Goal: Task Accomplishment & Management: Manage account settings

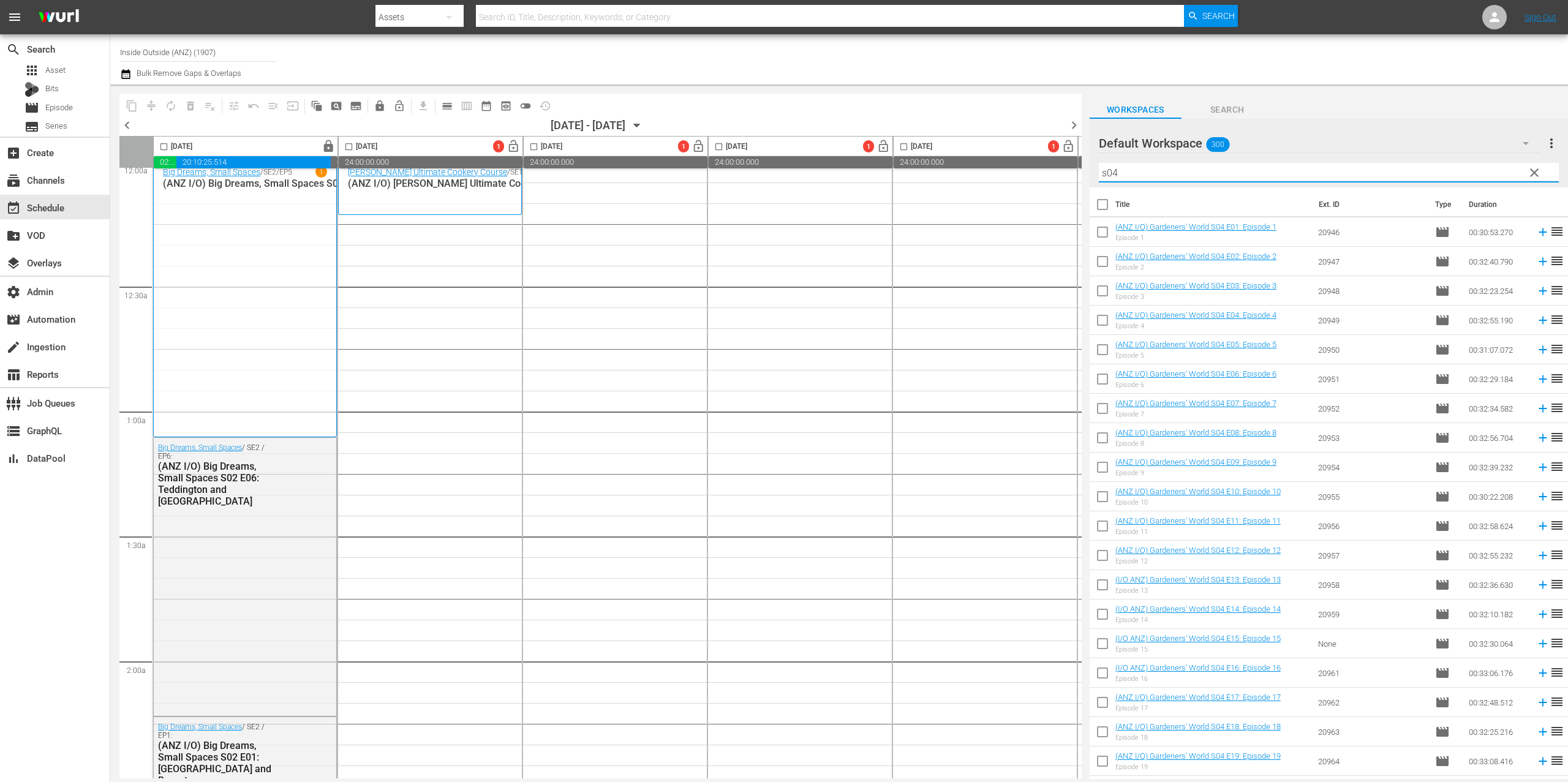
scroll to position [10, 0]
click at [129, 123] on span "chevron_left" at bounding box center [127, 125] width 15 height 15
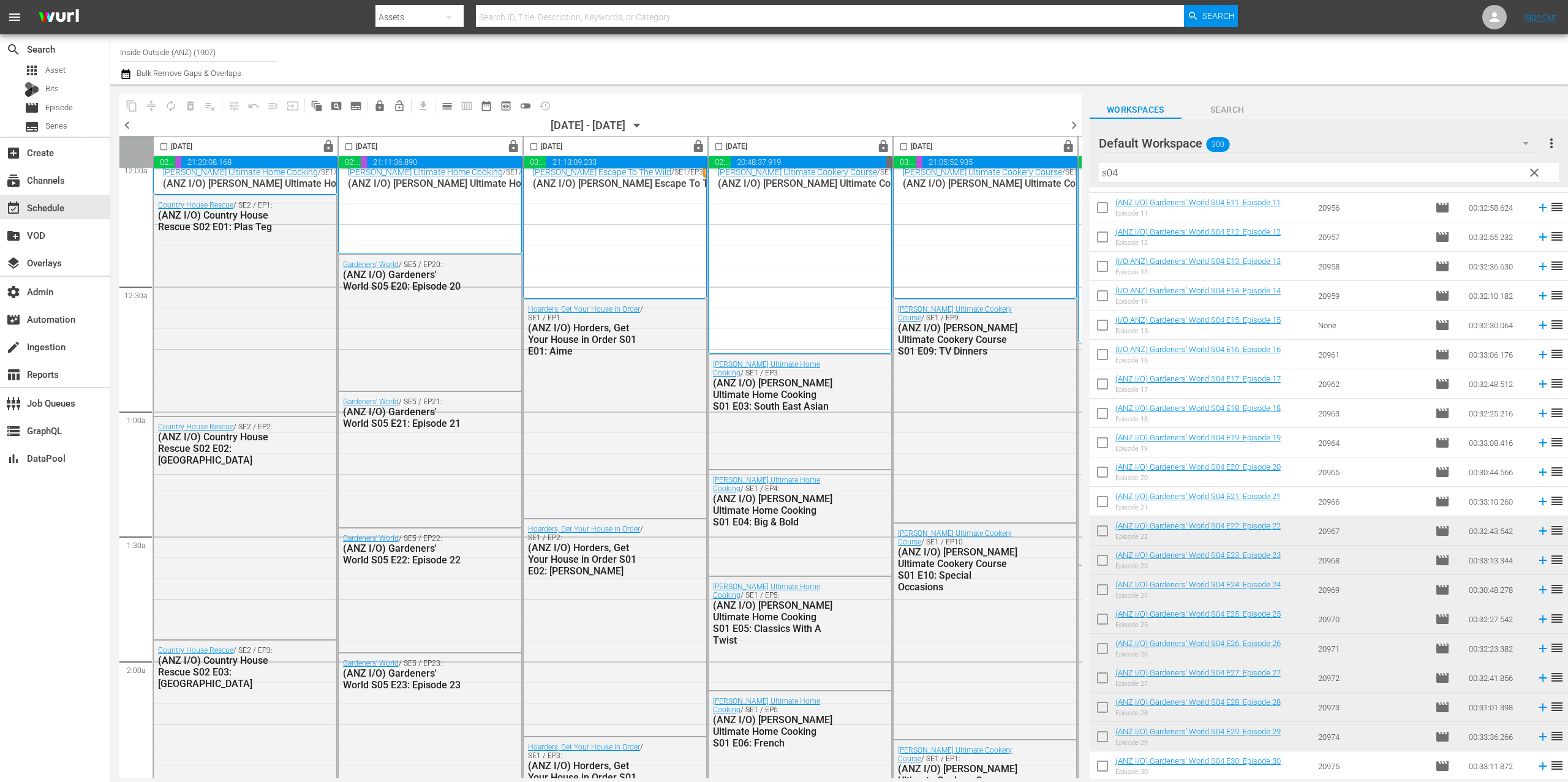
scroll to position [318, 0]
click at [1072, 128] on span "chevron_right" at bounding box center [1074, 125] width 15 height 15
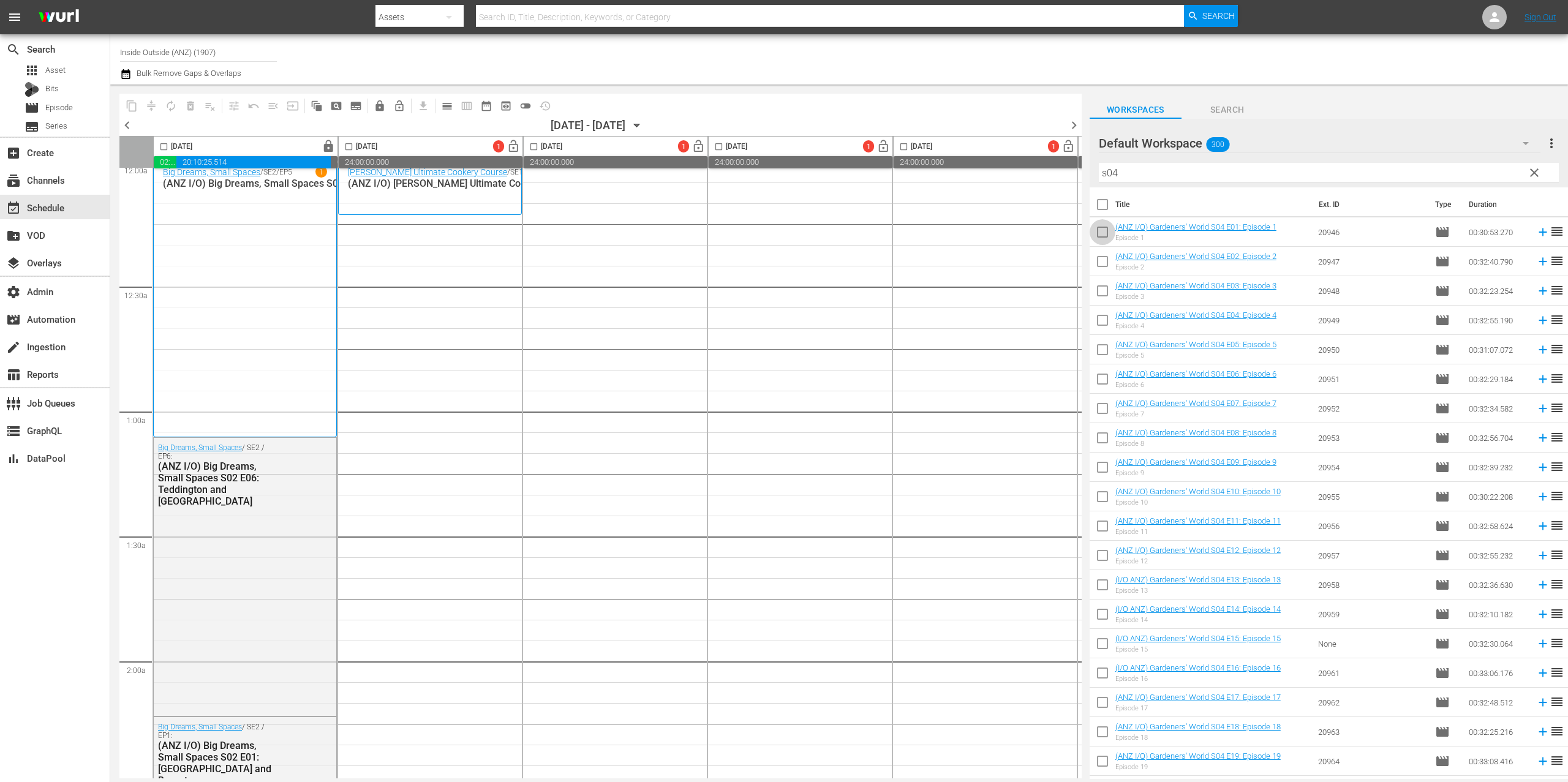
drag, startPoint x: 1098, startPoint y: 237, endPoint x: 1105, endPoint y: 258, distance: 22.1
click at [1098, 237] on input "checkbox" at bounding box center [1102, 234] width 26 height 26
checkbox input "true"
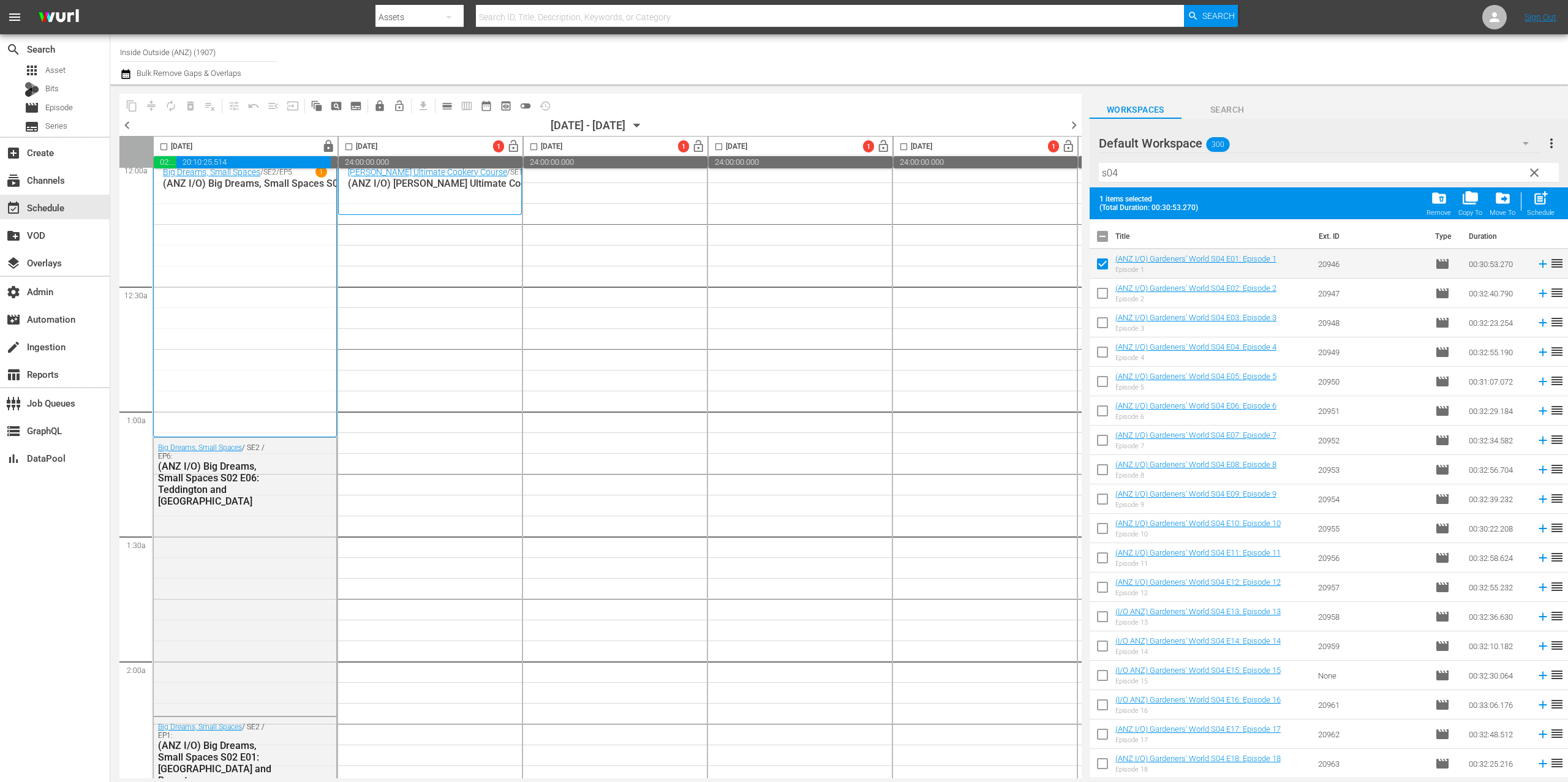
click at [1107, 297] on input "checkbox" at bounding box center [1102, 296] width 26 height 26
checkbox input "true"
click at [1107, 331] on input "checkbox" at bounding box center [1102, 325] width 26 height 26
checkbox input "true"
click at [1104, 351] on input "checkbox" at bounding box center [1102, 354] width 26 height 26
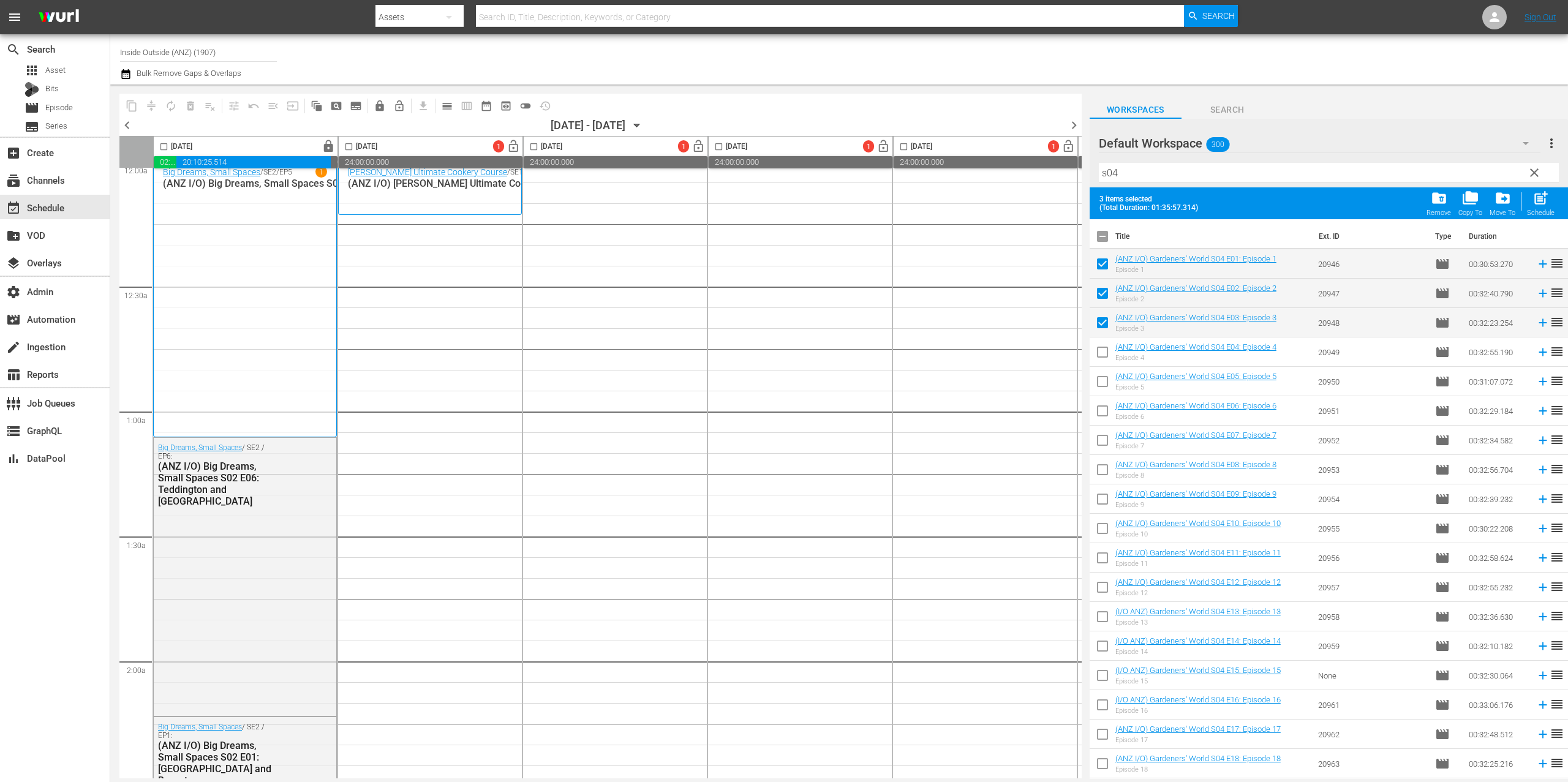
checkbox input "true"
click at [1104, 386] on input "checkbox" at bounding box center [1102, 383] width 26 height 26
checkbox input "true"
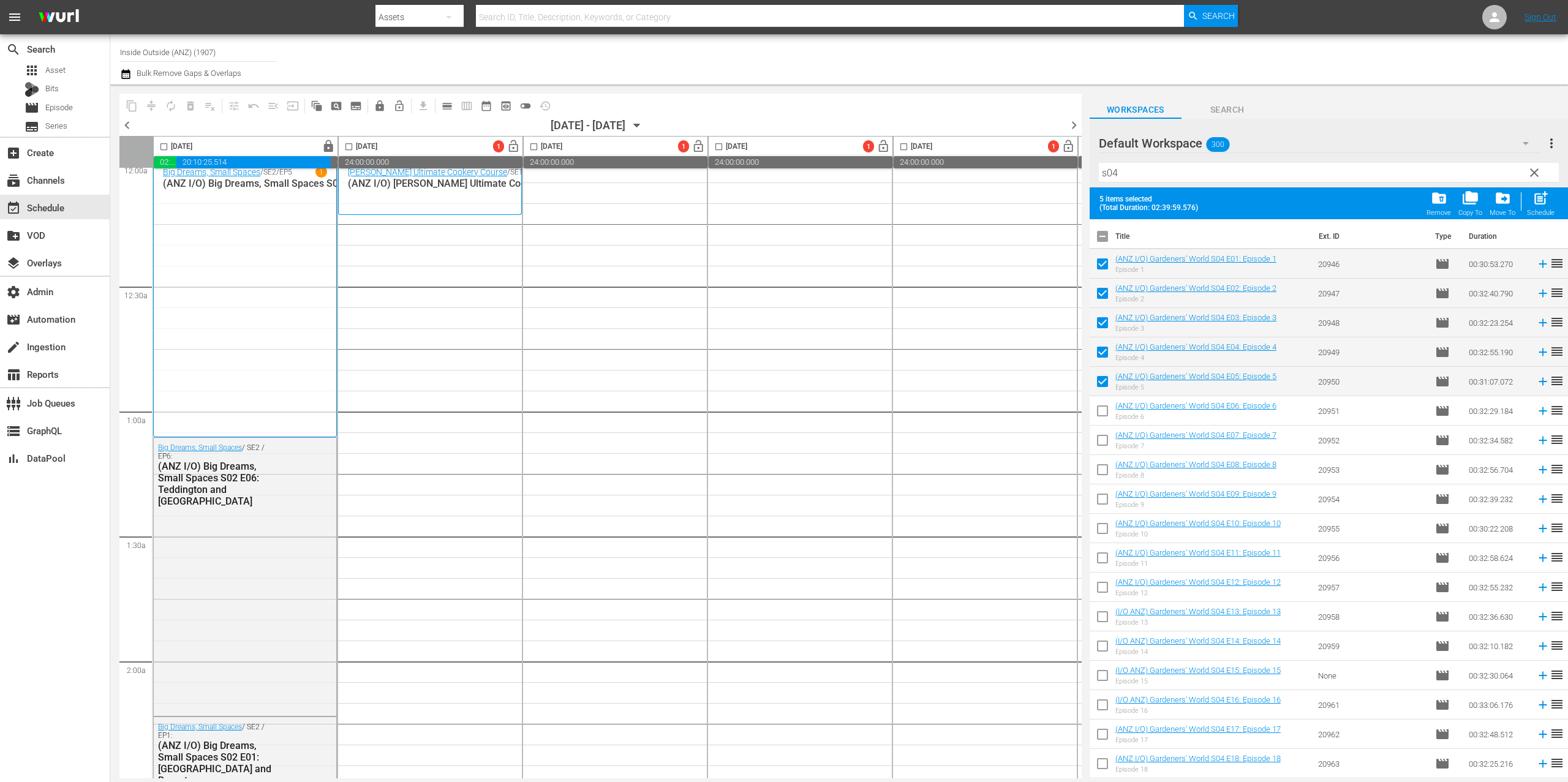
click at [1104, 413] on input "checkbox" at bounding box center [1102, 414] width 26 height 26
checkbox input "true"
click at [1105, 438] on input "checkbox" at bounding box center [1102, 443] width 26 height 26
checkbox input "true"
click at [1105, 473] on input "checkbox" at bounding box center [1102, 472] width 26 height 26
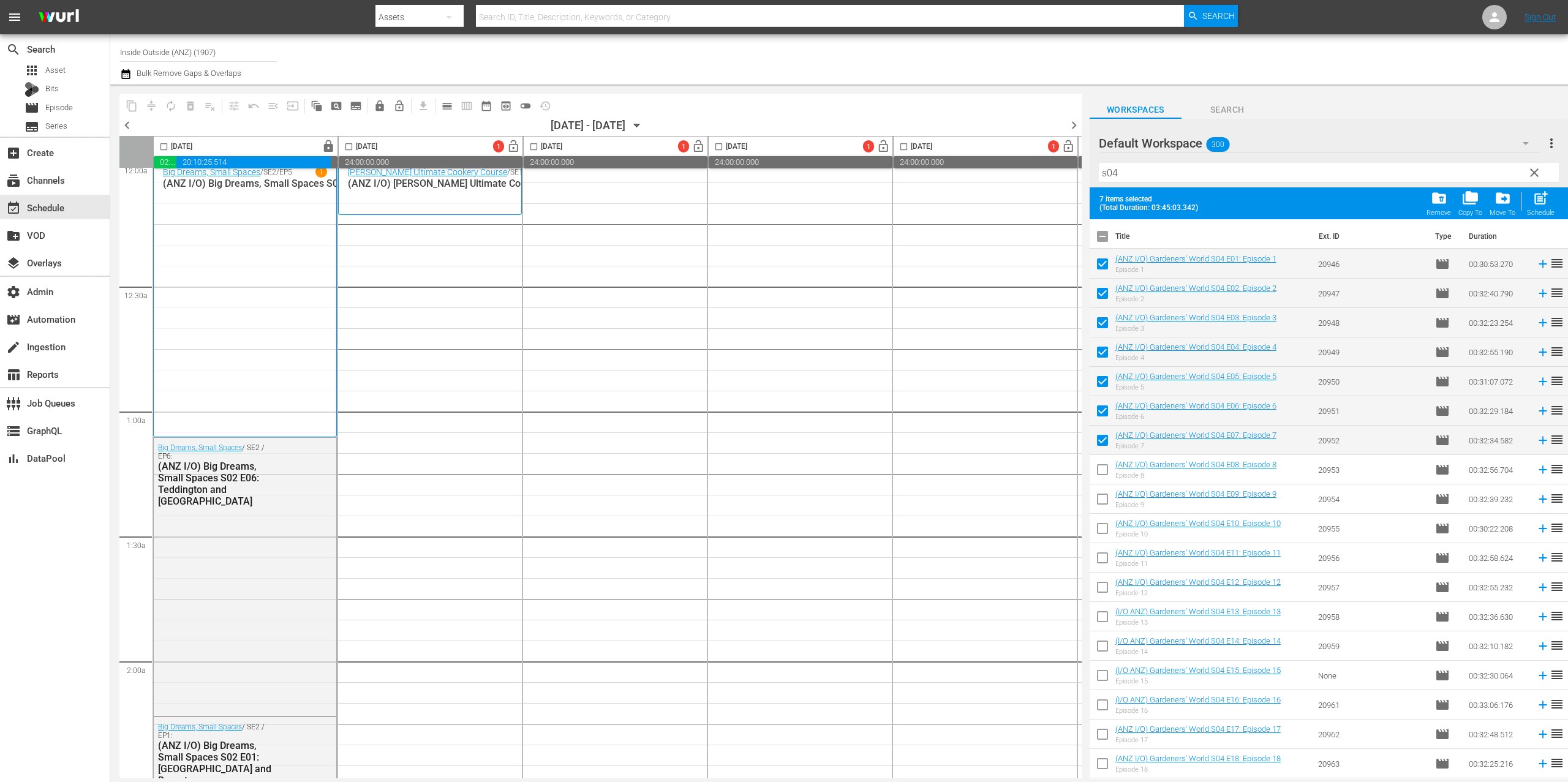
checkbox input "true"
click at [1105, 496] on input "checkbox" at bounding box center [1102, 501] width 26 height 26
checkbox input "true"
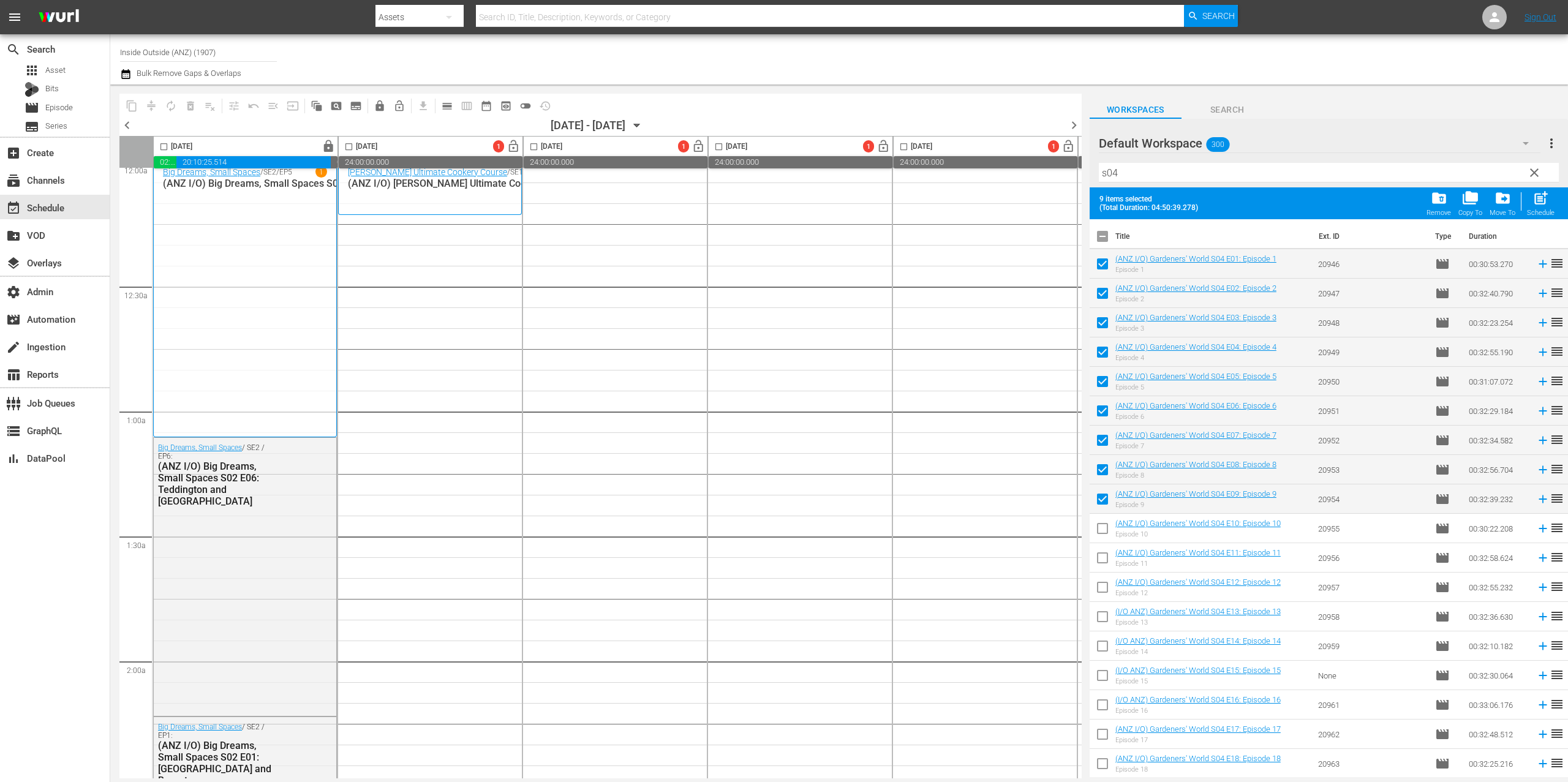
click at [1104, 521] on input "checkbox" at bounding box center [1102, 531] width 26 height 26
checkbox input "true"
click at [1106, 552] on input "checkbox" at bounding box center [1102, 560] width 26 height 26
checkbox input "true"
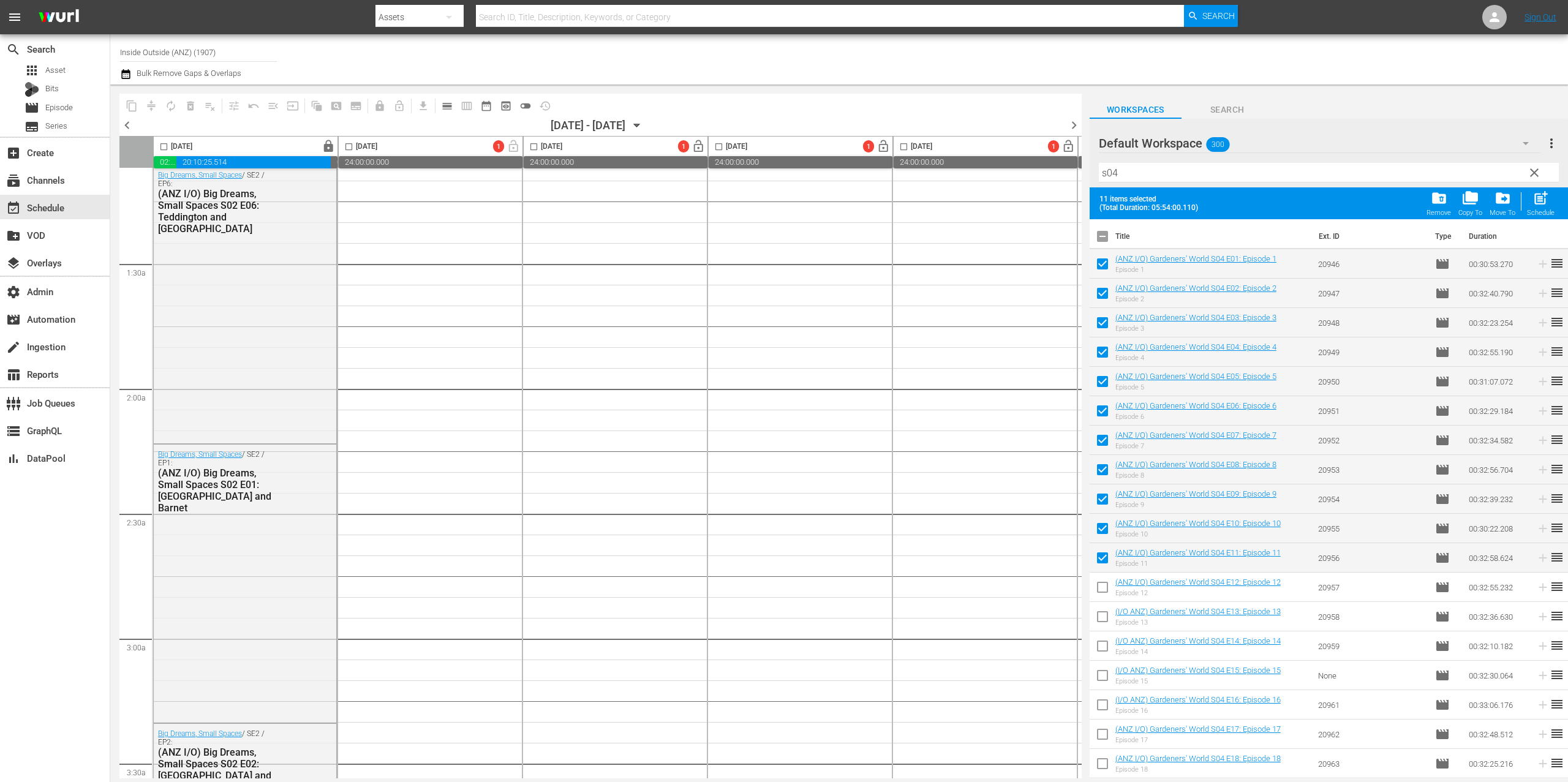
scroll to position [576, 0]
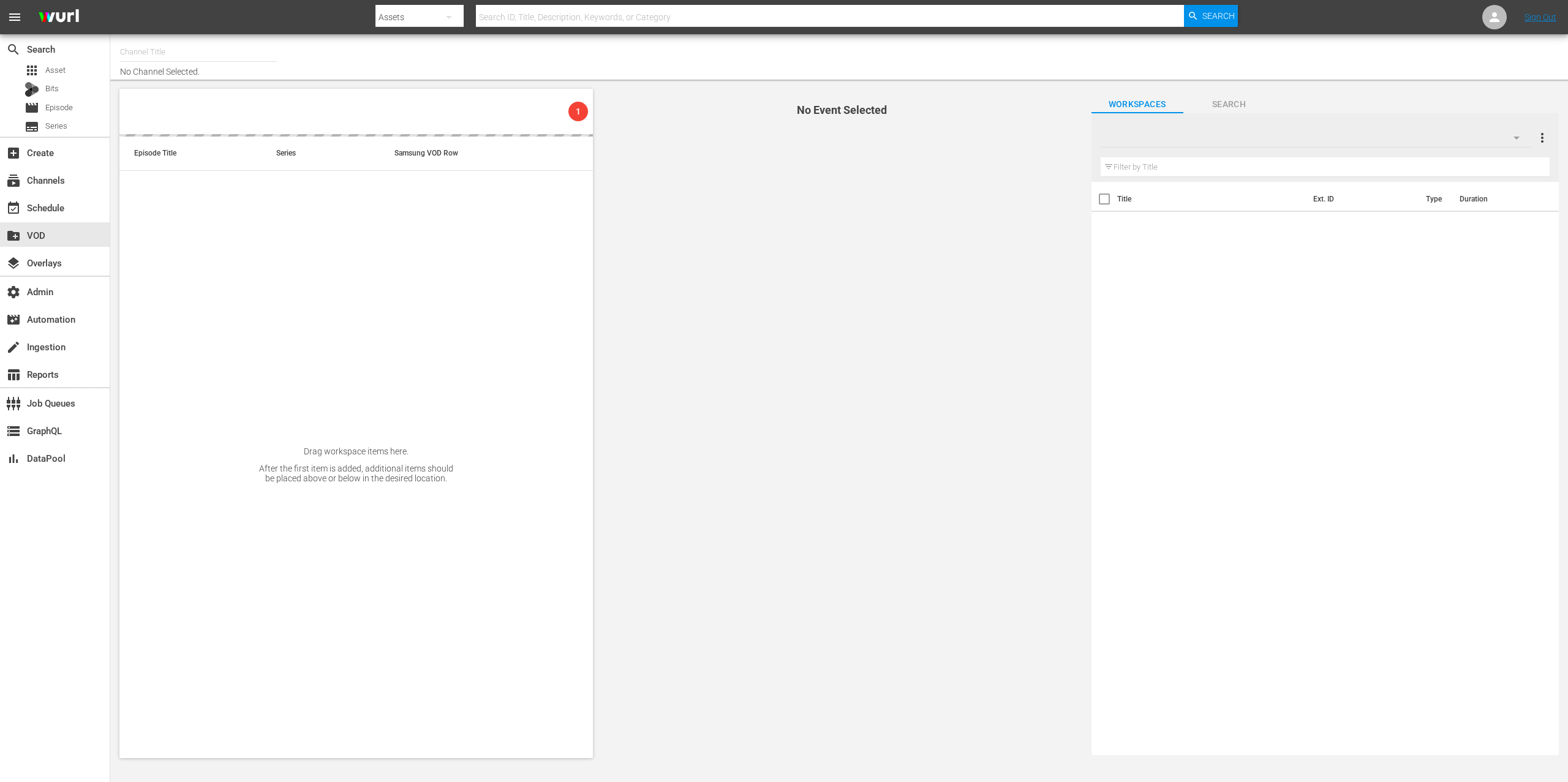
type input "Stars in Gefahr (2061)"
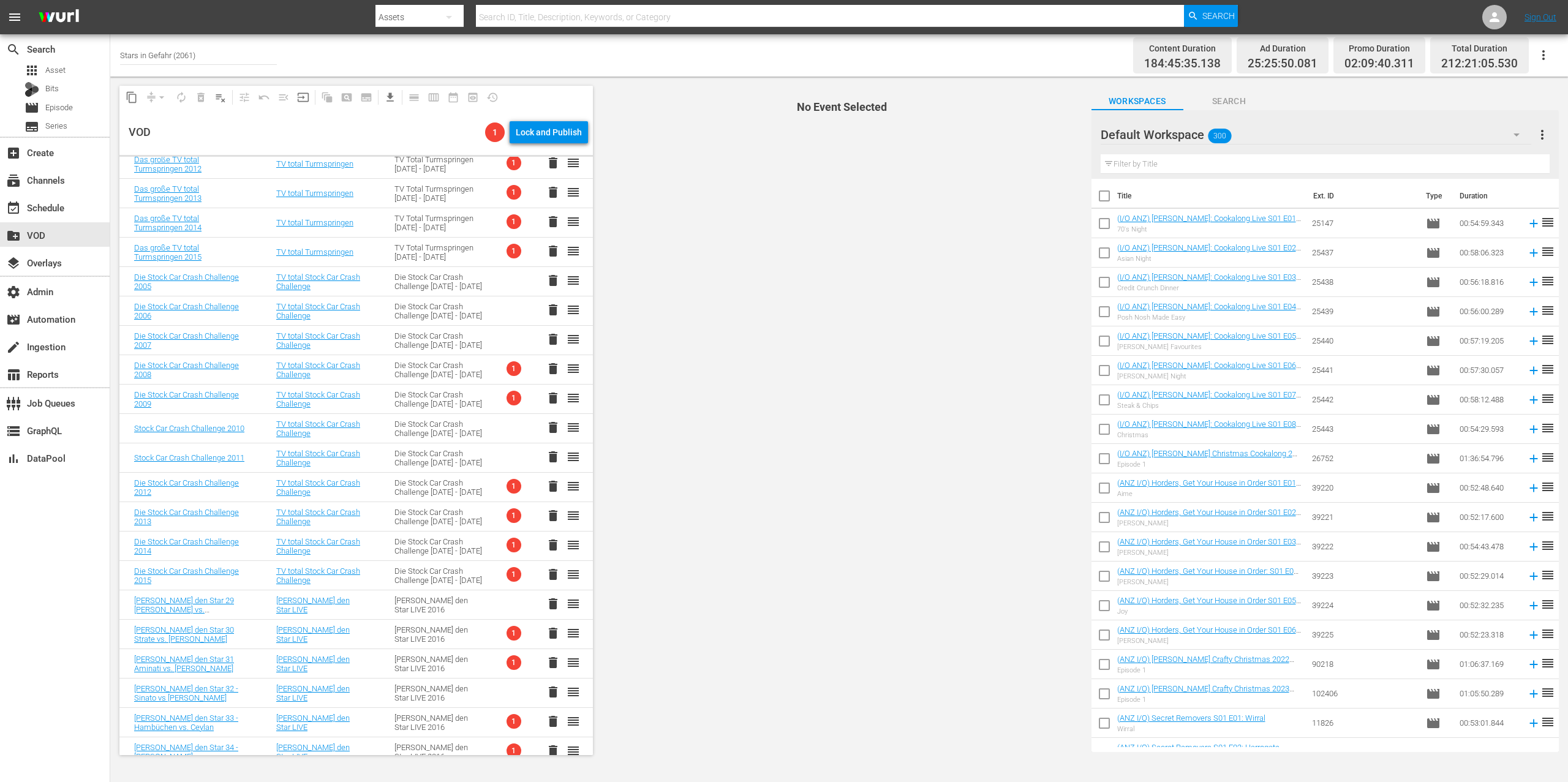
scroll to position [995, 0]
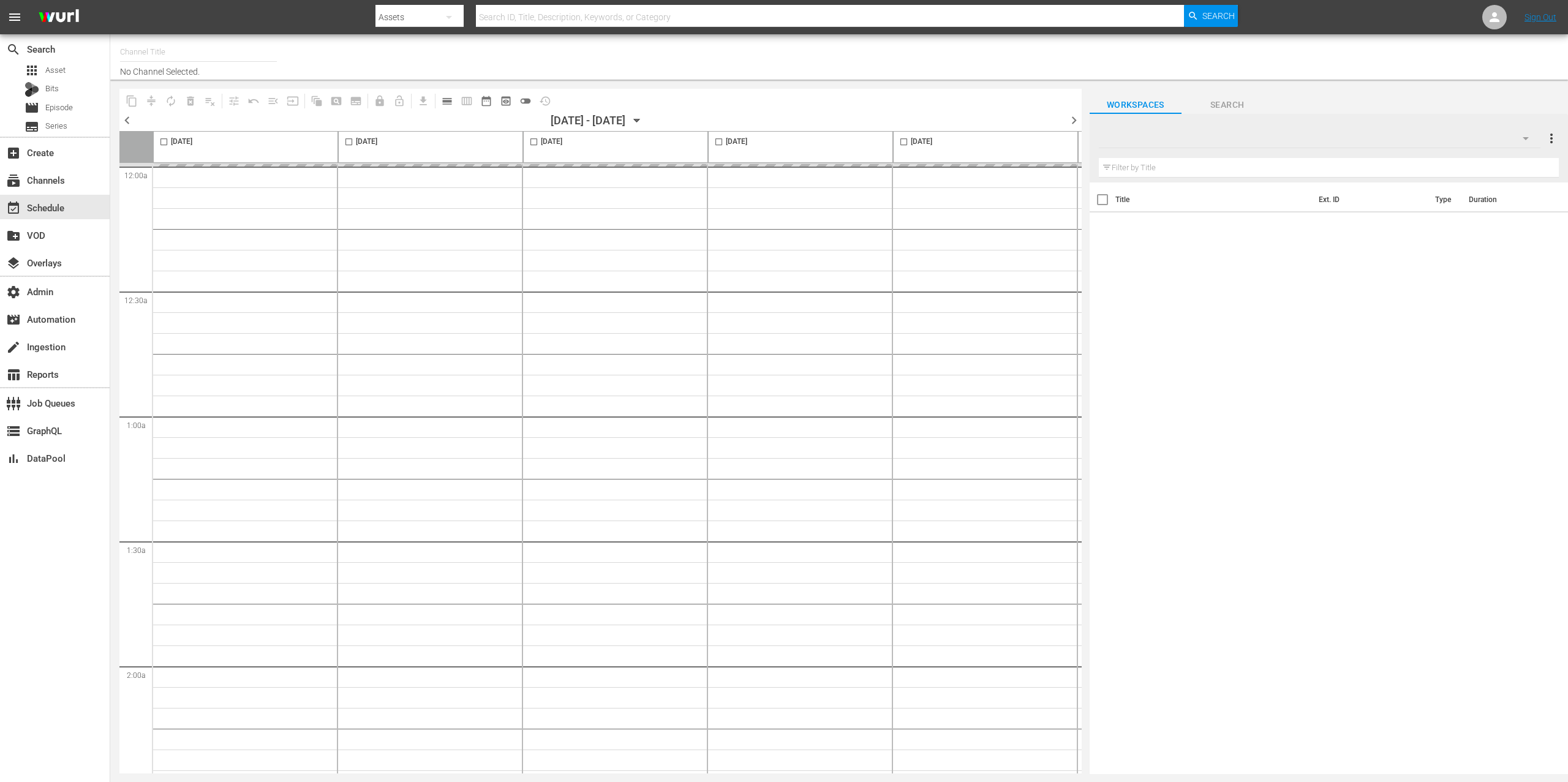
type input "Inside Outside (ANZ) (1907)"
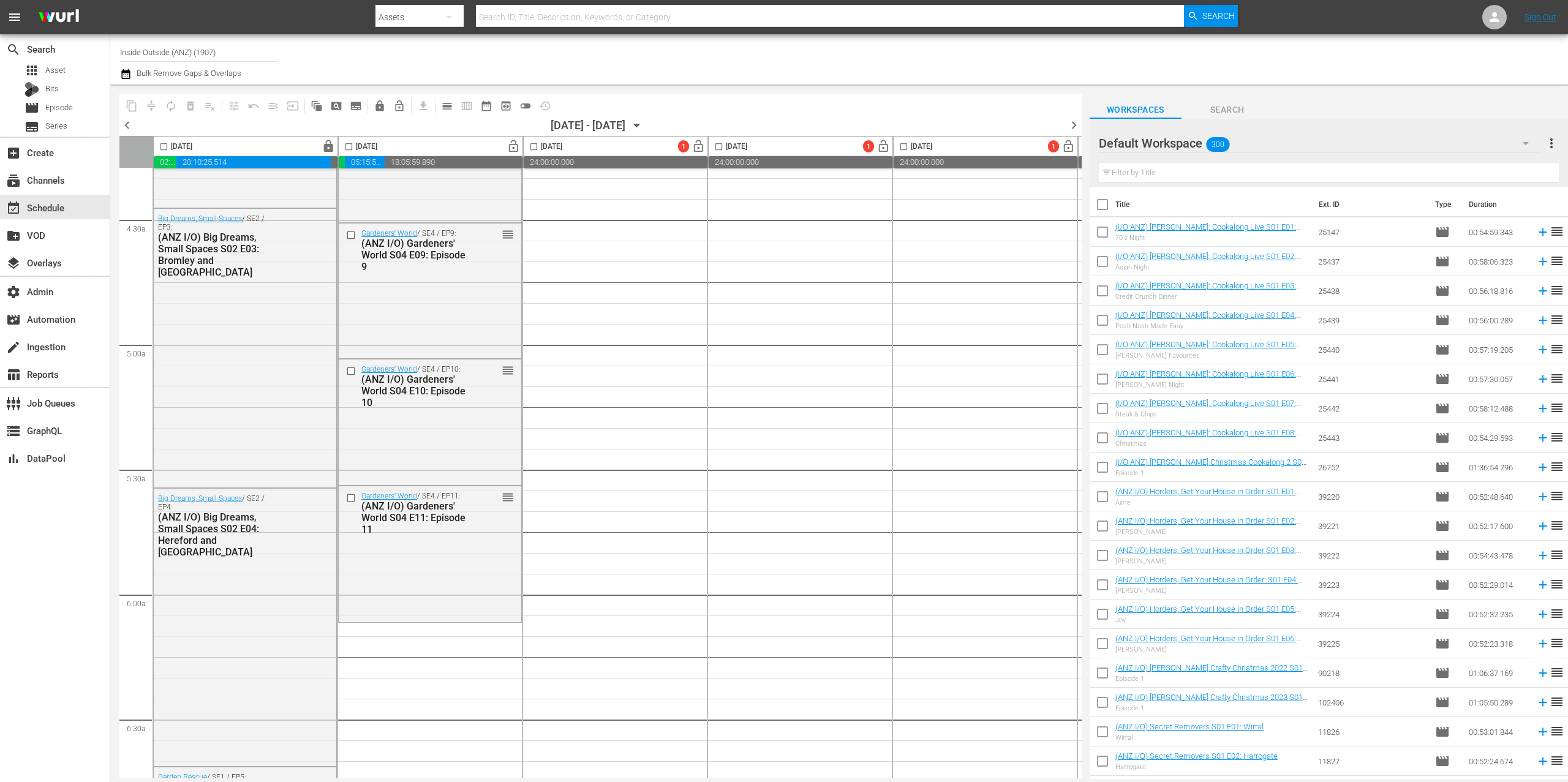
scroll to position [1167, 0]
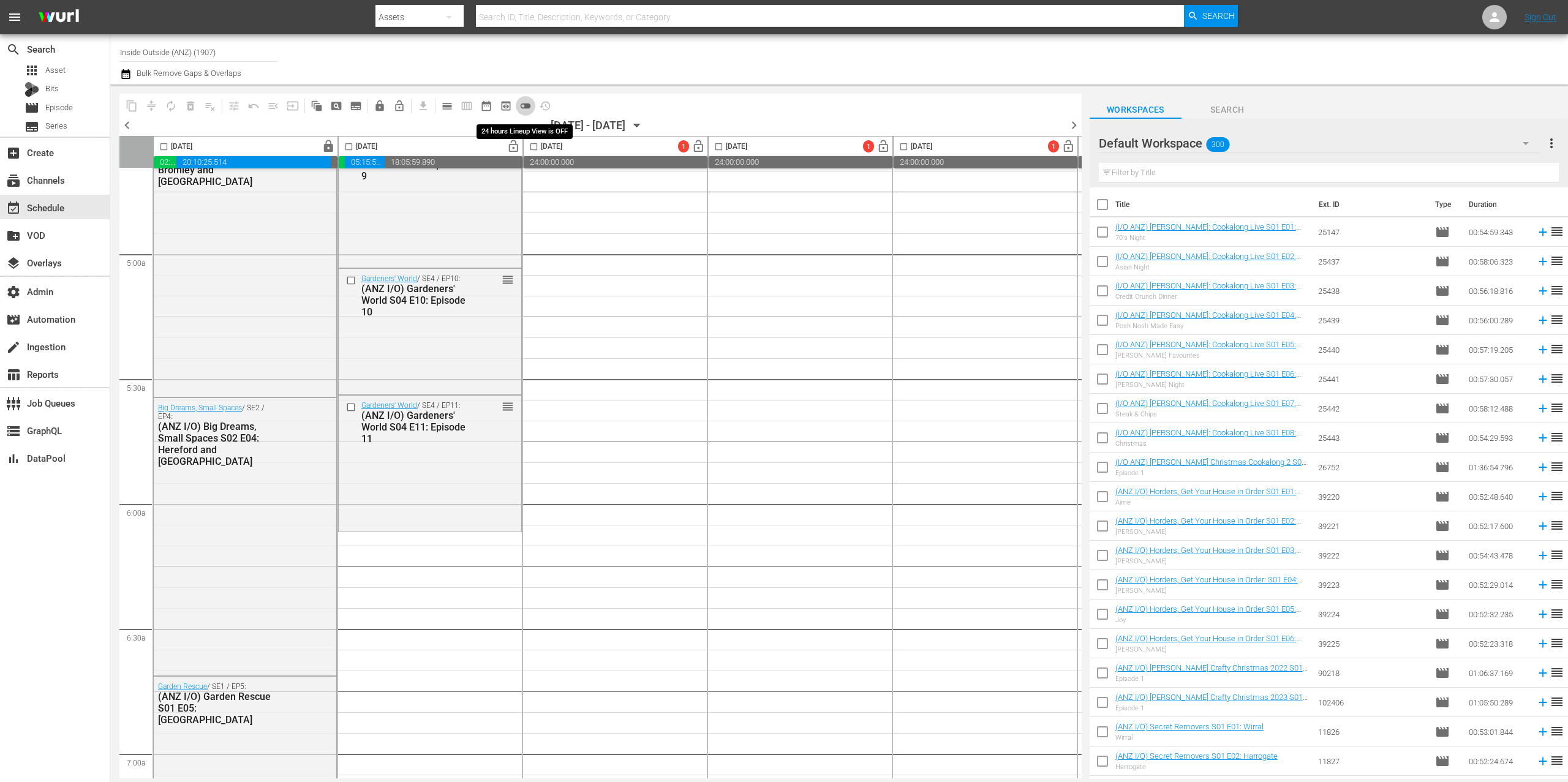
click at [530, 105] on span "toggle_off" at bounding box center [525, 106] width 13 height 13
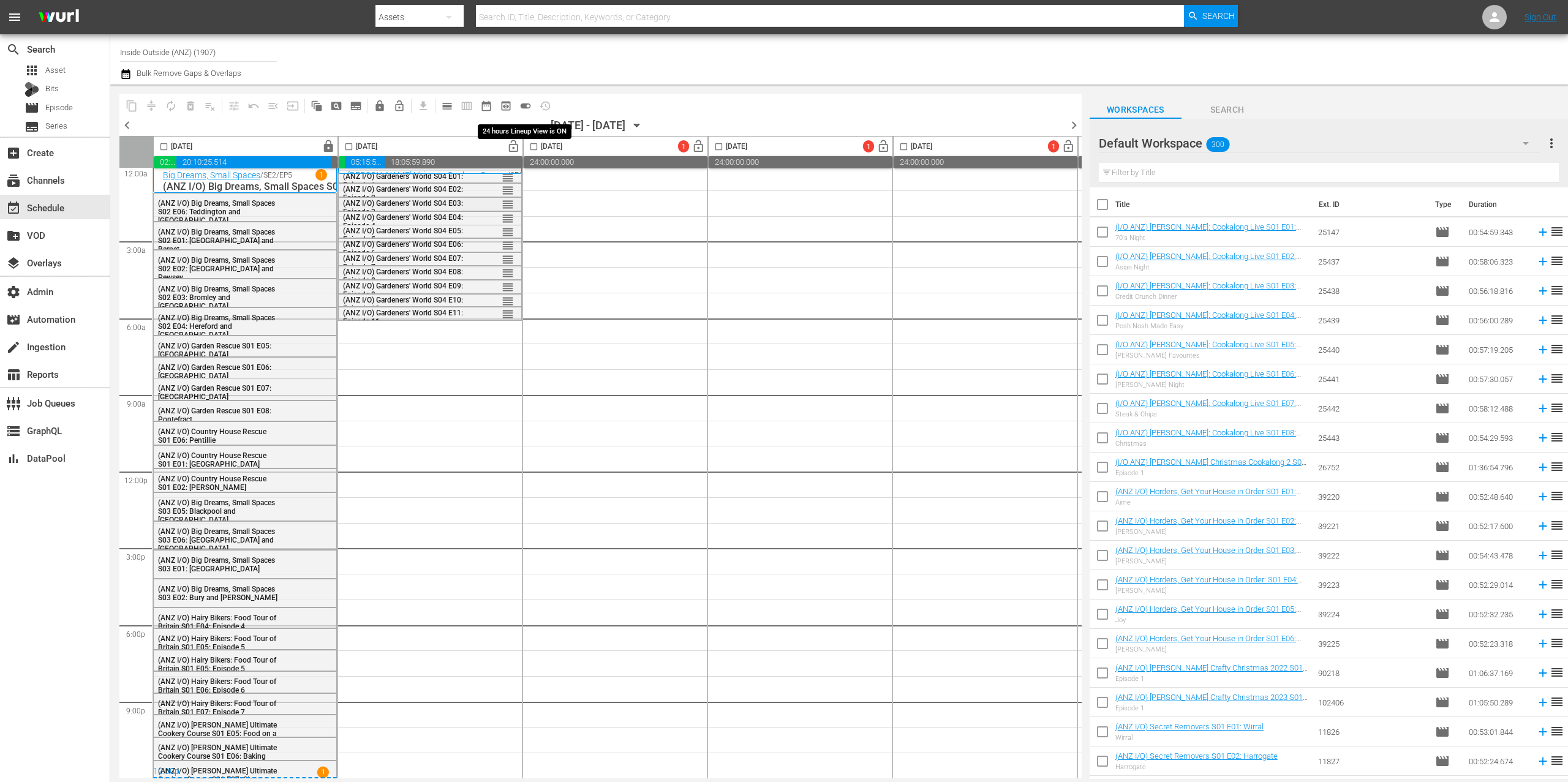
scroll to position [11, 0]
click at [1166, 183] on hr at bounding box center [1329, 182] width 460 height 1
click at [1165, 173] on input "text" at bounding box center [1329, 173] width 460 height 20
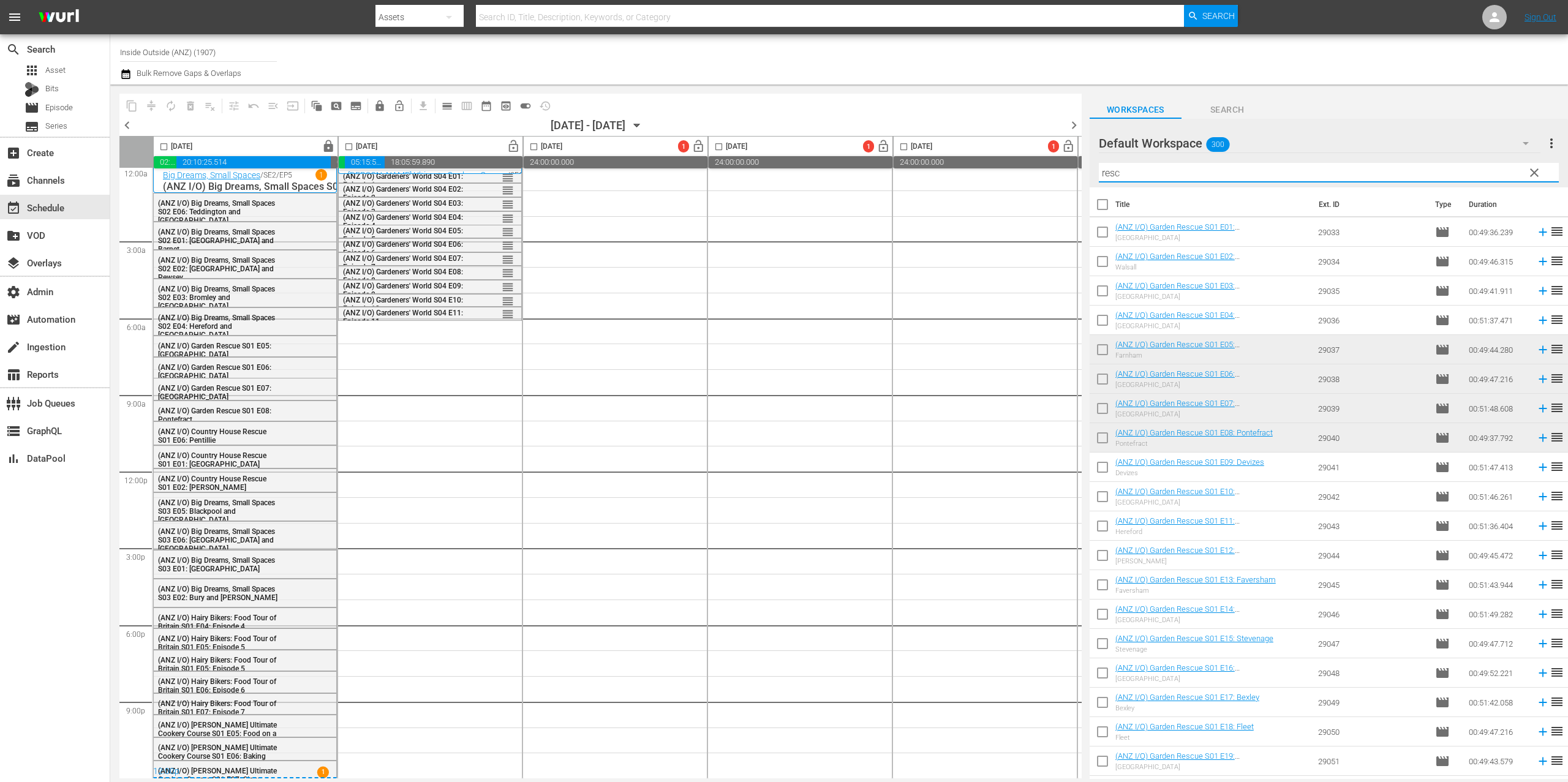
type input "resc"
click at [1100, 470] on input "checkbox" at bounding box center [1102, 469] width 26 height 26
checkbox input "true"
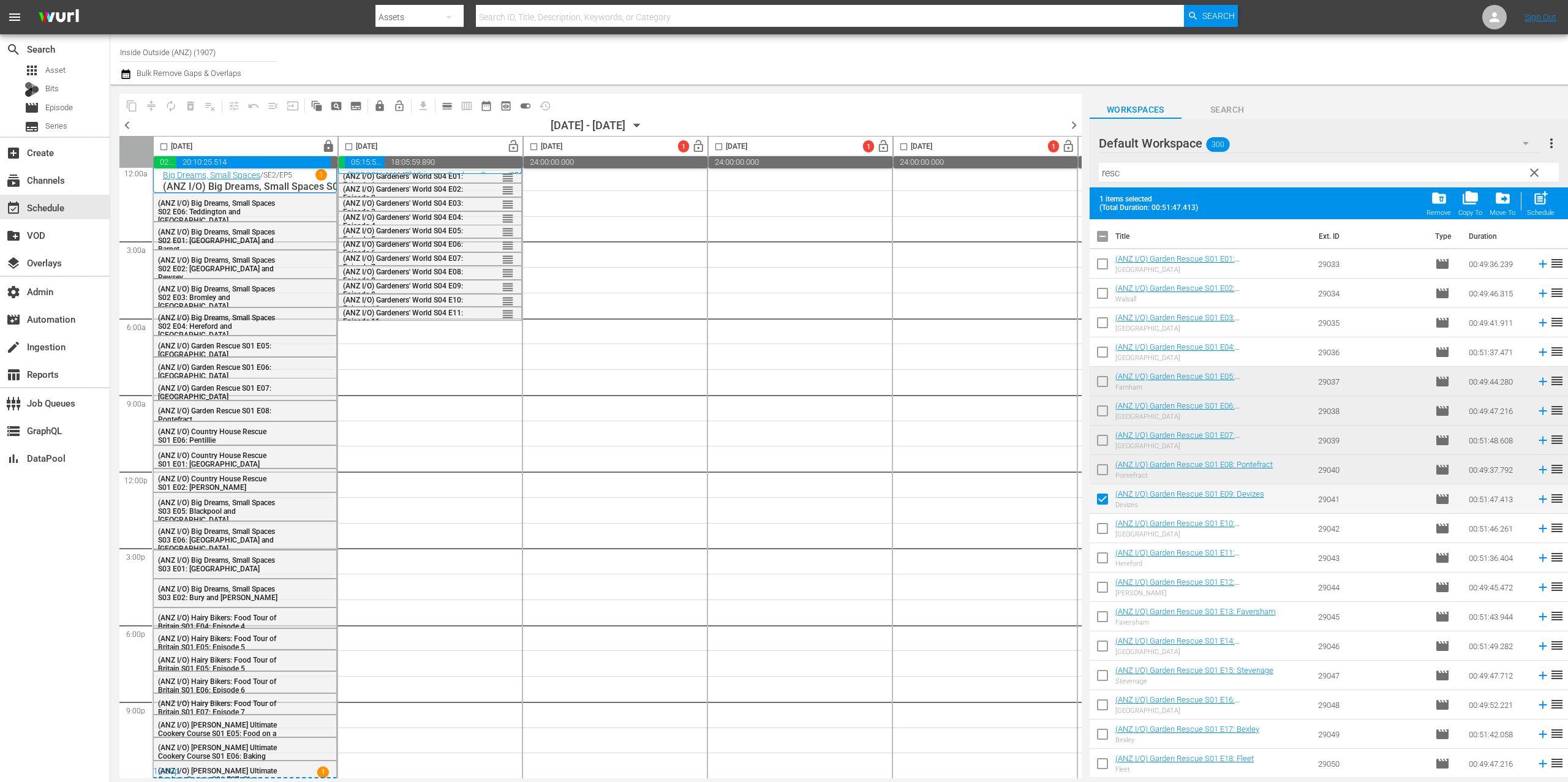
click at [1104, 528] on input "checkbox" at bounding box center [1102, 531] width 26 height 26
checkbox input "true"
click at [1108, 564] on input "checkbox" at bounding box center [1102, 560] width 26 height 26
checkbox input "true"
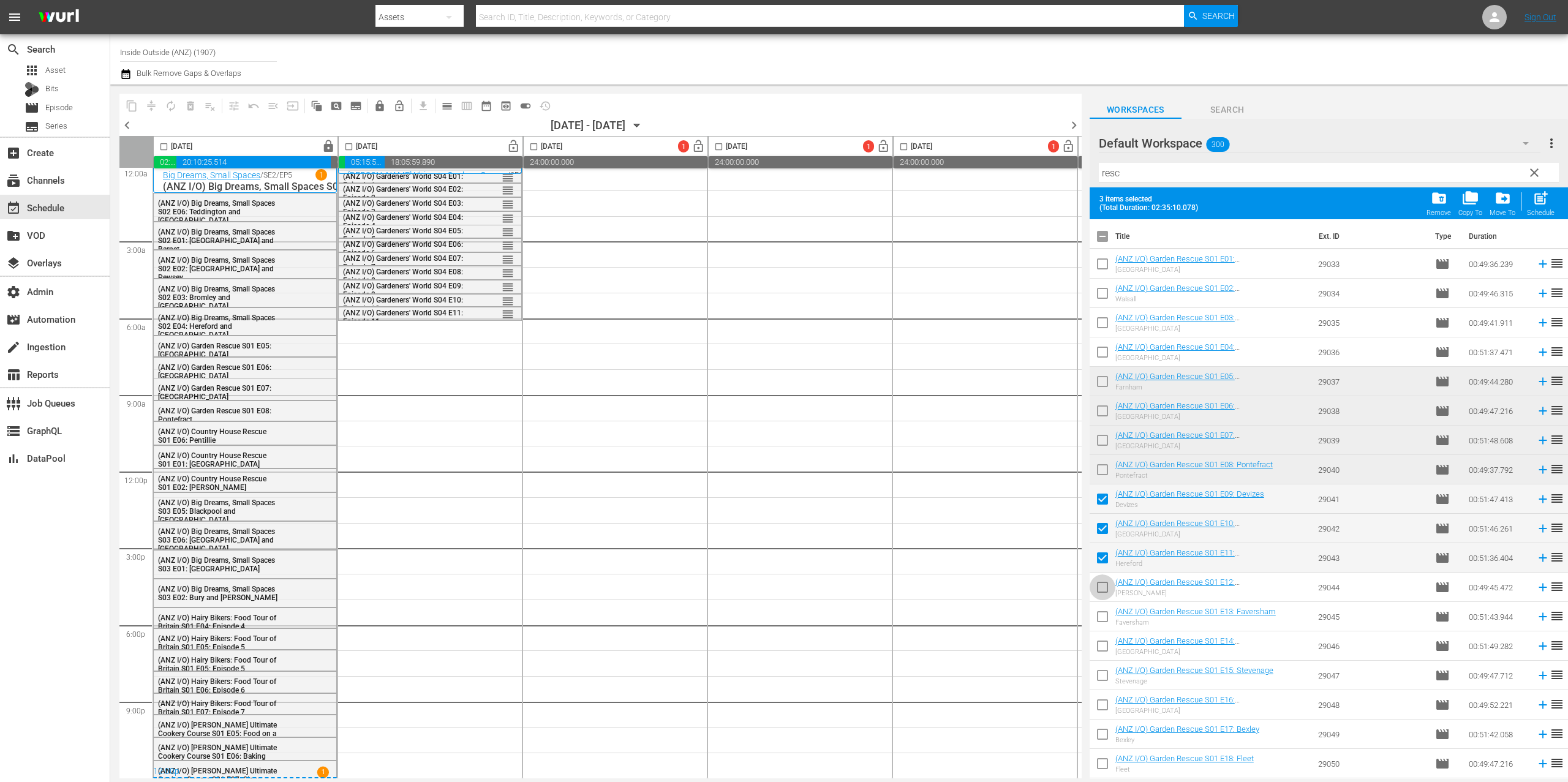
click at [1104, 592] on input "checkbox" at bounding box center [1102, 589] width 26 height 26
checkbox input "true"
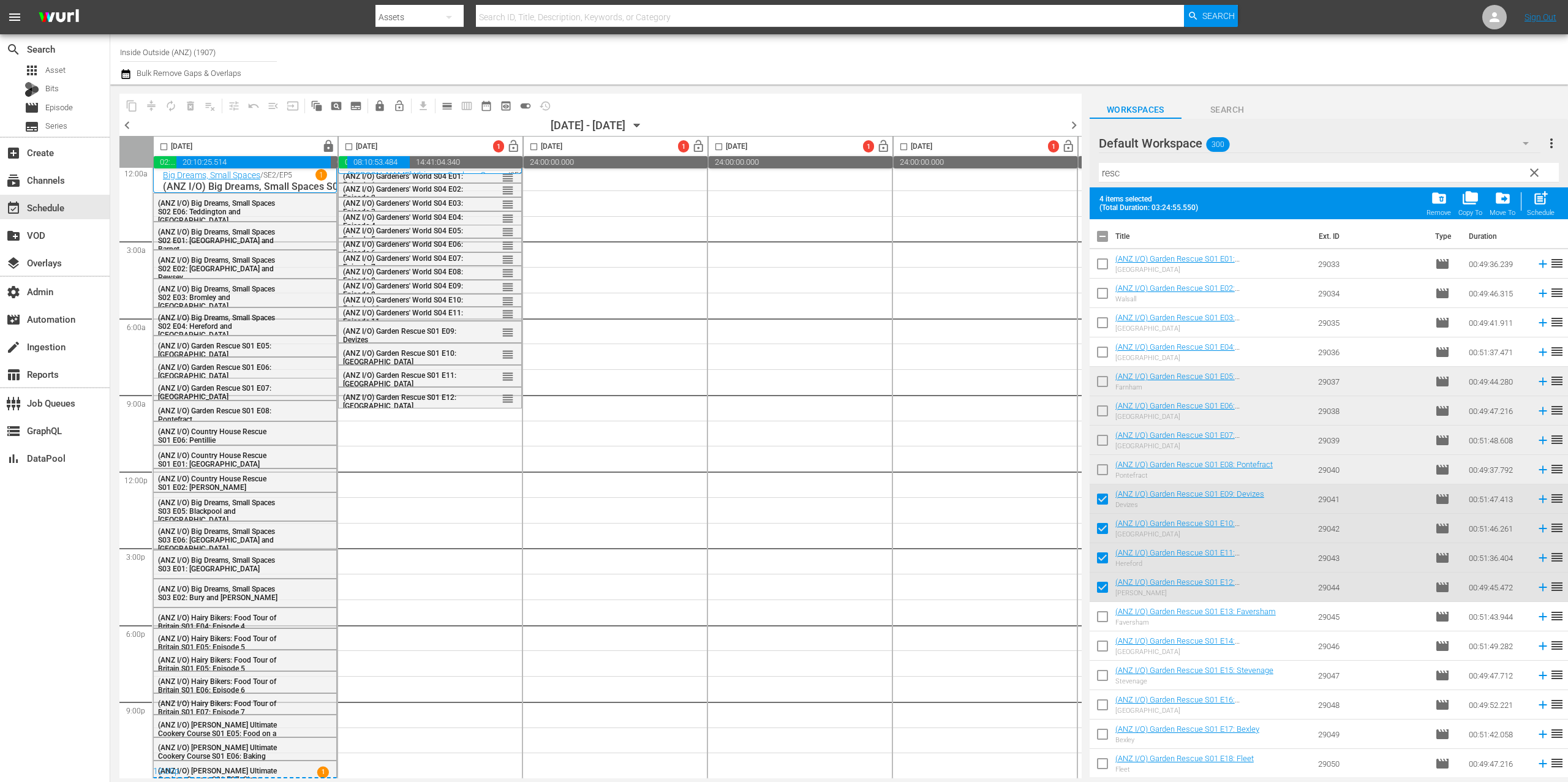
click at [1098, 241] on input "checkbox" at bounding box center [1102, 238] width 26 height 26
checkbox input "true"
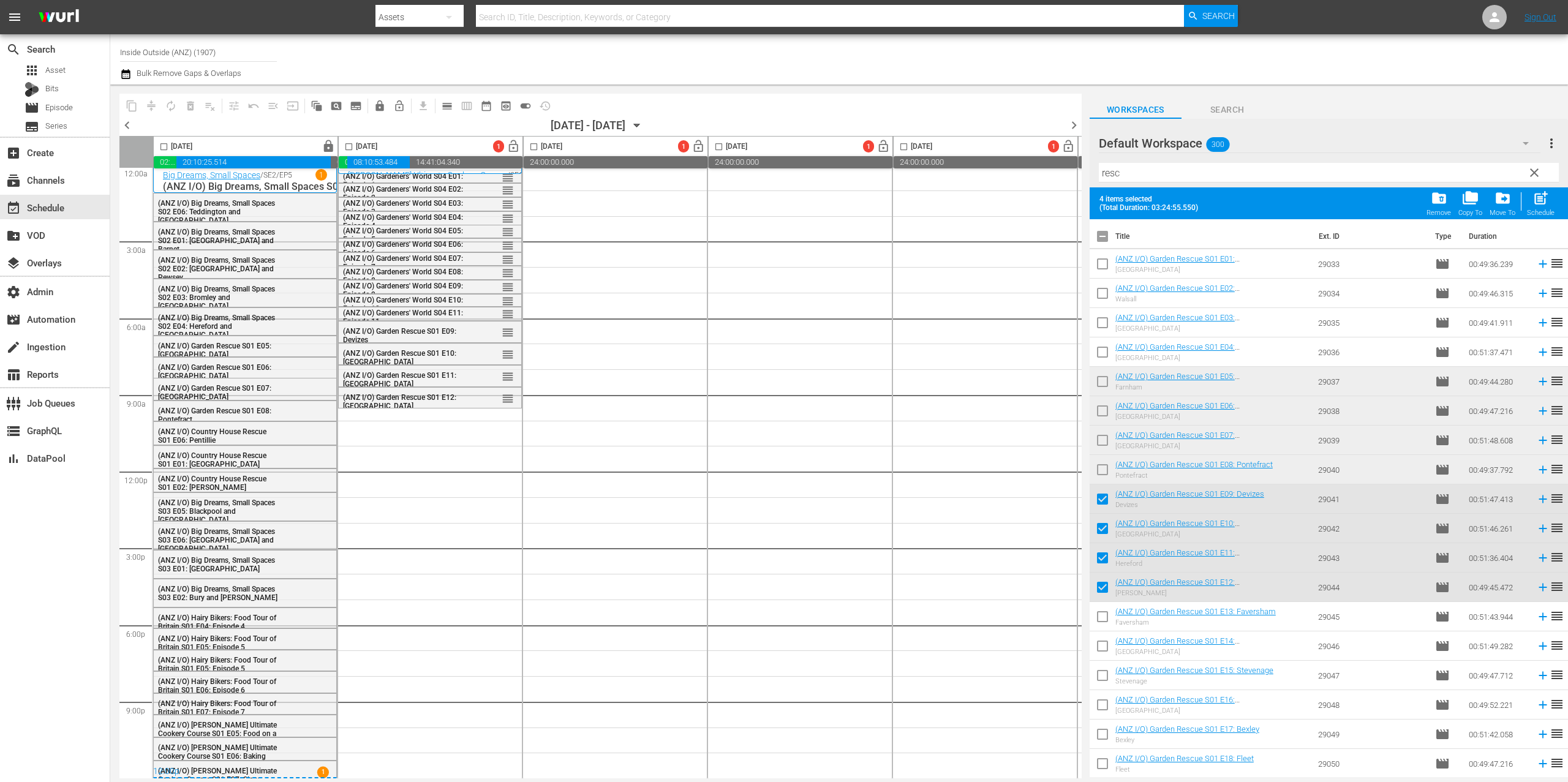
checkbox input "true"
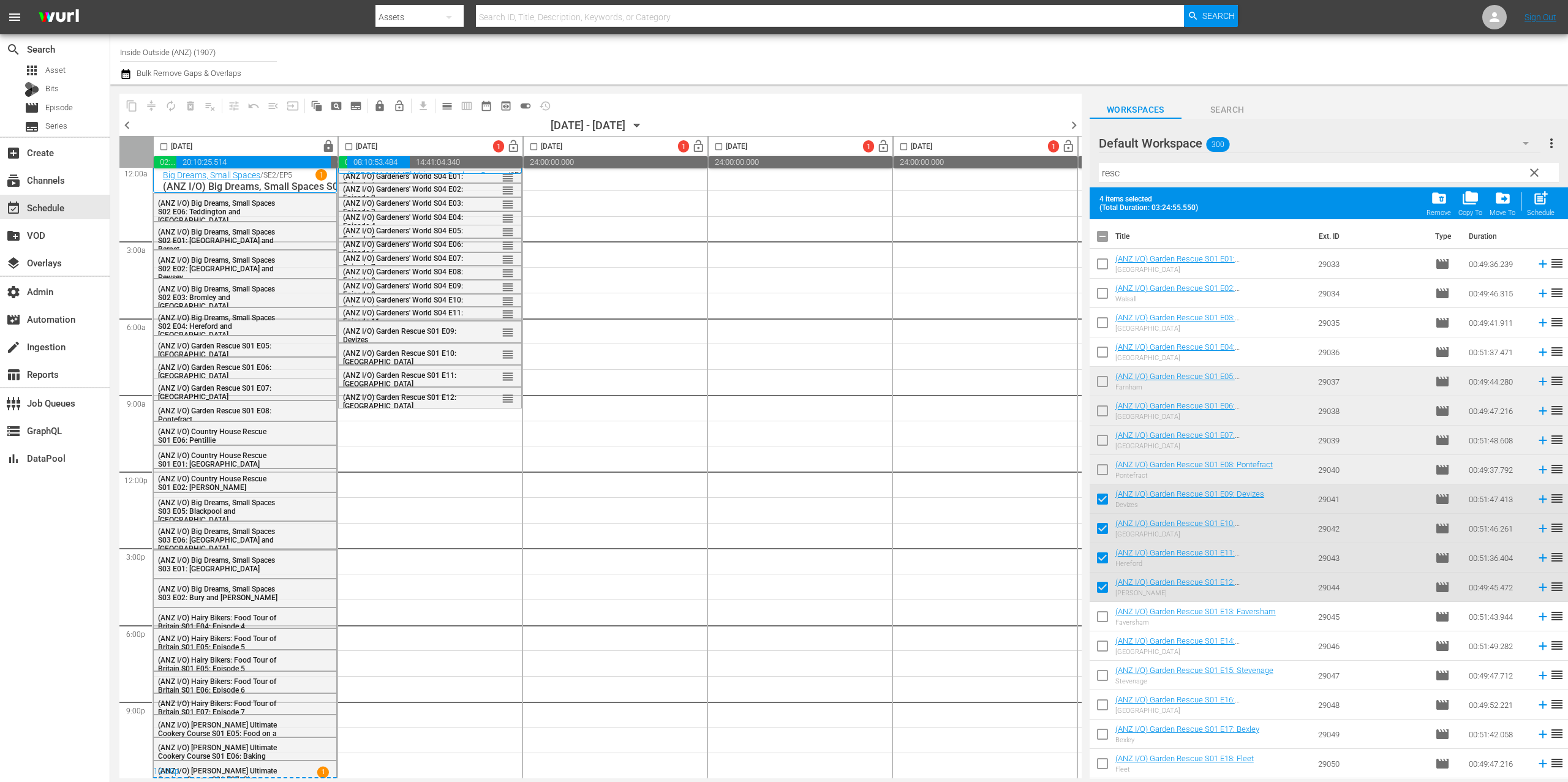
checkbox input "true"
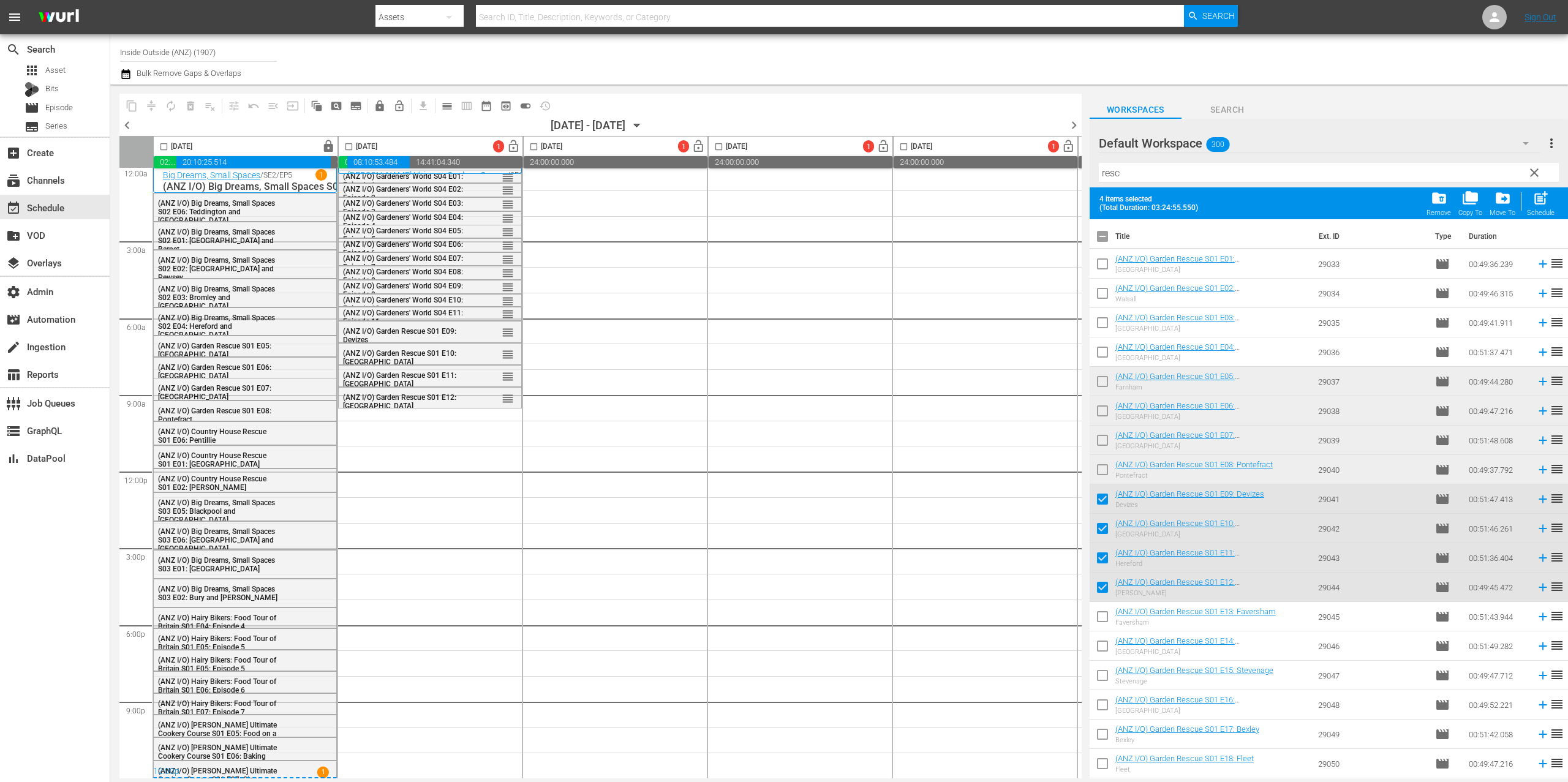
checkbox input "true"
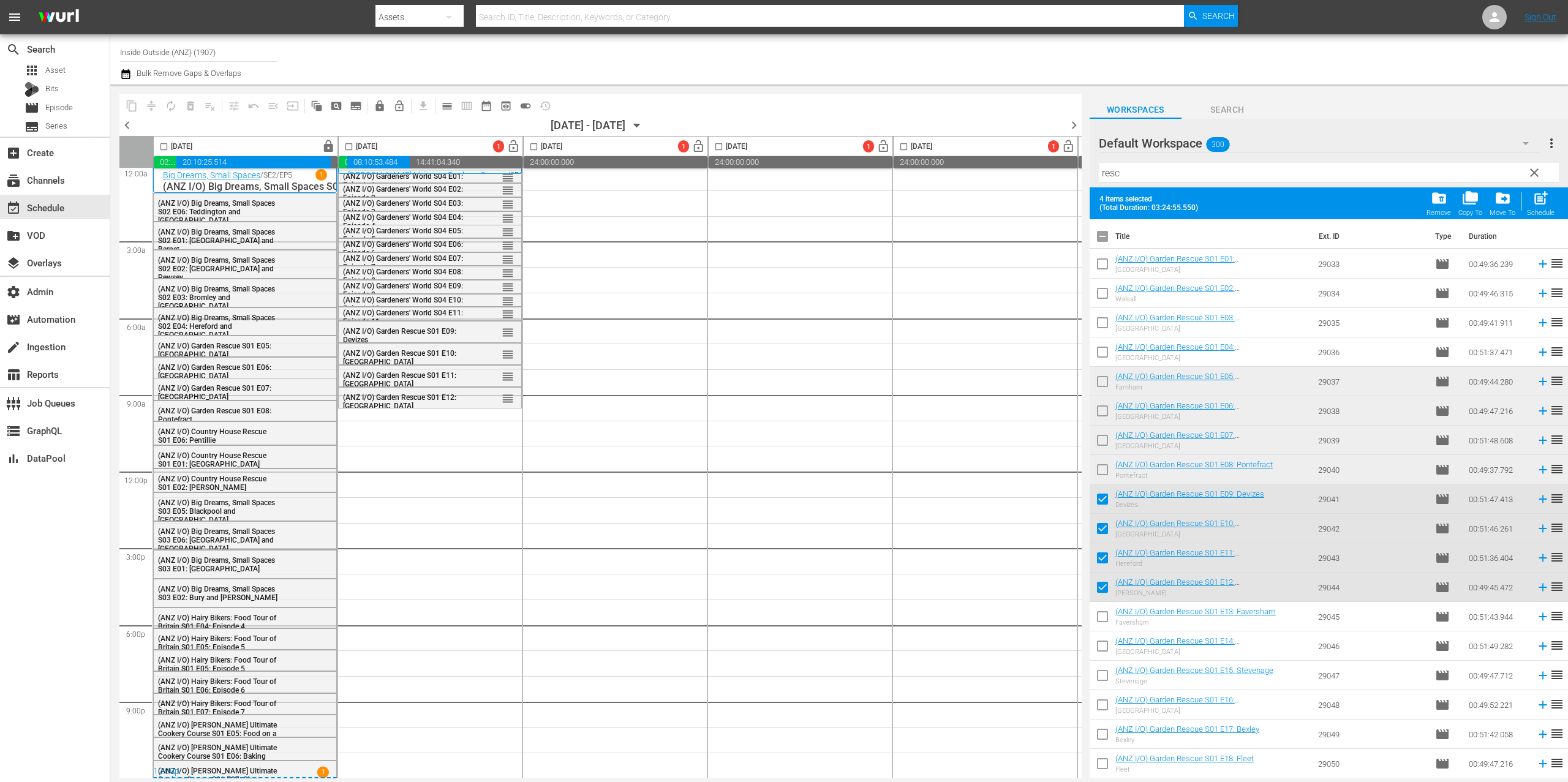
checkbox input "true"
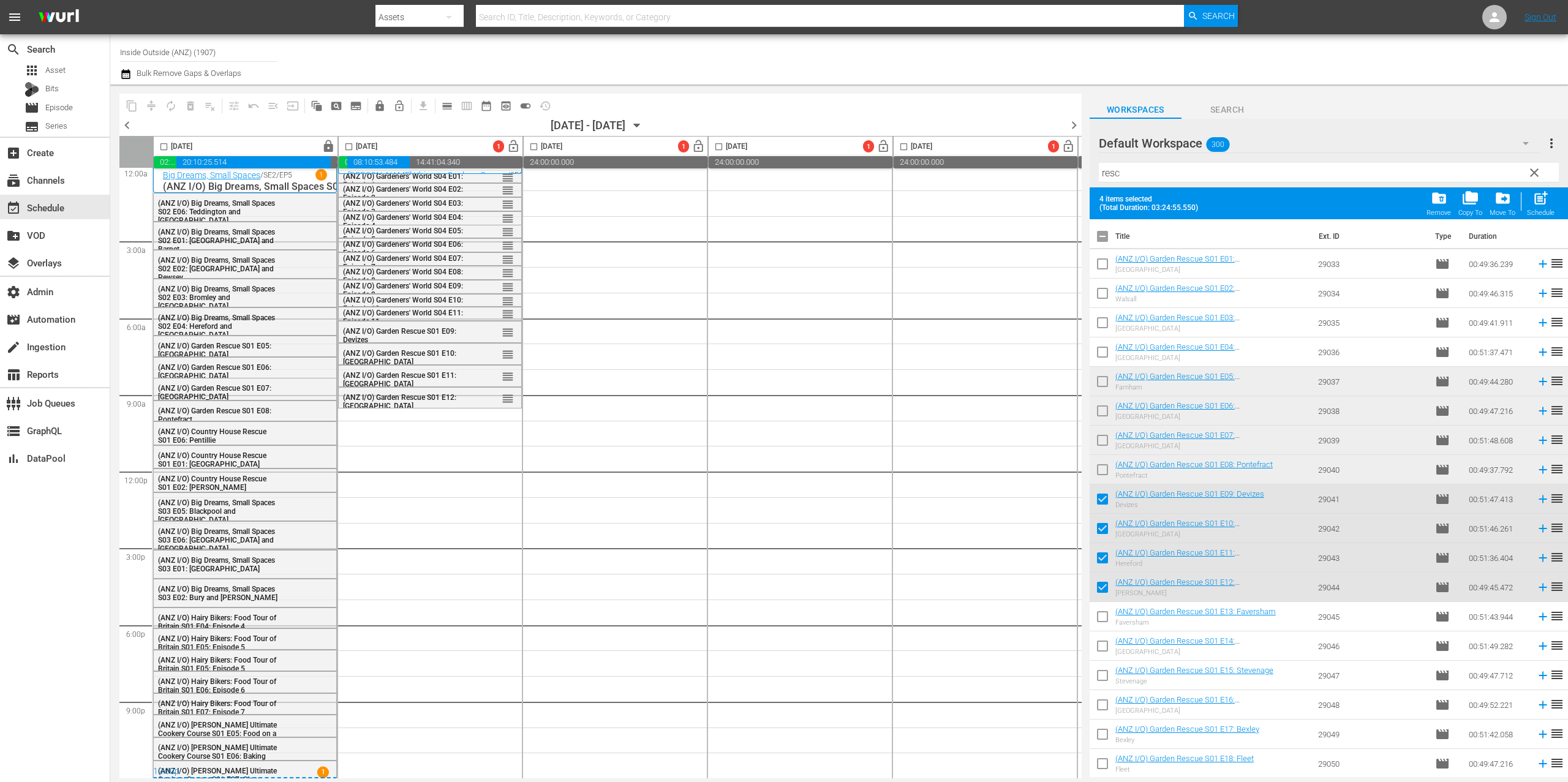
checkbox input "true"
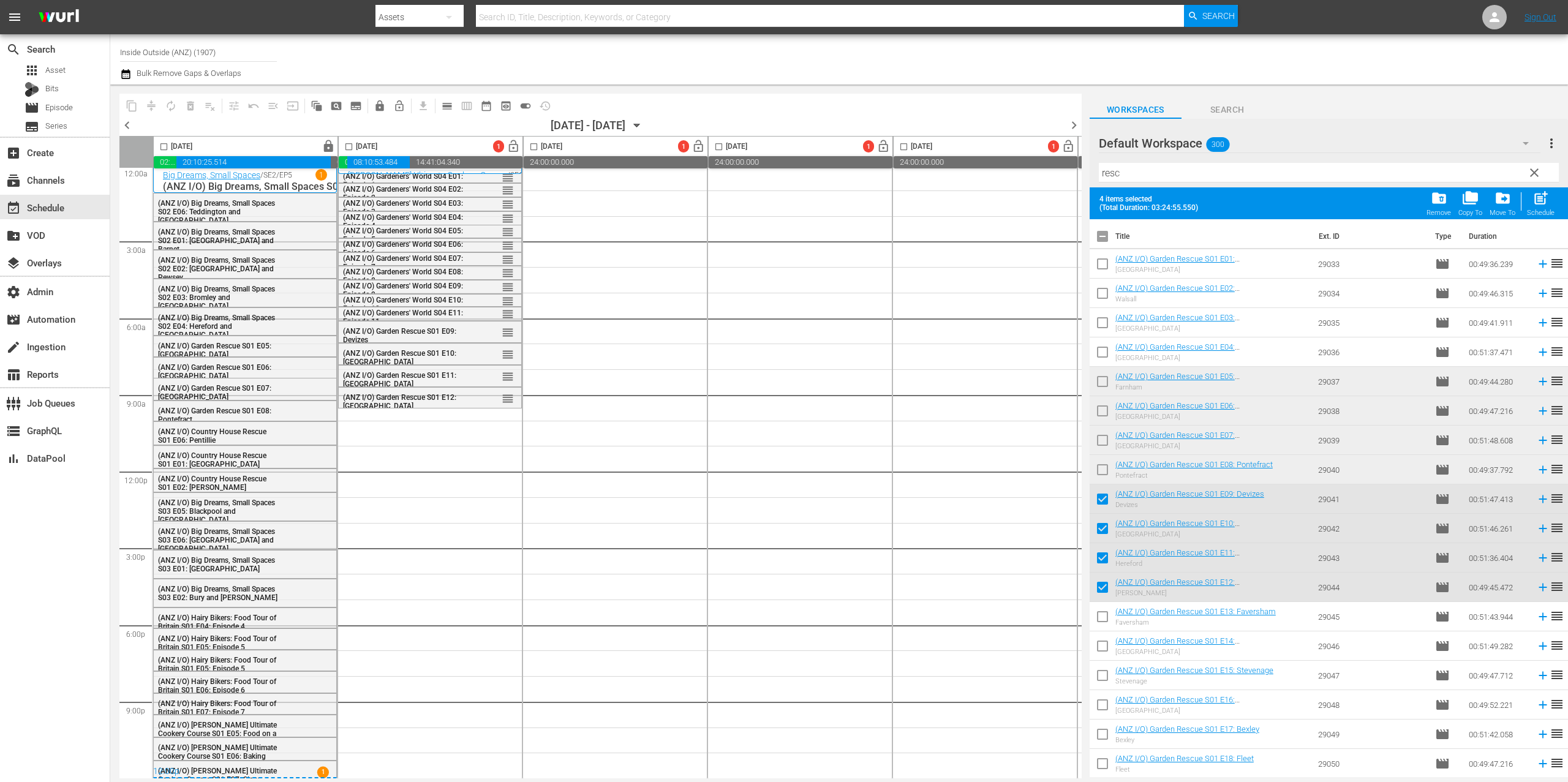
checkbox input "true"
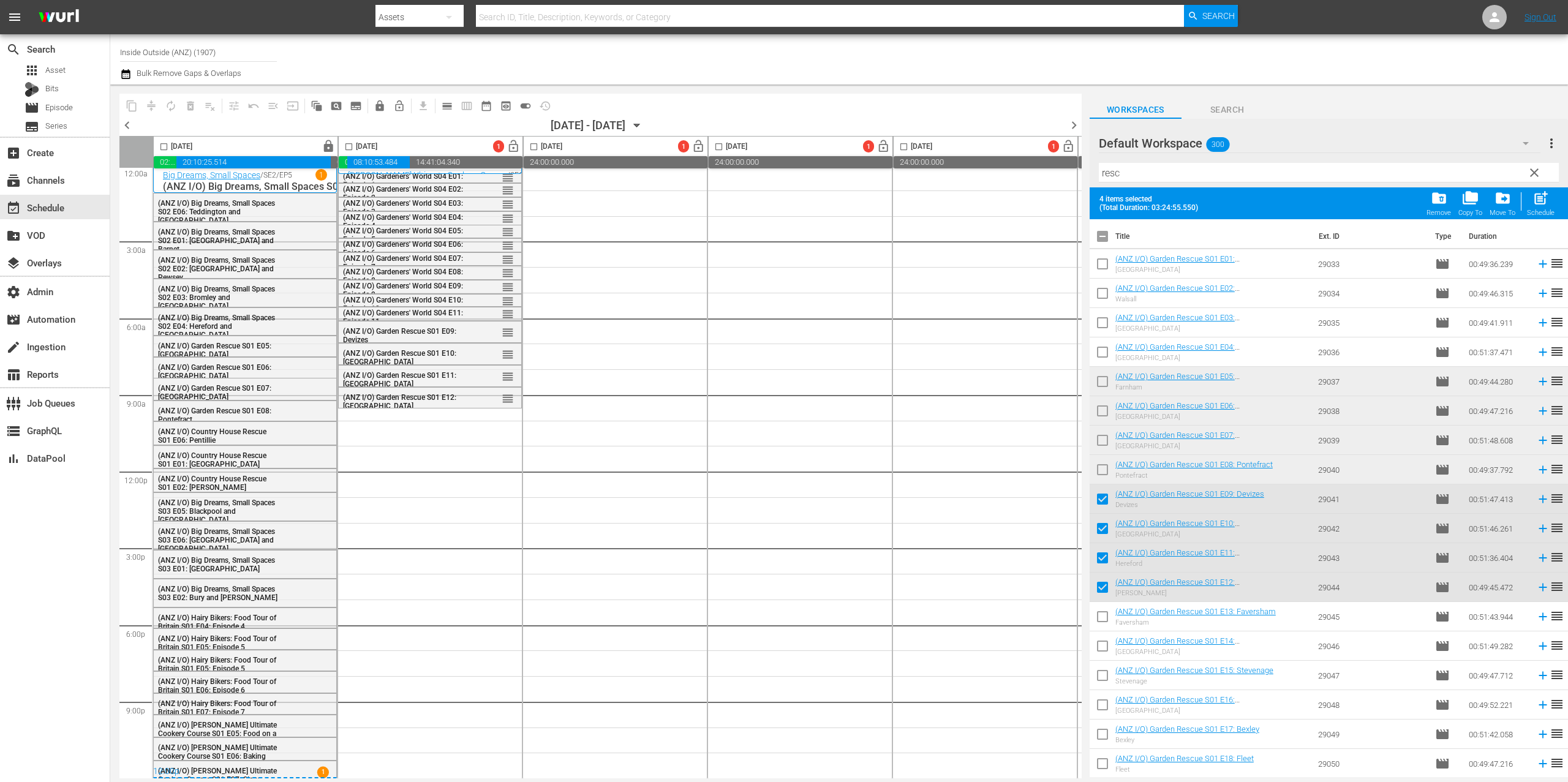
checkbox input "true"
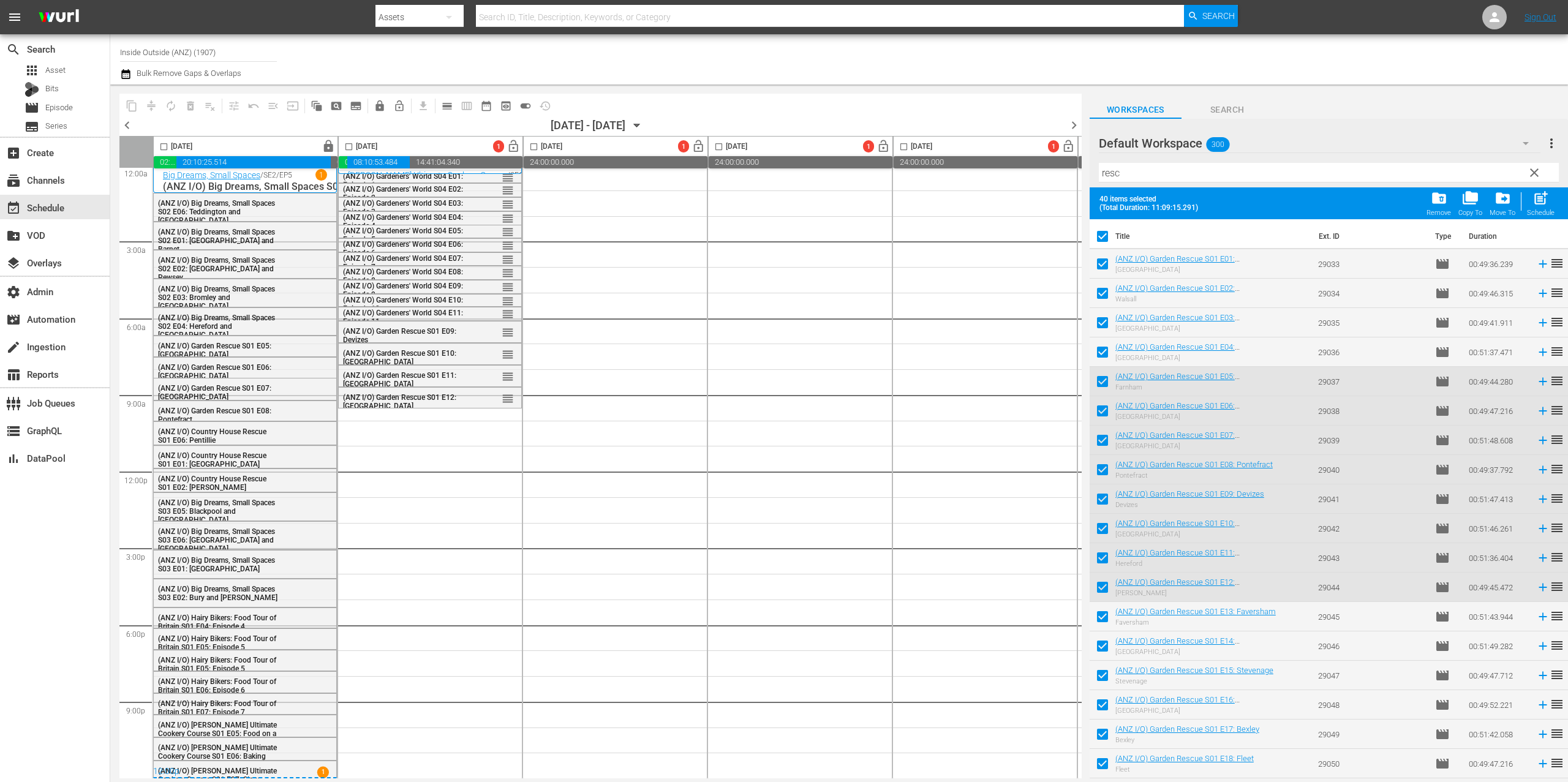
click at [1100, 239] on input "checkbox" at bounding box center [1102, 238] width 26 height 26
checkbox input "false"
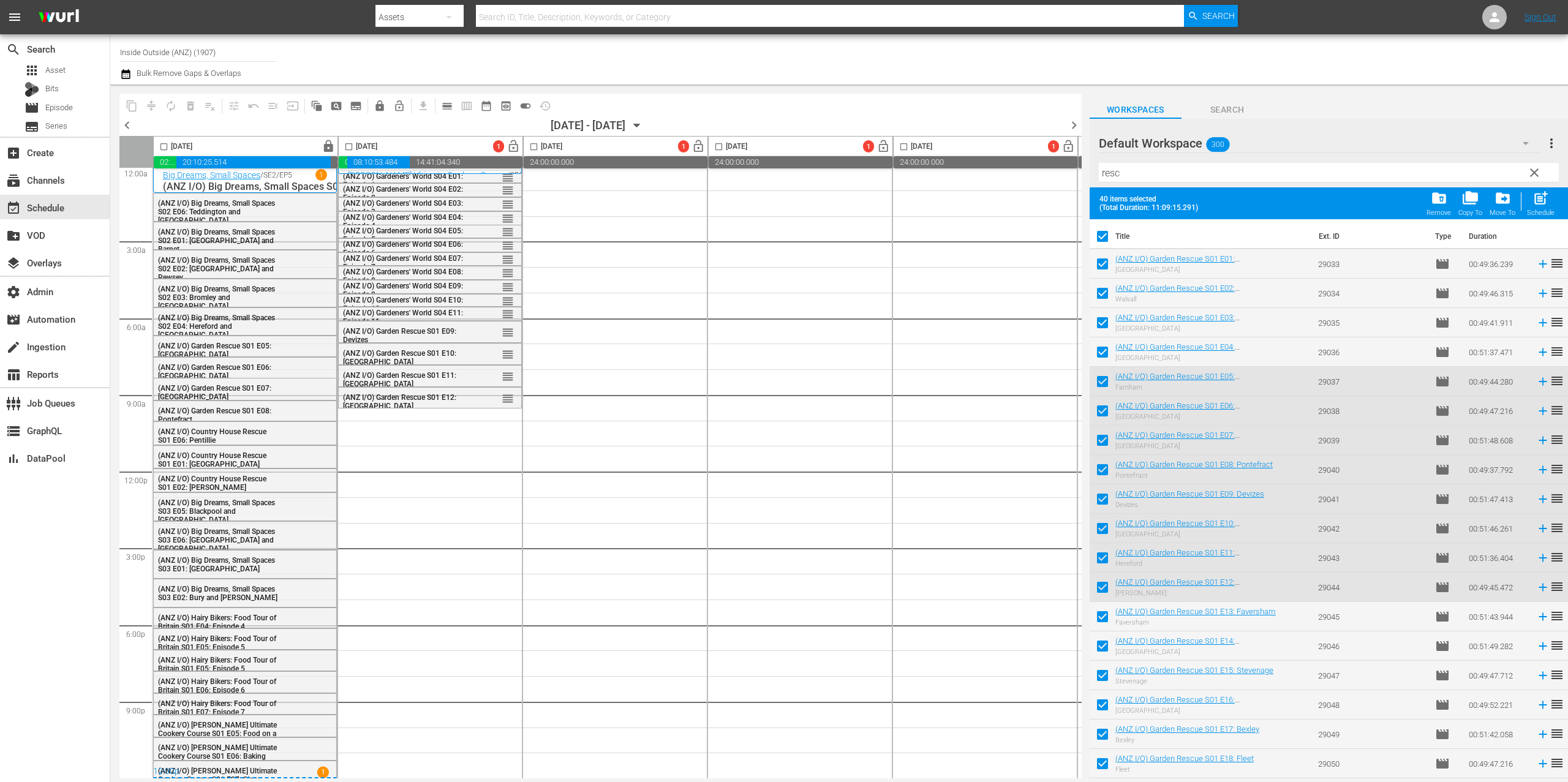
checkbox input "false"
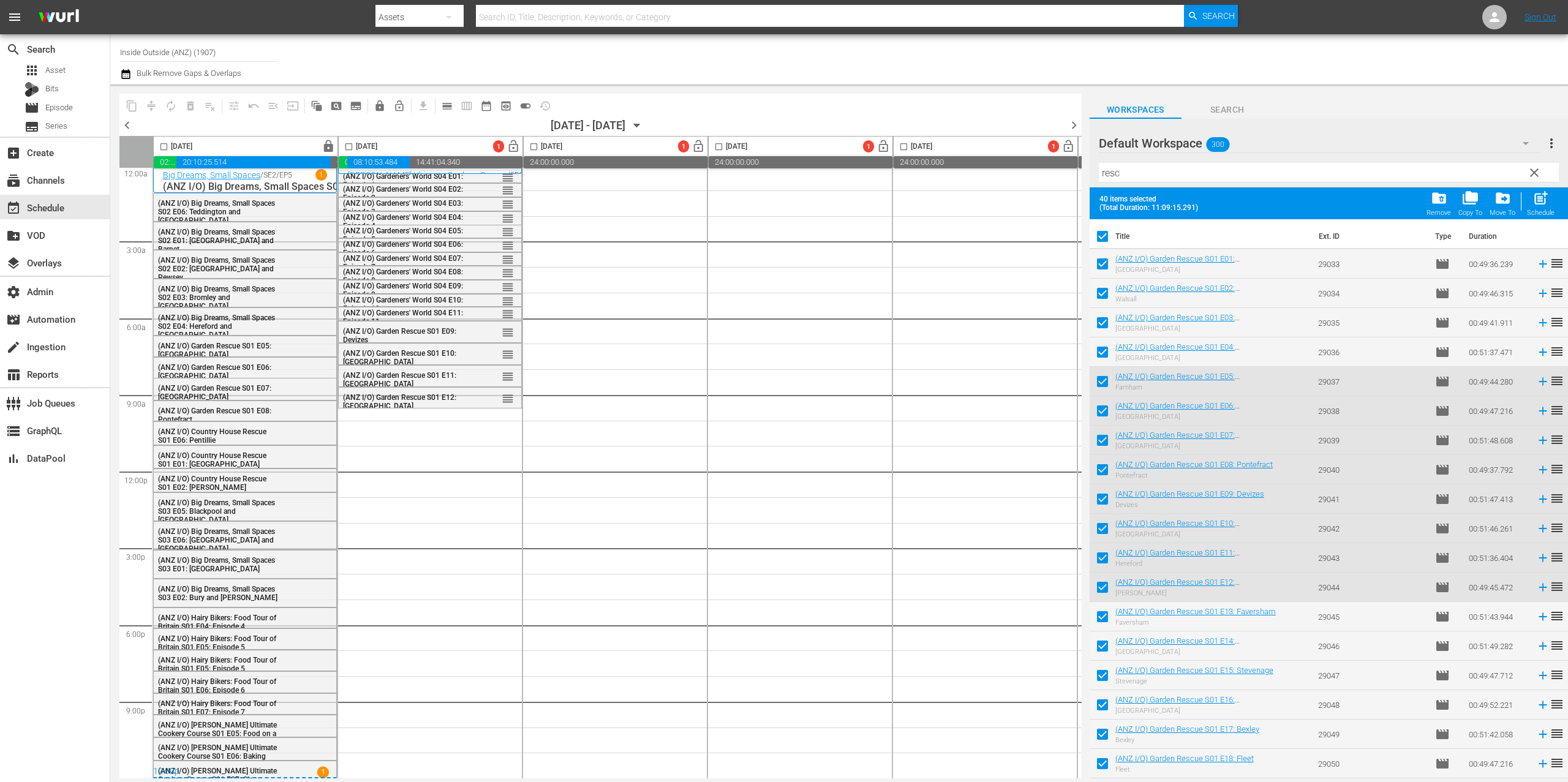
checkbox input "false"
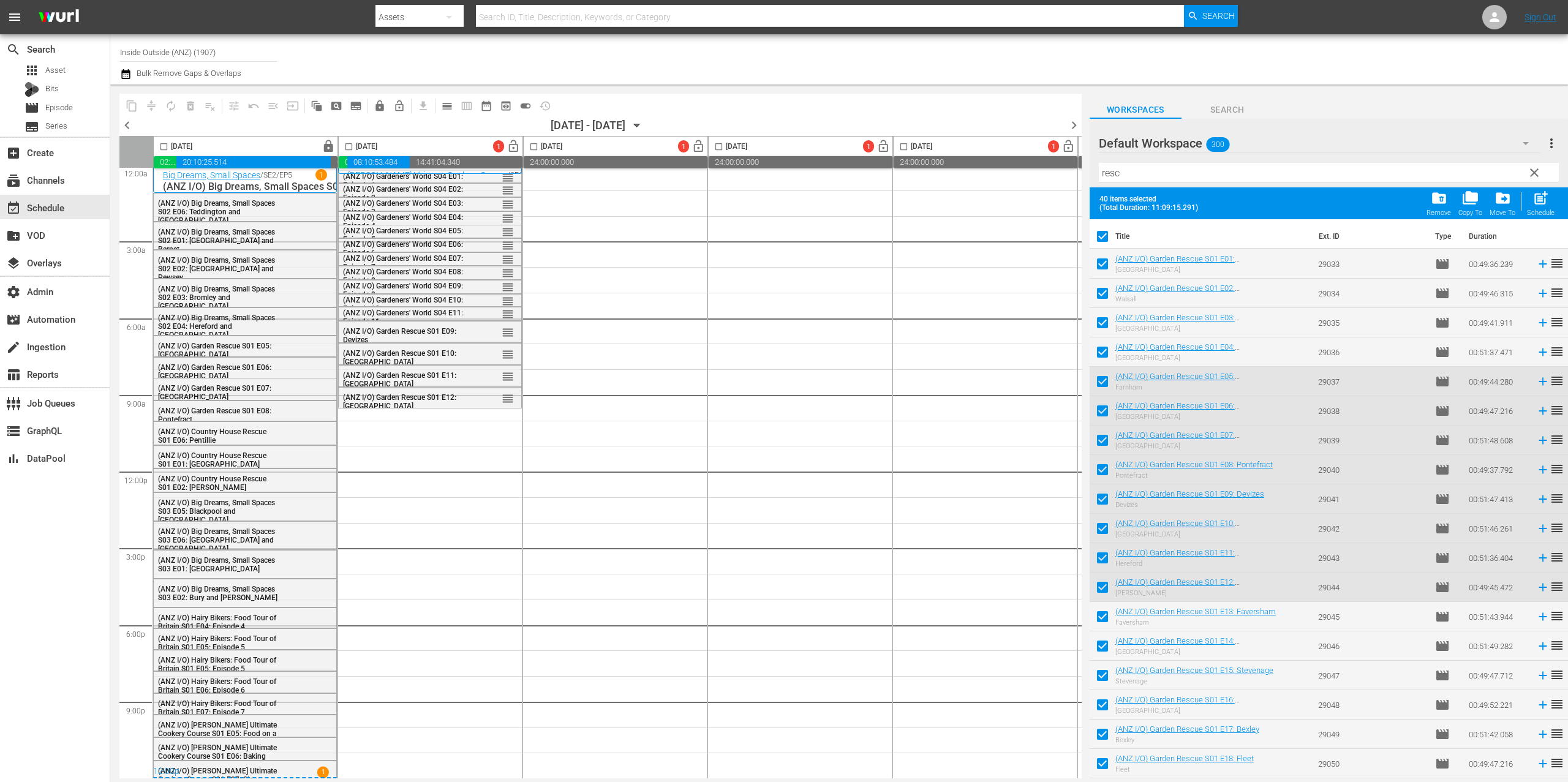
checkbox input "false"
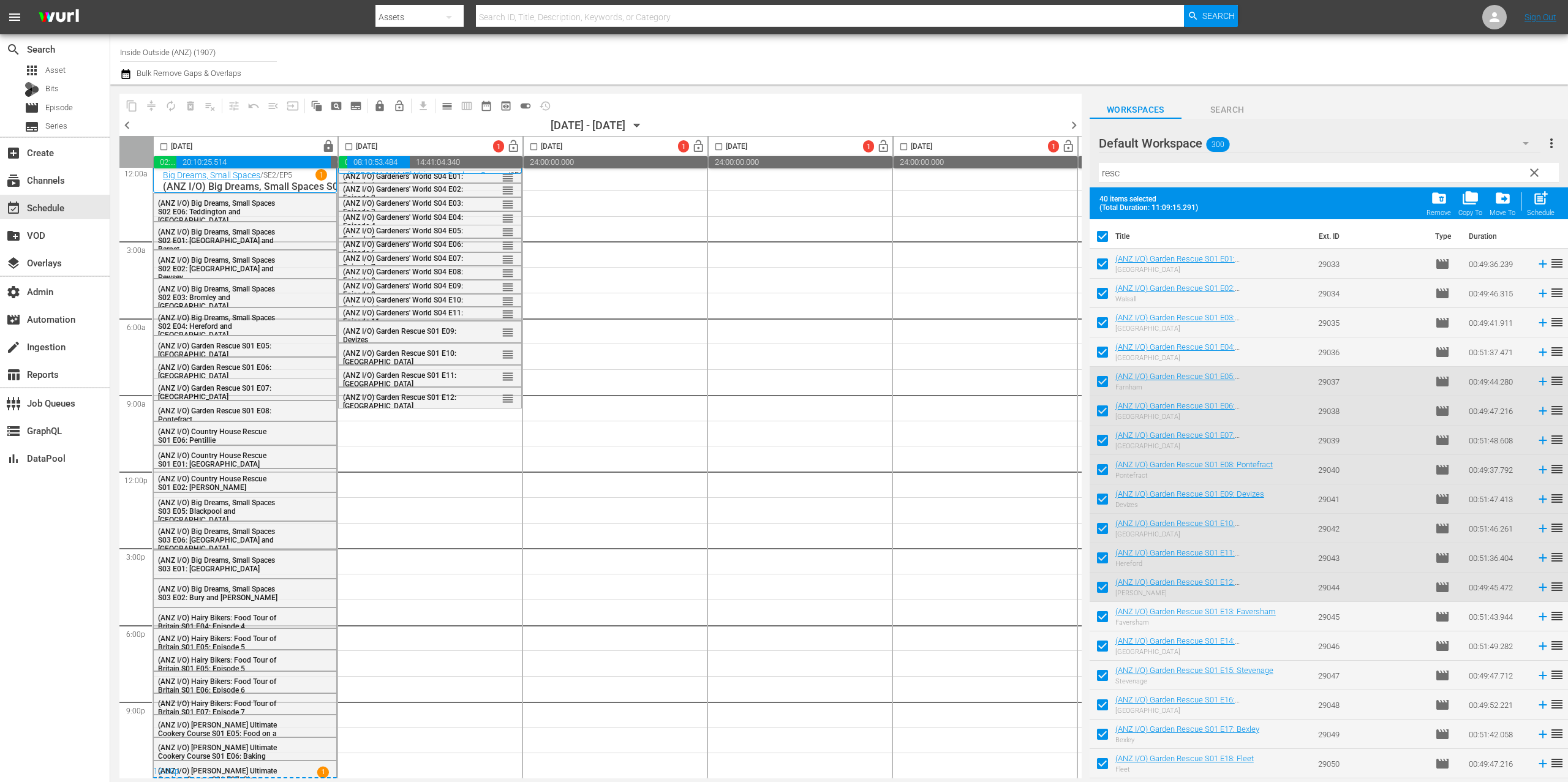
checkbox input "false"
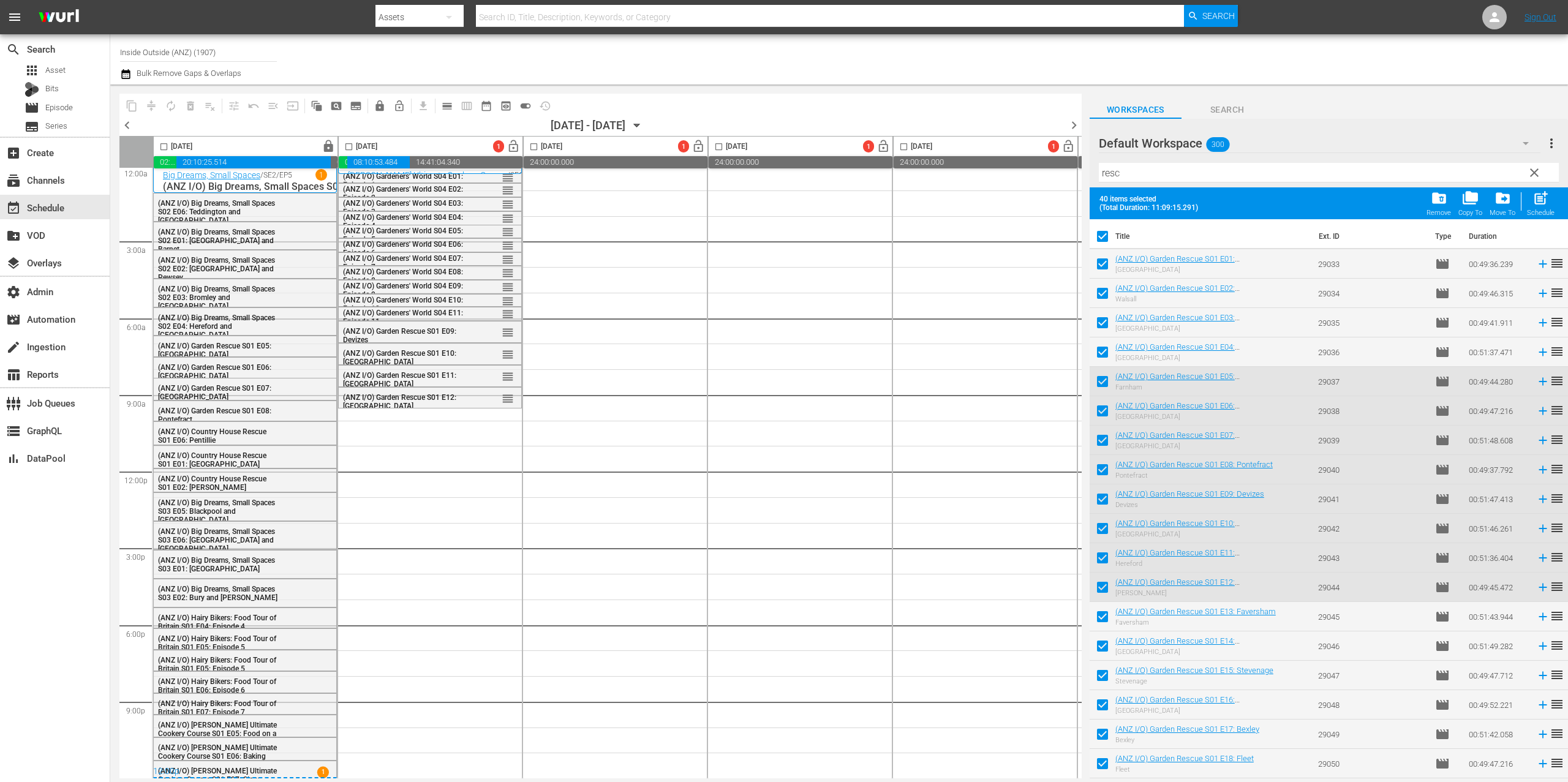
checkbox input "false"
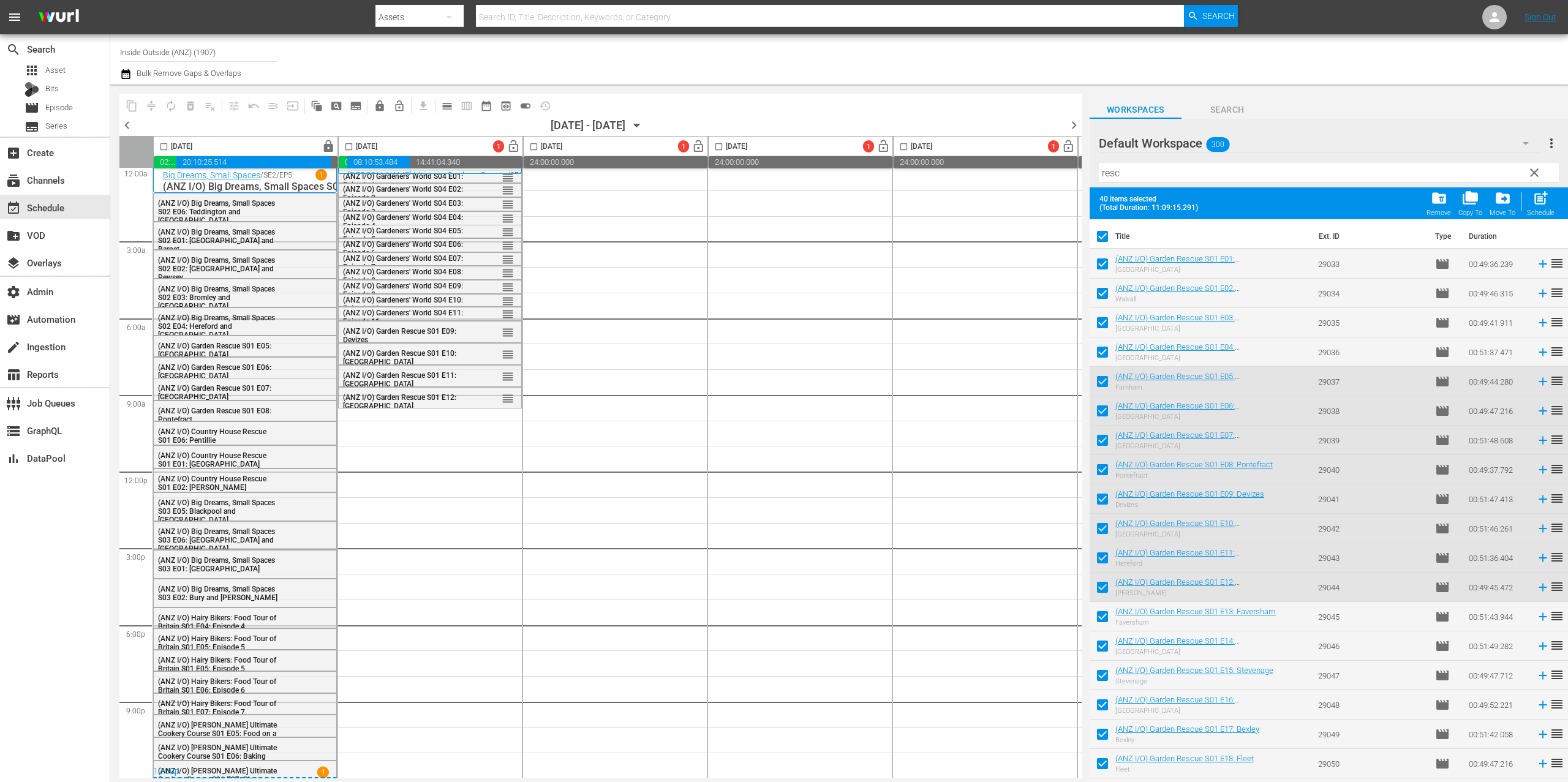
checkbox input "false"
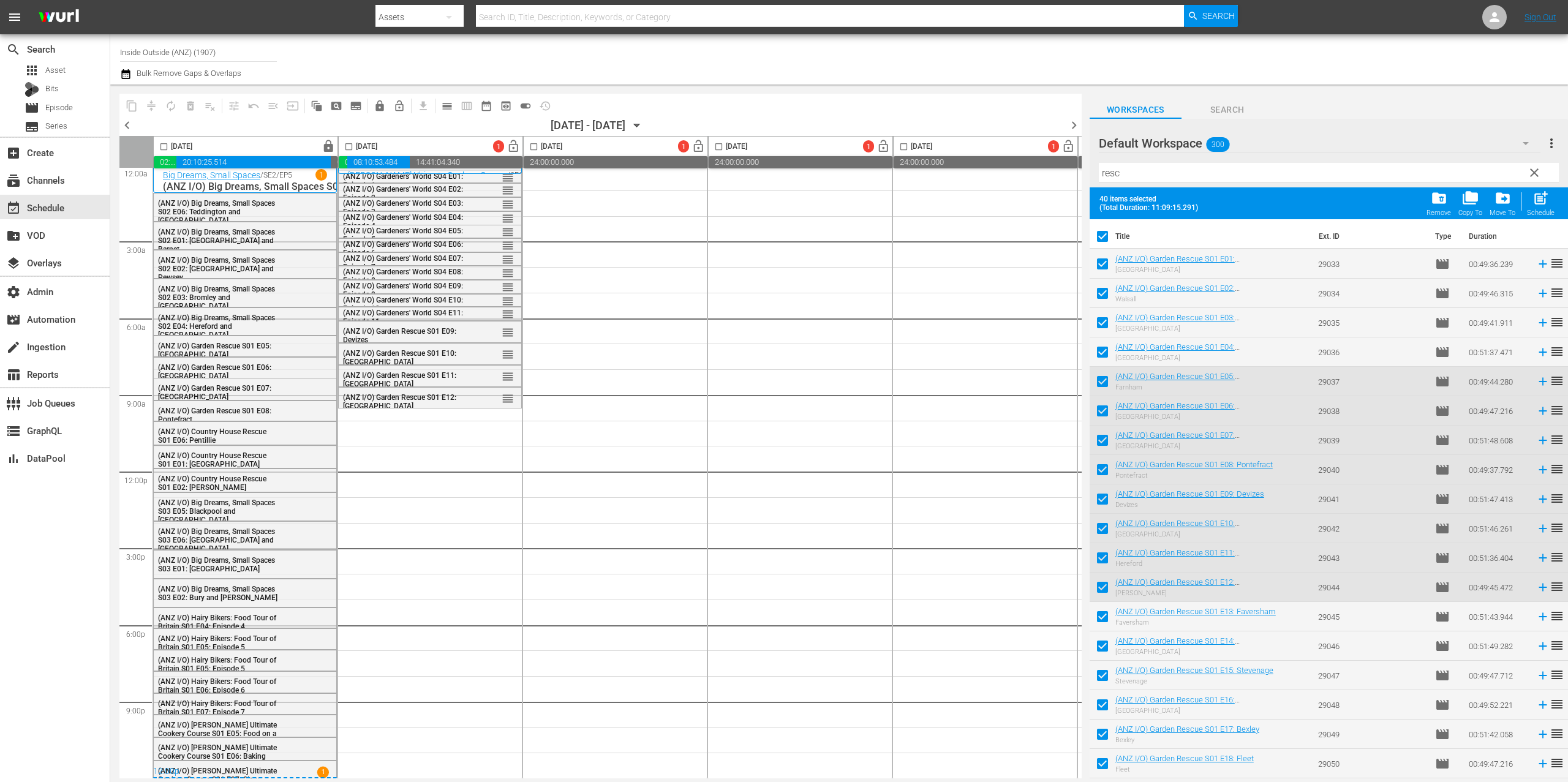
checkbox input "false"
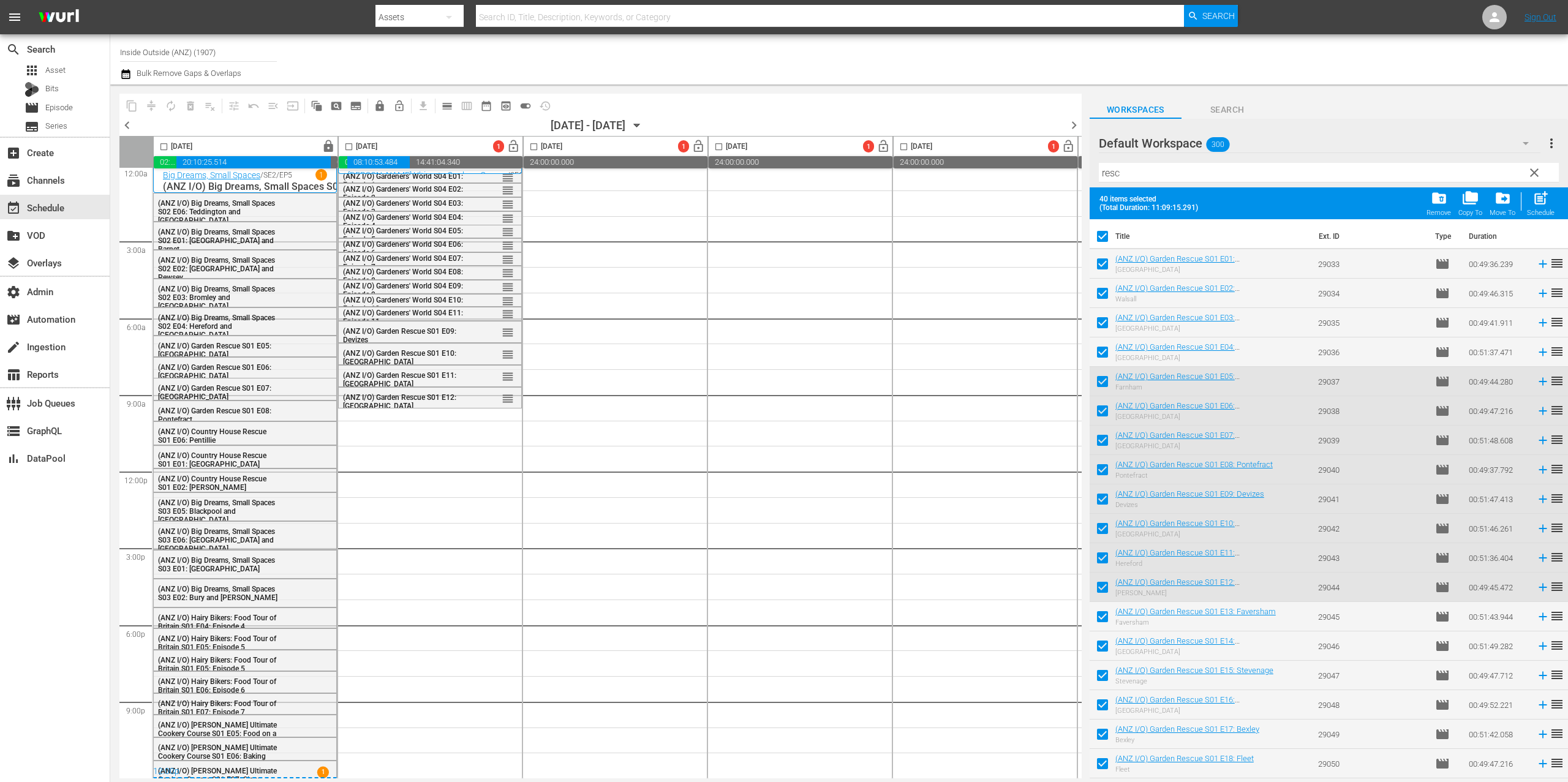
checkbox input "false"
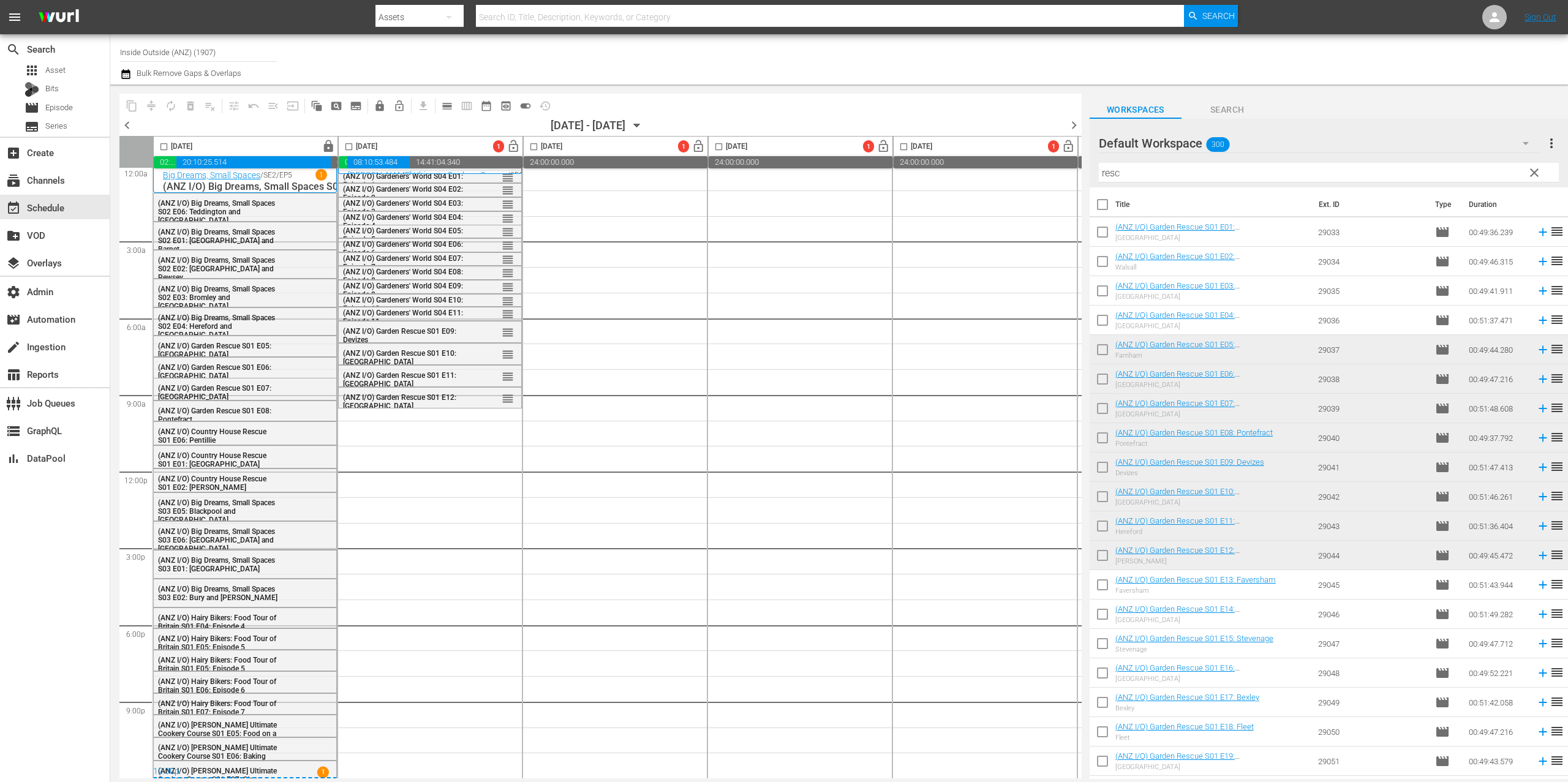
click at [1169, 174] on input "resc" at bounding box center [1329, 173] width 460 height 20
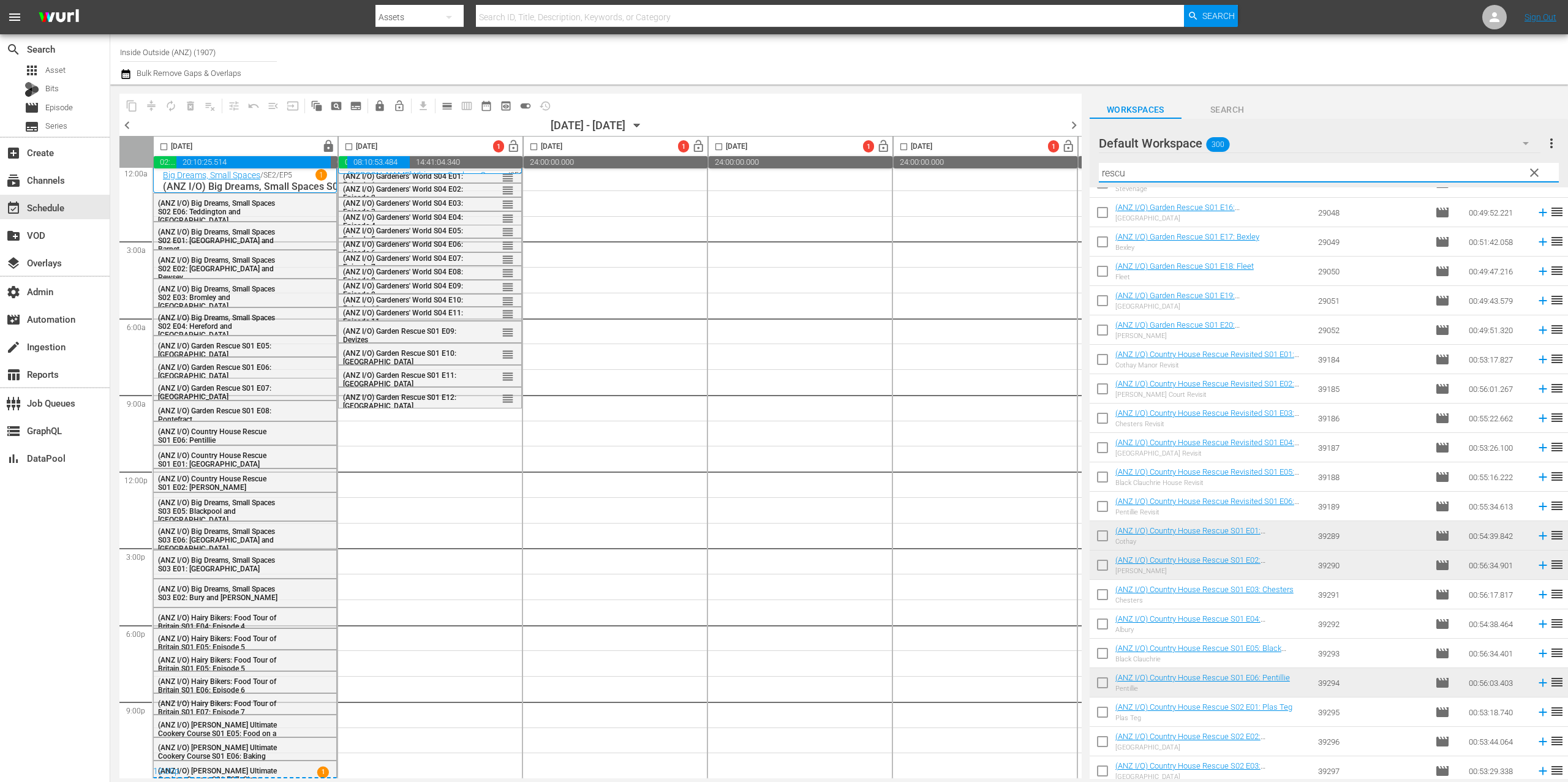
scroll to position [613, 0]
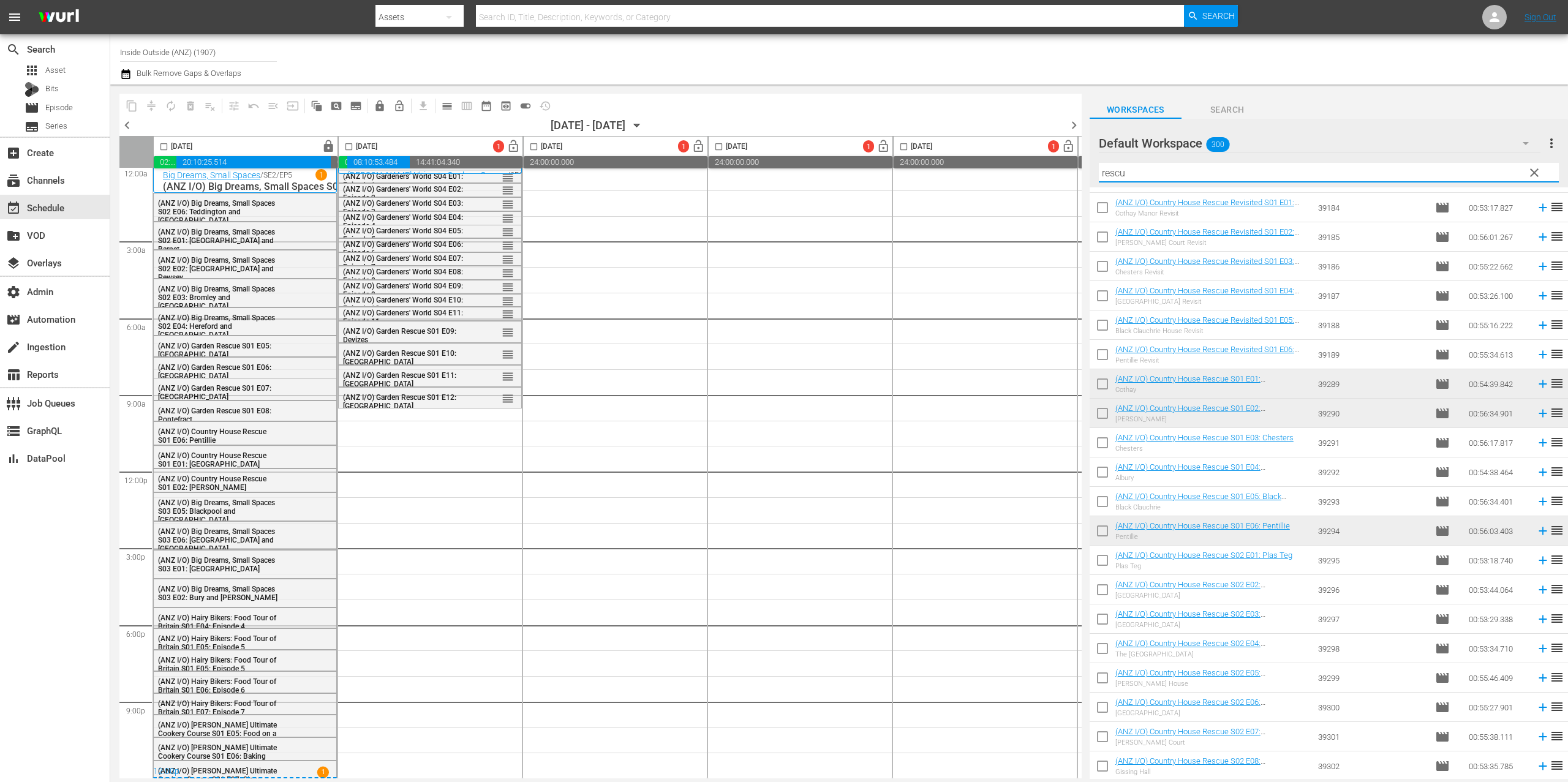
type input "rescu"
click at [1104, 563] on input "checkbox" at bounding box center [1102, 563] width 26 height 26
checkbox input "true"
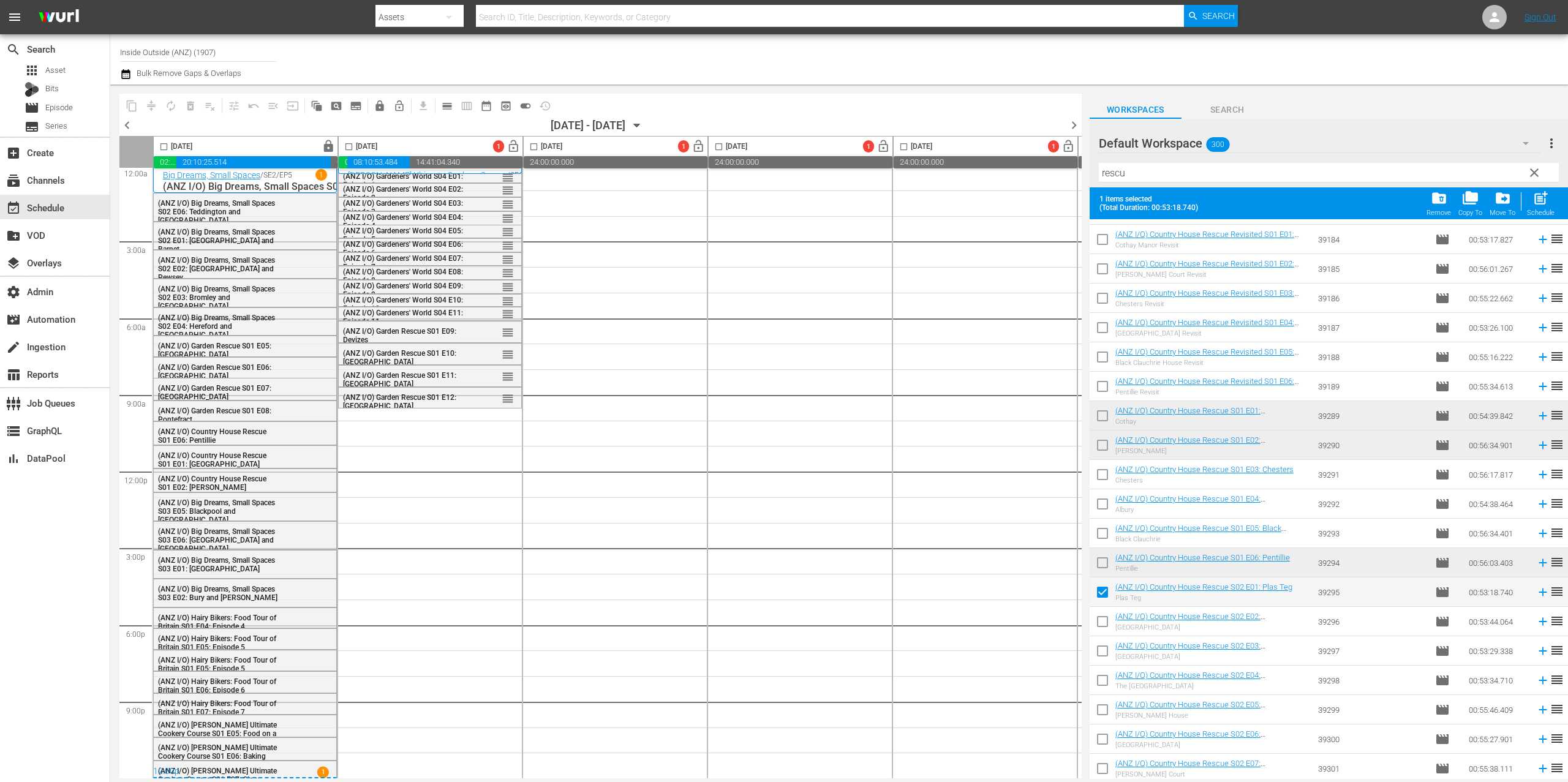
click at [1101, 619] on input "checkbox" at bounding box center [1102, 624] width 26 height 26
checkbox input "true"
click at [1107, 659] on input "checkbox" at bounding box center [1102, 654] width 26 height 26
checkbox input "true"
click at [1110, 699] on input "checkbox" at bounding box center [1102, 712] width 26 height 26
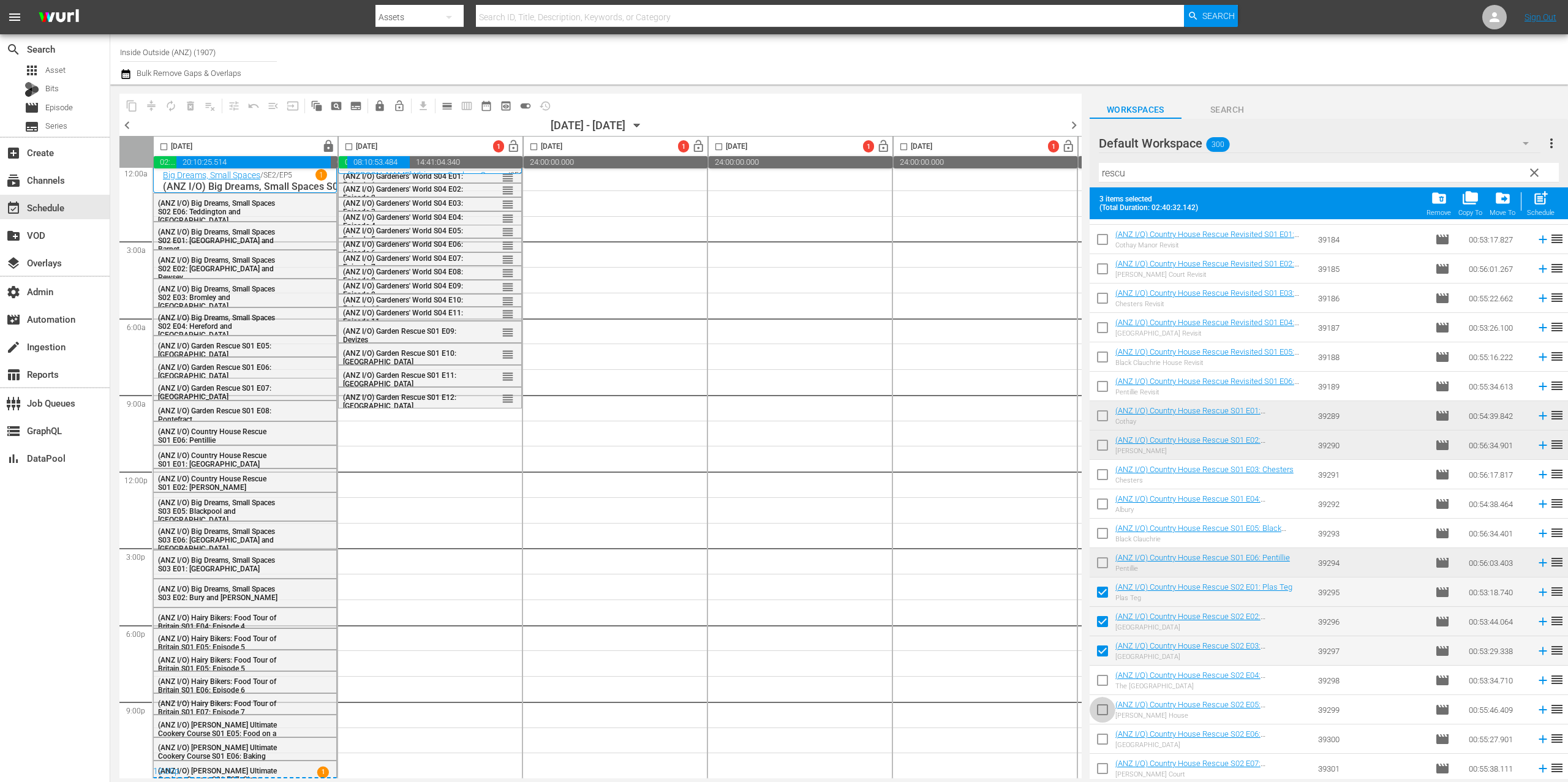
checkbox input "true"
click at [1110, 683] on input "checkbox" at bounding box center [1102, 683] width 26 height 26
checkbox input "true"
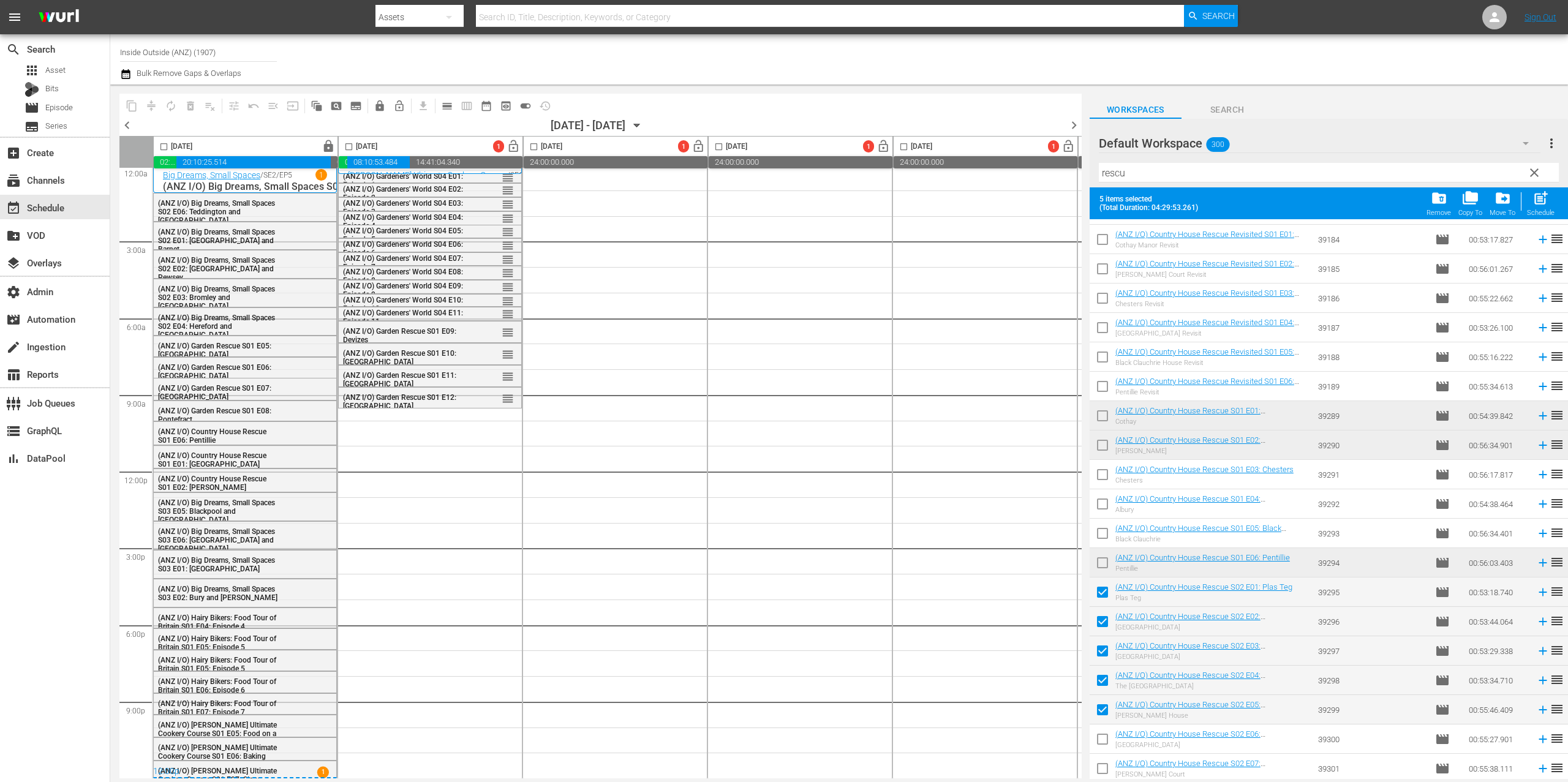
click at [1105, 718] on input "checkbox" at bounding box center [1102, 712] width 26 height 26
click at [1106, 715] on input "checkbox" at bounding box center [1102, 712] width 26 height 26
checkbox input "true"
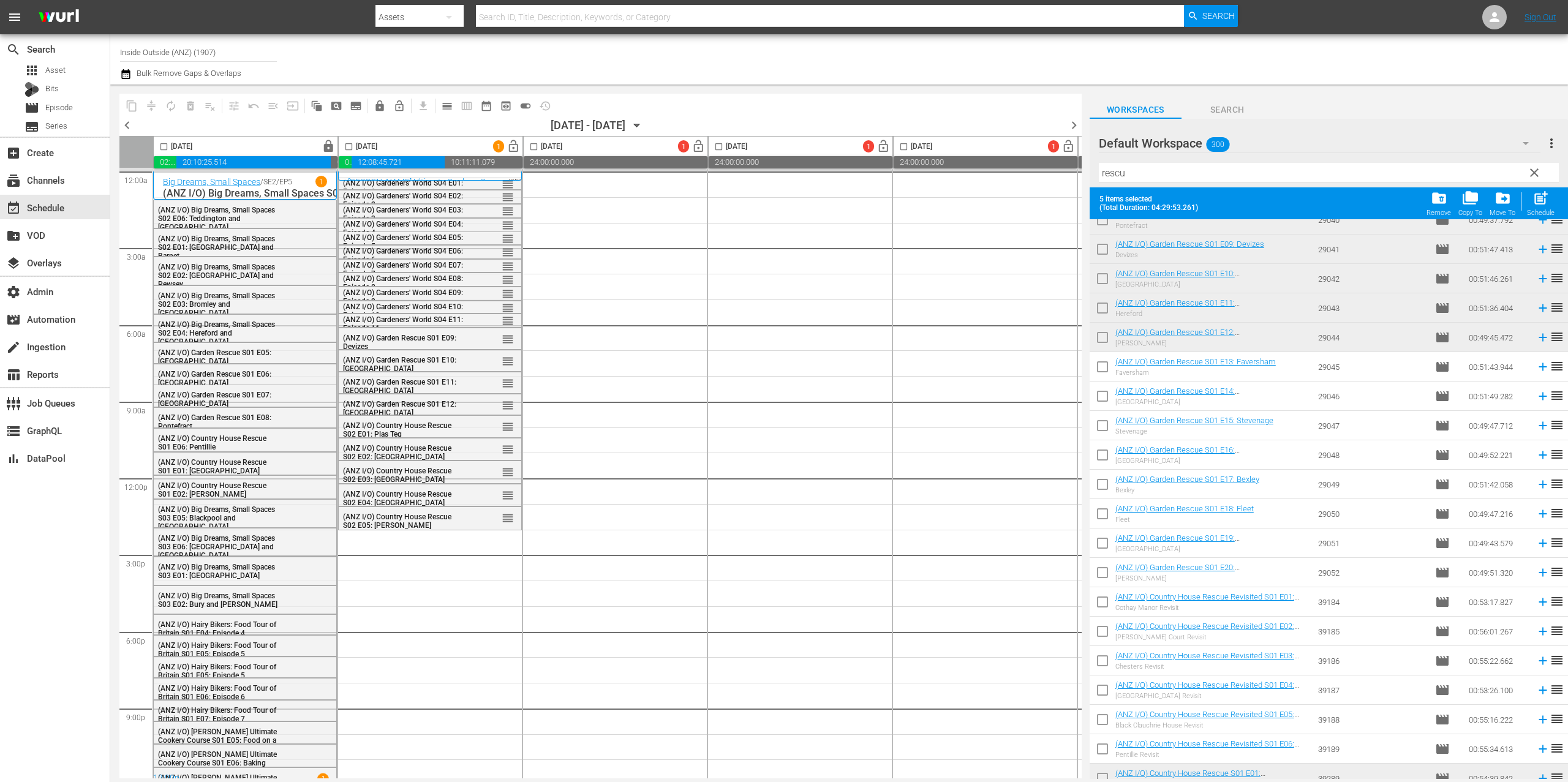
scroll to position [0, 0]
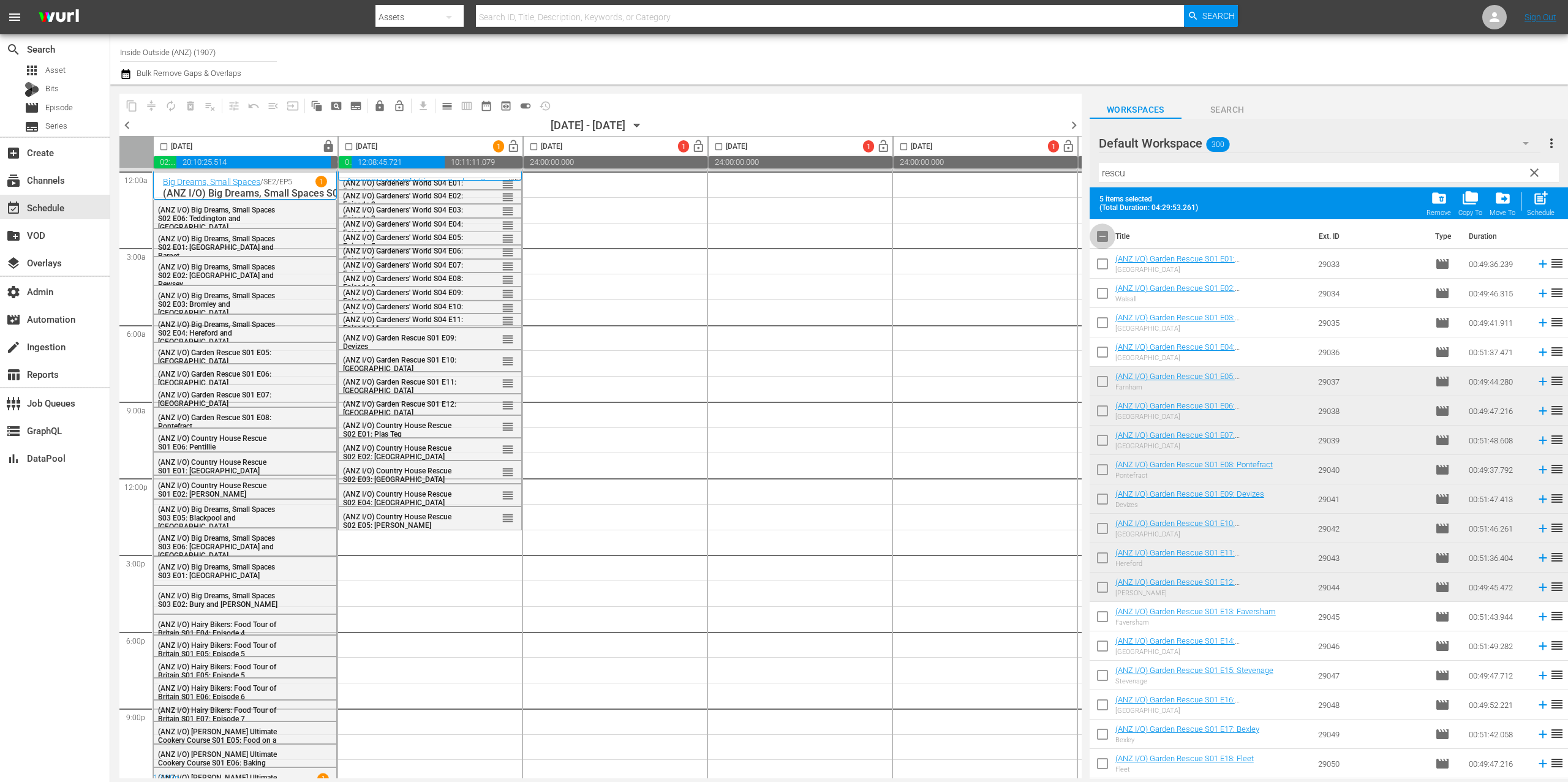
click at [1107, 238] on input "checkbox" at bounding box center [1102, 238] width 26 height 26
checkbox input "true"
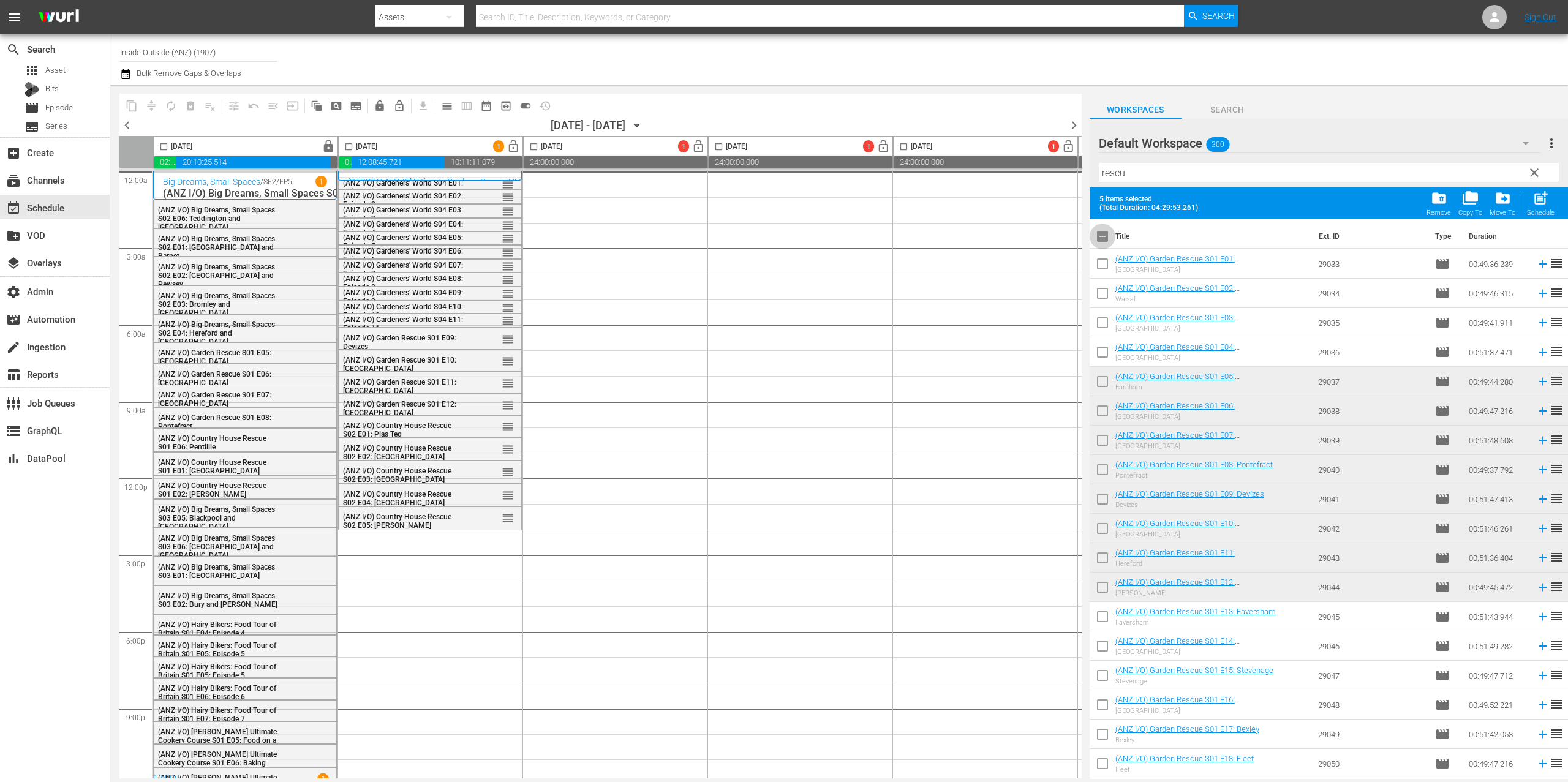
checkbox input "true"
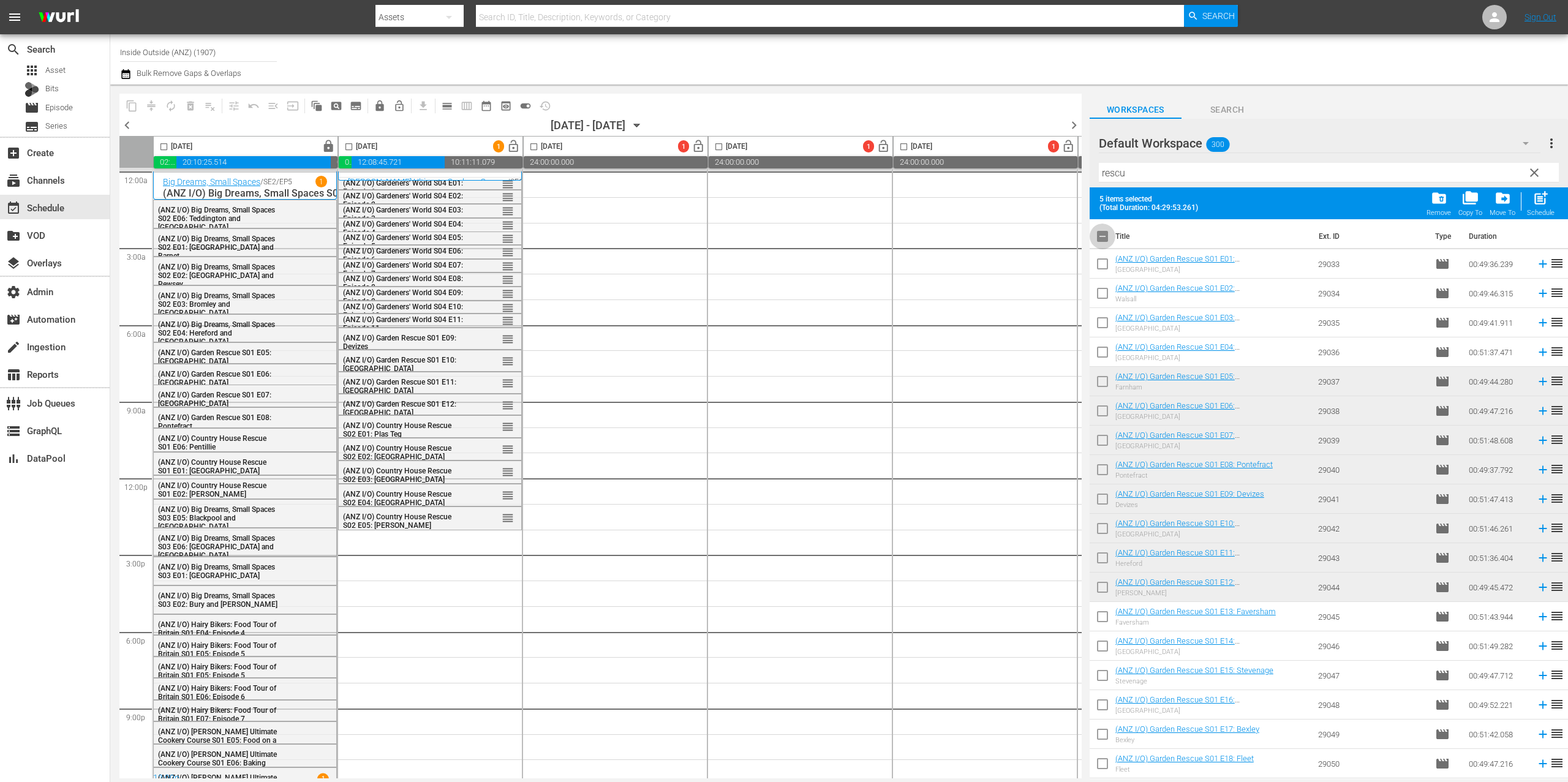
checkbox input "true"
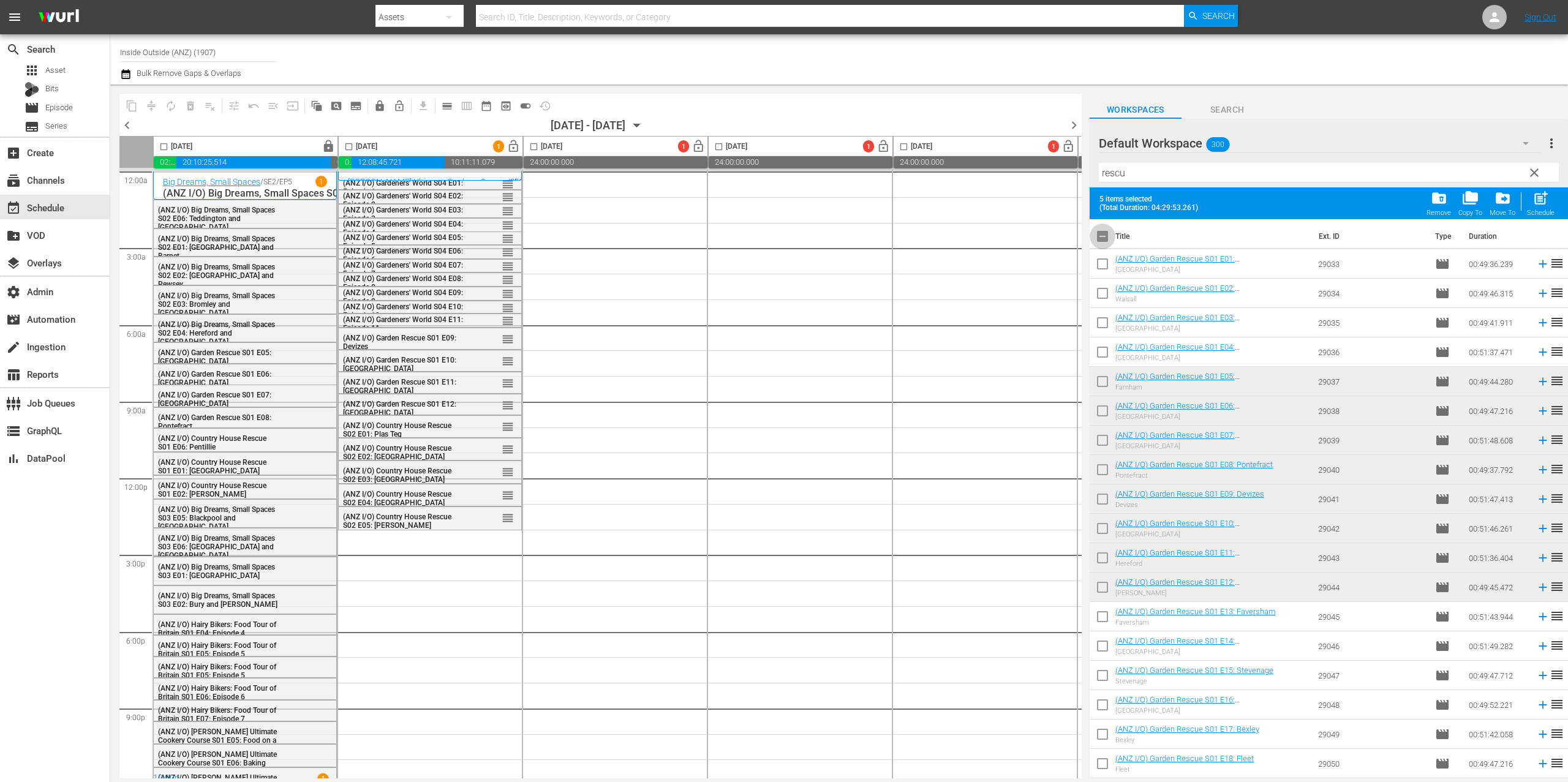
checkbox input "true"
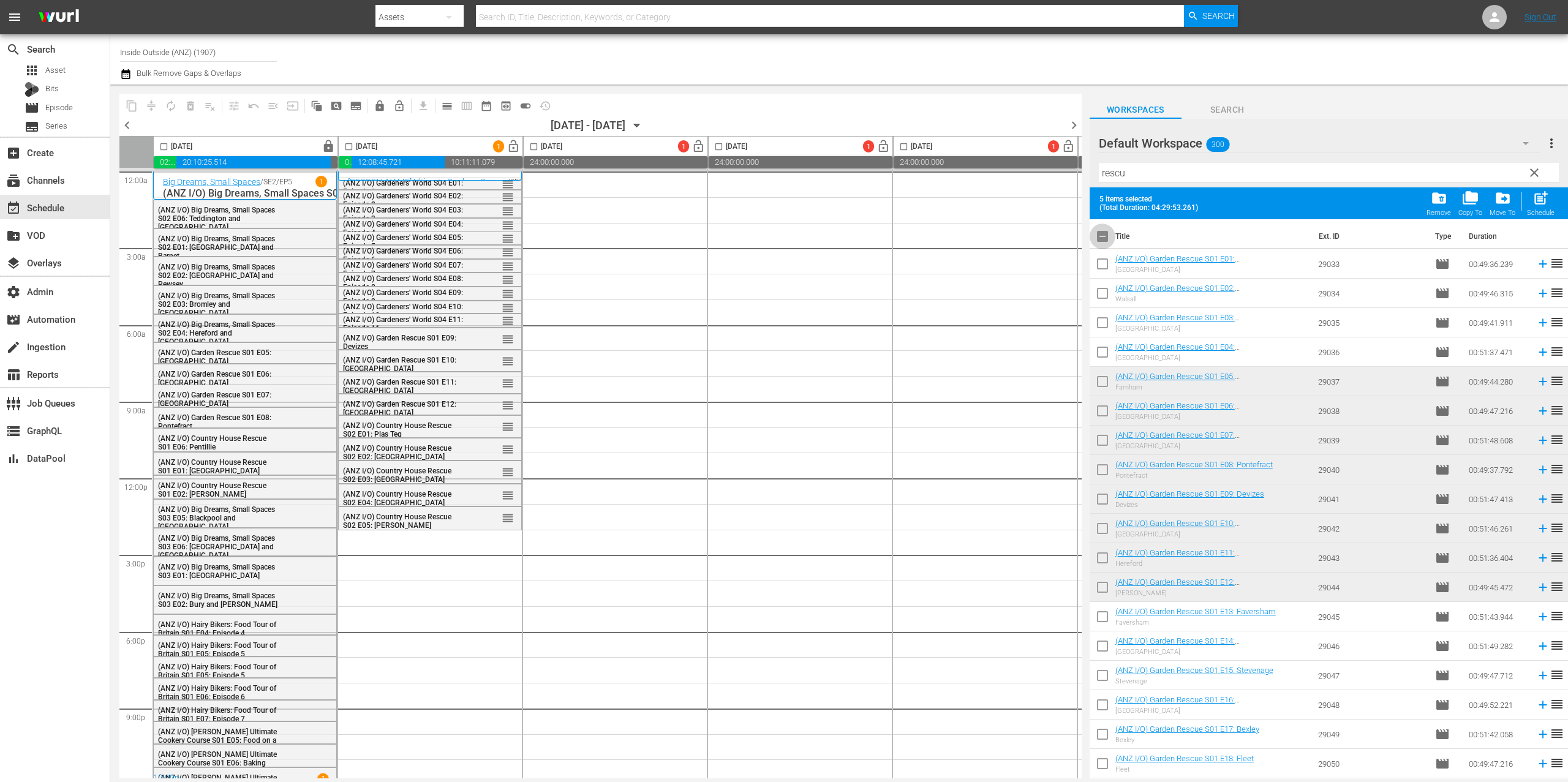
checkbox input "true"
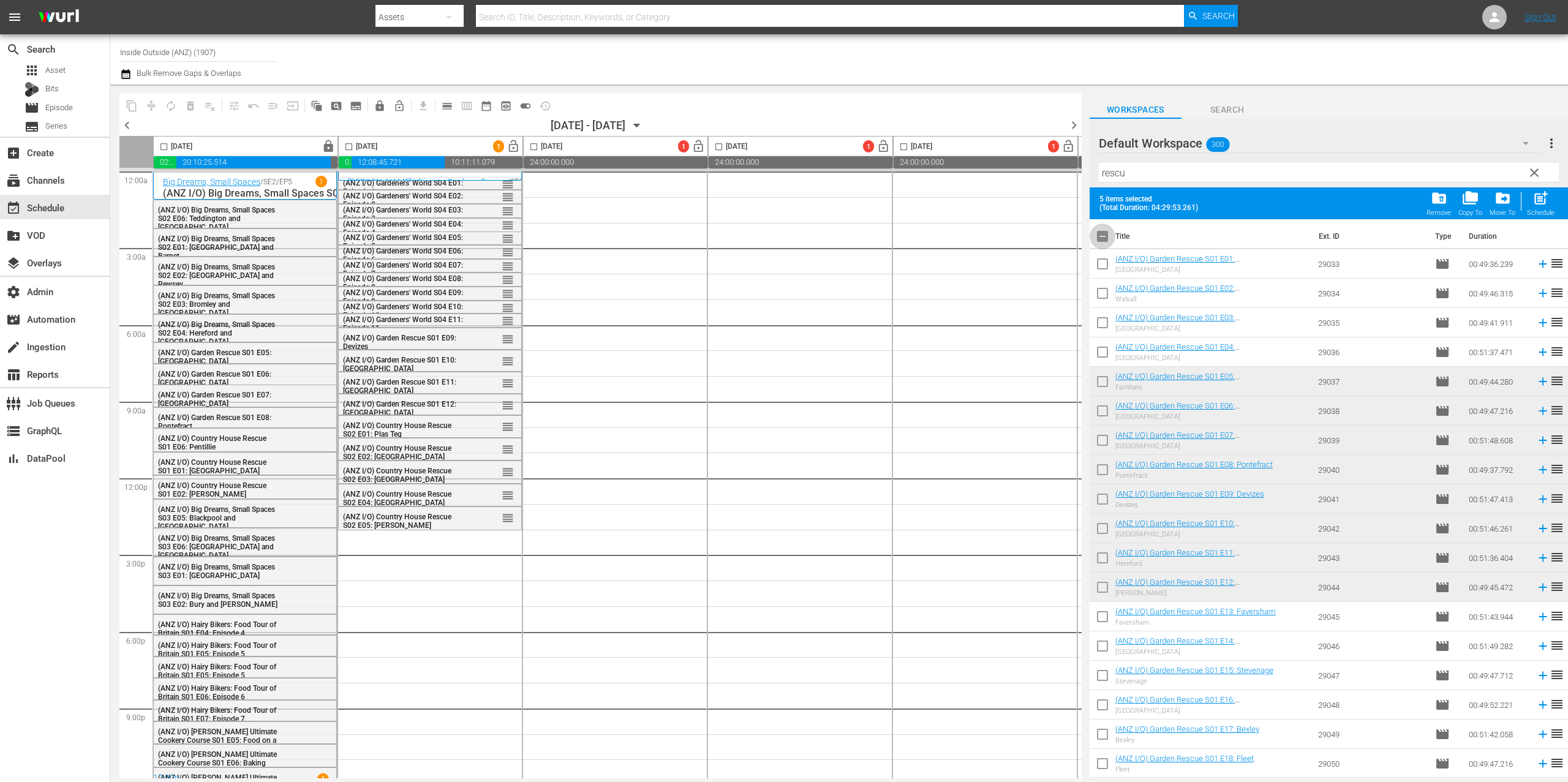
checkbox input "true"
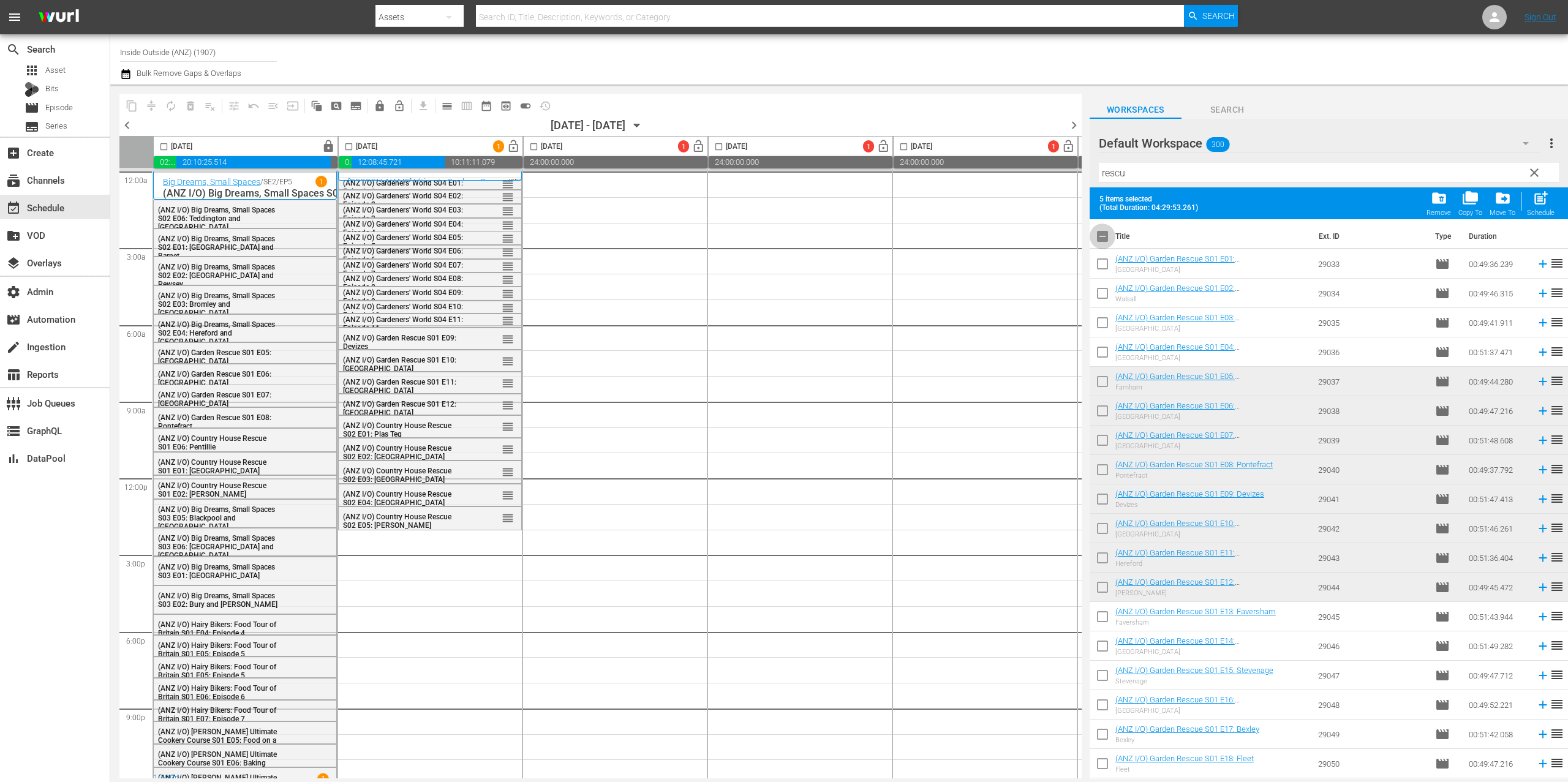
checkbox input "true"
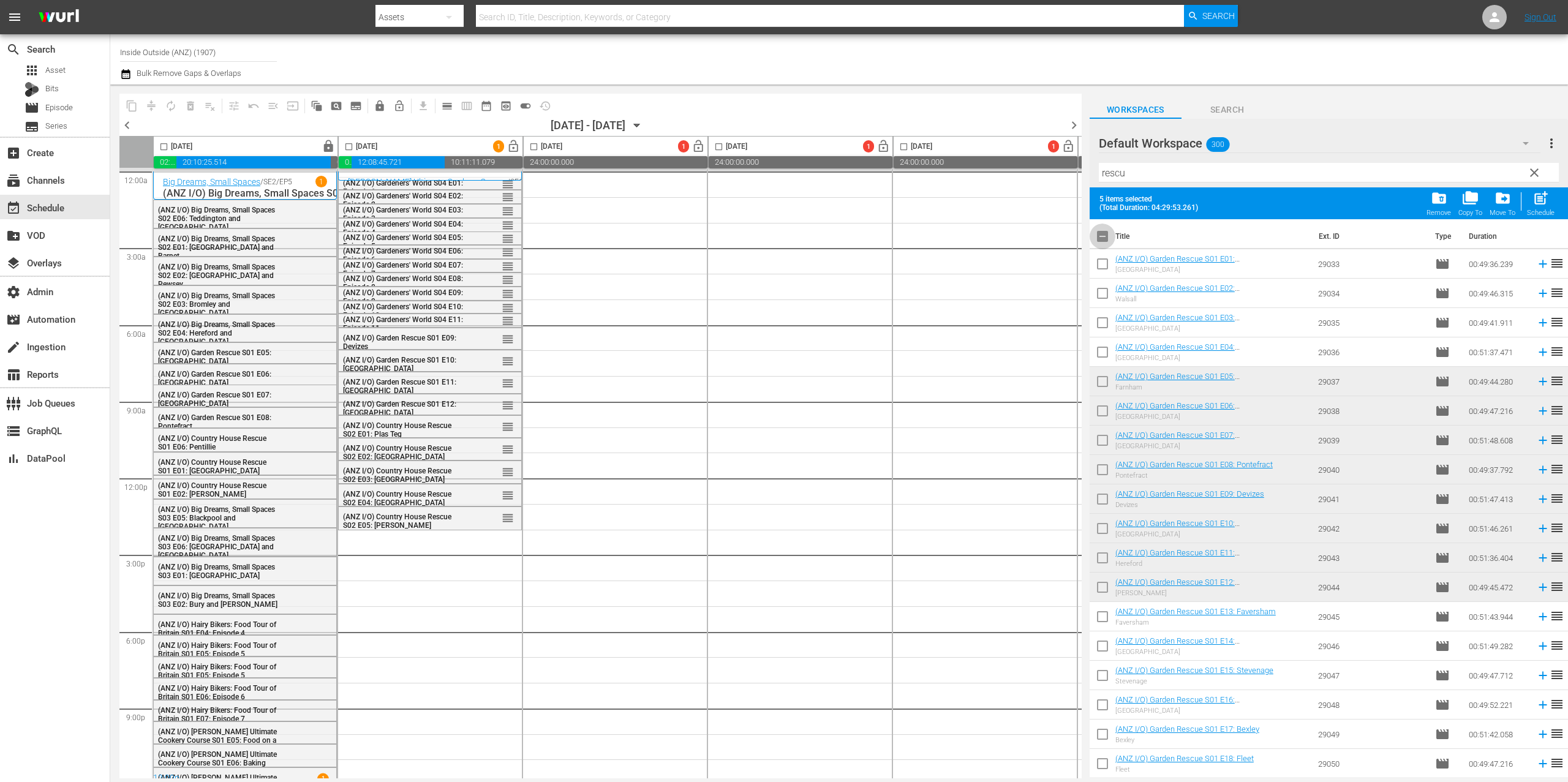
checkbox input "true"
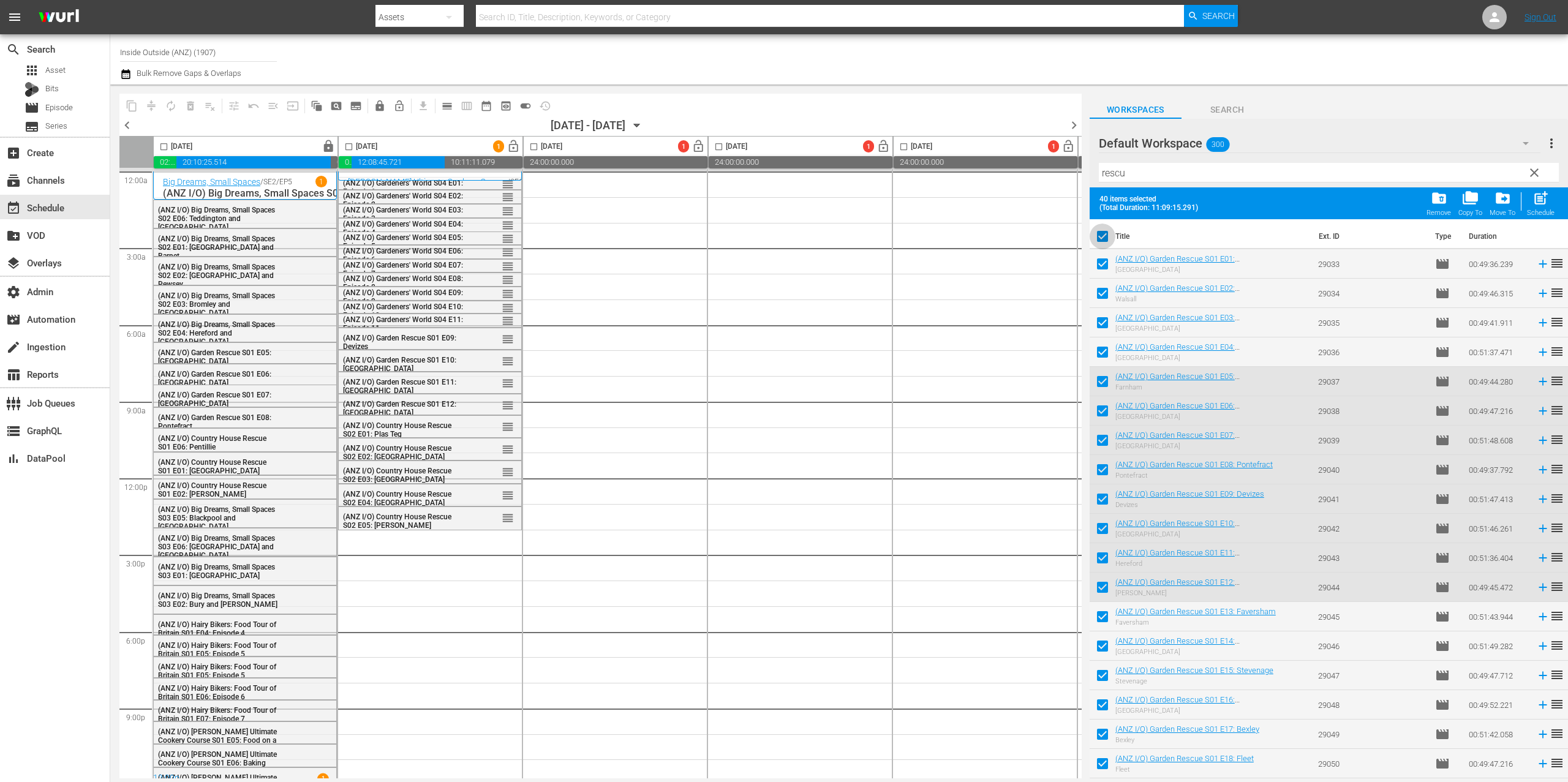
click at [1107, 237] on input "checkbox" at bounding box center [1102, 238] width 26 height 26
checkbox input "false"
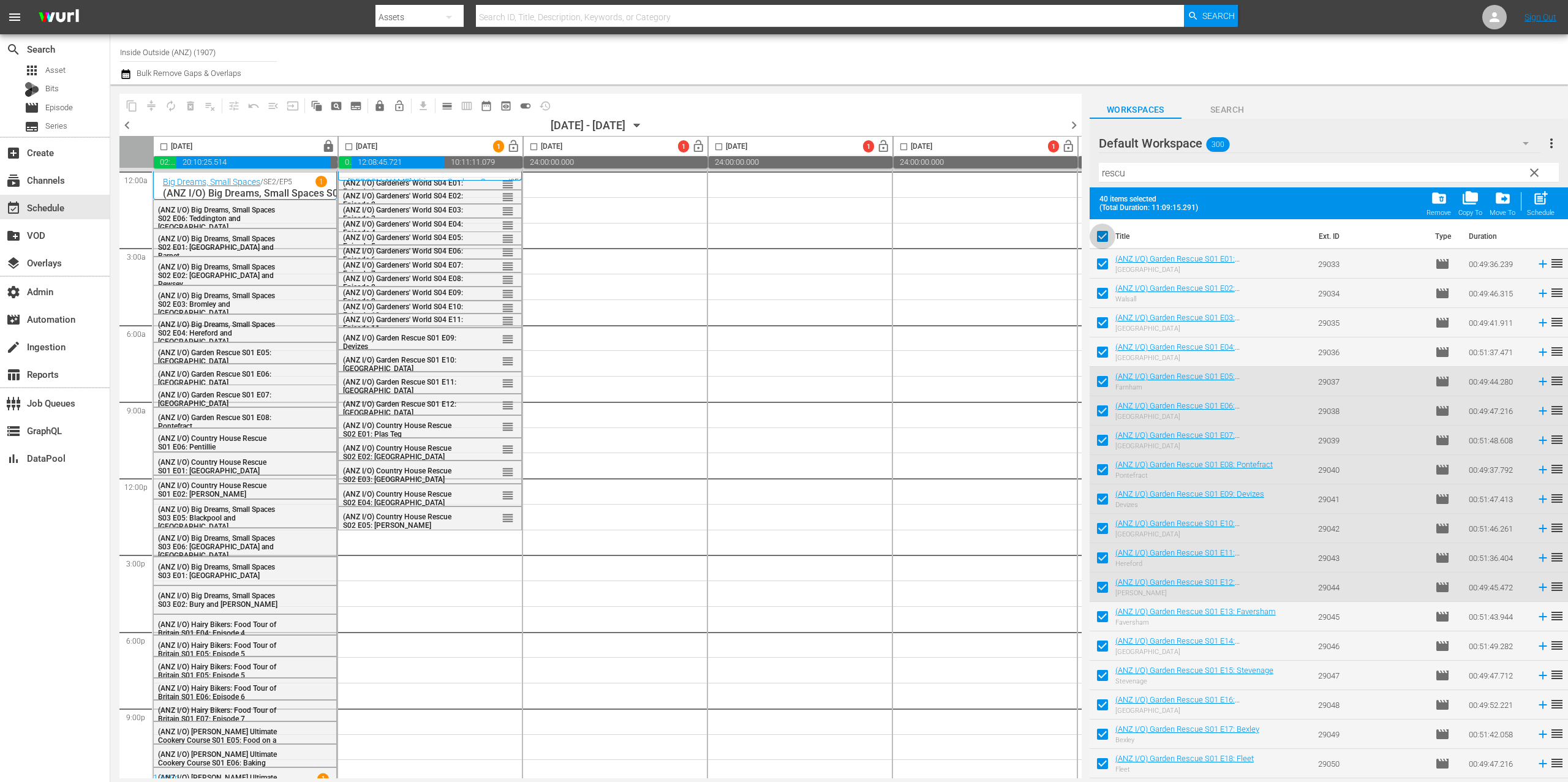
checkbox input "false"
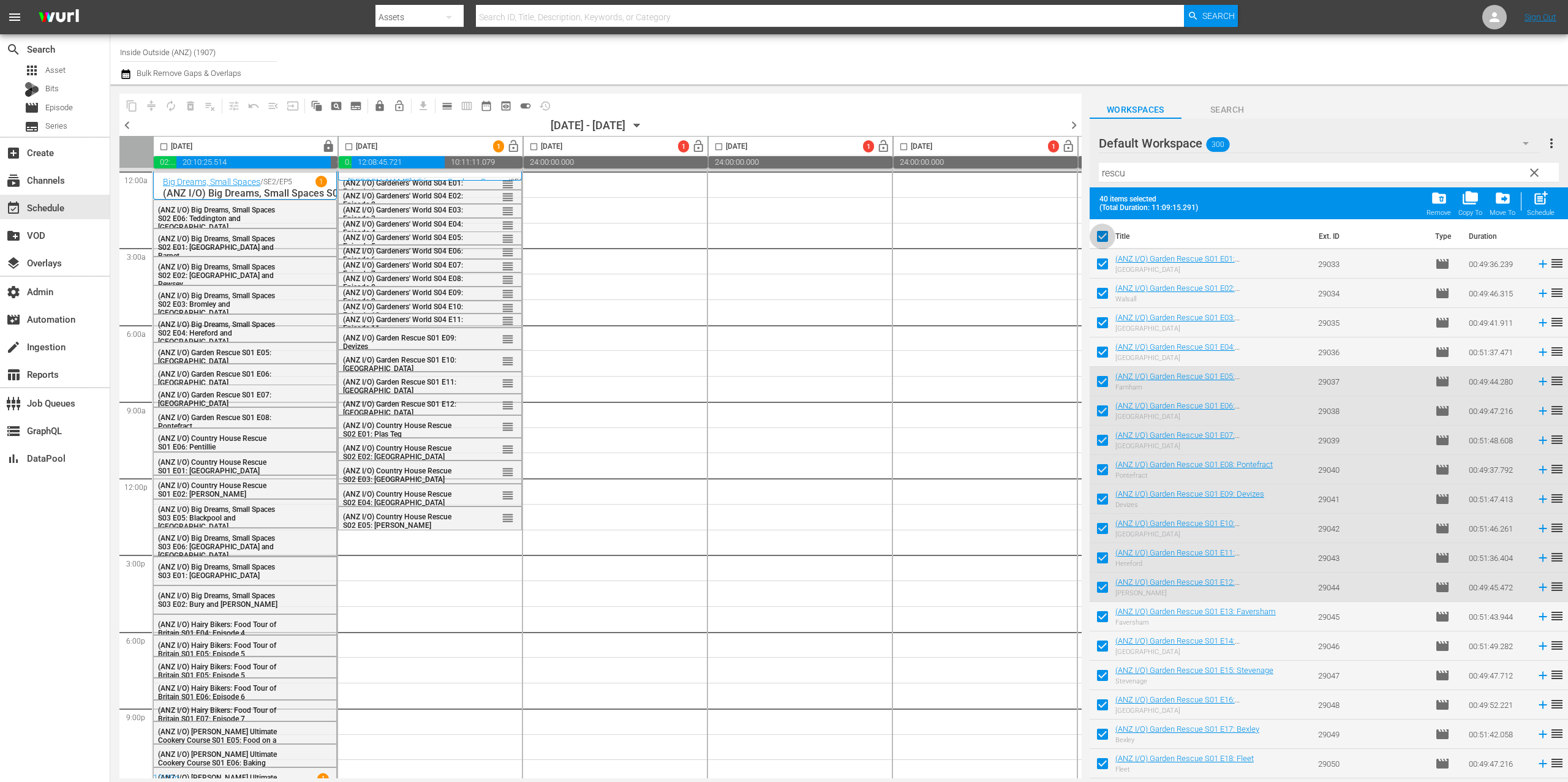
checkbox input "false"
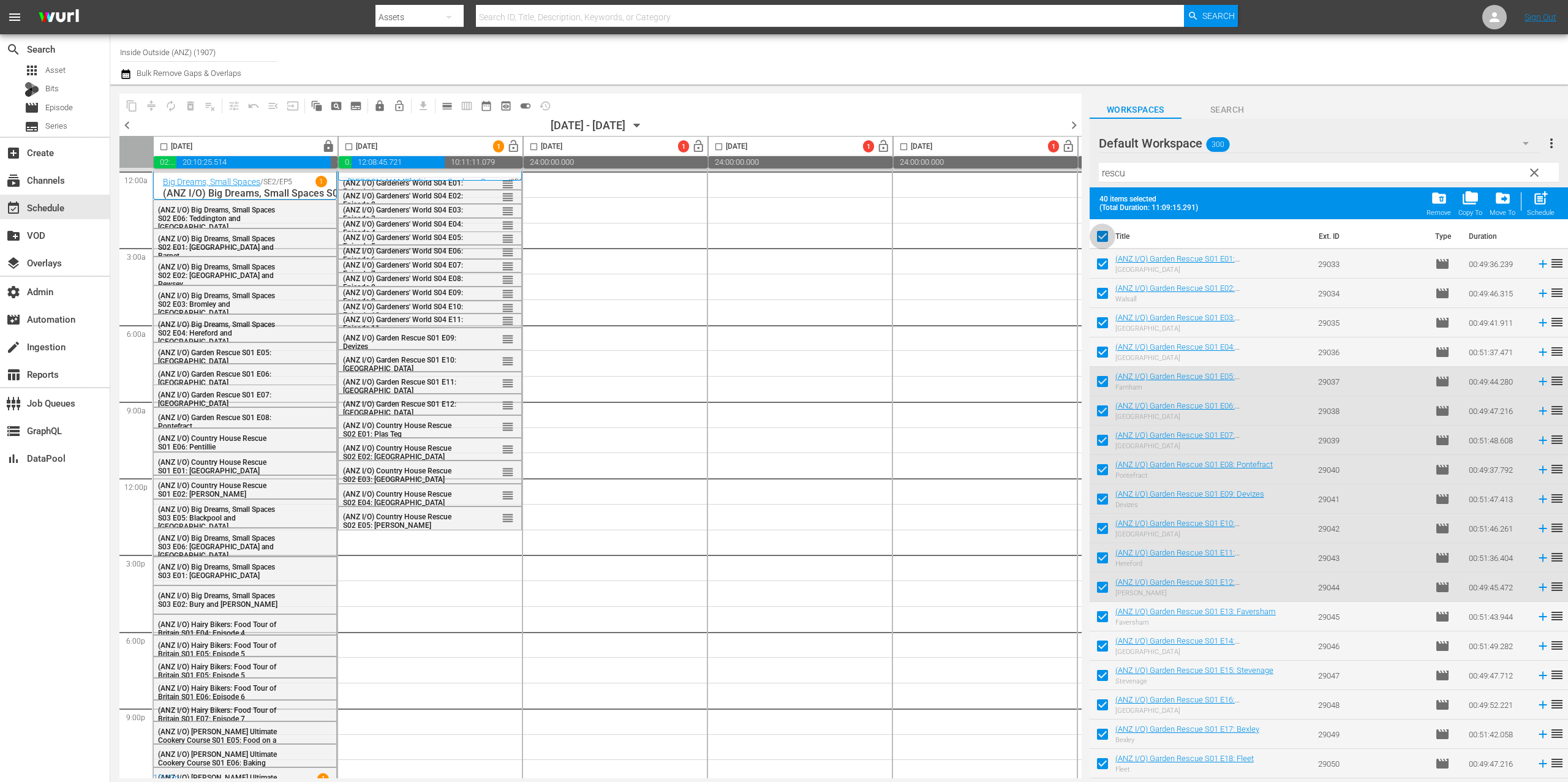
checkbox input "false"
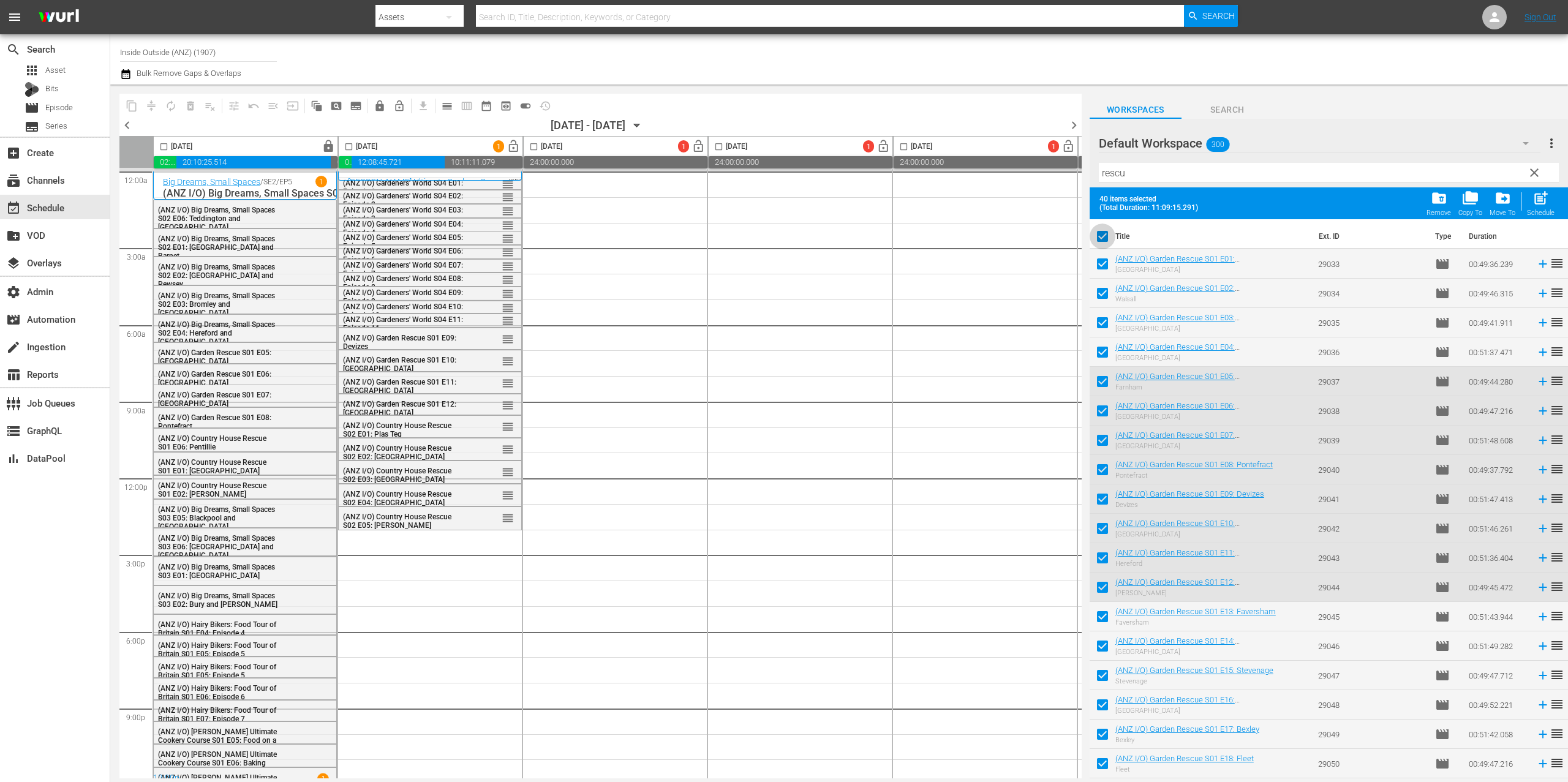
checkbox input "false"
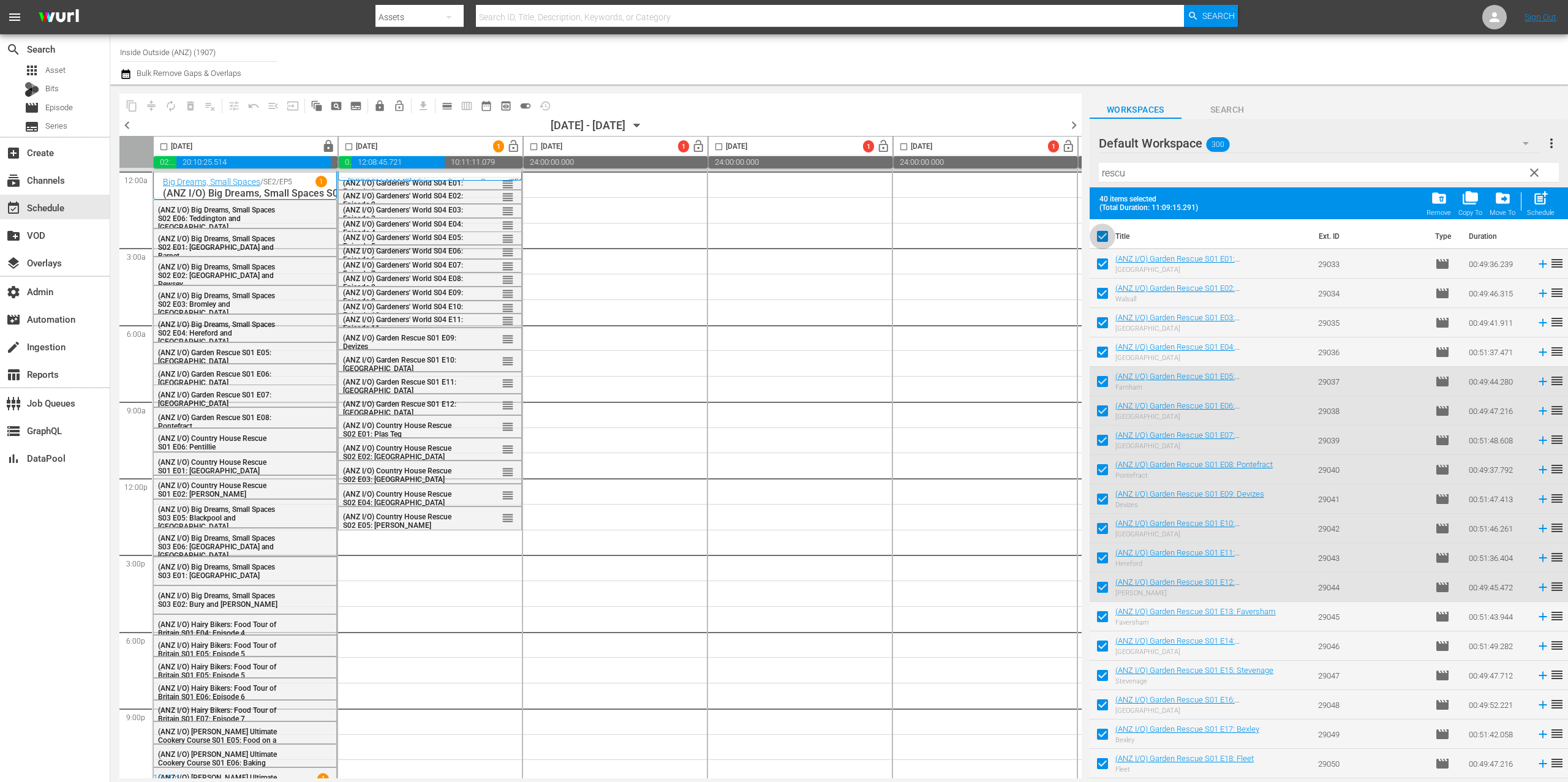
checkbox input "false"
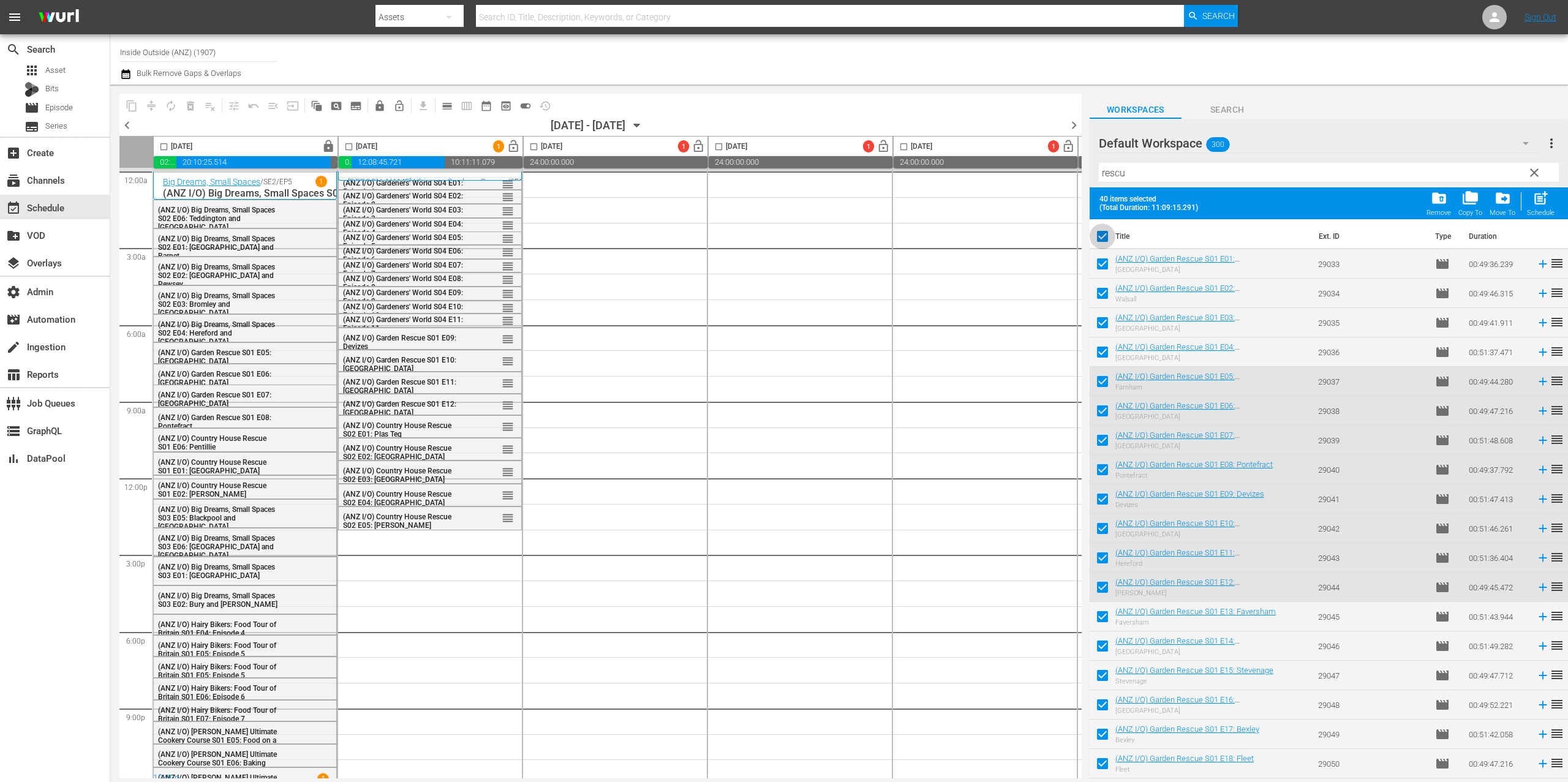
checkbox input "false"
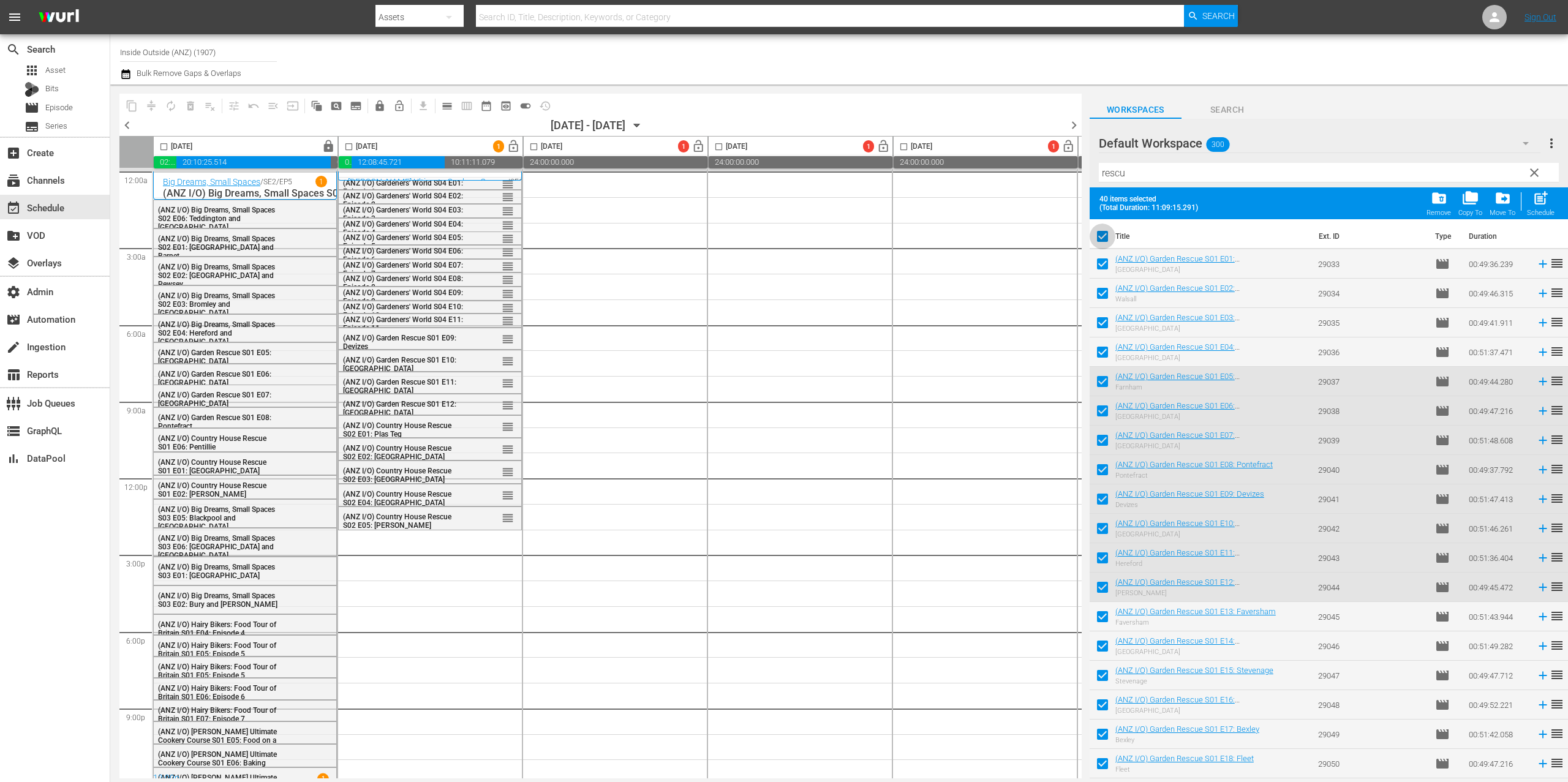
checkbox input "false"
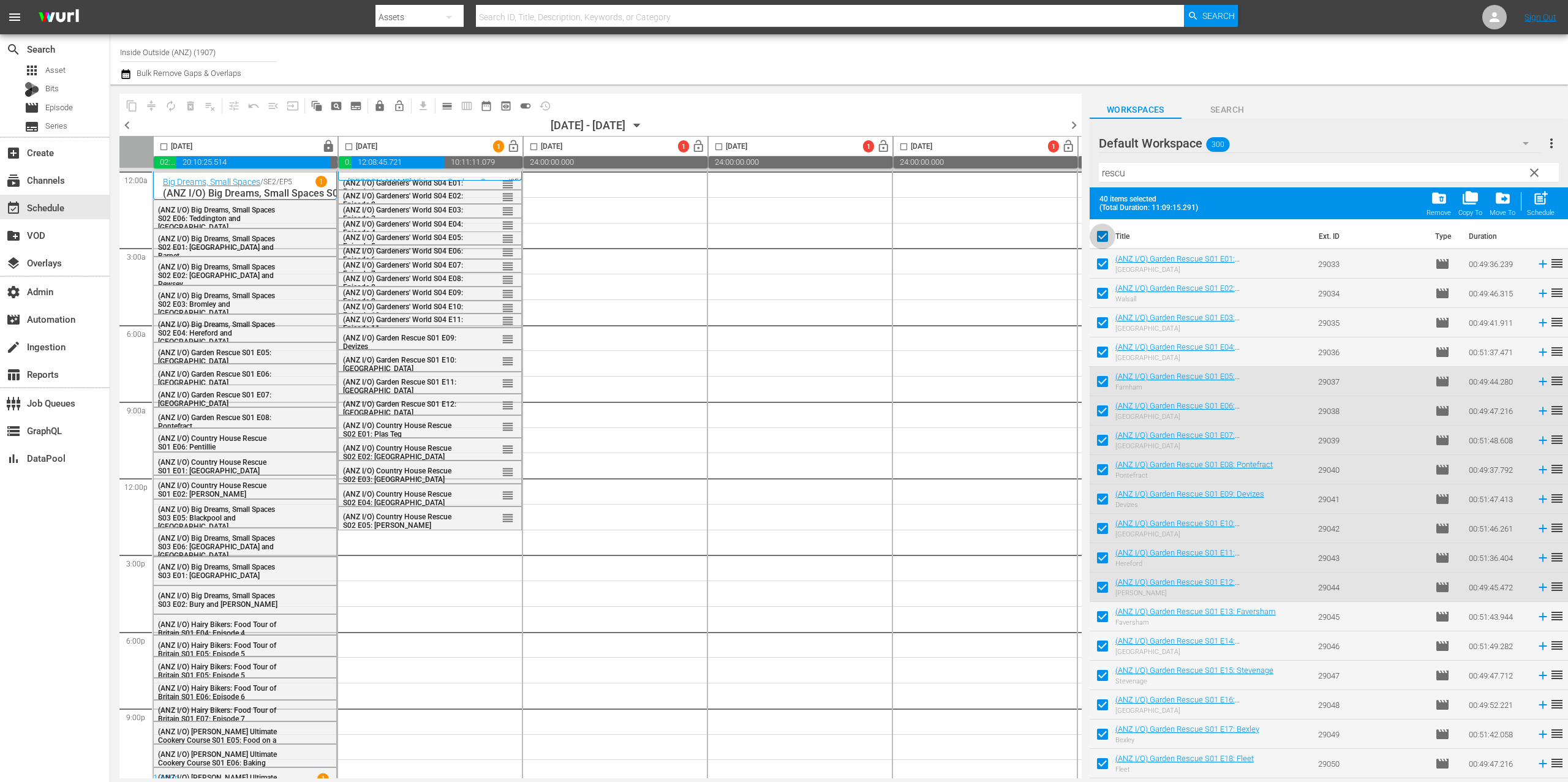
checkbox input "false"
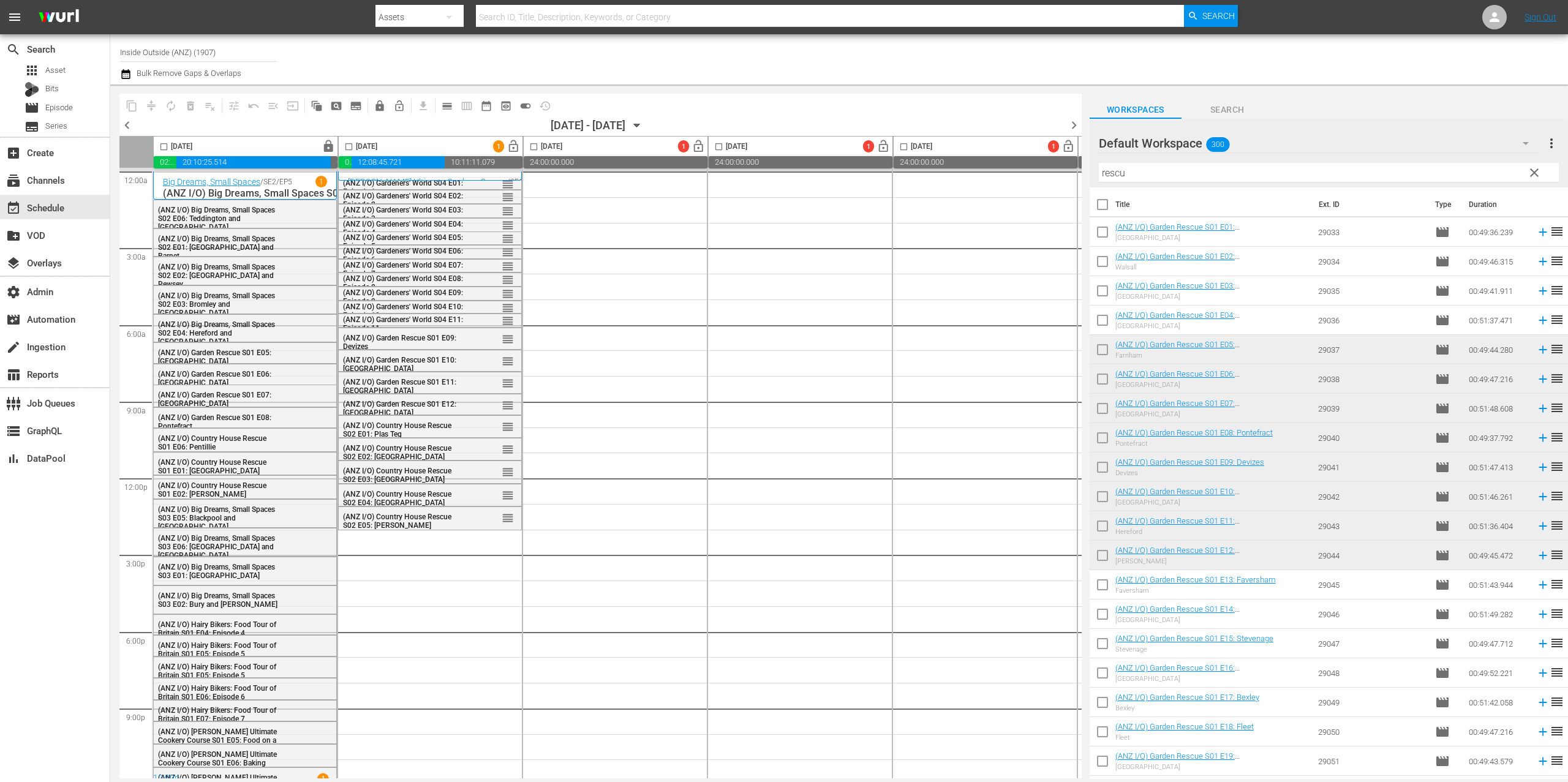
click at [1153, 178] on input "rescu" at bounding box center [1329, 173] width 460 height 20
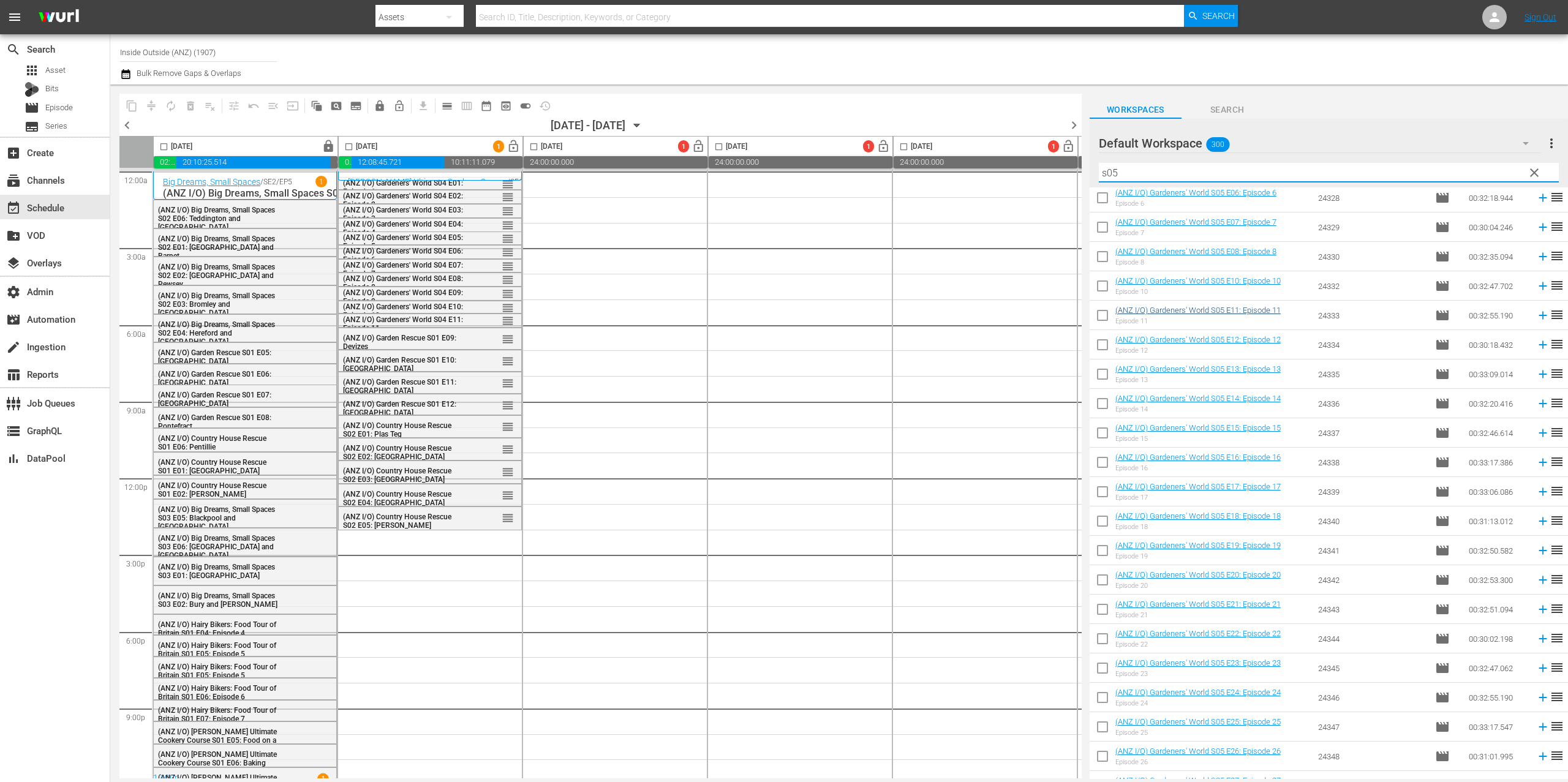
scroll to position [318, 0]
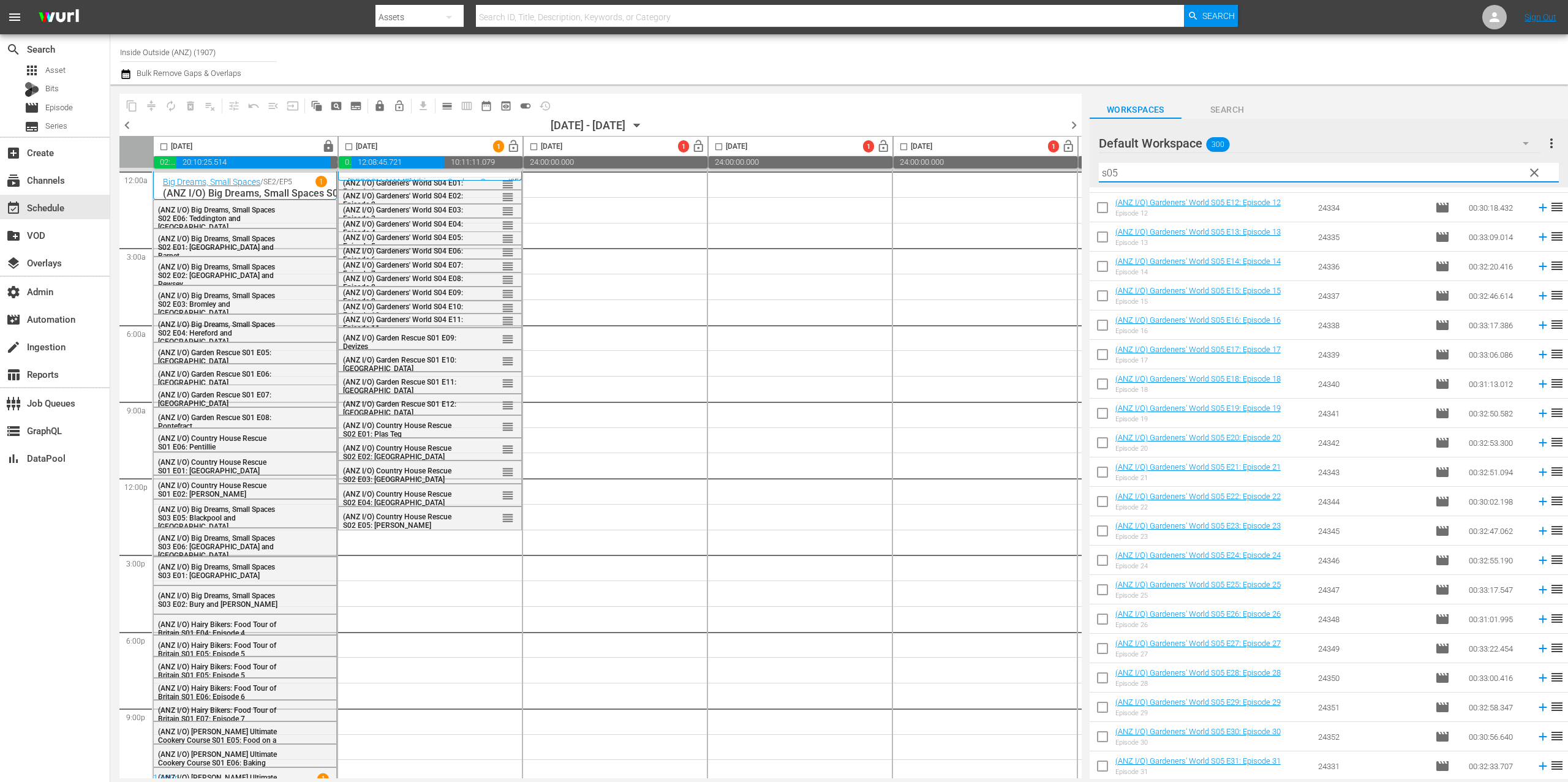
type input "s05"
click at [133, 125] on span "chevron_left" at bounding box center [127, 125] width 15 height 15
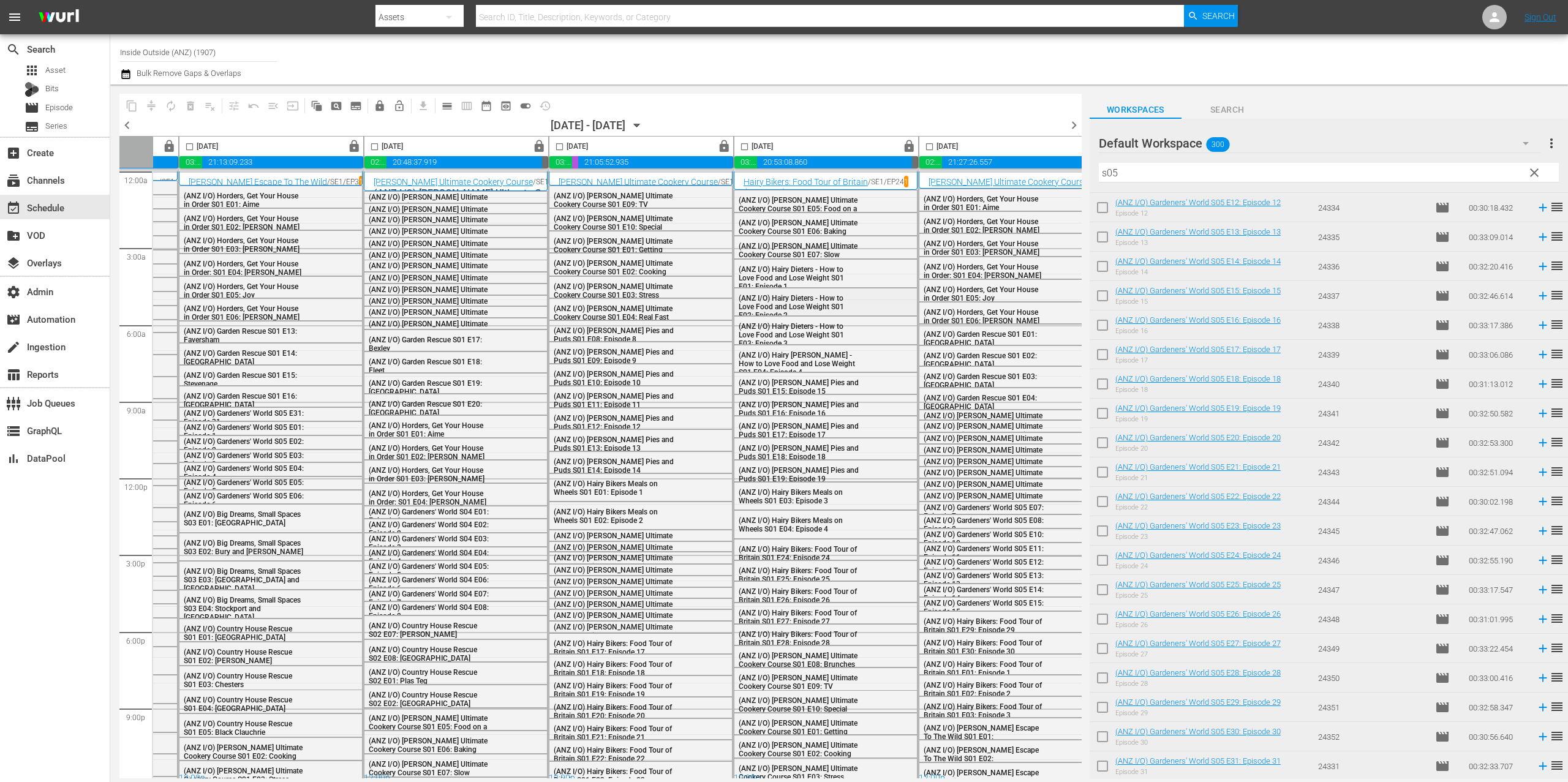
scroll to position [0, 351]
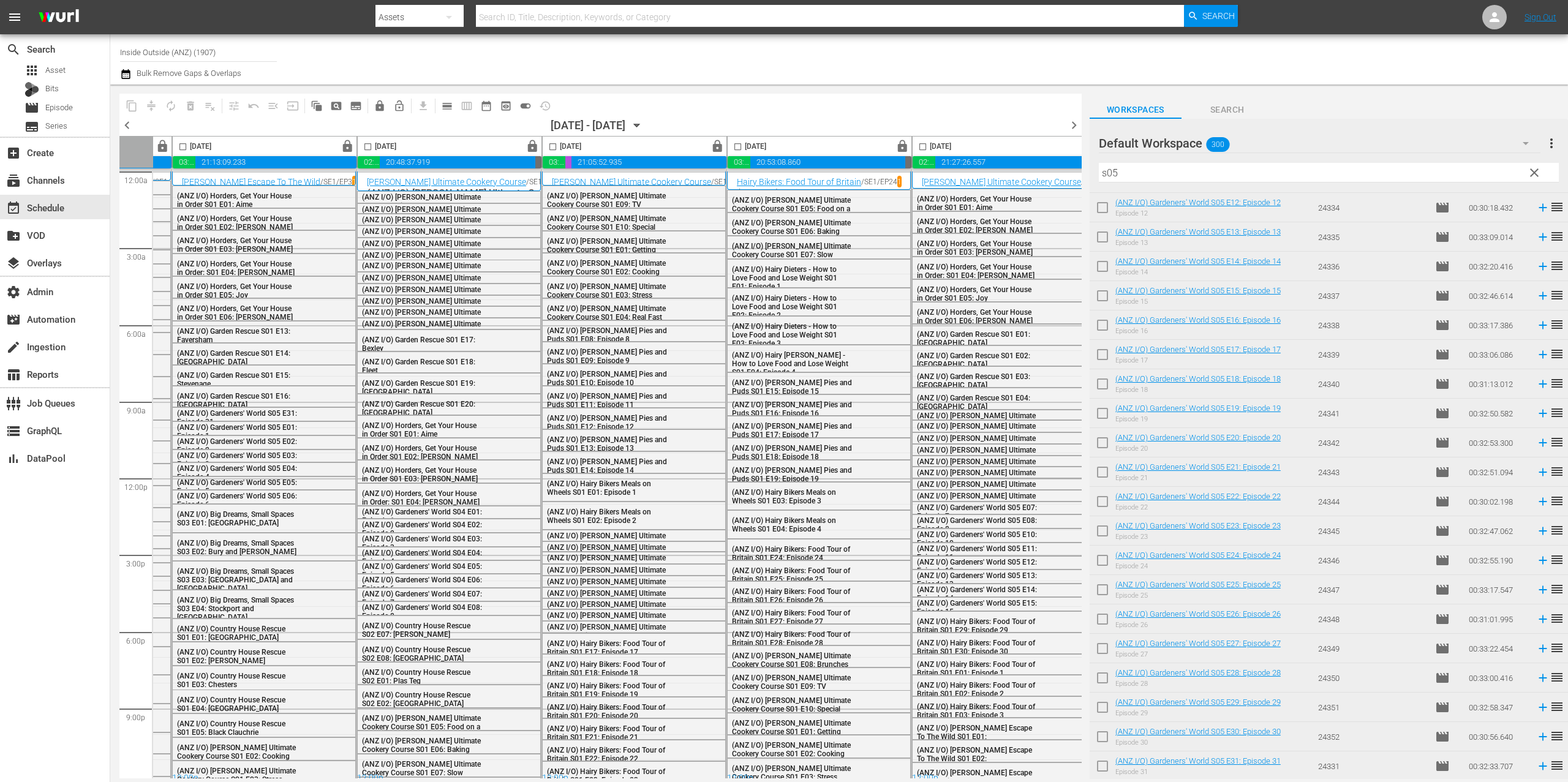
click at [657, 114] on div "content_copy compress autorenew_outlined delete_forever_outlined playlist_remov…" at bounding box center [600, 105] width 963 height 24
click at [644, 122] on icon "button" at bounding box center [637, 126] width 13 height 13
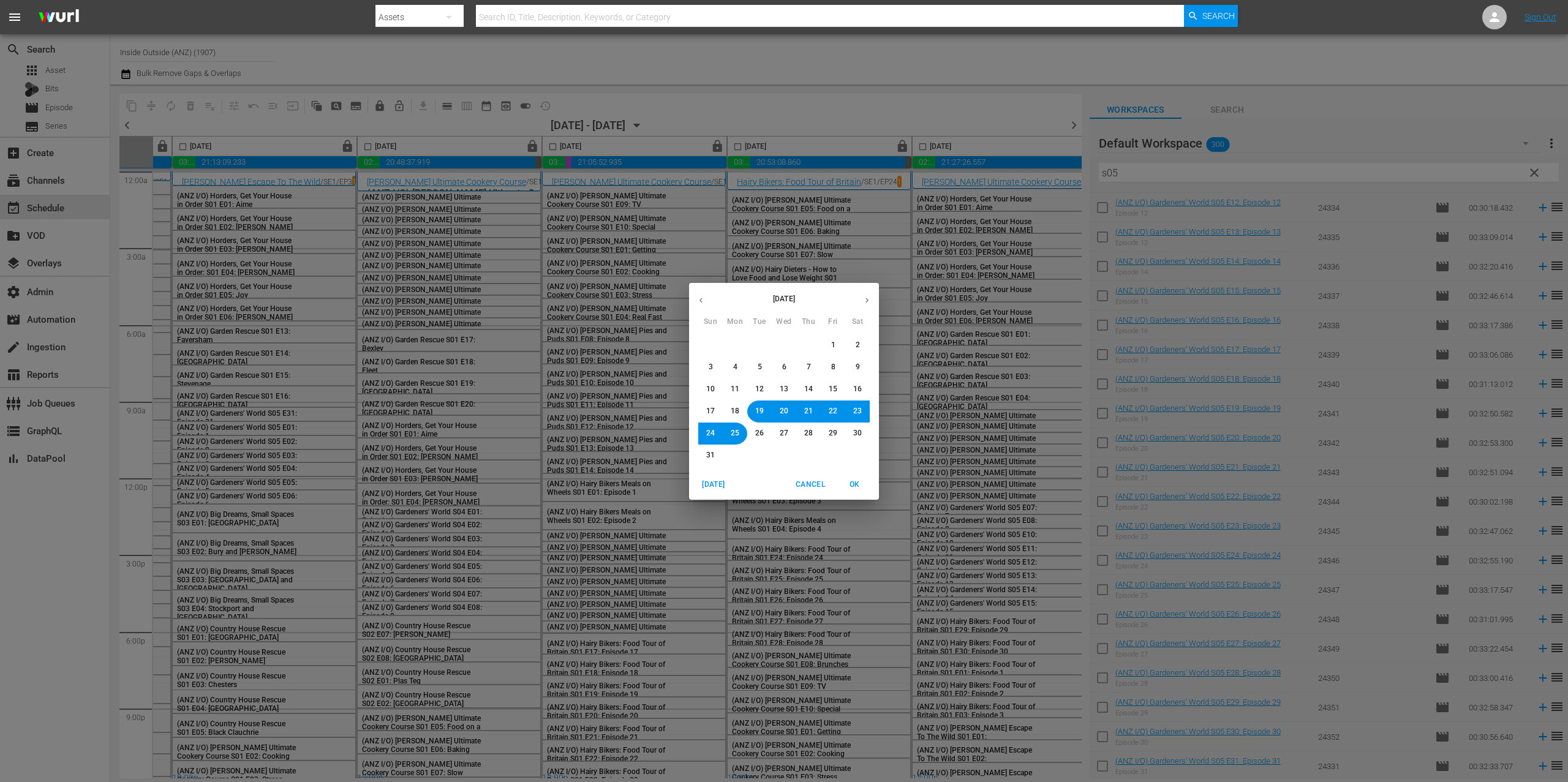
click at [736, 431] on span "25" at bounding box center [735, 434] width 8 height 10
drag, startPoint x: 858, startPoint y: 478, endPoint x: 1095, endPoint y: 439, distance: 240.2
click at [858, 479] on span "OK" at bounding box center [854, 484] width 29 height 13
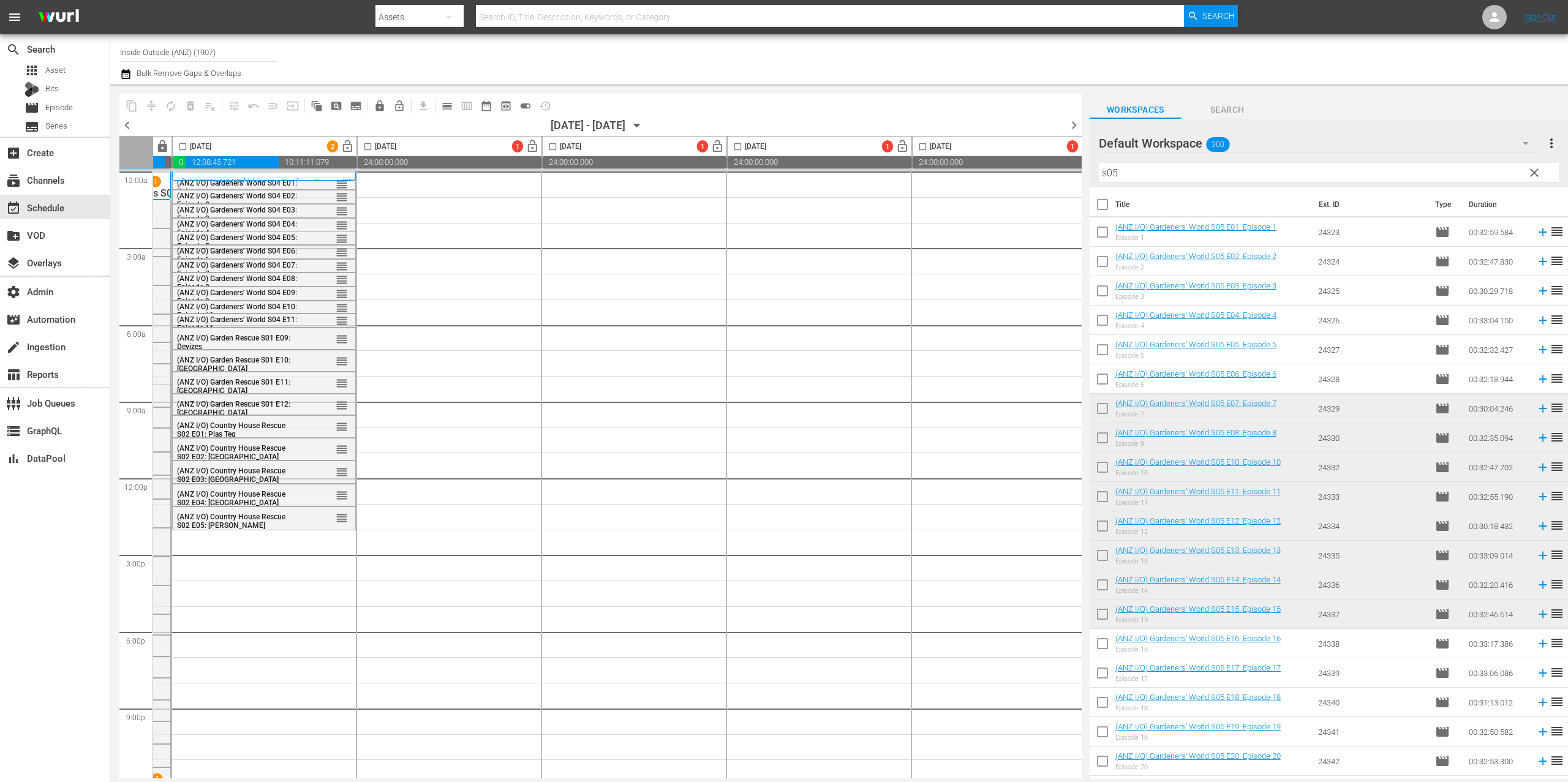
scroll to position [282, 0]
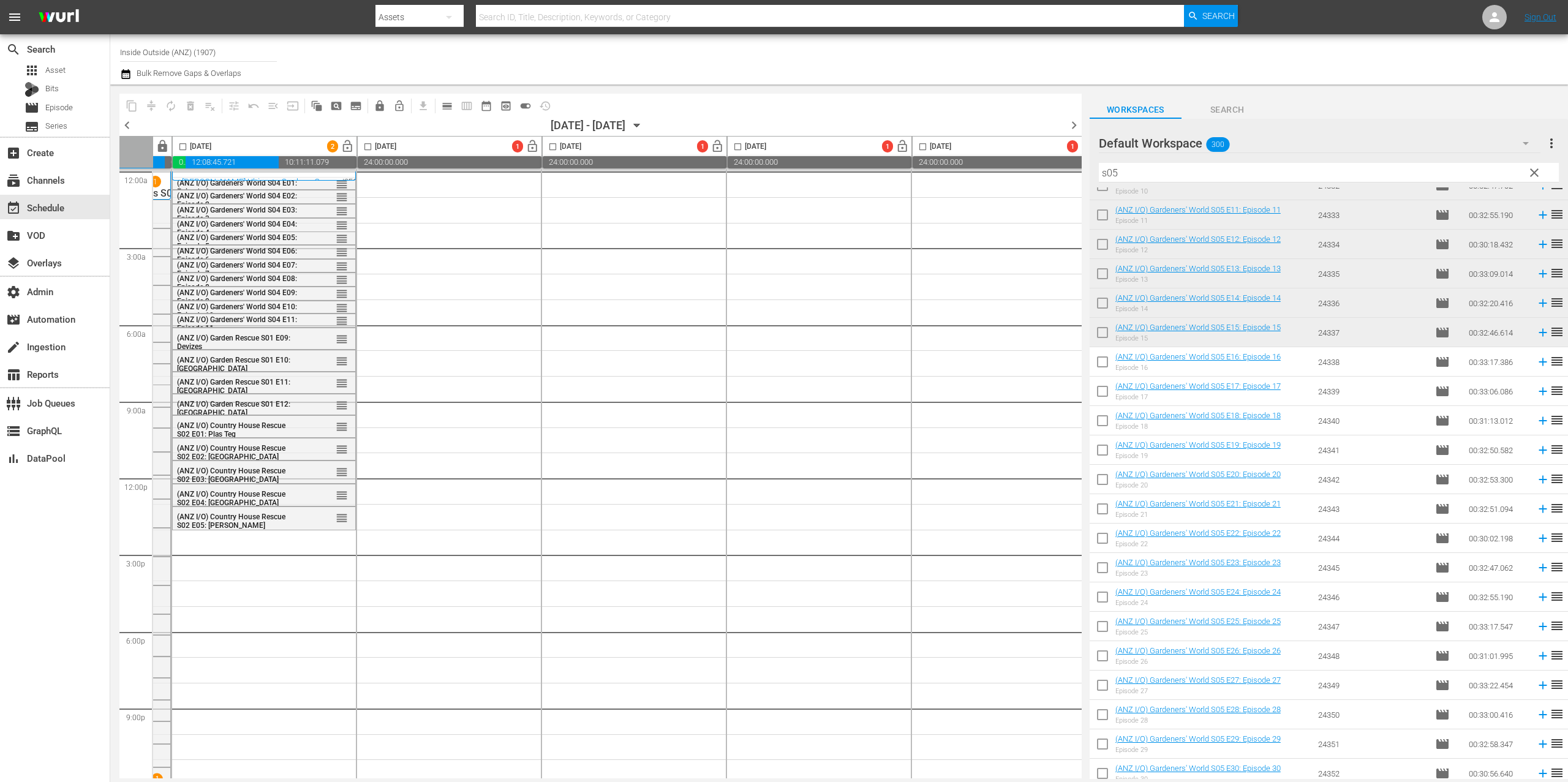
drag, startPoint x: 1110, startPoint y: 365, endPoint x: 1110, endPoint y: 375, distance: 10.0
click at [1110, 365] on input "checkbox" at bounding box center [1102, 364] width 26 height 26
checkbox input "true"
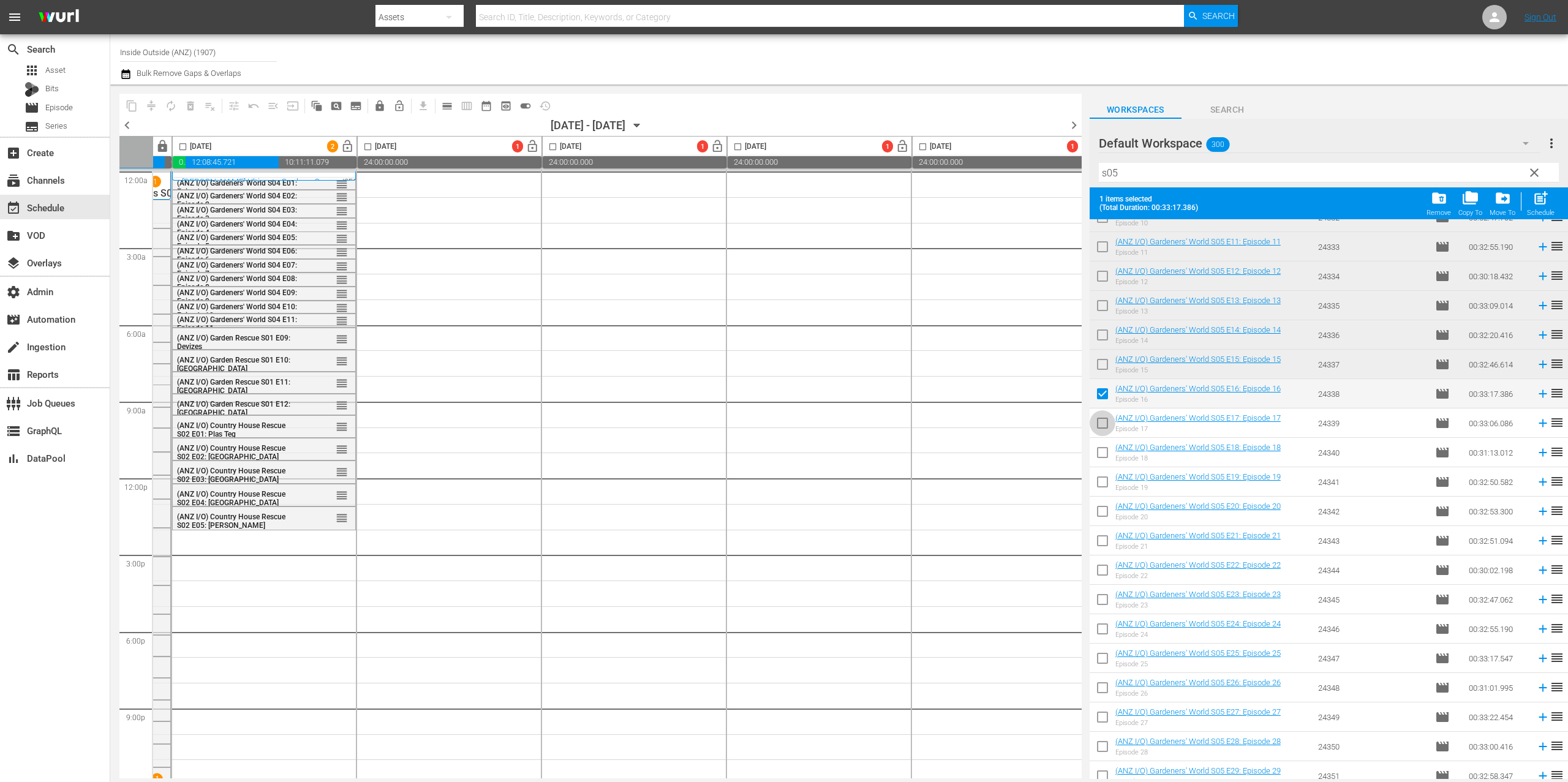
click at [1105, 419] on input "checkbox" at bounding box center [1102, 425] width 26 height 26
checkbox input "true"
click at [1104, 454] on input "checkbox" at bounding box center [1102, 455] width 26 height 26
checkbox input "true"
drag, startPoint x: 1106, startPoint y: 479, endPoint x: 1106, endPoint y: 491, distance: 12.0
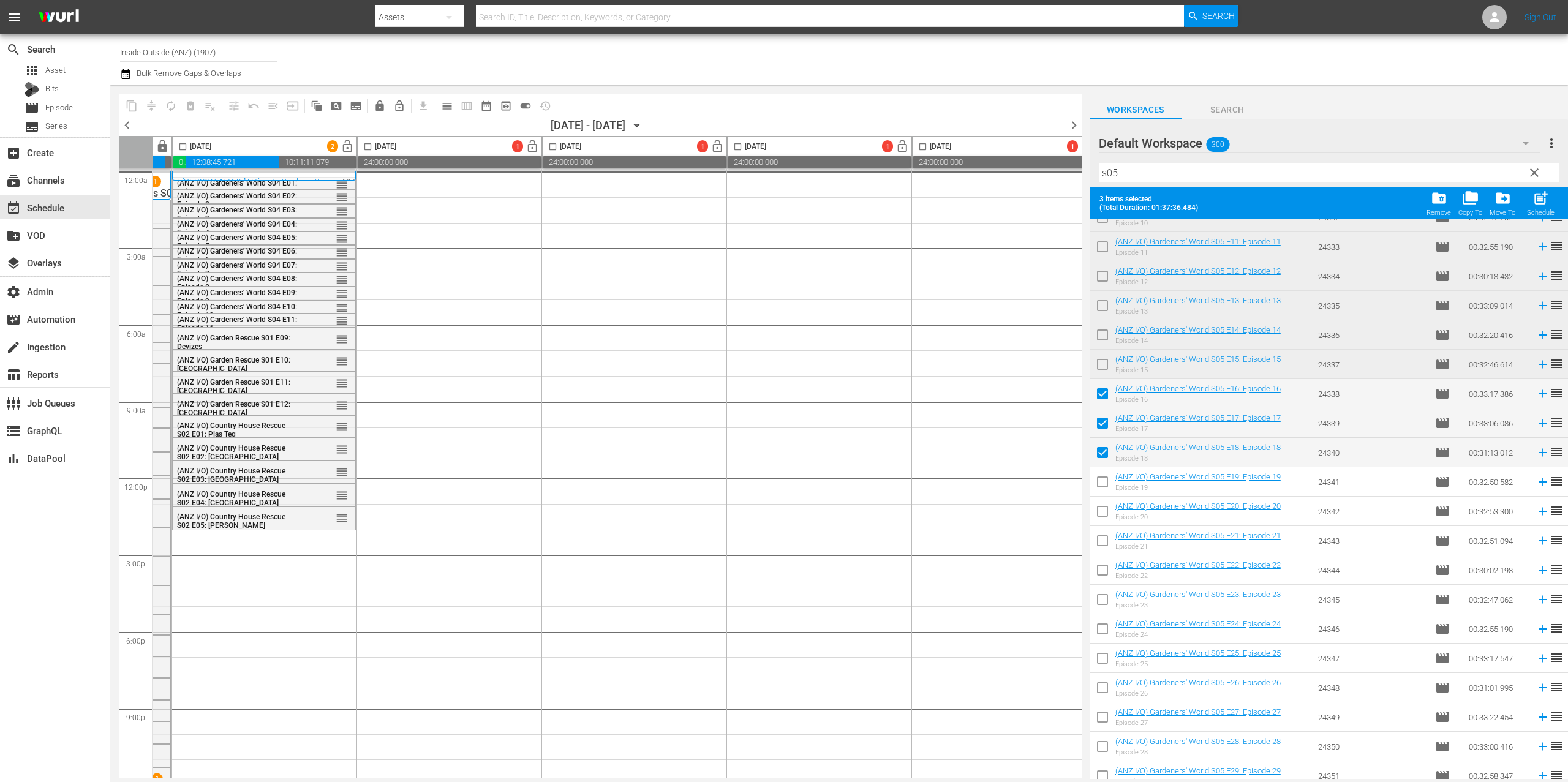
click at [1106, 479] on input "checkbox" at bounding box center [1102, 484] width 26 height 26
checkbox input "true"
click at [1107, 505] on input "checkbox" at bounding box center [1102, 514] width 26 height 26
checkbox input "true"
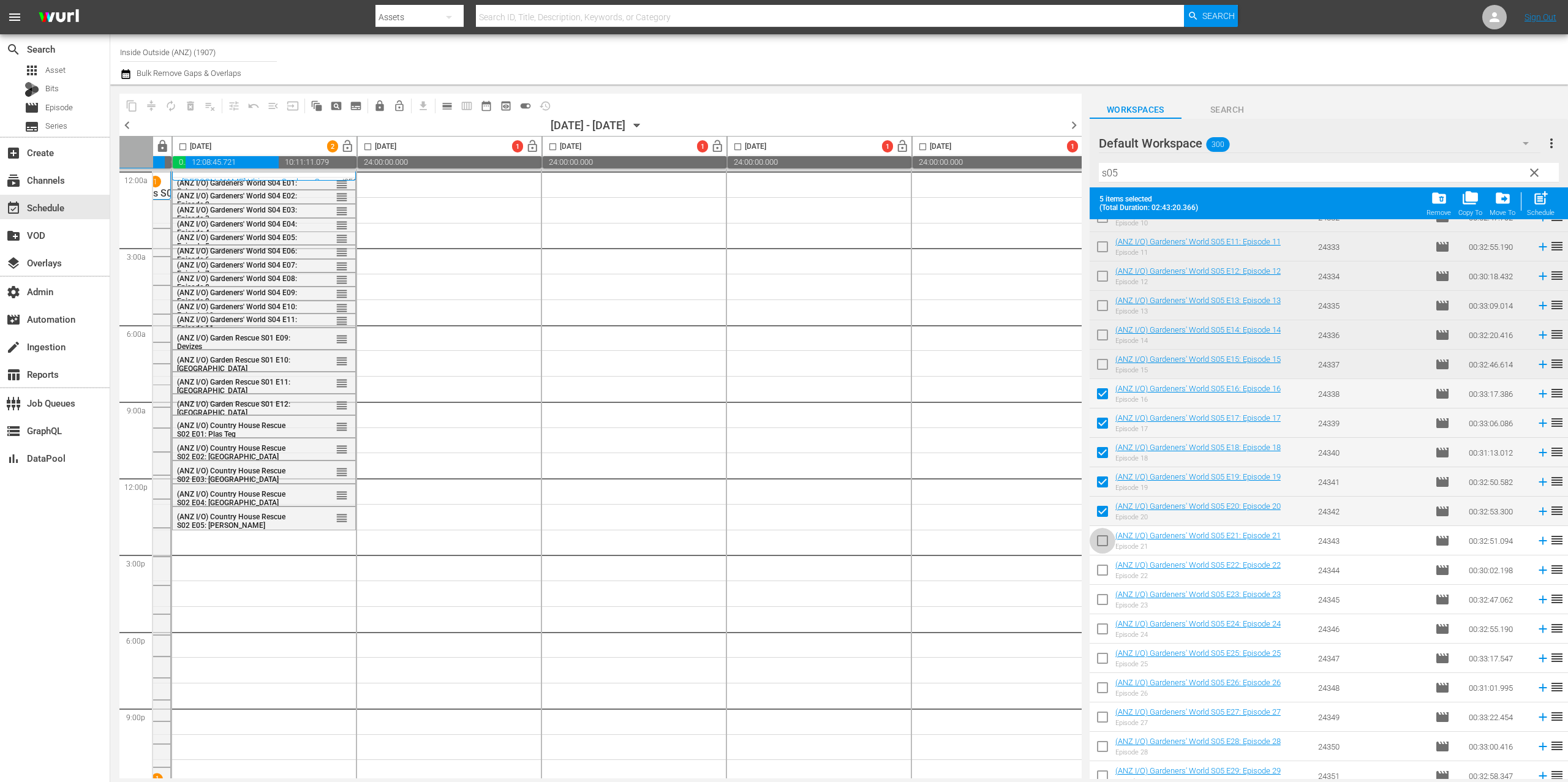
click at [1110, 545] on input "checkbox" at bounding box center [1102, 543] width 26 height 26
checkbox input "true"
click at [1104, 574] on input "checkbox" at bounding box center [1102, 573] width 26 height 26
checkbox input "true"
click at [1106, 598] on input "checkbox" at bounding box center [1102, 602] width 26 height 26
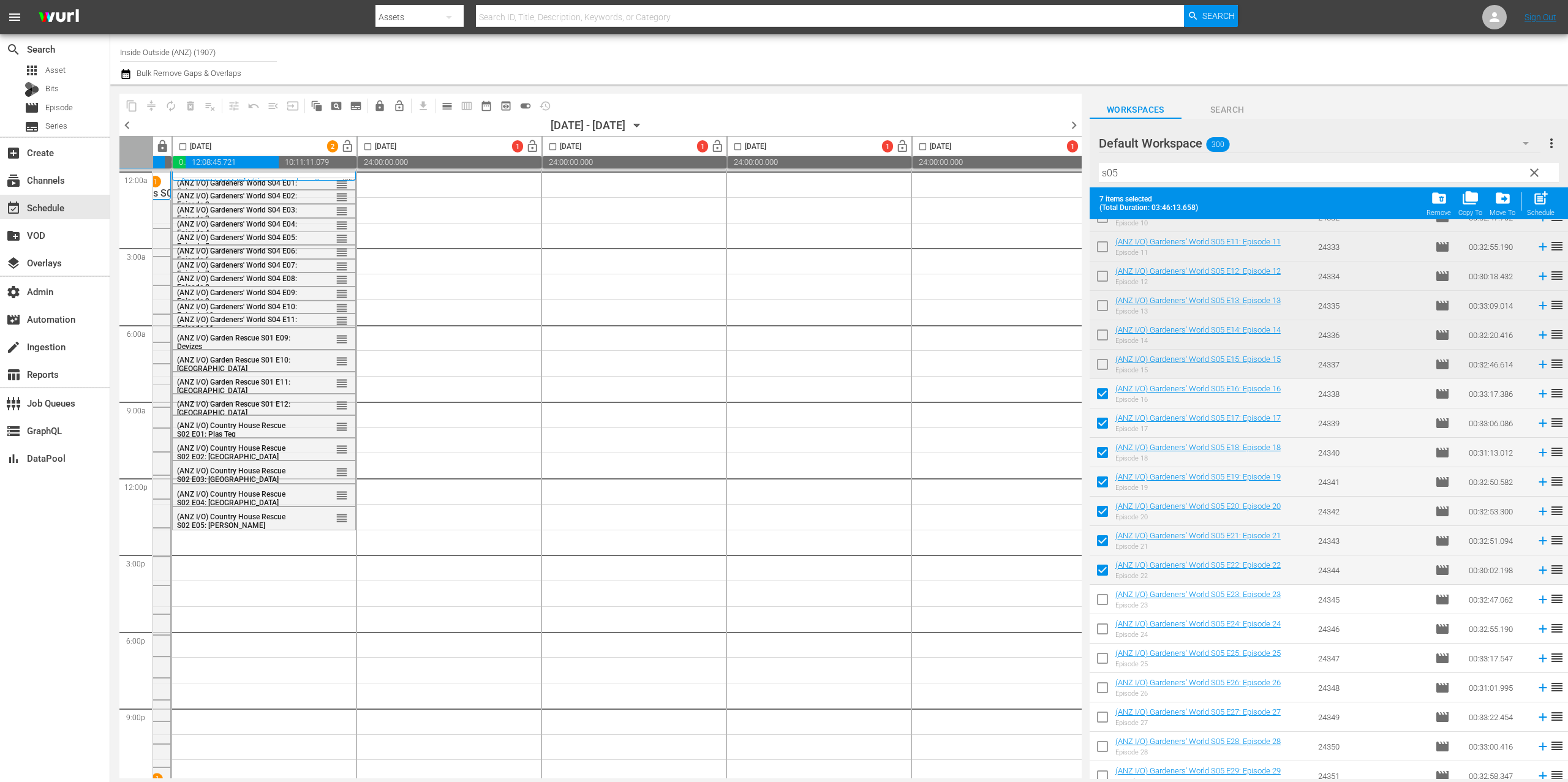
checkbox input "true"
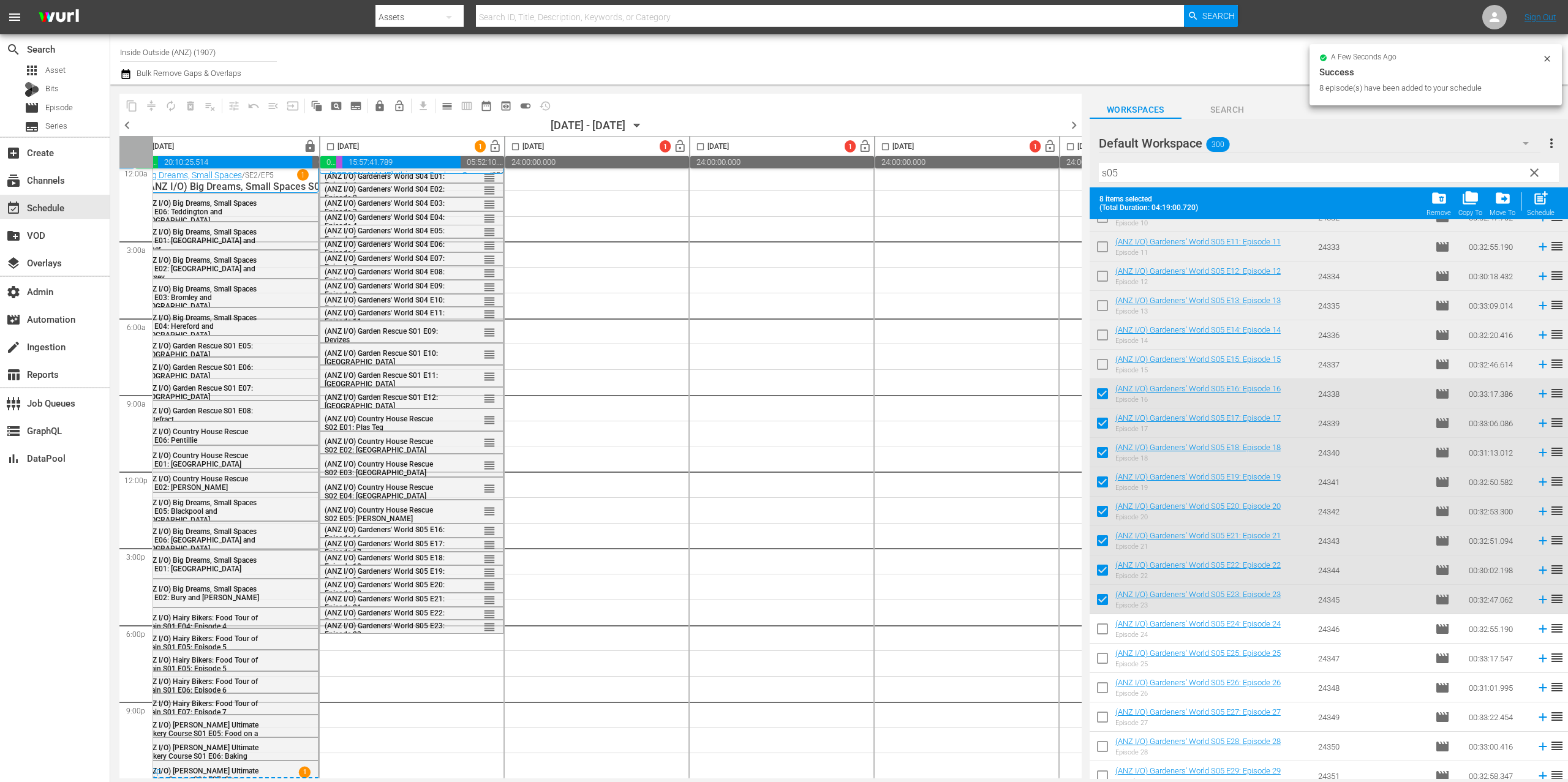
scroll to position [0, 0]
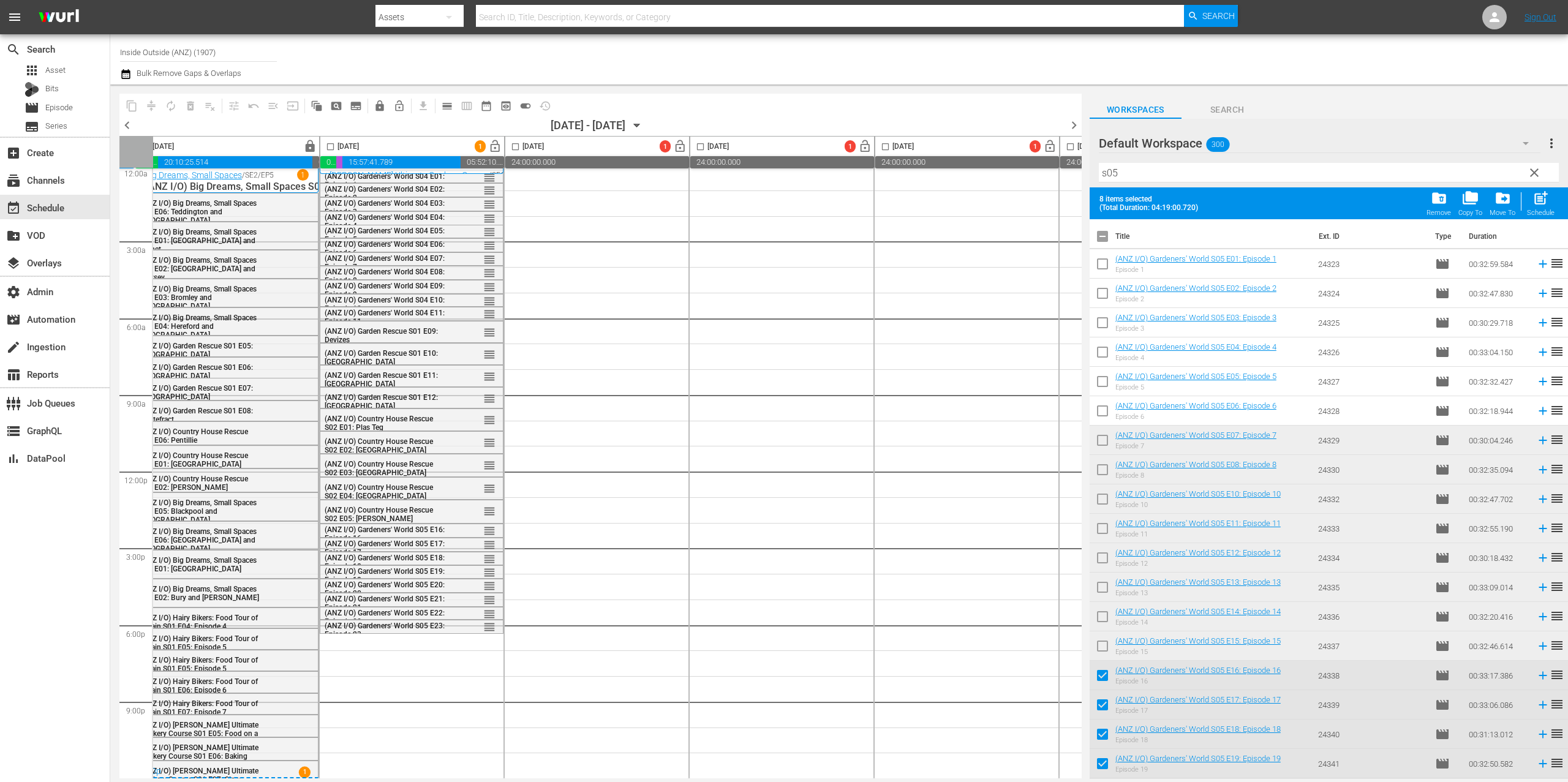
click at [1106, 241] on input "checkbox" at bounding box center [1102, 238] width 26 height 26
checkbox input "true"
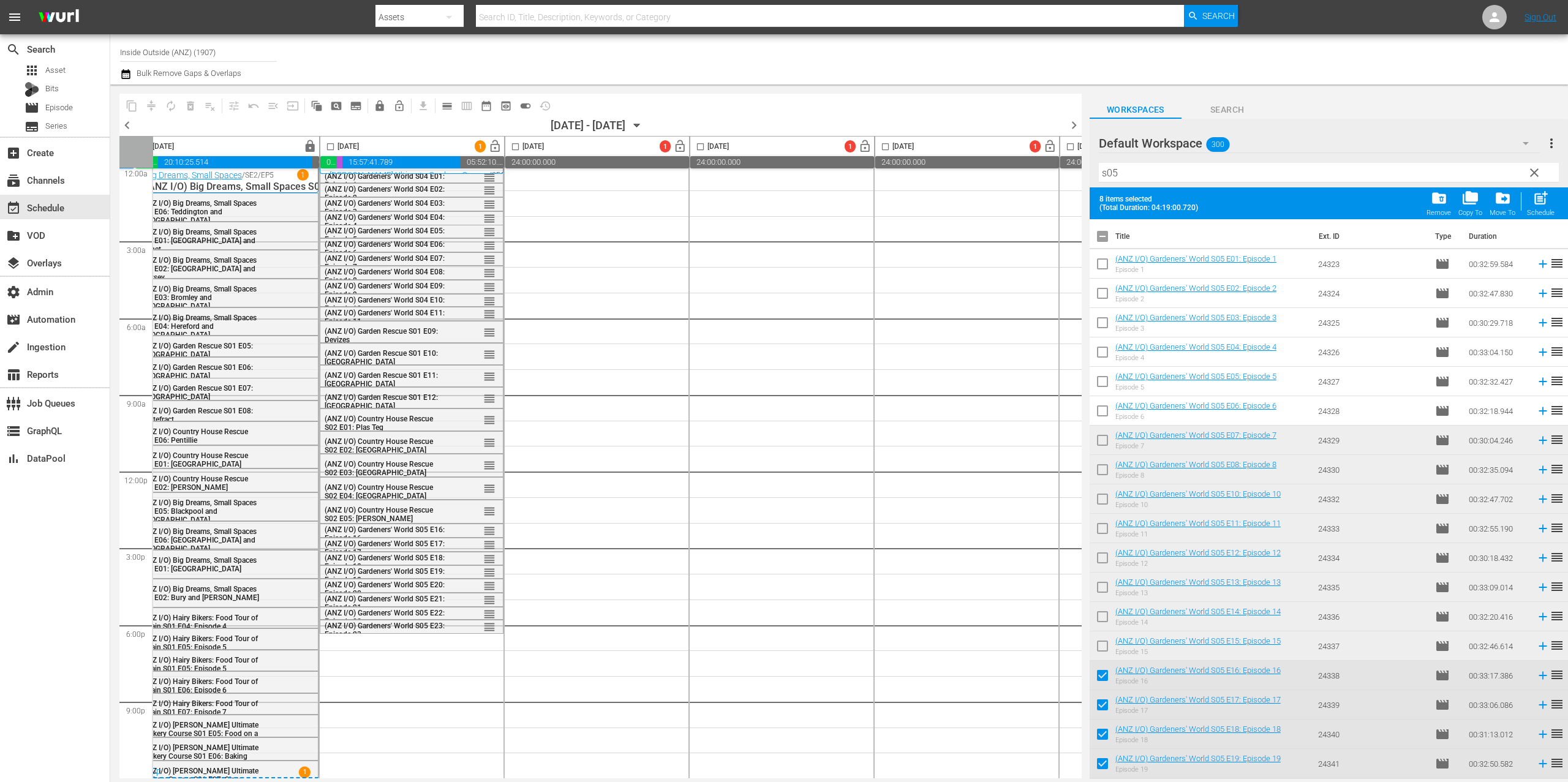
checkbox input "true"
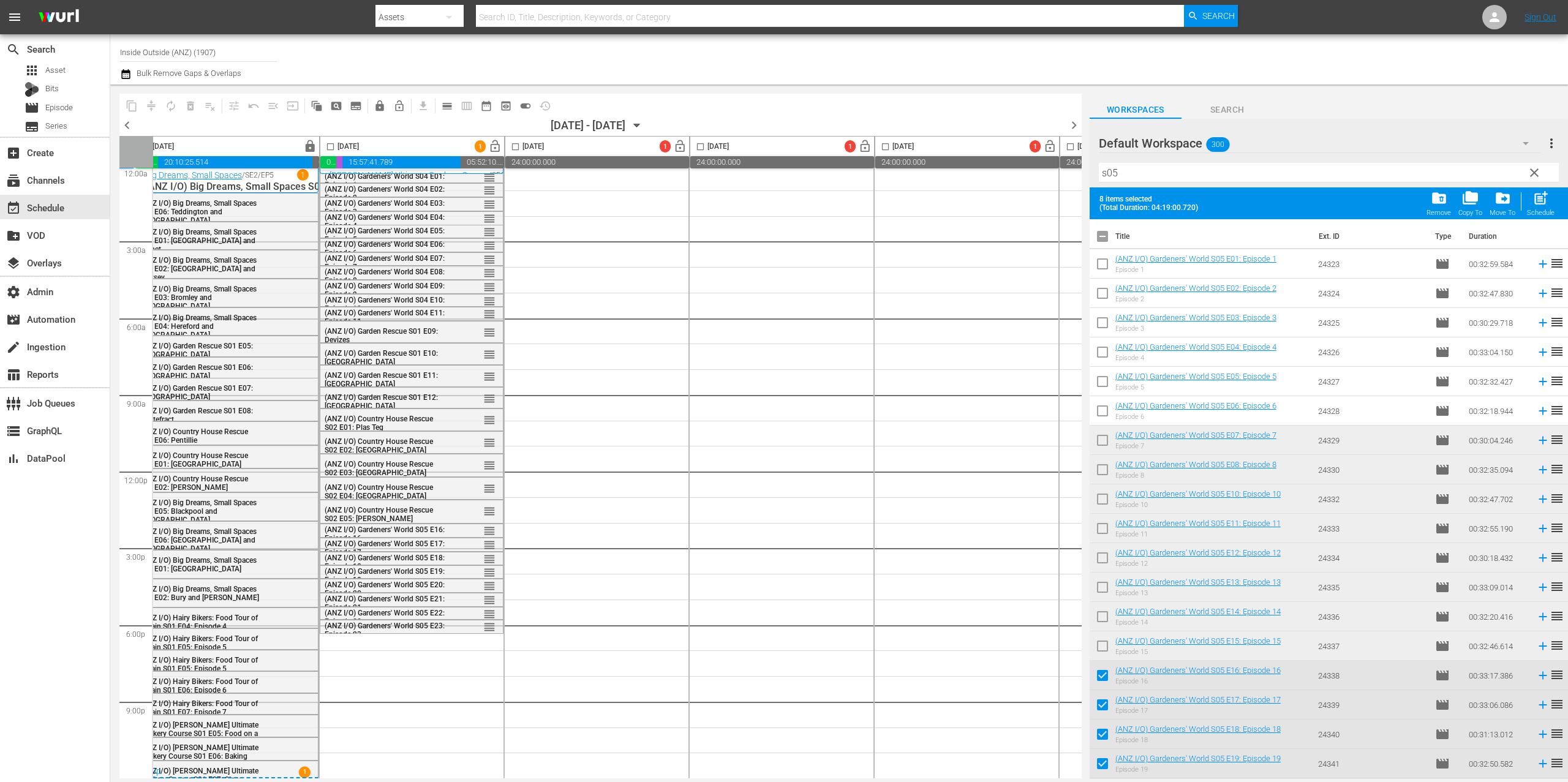
checkbox input "true"
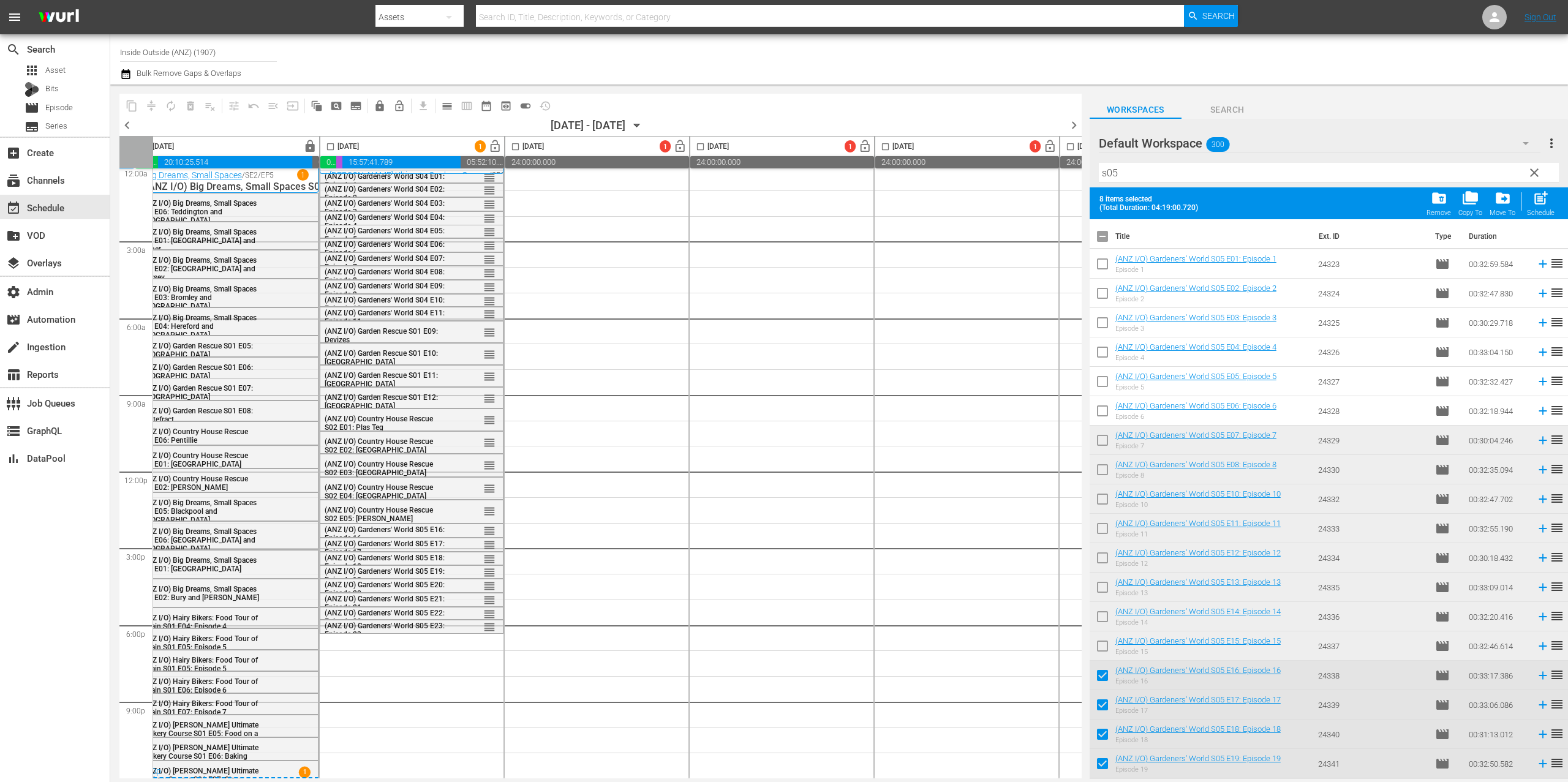
checkbox input "true"
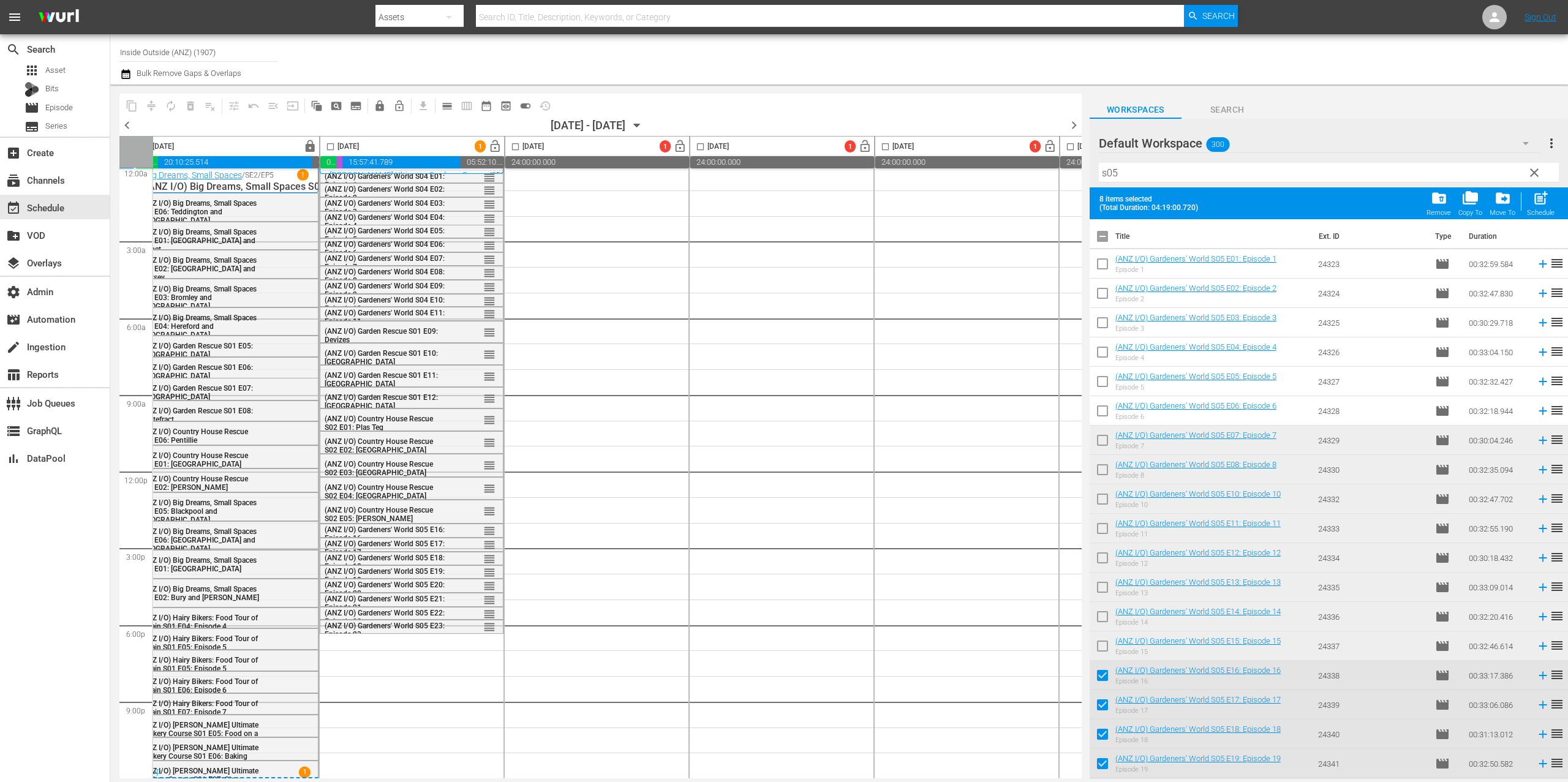
checkbox input "true"
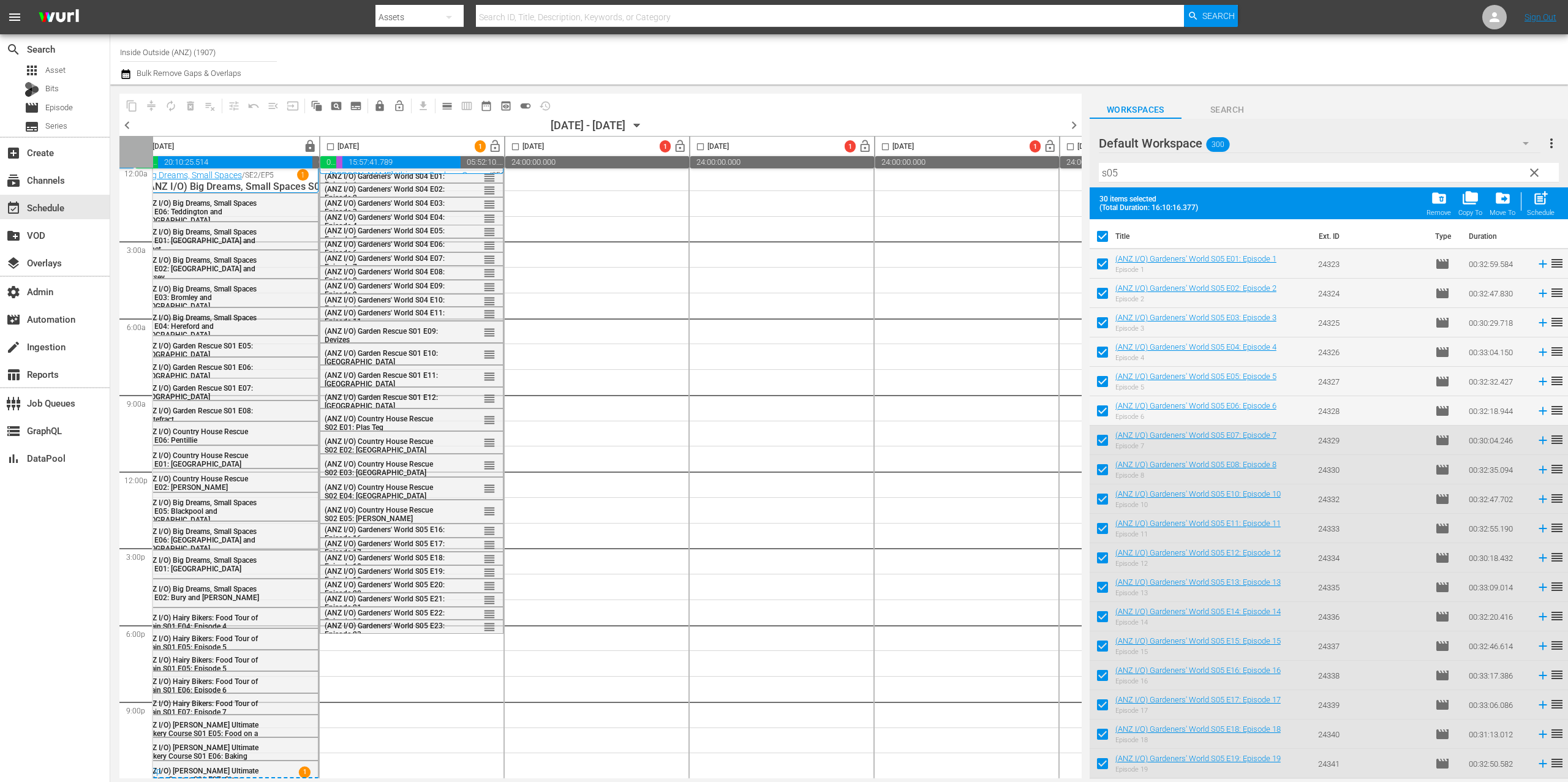
click at [1106, 239] on input "checkbox" at bounding box center [1102, 238] width 26 height 26
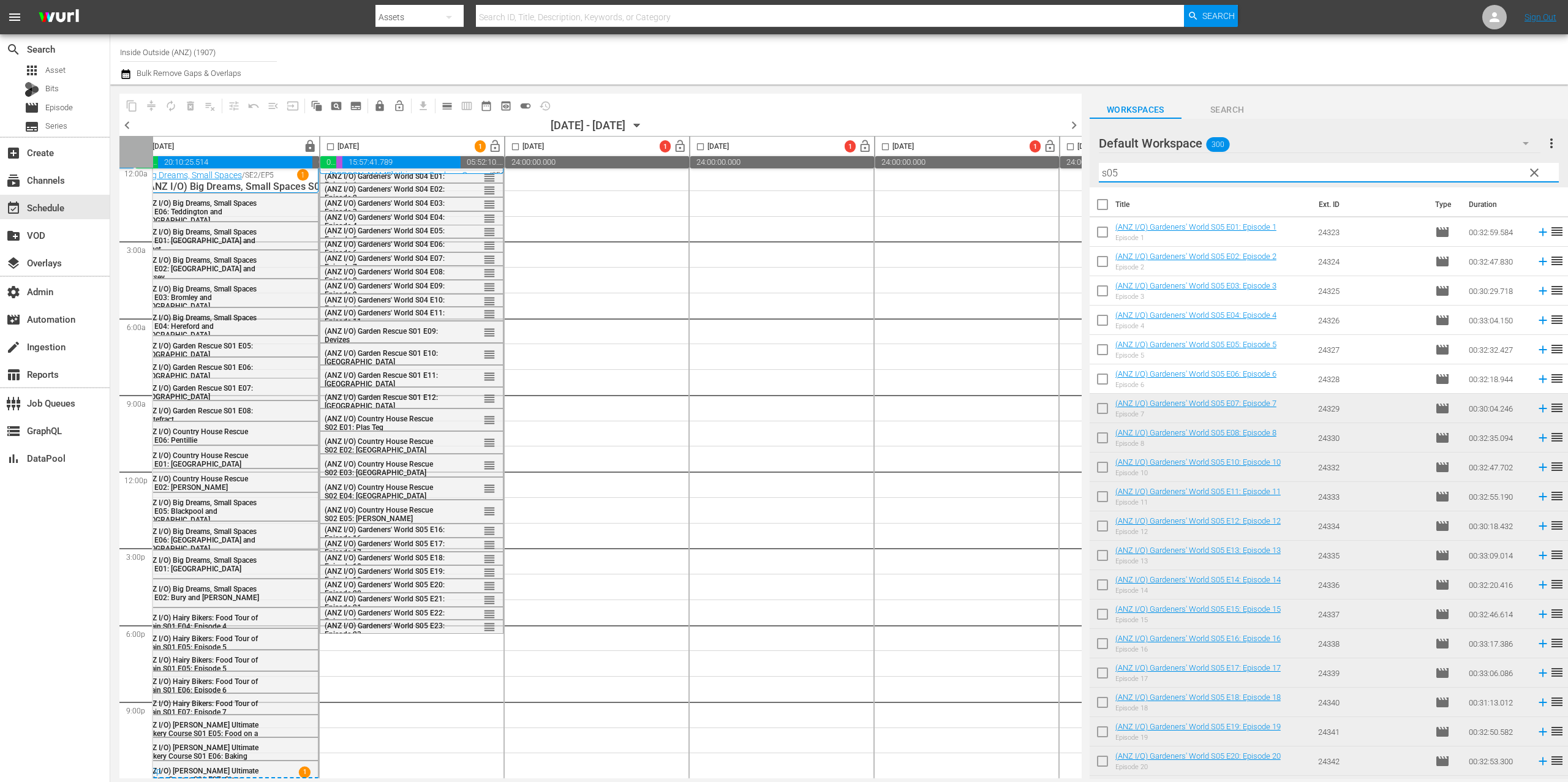
click at [1135, 176] on input "s05" at bounding box center [1329, 173] width 460 height 20
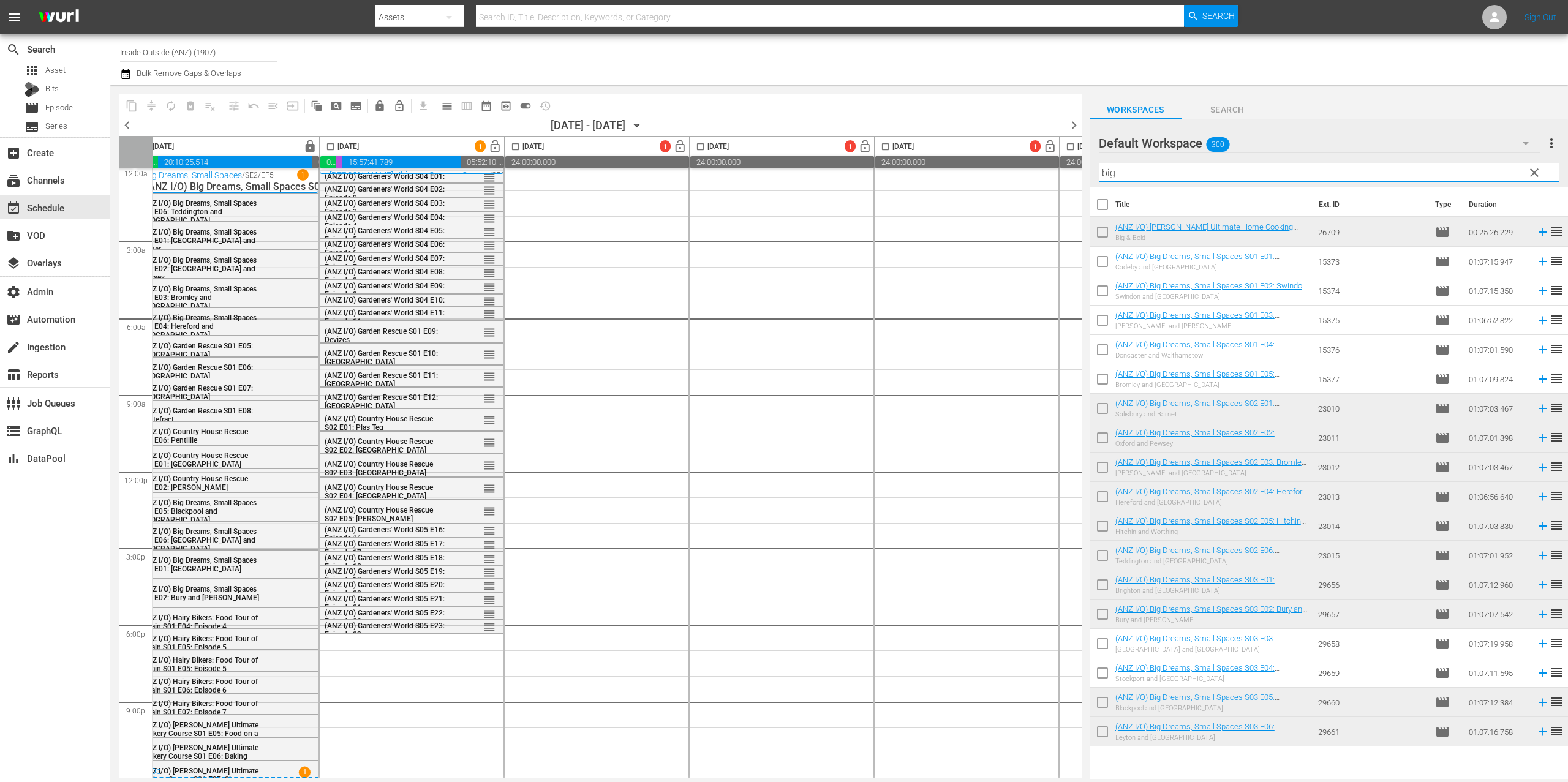
click at [1099, 264] on input "checkbox" at bounding box center [1102, 263] width 26 height 26
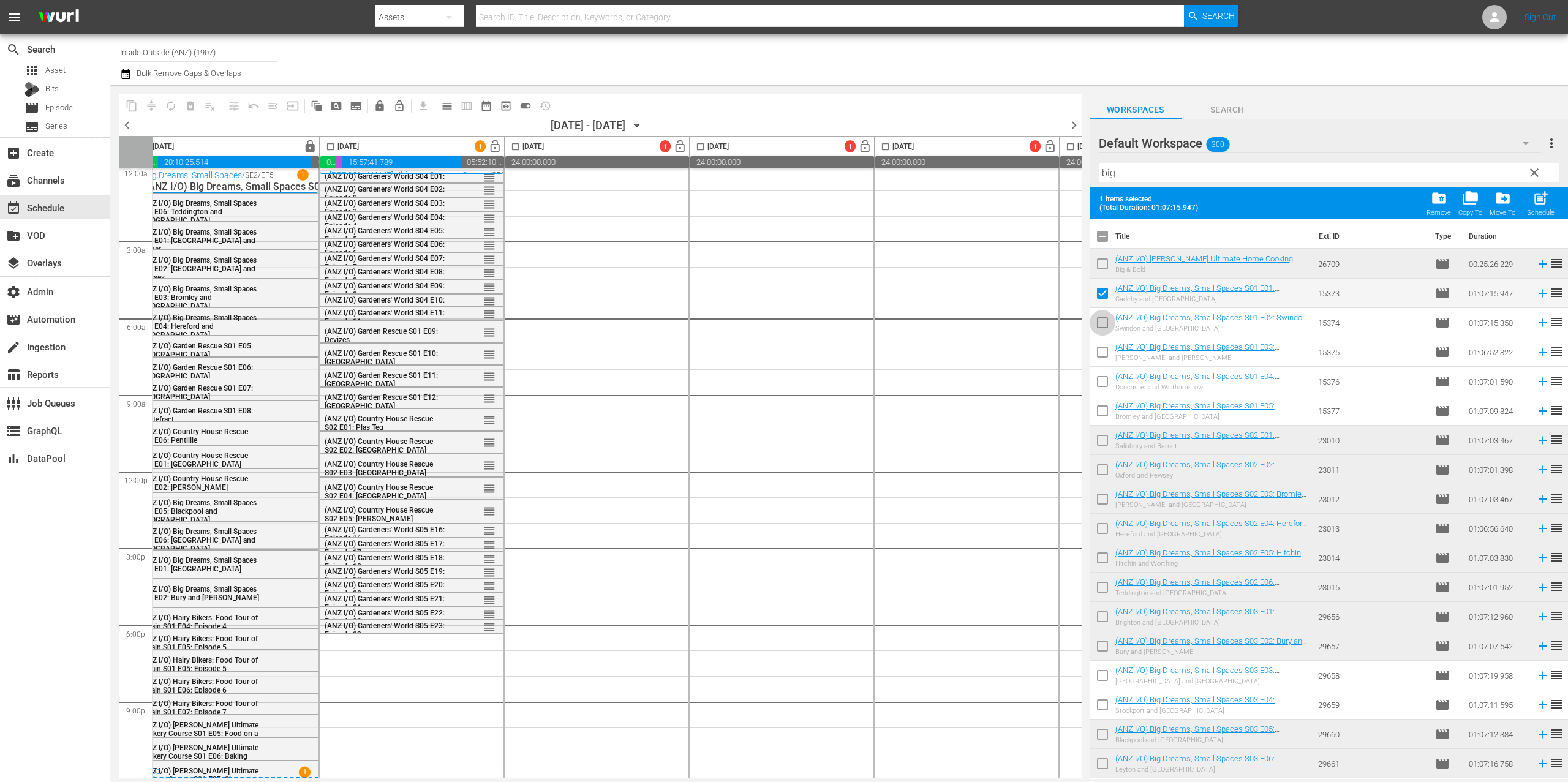
click at [1103, 321] on input "checkbox" at bounding box center [1102, 325] width 26 height 26
drag, startPoint x: 1111, startPoint y: 364, endPoint x: 1114, endPoint y: 380, distance: 16.3
click at [1111, 364] on input "checkbox" at bounding box center [1102, 354] width 26 height 26
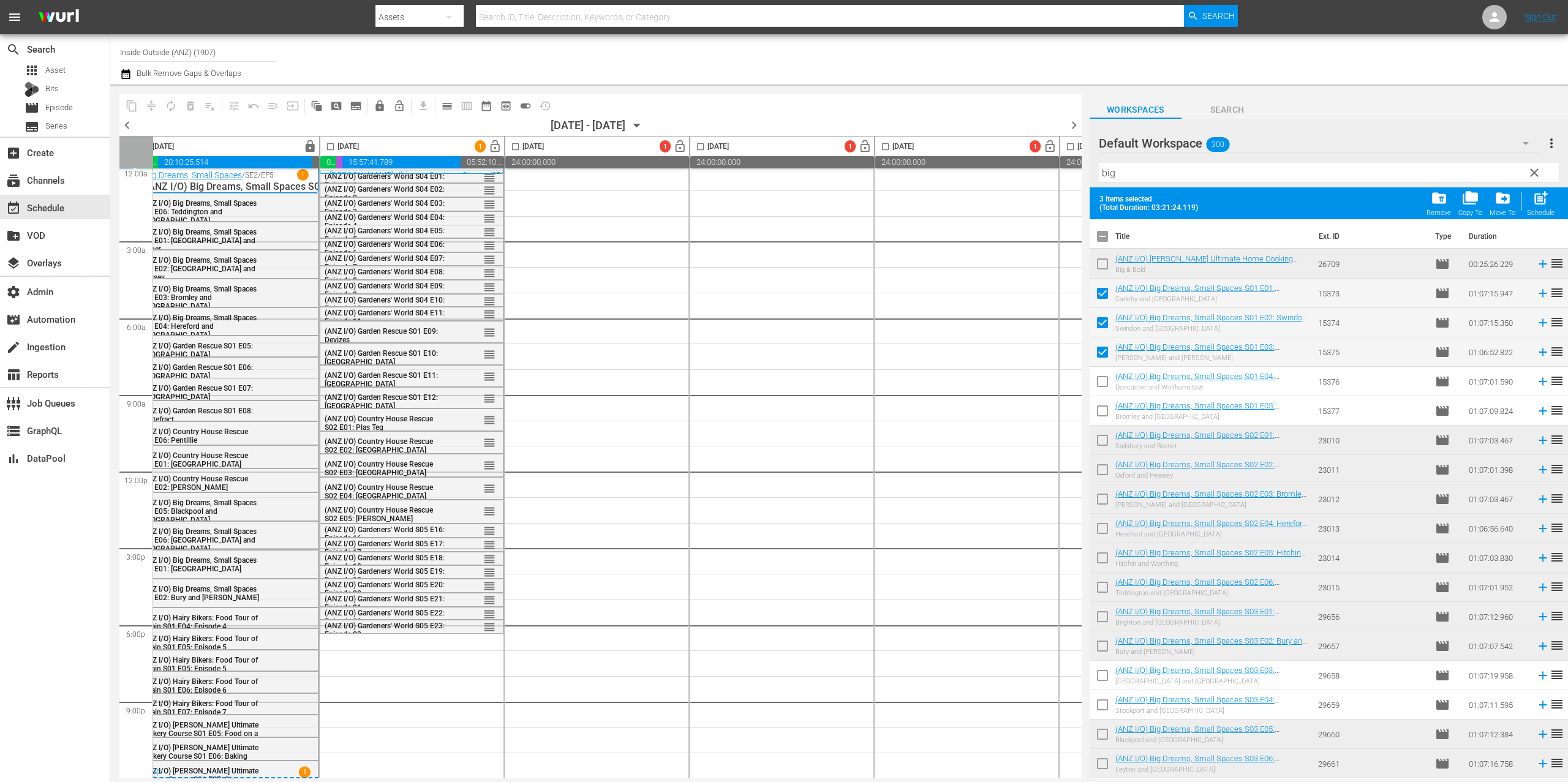
click at [1117, 412] on div "(ANZ I/O) Big Dreams, Small Spaces S01 E05: Bromley and Dorset Bromley and Dors…" at bounding box center [1211, 411] width 193 height 20
drag, startPoint x: 1110, startPoint y: 385, endPoint x: 1104, endPoint y: 420, distance: 35.5
click at [1110, 385] on input "checkbox" at bounding box center [1102, 383] width 26 height 26
click at [1104, 422] on input "checkbox" at bounding box center [1102, 414] width 26 height 26
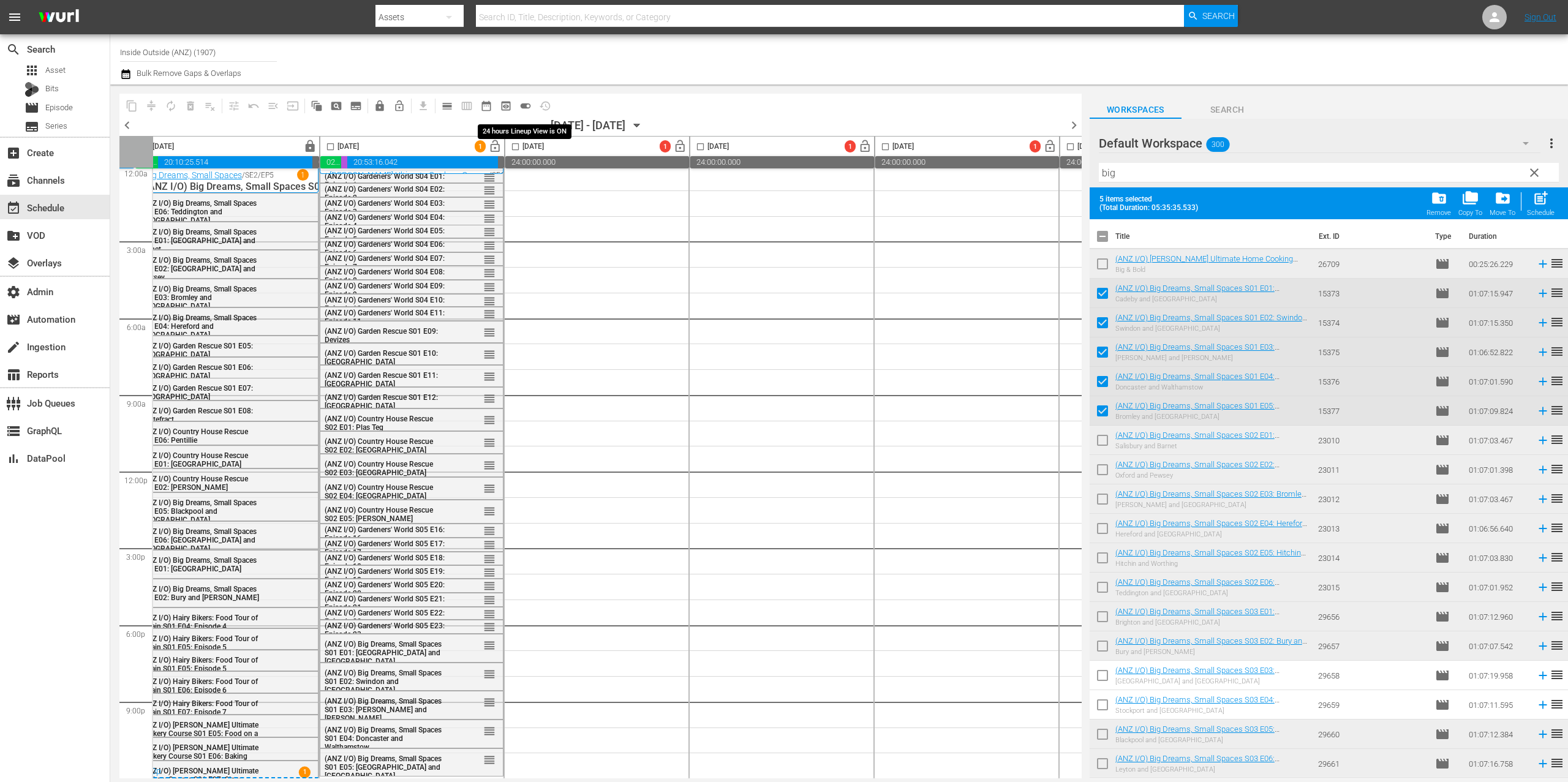
click at [525, 104] on span "toggle_on" at bounding box center [525, 106] width 13 height 13
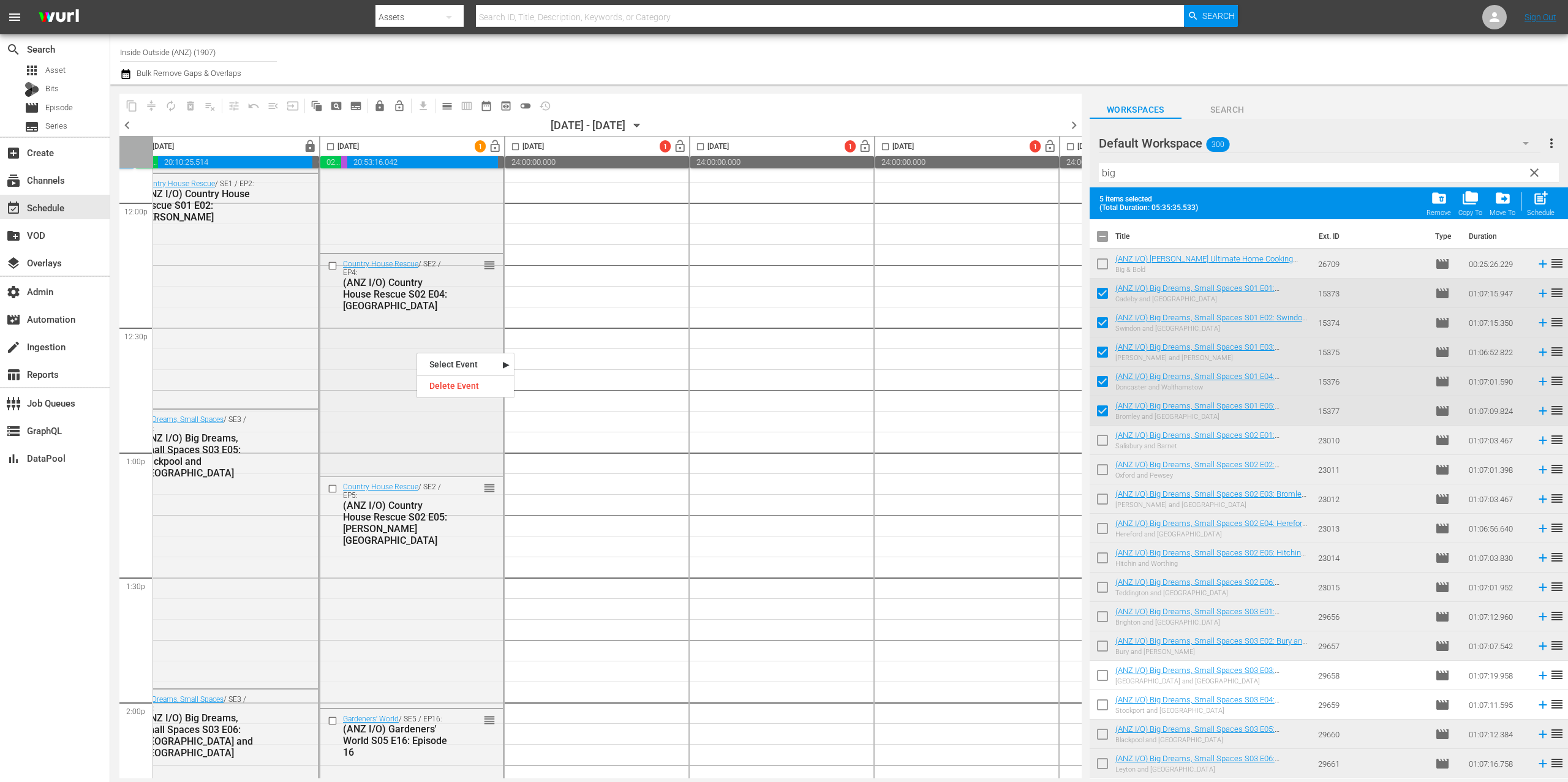
scroll to position [3113, 203]
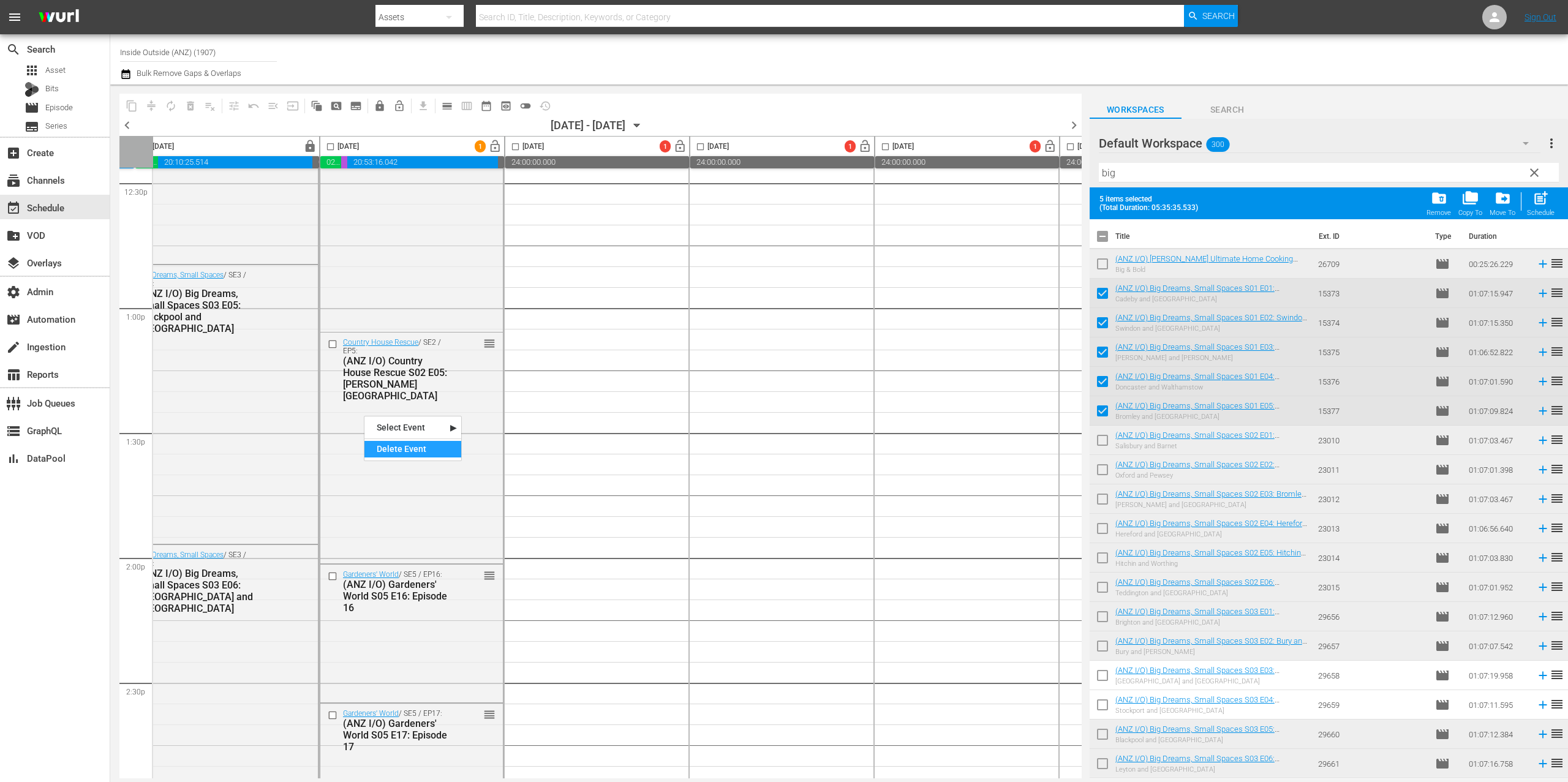
click at [425, 446] on div "Delete Event" at bounding box center [413, 449] width 97 height 17
click at [331, 147] on input "checkbox" at bounding box center [330, 148] width 14 height 14
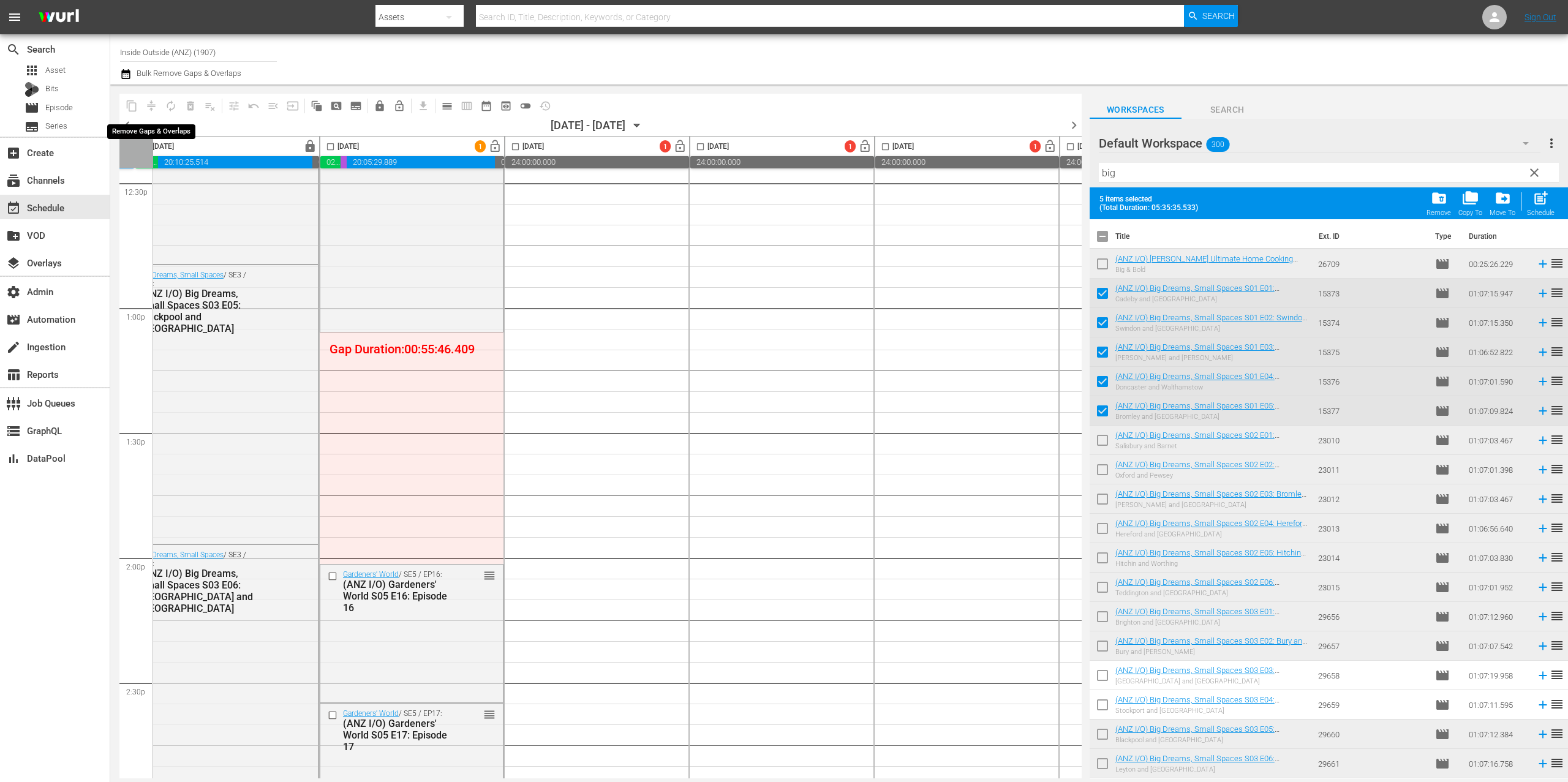
click at [152, 105] on span "compress" at bounding box center [152, 106] width 20 height 20
click at [152, 104] on span "compress" at bounding box center [152, 106] width 20 height 20
click at [320, 142] on div "[DATE]" at bounding box center [339, 147] width 38 height 14
click at [332, 147] on input "checkbox" at bounding box center [330, 148] width 14 height 14
click at [155, 100] on span "compress" at bounding box center [151, 106] width 13 height 13
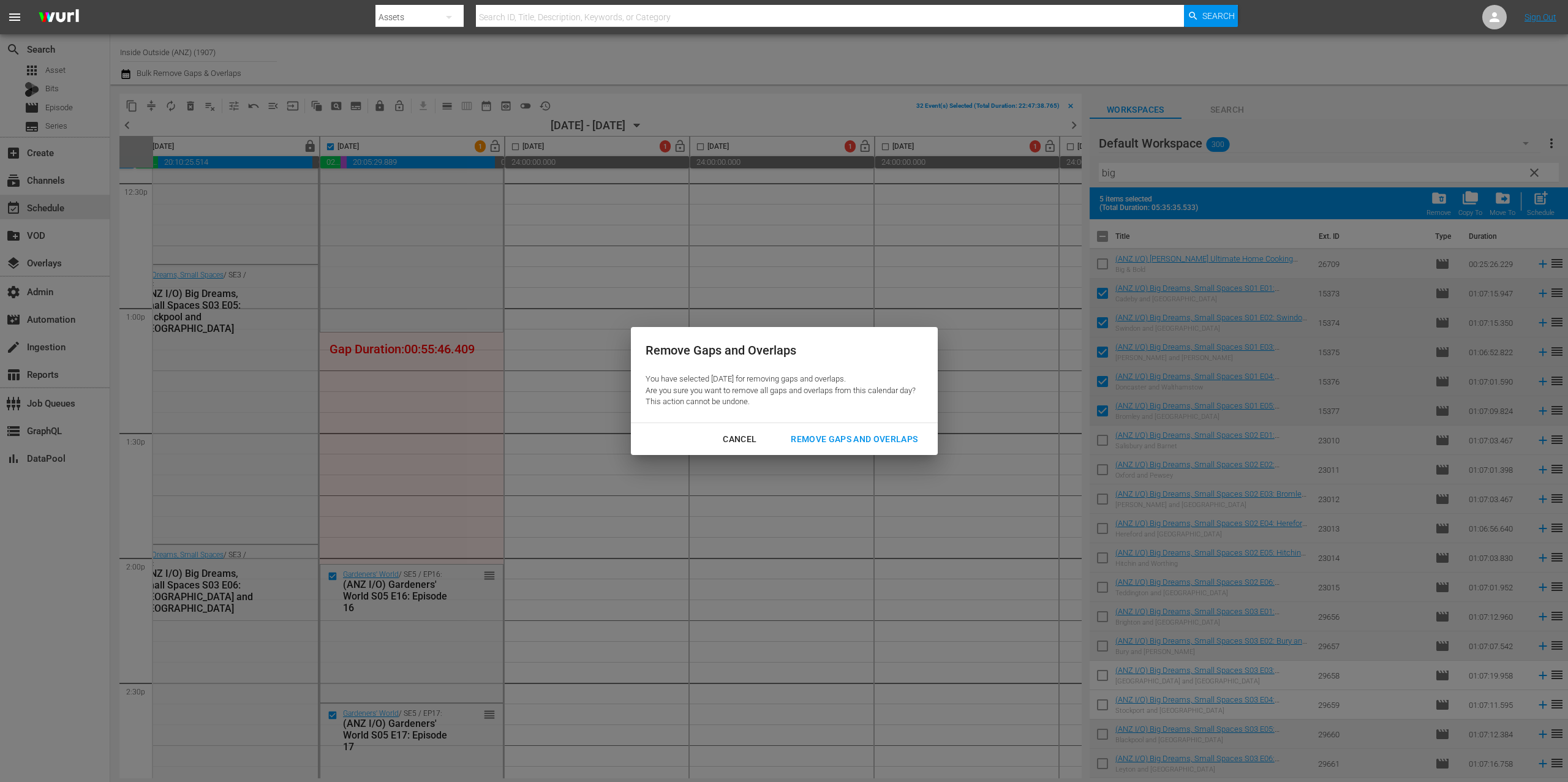
click at [861, 436] on div "Remove Gaps and Overlaps" at bounding box center [854, 439] width 147 height 15
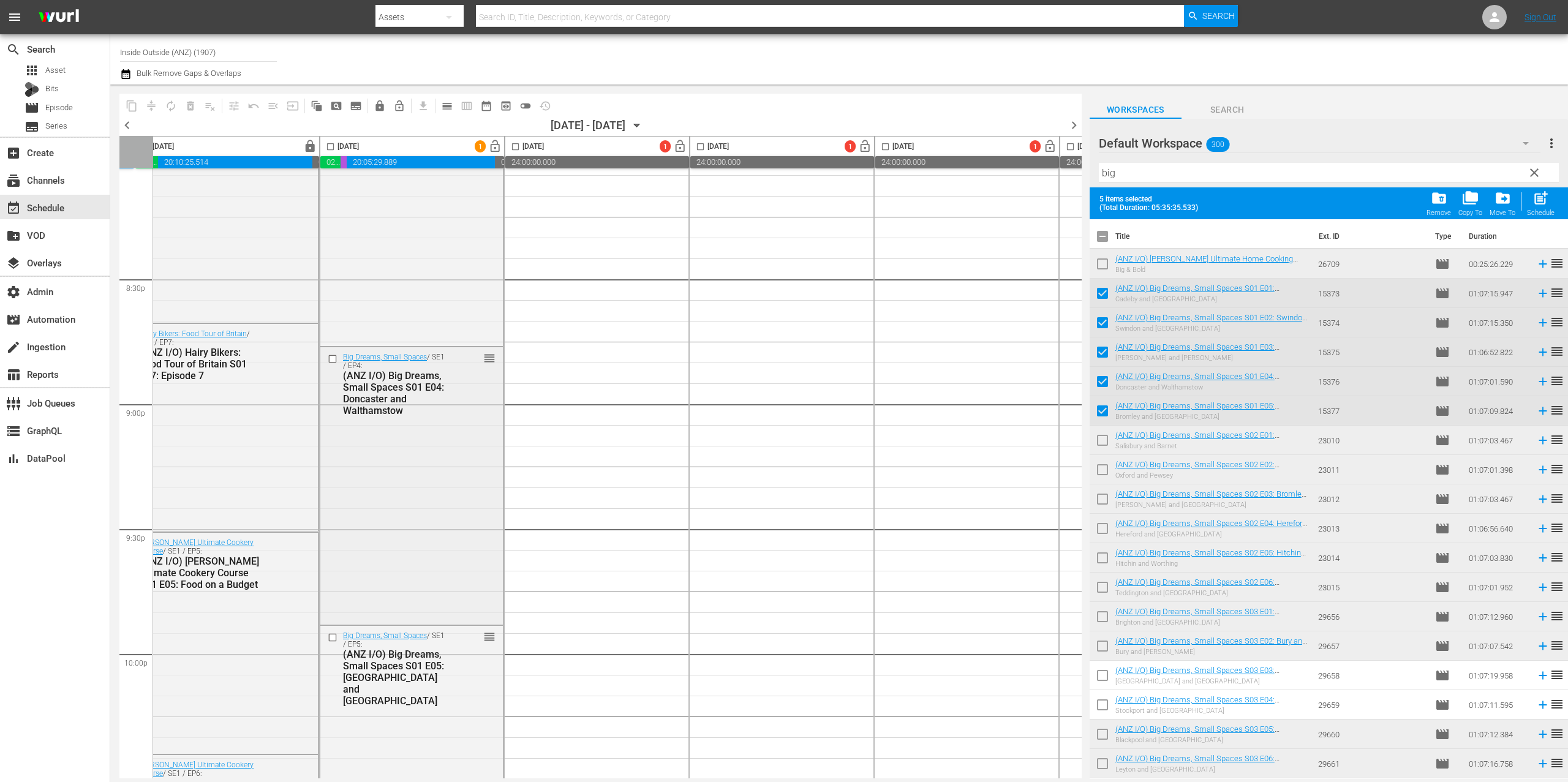
scroll to position [5027, 203]
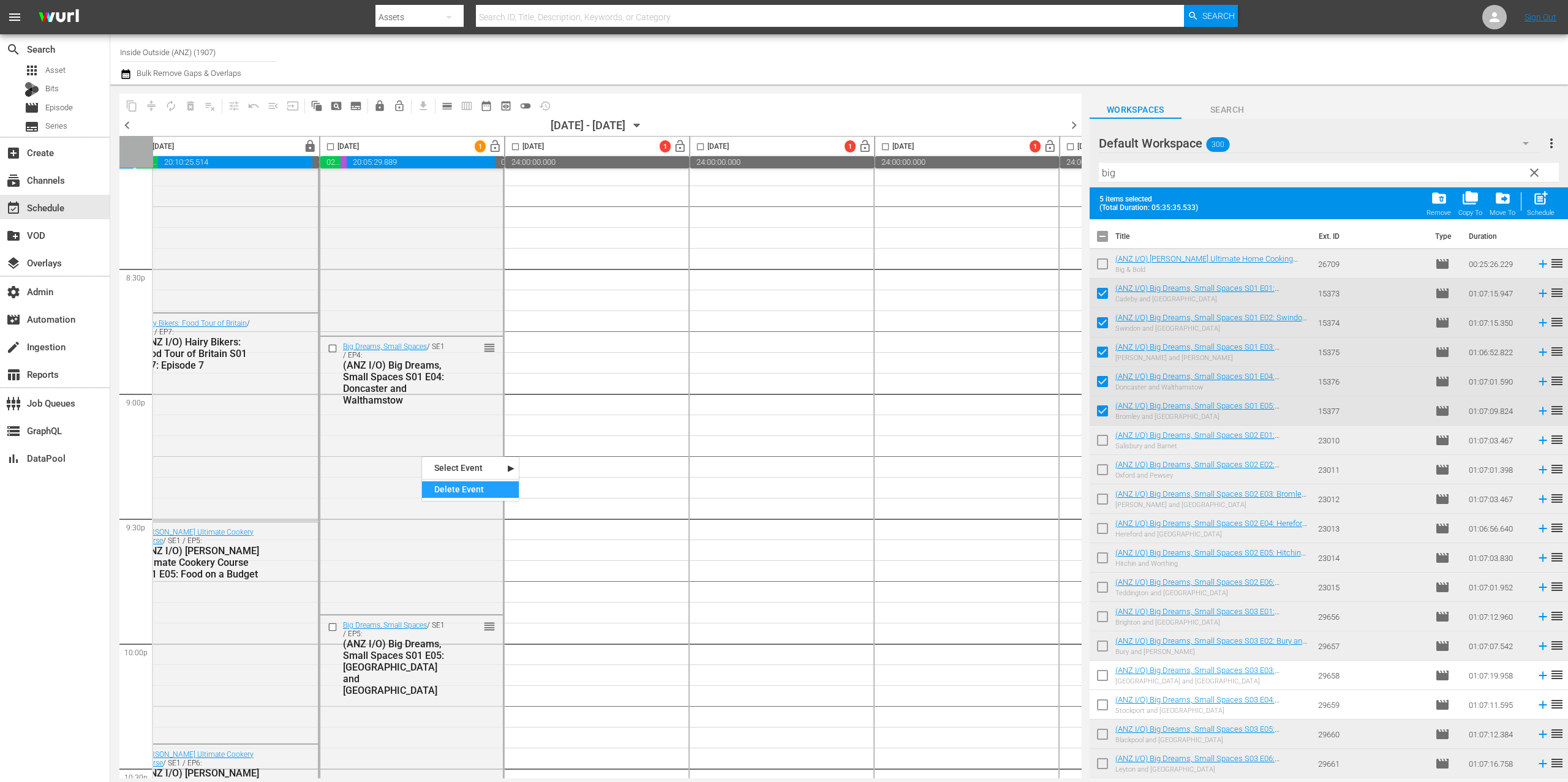
click at [453, 491] on div "Delete Event" at bounding box center [470, 490] width 97 height 17
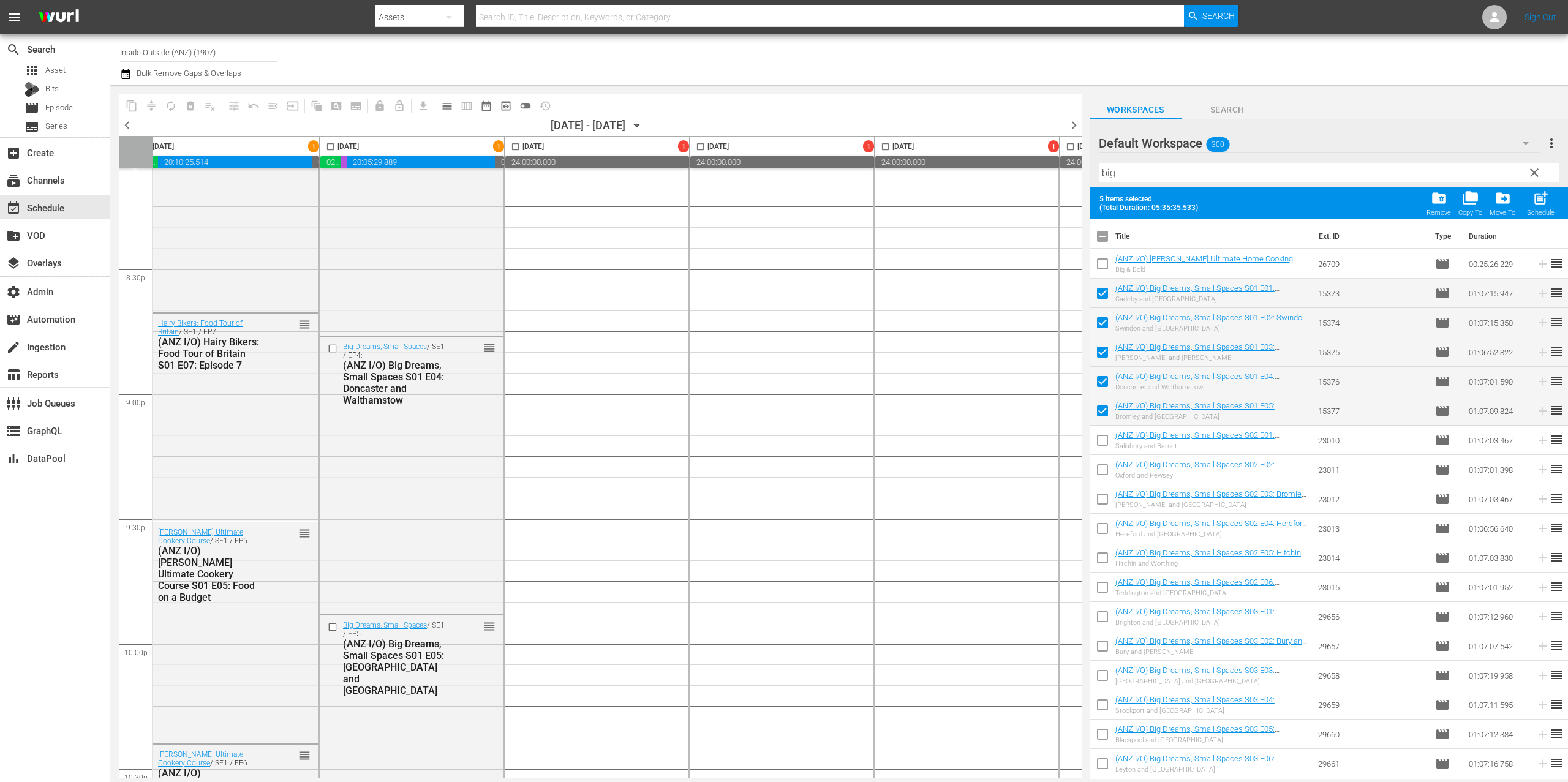
scroll to position [5196, 203]
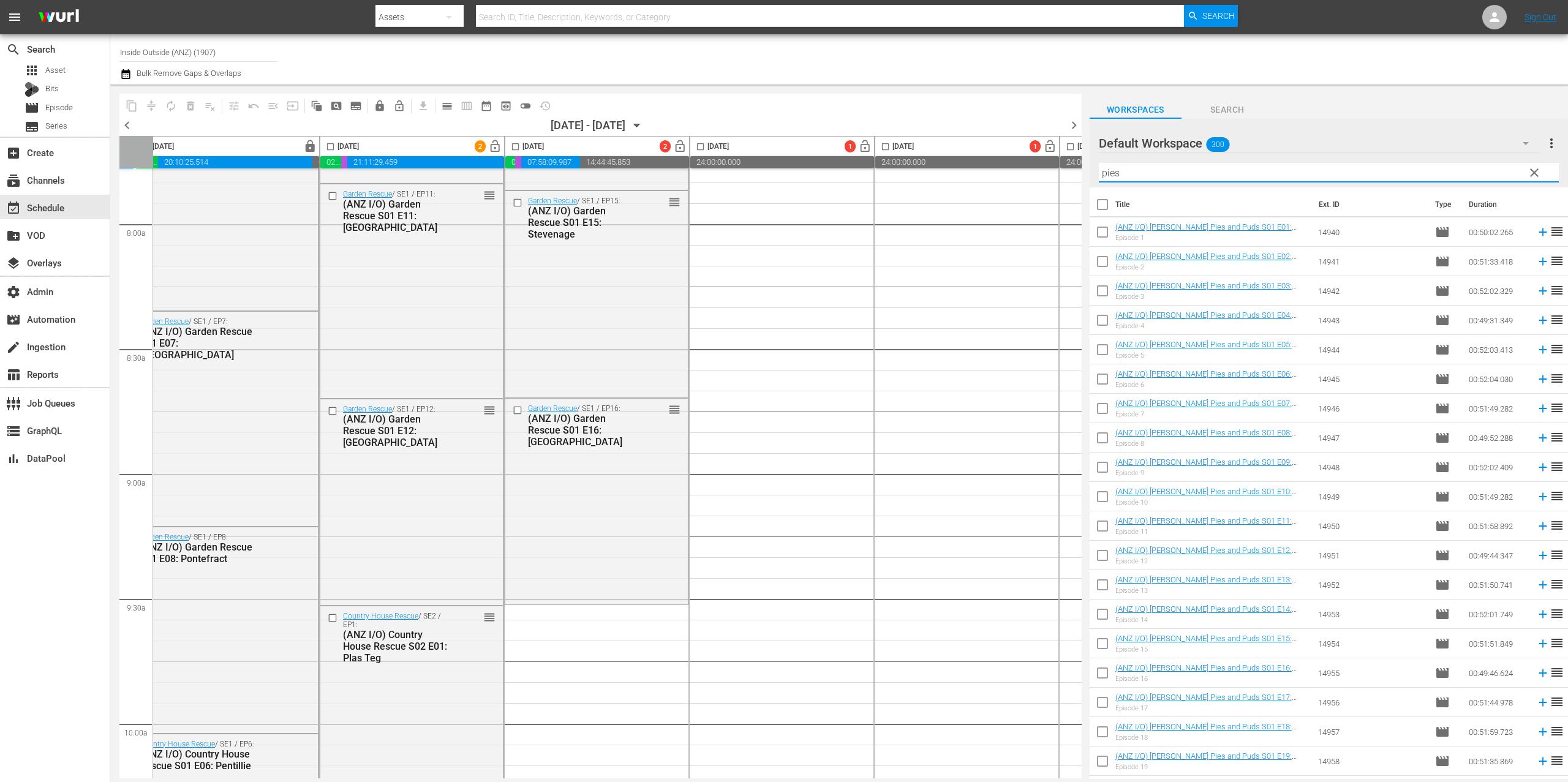
type input "pies"
click at [133, 137] on div at bounding box center [136, 152] width 33 height 32
click at [131, 123] on span "chevron_left" at bounding box center [127, 125] width 15 height 15
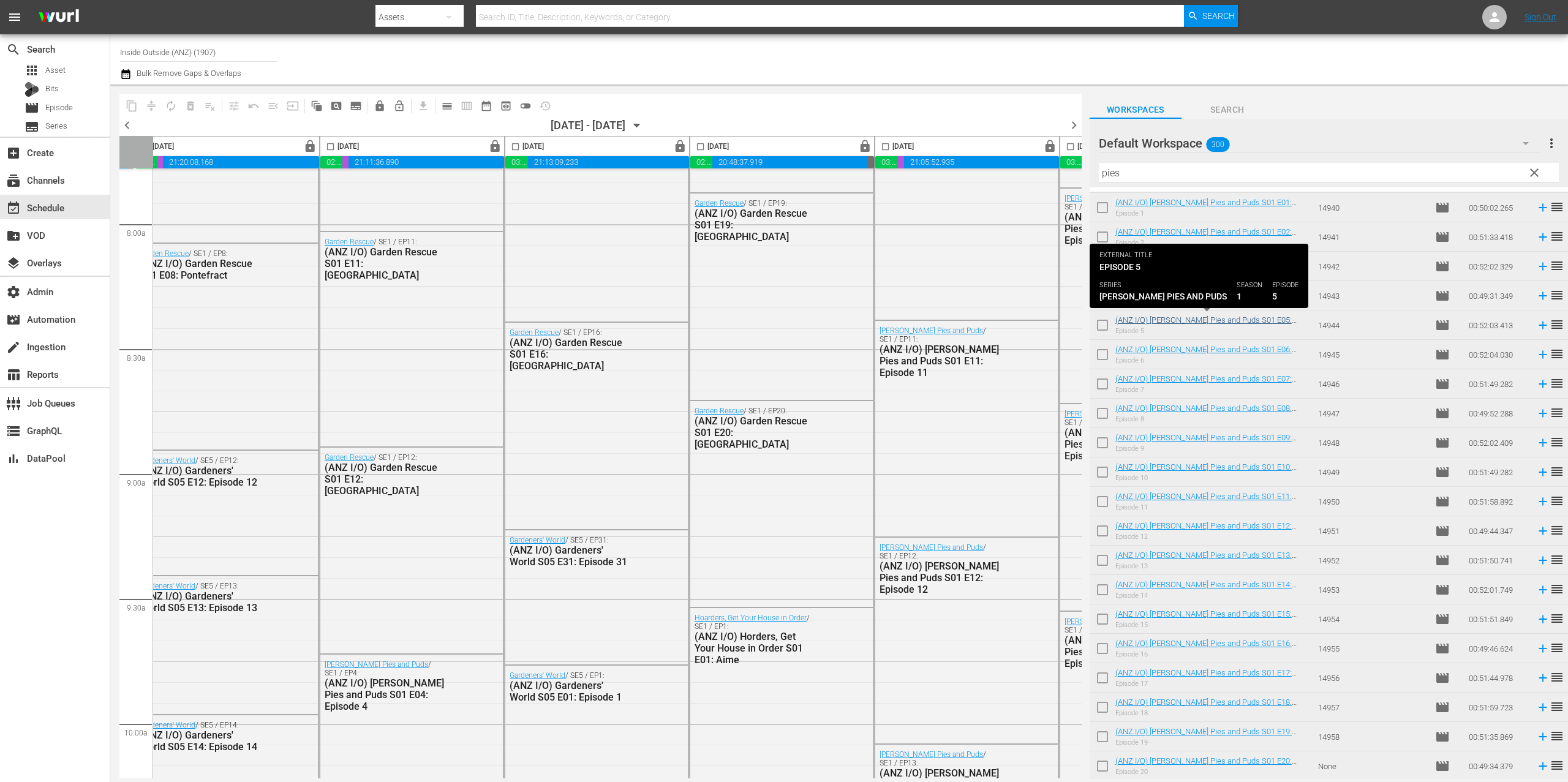
scroll to position [1843, 203]
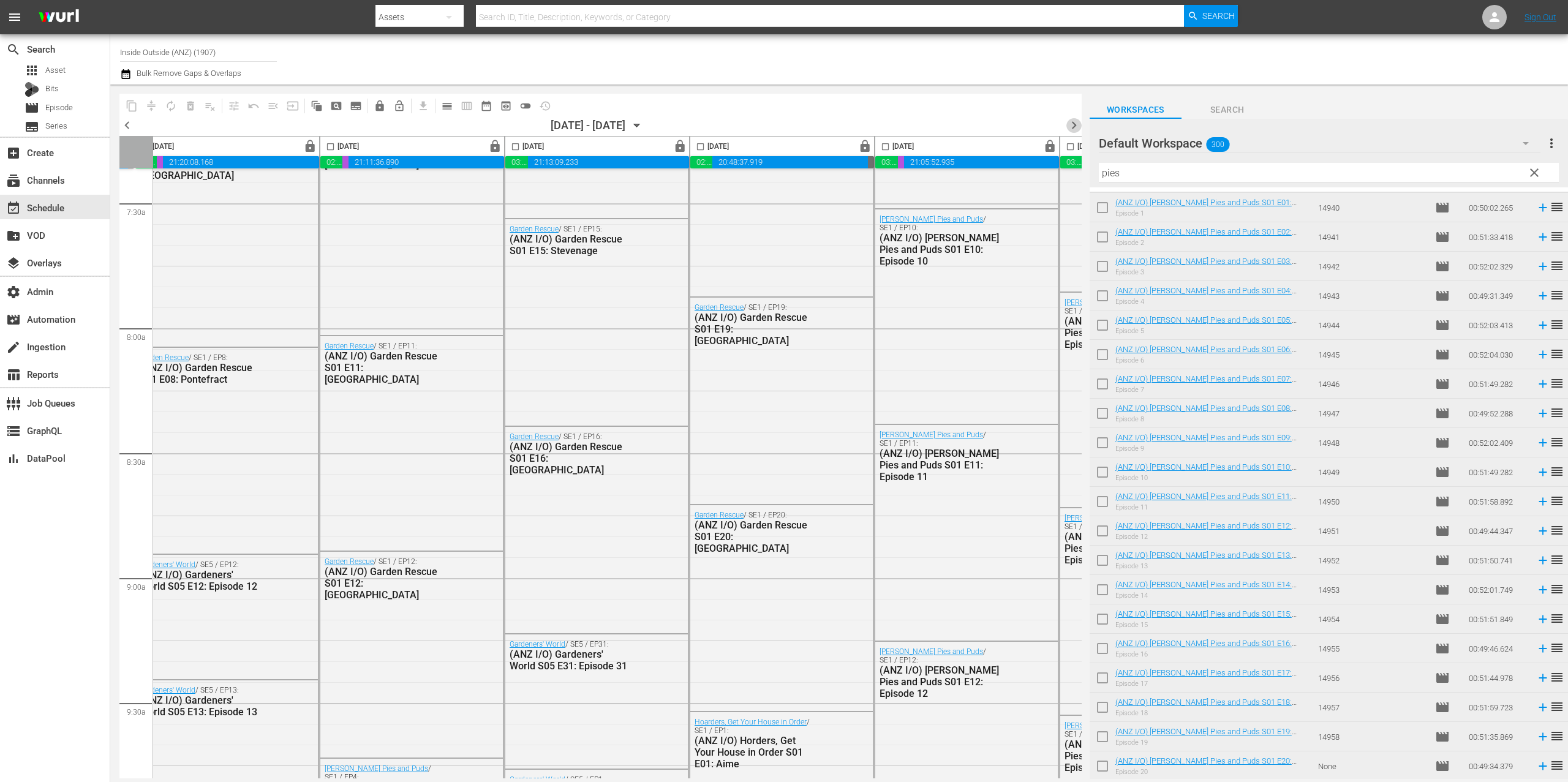
click at [1071, 128] on span "chevron_right" at bounding box center [1074, 125] width 15 height 15
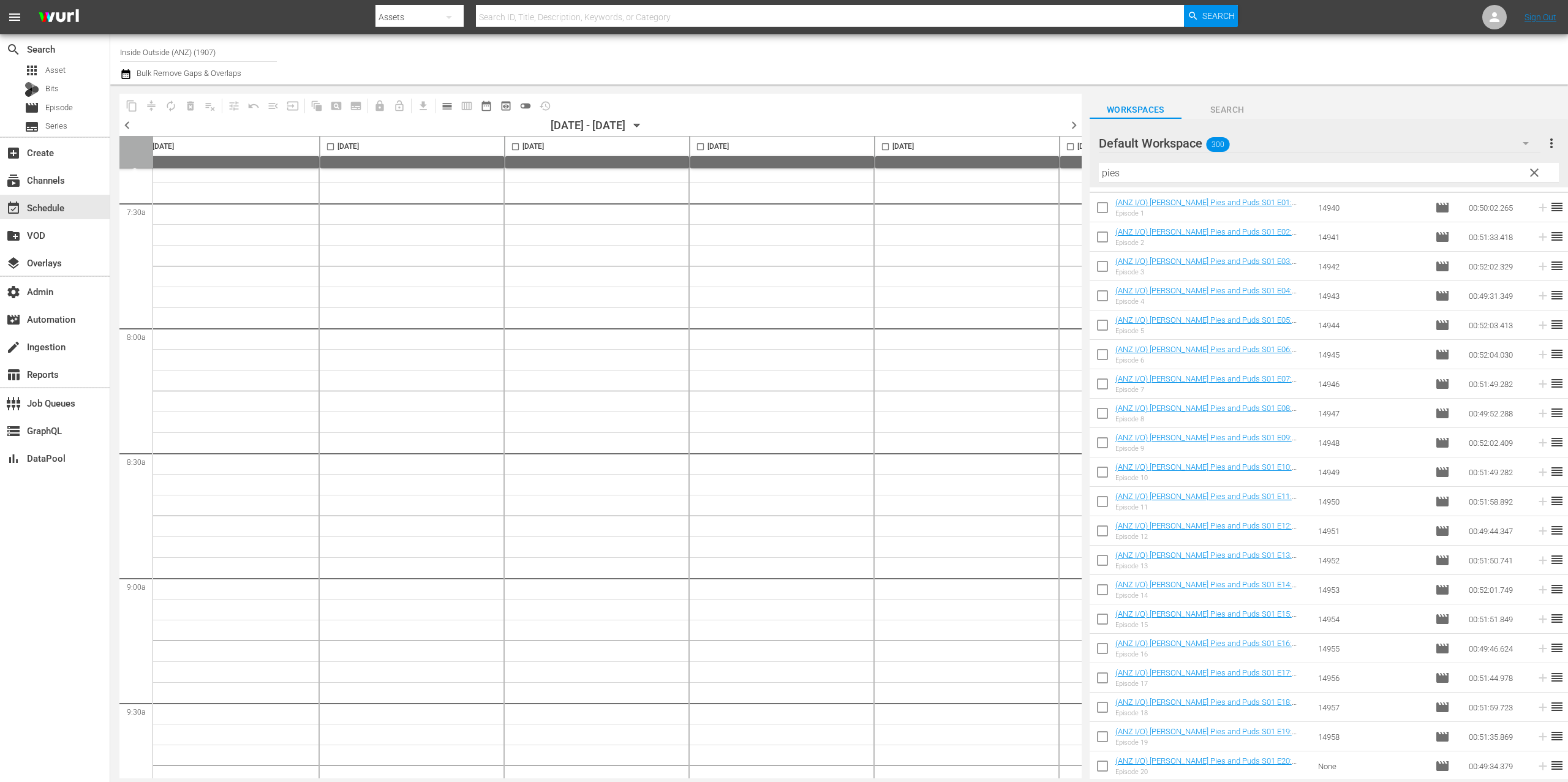
scroll to position [5396, 203]
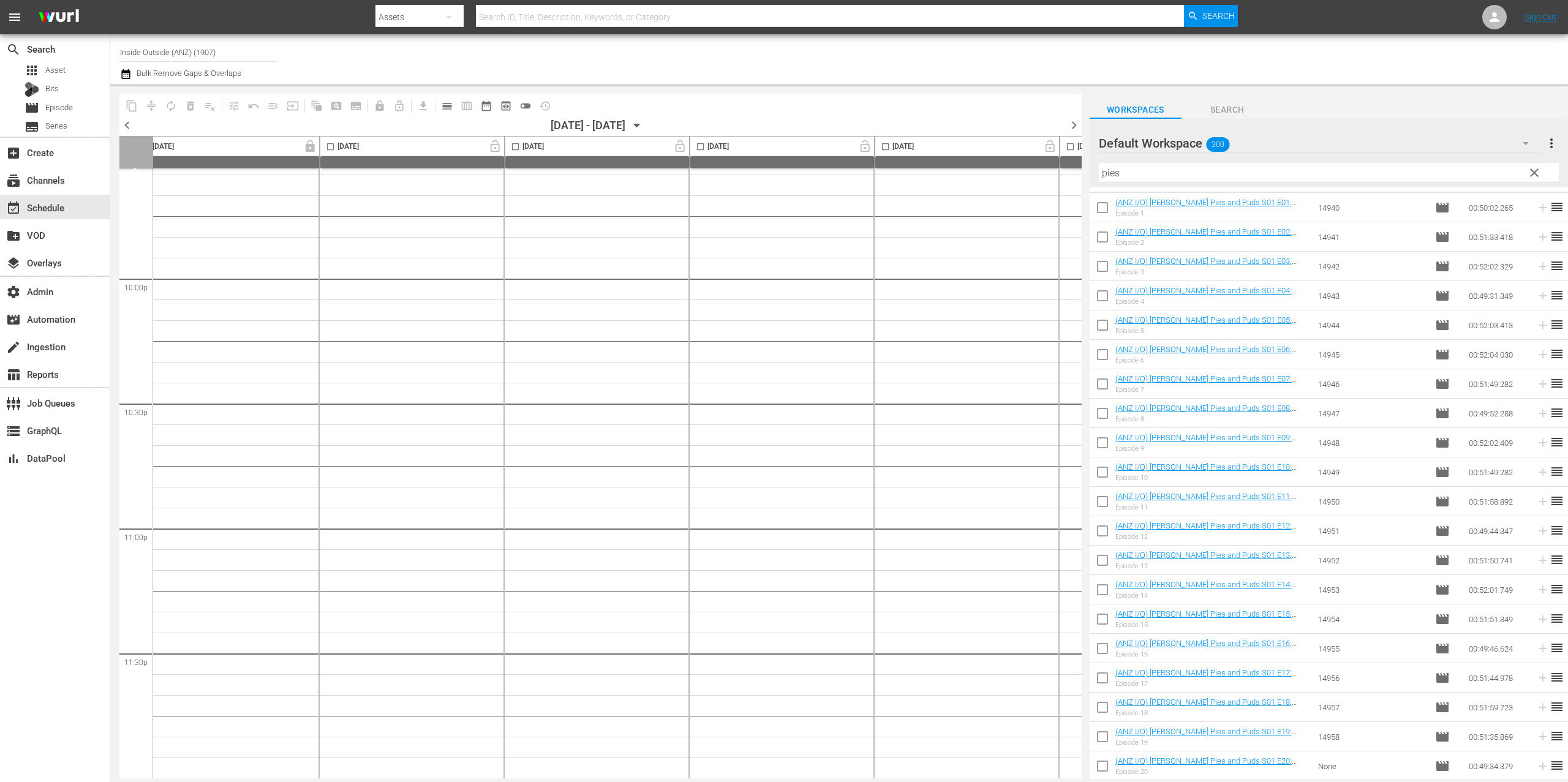
click at [644, 122] on icon "button" at bounding box center [637, 126] width 13 height 13
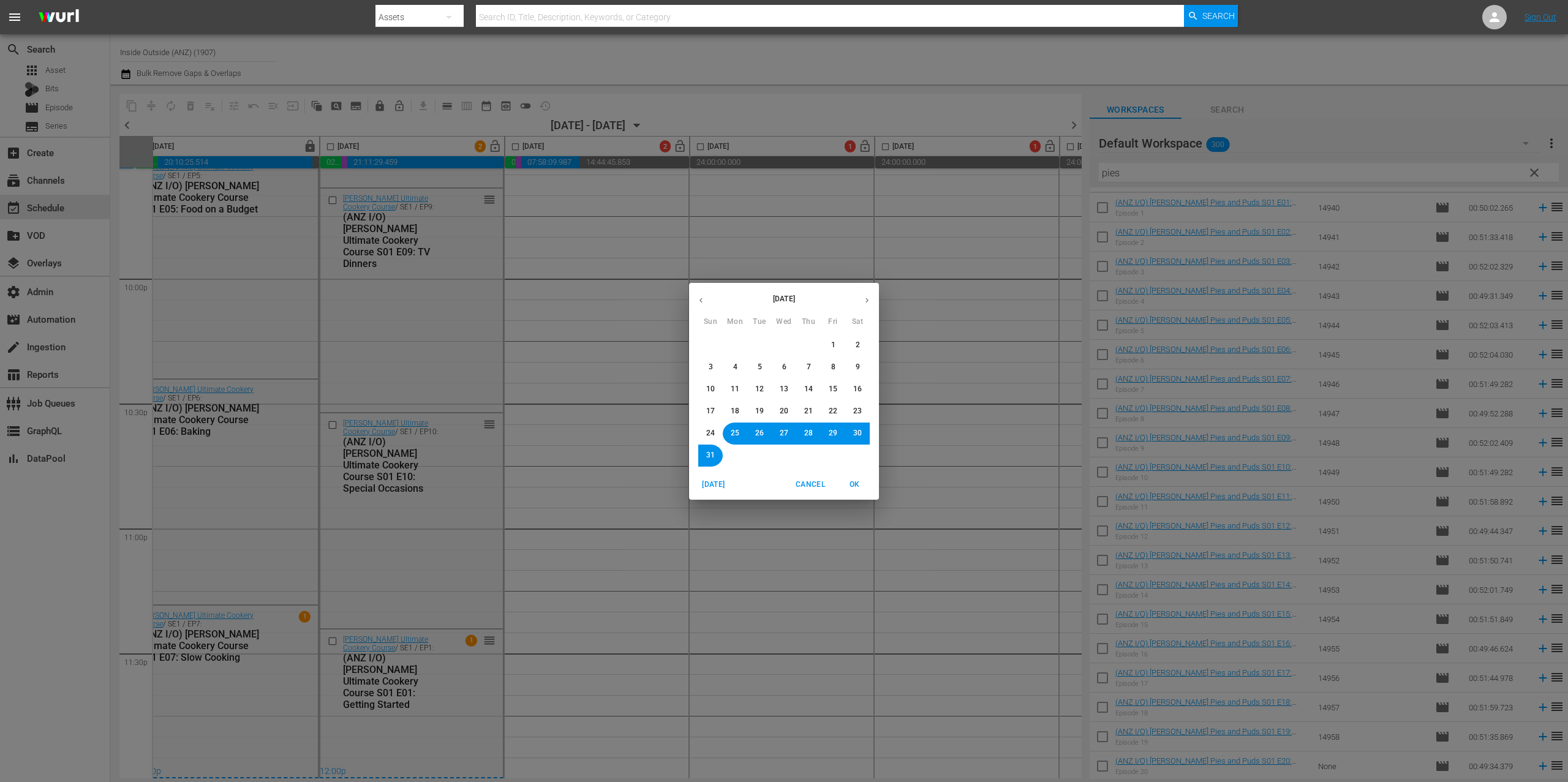
scroll to position [1863, 203]
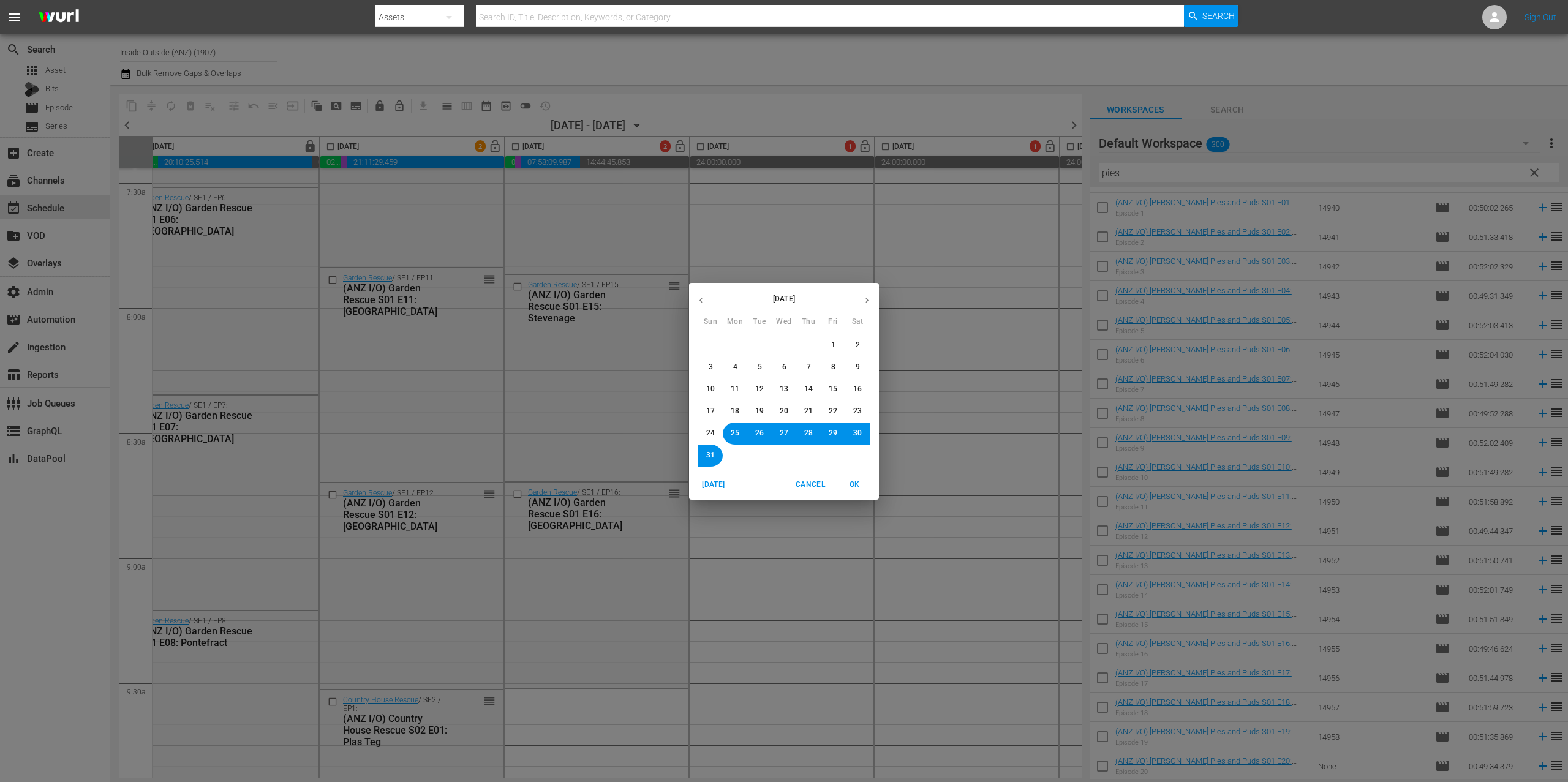
click at [709, 434] on span "24" at bounding box center [710, 434] width 8 height 10
click at [849, 485] on span "OK" at bounding box center [854, 484] width 29 height 13
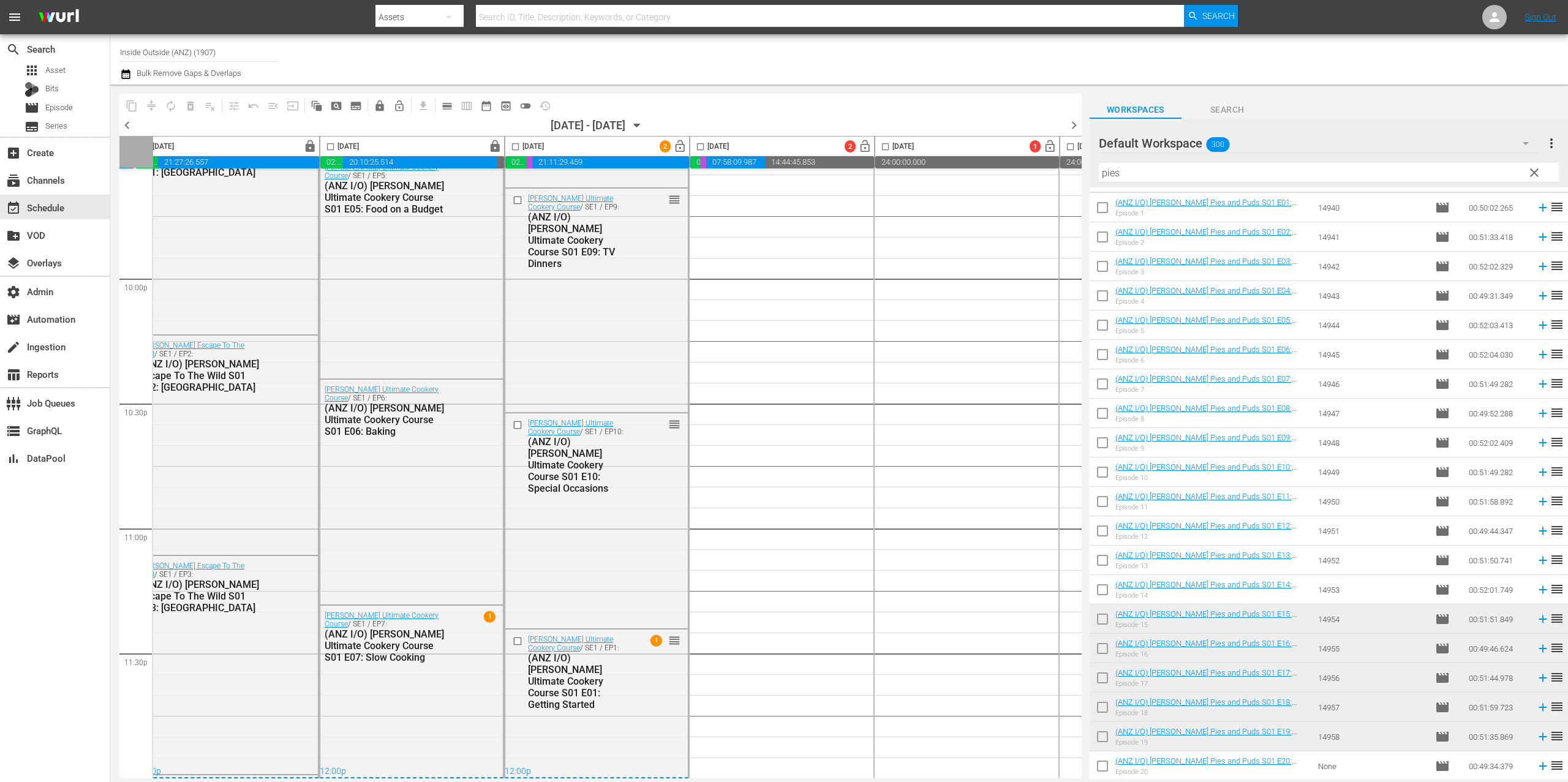
scroll to position [1843, 203]
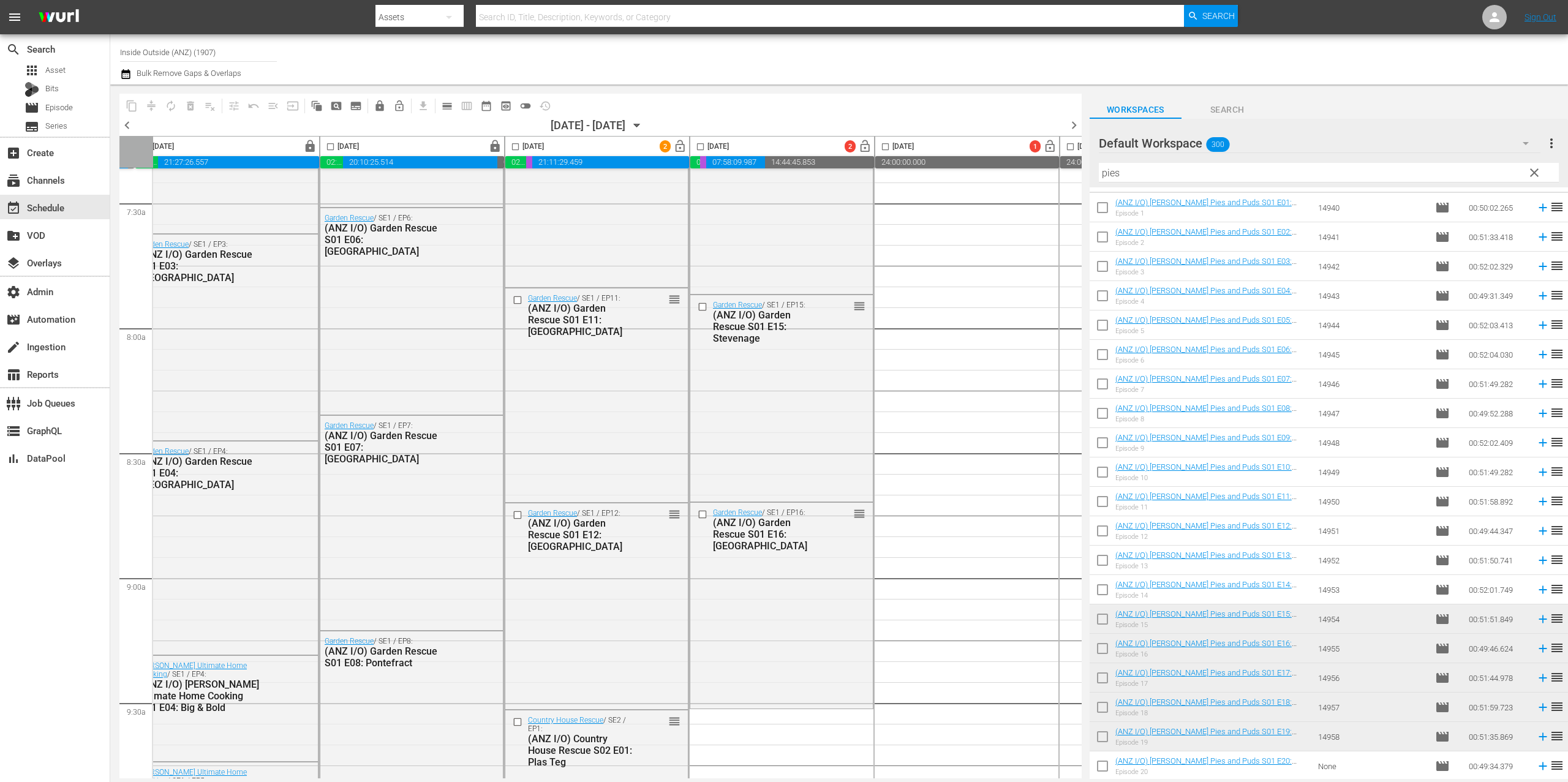
click at [640, 127] on icon "button" at bounding box center [637, 126] width 6 height 3
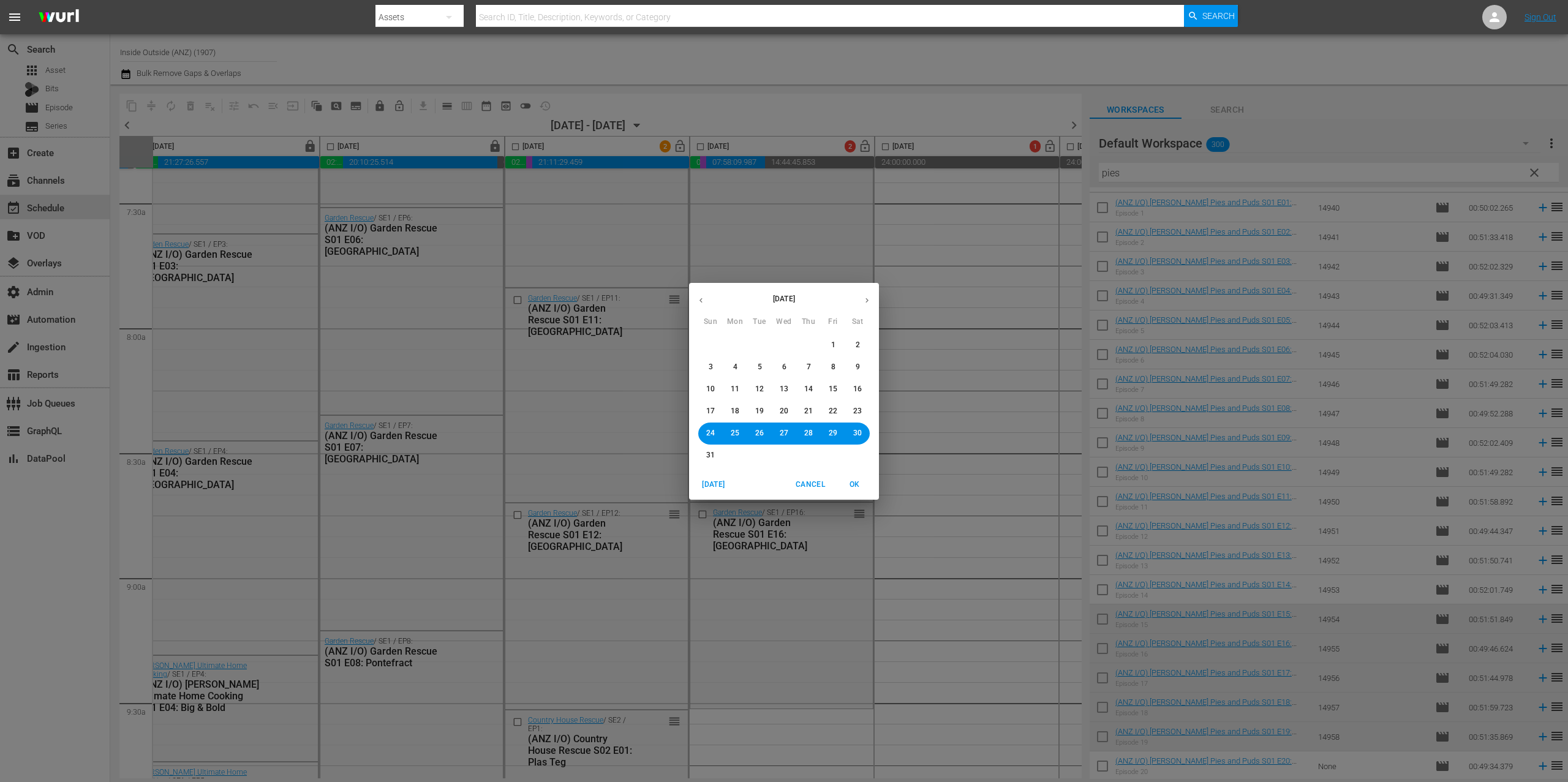
click at [838, 412] on button "22" at bounding box center [833, 412] width 22 height 22
drag, startPoint x: 863, startPoint y: 482, endPoint x: 1188, endPoint y: 403, distance: 334.5
click at [863, 482] on span "OK" at bounding box center [854, 484] width 29 height 13
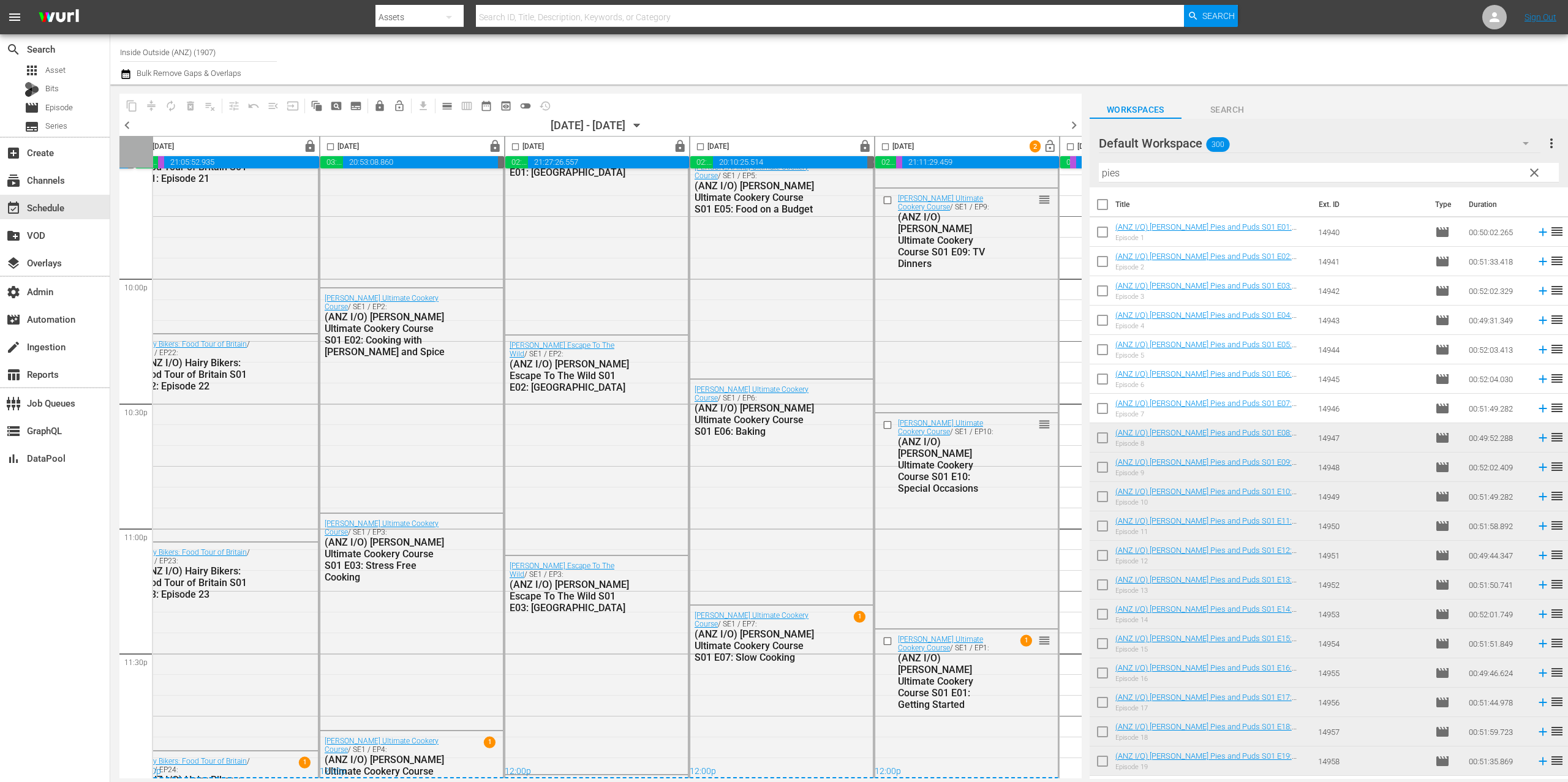
scroll to position [24, 0]
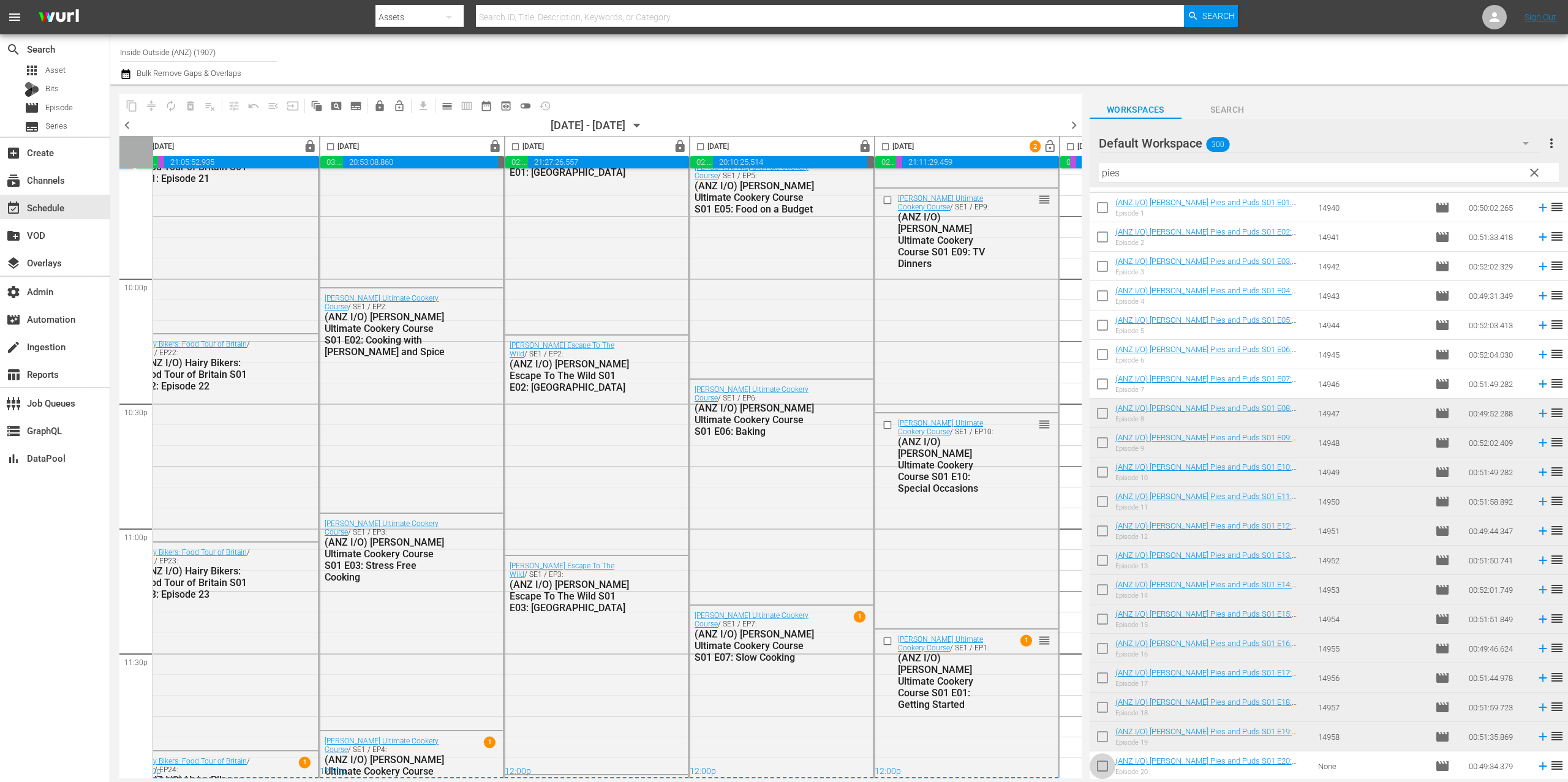
click at [1108, 766] on input "checkbox" at bounding box center [1102, 769] width 26 height 26
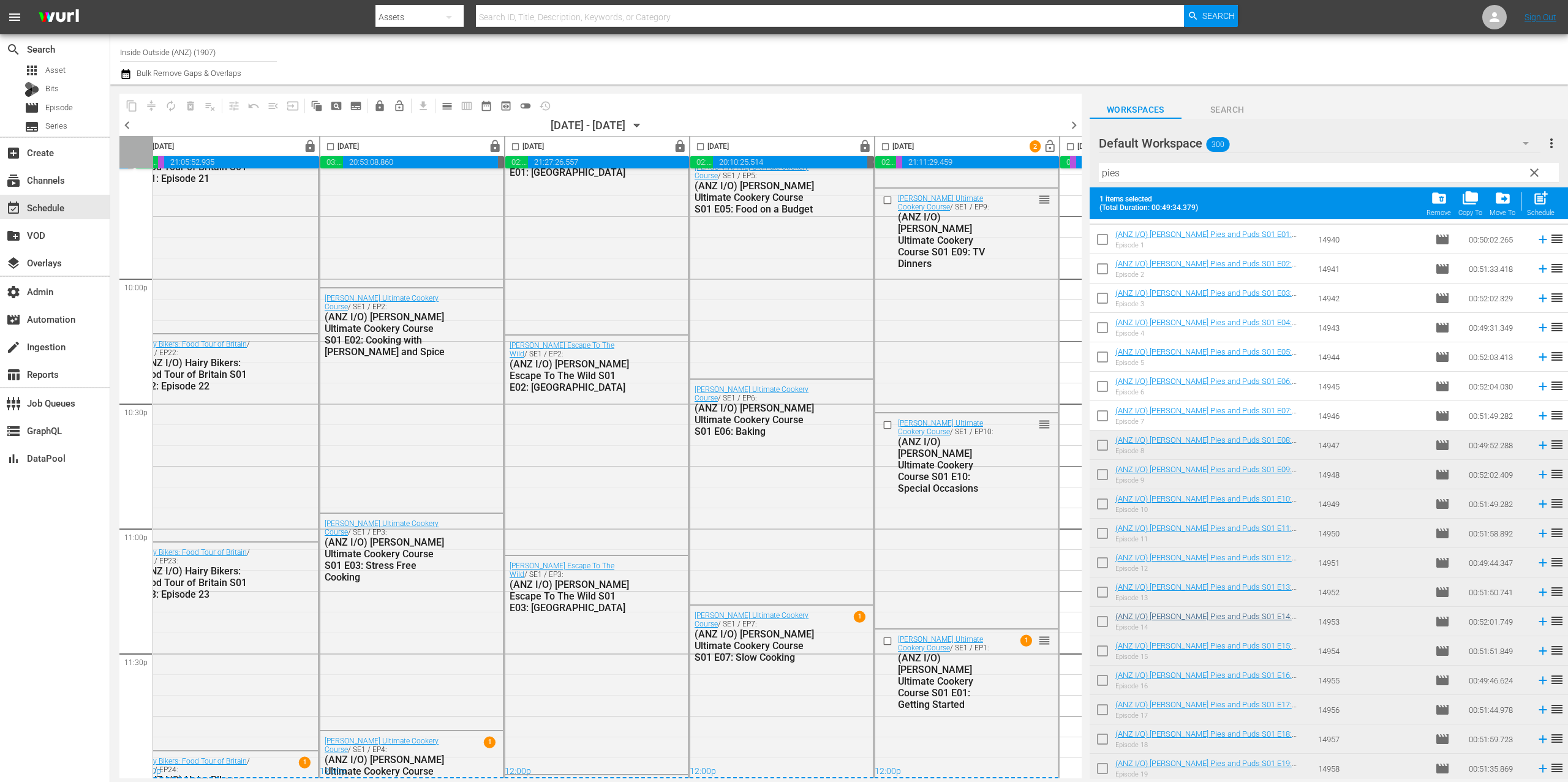
scroll to position [57, 0]
click at [1071, 125] on span "chevron_right" at bounding box center [1074, 125] width 15 height 15
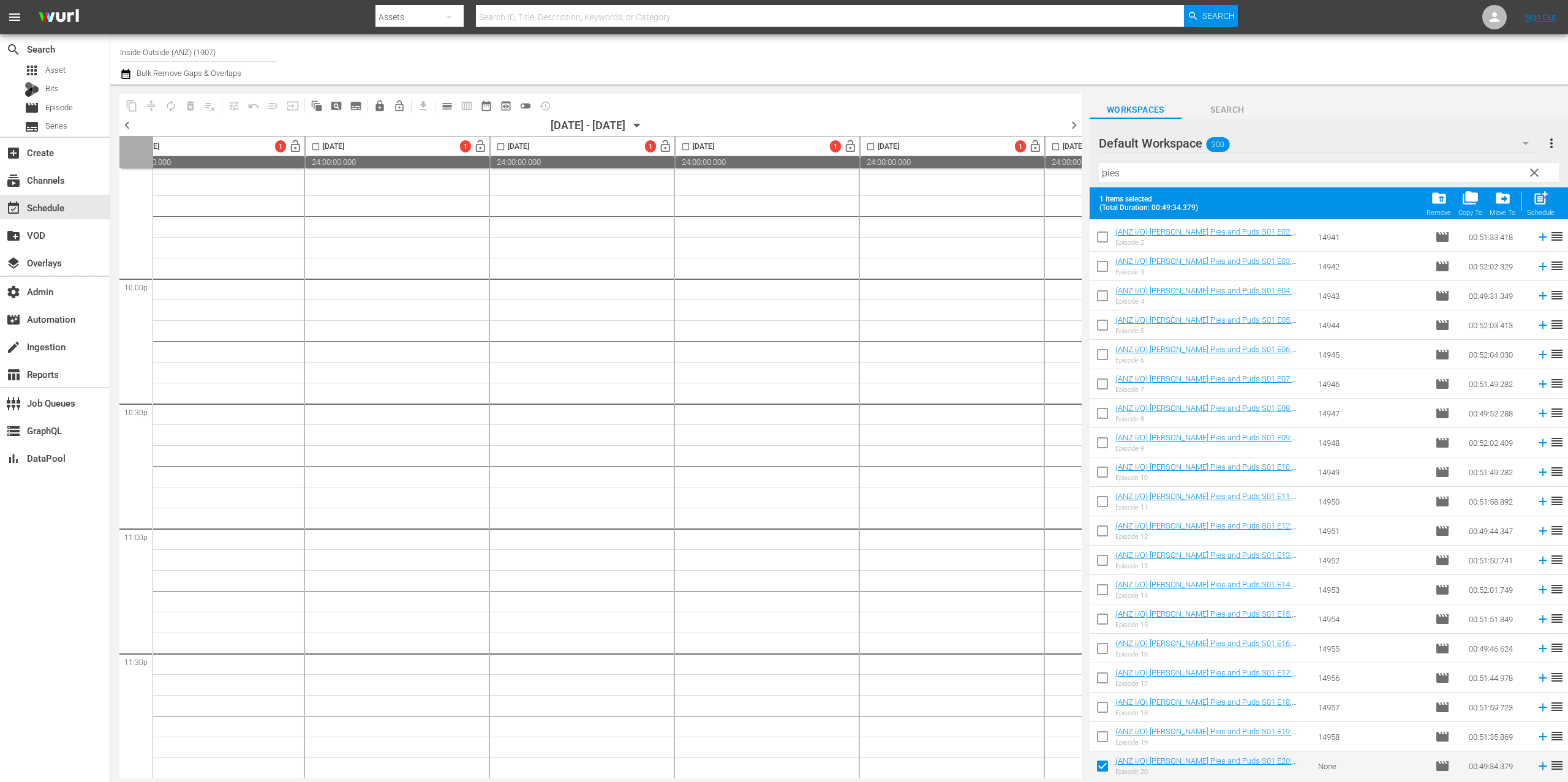
scroll to position [5396, 0]
click at [132, 123] on span "chevron_left" at bounding box center [127, 125] width 15 height 15
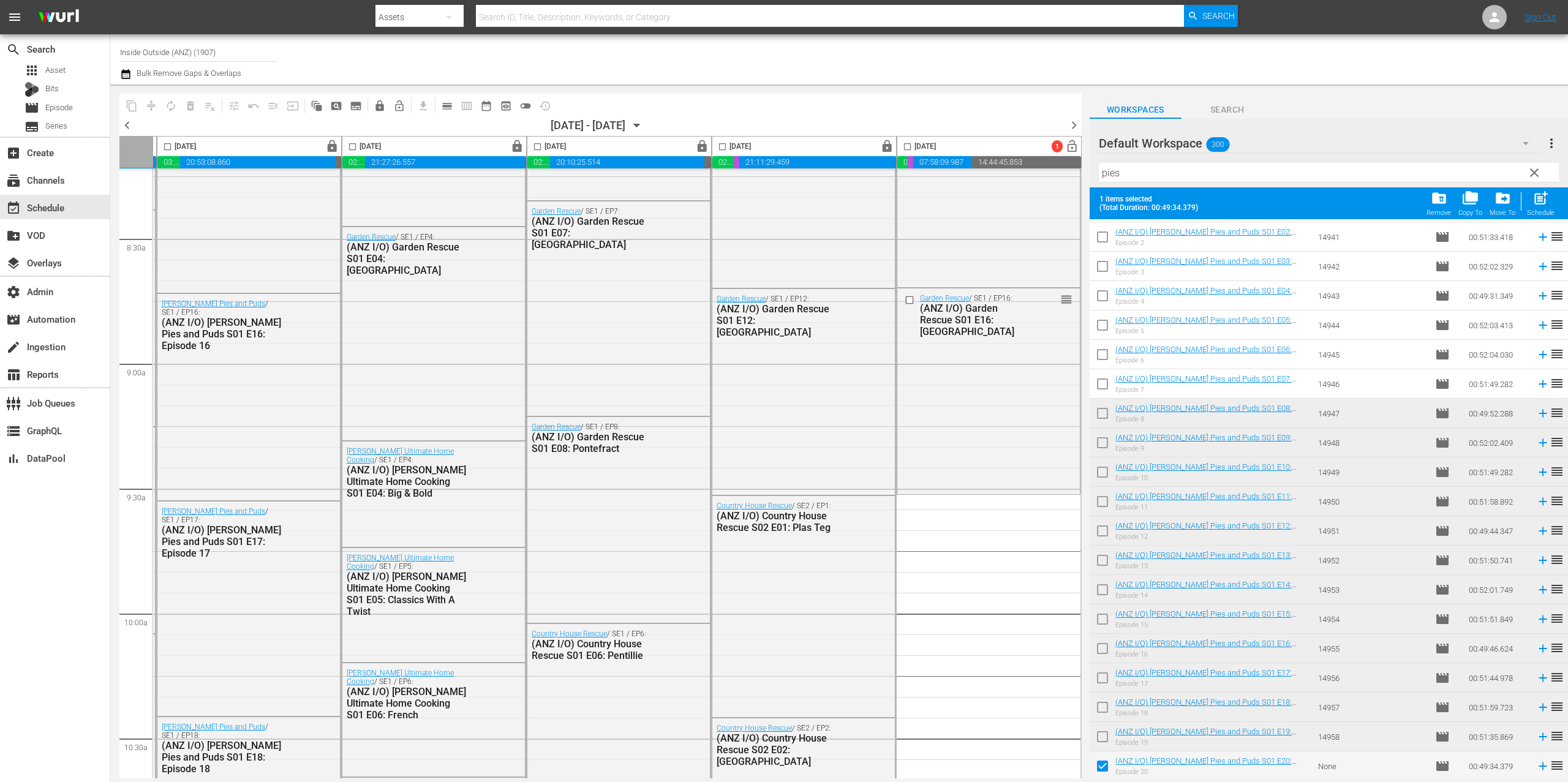
scroll to position [2079, 373]
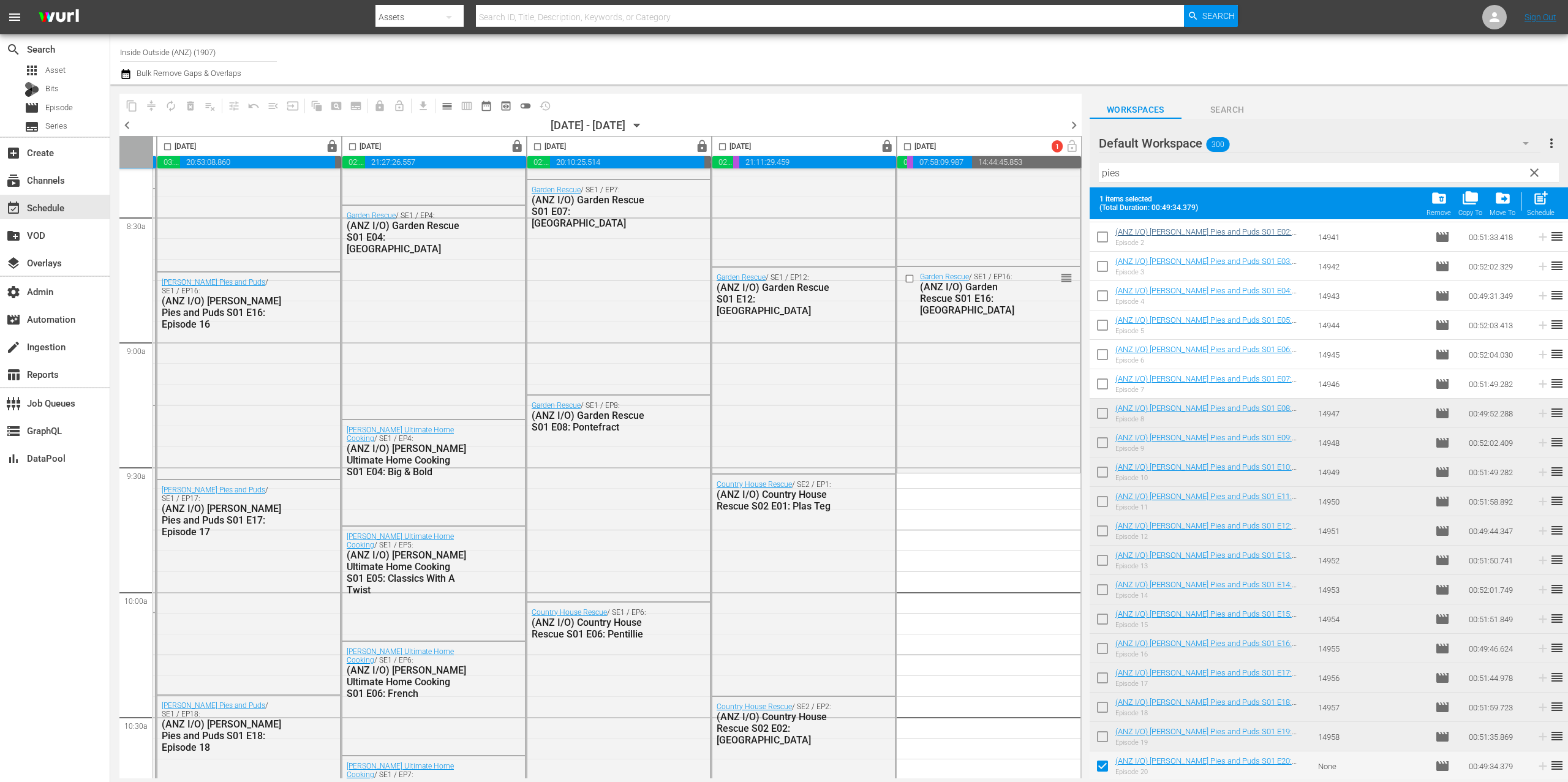
click at [1103, 769] on input "checkbox" at bounding box center [1102, 769] width 26 height 26
checkbox input "false"
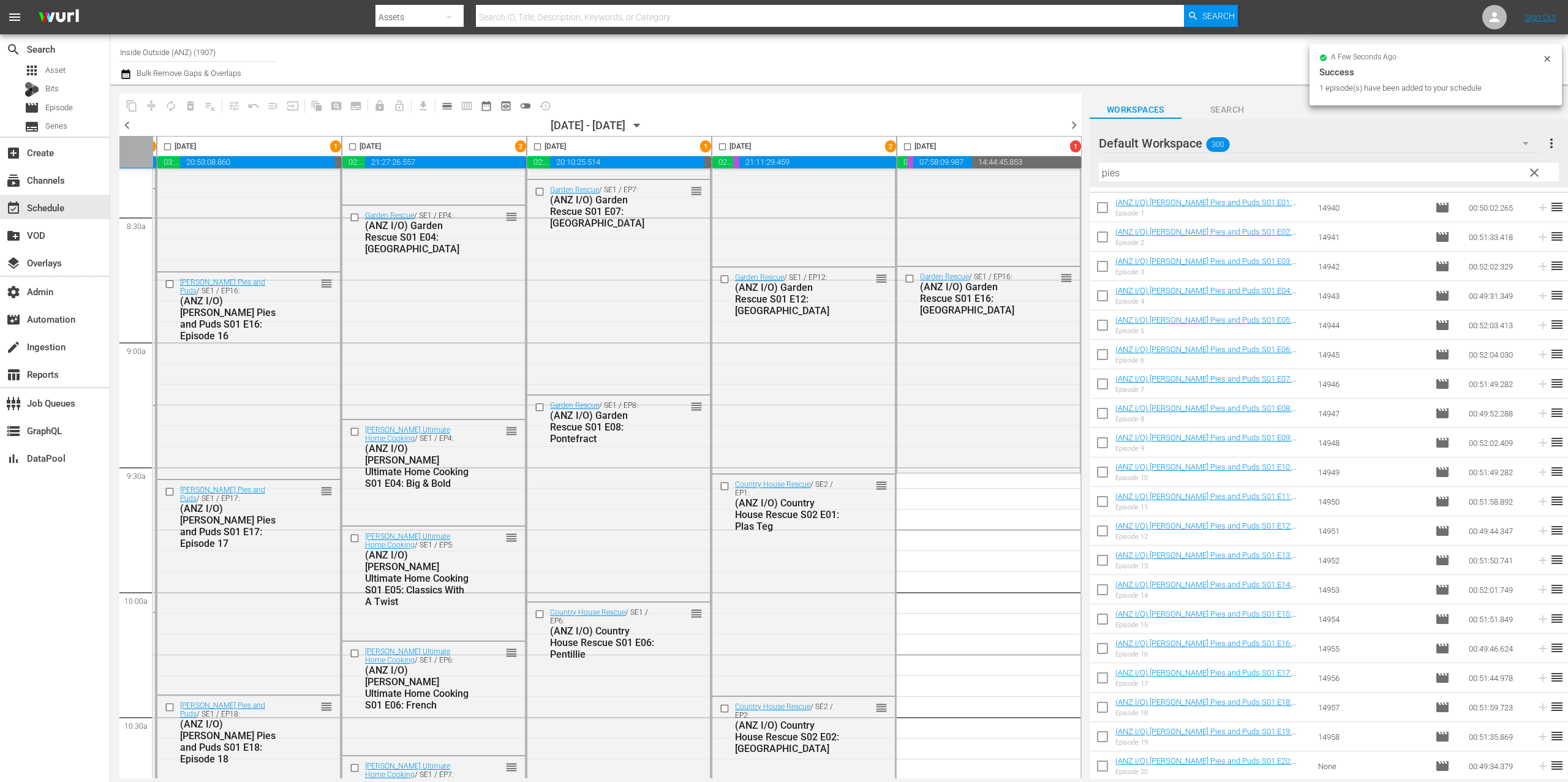
scroll to position [24, 0]
click at [1170, 239] on div "Episode 2" at bounding box center [1211, 243] width 193 height 8
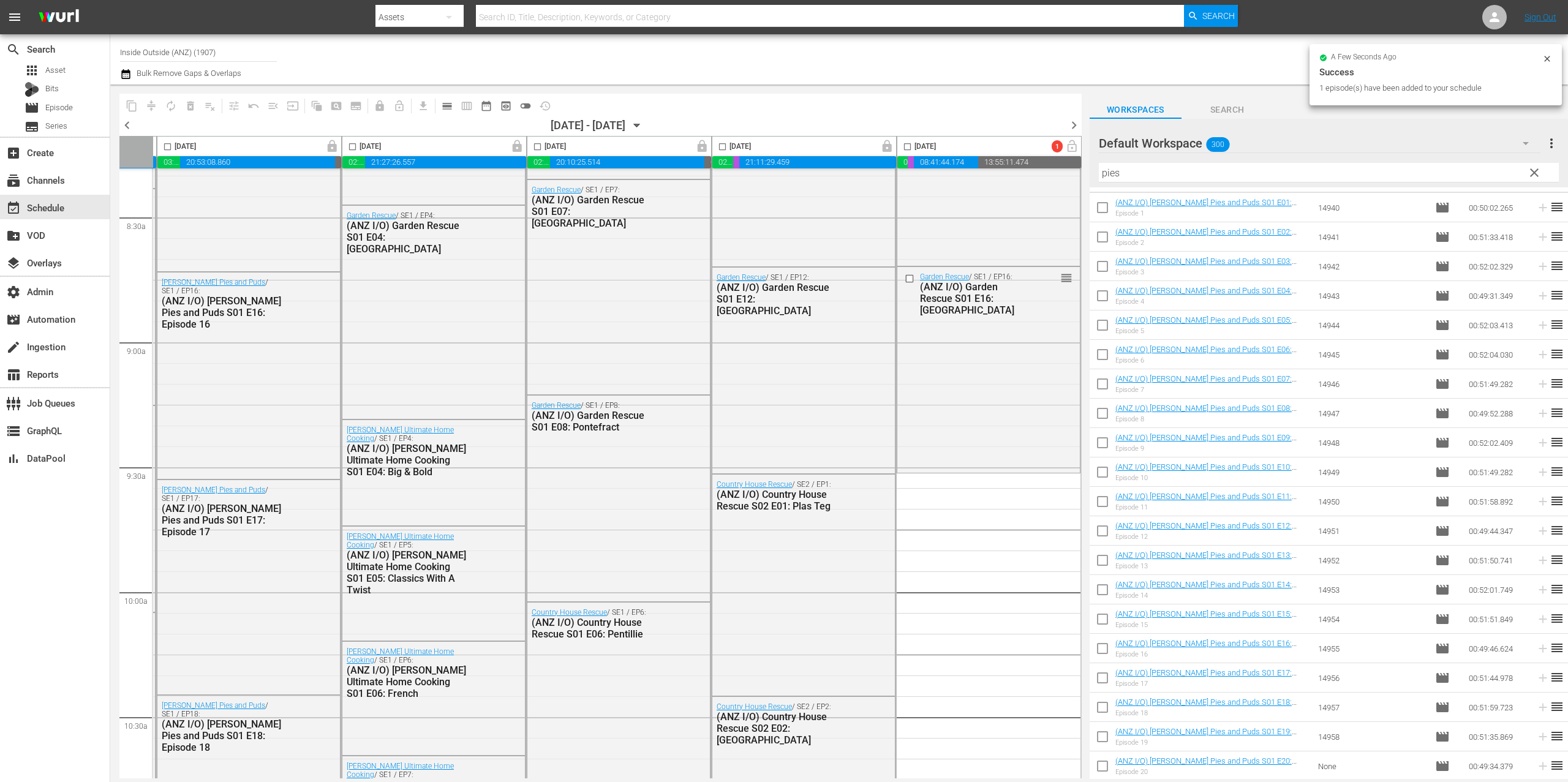
scroll to position [0, 0]
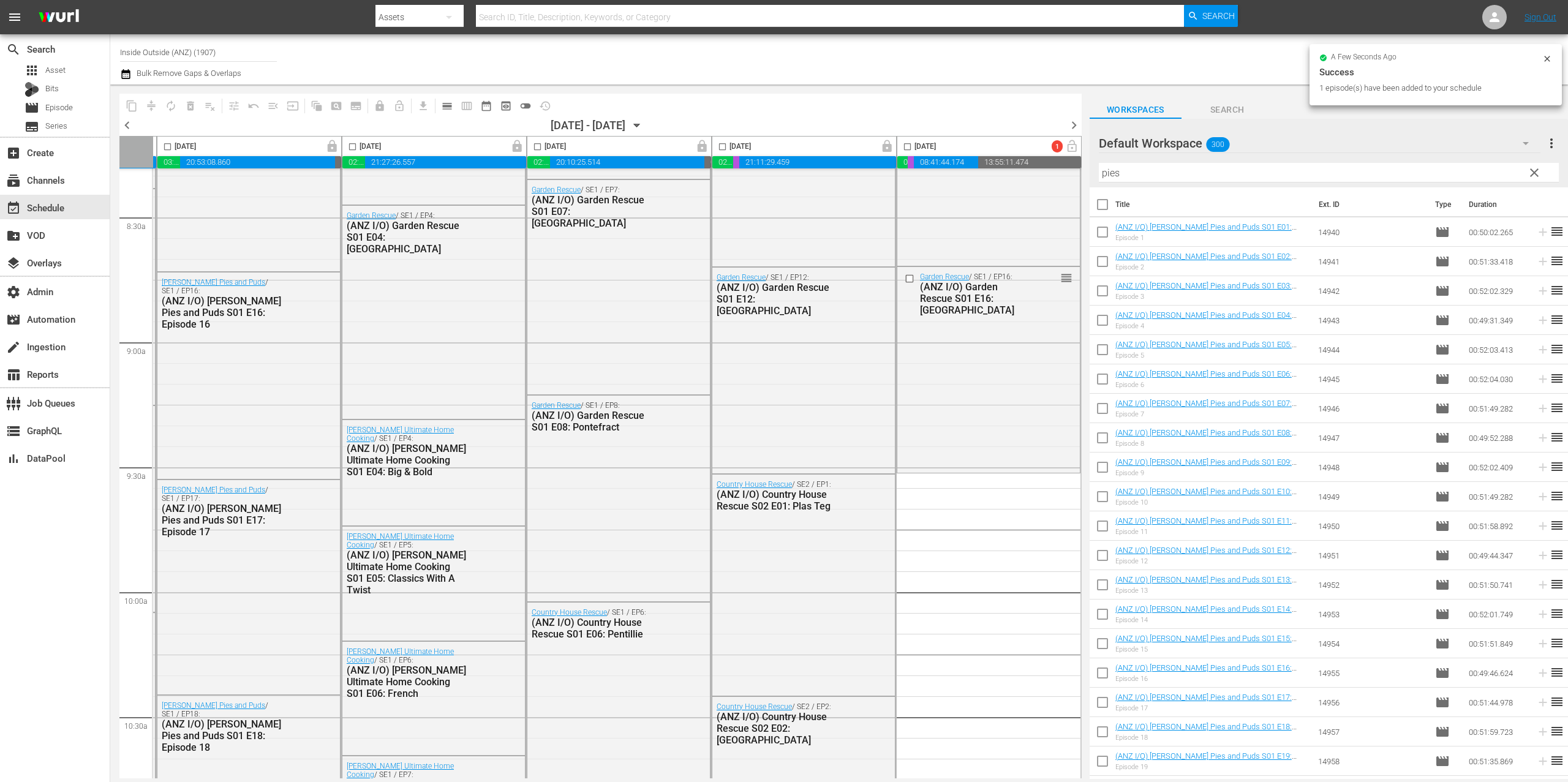
click at [1105, 207] on input "checkbox" at bounding box center [1102, 207] width 26 height 26
checkbox input "true"
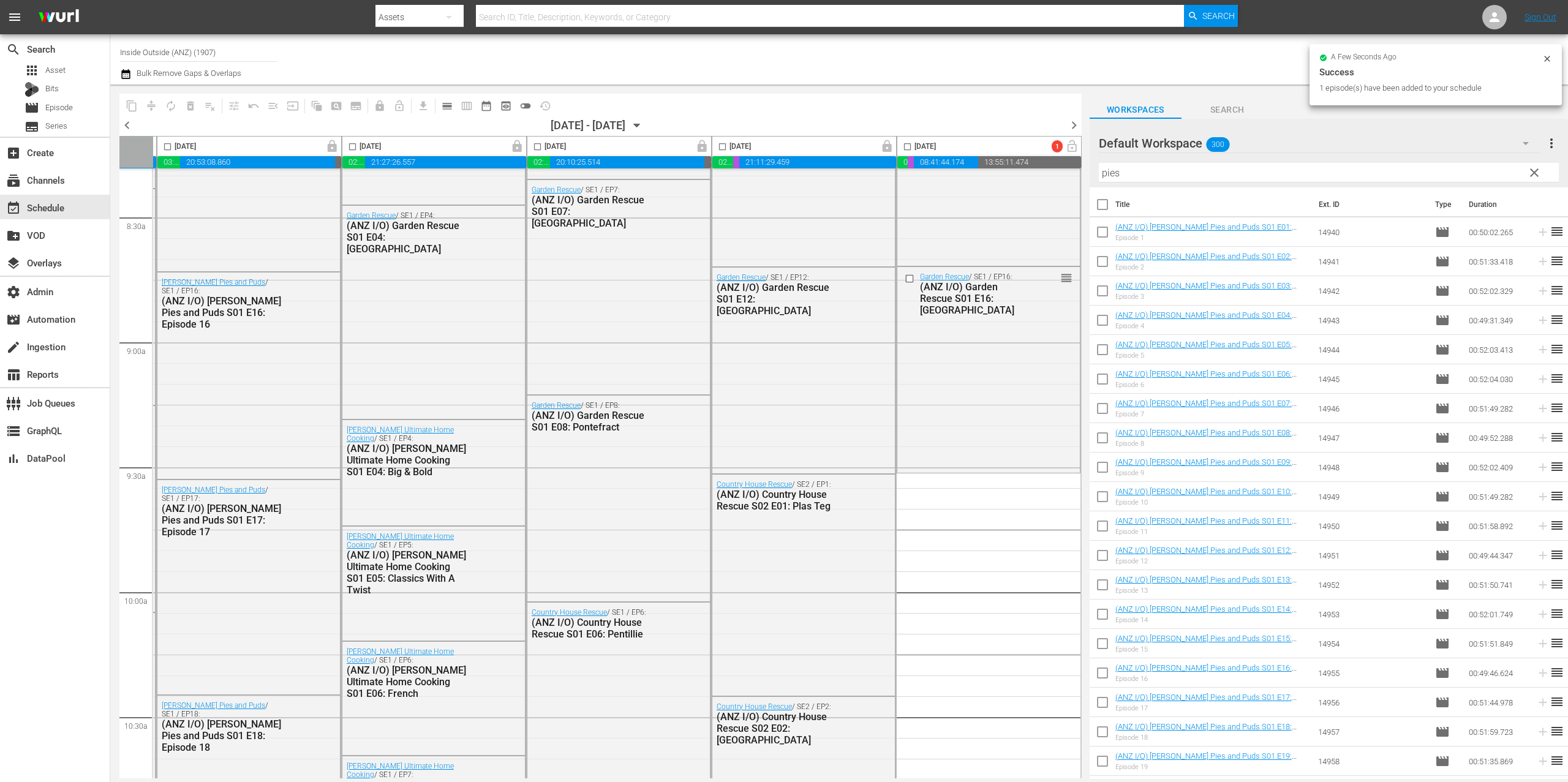
checkbox input "true"
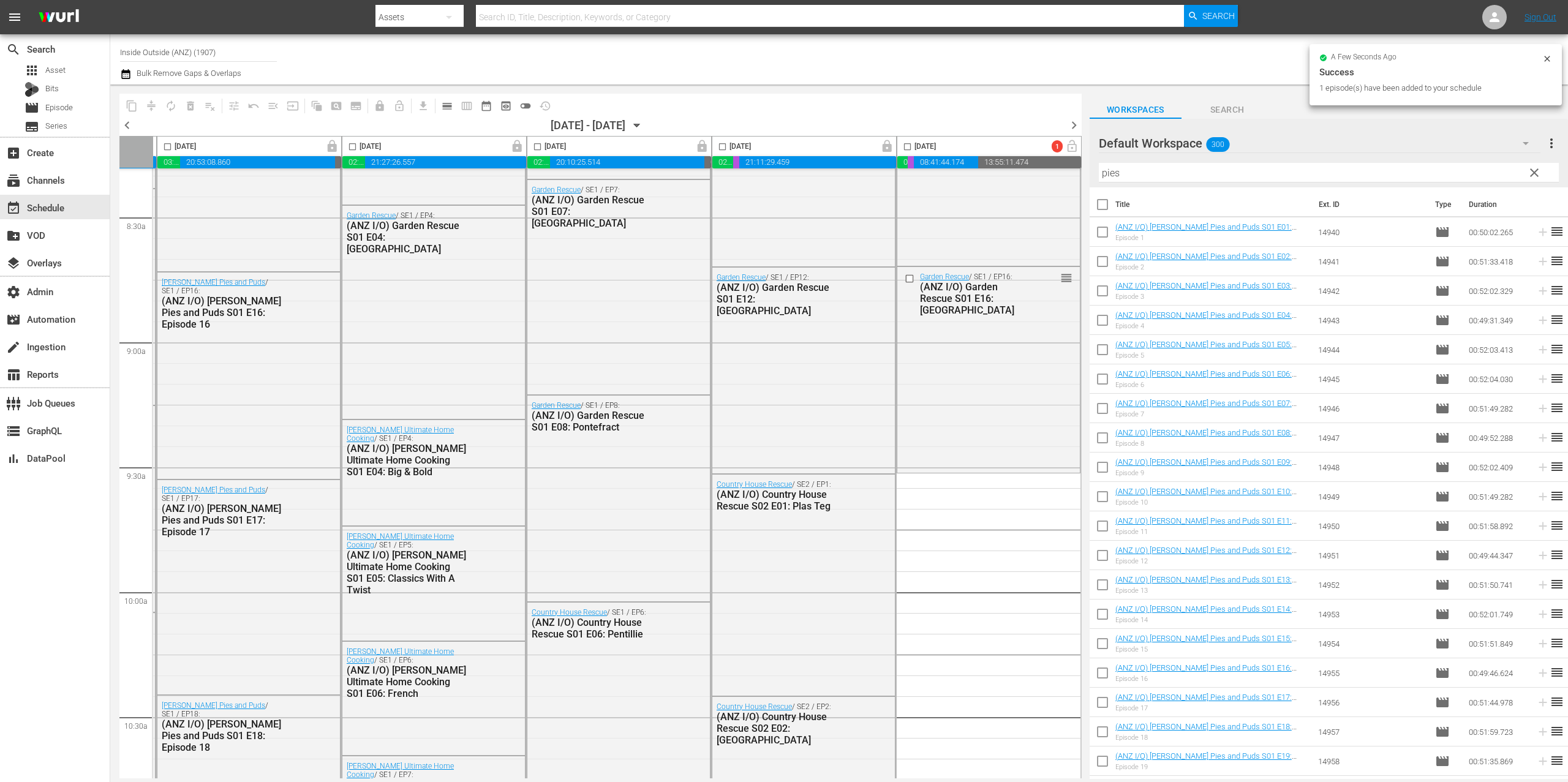
checkbox input "true"
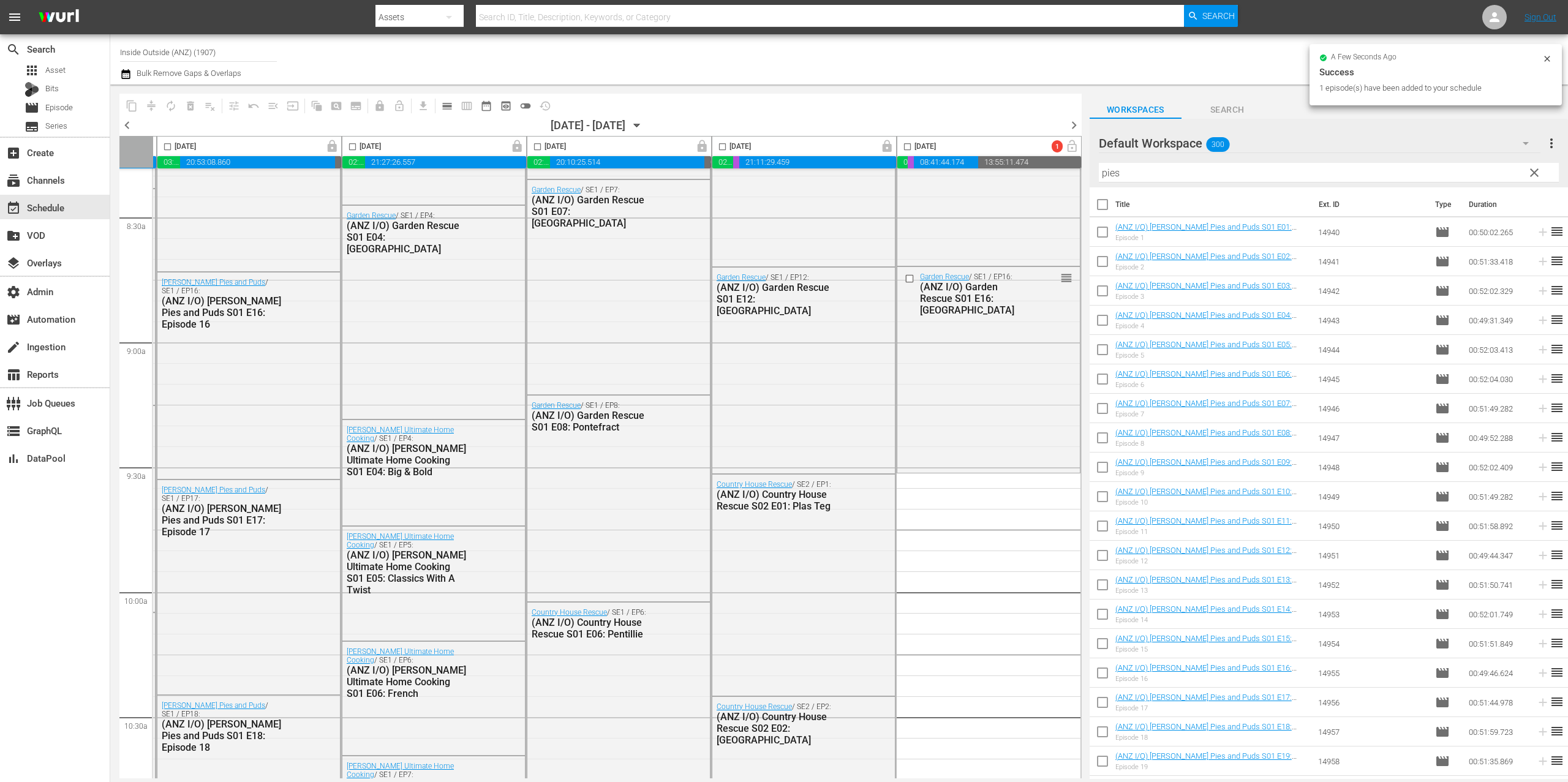
checkbox input "true"
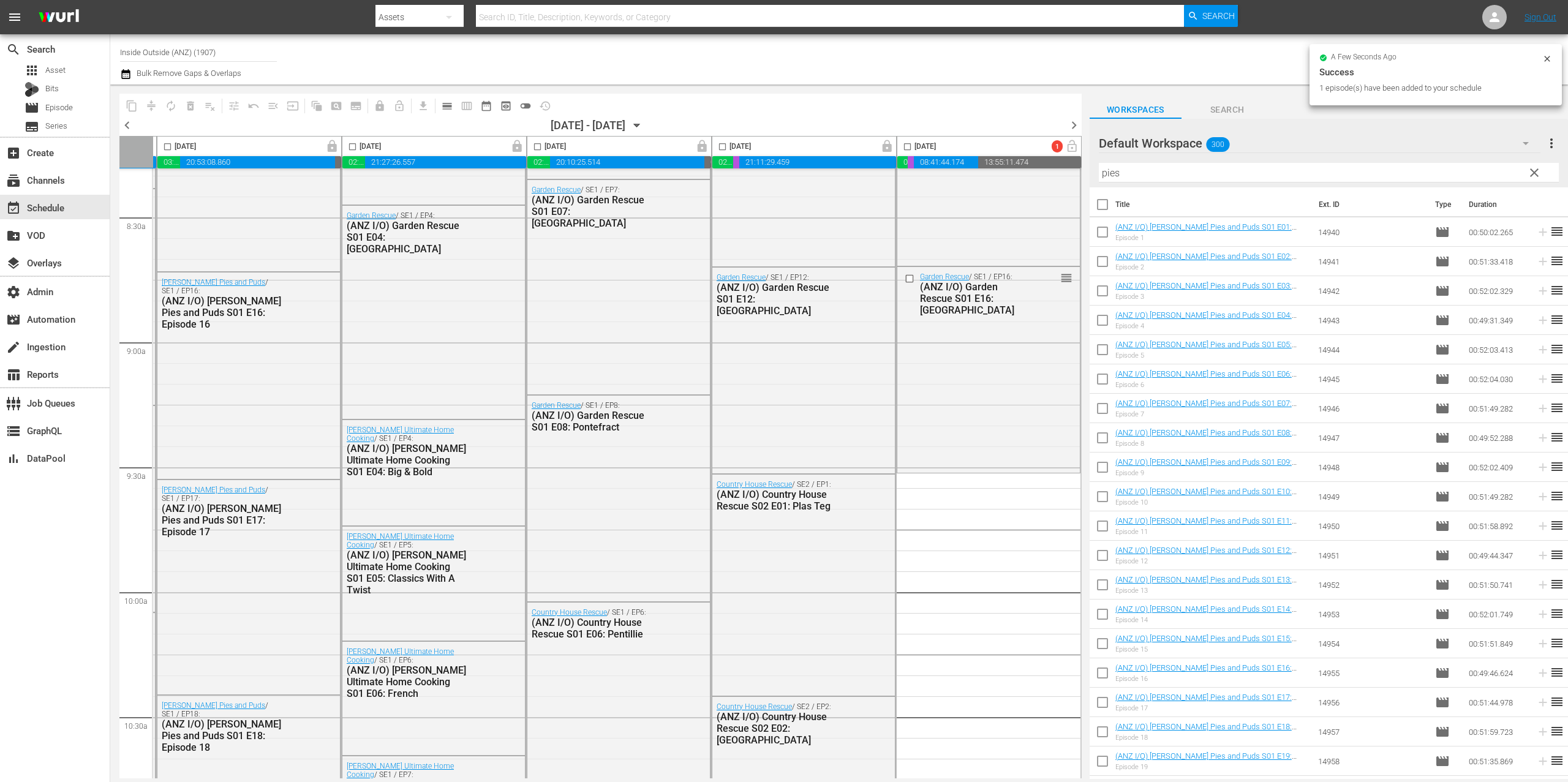
checkbox input "true"
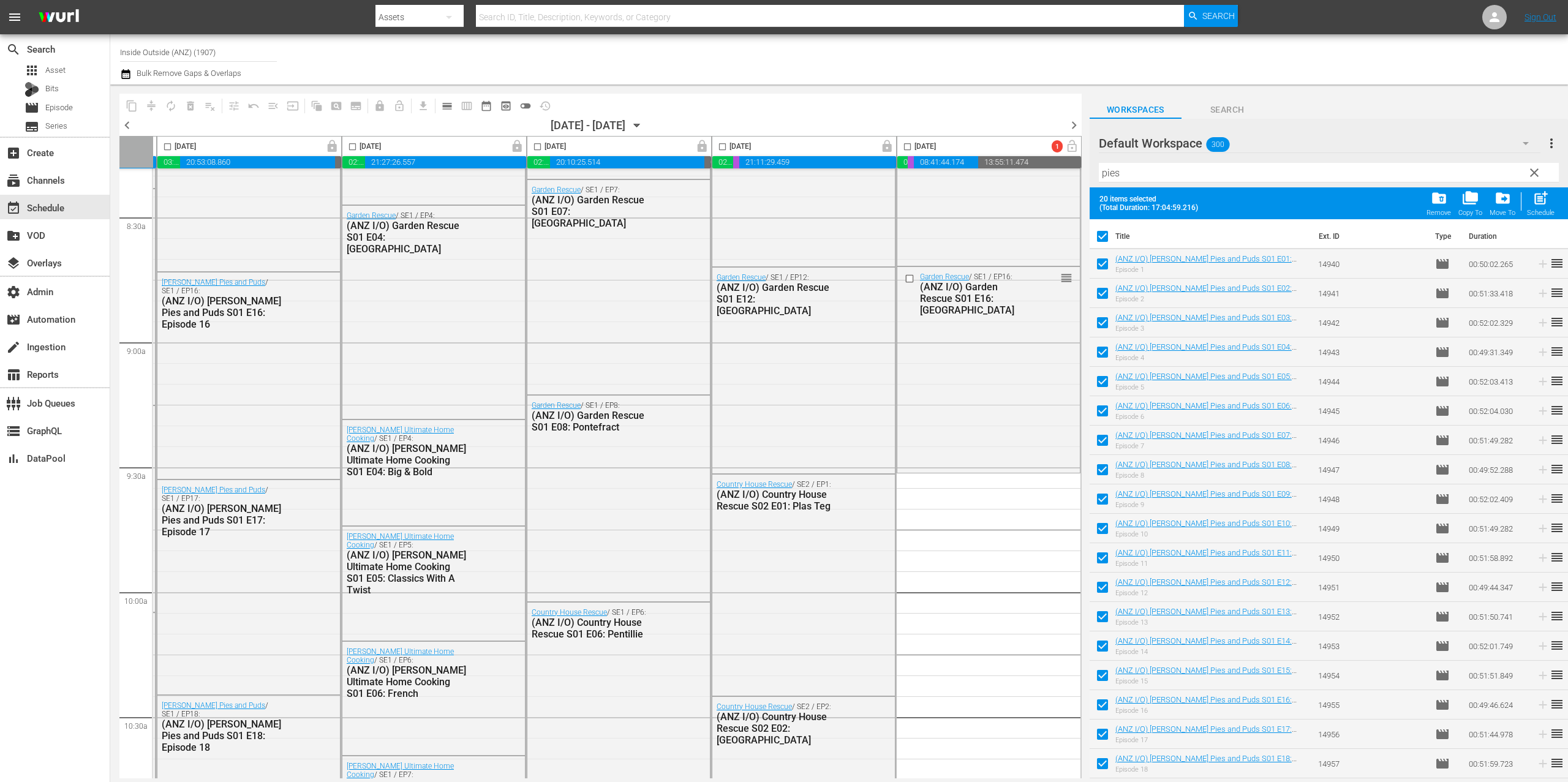
click at [1108, 233] on input "checkbox" at bounding box center [1102, 238] width 26 height 26
checkbox input "false"
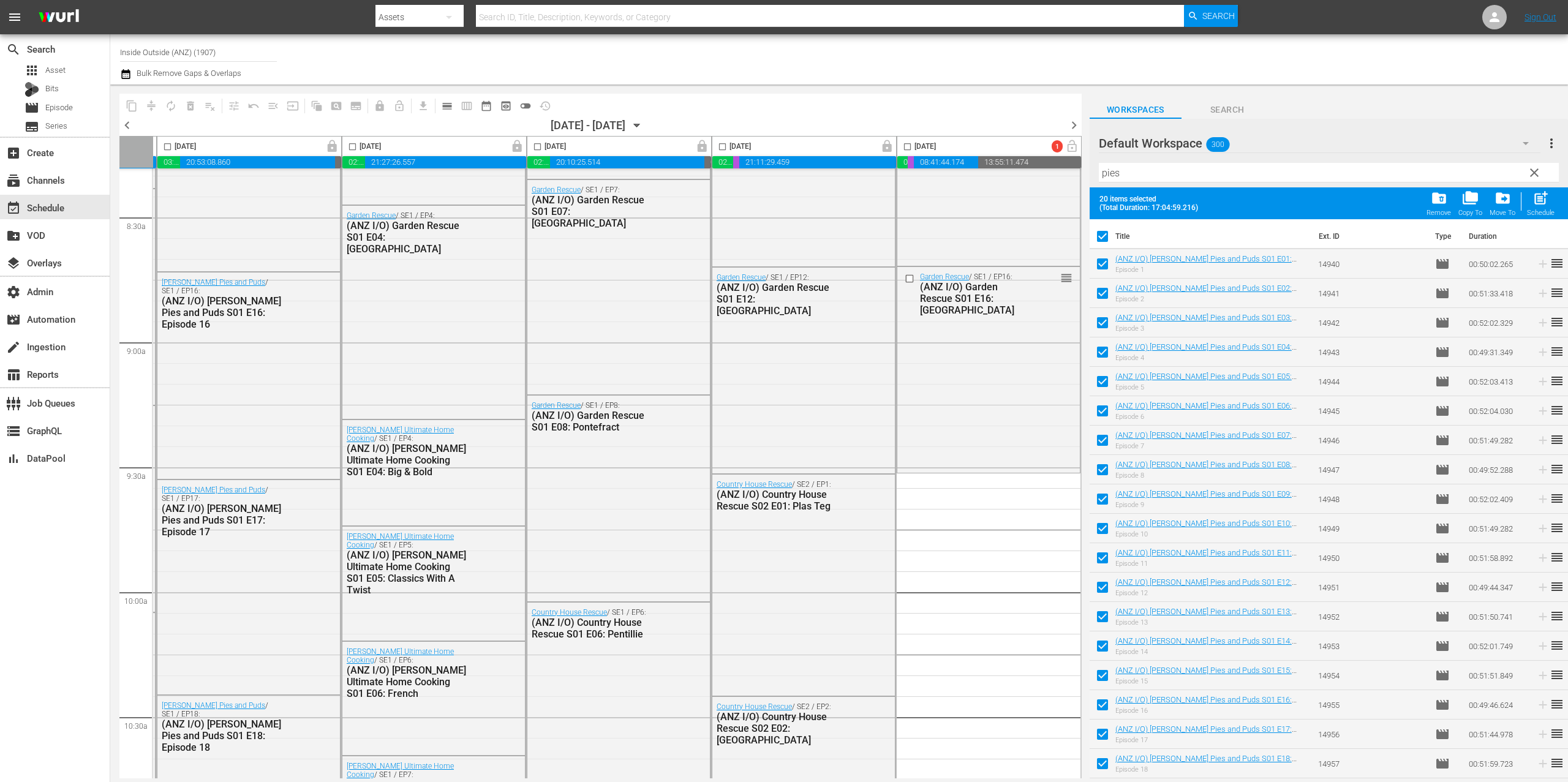
checkbox input "false"
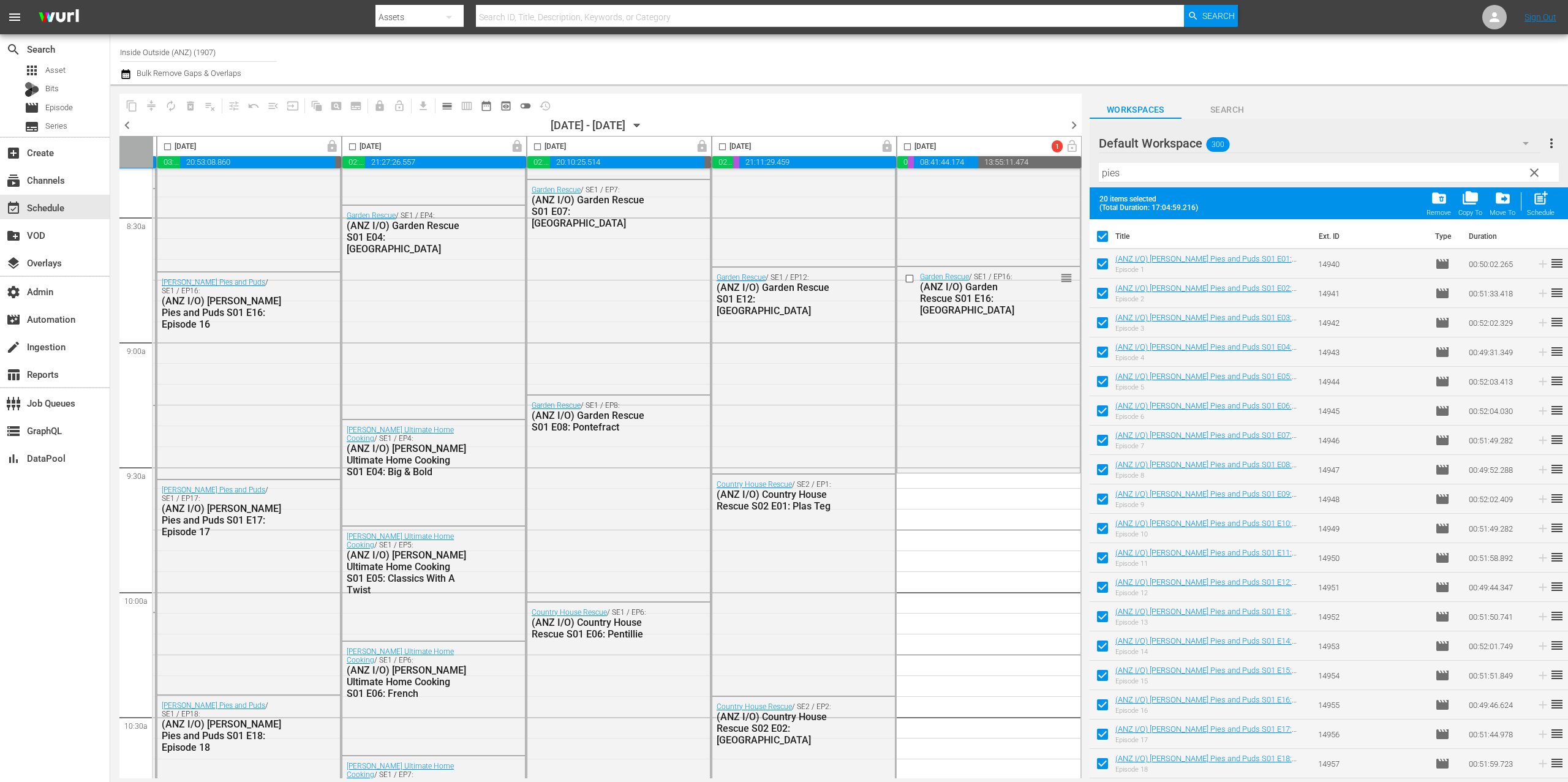
checkbox input "false"
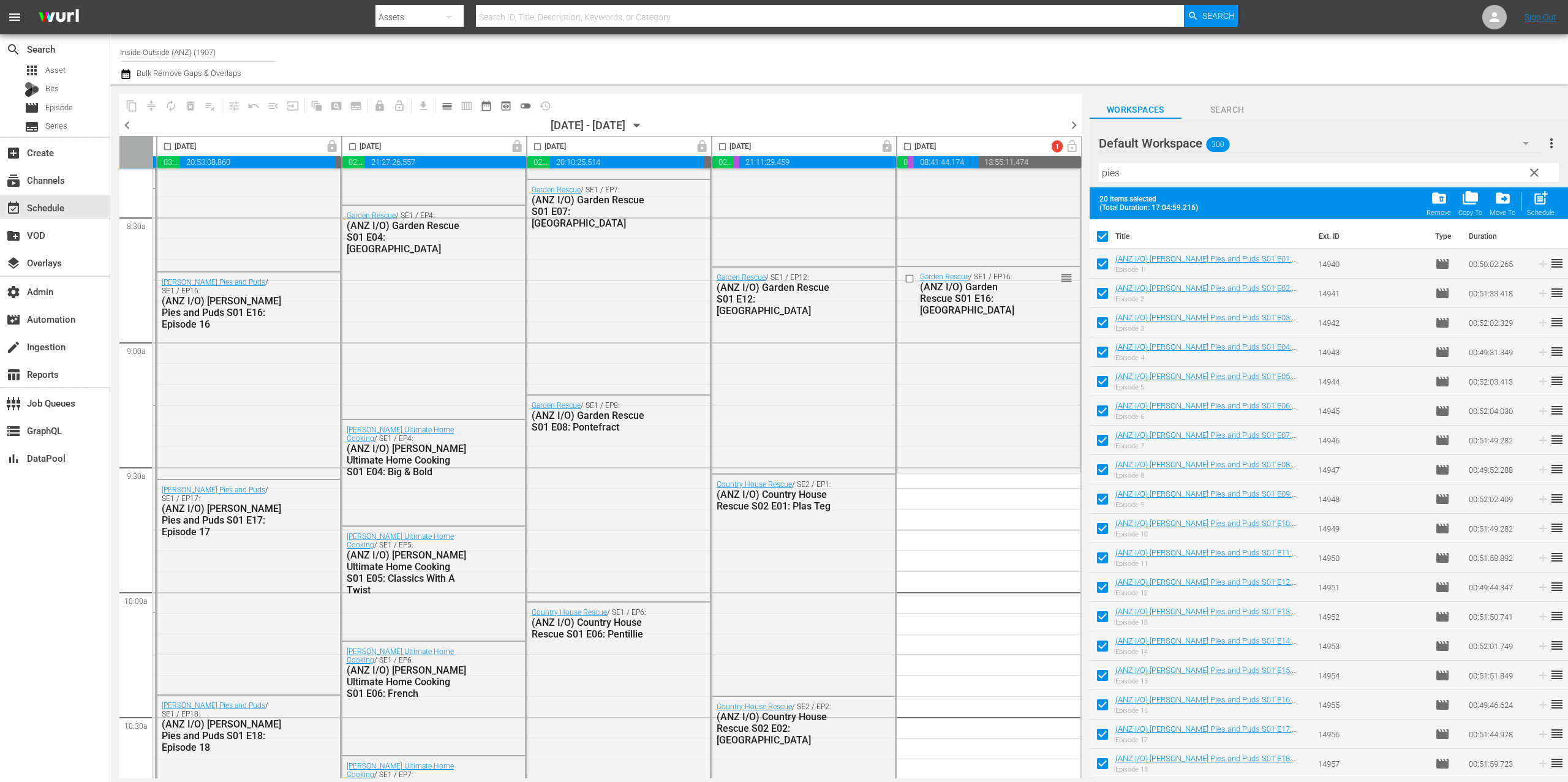
checkbox input "false"
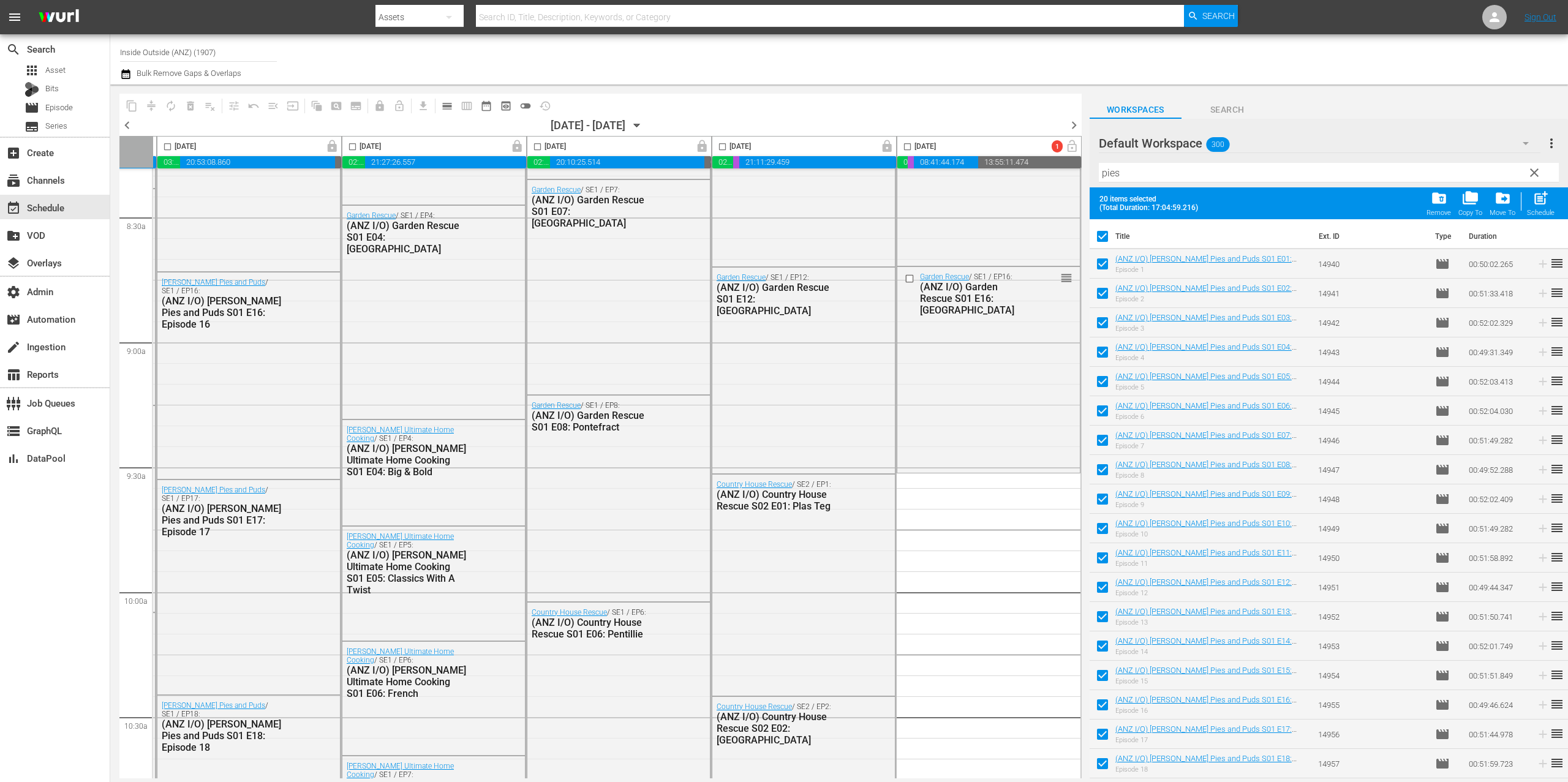
checkbox input "false"
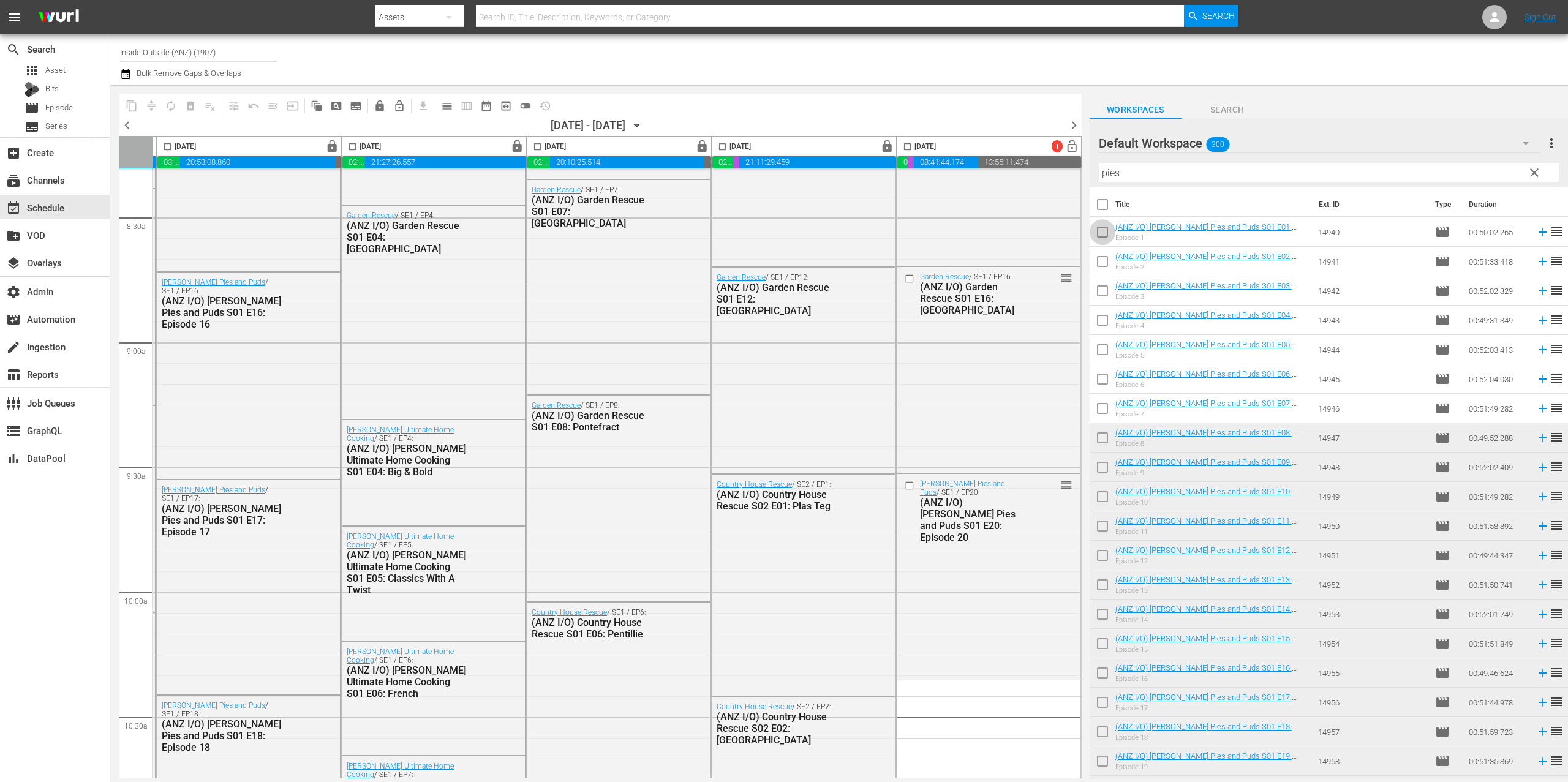
click at [1097, 237] on input "checkbox" at bounding box center [1102, 234] width 26 height 26
checkbox input "true"
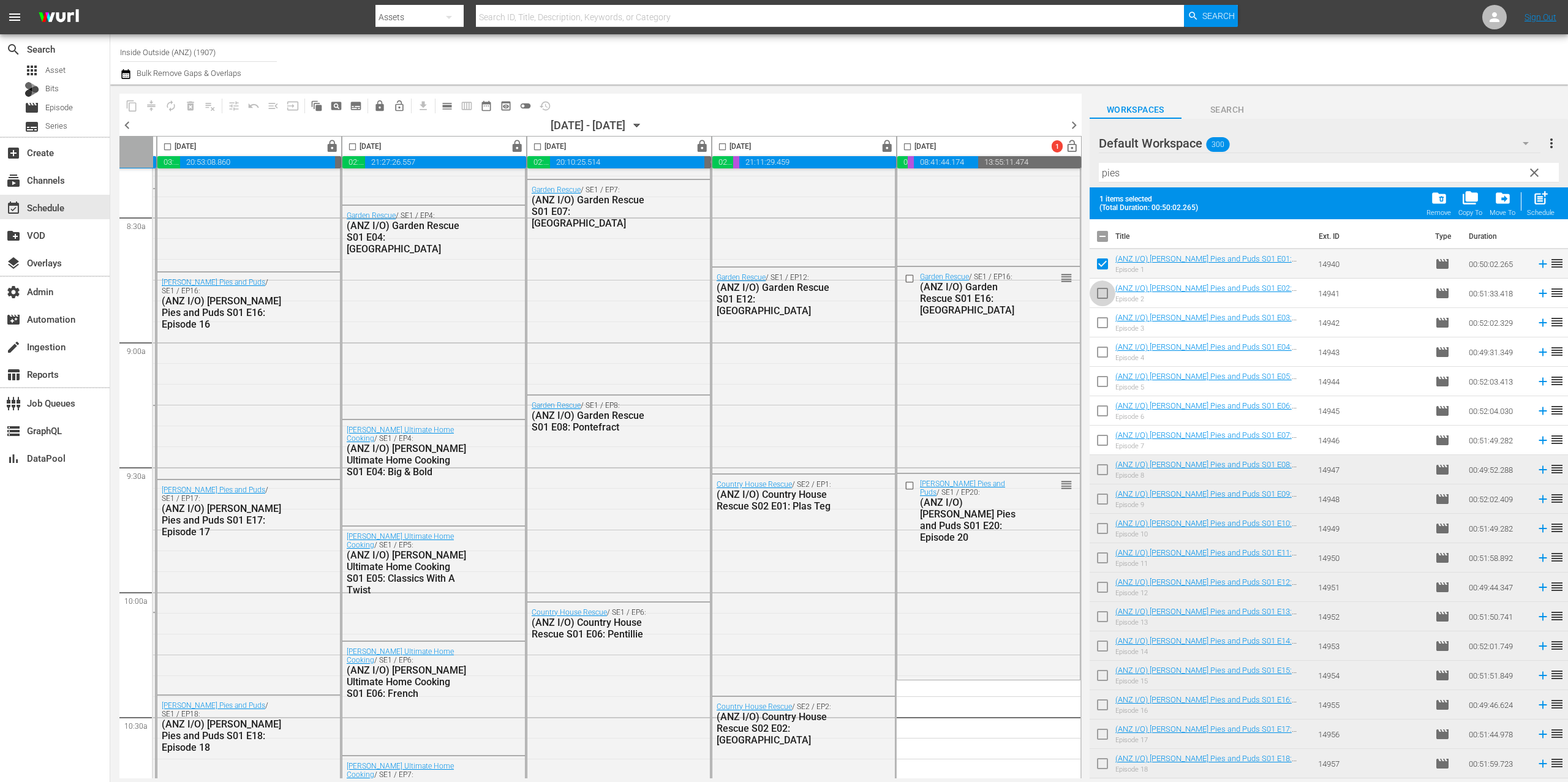
click at [1106, 290] on input "checkbox" at bounding box center [1102, 296] width 26 height 26
checkbox input "true"
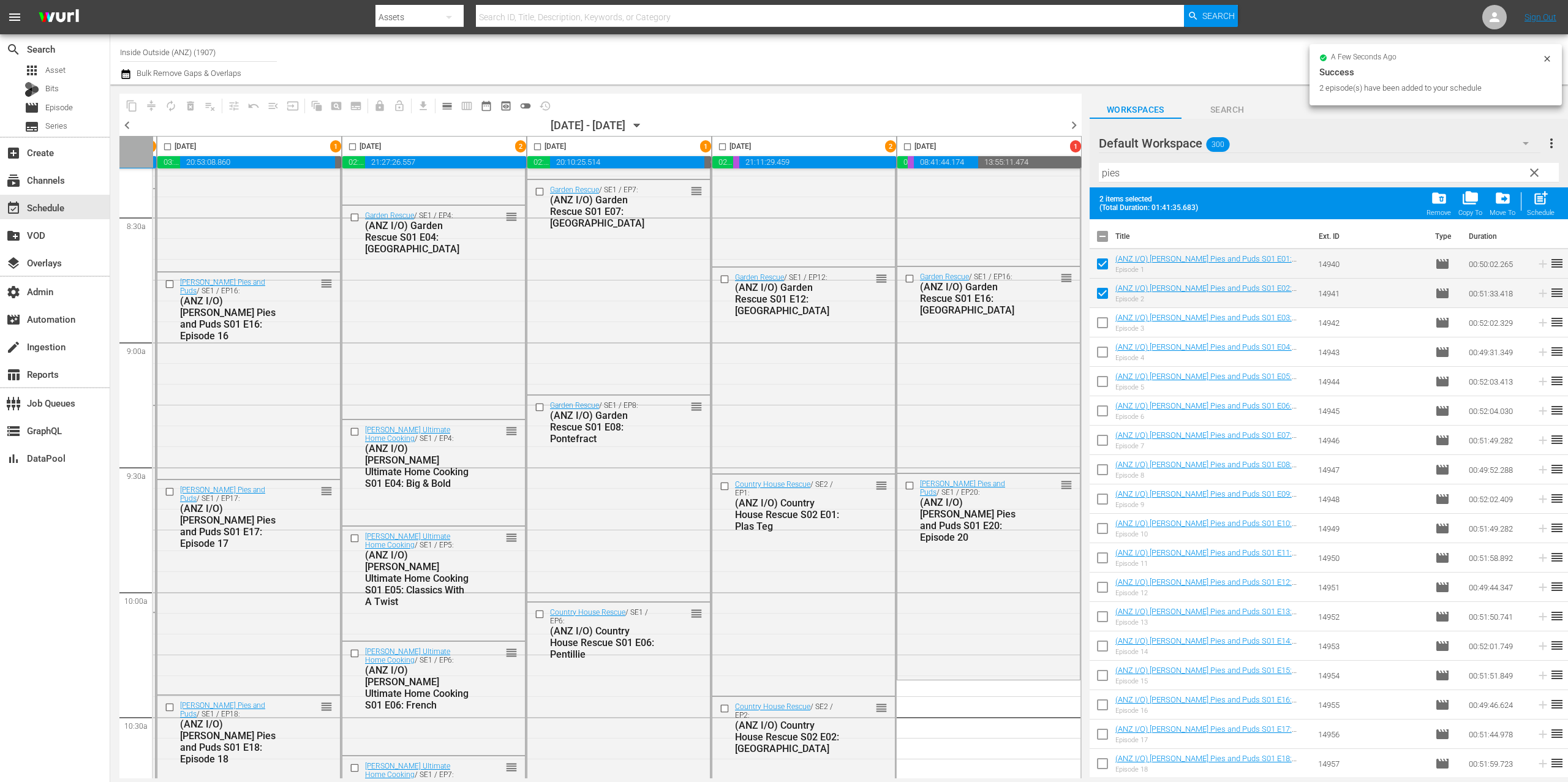
scroll to position [2625, 373]
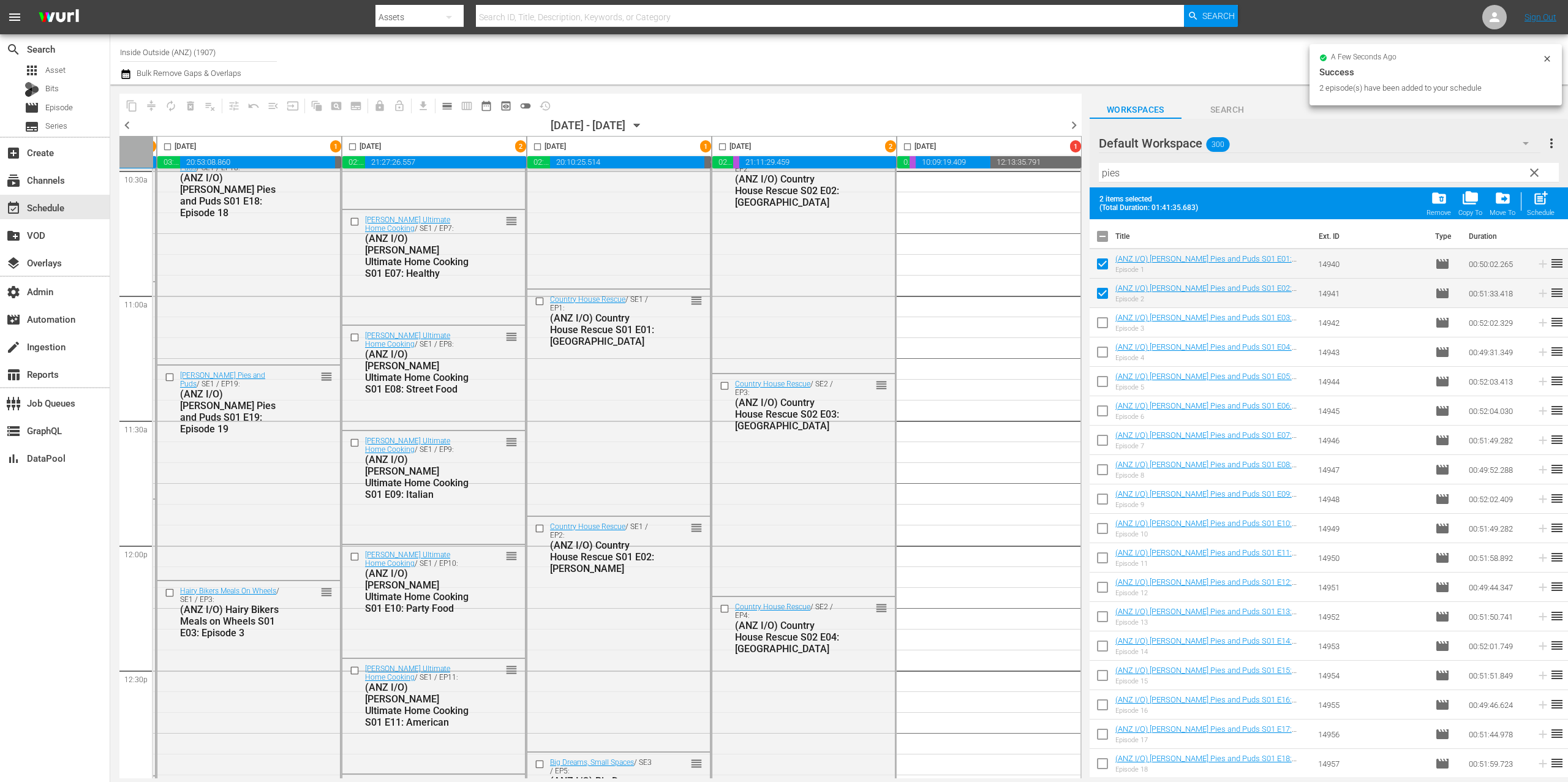
click at [1100, 266] on input "checkbox" at bounding box center [1102, 266] width 26 height 26
checkbox input "false"
drag, startPoint x: 1105, startPoint y: 292, endPoint x: 1104, endPoint y: 263, distance: 29.0
click at [1105, 292] on input "checkbox" at bounding box center [1102, 296] width 26 height 26
checkbox input "false"
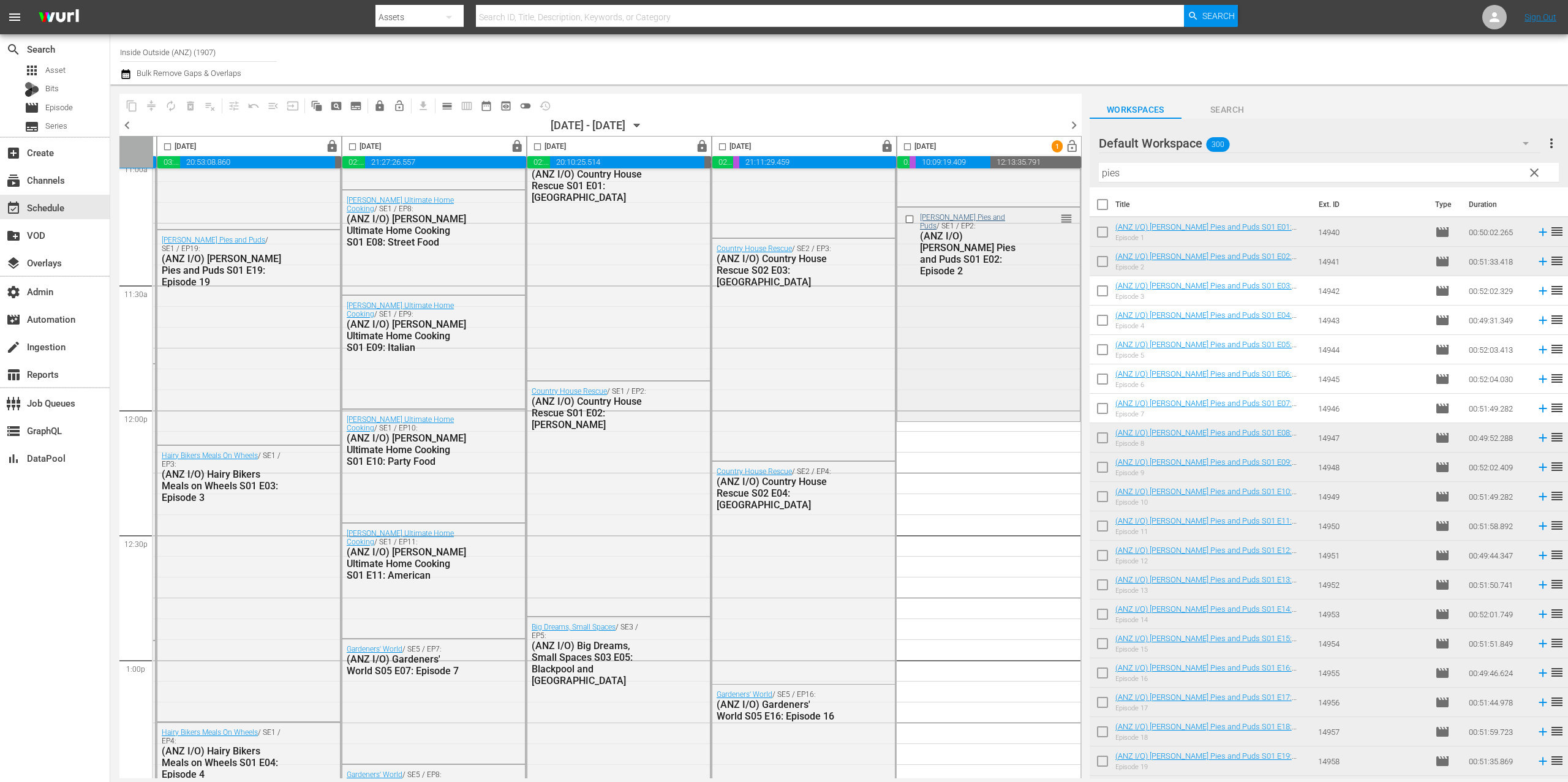
scroll to position [2844, 373]
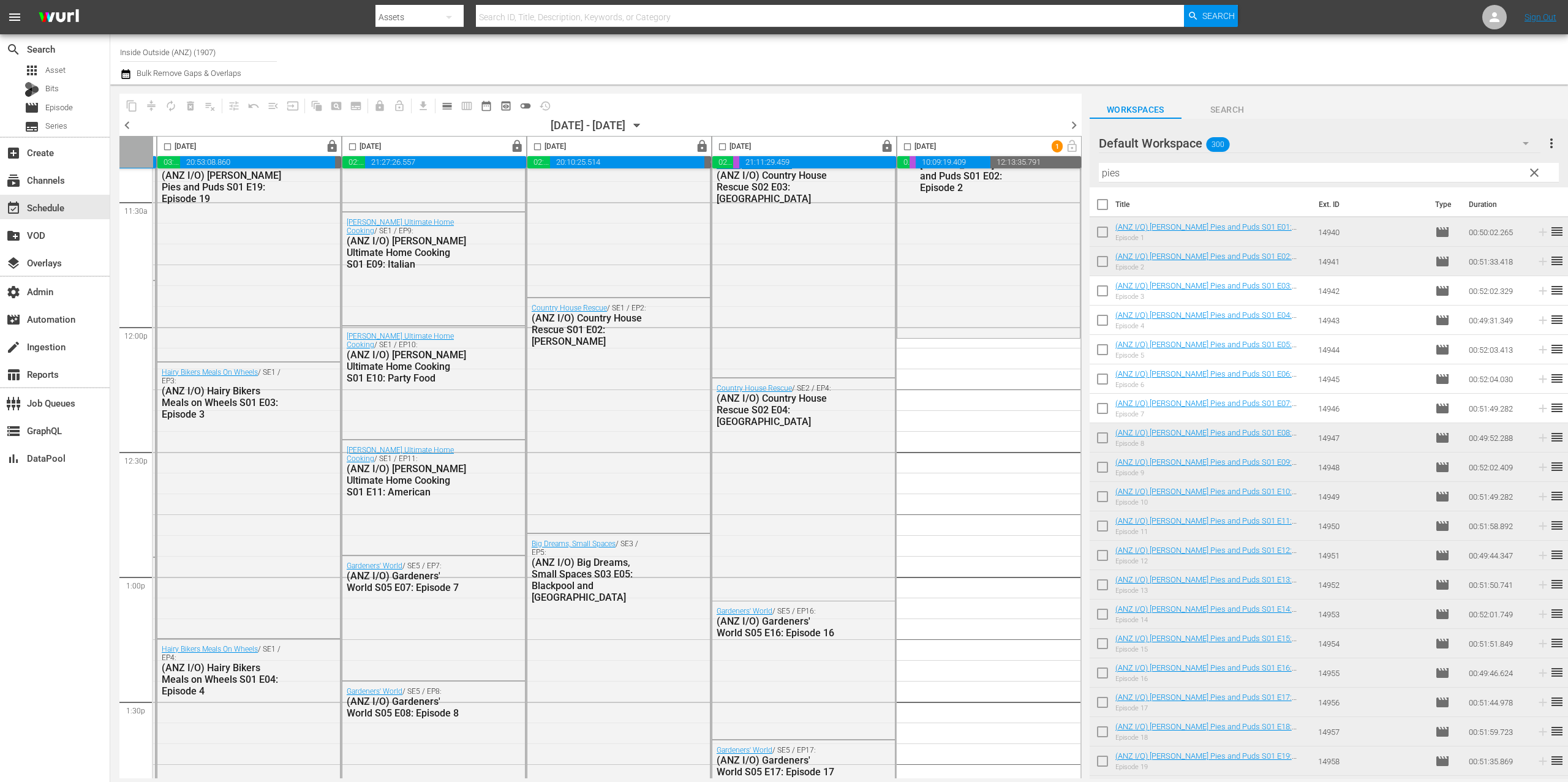
click at [1157, 182] on div "Filter by Title pies" at bounding box center [1329, 173] width 460 height 29
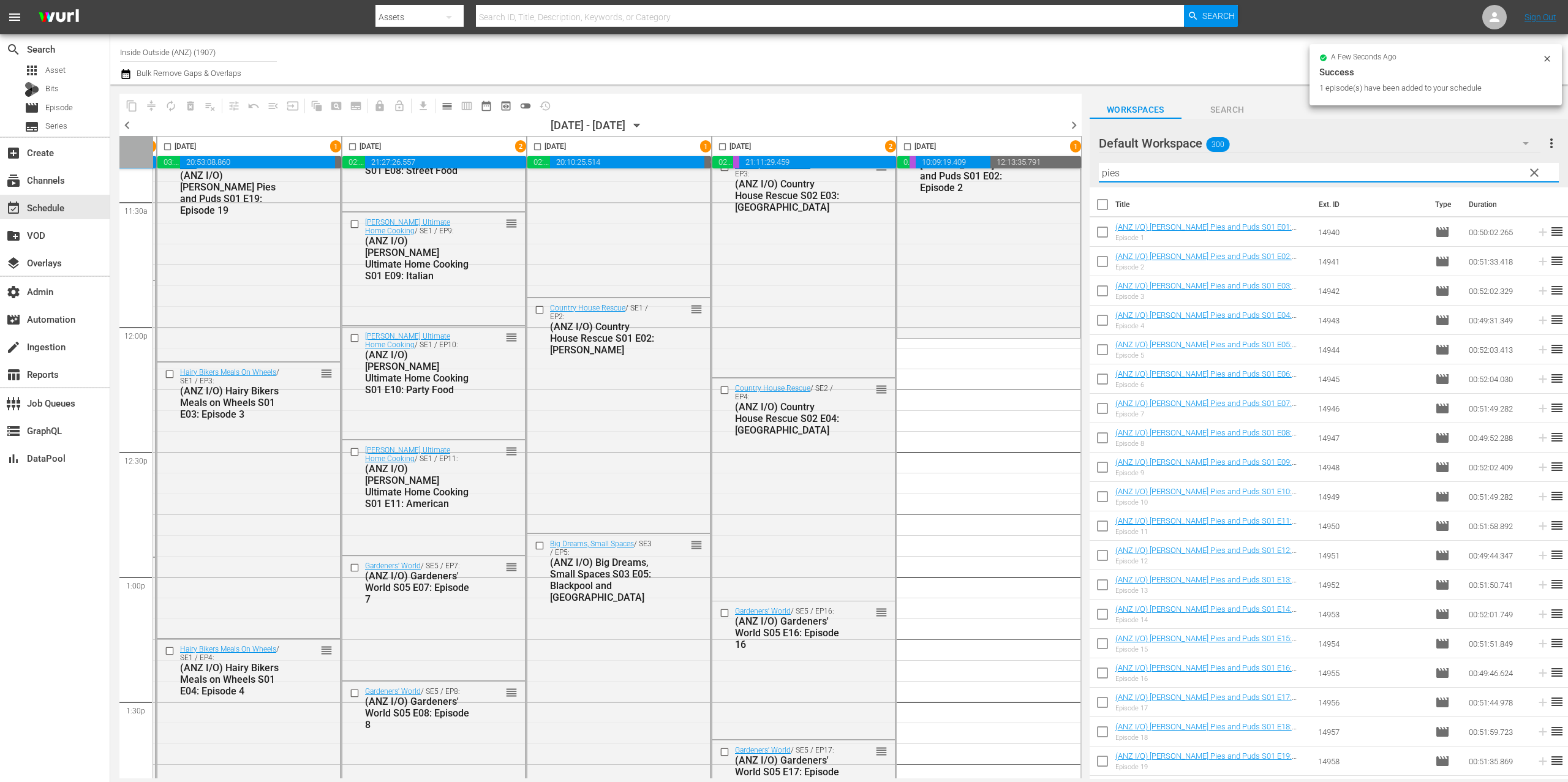
click at [1159, 174] on input "pies" at bounding box center [1329, 173] width 460 height 20
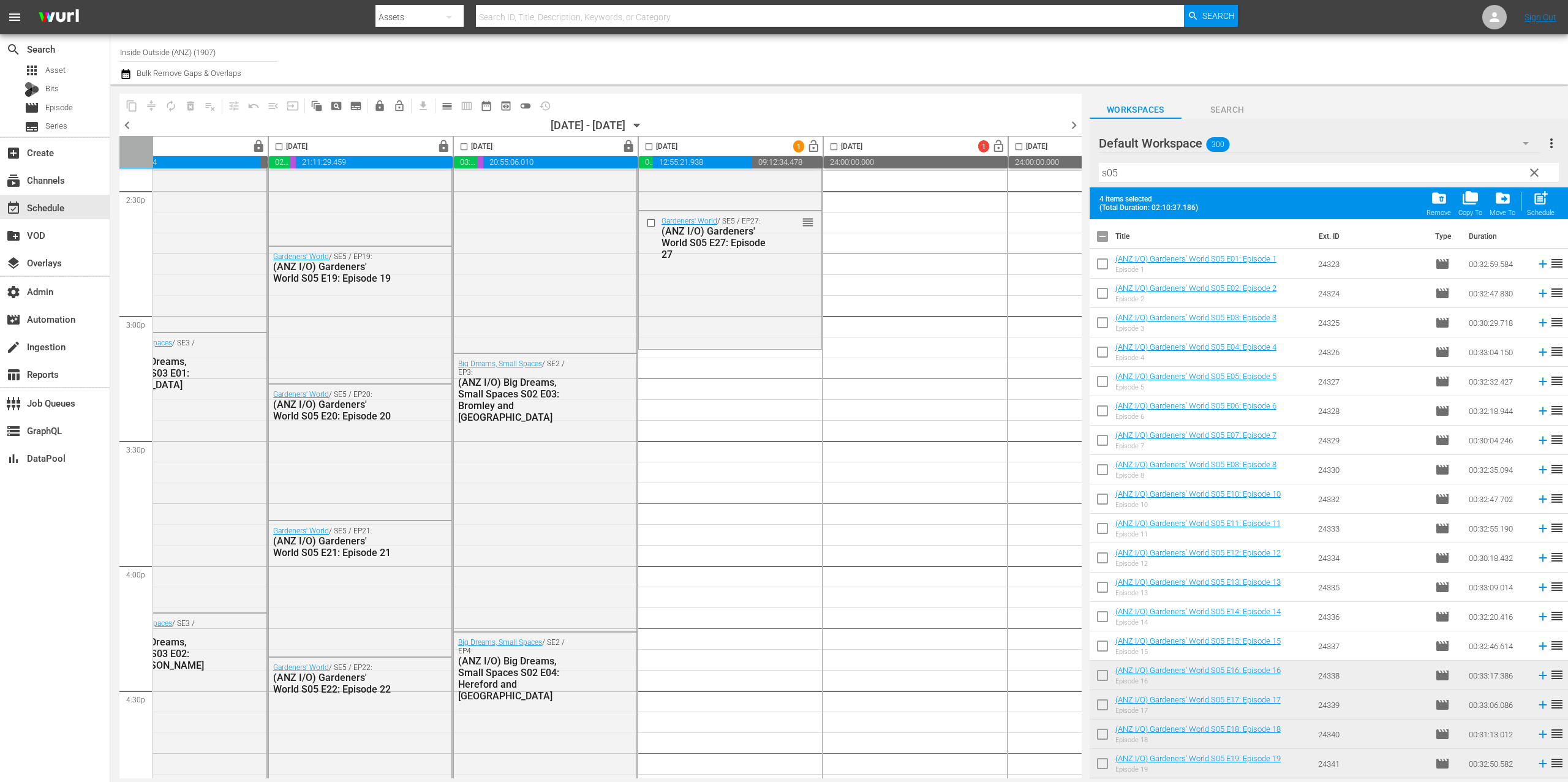
click at [1104, 237] on input "checkbox" at bounding box center [1102, 238] width 26 height 26
checkbox input "true"
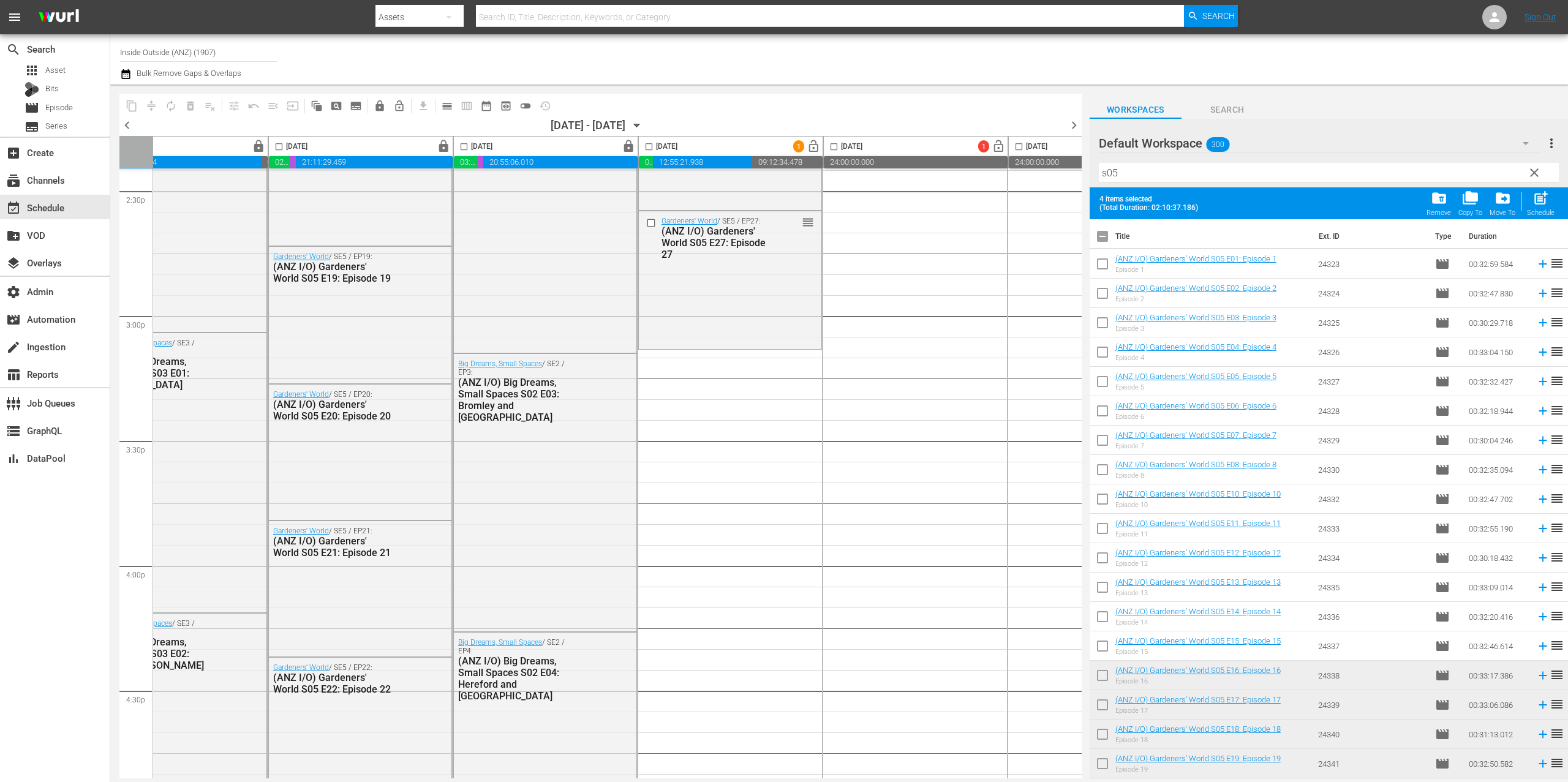
checkbox input "true"
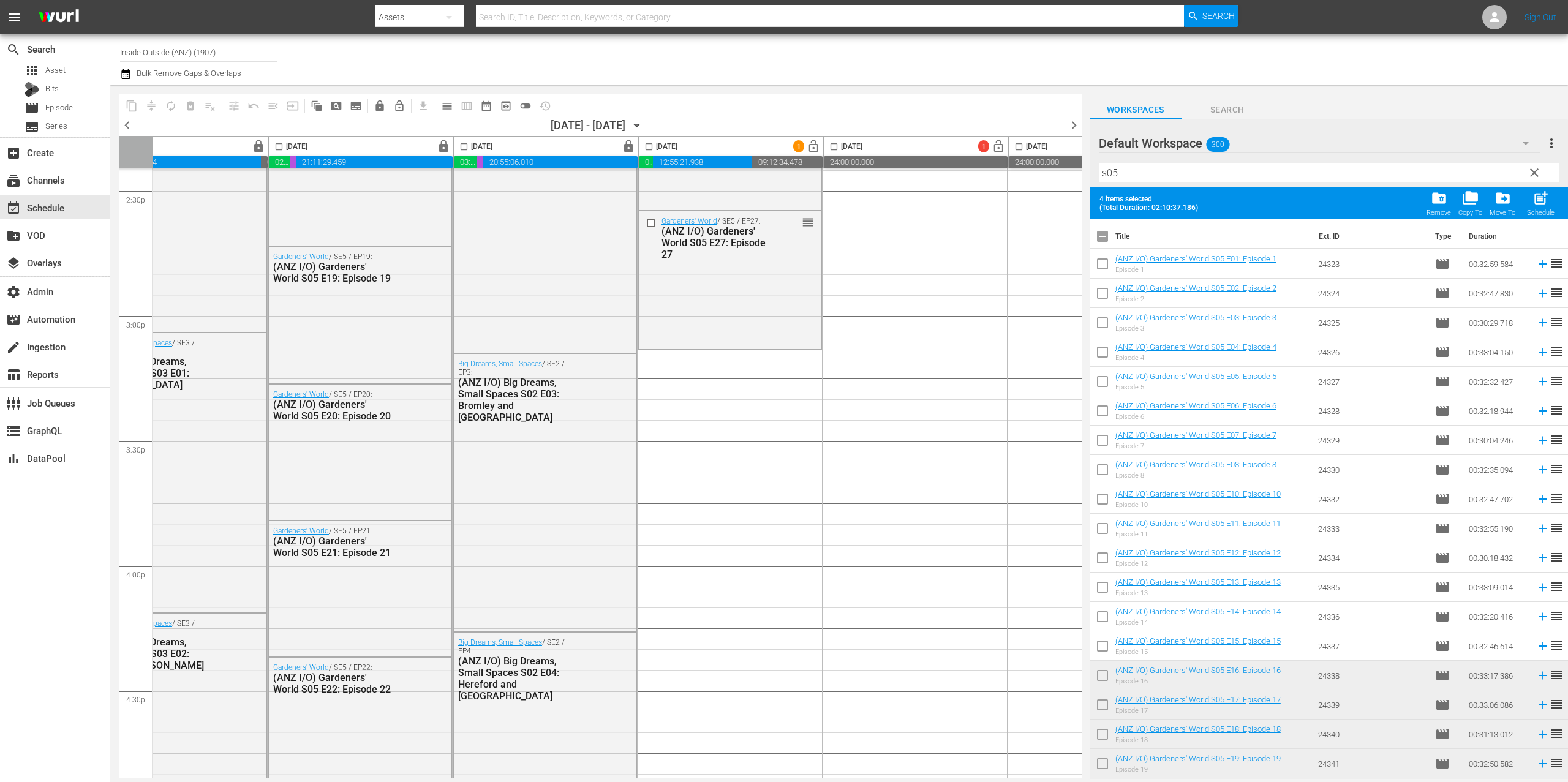
checkbox input "true"
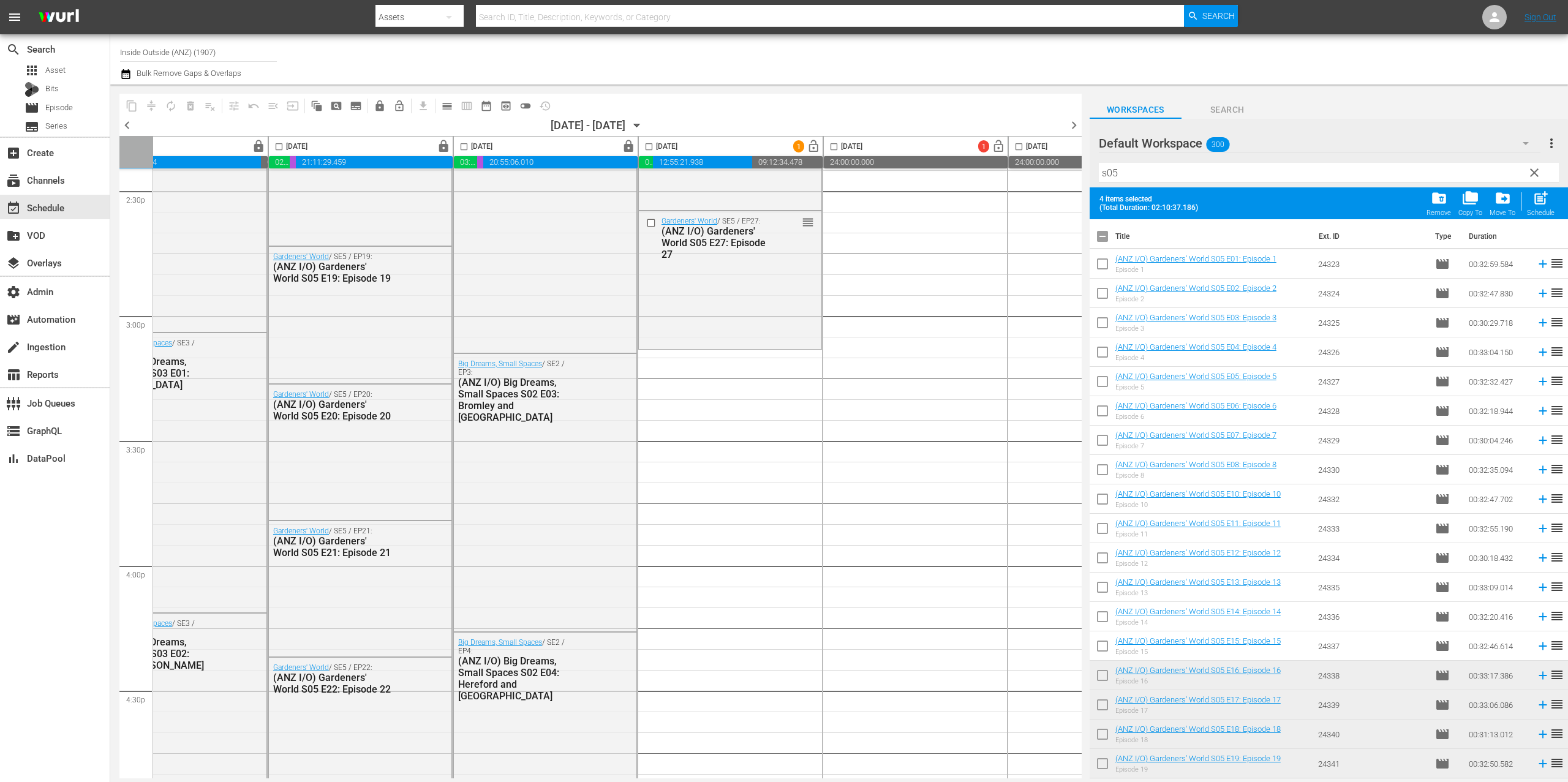
checkbox input "true"
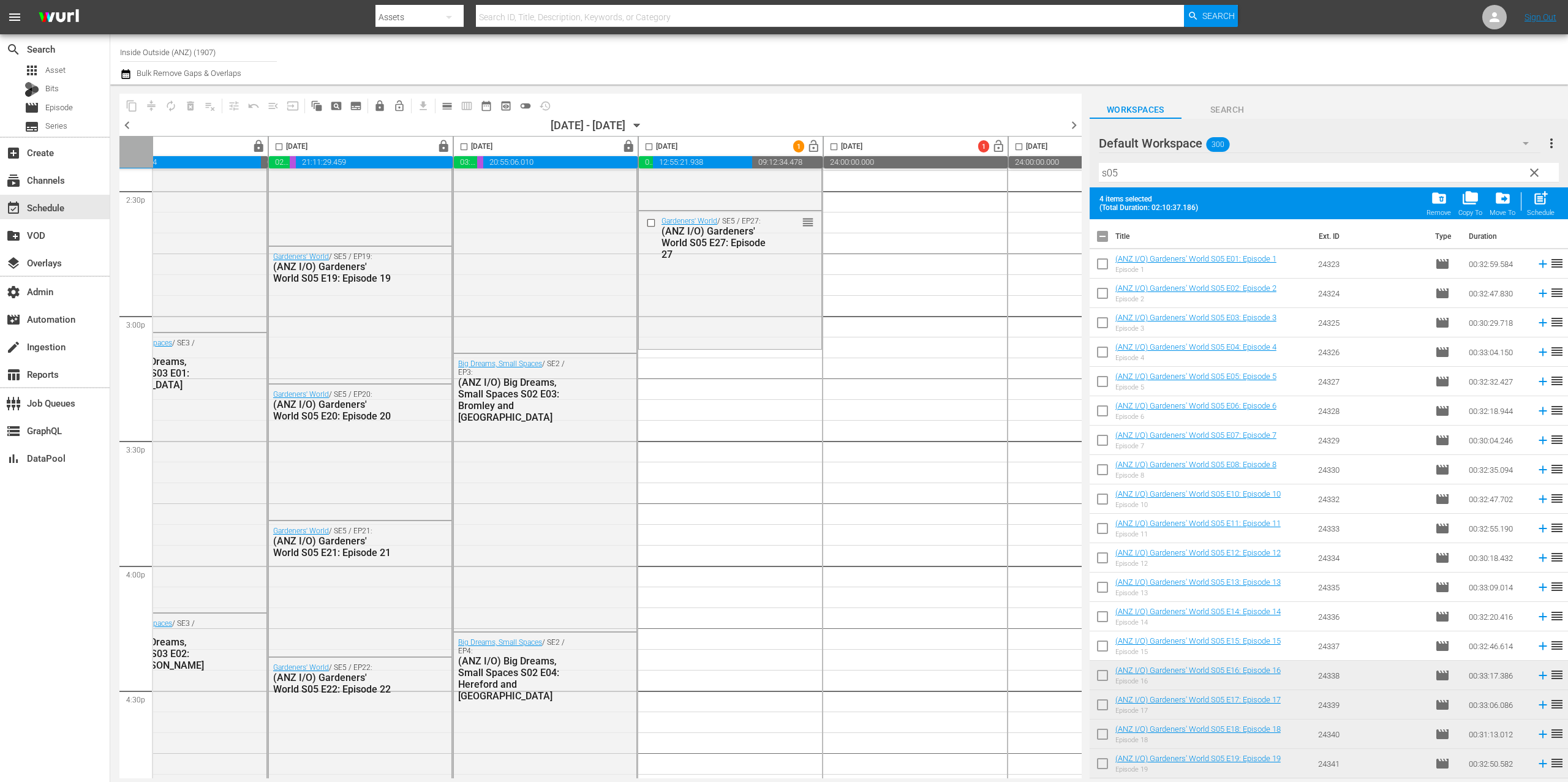
checkbox input "true"
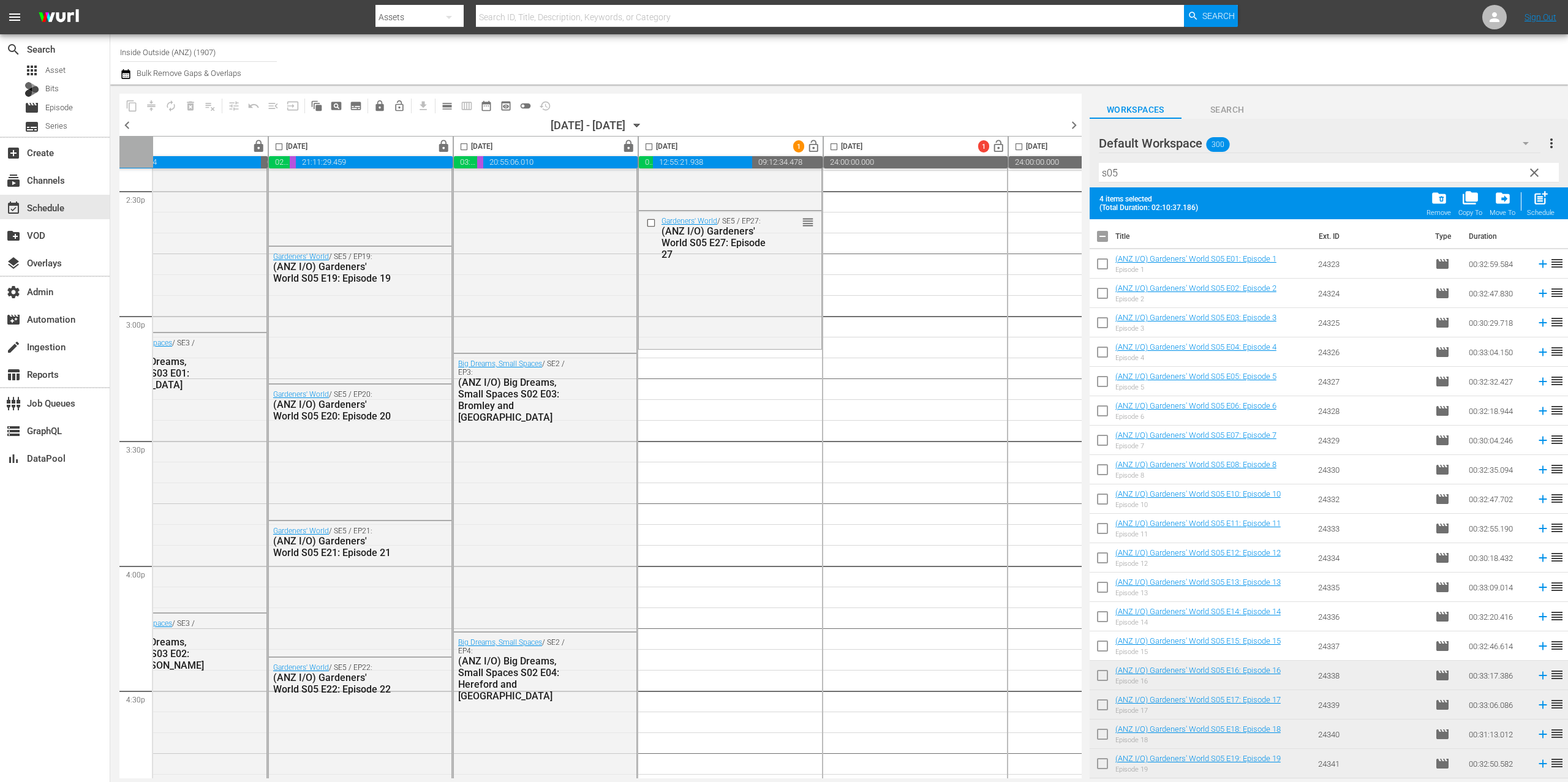
checkbox input "true"
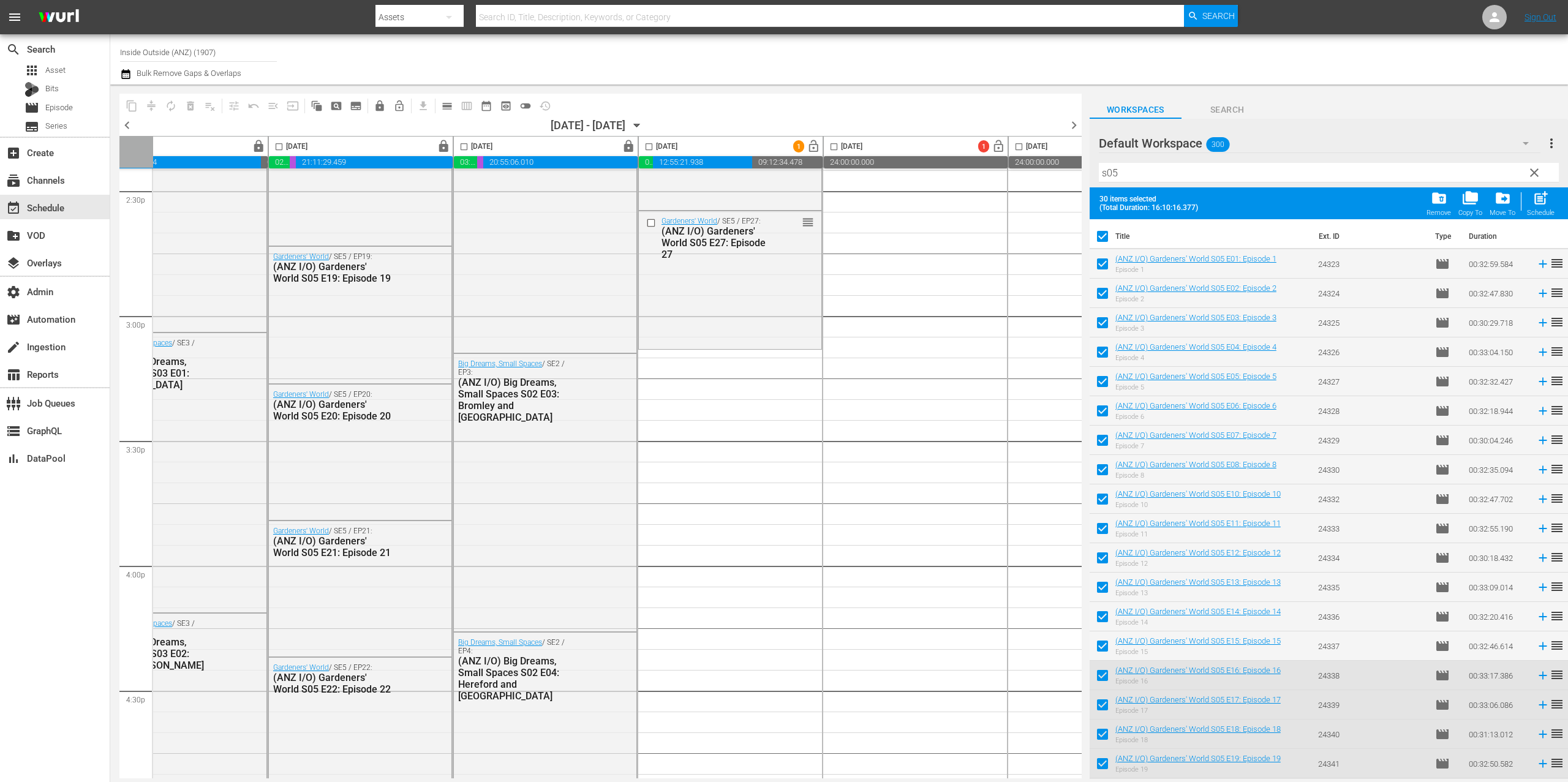
click at [1105, 233] on input "checkbox" at bounding box center [1102, 238] width 26 height 26
checkbox input "false"
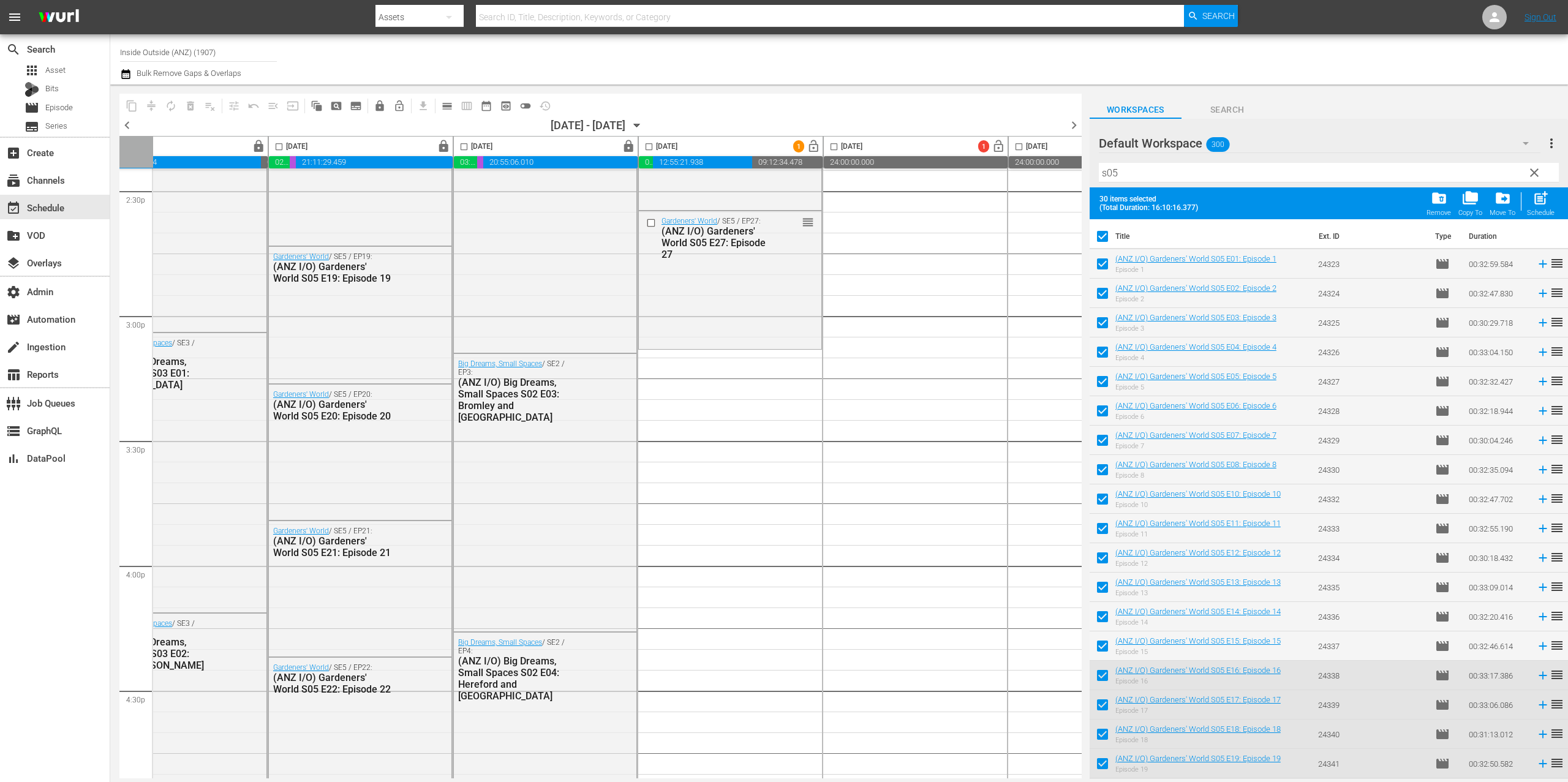
checkbox input "false"
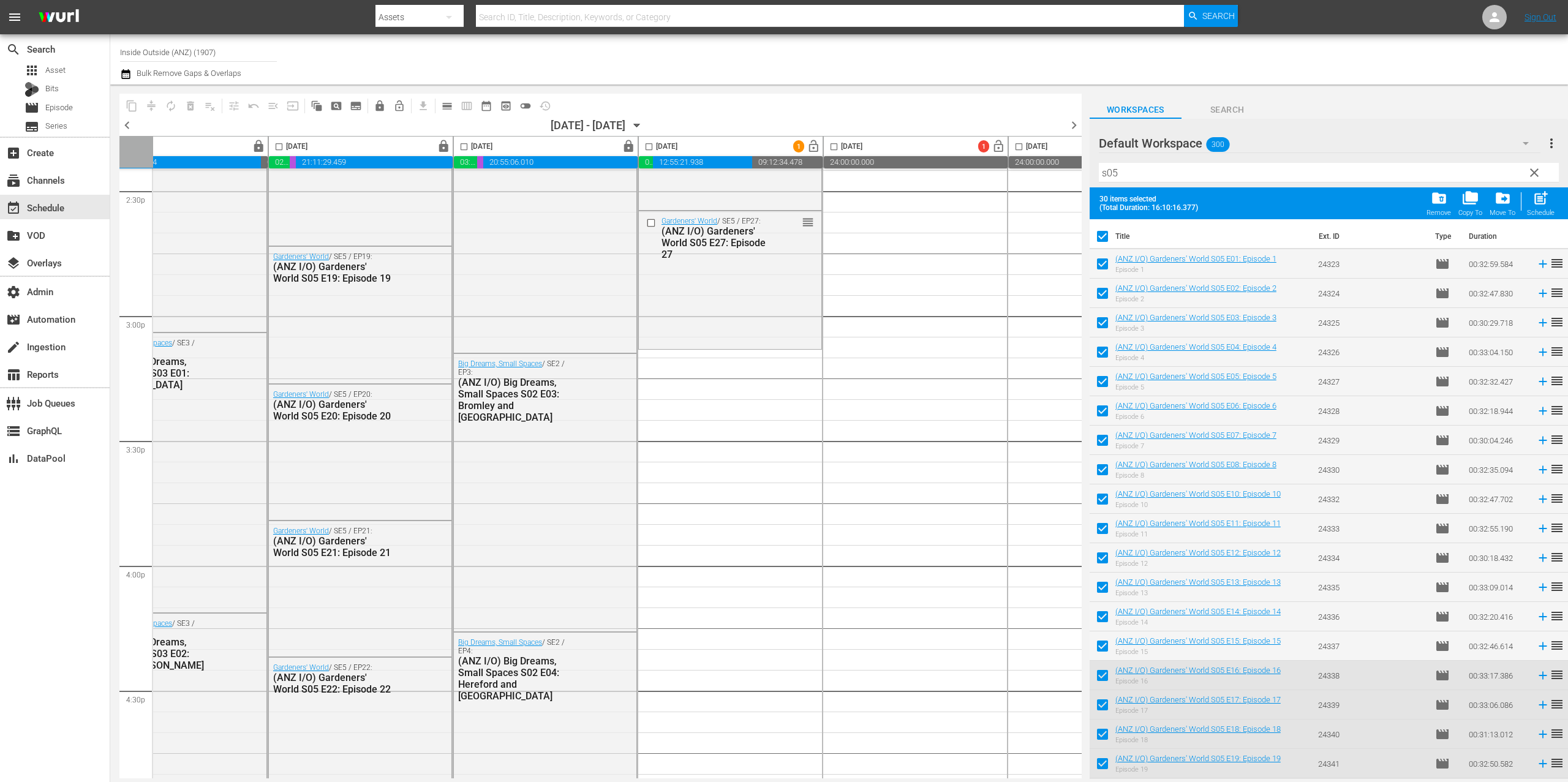
checkbox input "false"
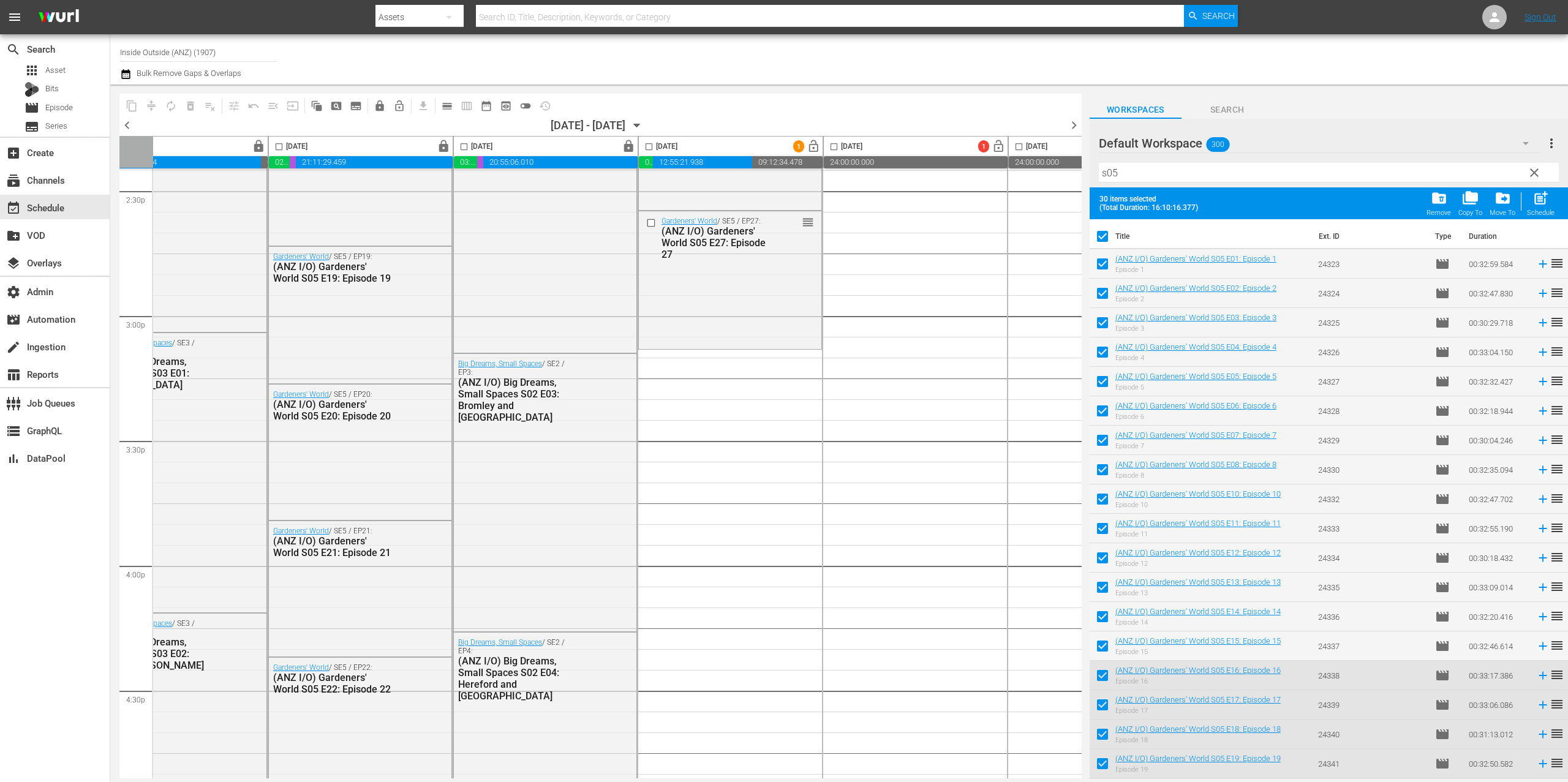
checkbox input "false"
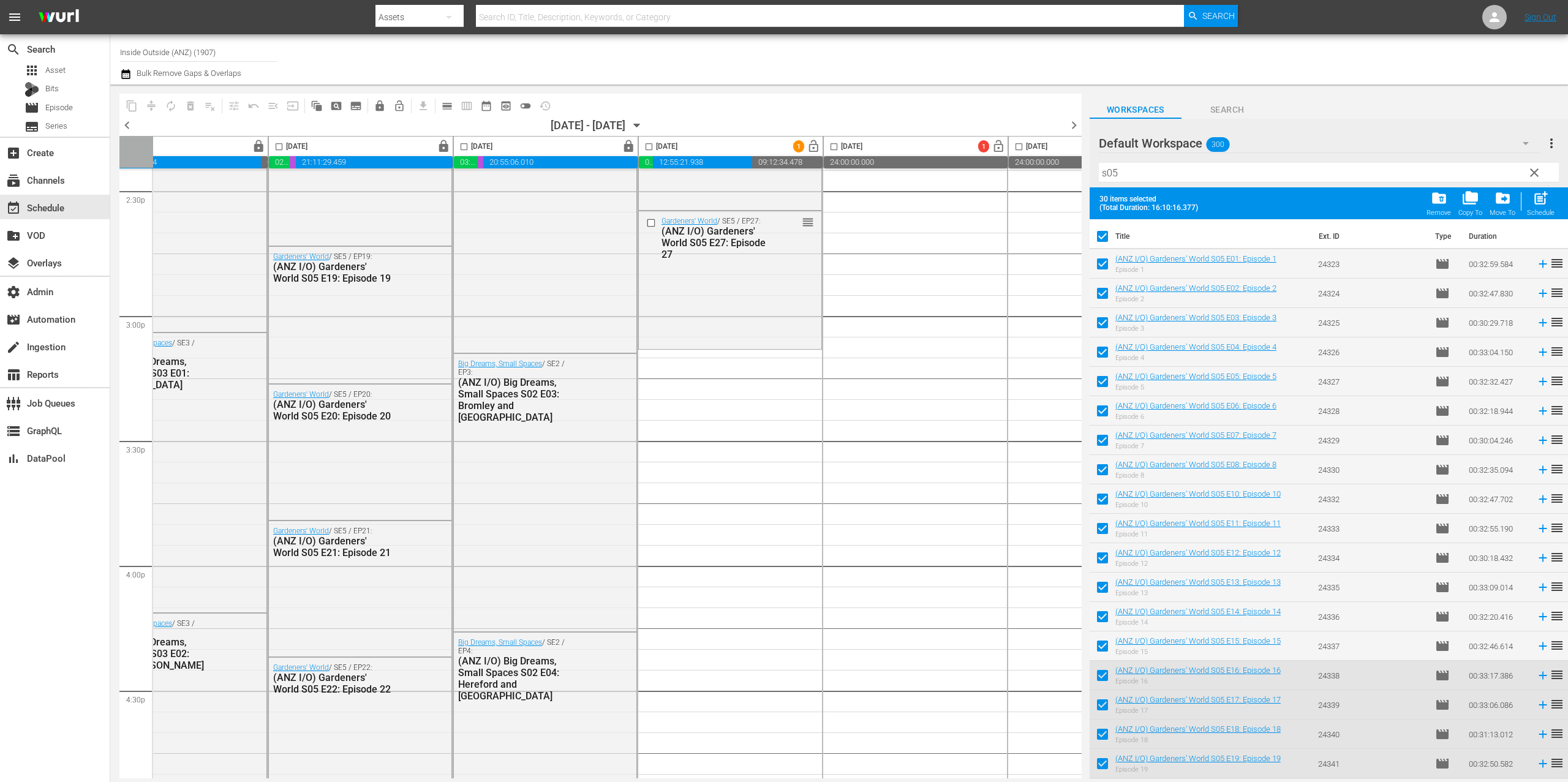
checkbox input "false"
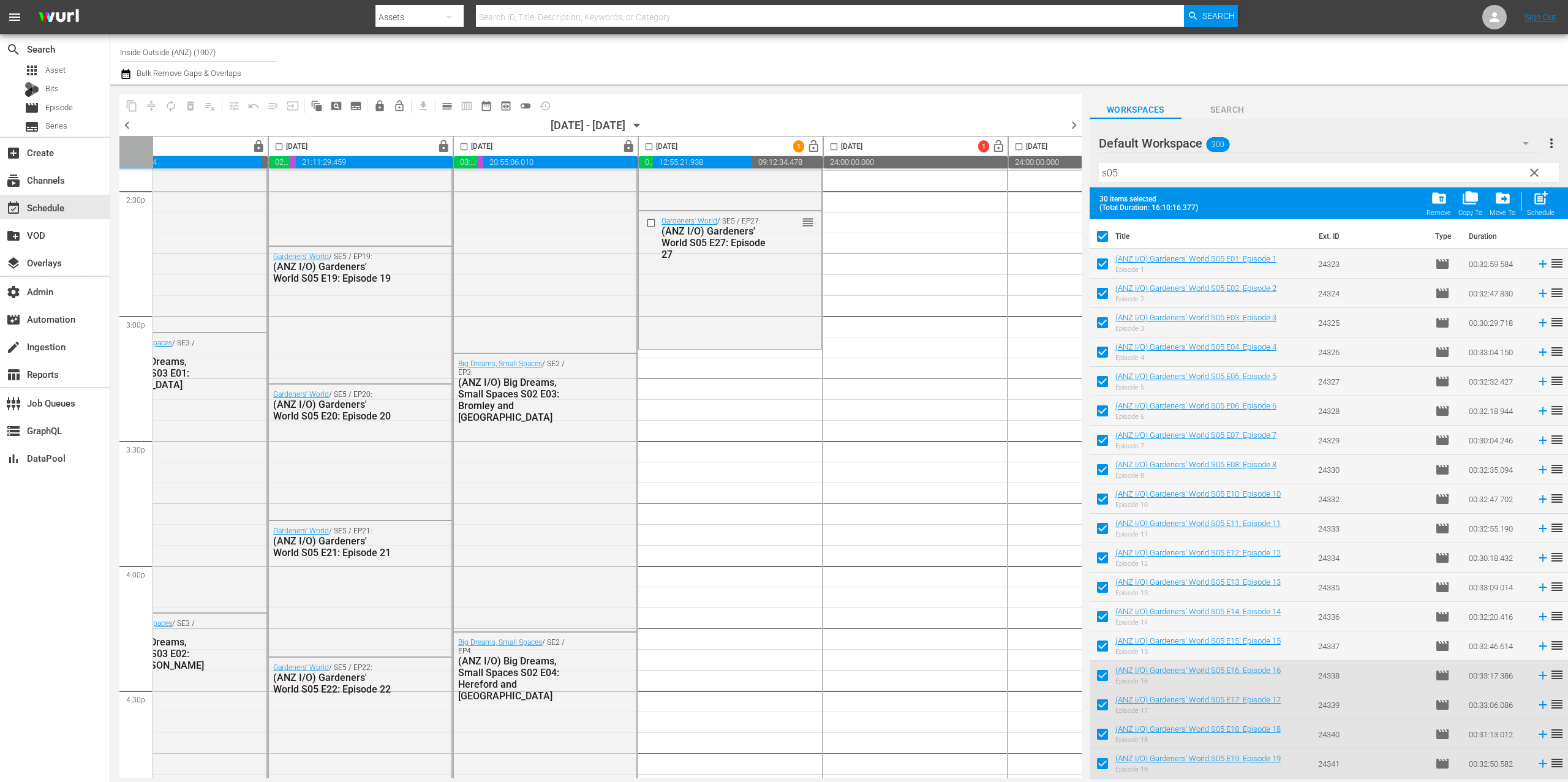
checkbox input "false"
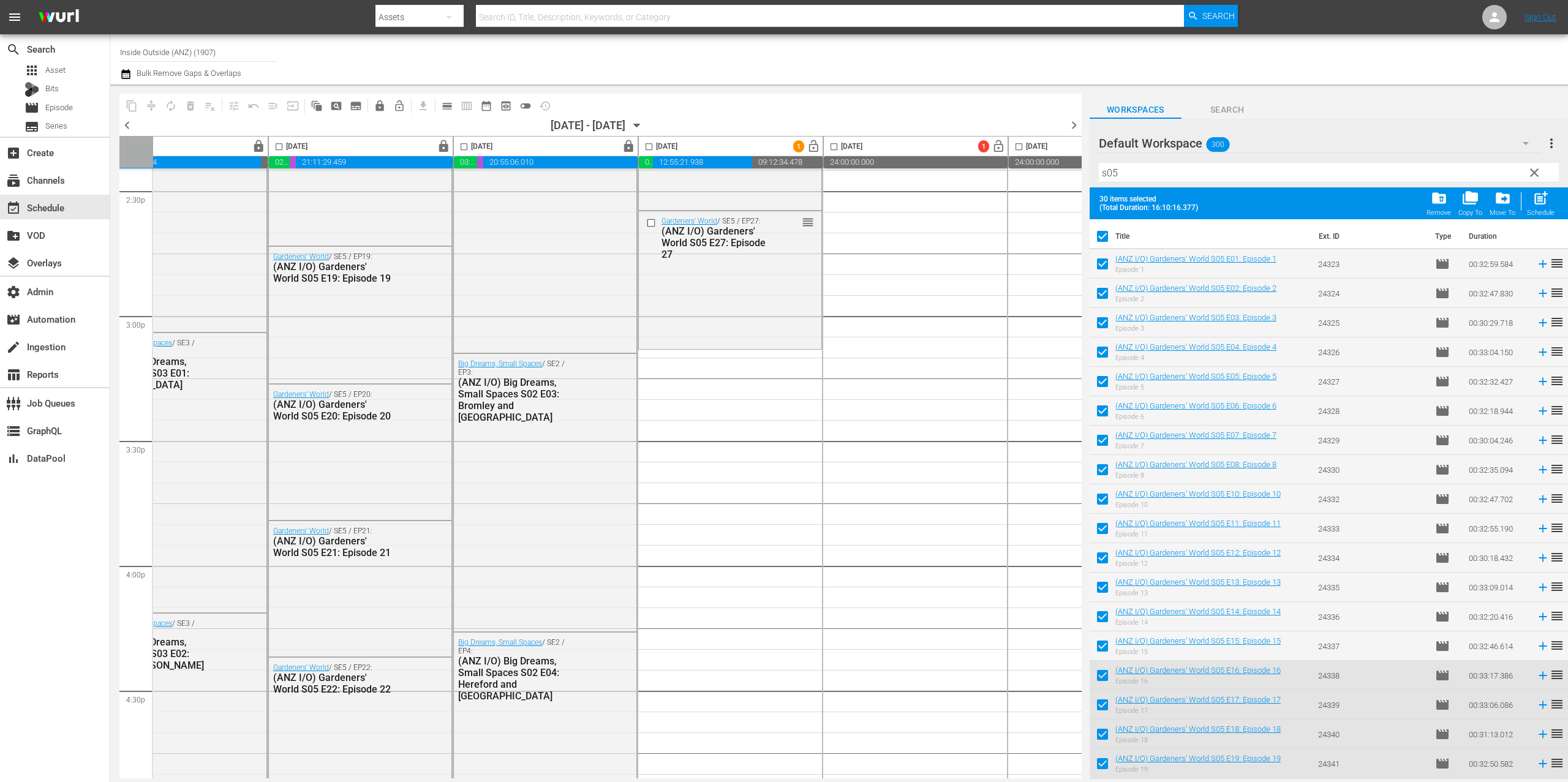
checkbox input "false"
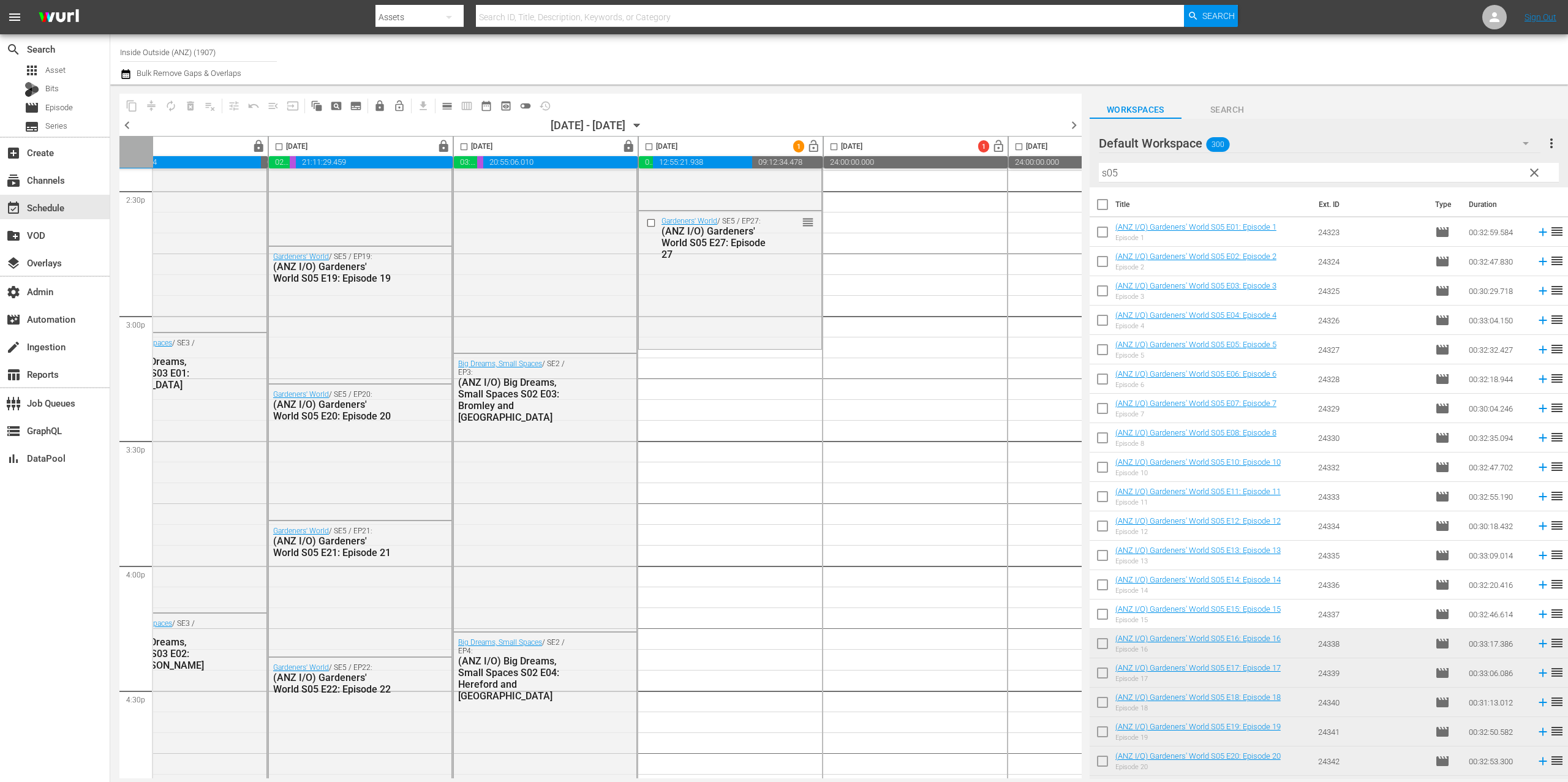
scroll to position [318, 0]
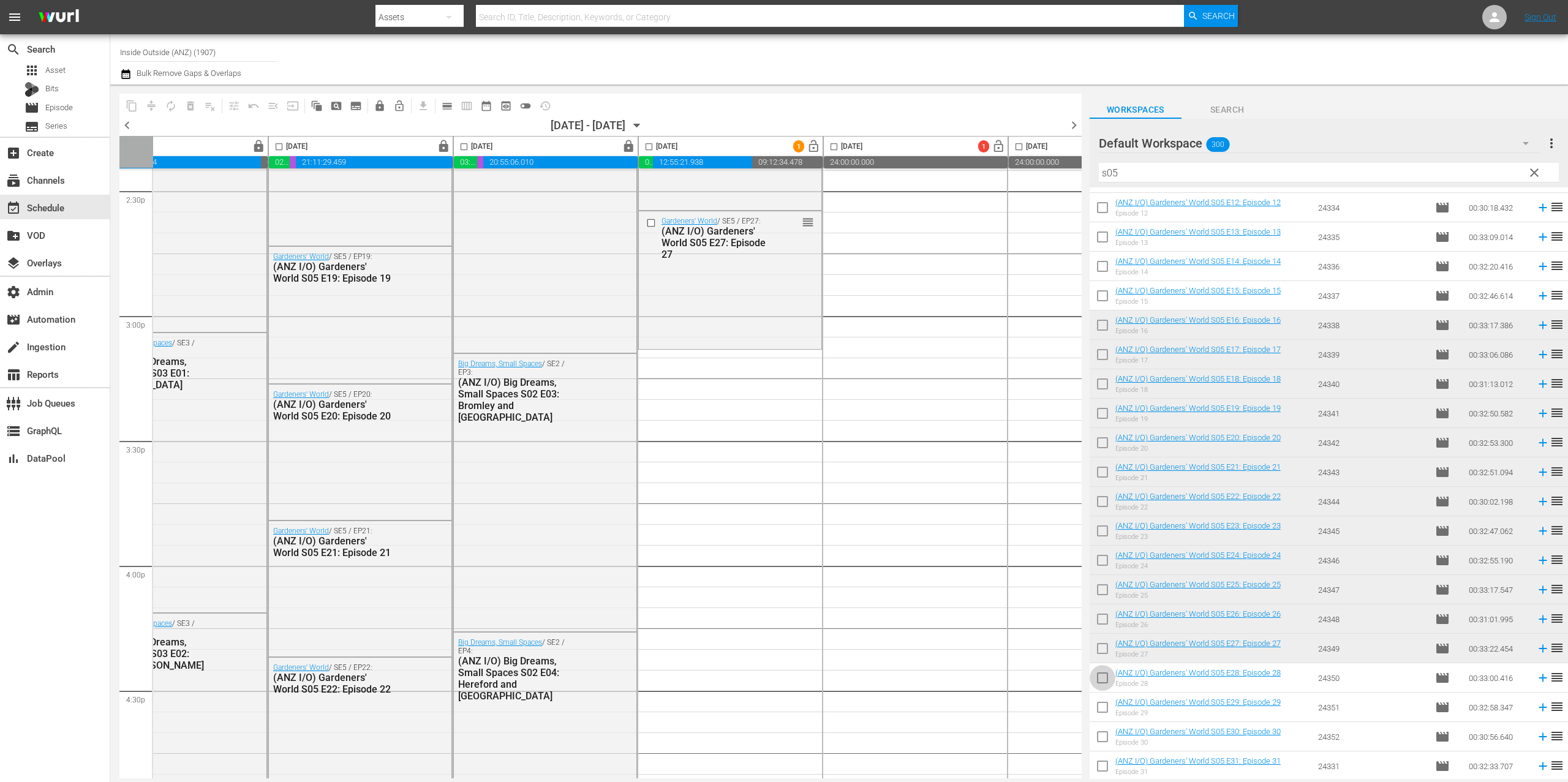
click at [1091, 679] on input "checkbox" at bounding box center [1102, 680] width 26 height 26
checkbox input "true"
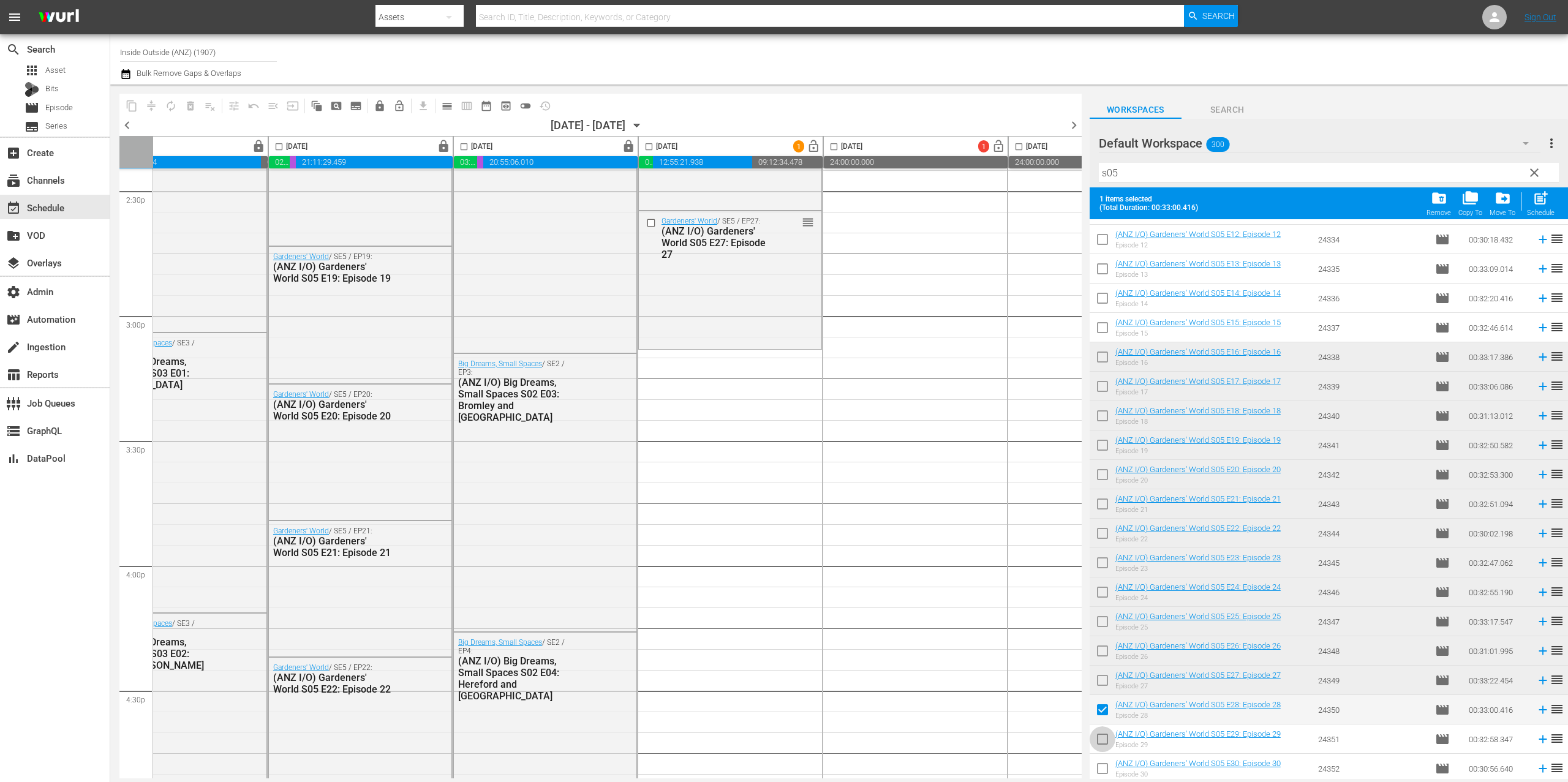
drag, startPoint x: 1094, startPoint y: 740, endPoint x: 1103, endPoint y: 740, distance: 9.0
click at [1094, 740] on input "checkbox" at bounding box center [1102, 742] width 26 height 26
checkbox input "true"
click at [1107, 764] on input "checkbox" at bounding box center [1102, 771] width 26 height 26
checkbox input "true"
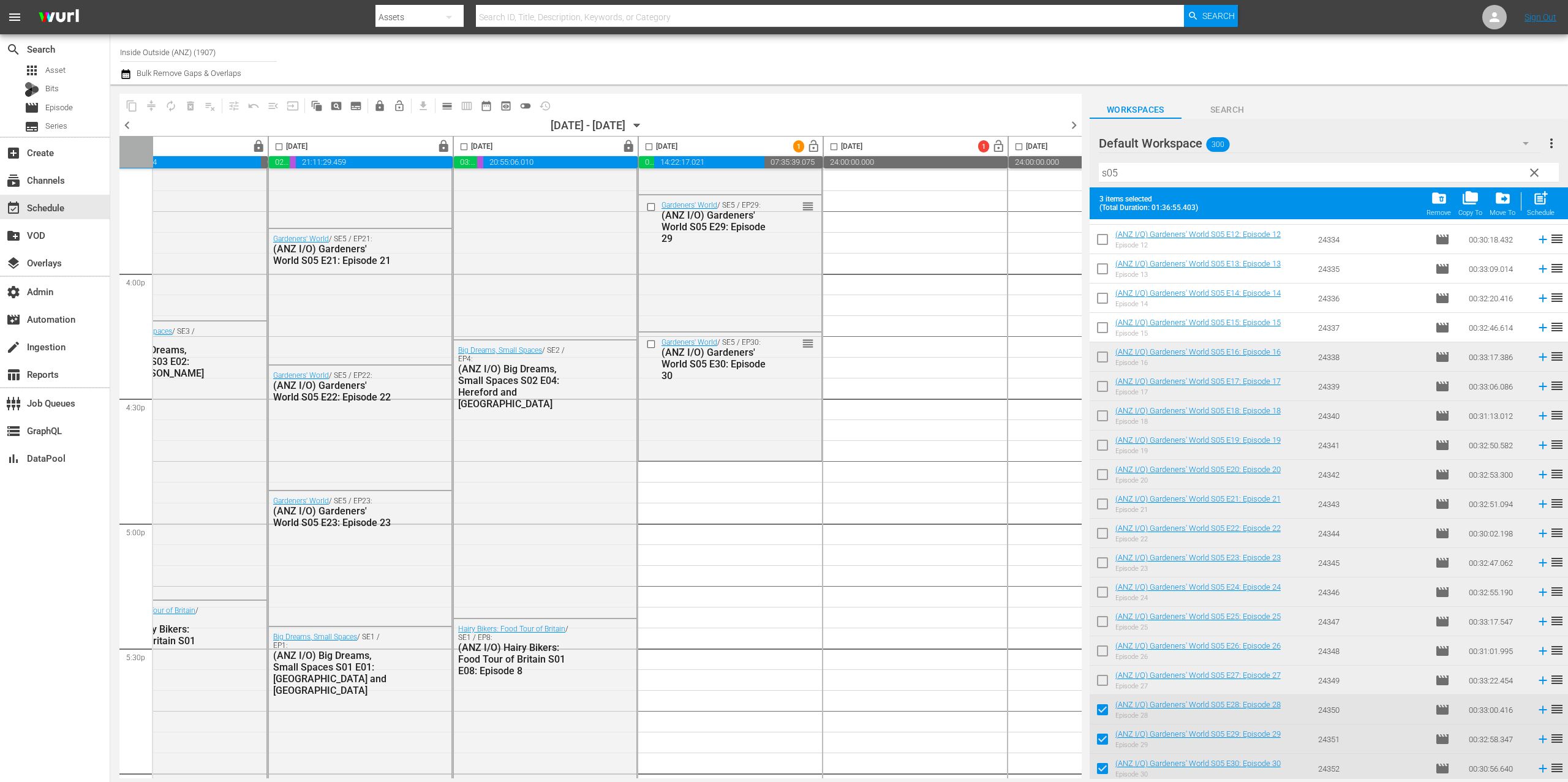
scroll to position [350, 0]
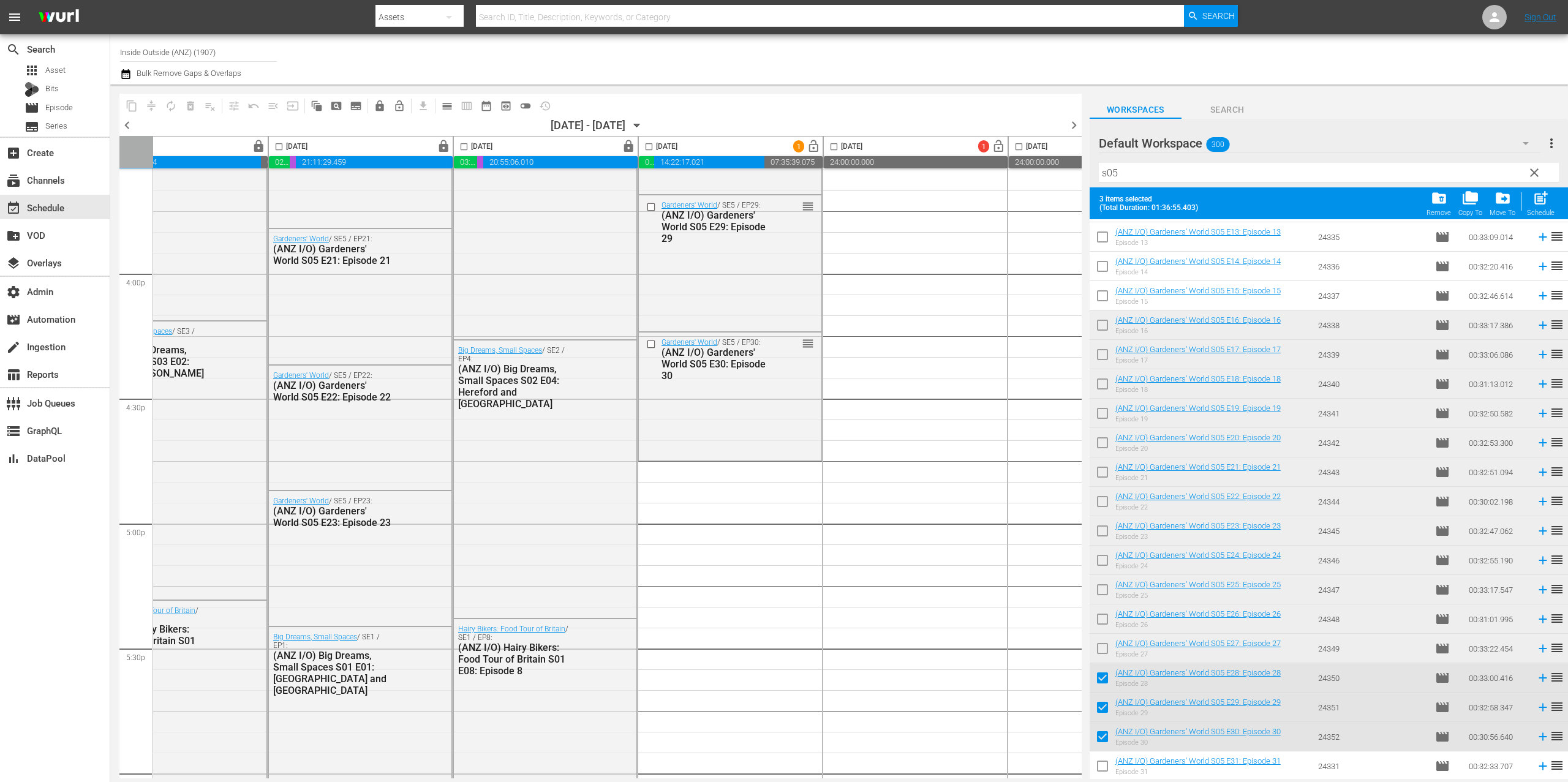
click at [1100, 683] on input "checkbox" at bounding box center [1102, 680] width 26 height 26
checkbox input "false"
click at [1101, 713] on input "checkbox" at bounding box center [1102, 709] width 26 height 26
checkbox input "false"
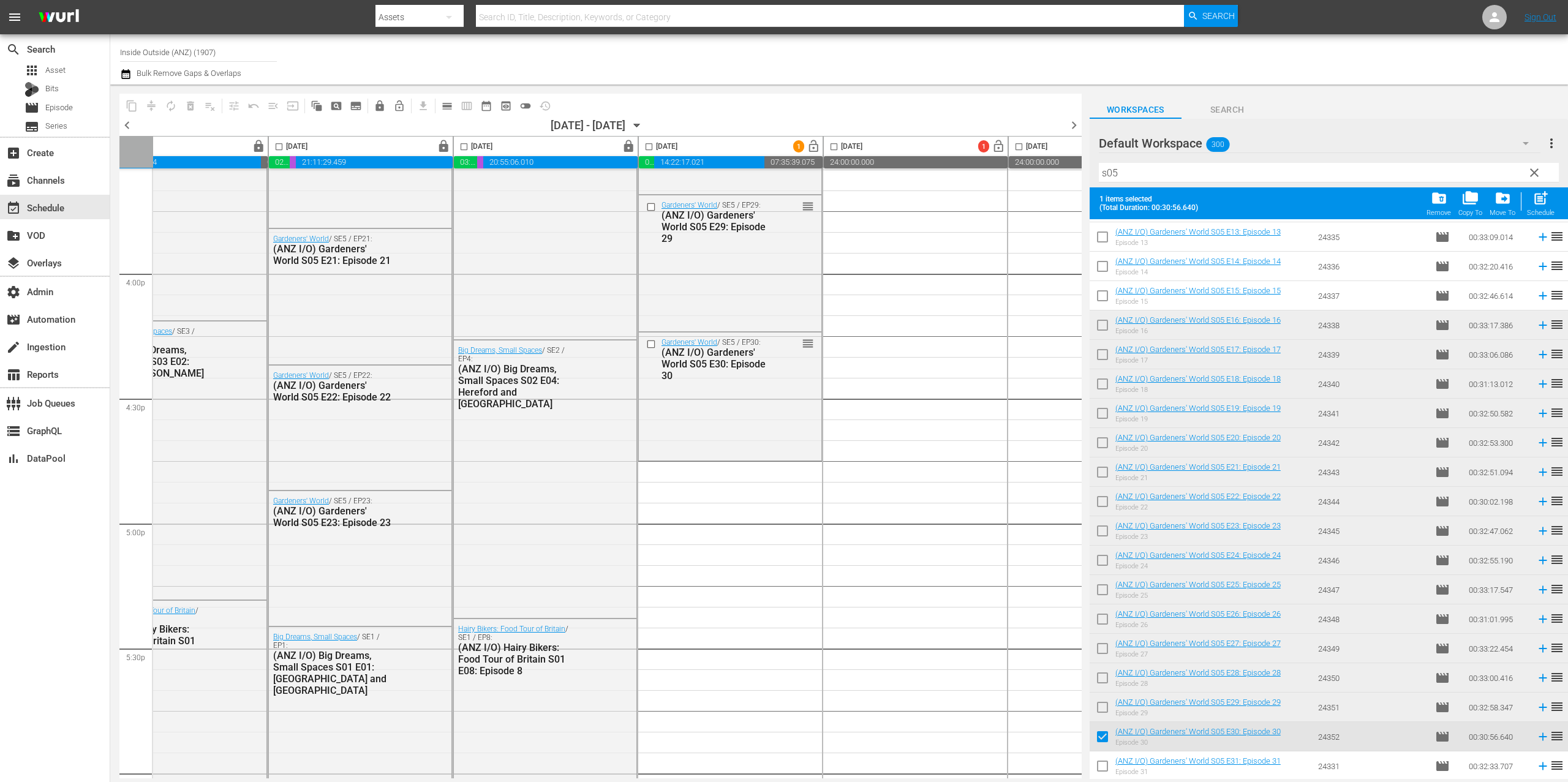
drag, startPoint x: 1101, startPoint y: 743, endPoint x: 1113, endPoint y: 752, distance: 15.0
click at [1101, 743] on input "checkbox" at bounding box center [1102, 739] width 26 height 26
checkbox input "false"
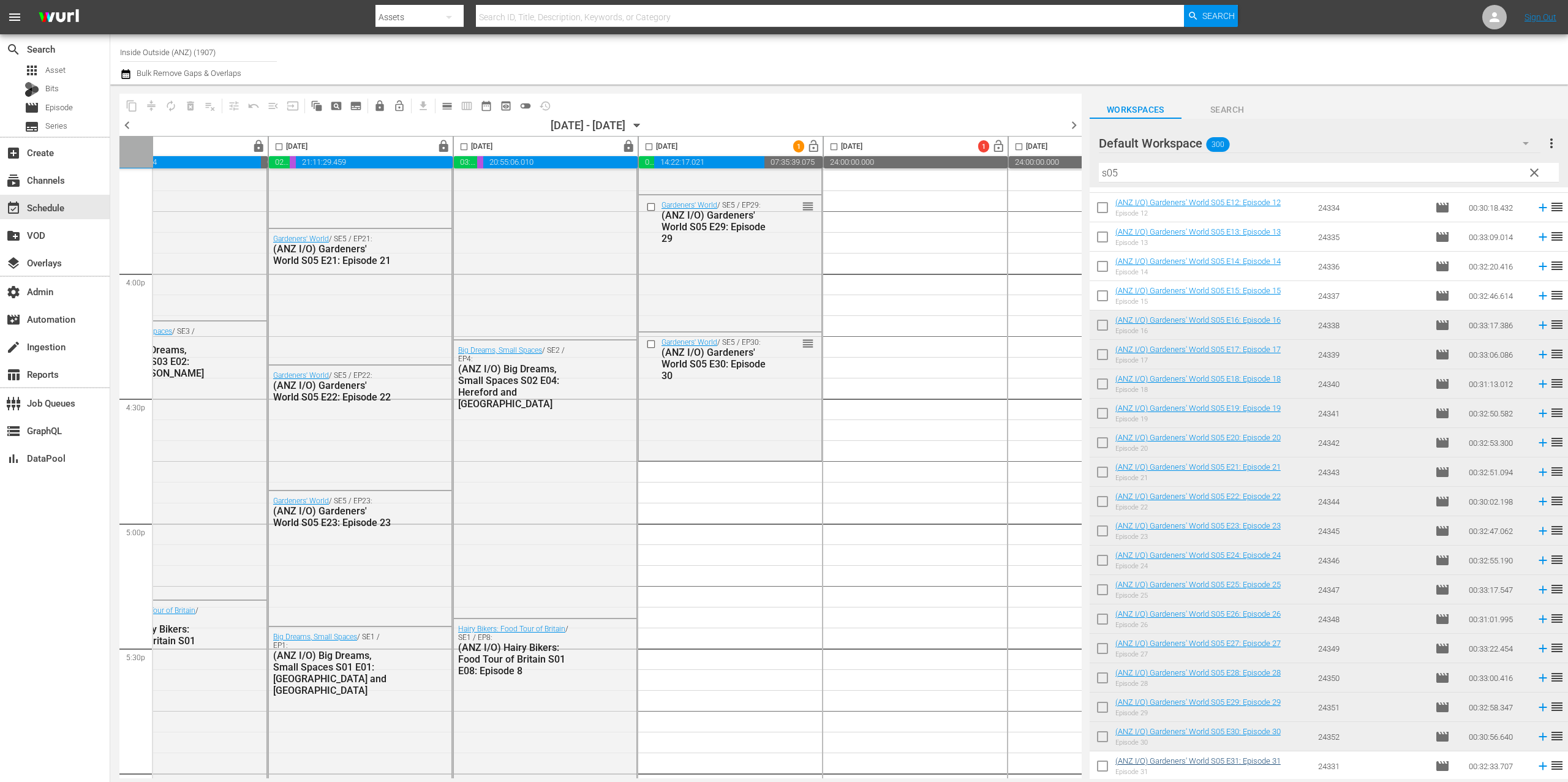
scroll to position [318, 0]
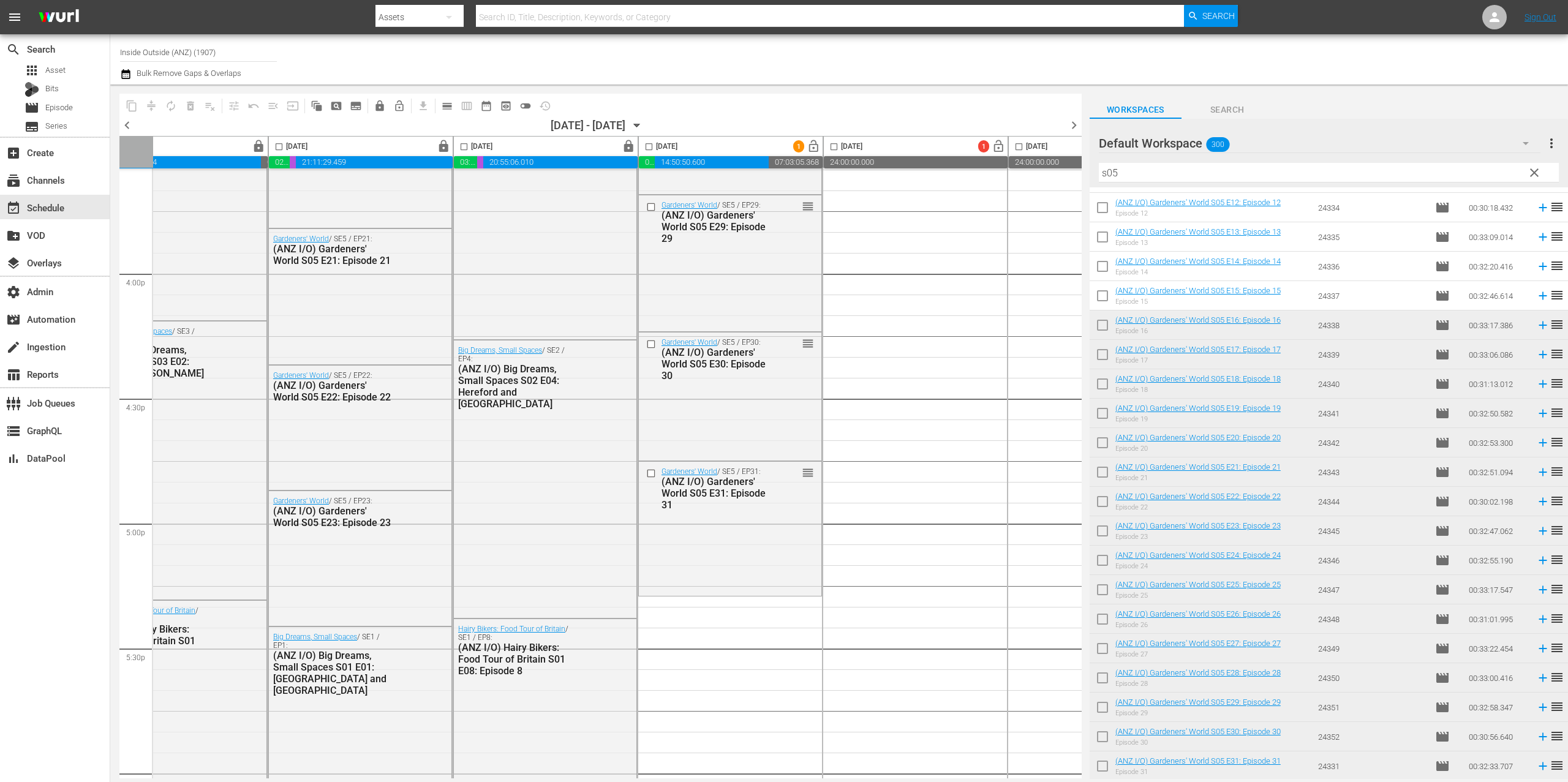
click at [1140, 175] on input "s05" at bounding box center [1329, 173] width 460 height 20
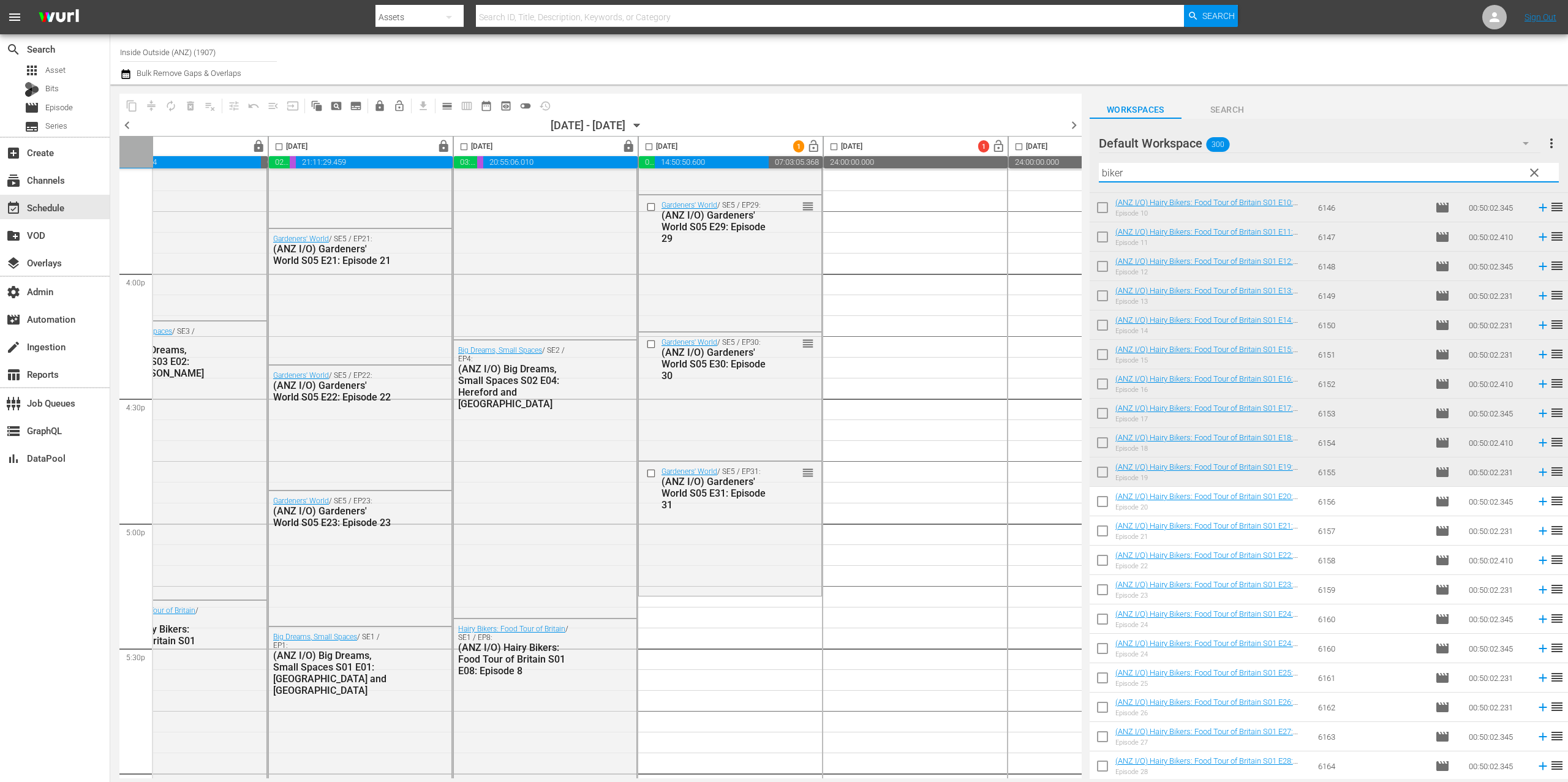
type input "biker"
drag, startPoint x: 1105, startPoint y: 506, endPoint x: 1117, endPoint y: 509, distance: 12.4
click at [1105, 506] on input "checkbox" at bounding box center [1102, 504] width 26 height 26
checkbox input "true"
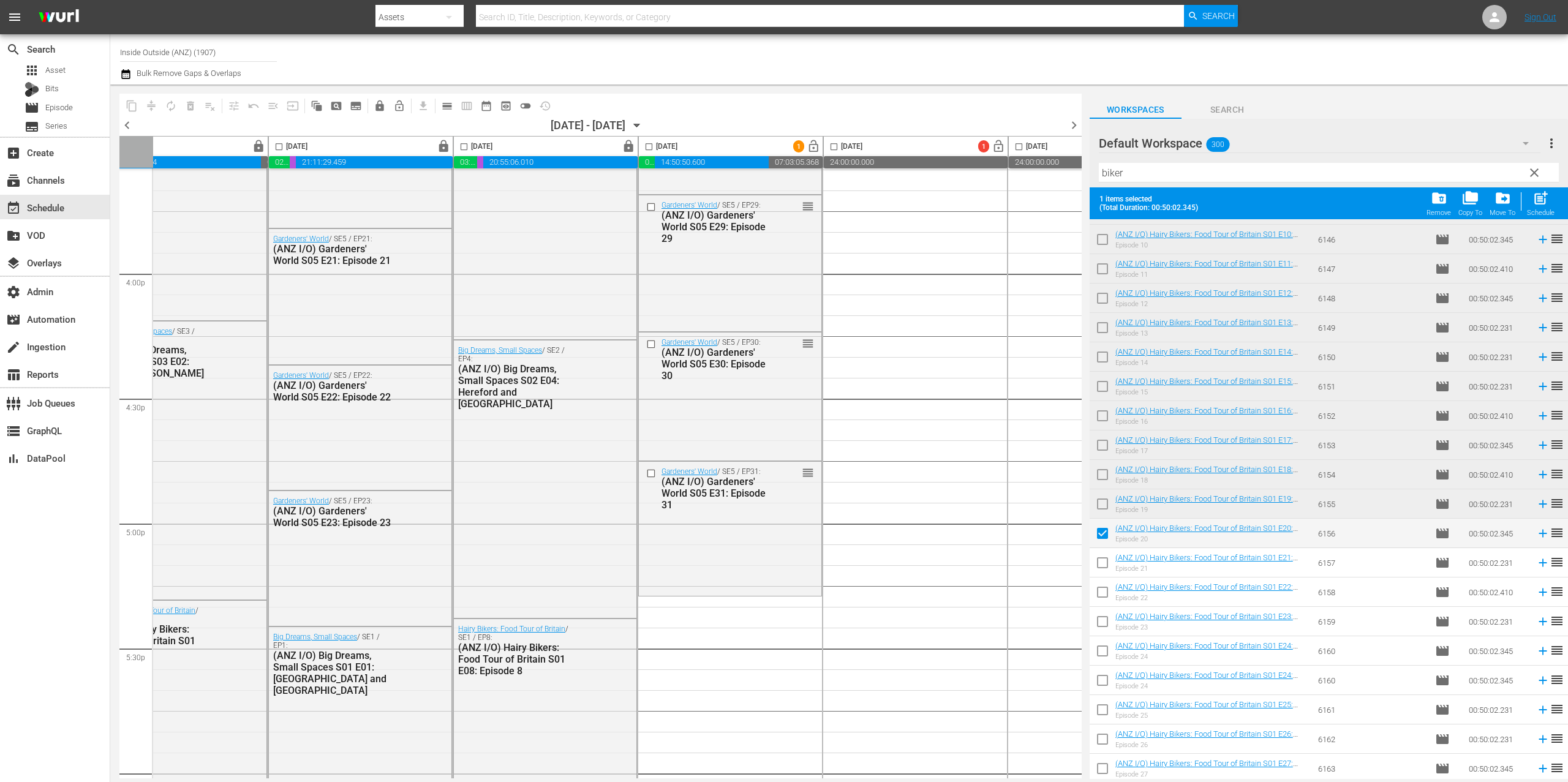
click at [1104, 568] on input "checkbox" at bounding box center [1102, 565] width 26 height 26
checkbox input "true"
click at [1107, 593] on input "checkbox" at bounding box center [1102, 594] width 26 height 26
checkbox input "true"
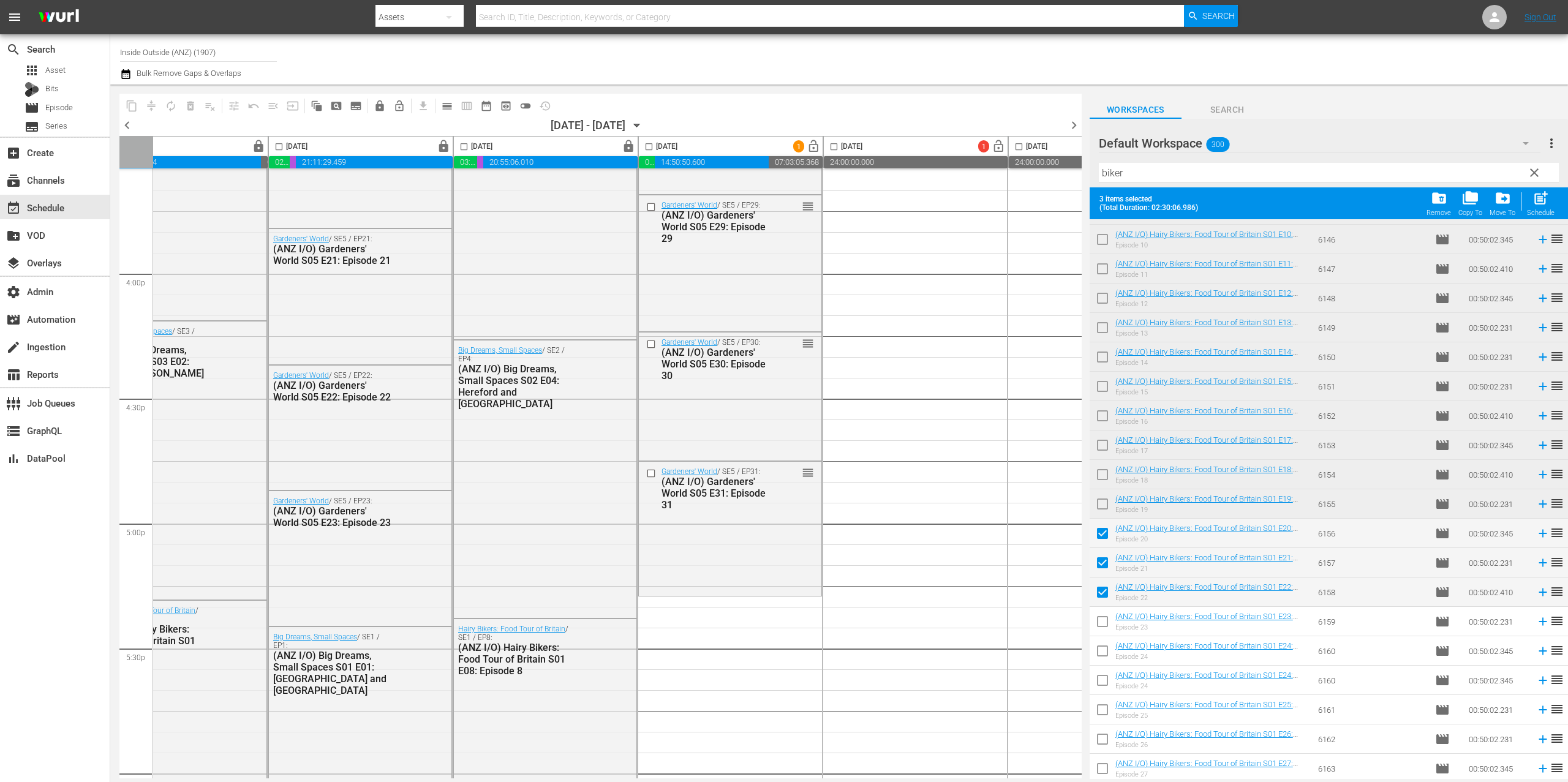
click at [1103, 619] on input "checkbox" at bounding box center [1102, 624] width 26 height 26
checkbox input "true"
click at [1105, 648] on input "checkbox" at bounding box center [1102, 654] width 26 height 26
checkbox input "true"
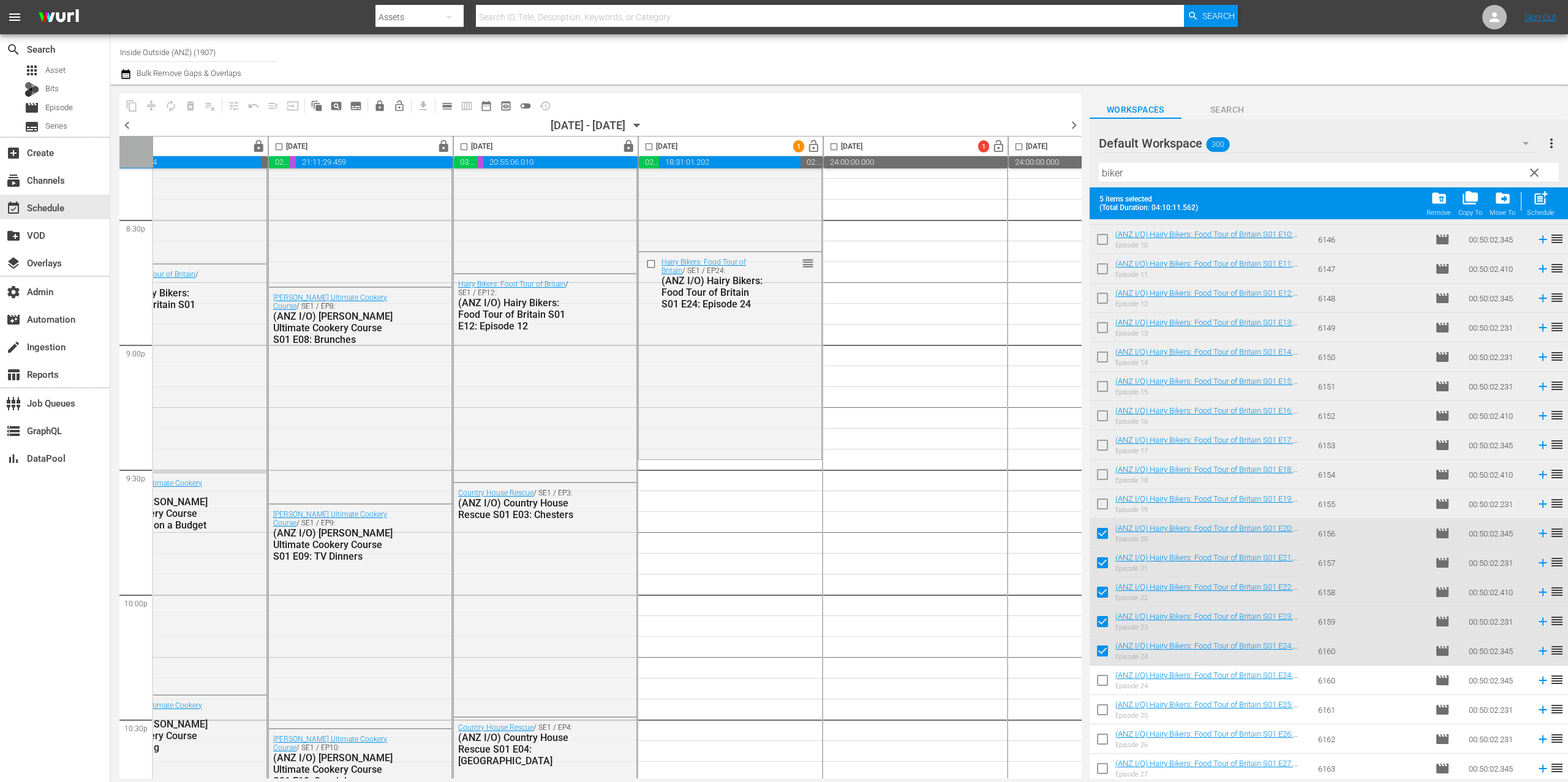
scroll to position [0, 0]
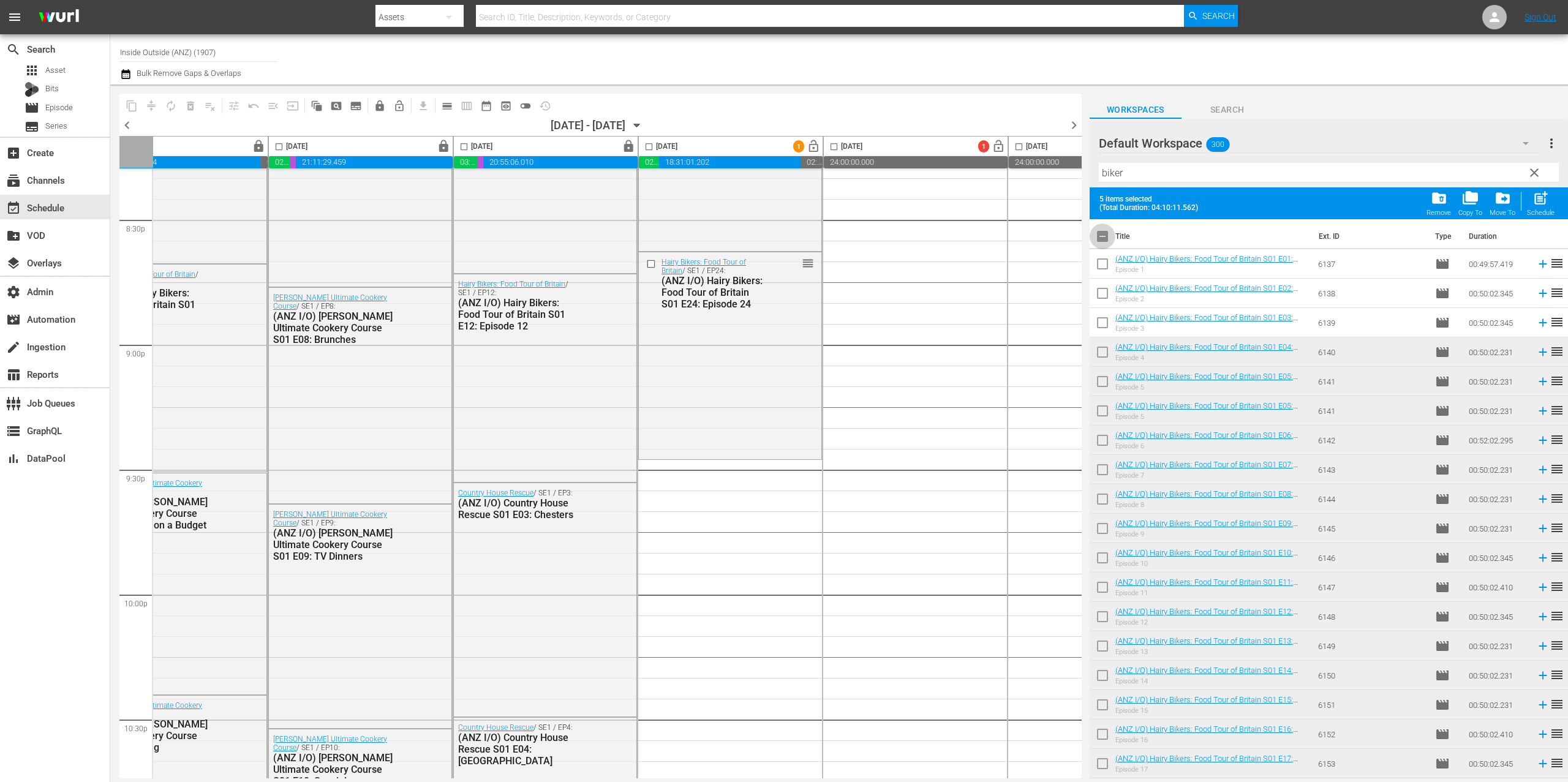
click at [1108, 237] on input "checkbox" at bounding box center [1102, 238] width 26 height 26
checkbox input "true"
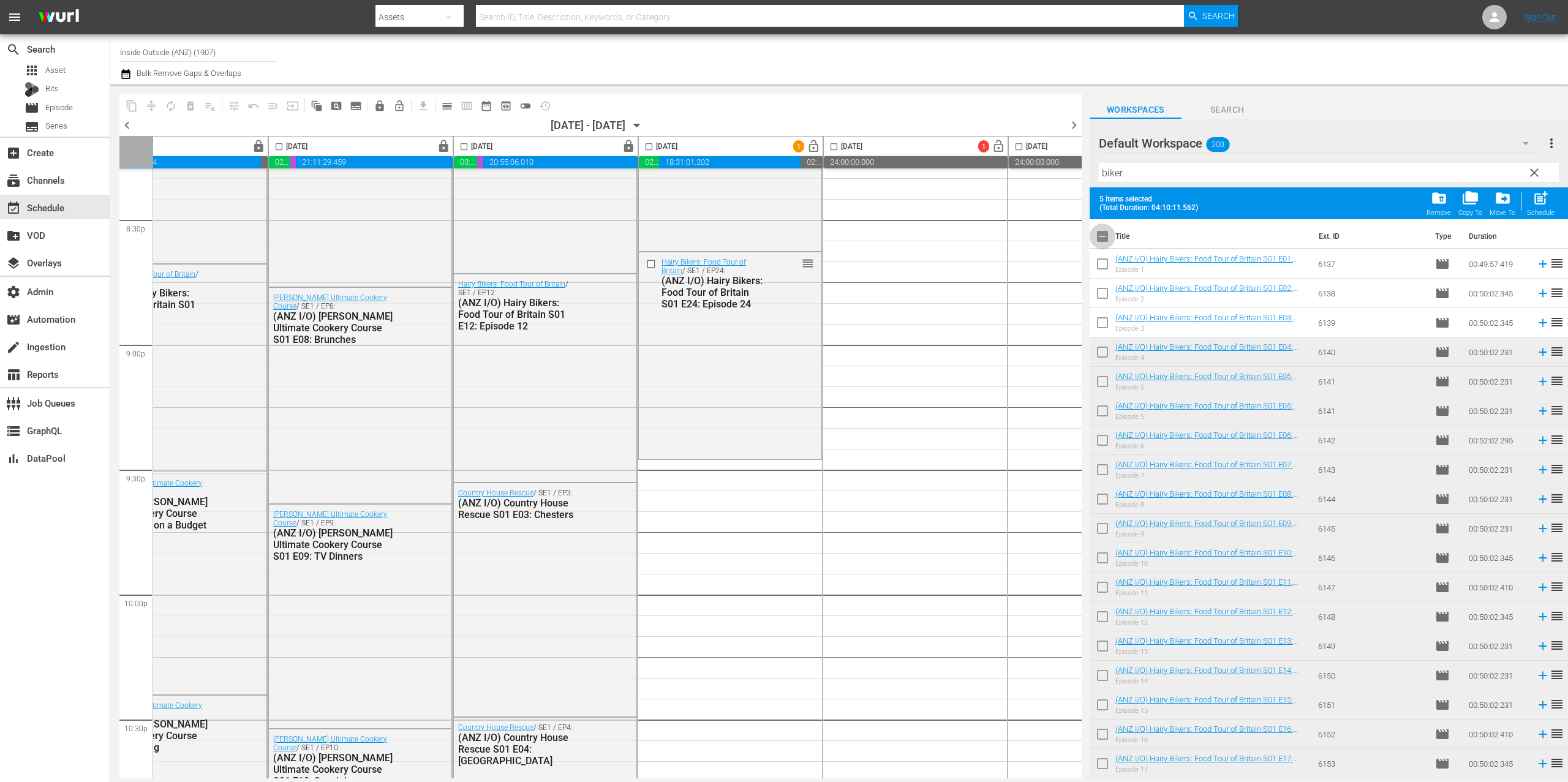
checkbox input "true"
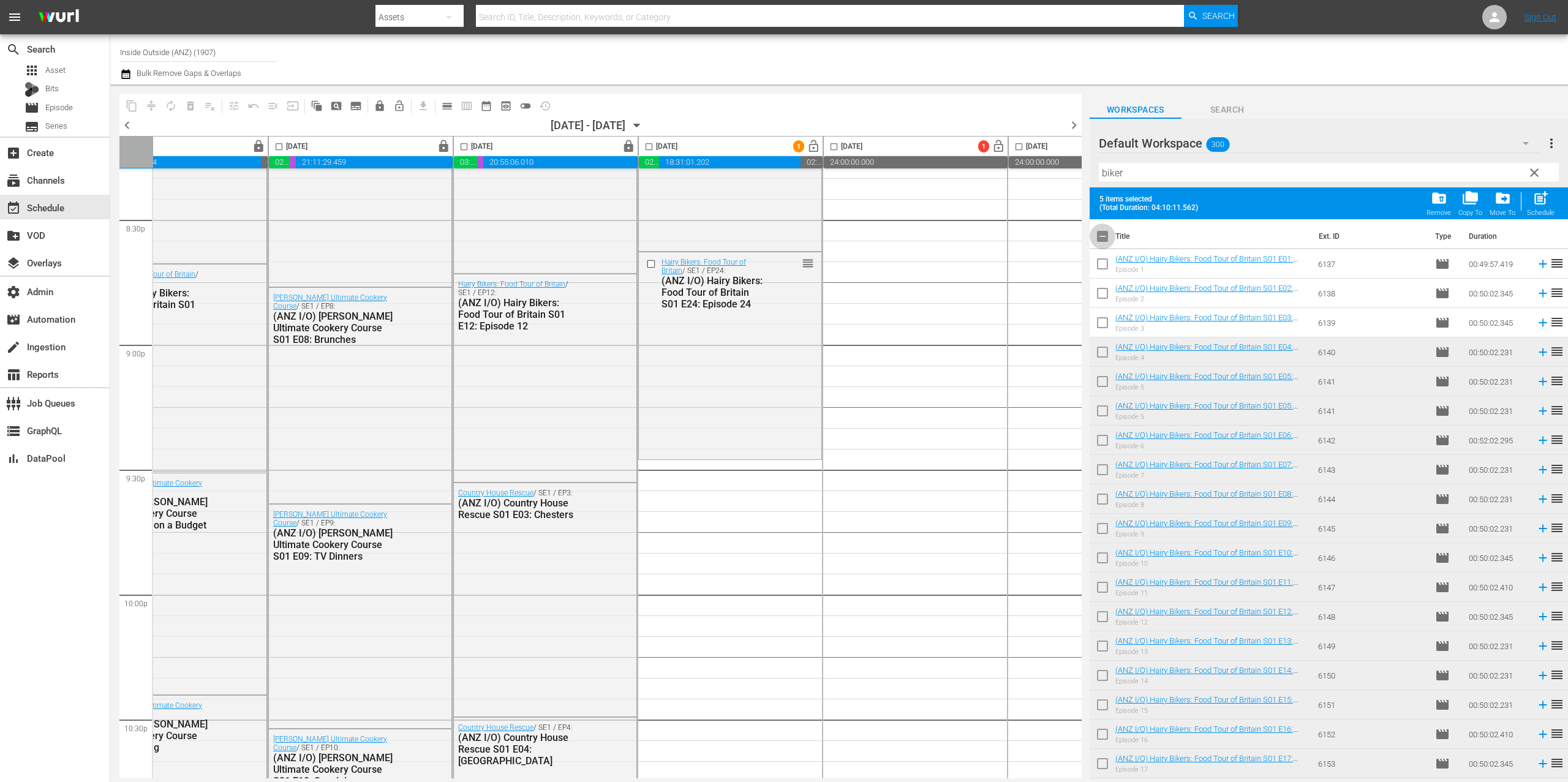
checkbox input "true"
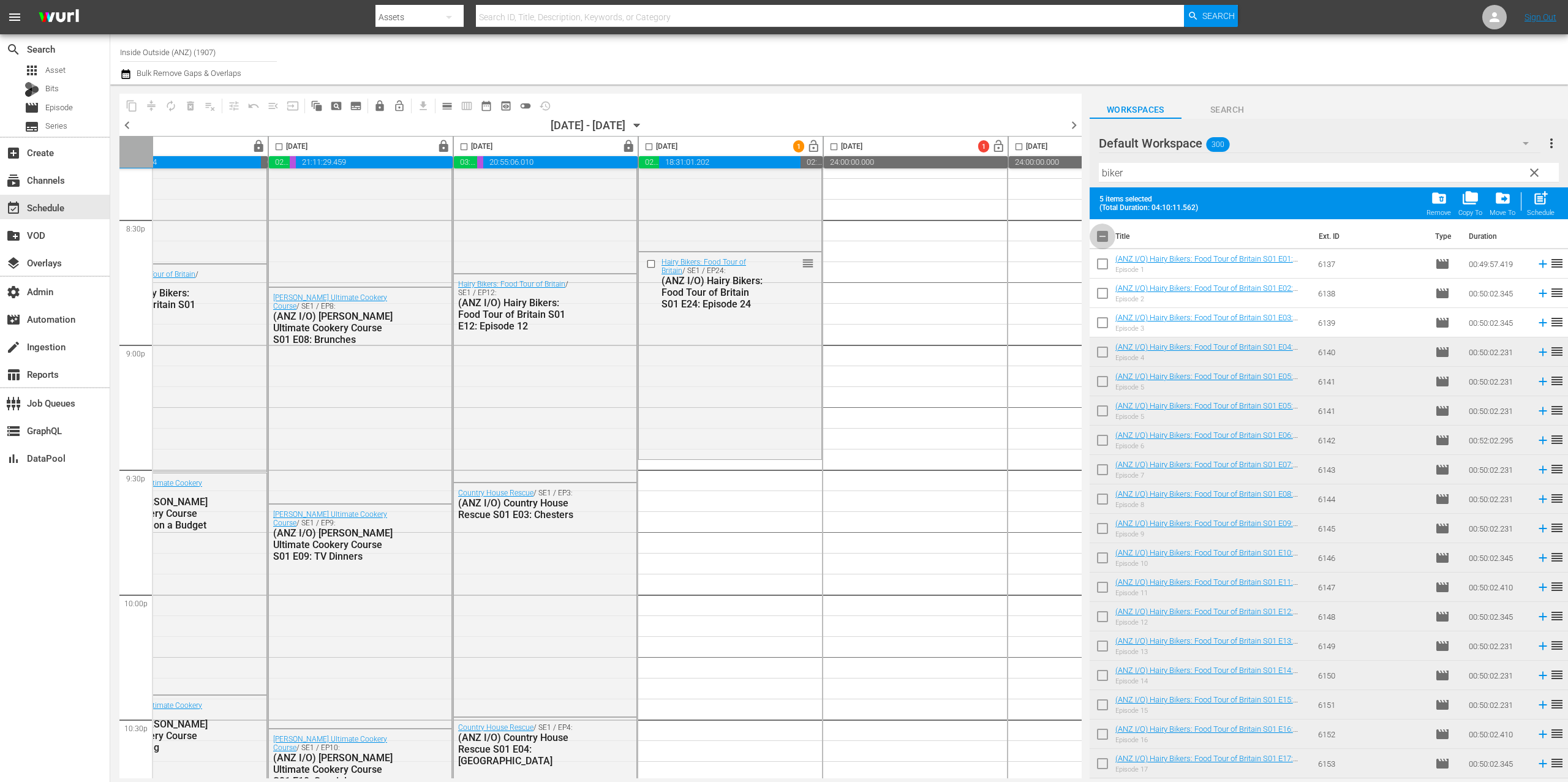
checkbox input "true"
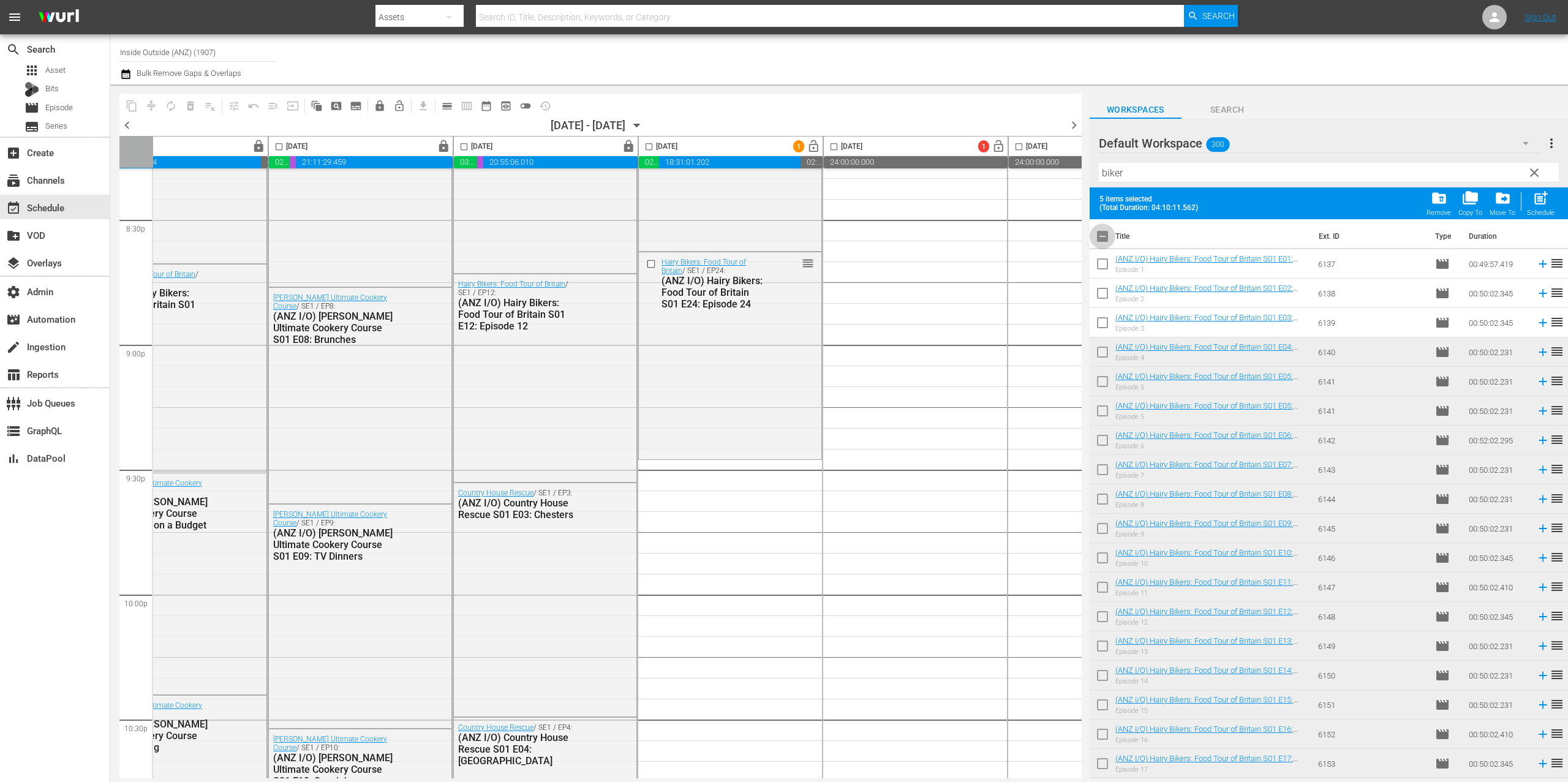
checkbox input "true"
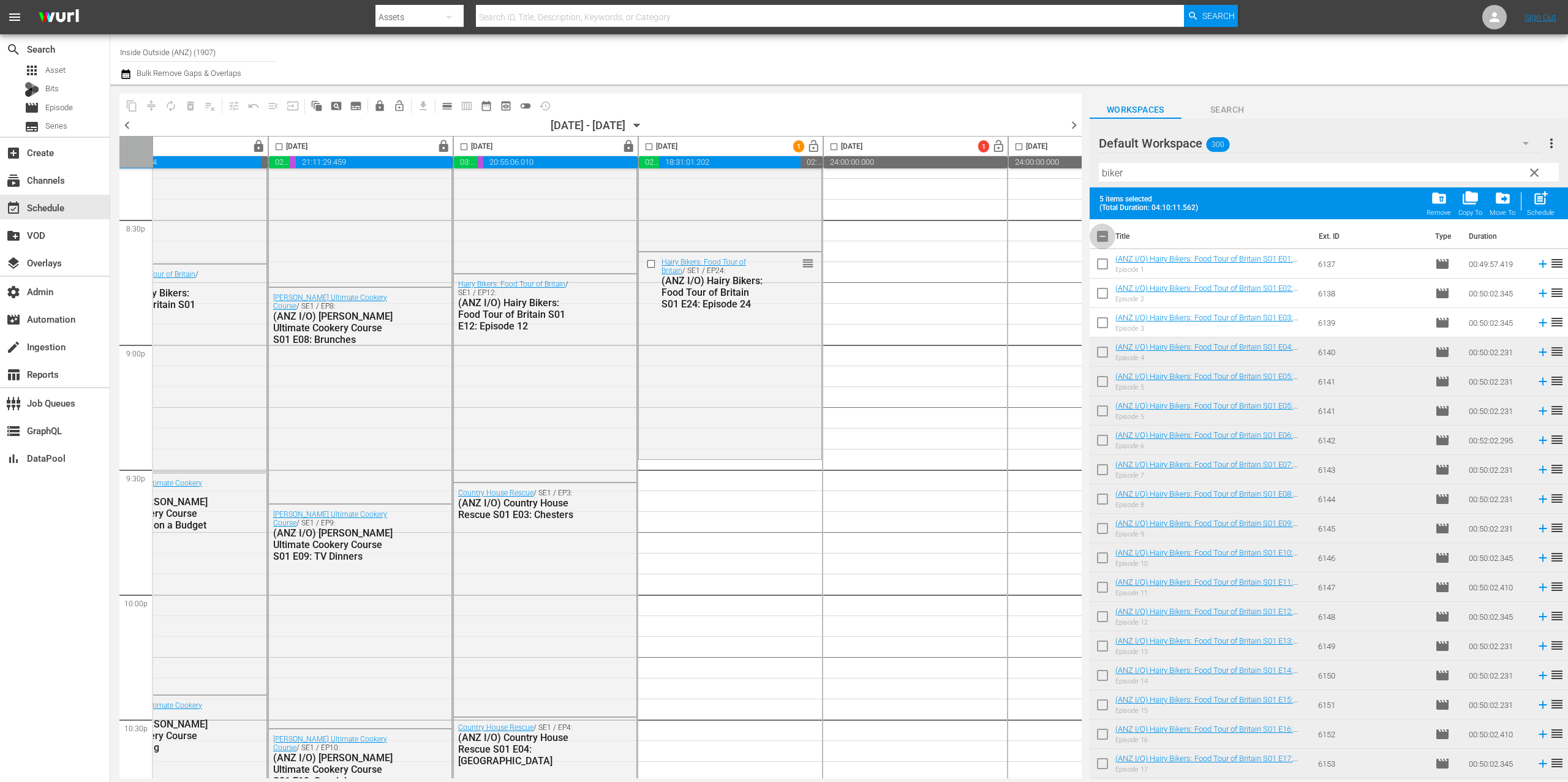
checkbox input "true"
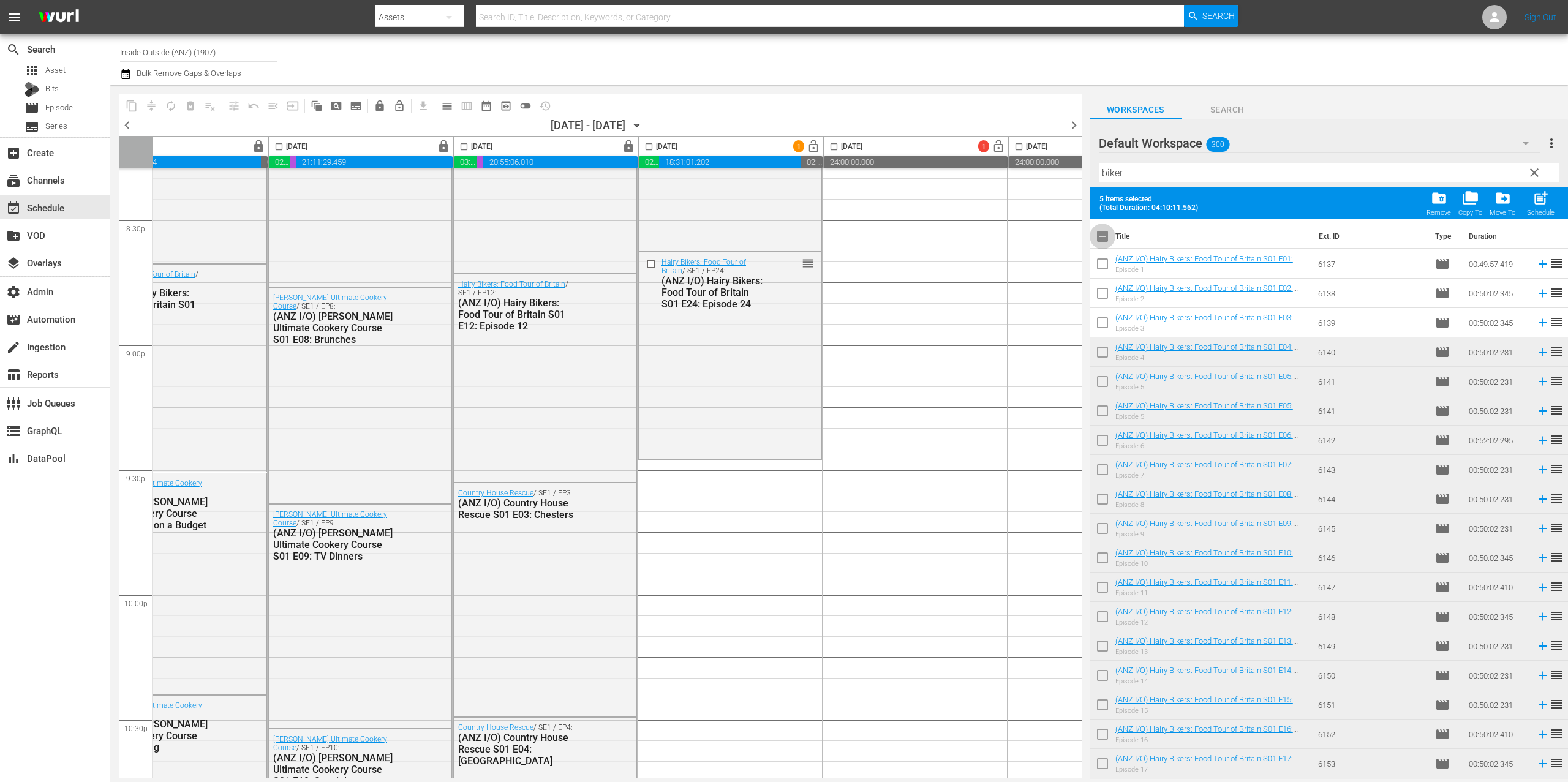
checkbox input "true"
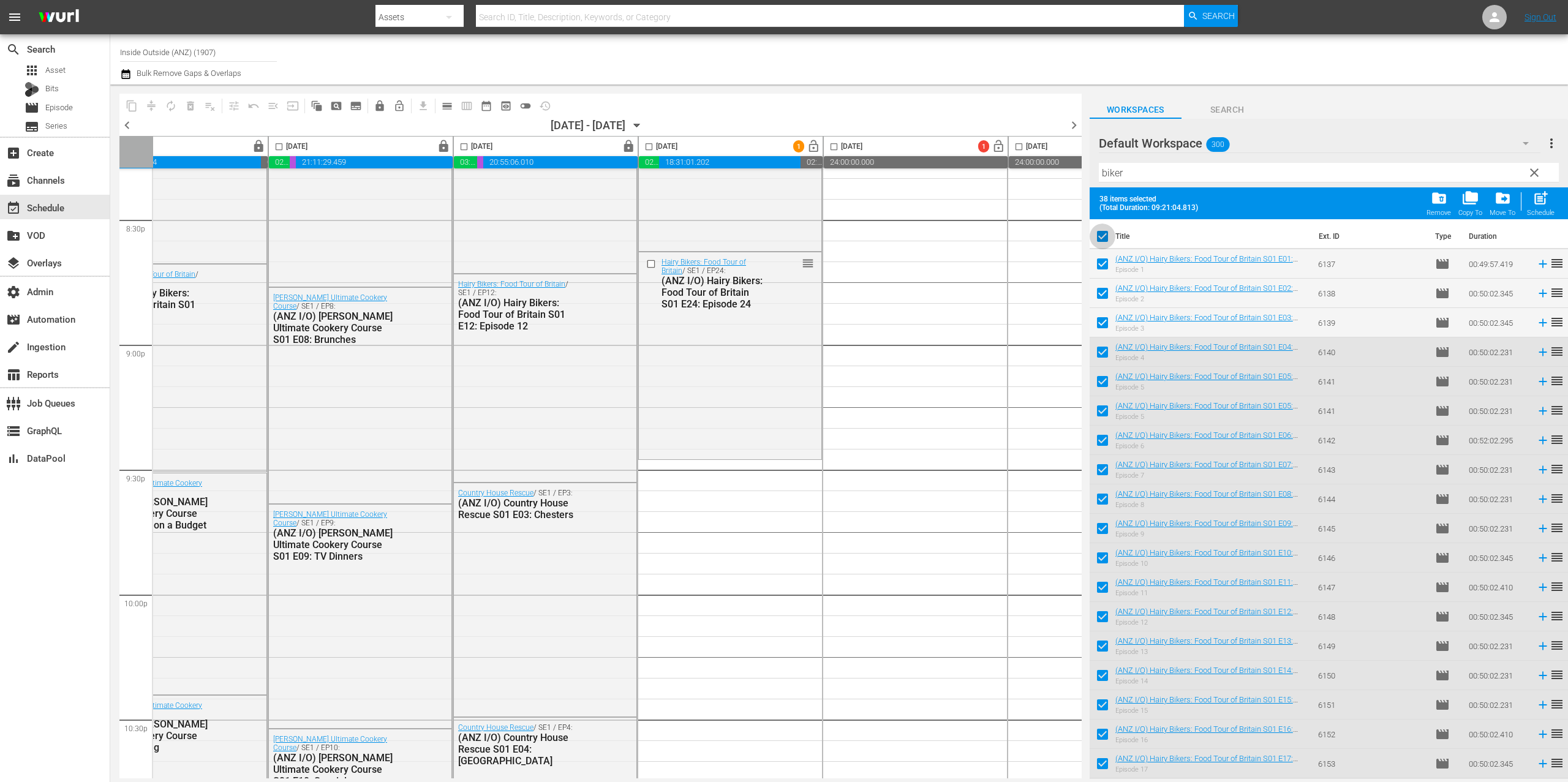
click at [1108, 237] on input "checkbox" at bounding box center [1102, 238] width 26 height 26
checkbox input "false"
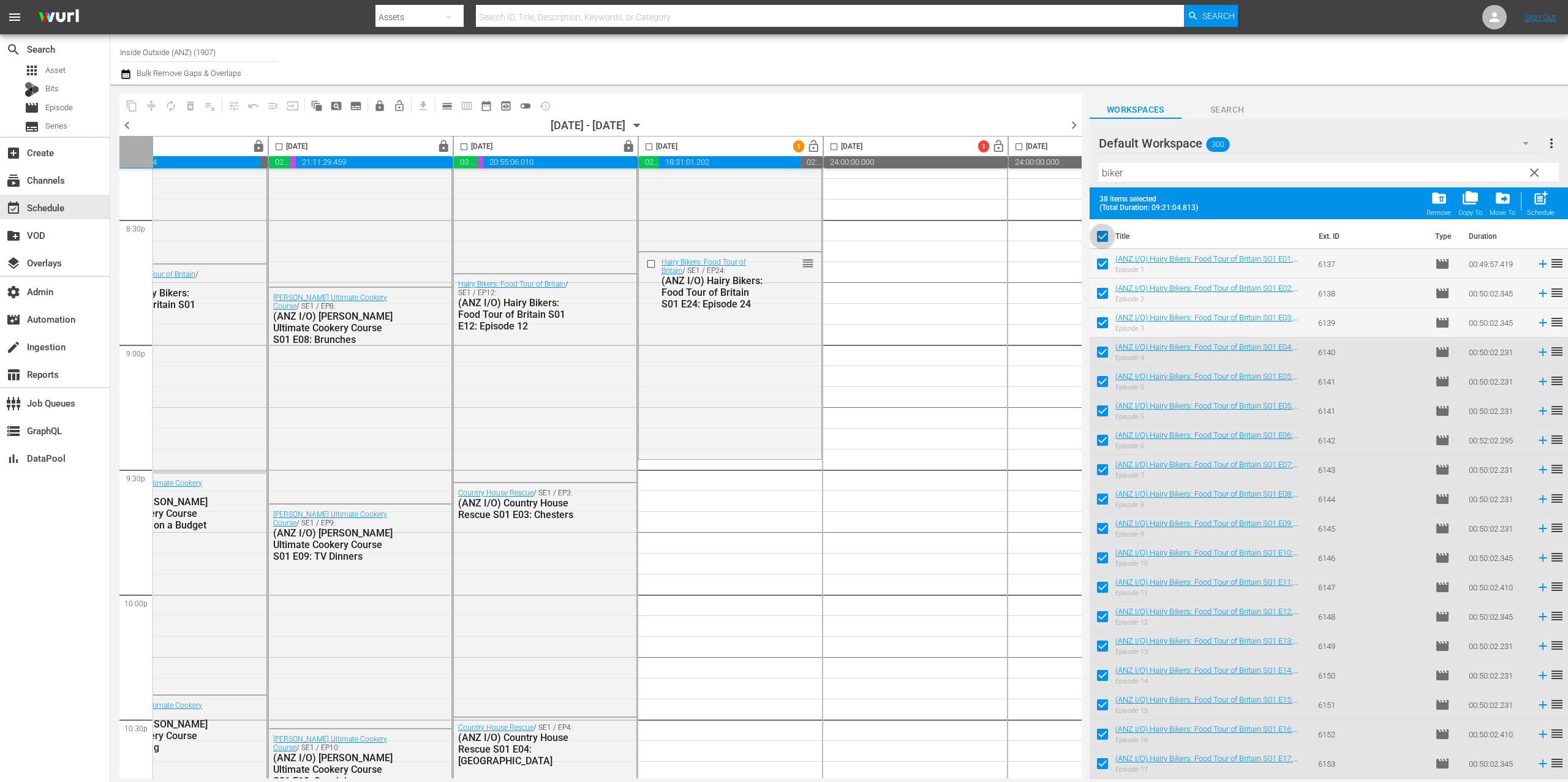
checkbox input "false"
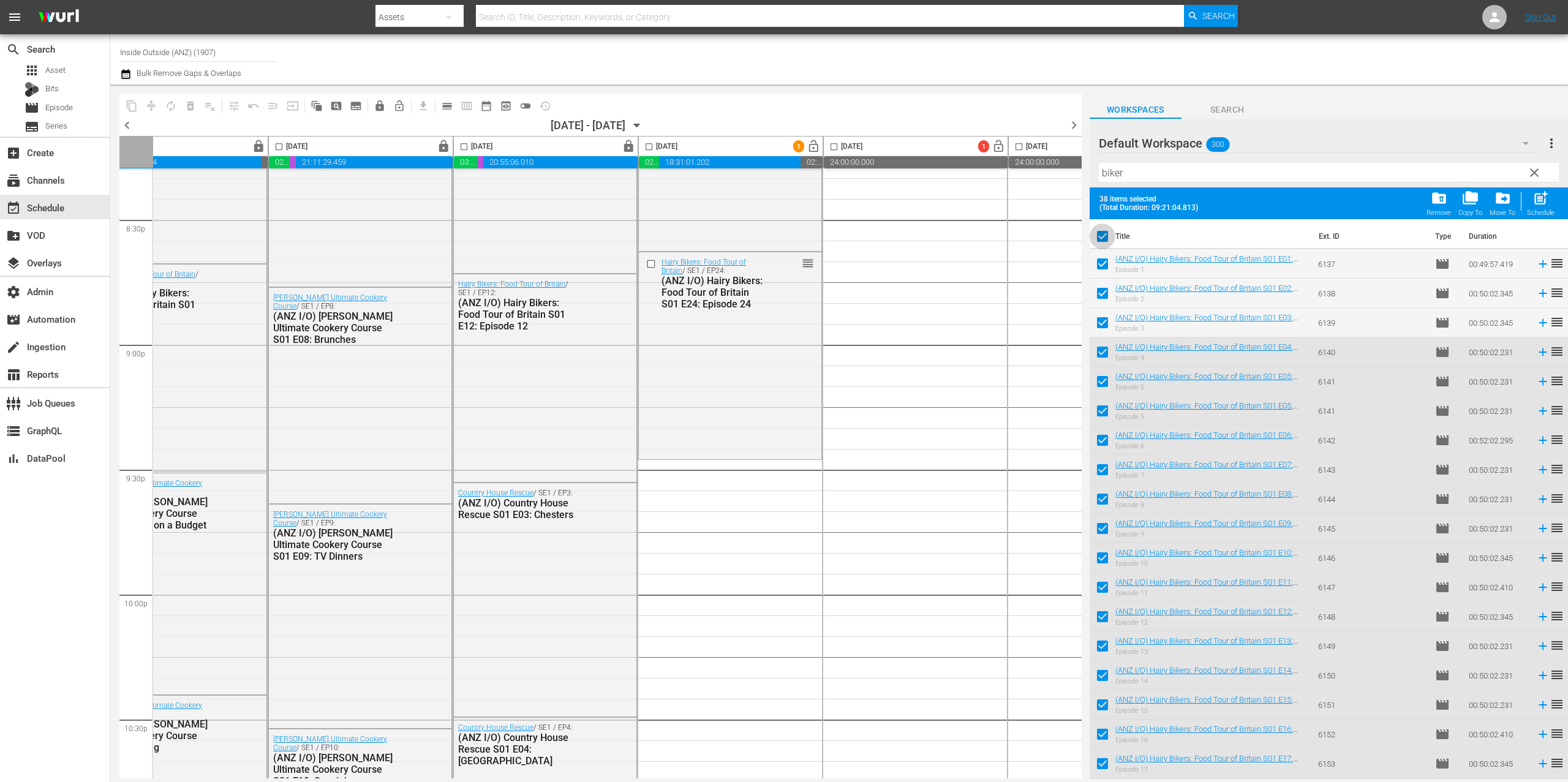
checkbox input "false"
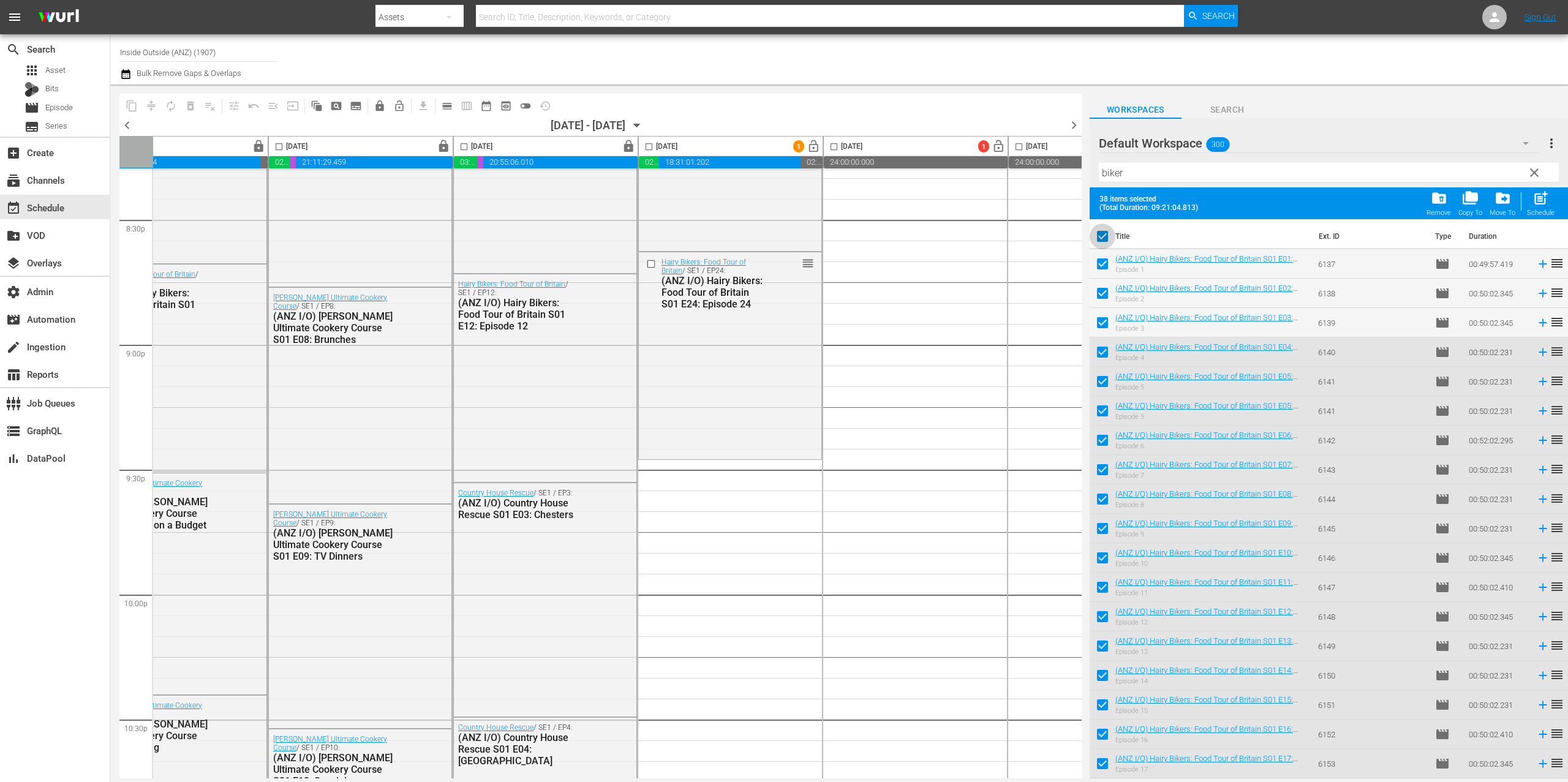
checkbox input "false"
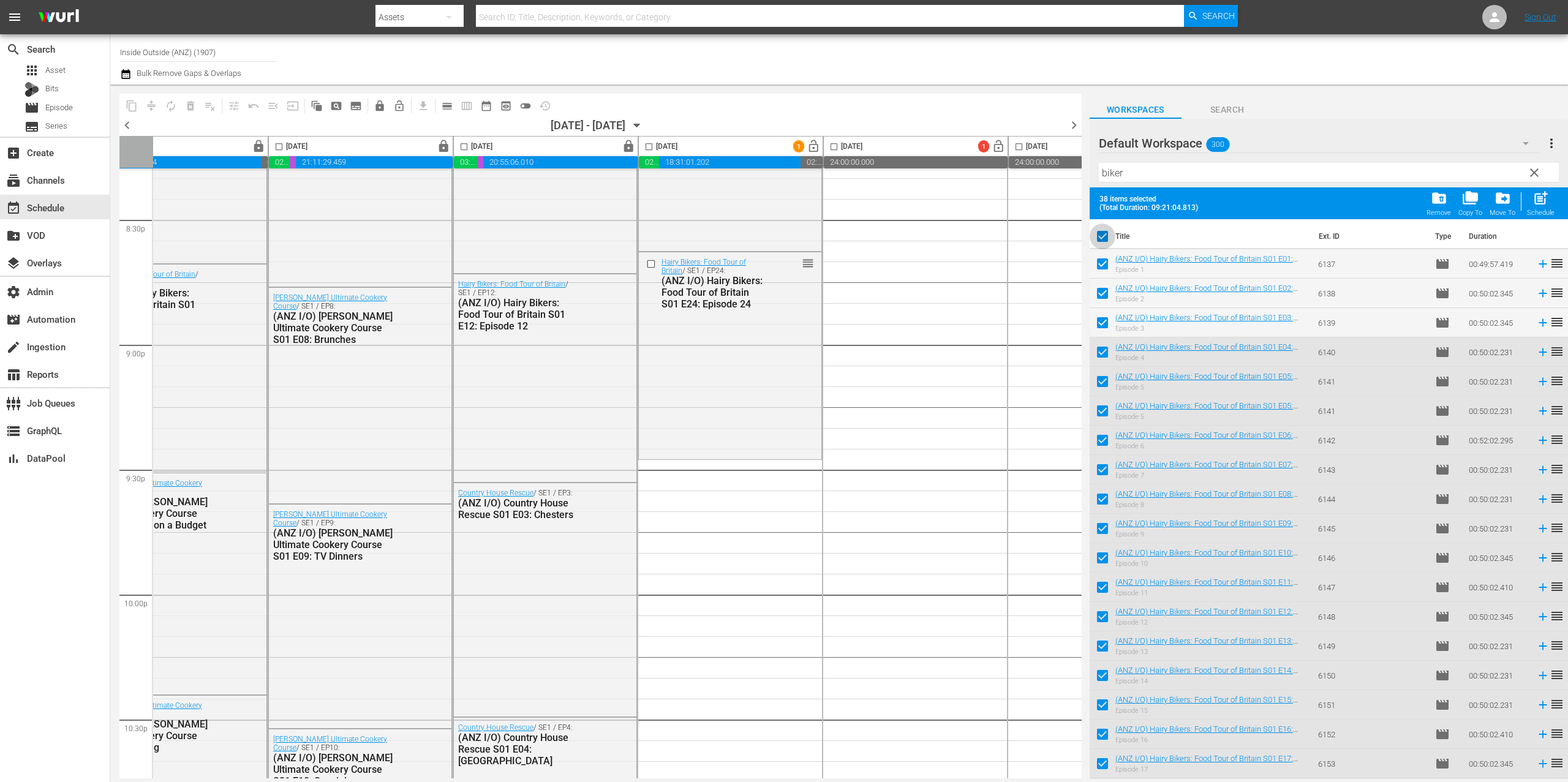
checkbox input "false"
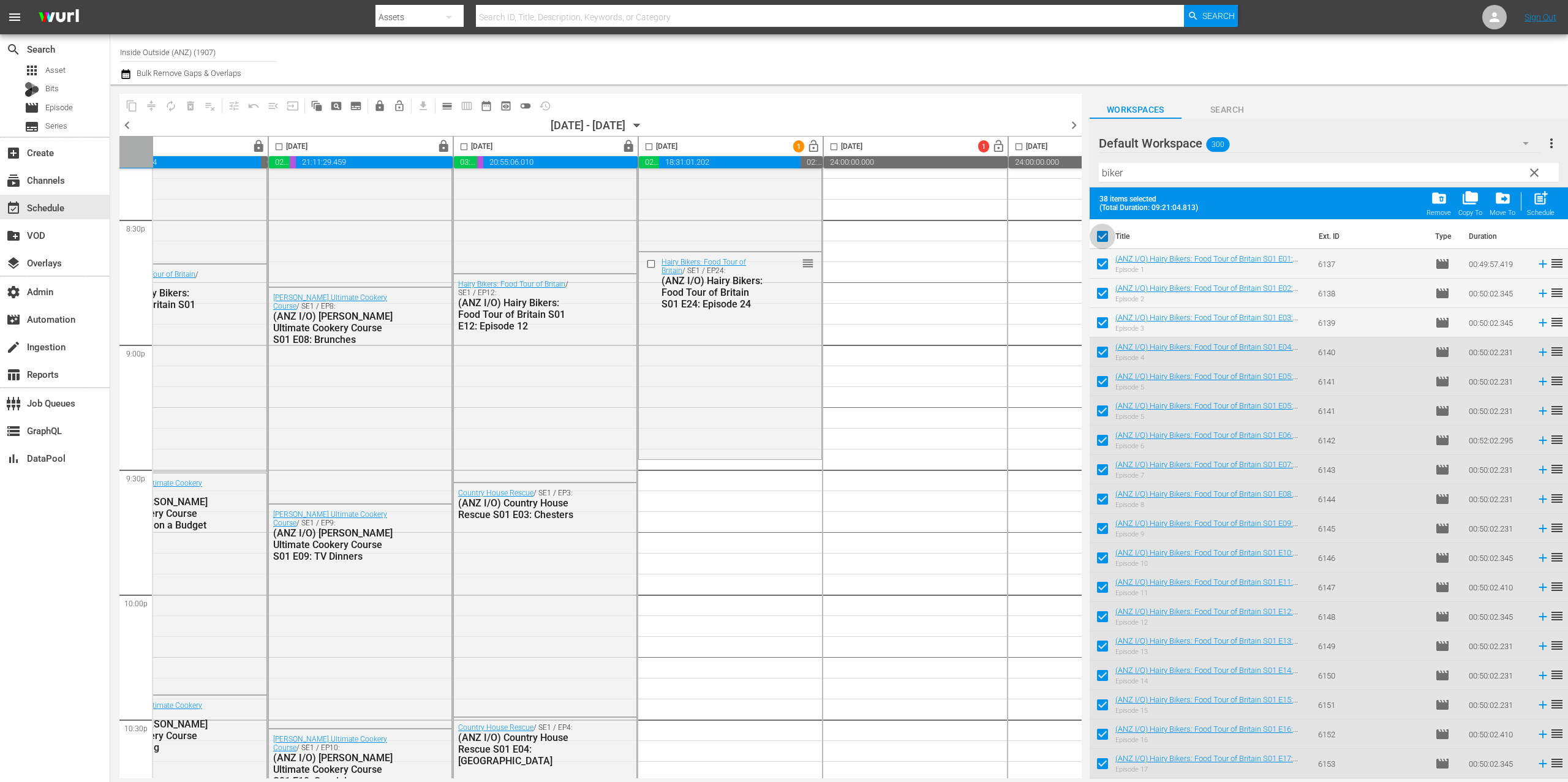
checkbox input "false"
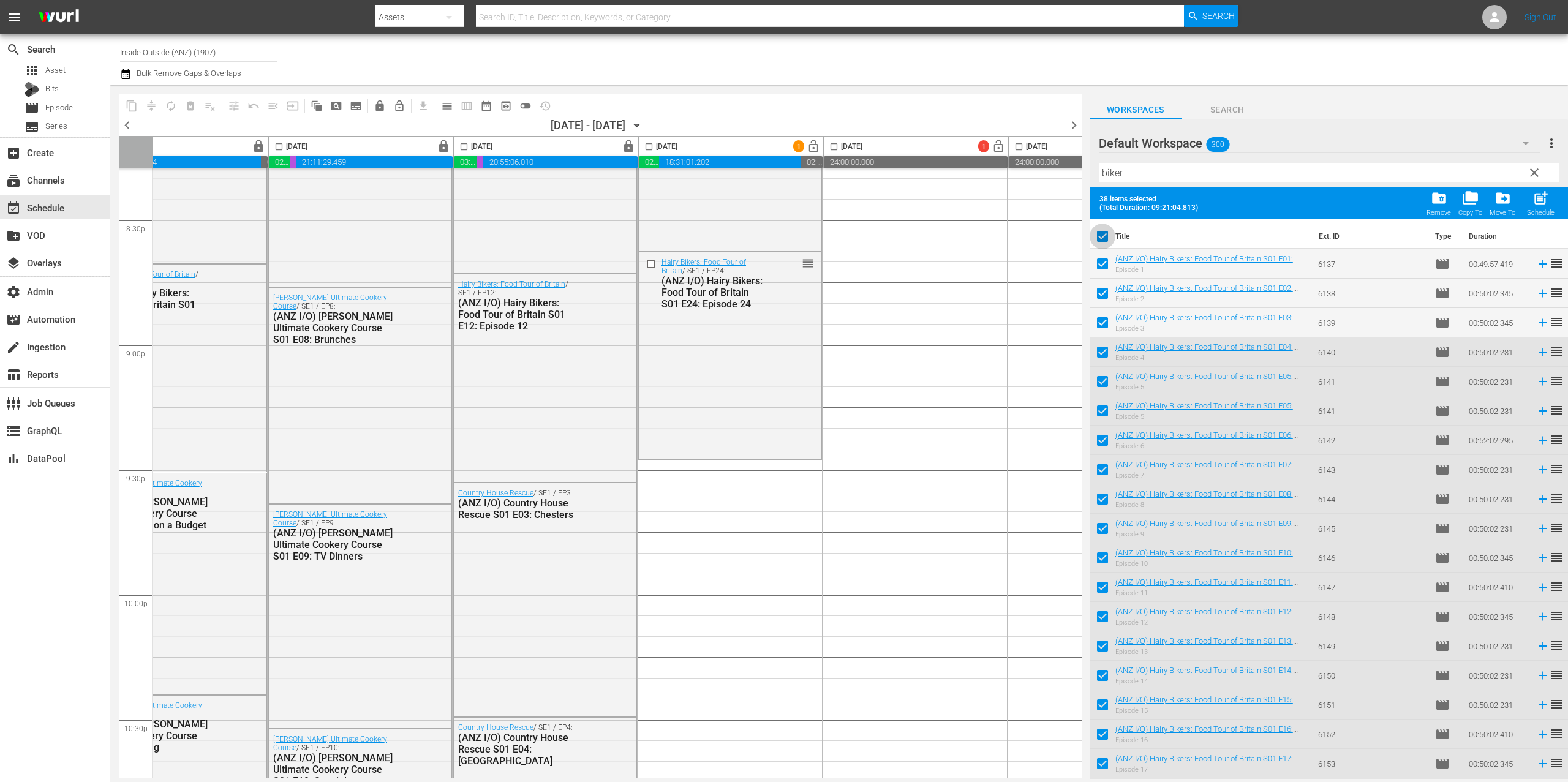
checkbox input "false"
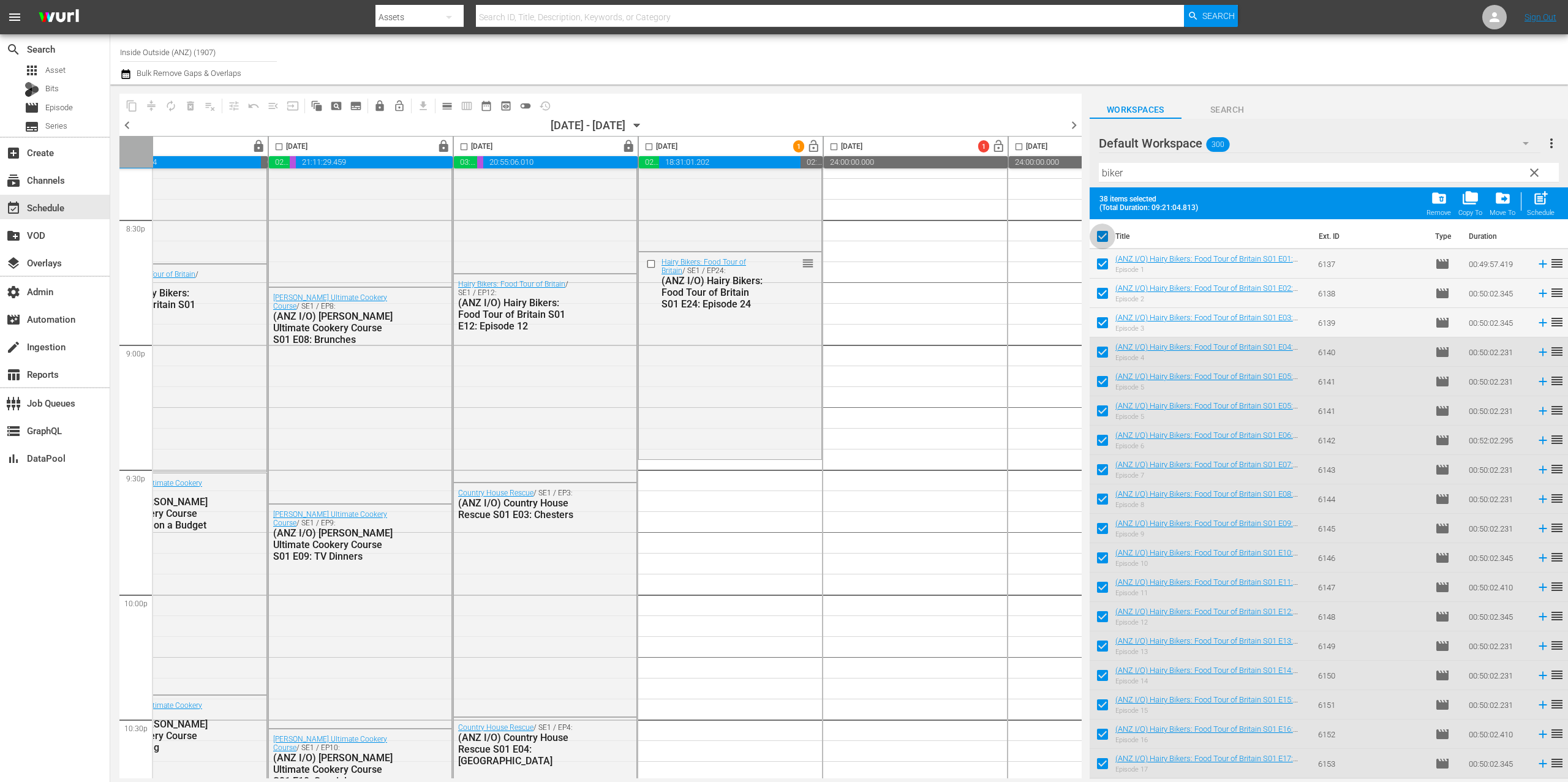
checkbox input "false"
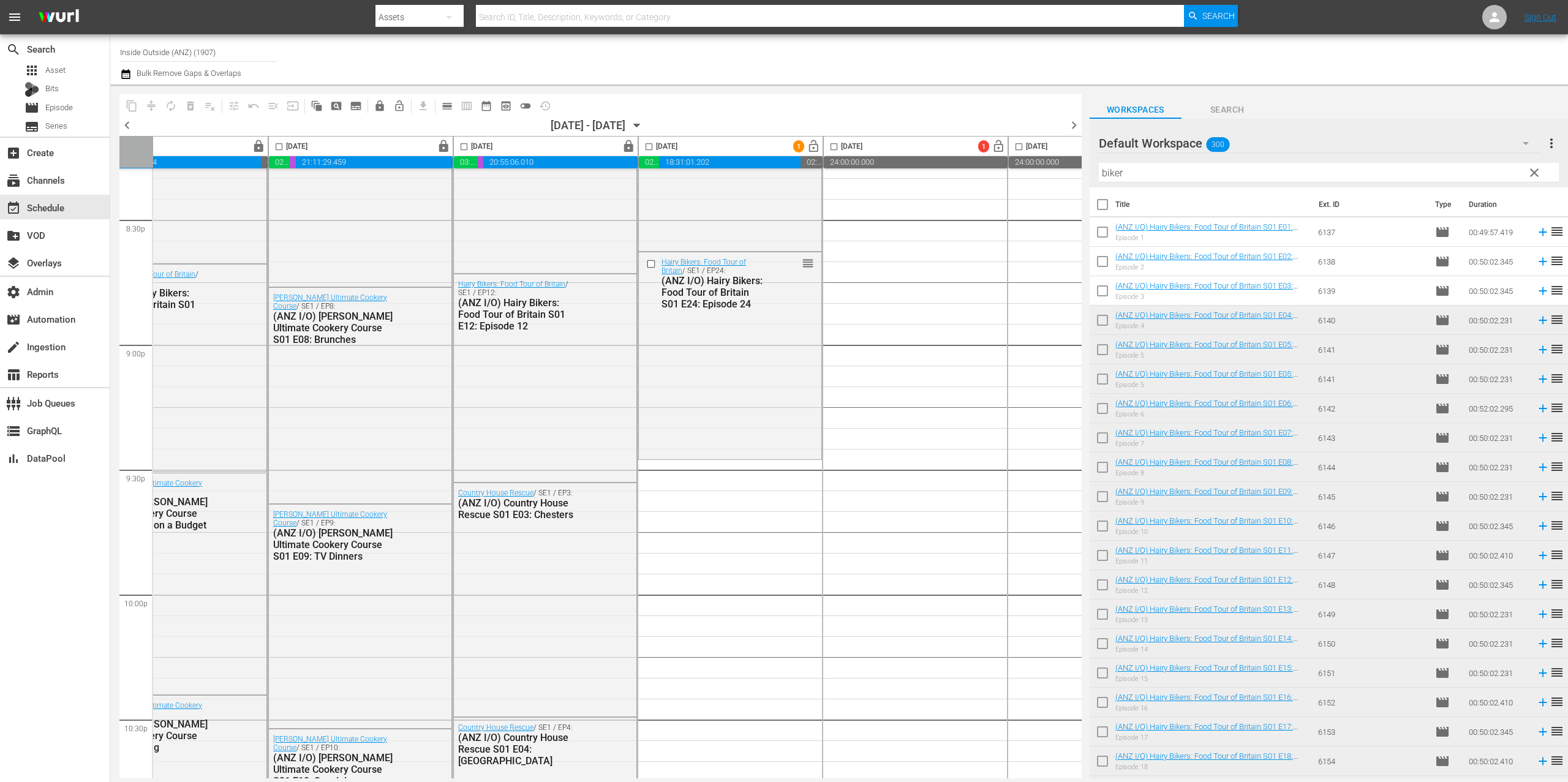
click at [1165, 178] on input "biker" at bounding box center [1329, 173] width 460 height 20
click at [1165, 178] on input "biker" at bounding box center [1329, 173] width 460 height 20
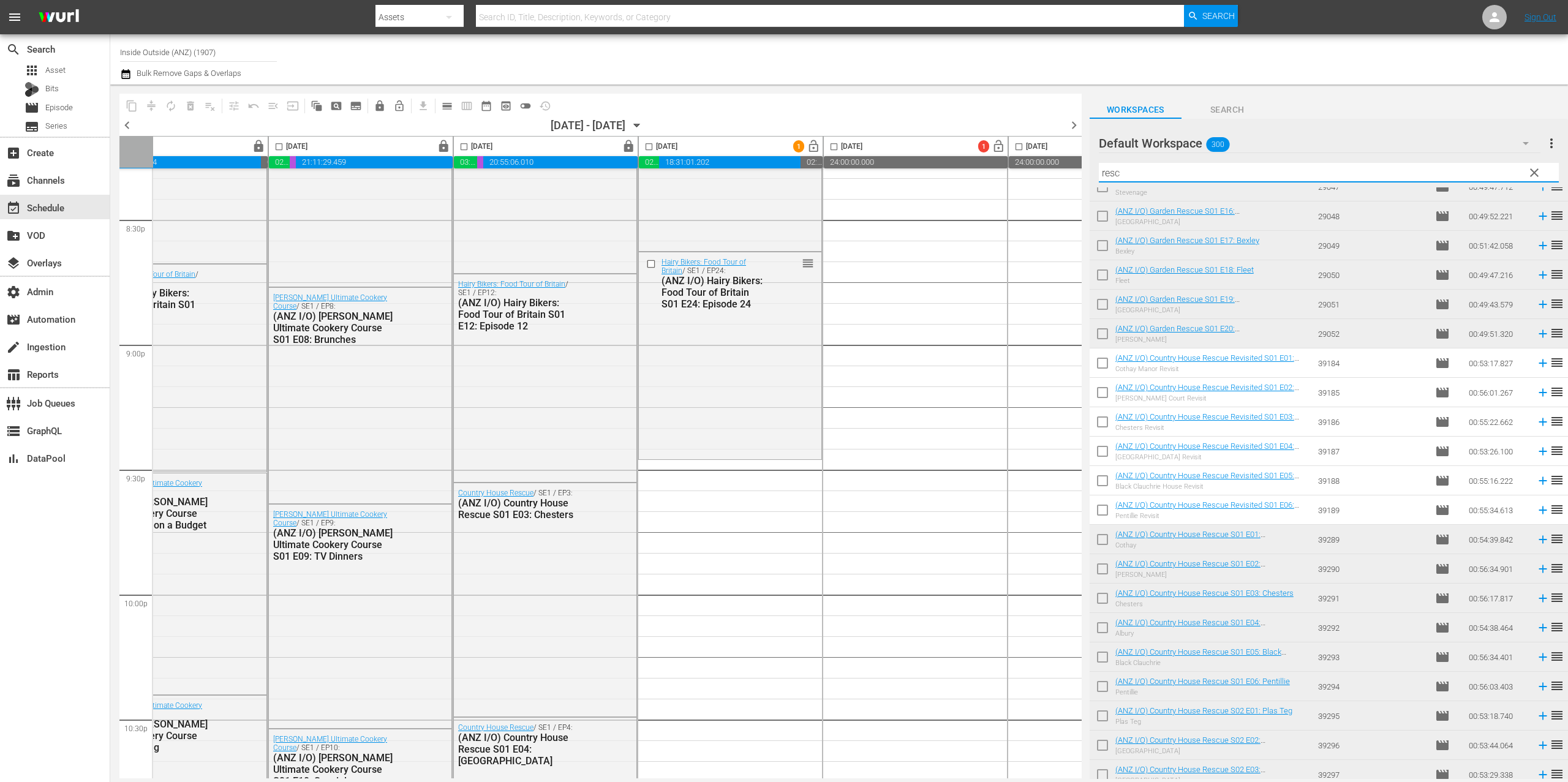
scroll to position [613, 0]
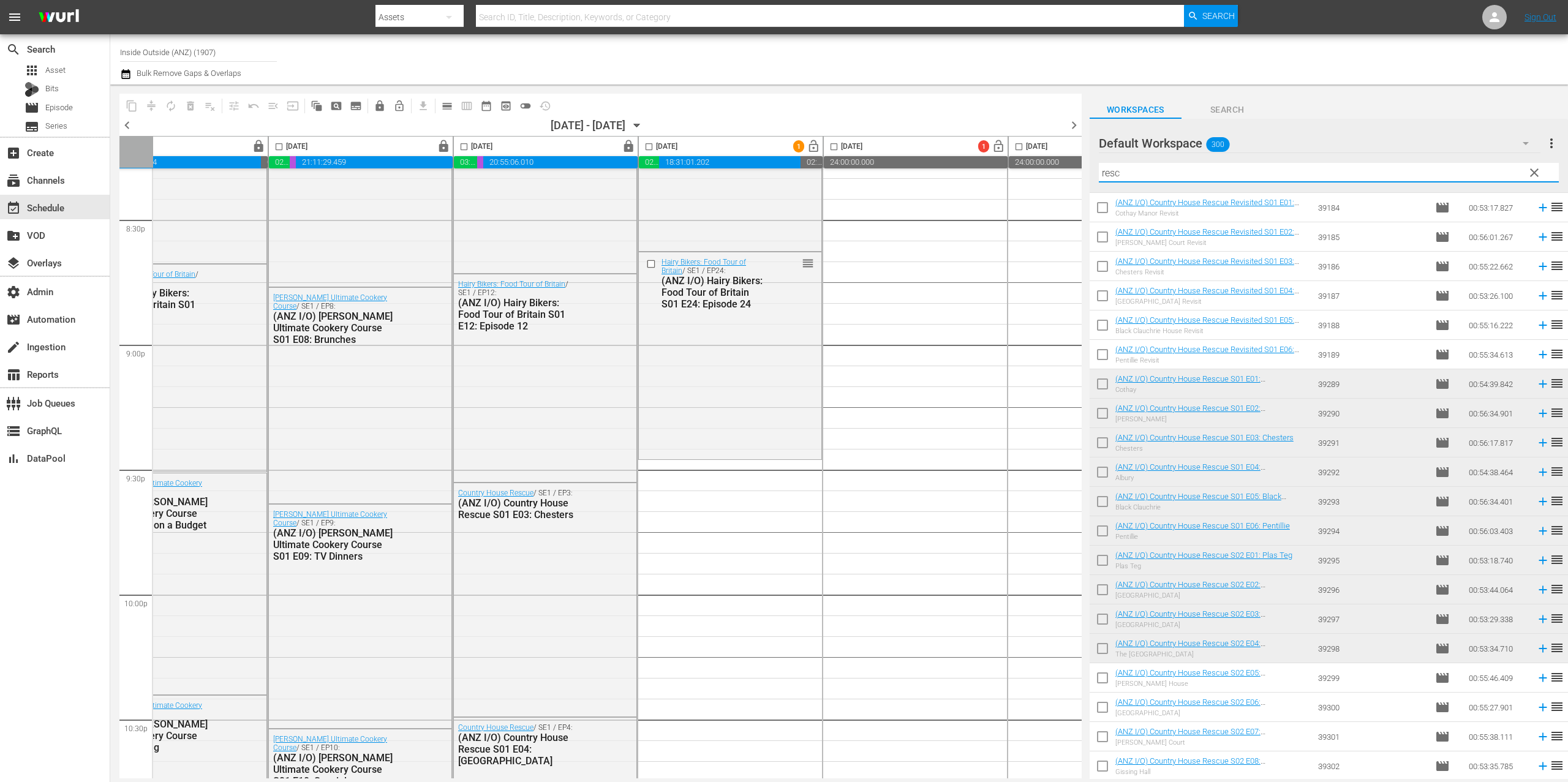
type input "resc"
click at [1100, 682] on input "checkbox" at bounding box center [1102, 680] width 26 height 26
checkbox input "true"
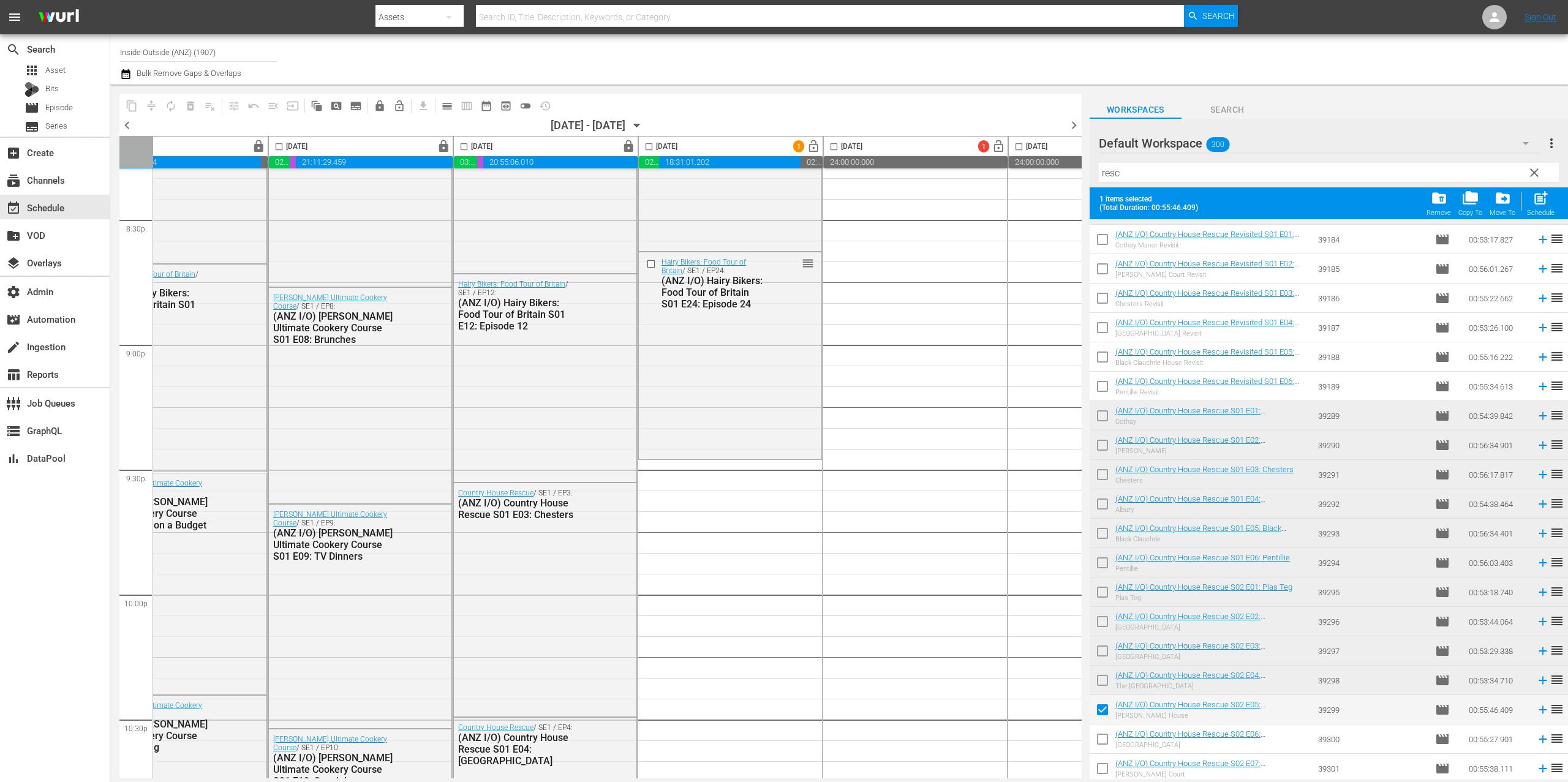
drag, startPoint x: 1105, startPoint y: 738, endPoint x: 1105, endPoint y: 766, distance: 28.0
click at [1105, 738] on input "checkbox" at bounding box center [1102, 742] width 26 height 26
checkbox input "true"
click at [1104, 771] on input "checkbox" at bounding box center [1102, 771] width 26 height 26
checkbox input "true"
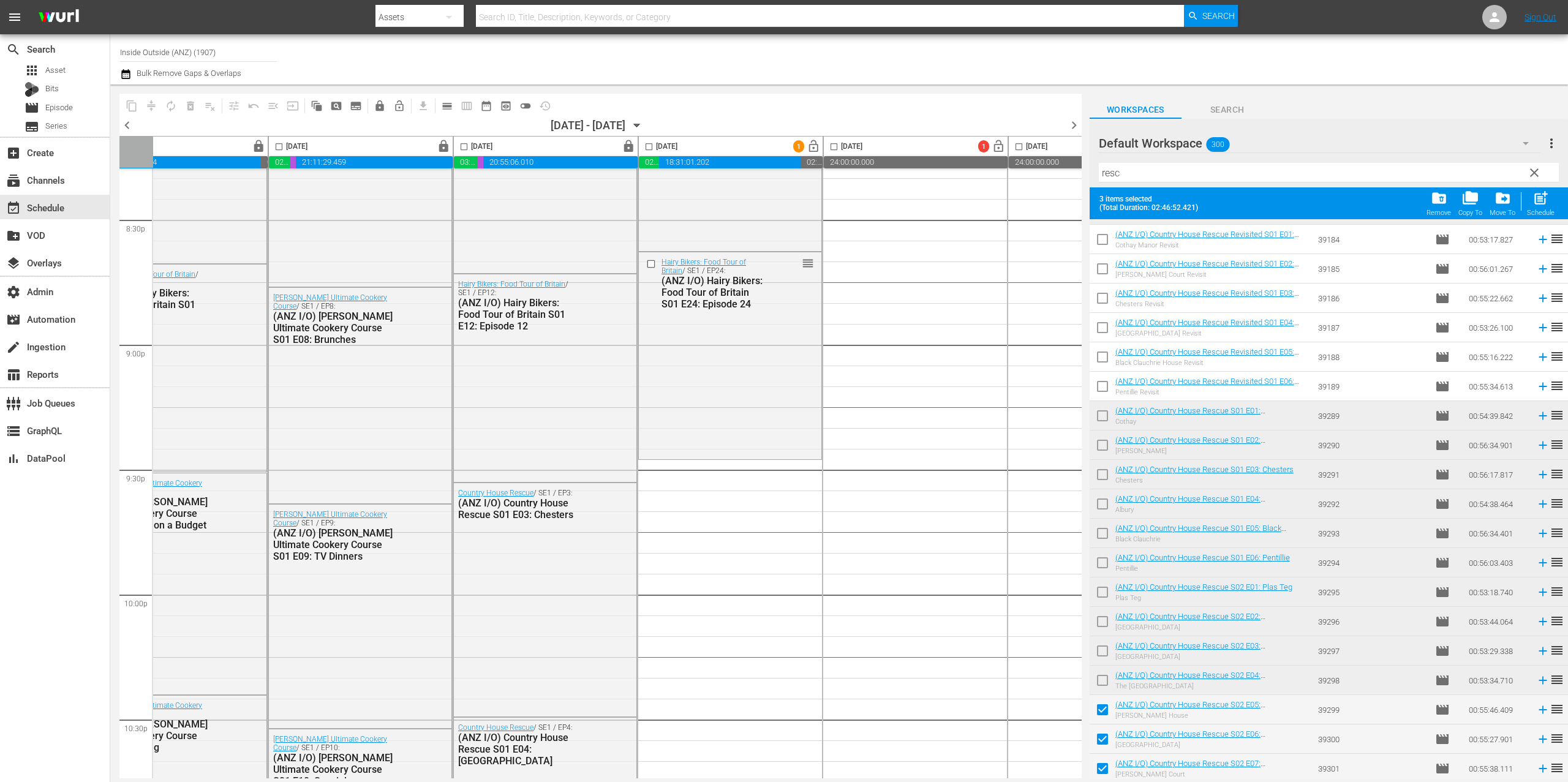
scroll to position [644, 0]
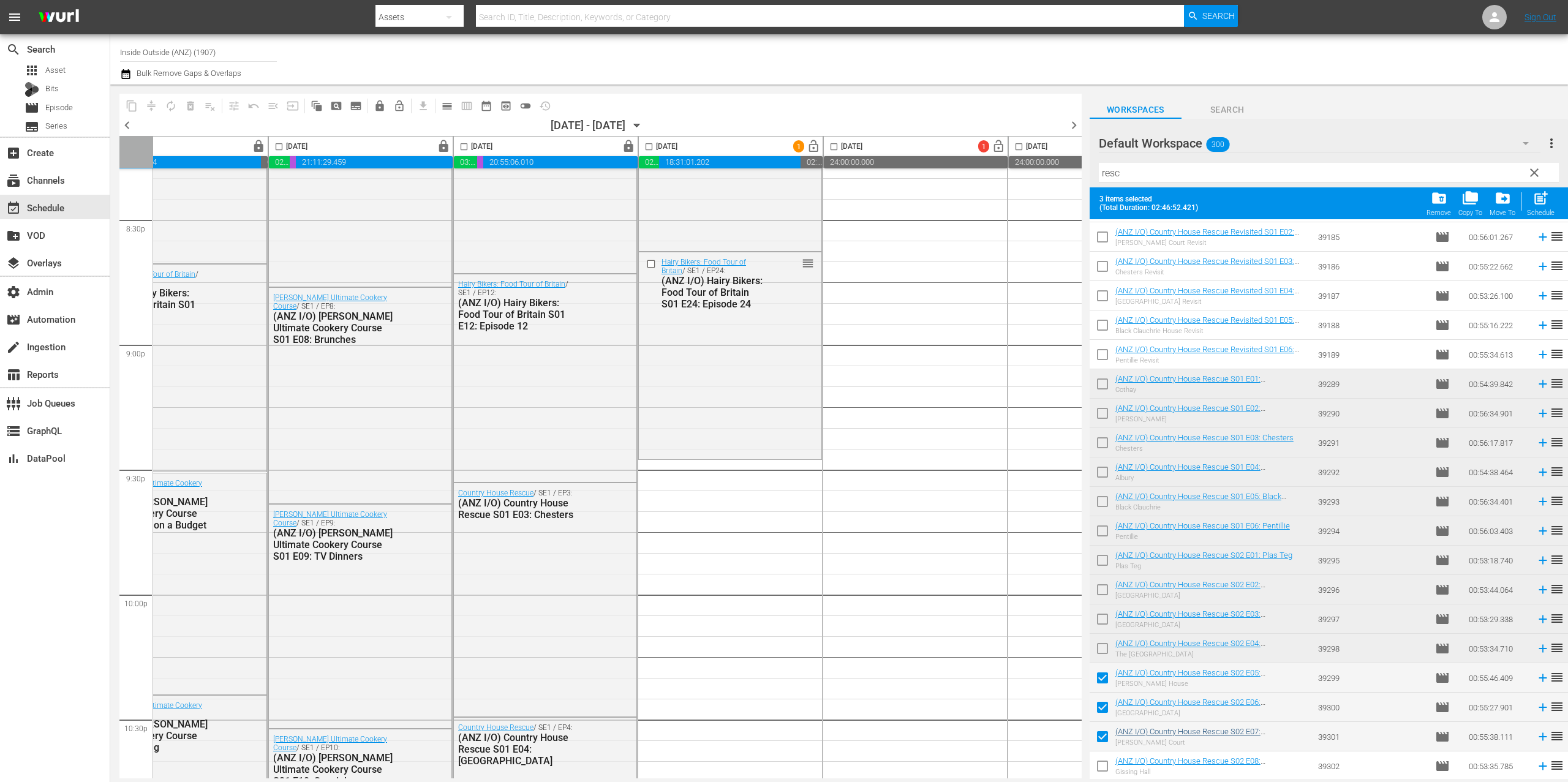
drag, startPoint x: 1104, startPoint y: 769, endPoint x: 1129, endPoint y: 729, distance: 47.2
click at [1104, 769] on input "checkbox" at bounding box center [1102, 769] width 26 height 26
checkbox input "true"
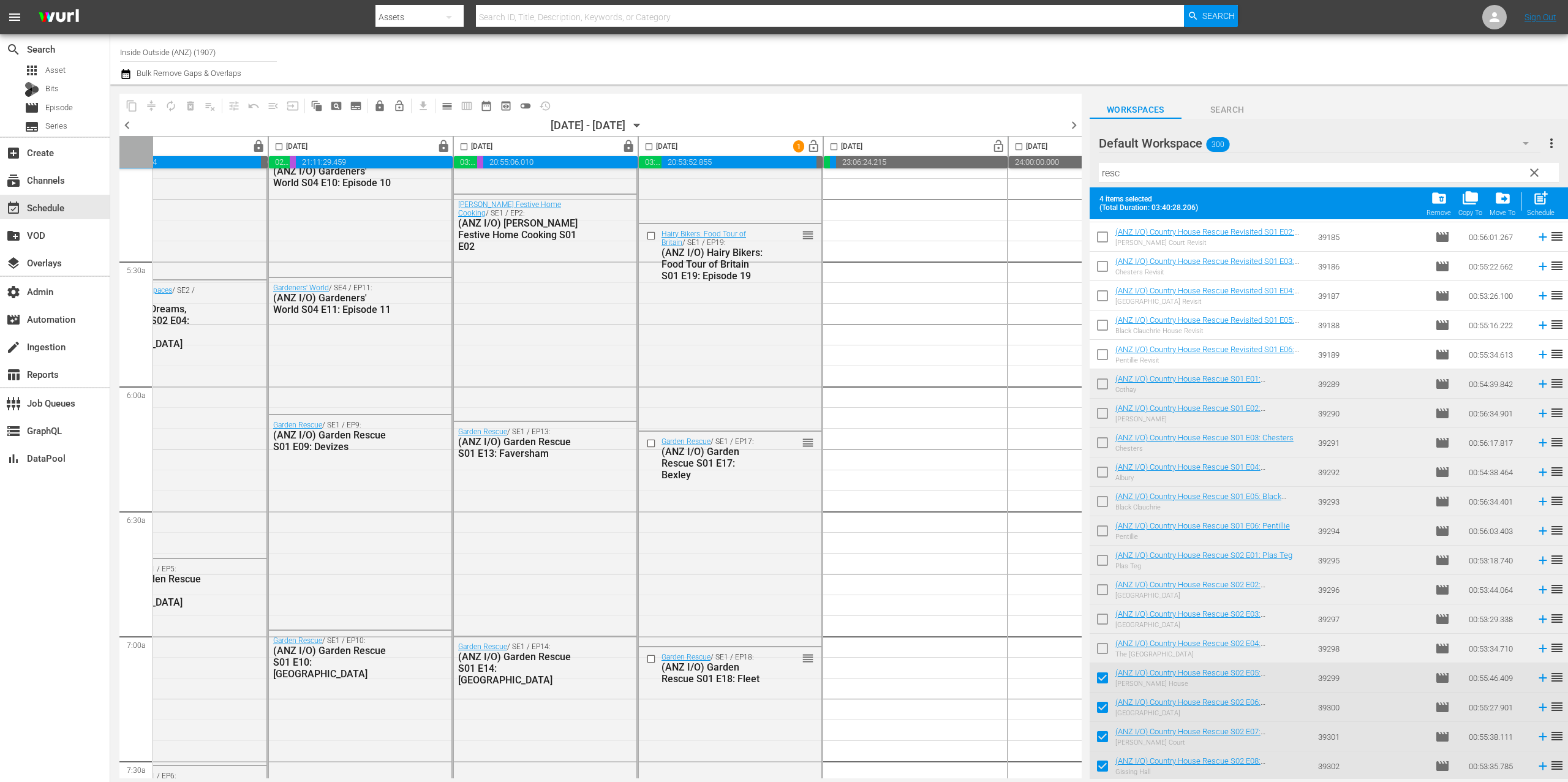
scroll to position [288, 70]
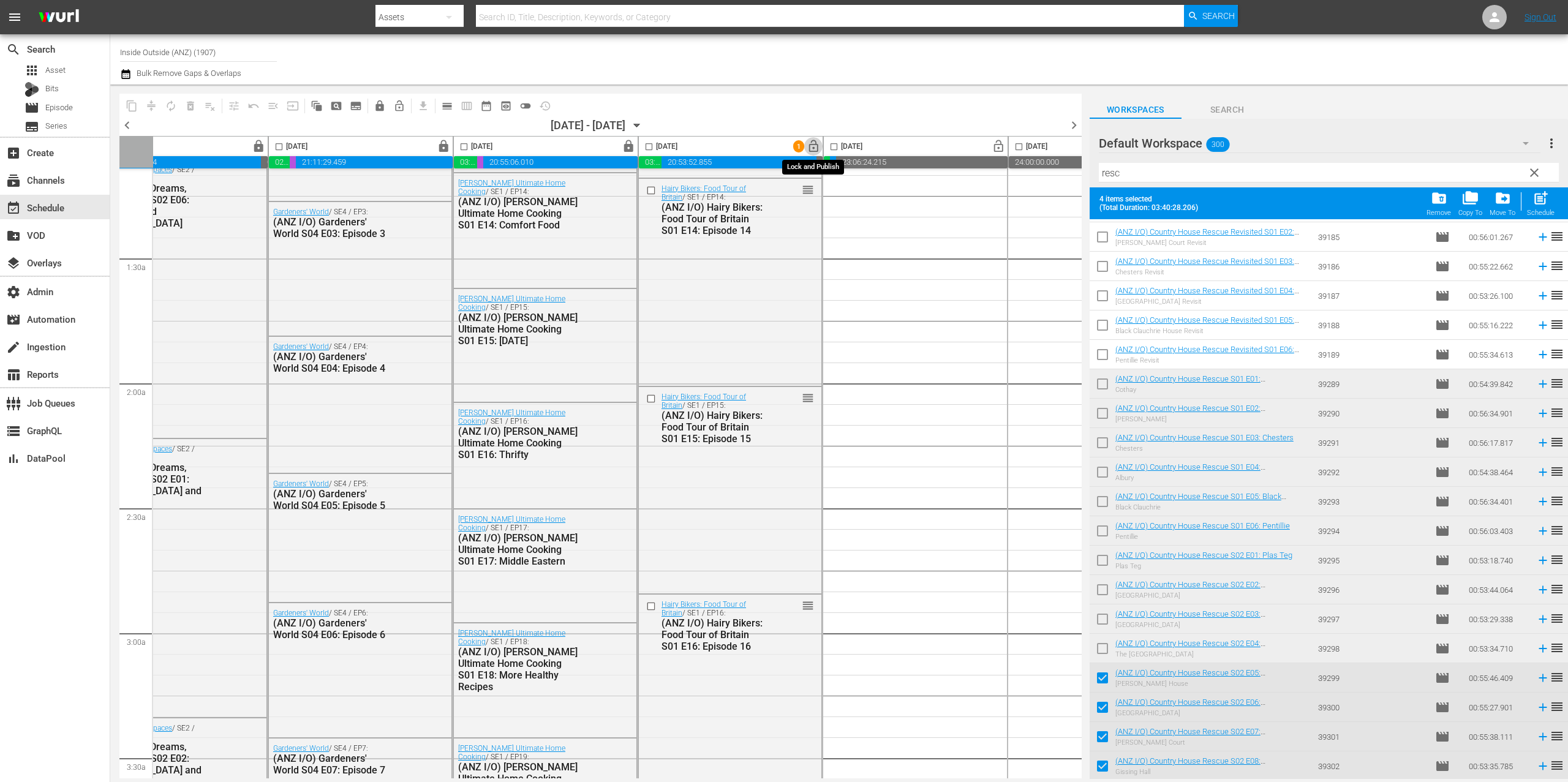
click at [818, 149] on span "lock_open" at bounding box center [814, 147] width 14 height 14
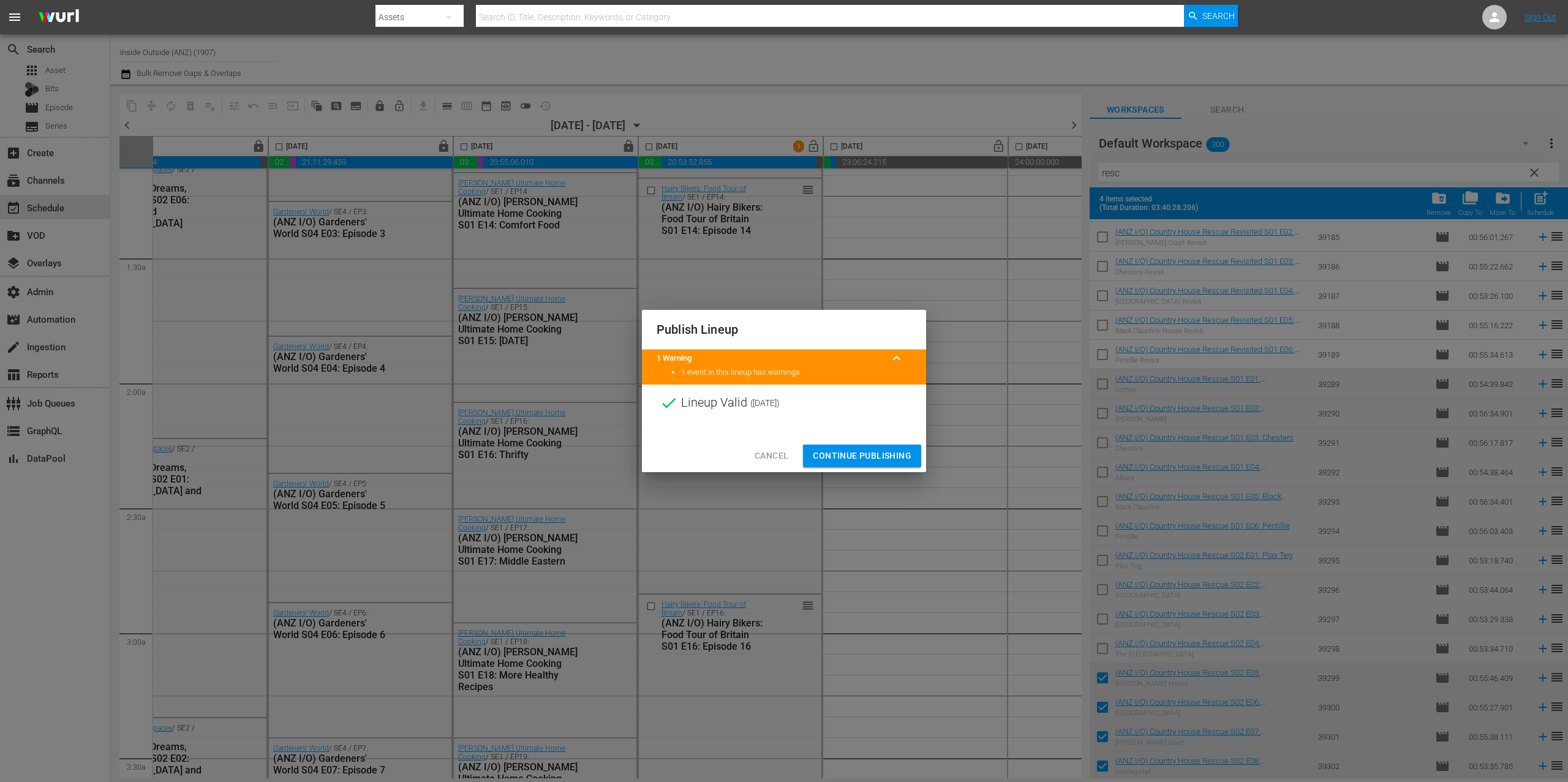
click at [901, 451] on span "Continue Publishing" at bounding box center [862, 456] width 98 height 15
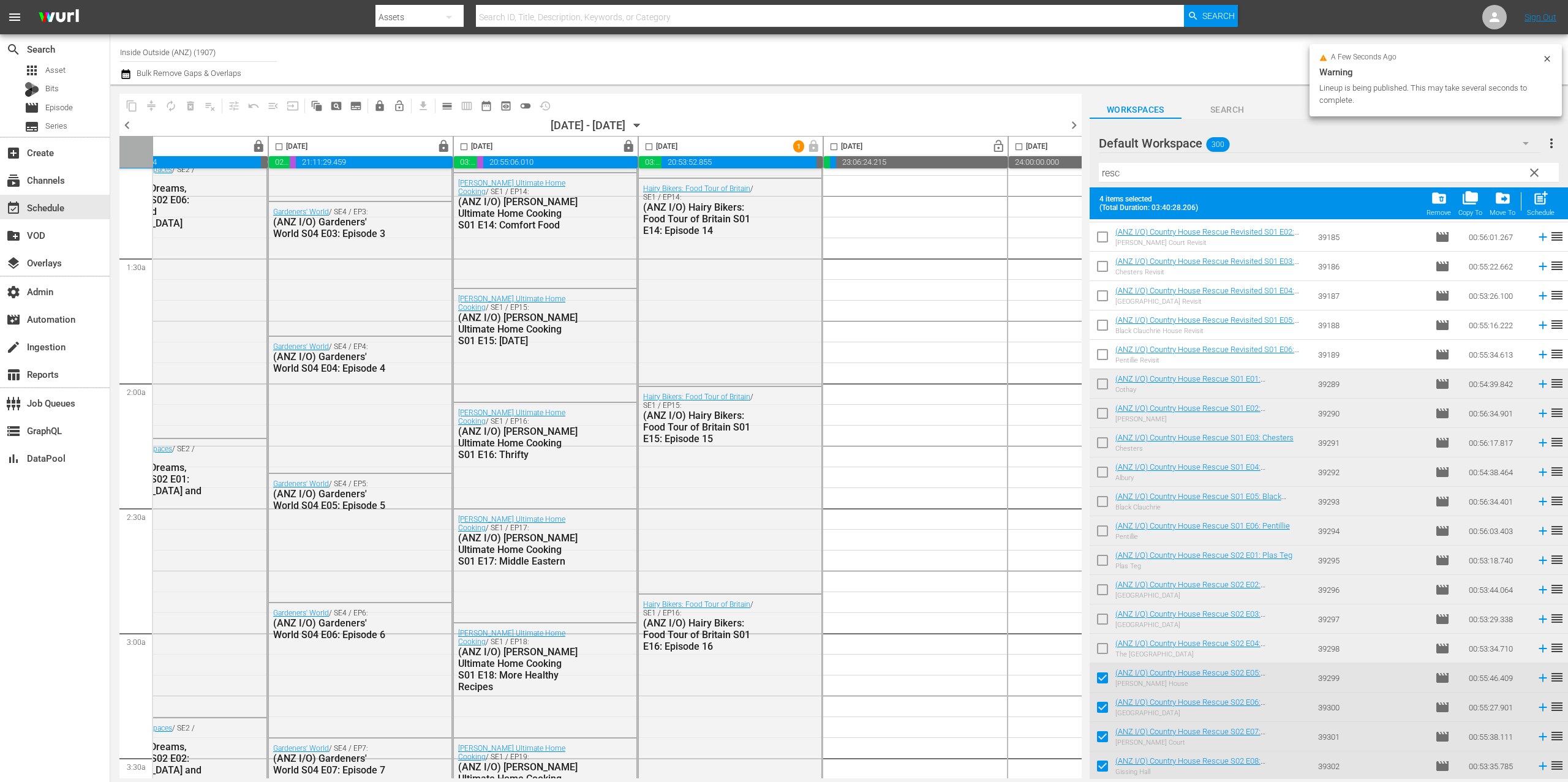
scroll to position [0, 70]
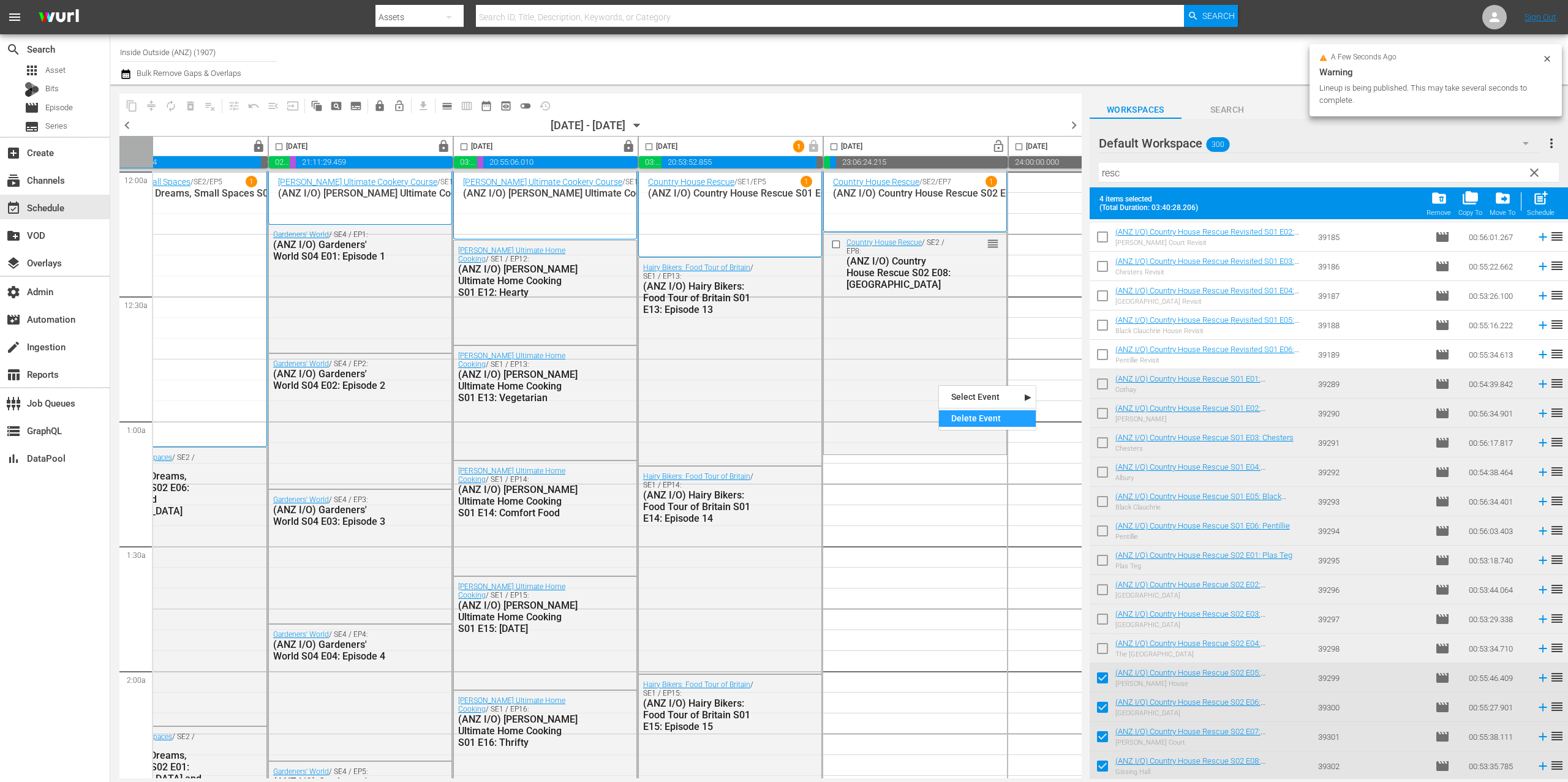
click at [982, 421] on div "Delete Event" at bounding box center [988, 419] width 97 height 17
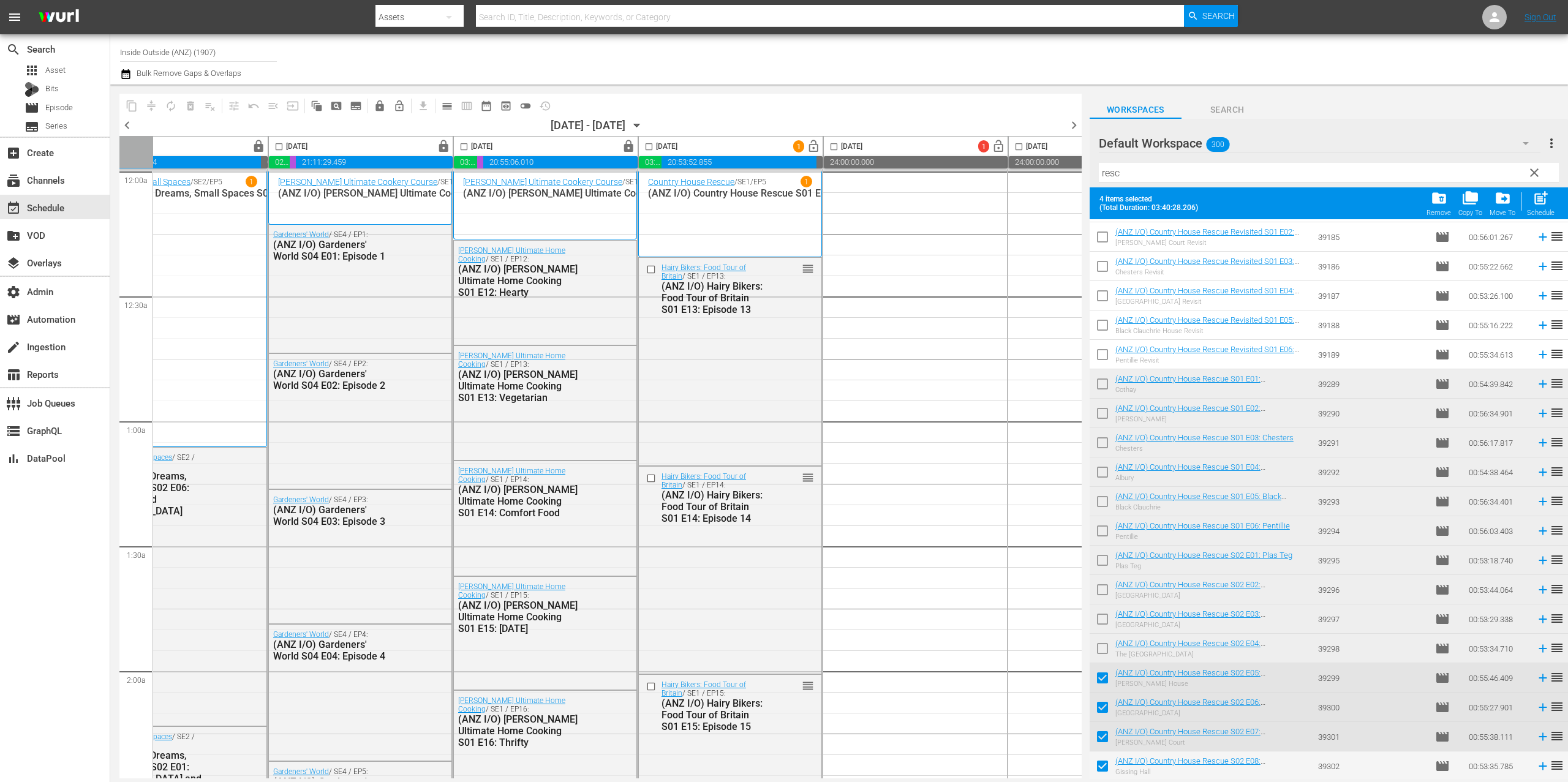
scroll to position [0, 0]
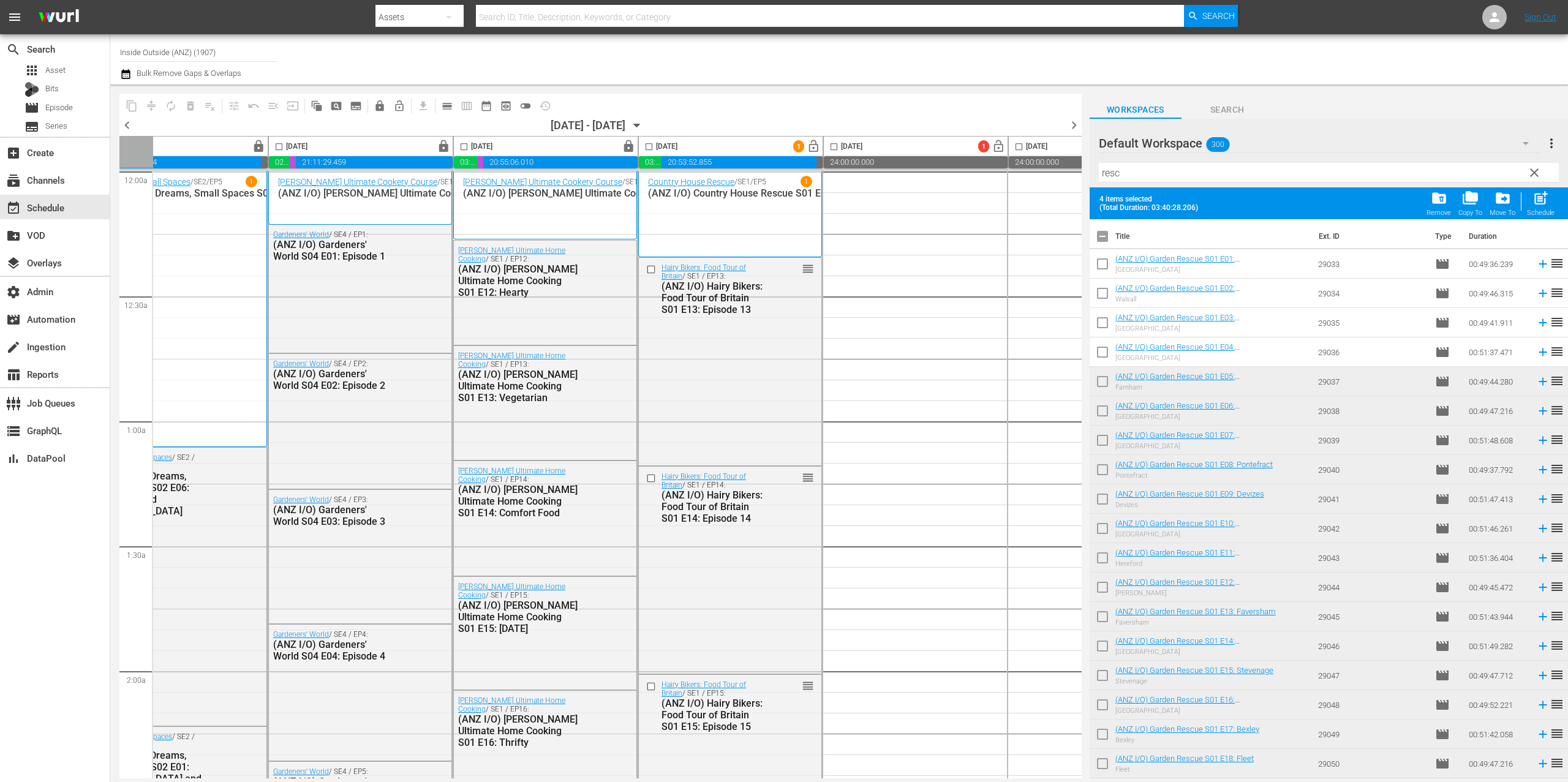
click at [1101, 237] on input "checkbox" at bounding box center [1102, 238] width 26 height 26
checkbox input "true"
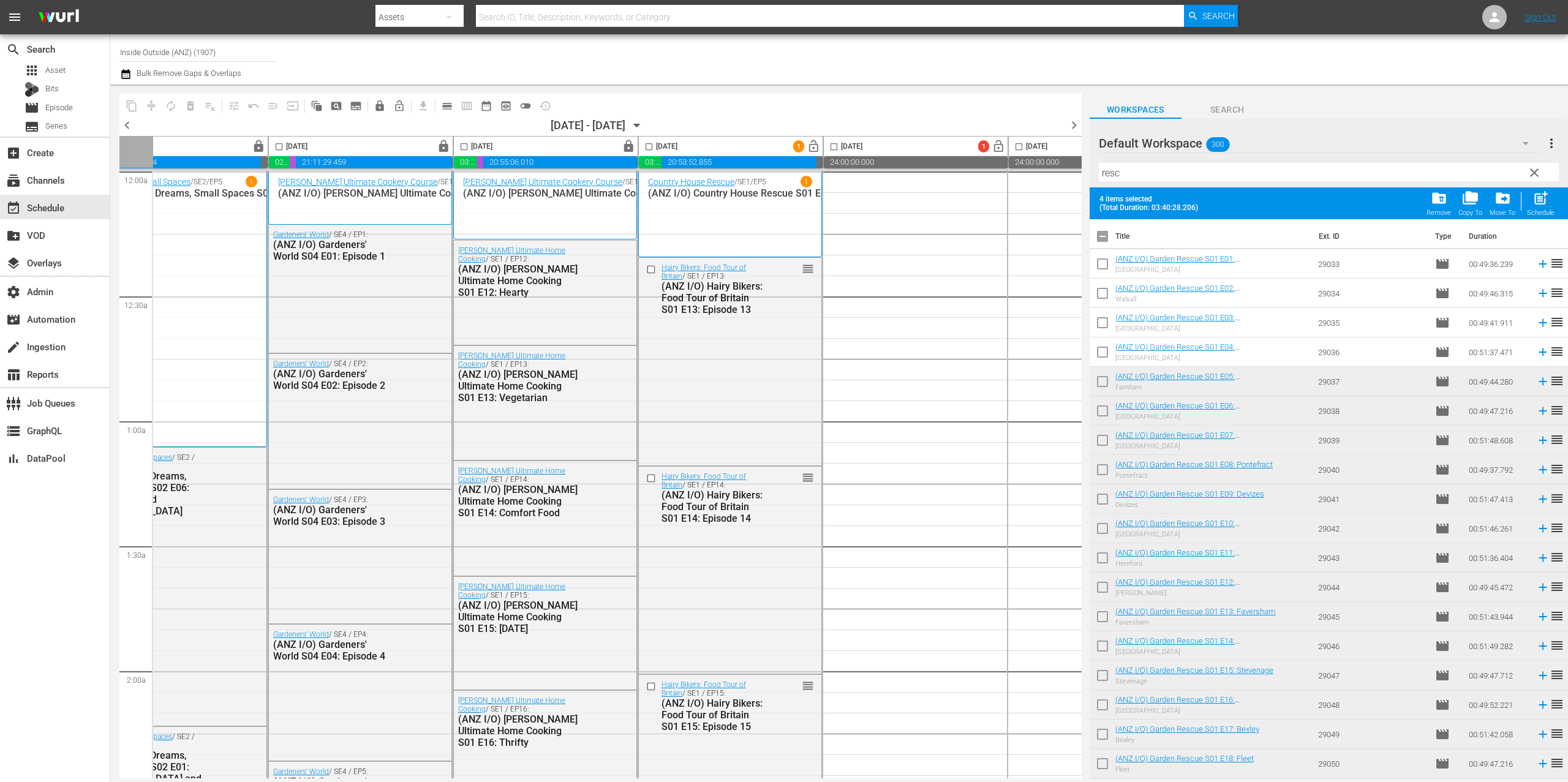
checkbox input "true"
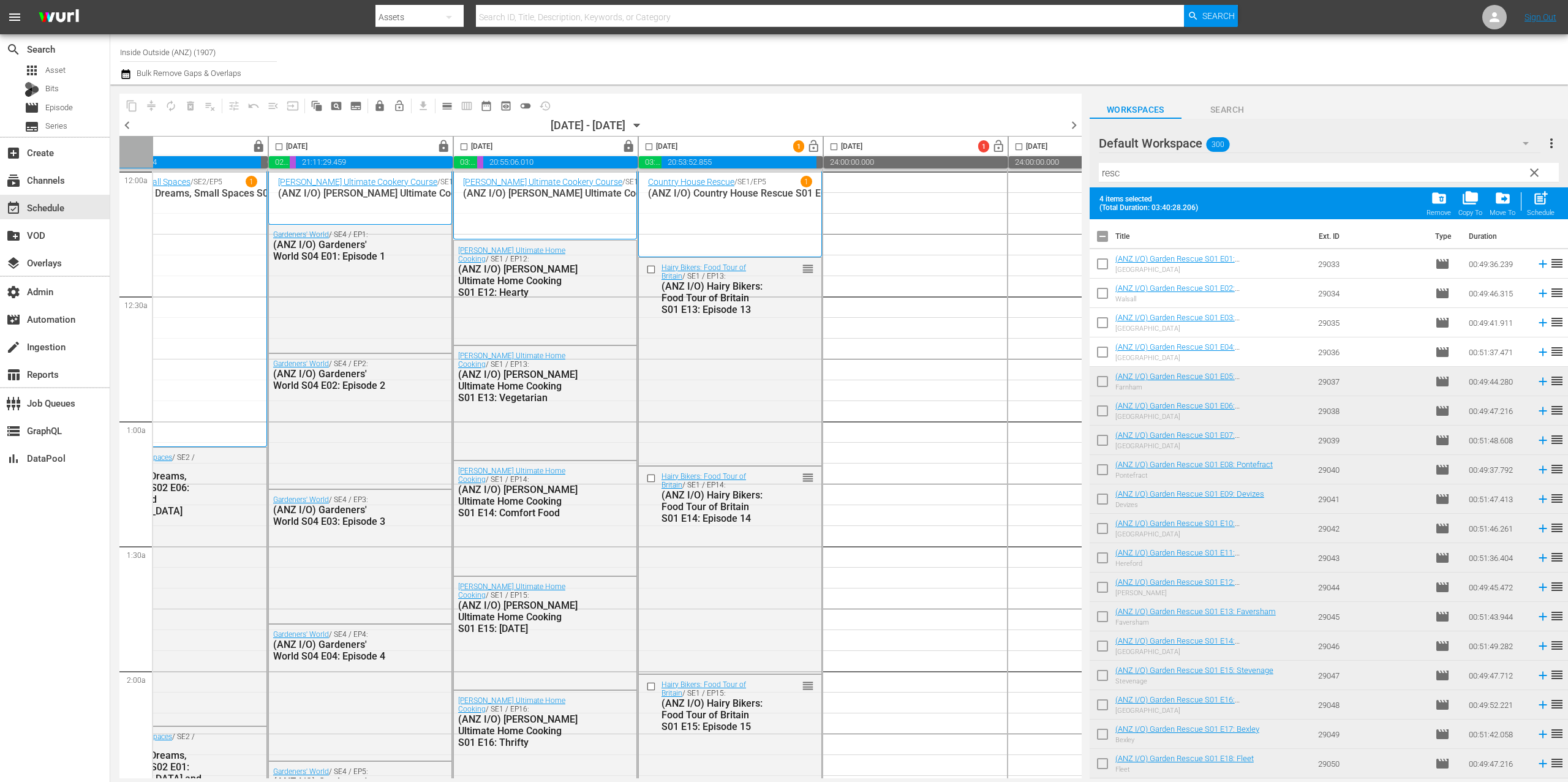
checkbox input "true"
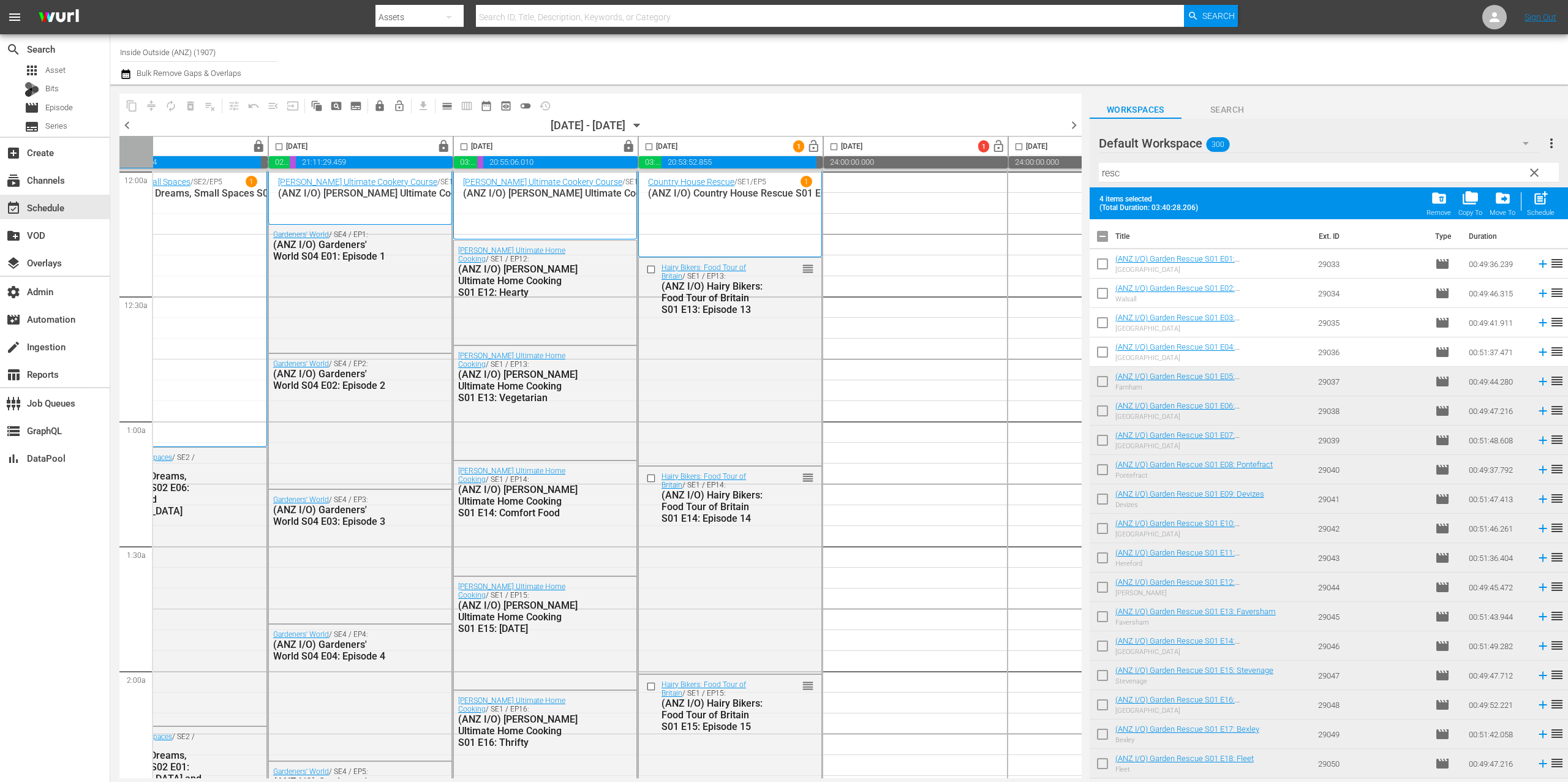
checkbox input "true"
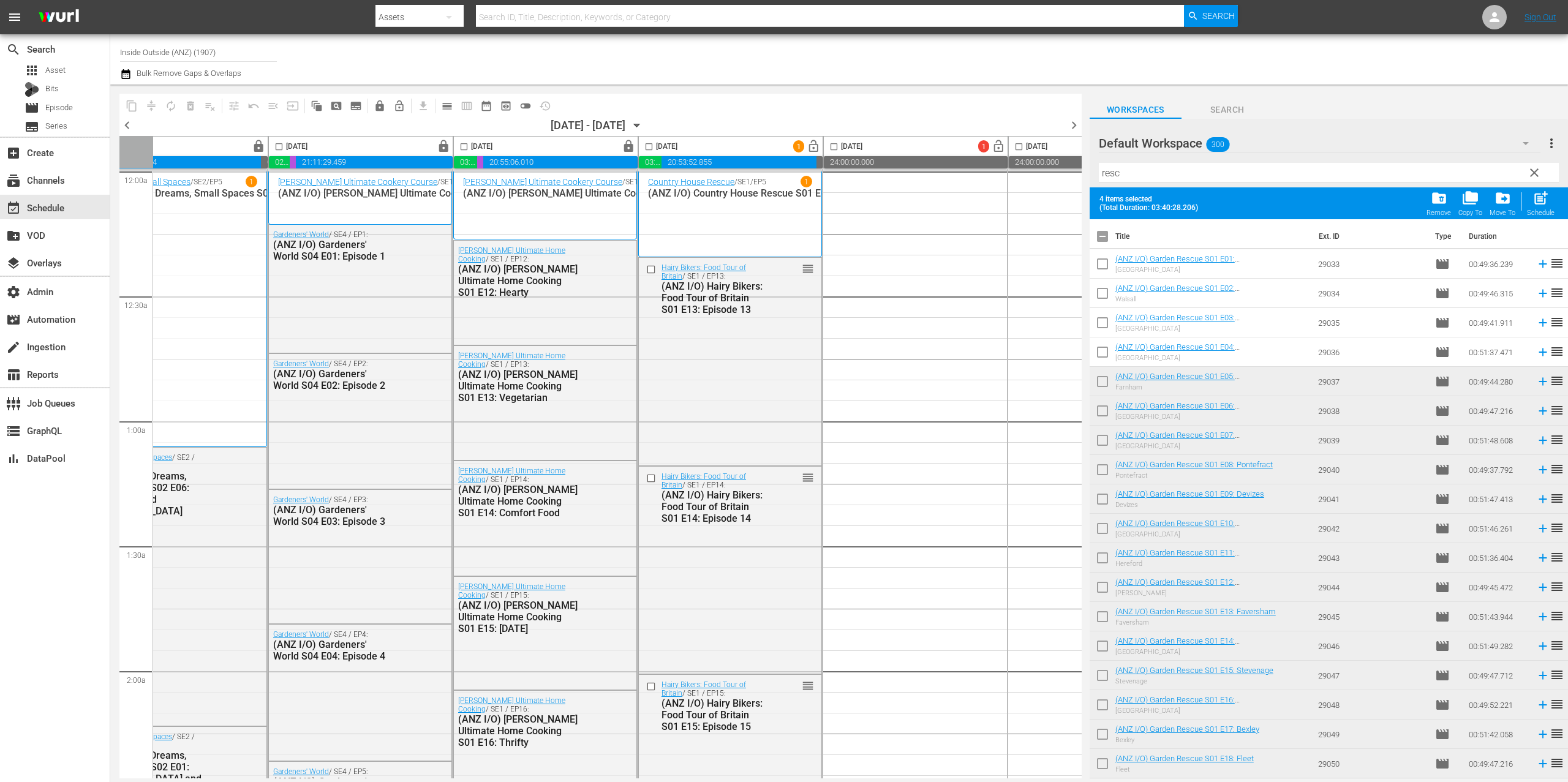
checkbox input "true"
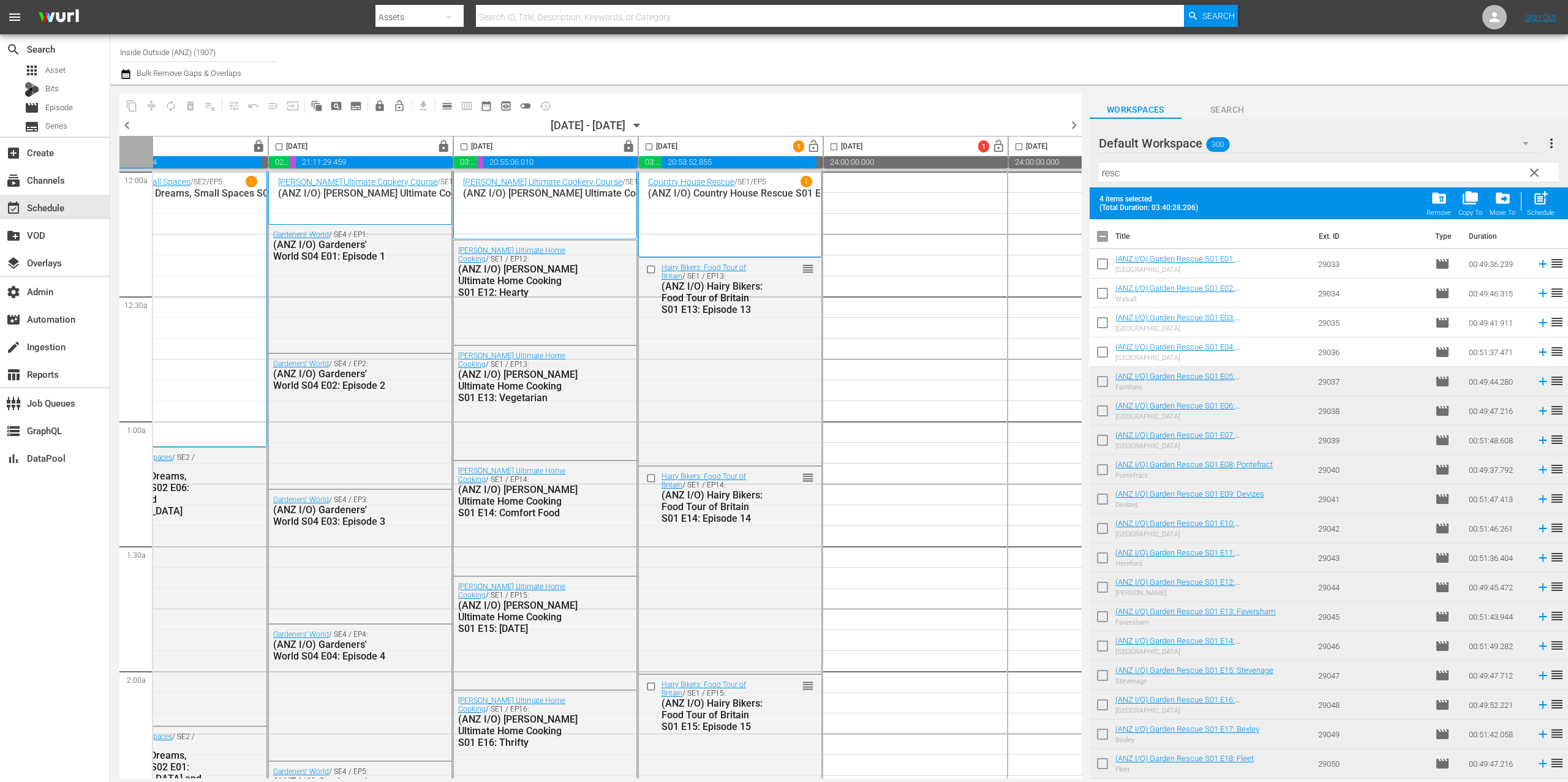
checkbox input "true"
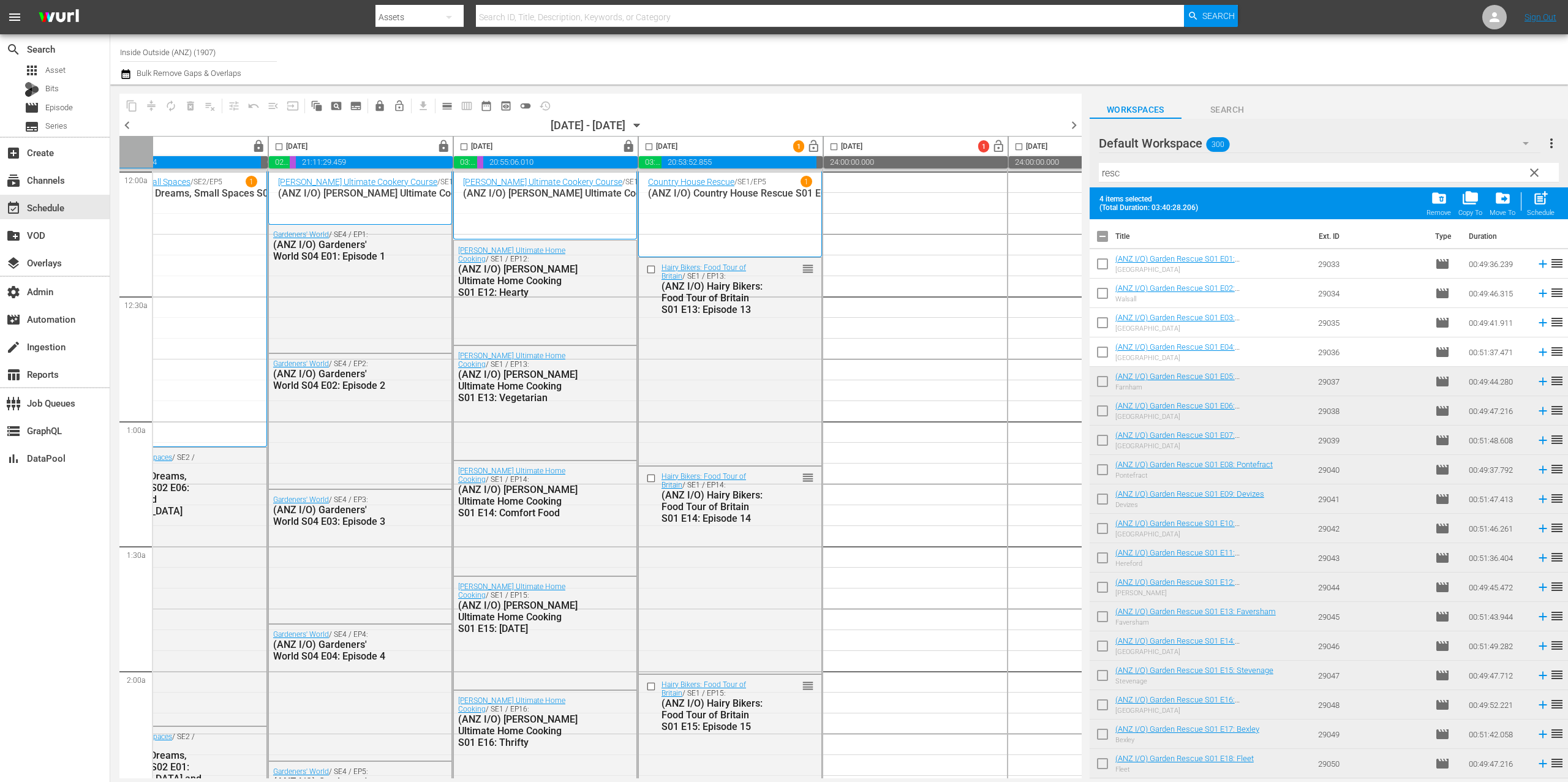
checkbox input "true"
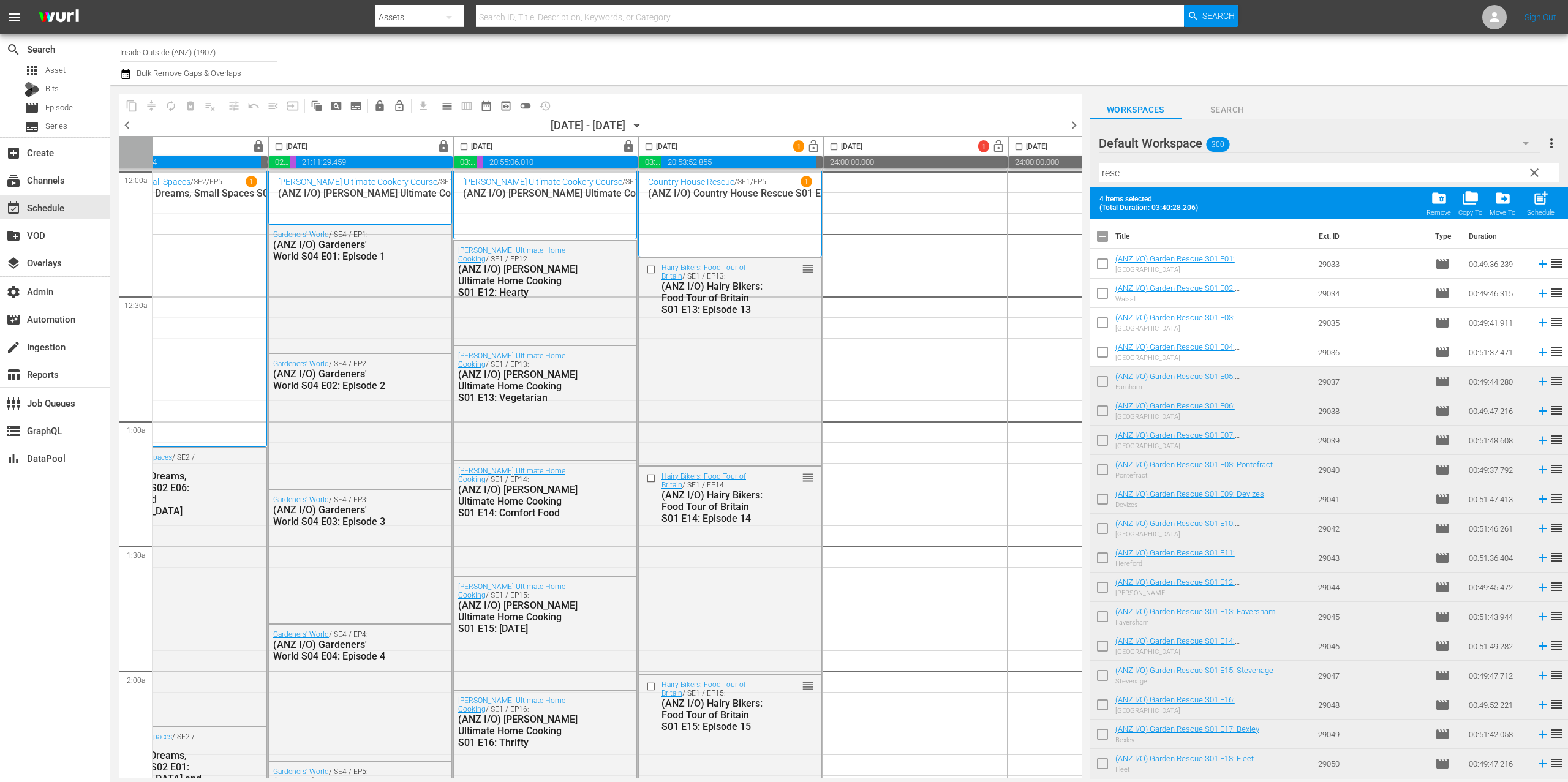
checkbox input "true"
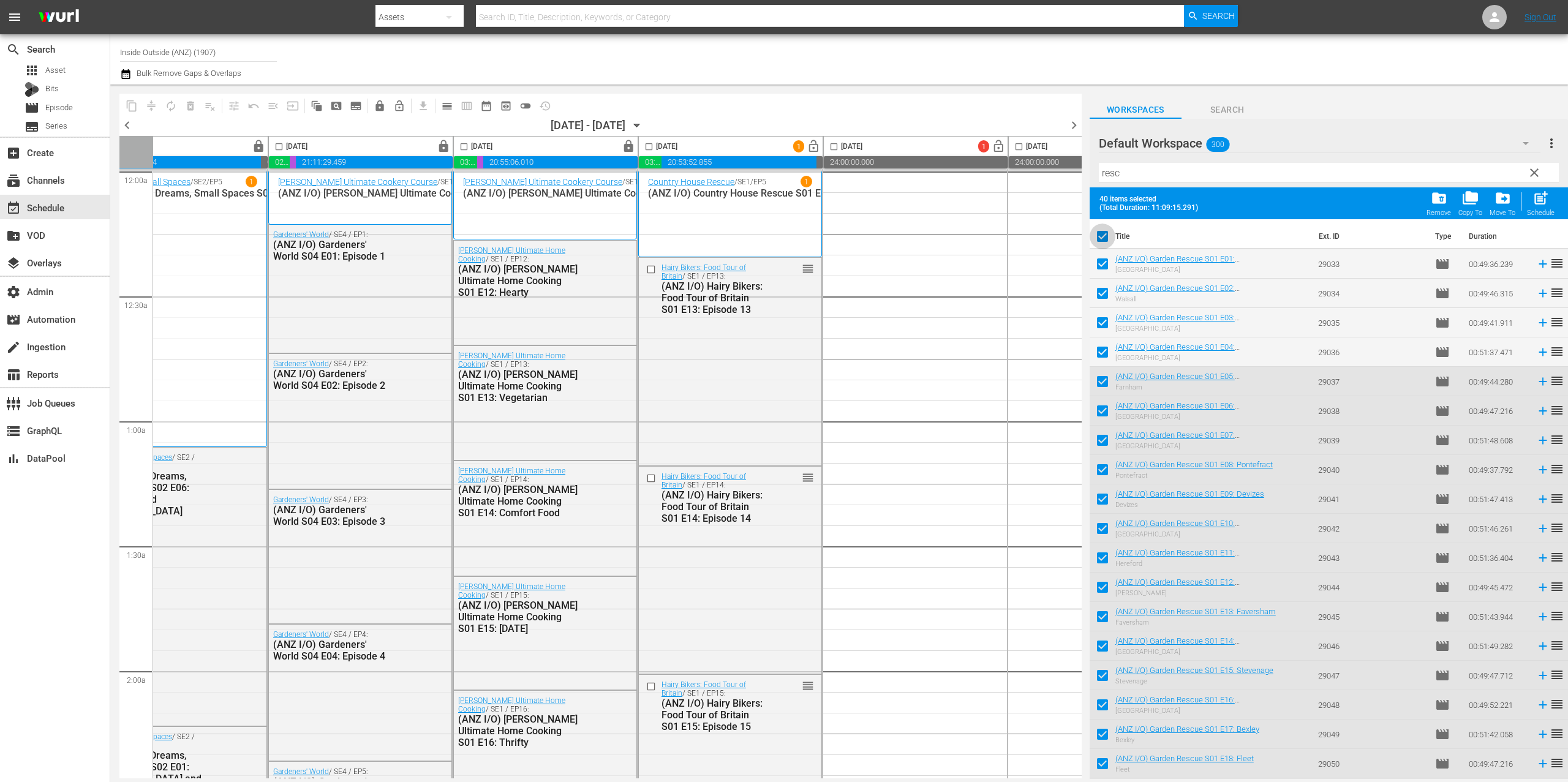
click at [1101, 237] on input "checkbox" at bounding box center [1102, 238] width 26 height 26
checkbox input "false"
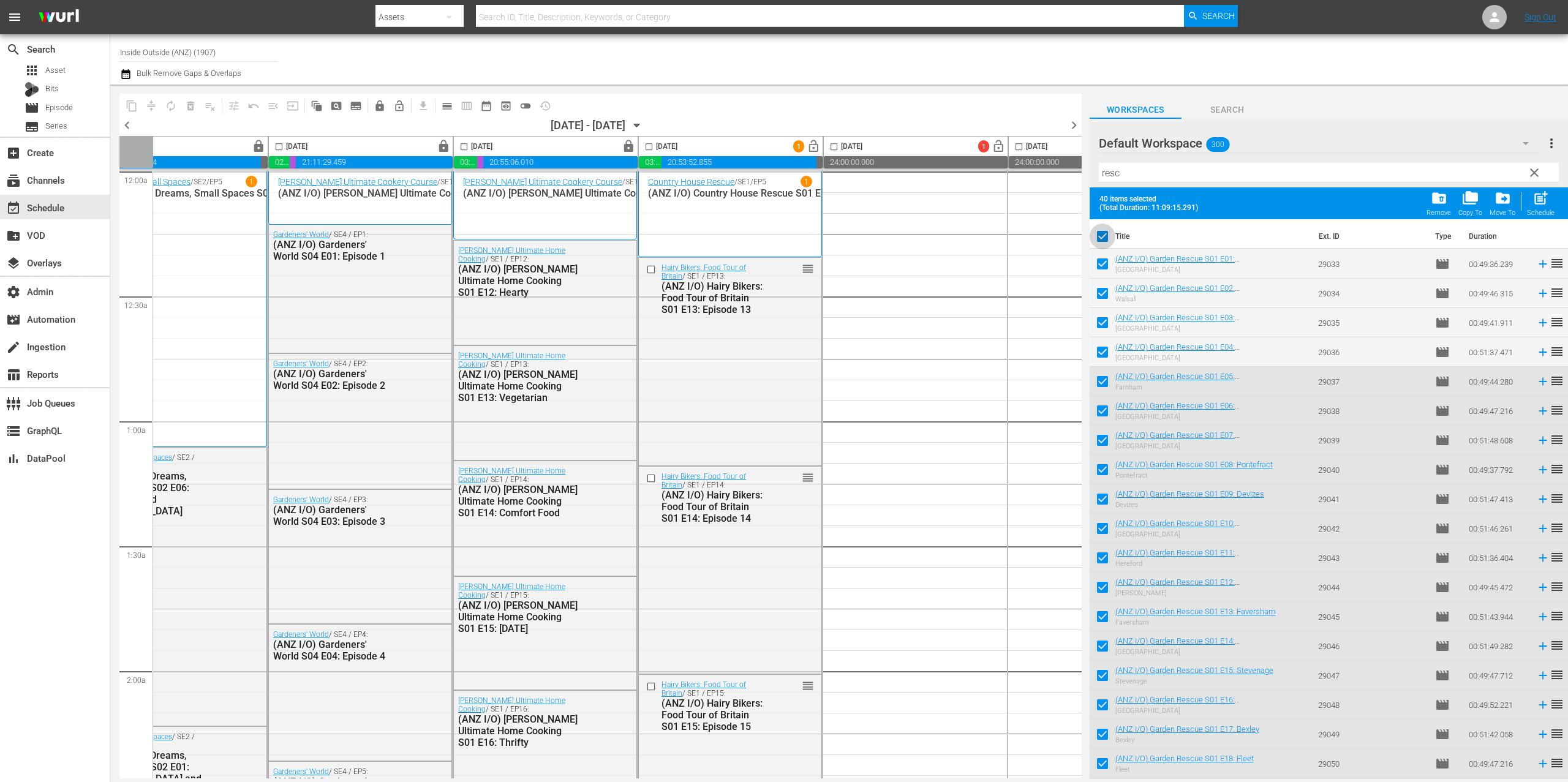
checkbox input "false"
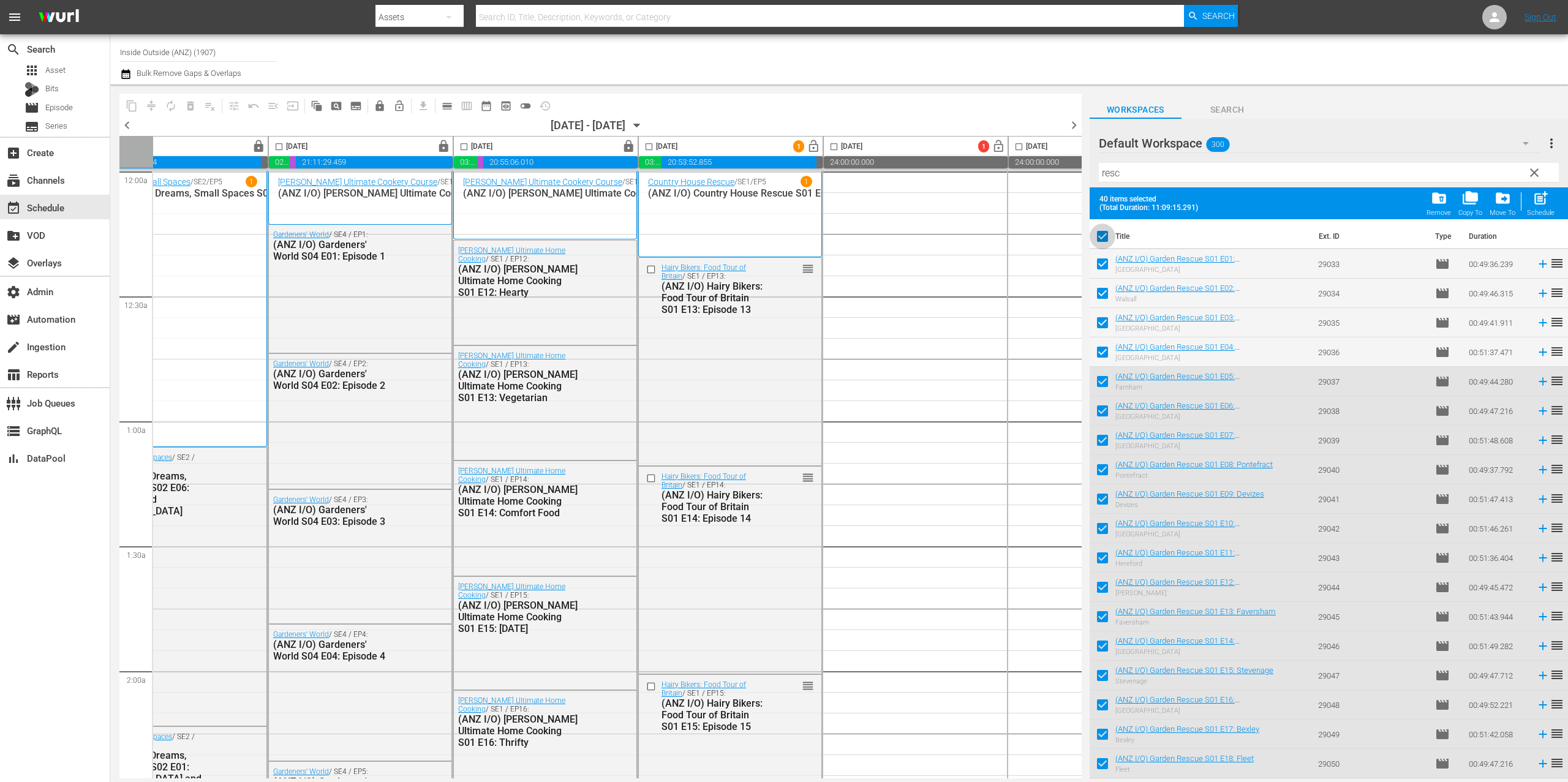
checkbox input "false"
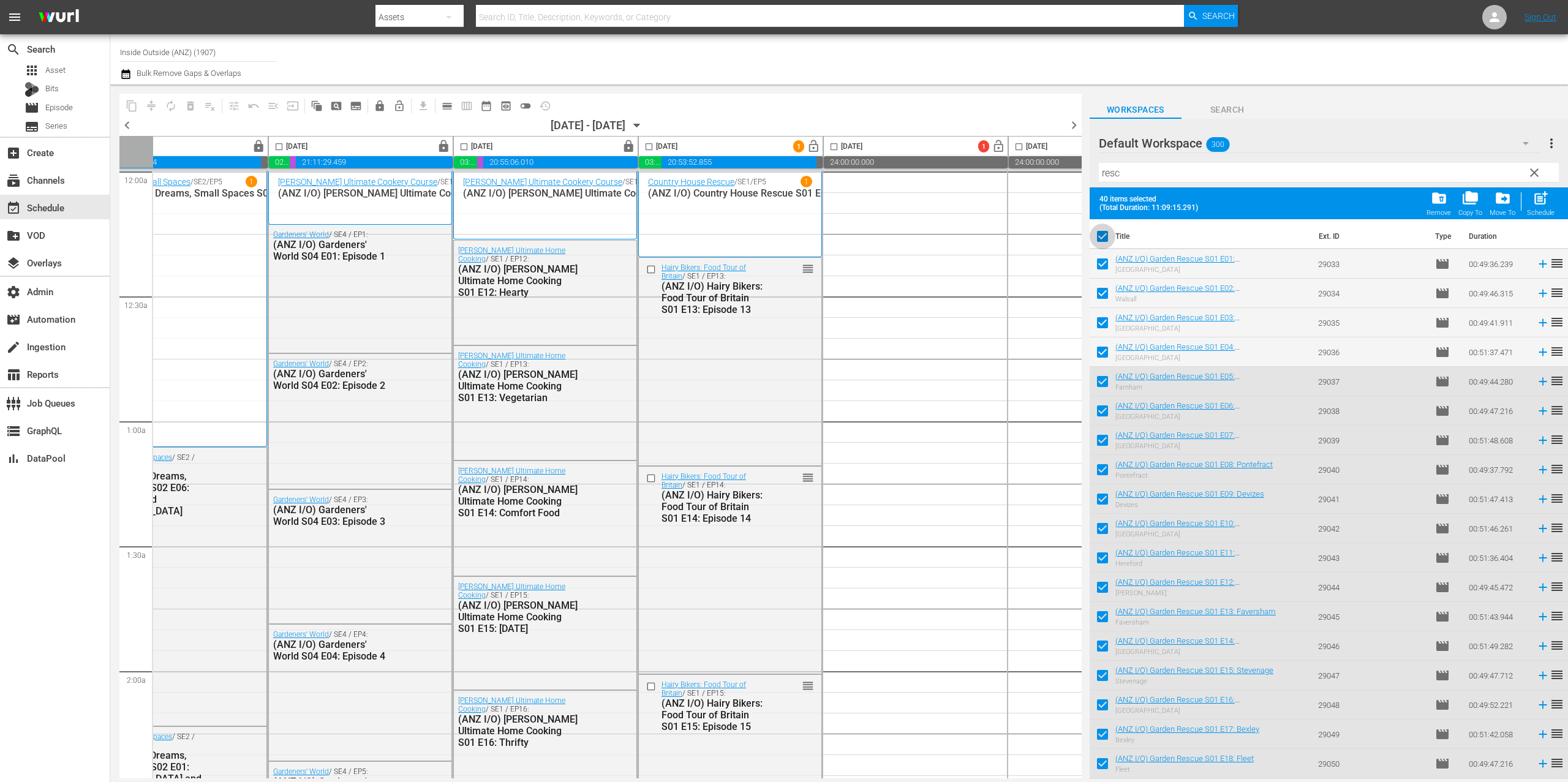
checkbox input "false"
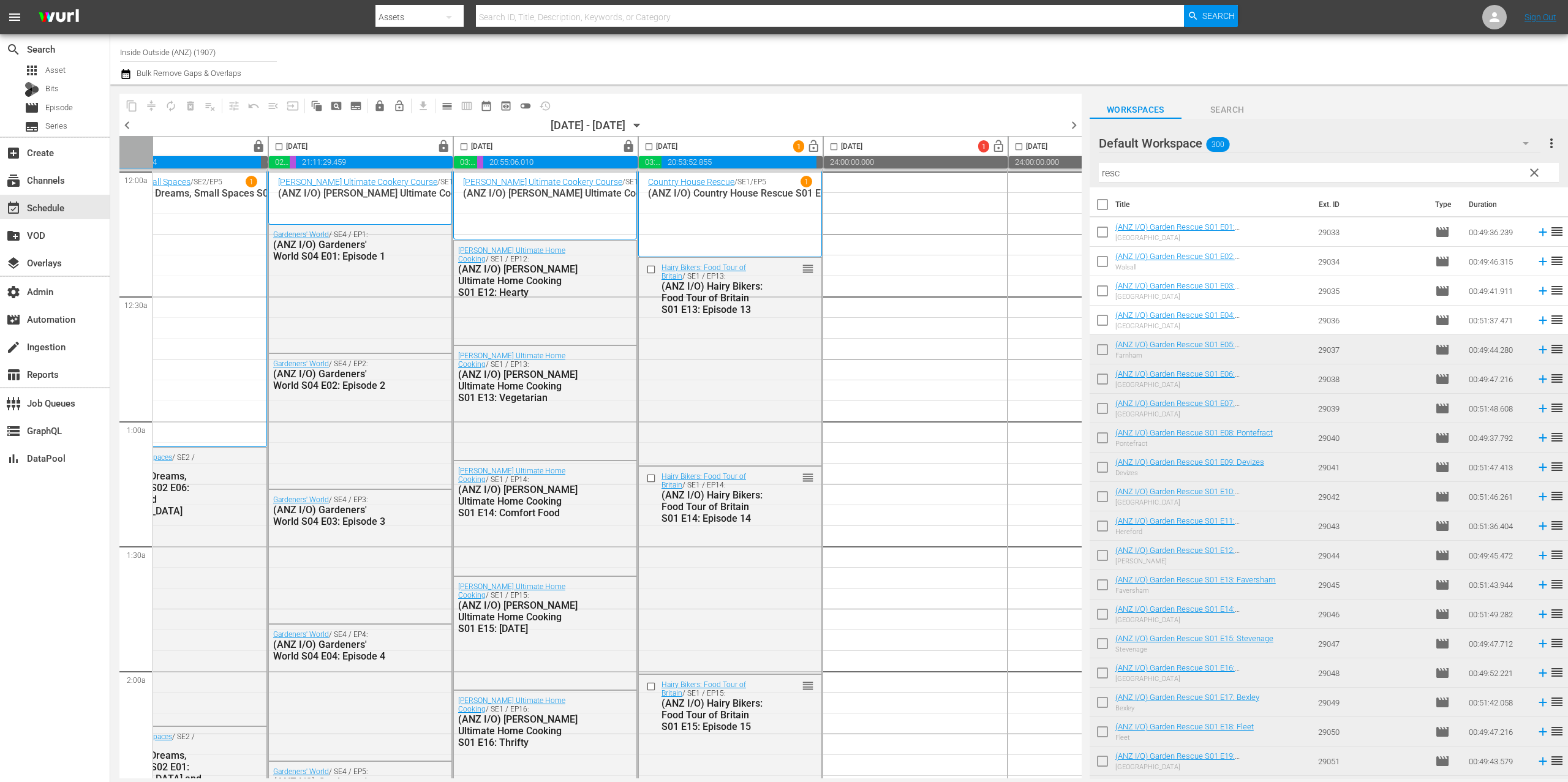
click at [1187, 178] on input "resc" at bounding box center [1329, 173] width 460 height 20
click at [1186, 175] on input "resc" at bounding box center [1329, 173] width 460 height 20
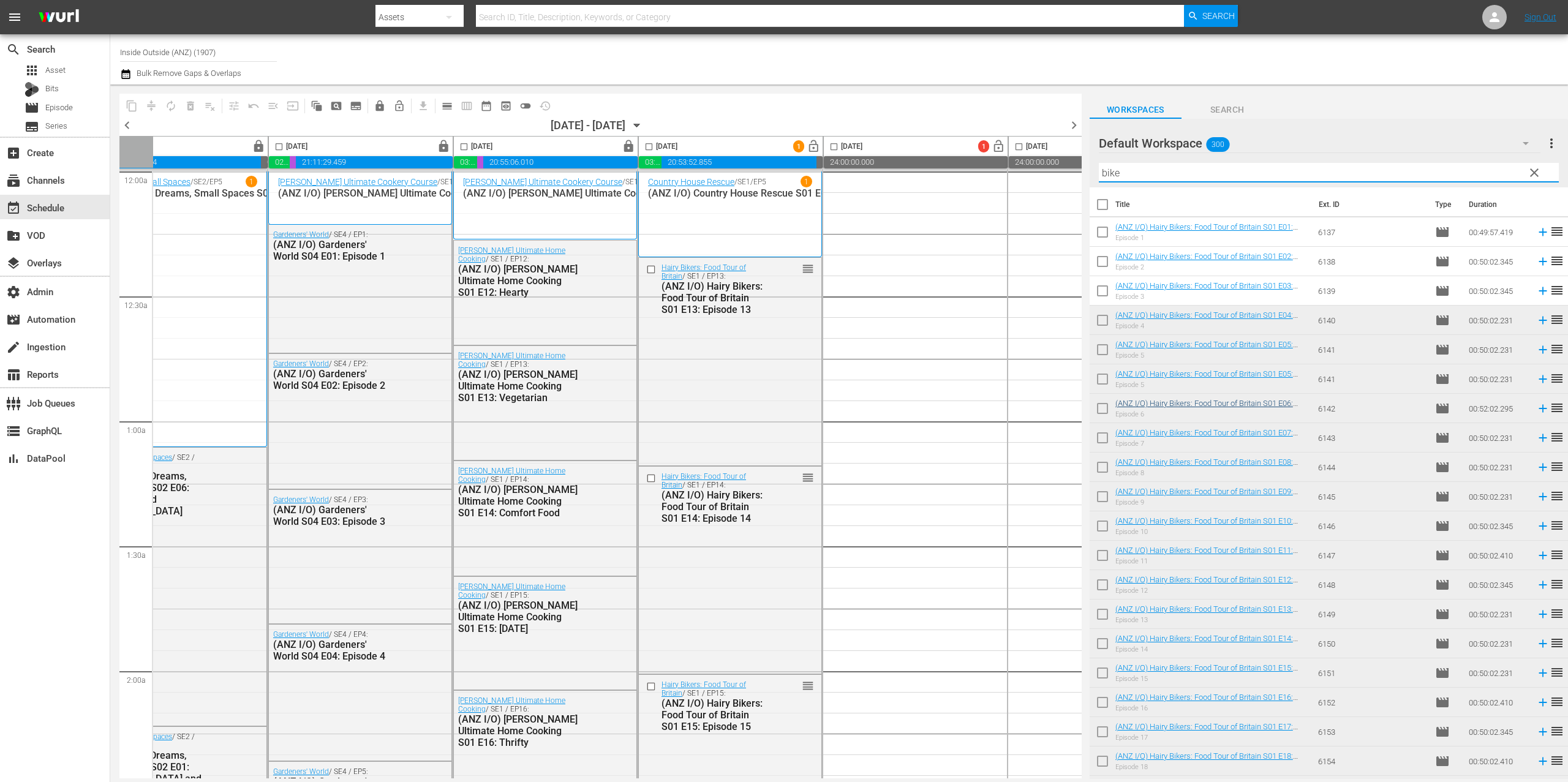
scroll to position [486, 0]
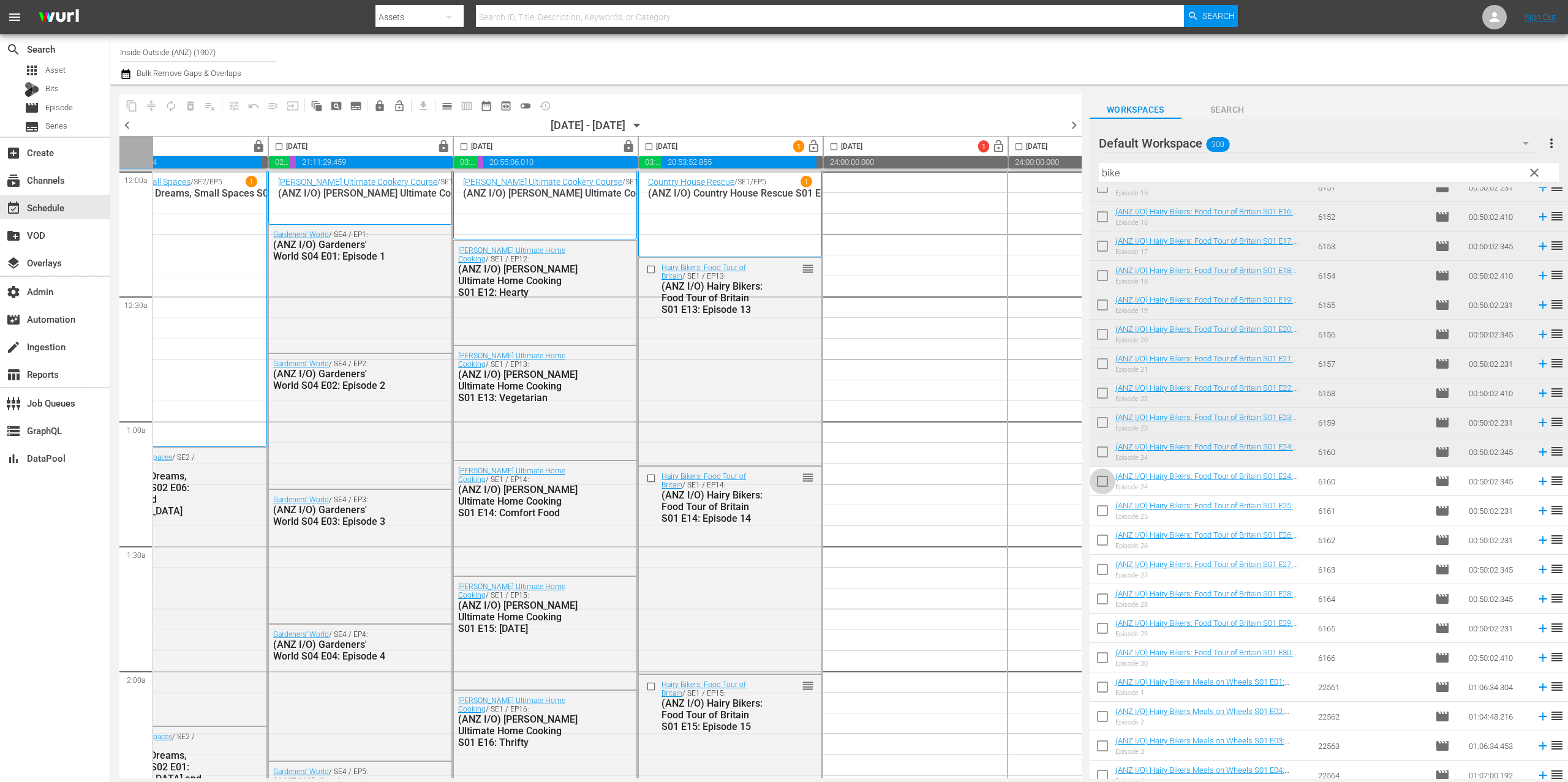
click at [1106, 485] on input "checkbox" at bounding box center [1102, 484] width 26 height 26
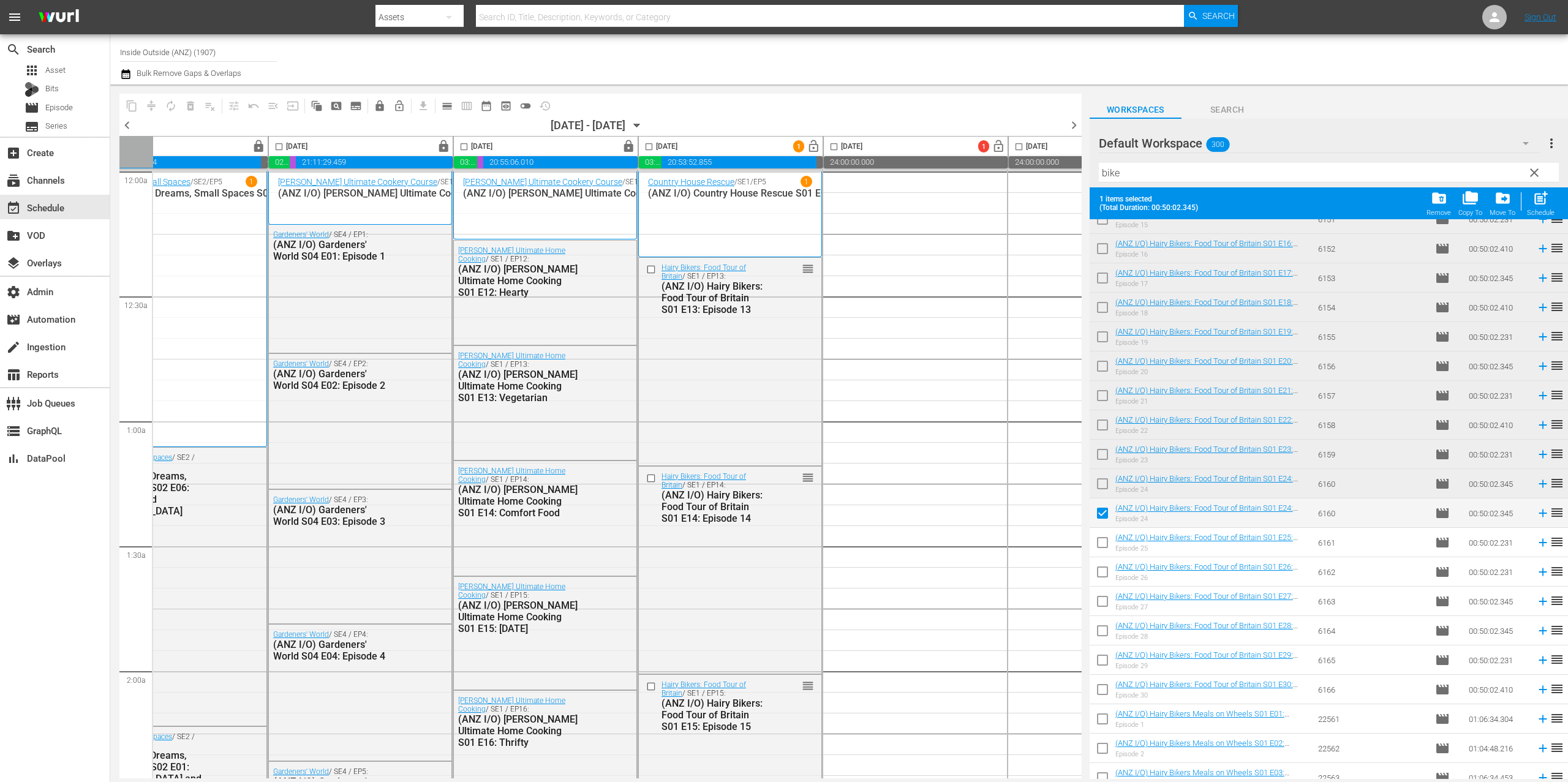
click at [1106, 547] on input "checkbox" at bounding box center [1102, 545] width 26 height 26
click at [1108, 575] on input "checkbox" at bounding box center [1102, 574] width 26 height 26
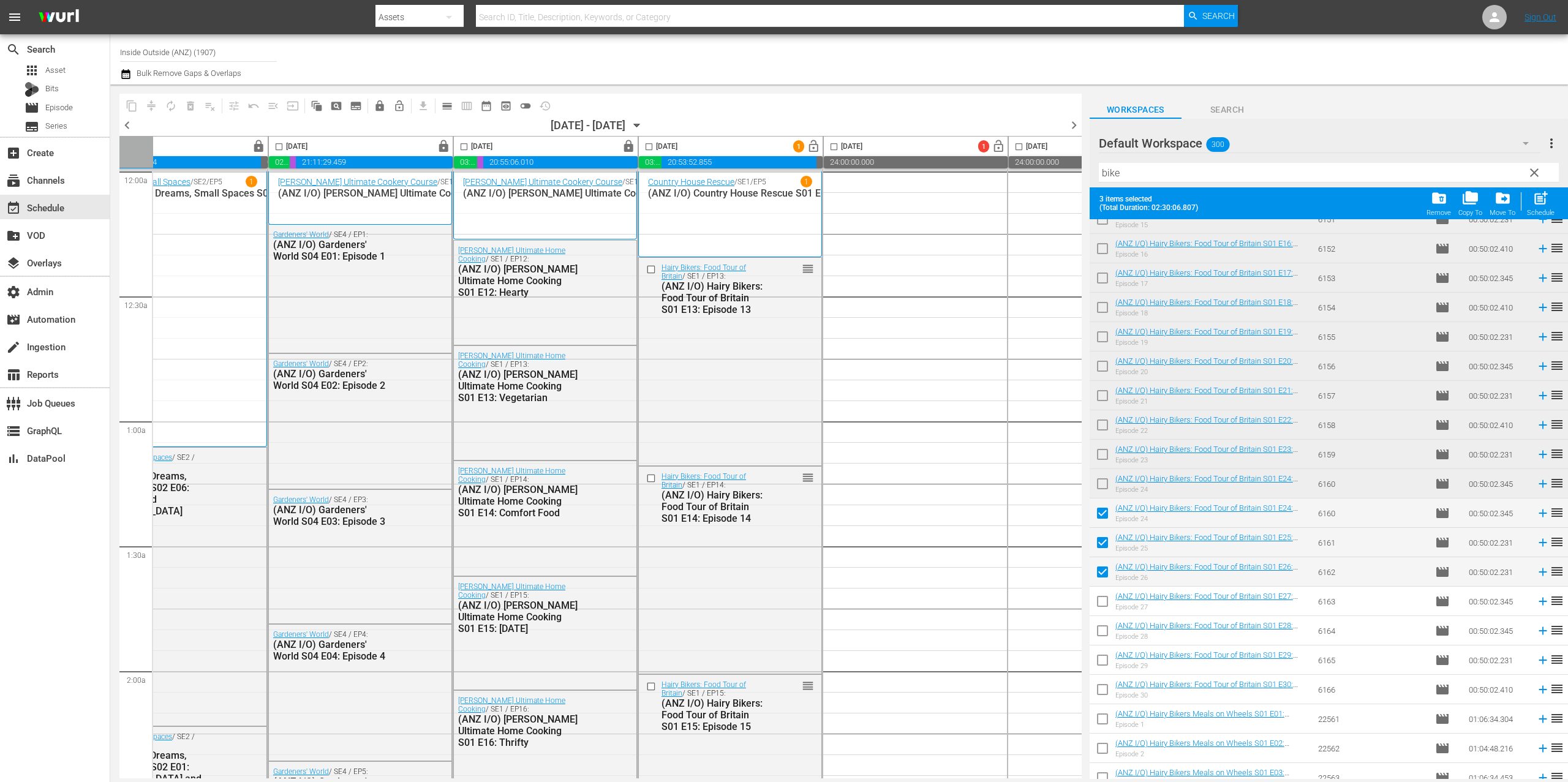
drag, startPoint x: 1102, startPoint y: 604, endPoint x: 1110, endPoint y: 636, distance: 33.0
click at [1101, 603] on input "checkbox" at bounding box center [1102, 604] width 26 height 26
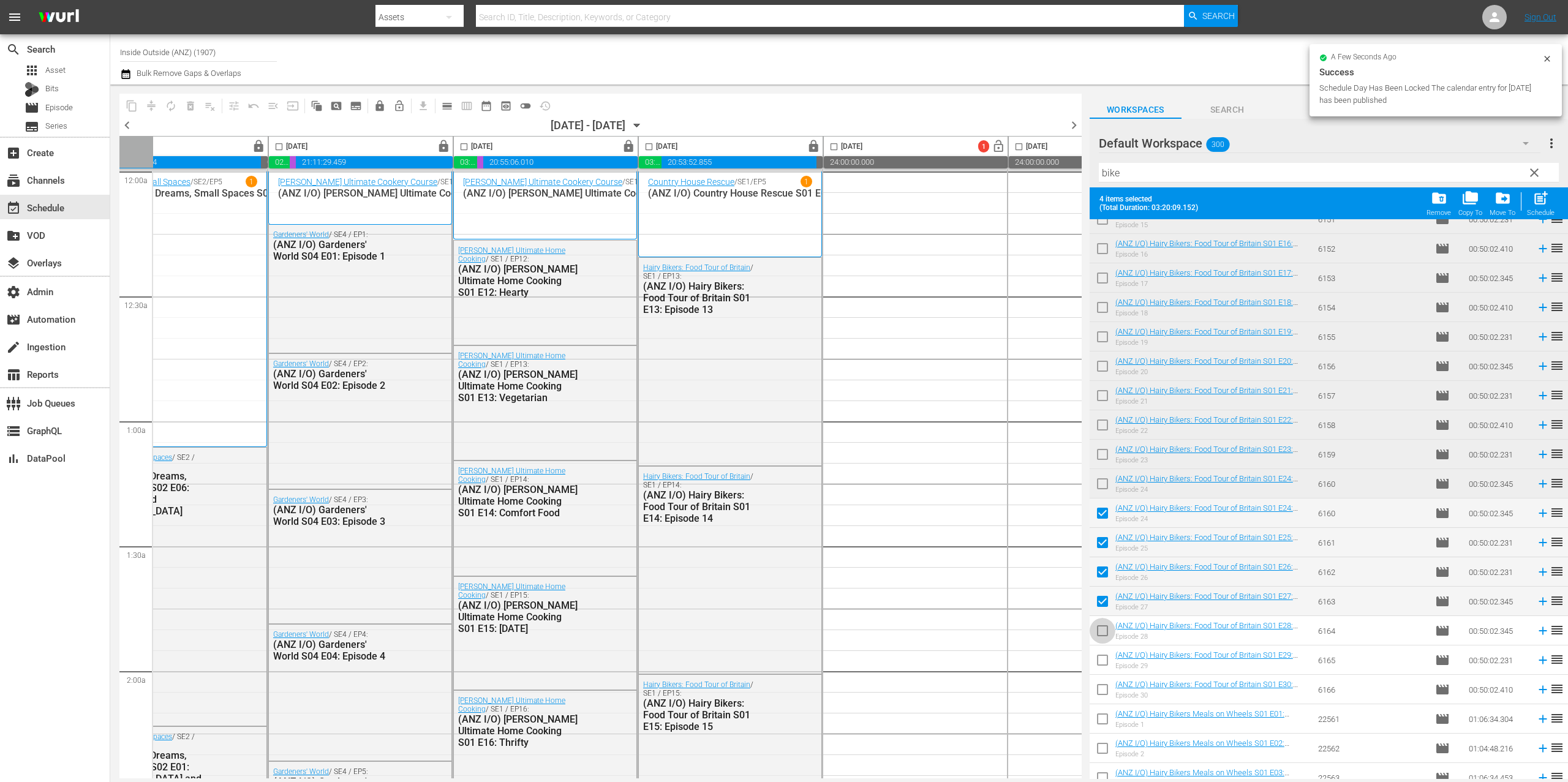
click at [1108, 634] on input "checkbox" at bounding box center [1102, 633] width 26 height 26
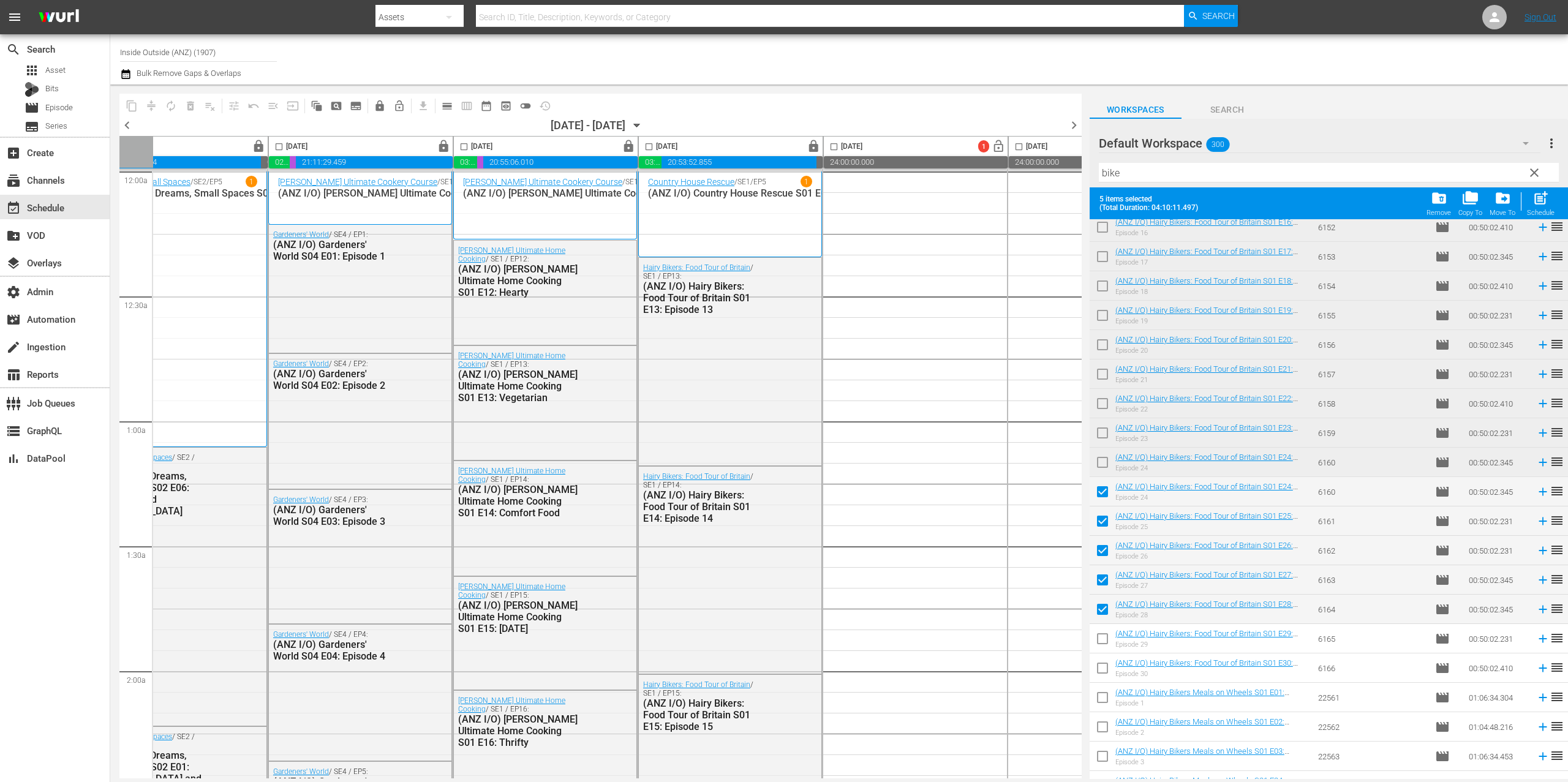
scroll to position [518, 0]
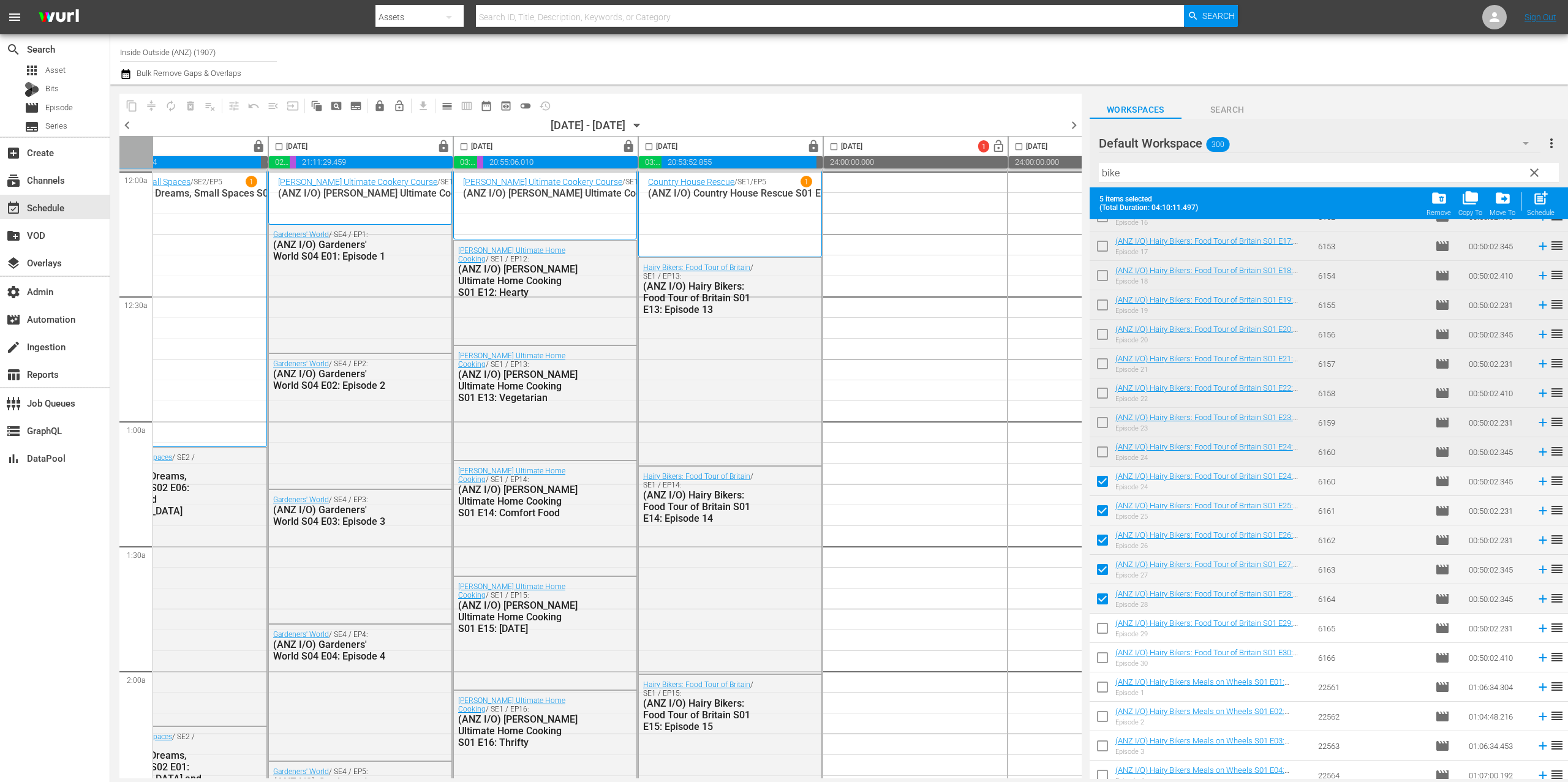
click at [1106, 634] on input "checkbox" at bounding box center [1102, 631] width 26 height 26
click at [1098, 667] on input "checkbox" at bounding box center [1102, 660] width 26 height 26
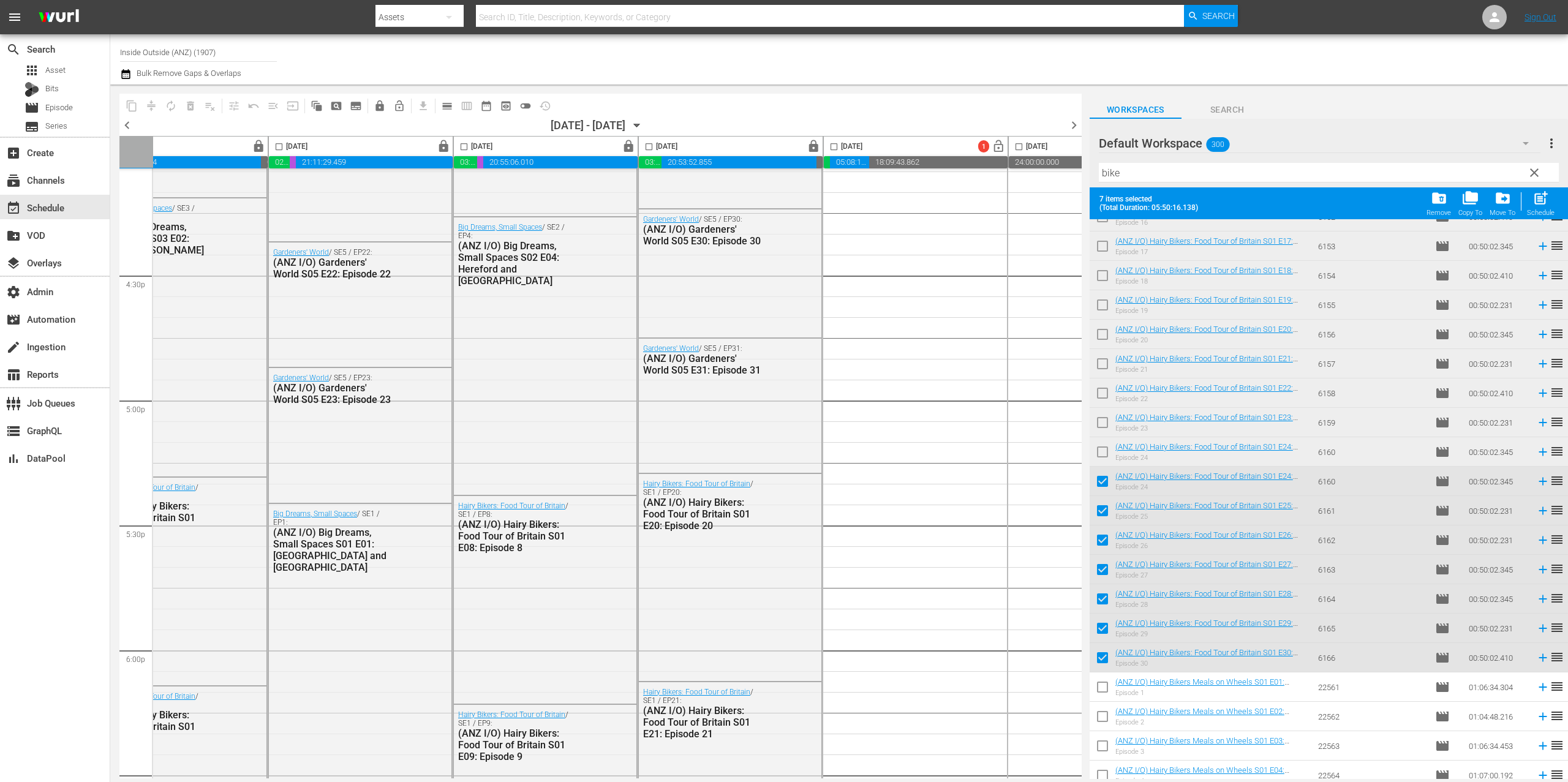
scroll to position [4000, 70]
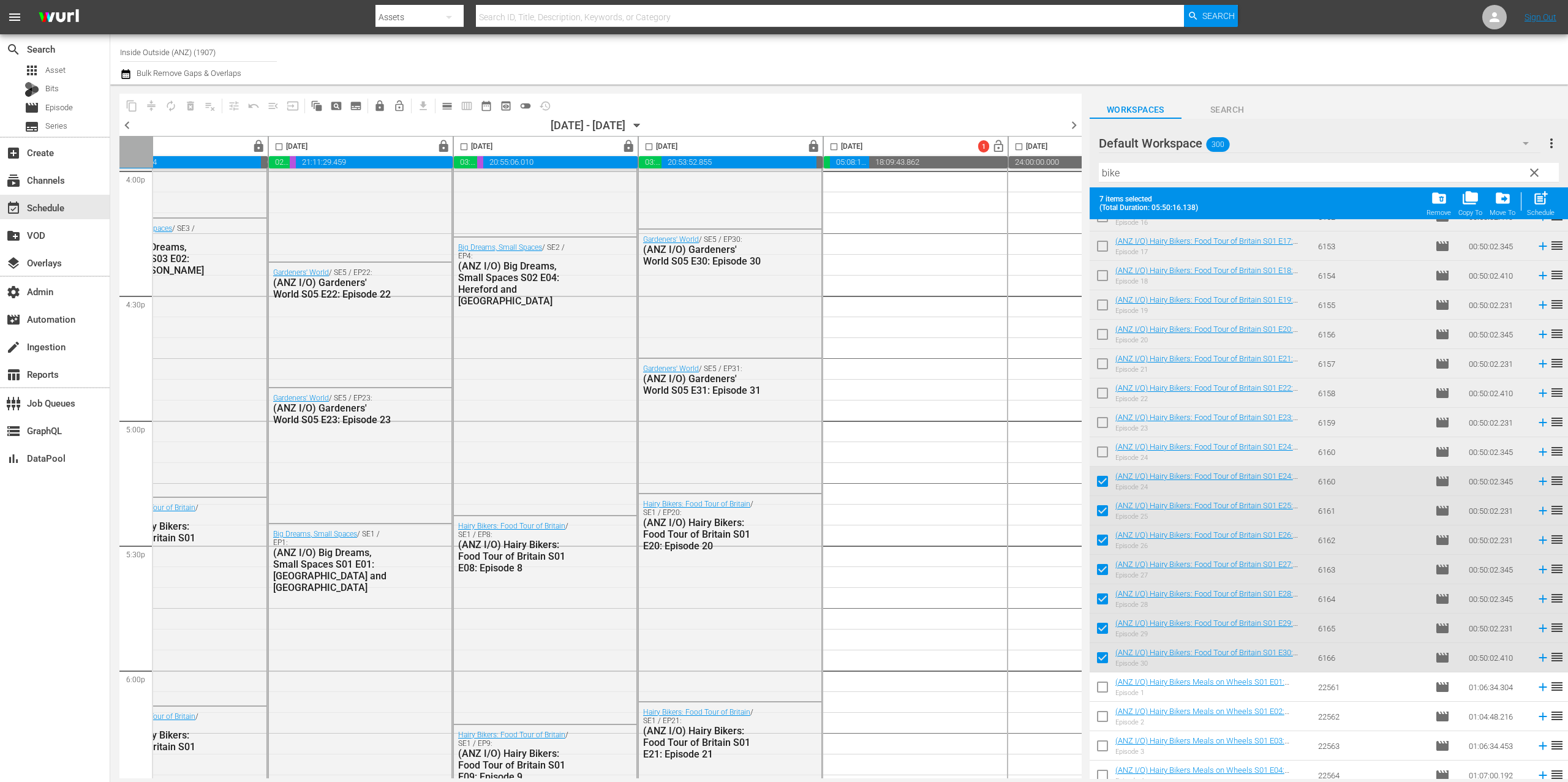
click at [839, 153] on input "checkbox" at bounding box center [834, 148] width 14 height 14
click at [839, 150] on input "checkbox" at bounding box center [834, 148] width 14 height 14
click at [830, 144] on input "checkbox" at bounding box center [834, 148] width 14 height 14
click at [159, 98] on span "compress" at bounding box center [152, 106] width 20 height 20
click at [158, 102] on button "compress" at bounding box center [152, 106] width 20 height 20
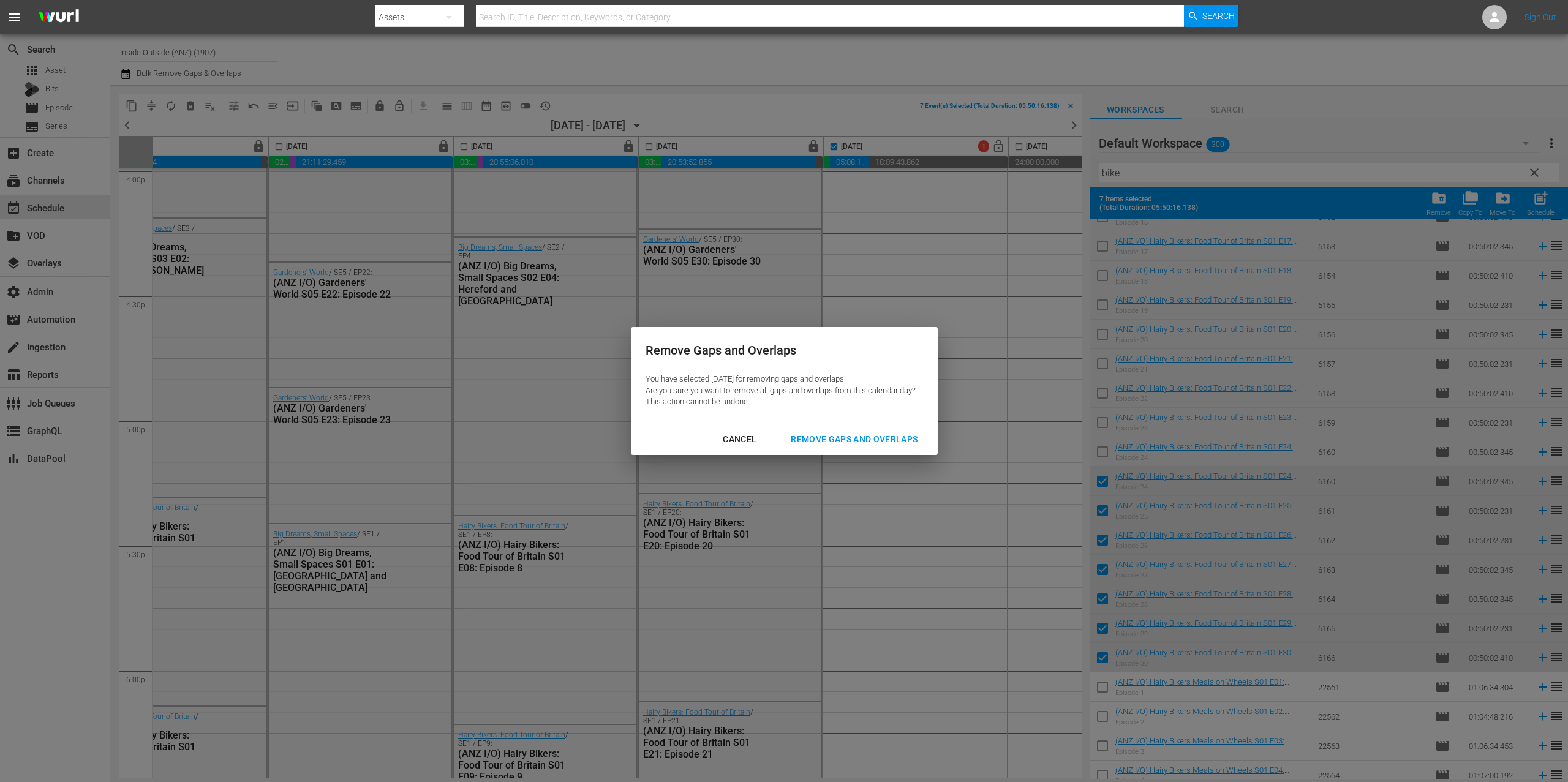
drag, startPoint x: 889, startPoint y: 442, endPoint x: 901, endPoint y: 446, distance: 12.6
click at [889, 442] on div "Remove Gaps and Overlaps" at bounding box center [854, 439] width 147 height 15
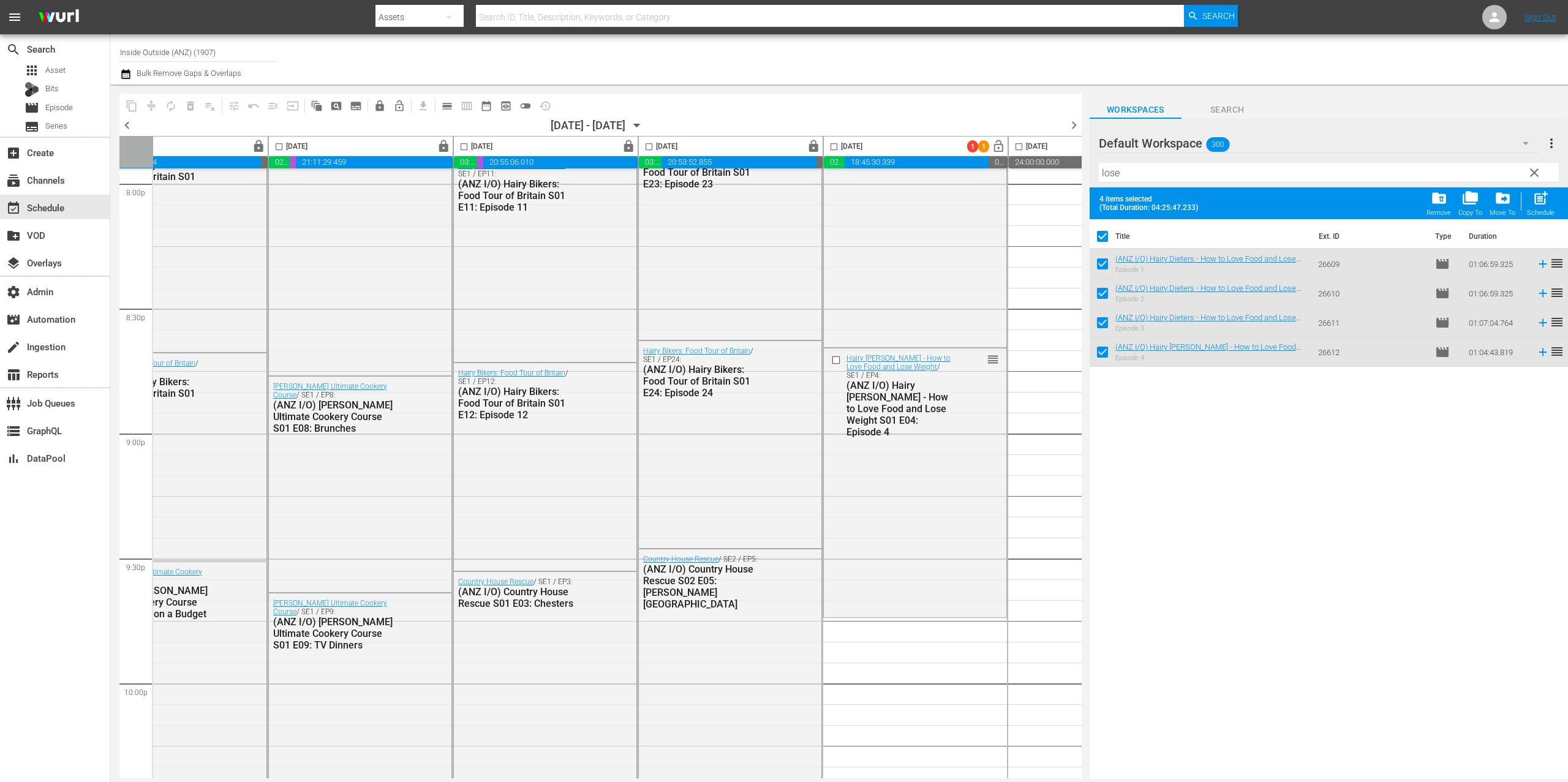
scroll to position [4998, 70]
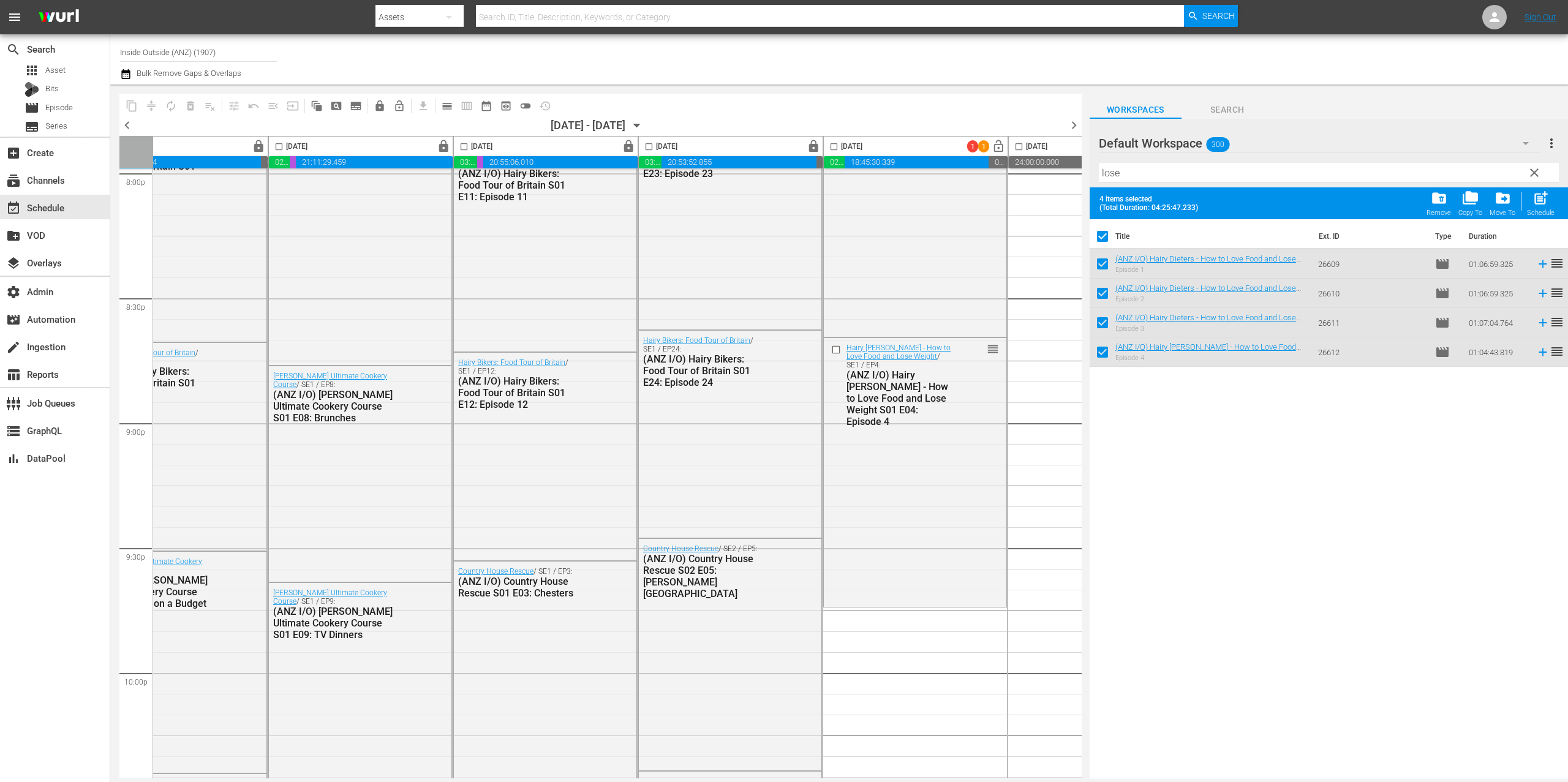
click at [1105, 238] on input "checkbox" at bounding box center [1102, 238] width 26 height 26
checkbox input "false"
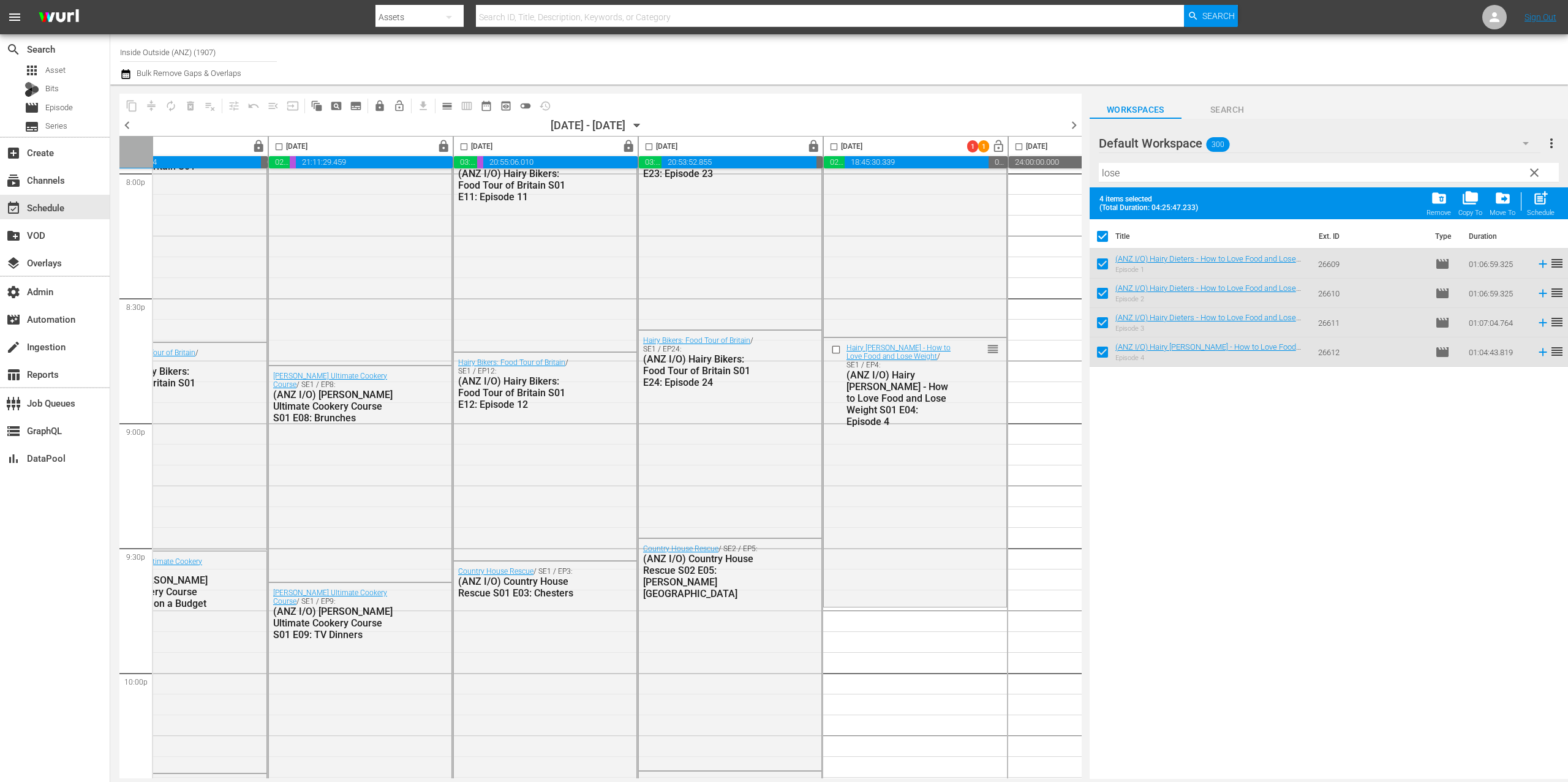
checkbox input "false"
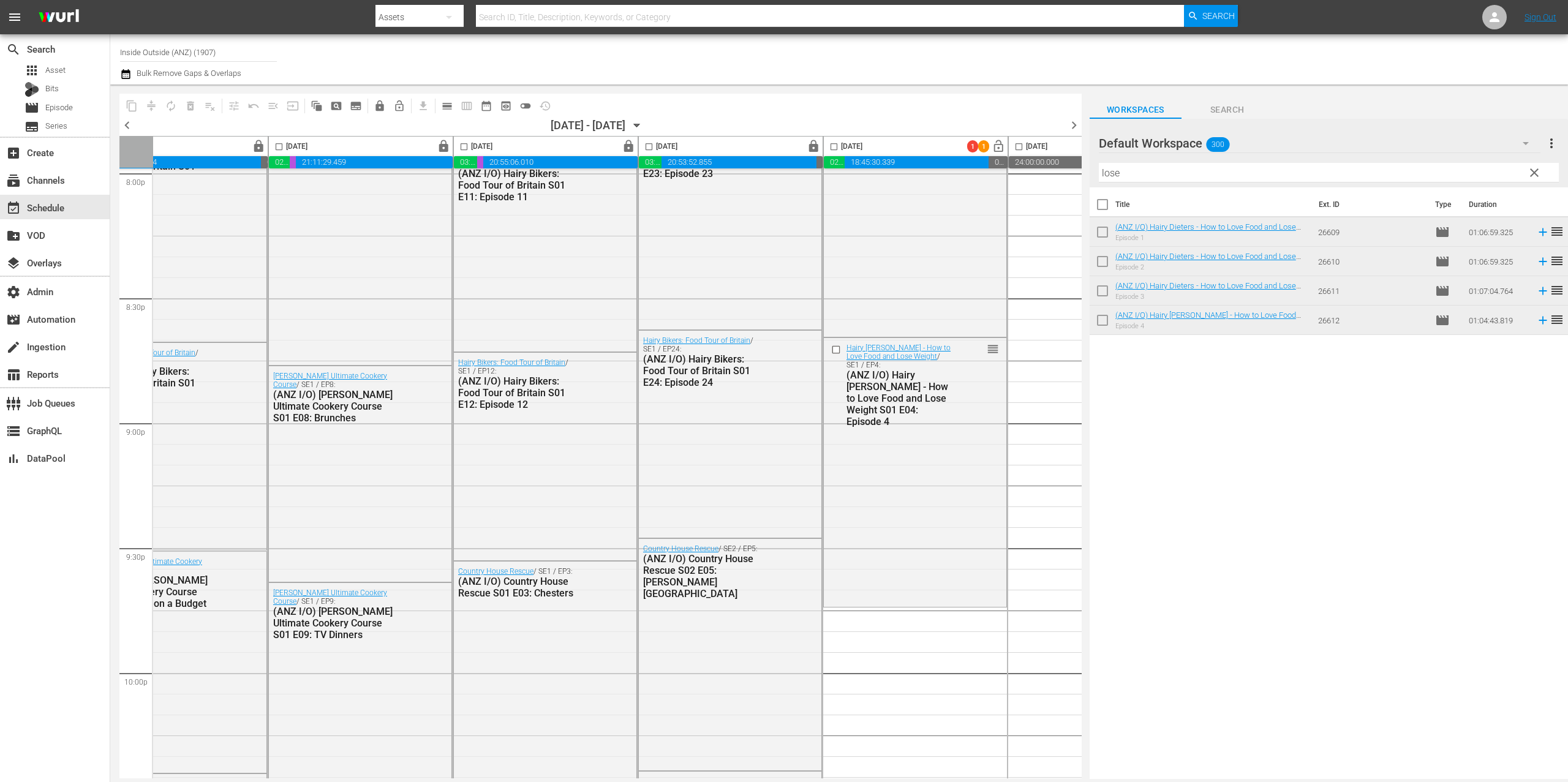
click at [1143, 183] on hr at bounding box center [1329, 182] width 460 height 1
click at [1147, 173] on input "lose" at bounding box center [1329, 173] width 460 height 20
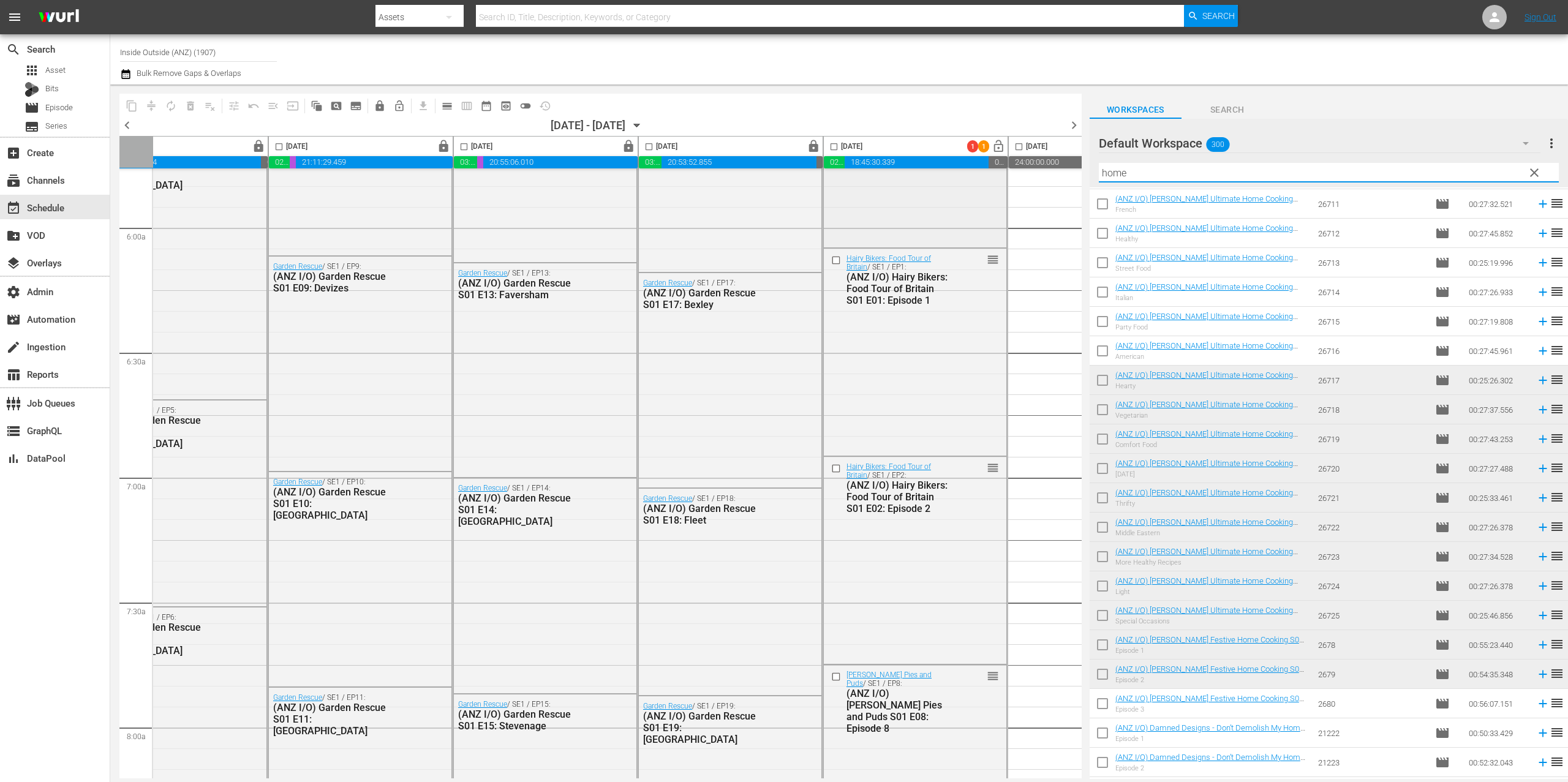
scroll to position [1534, 70]
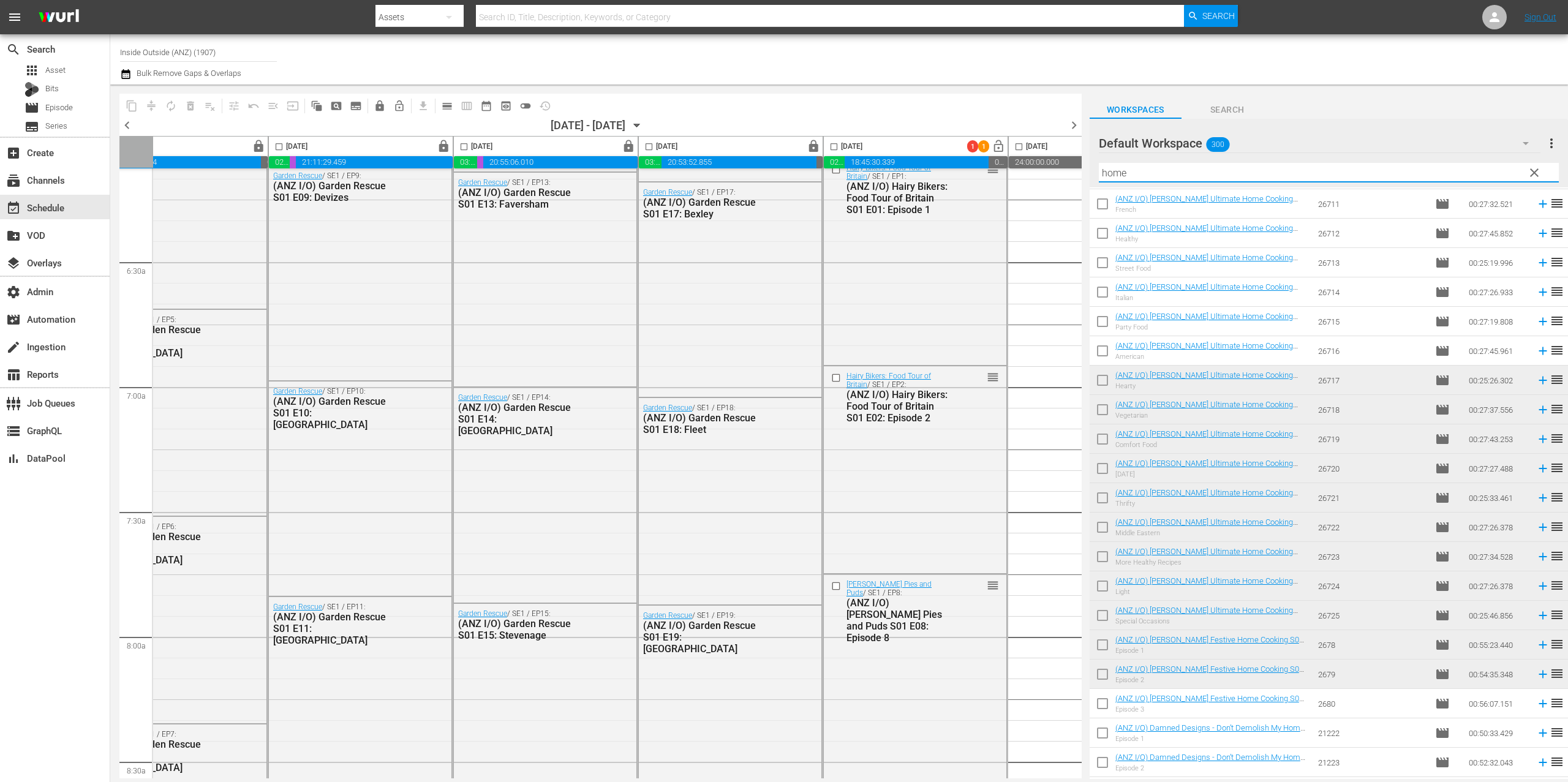
type input "home"
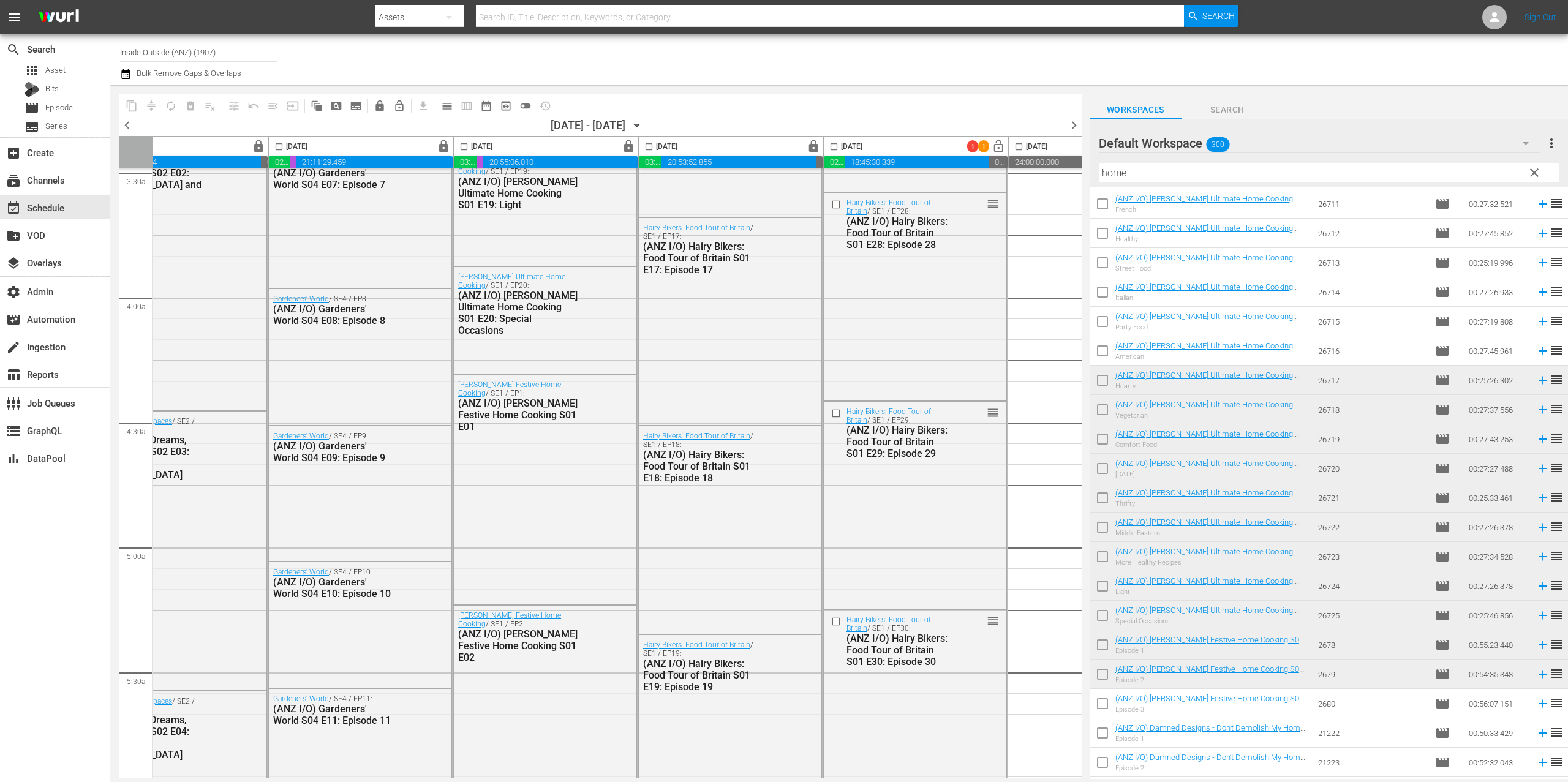
scroll to position [965, 70]
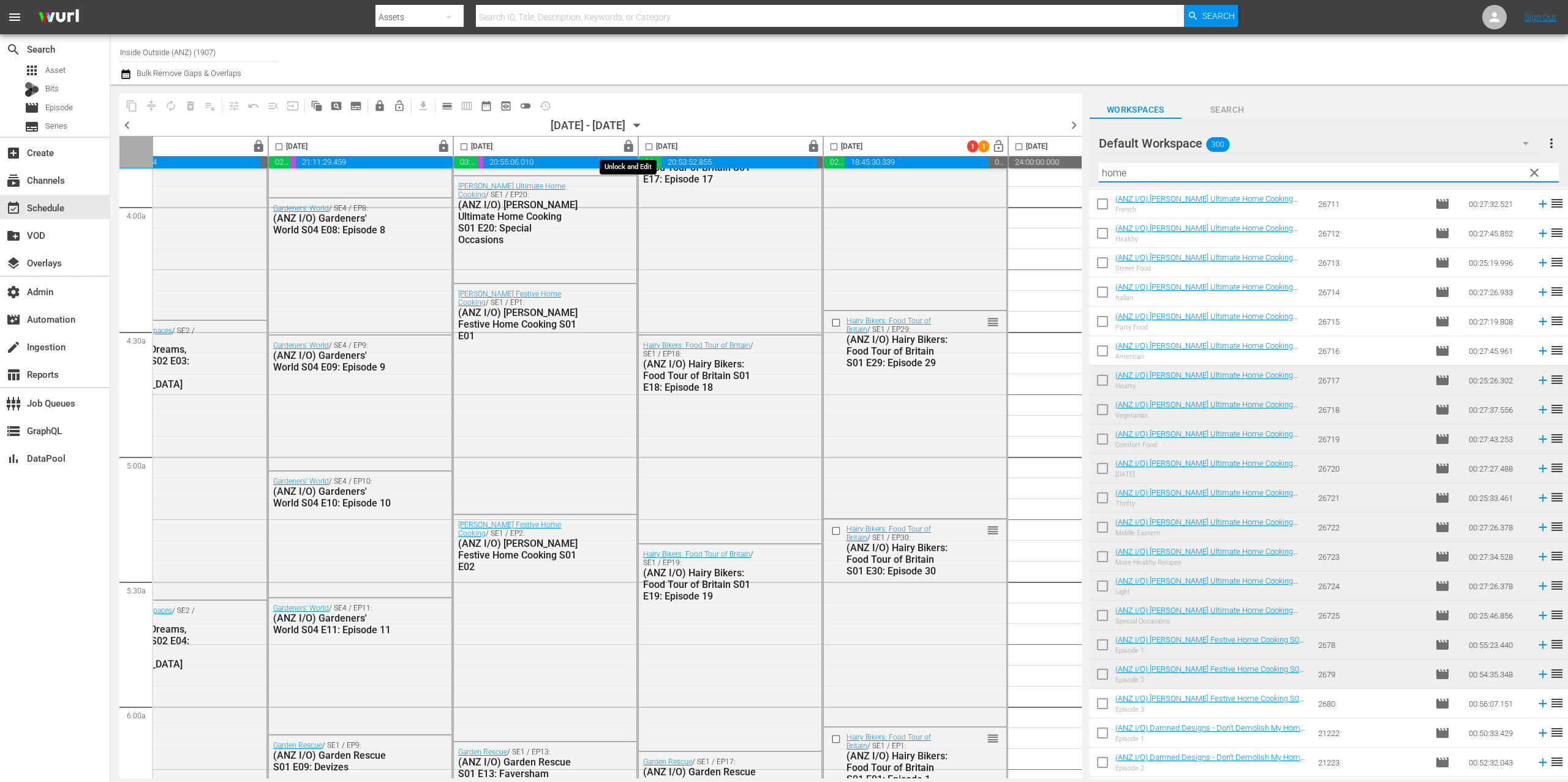
click at [634, 145] on span "lock" at bounding box center [629, 147] width 14 height 14
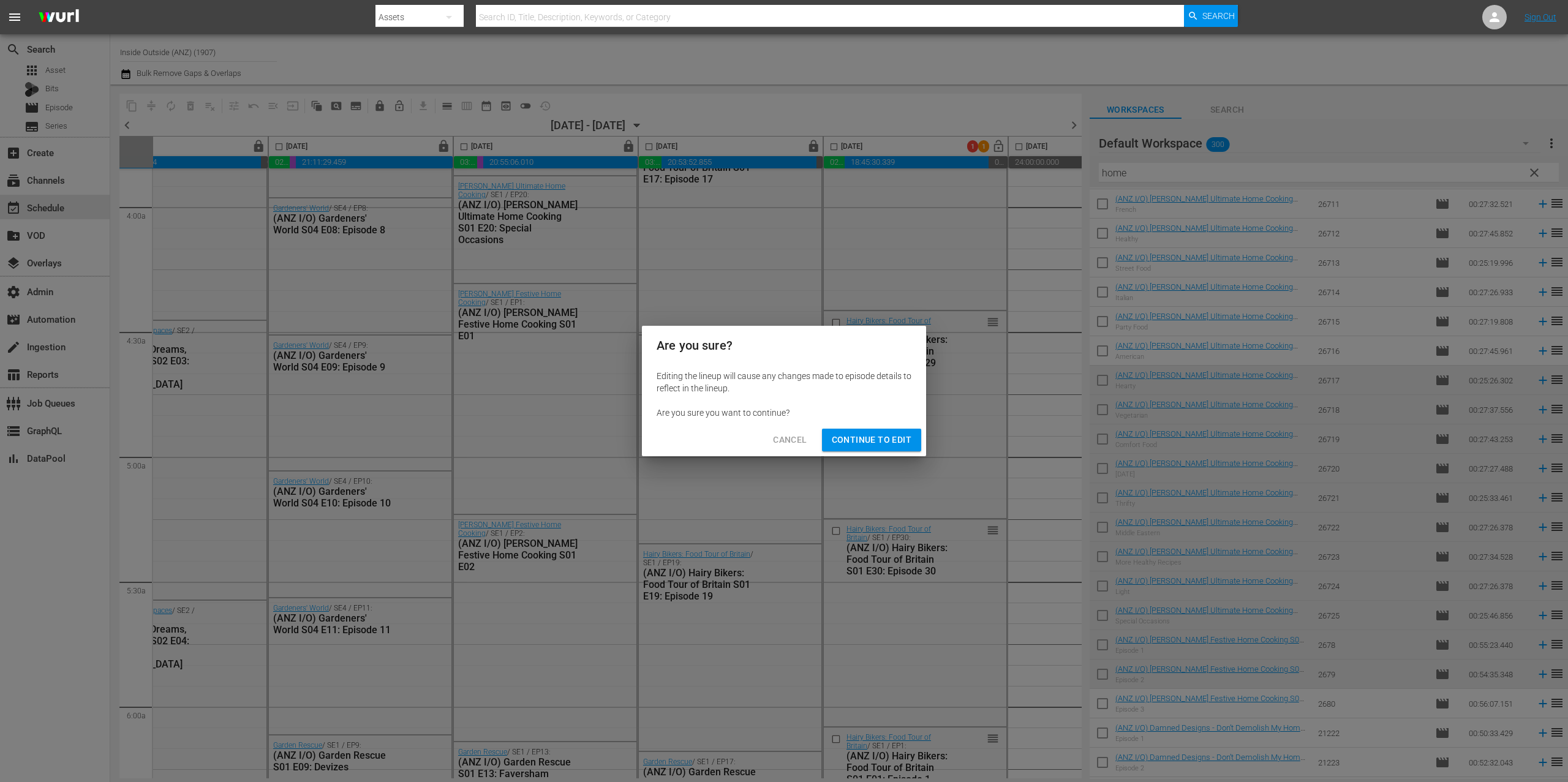
drag, startPoint x: 873, startPoint y: 444, endPoint x: 879, endPoint y: 464, distance: 20.9
click at [873, 446] on span "Continue to Edit" at bounding box center [872, 440] width 80 height 15
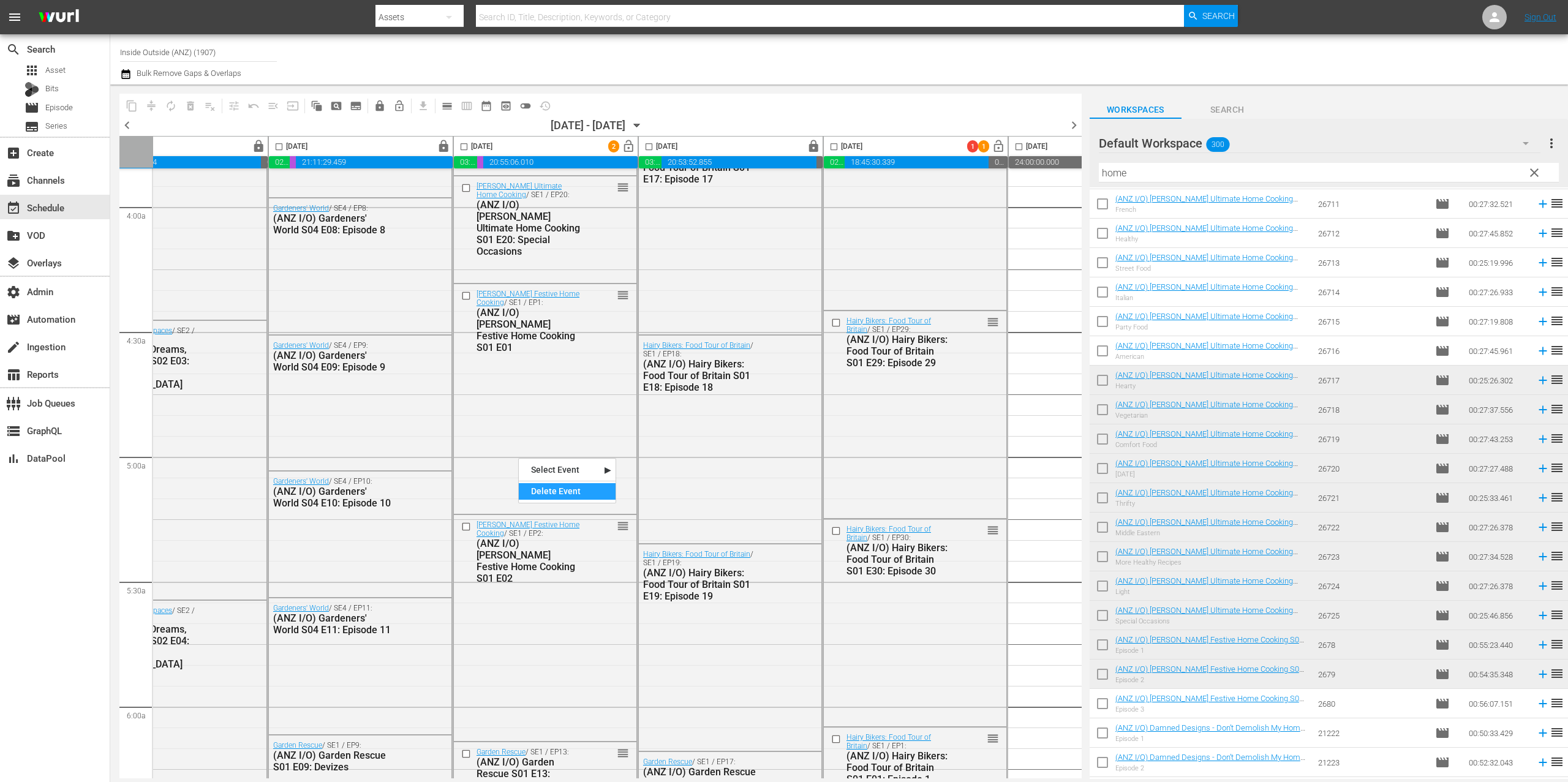
click at [561, 489] on div "Delete Event" at bounding box center [567, 492] width 97 height 17
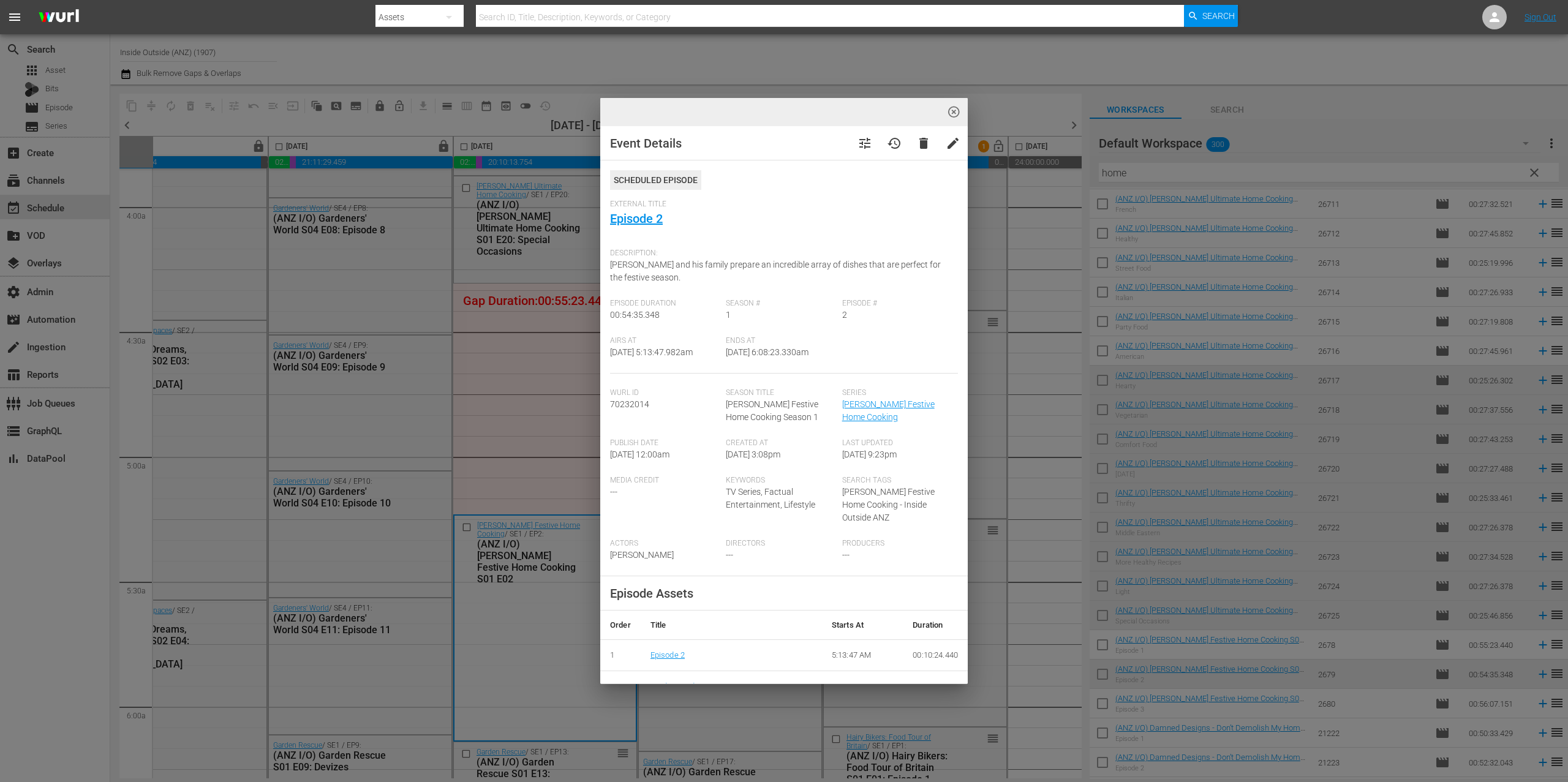
click at [916, 140] on span "delete" at bounding box center [924, 143] width 15 height 15
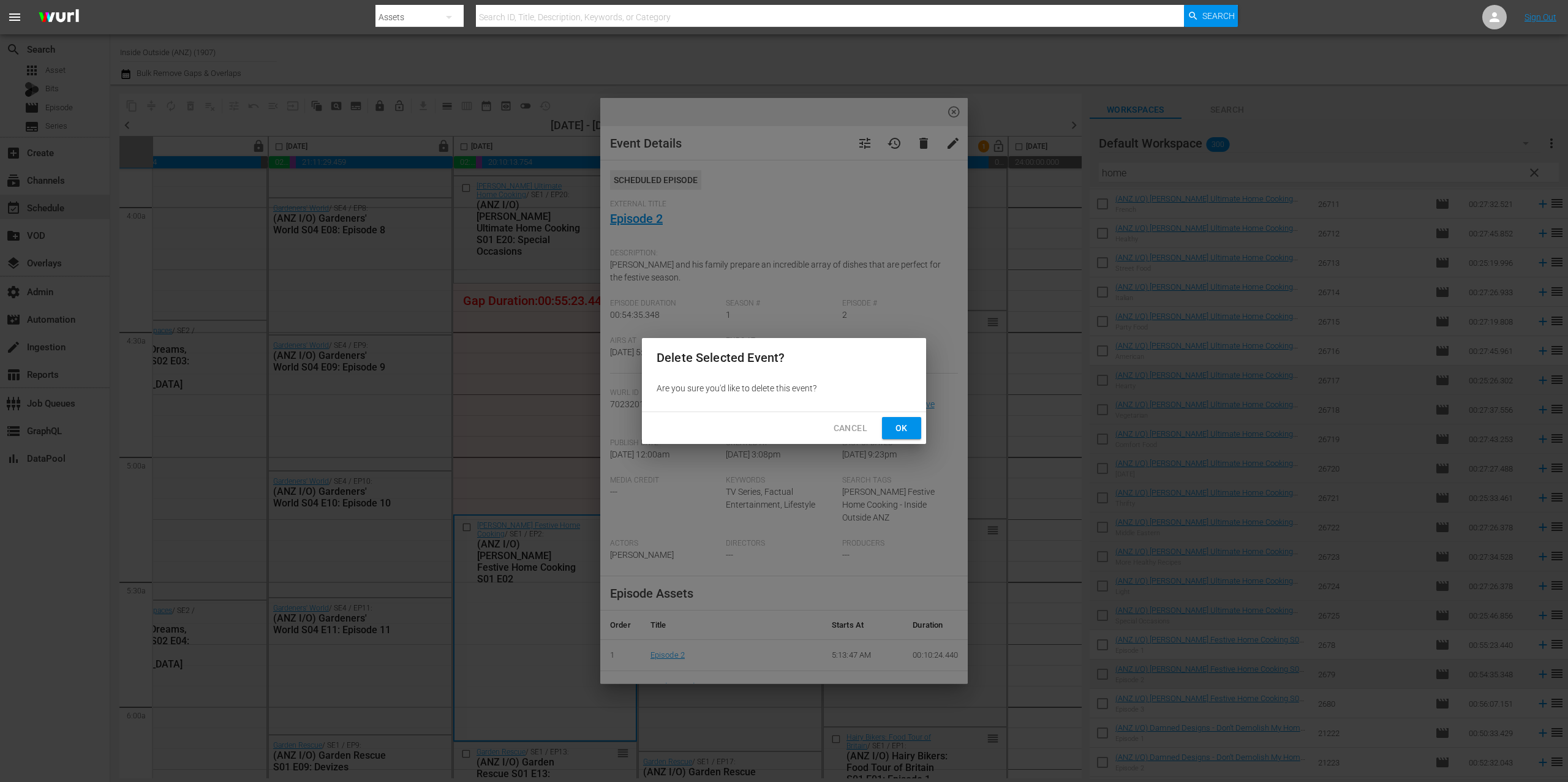
click at [921, 431] on div "Cancel Ok" at bounding box center [784, 429] width 284 height 33
click at [912, 429] on button "Ok" at bounding box center [901, 428] width 39 height 23
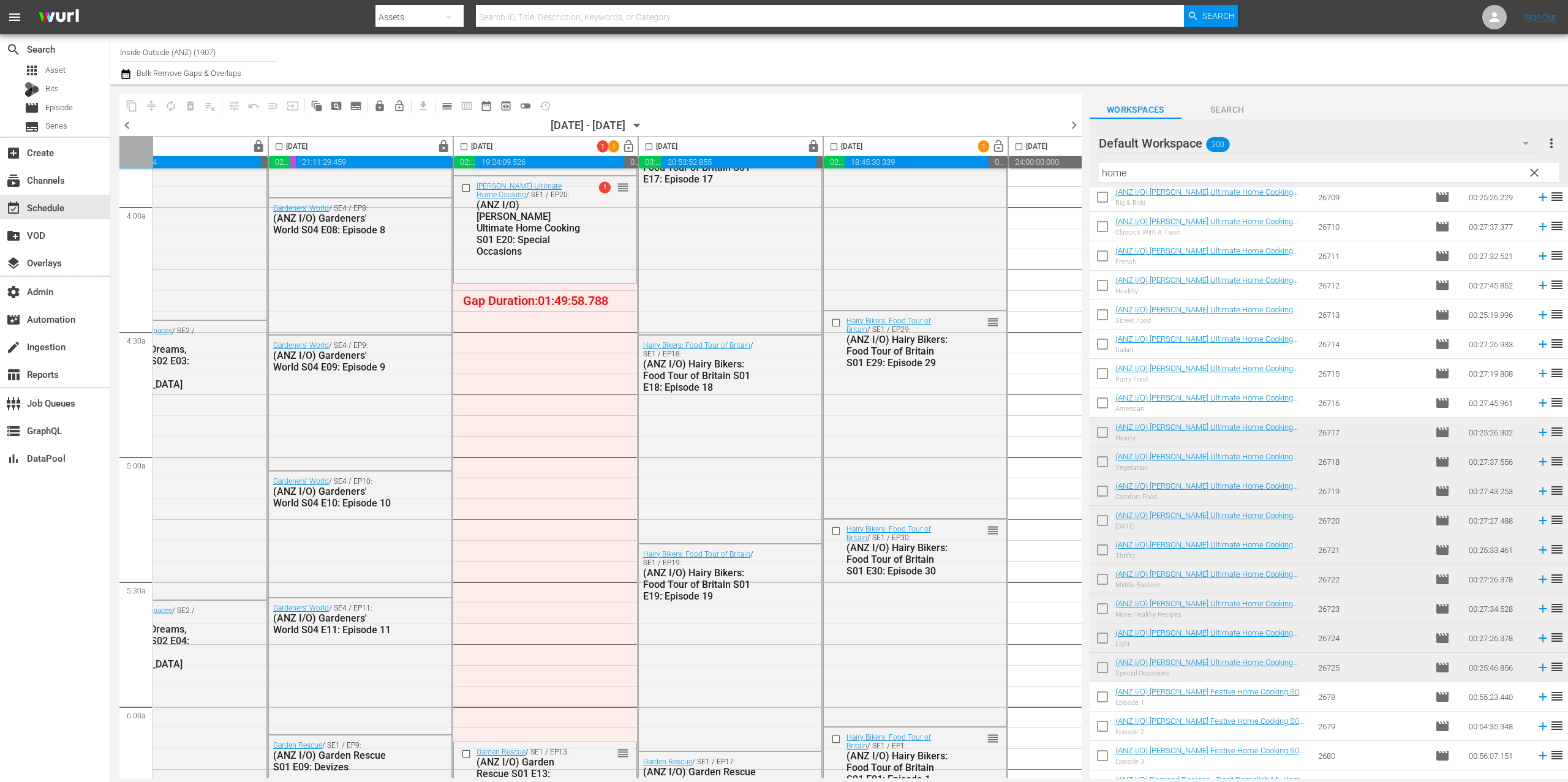
scroll to position [0, 0]
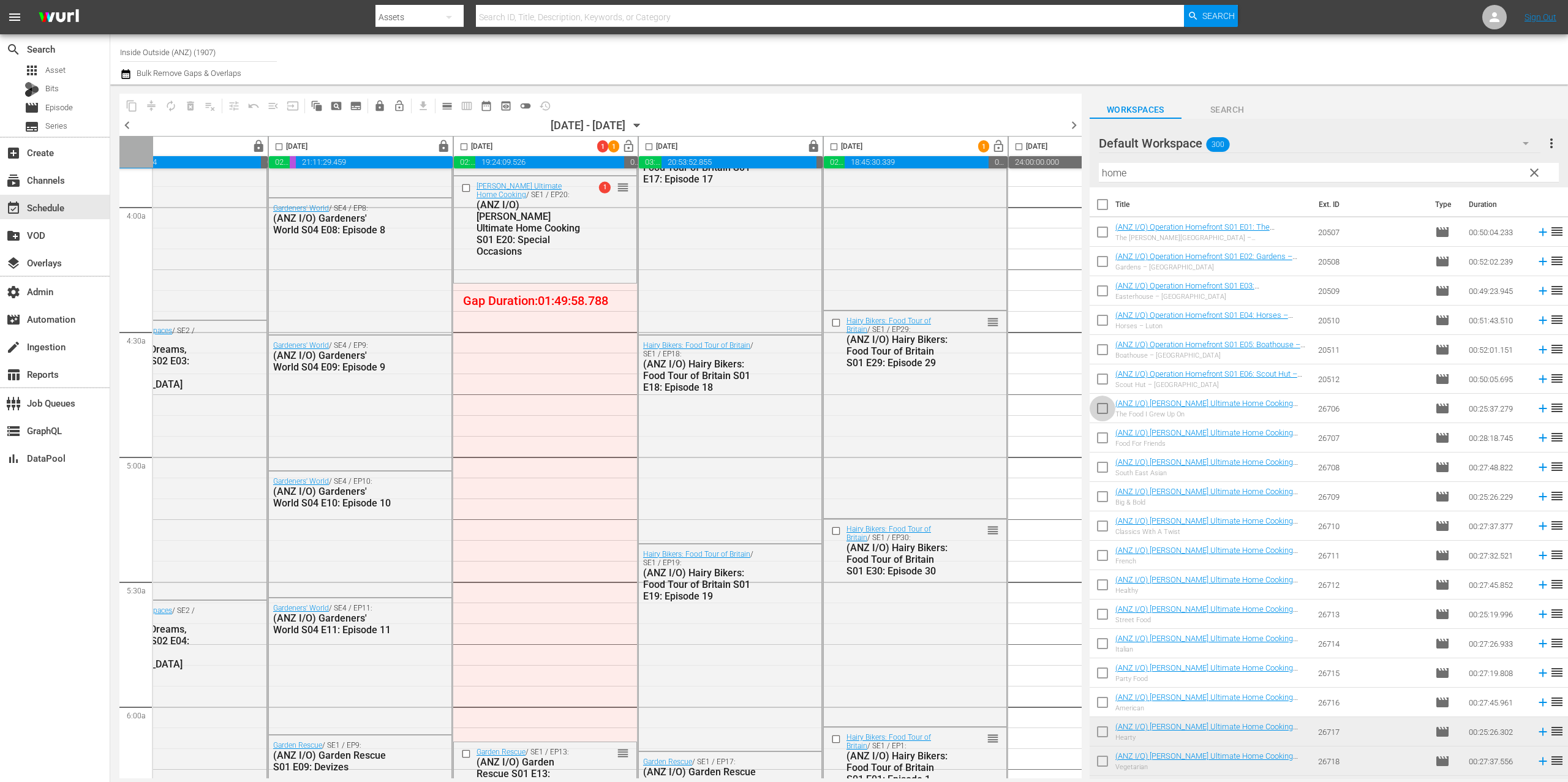
click at [1099, 407] on input "checkbox" at bounding box center [1102, 411] width 26 height 26
checkbox input "true"
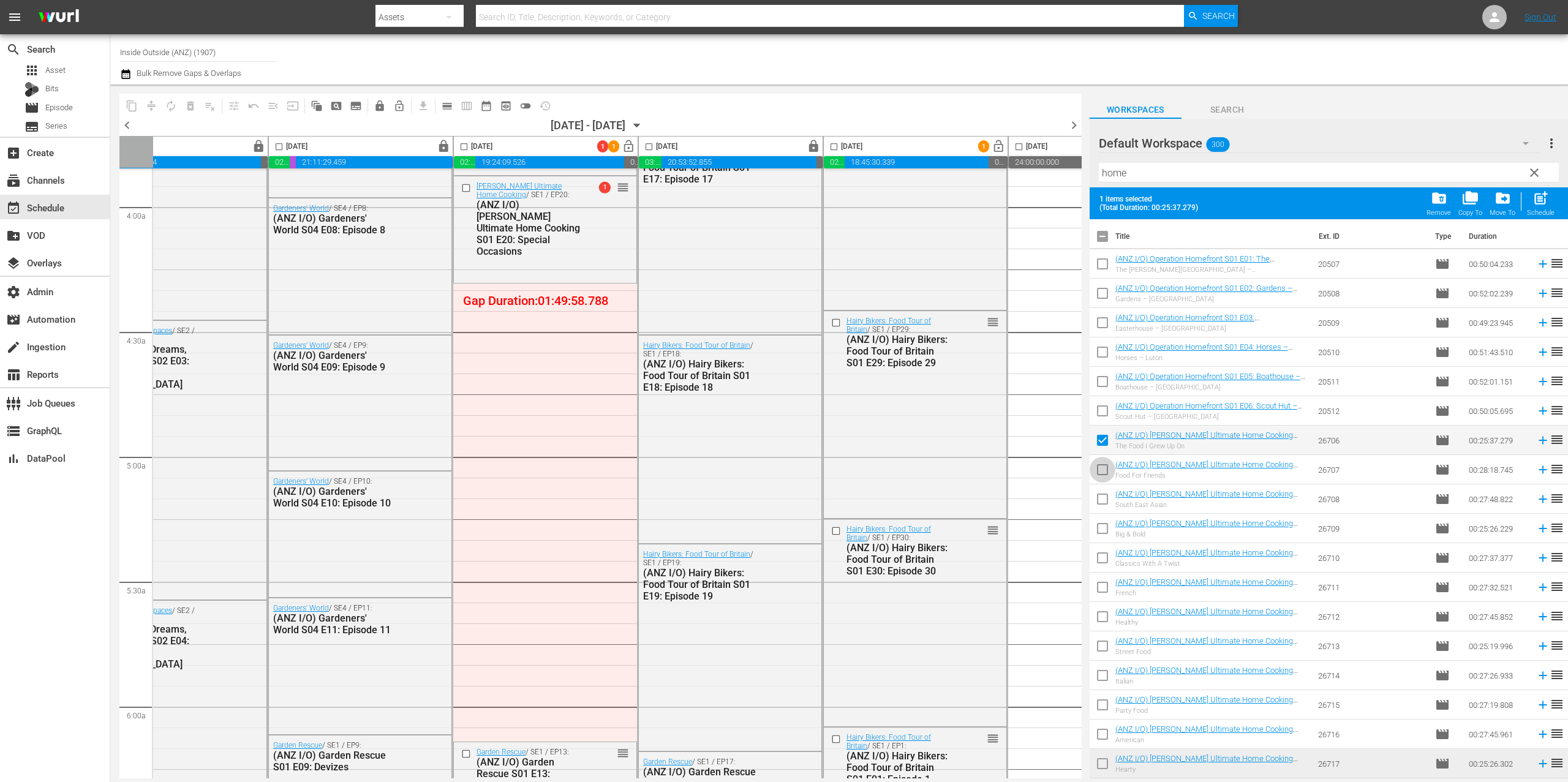
click at [1104, 468] on input "checkbox" at bounding box center [1102, 472] width 26 height 26
checkbox input "true"
click at [1101, 499] on input "checkbox" at bounding box center [1102, 501] width 26 height 26
checkbox input "true"
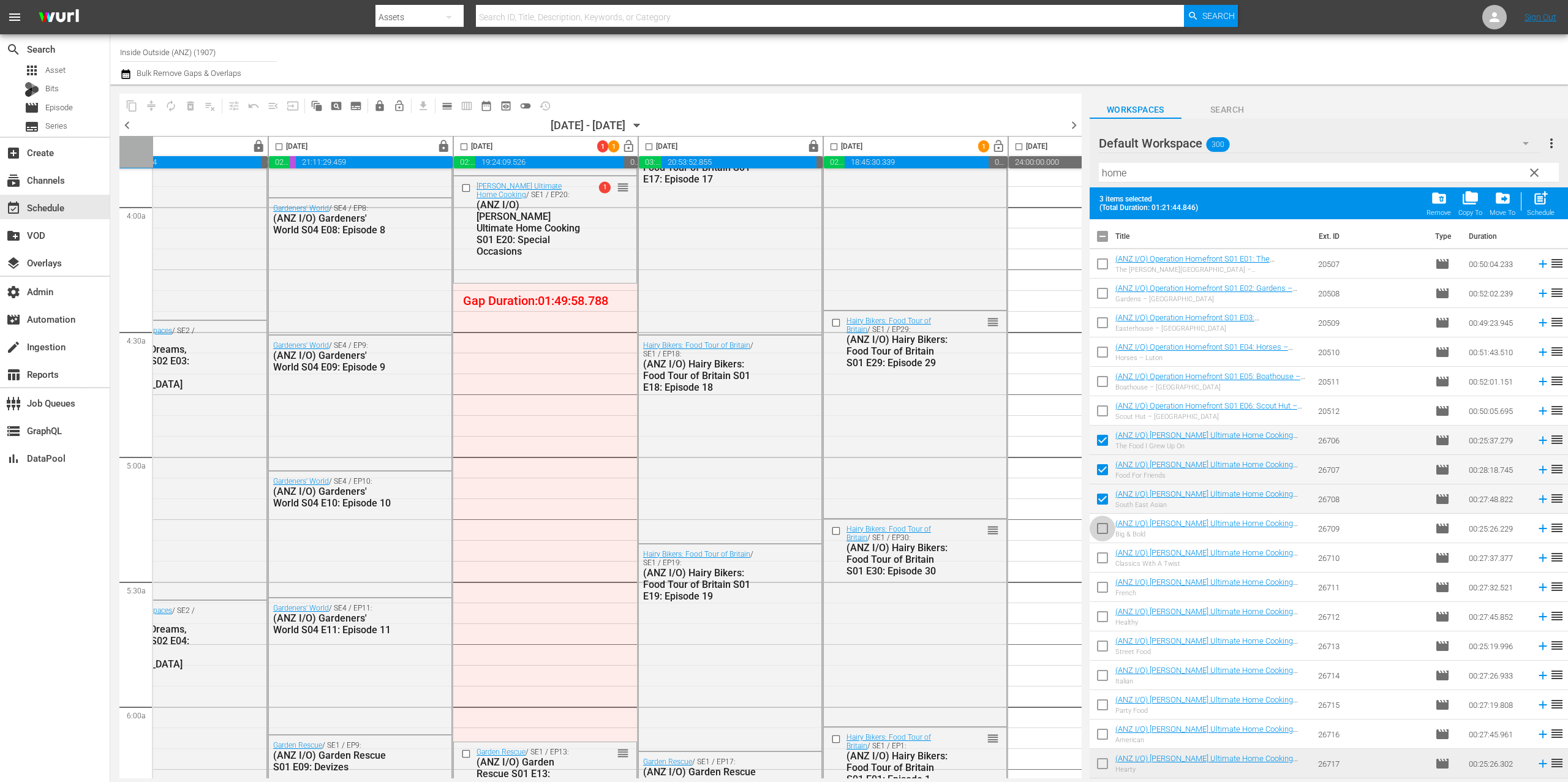
click at [1102, 528] on input "checkbox" at bounding box center [1102, 531] width 26 height 26
checkbox input "true"
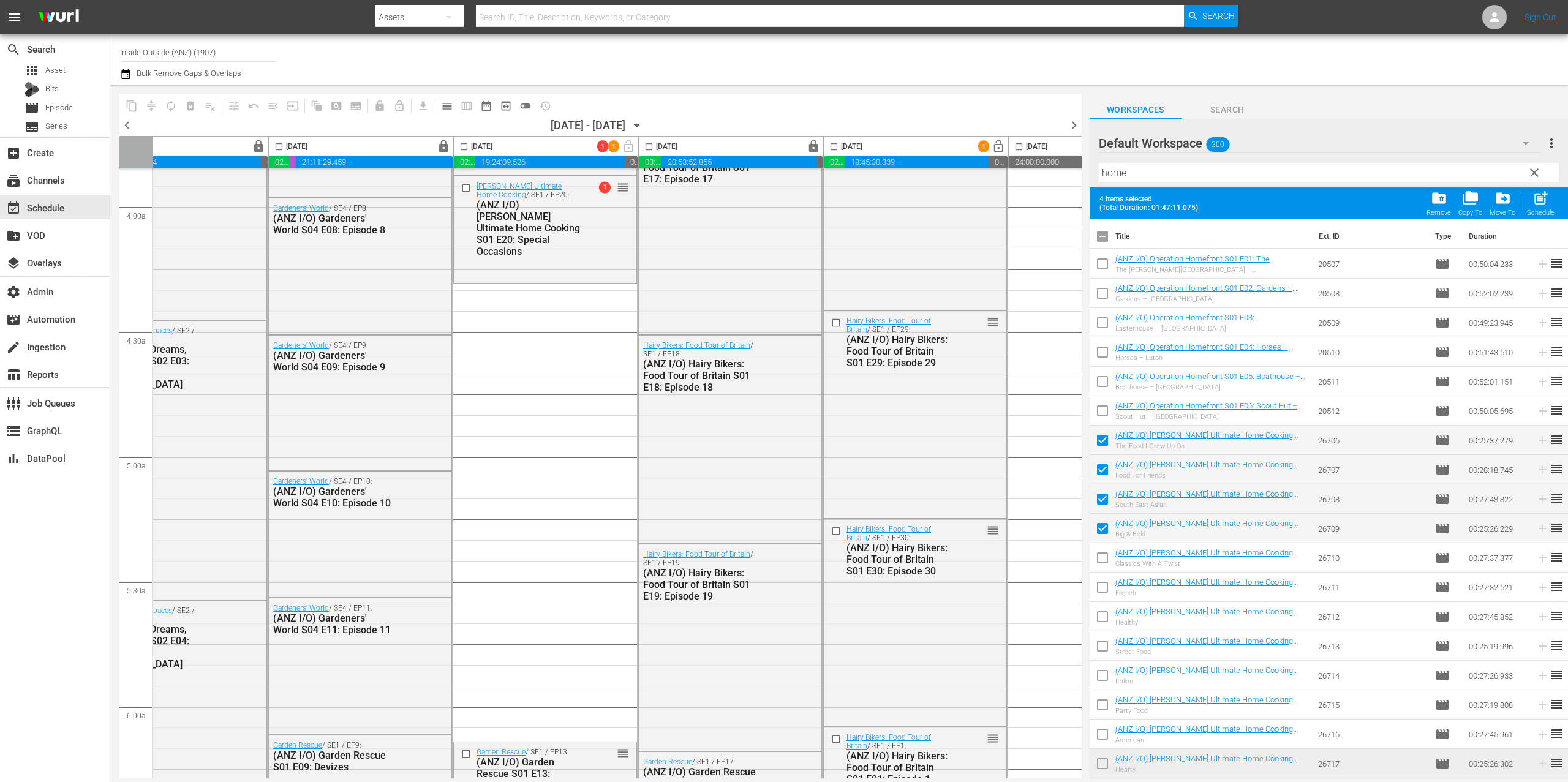
click at [128, 73] on icon "button" at bounding box center [126, 74] width 8 height 10
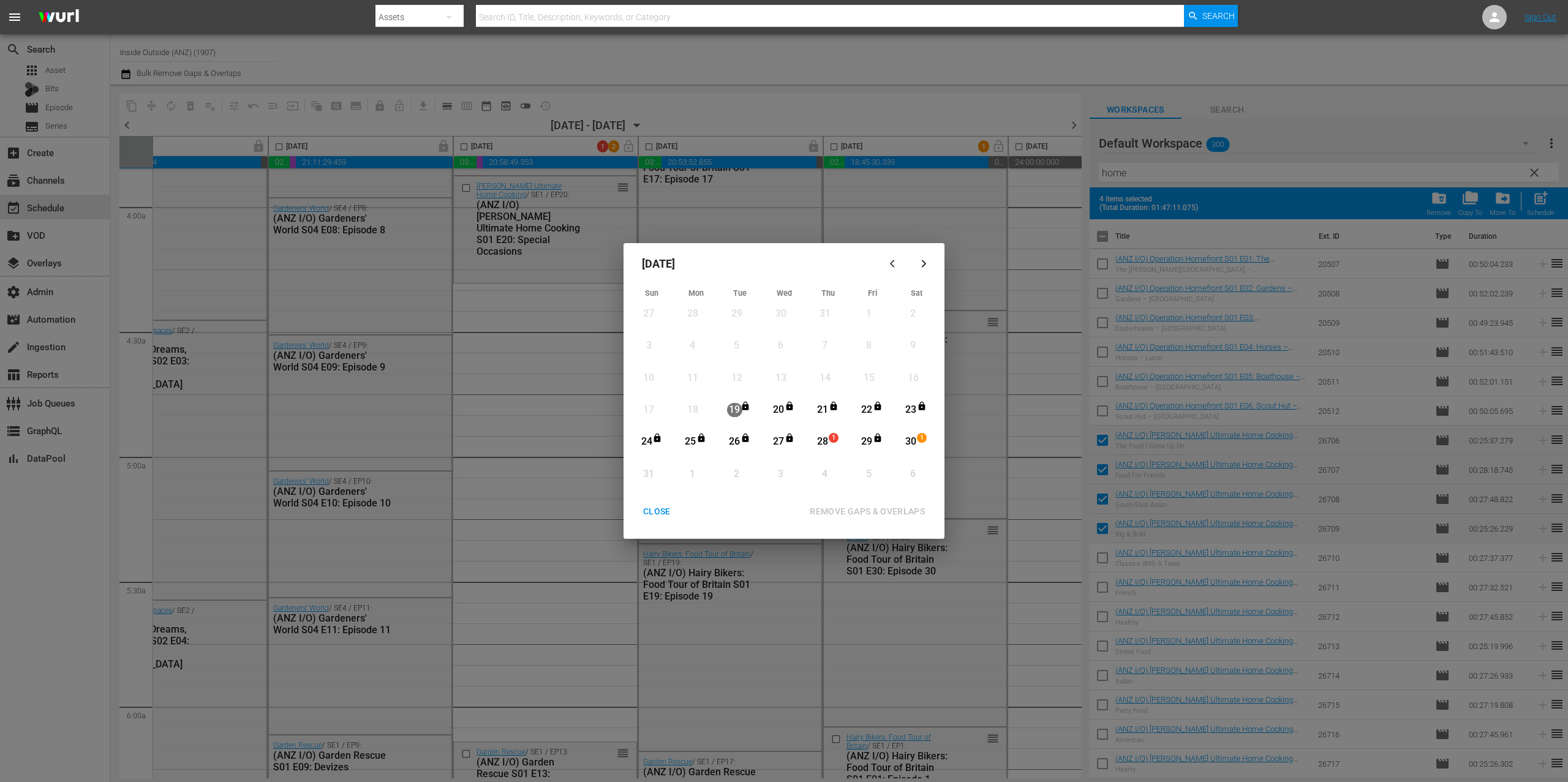
click at [819, 438] on div "28" at bounding box center [823, 442] width 15 height 14
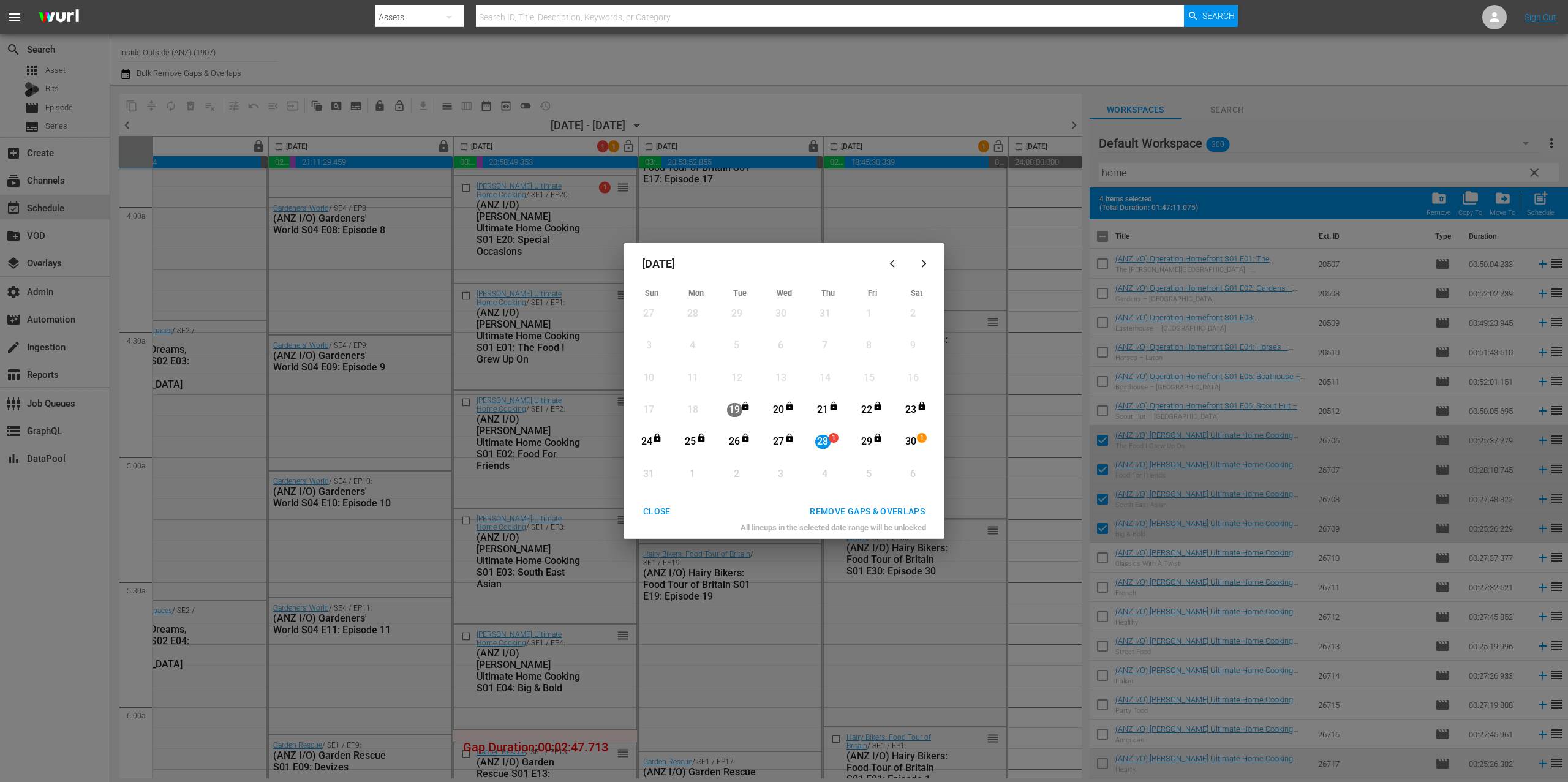
click at [914, 443] on div "30" at bounding box center [911, 442] width 15 height 14
click at [911, 519] on button "REMOVE GAPS & OVERLAPS" at bounding box center [867, 511] width 144 height 23
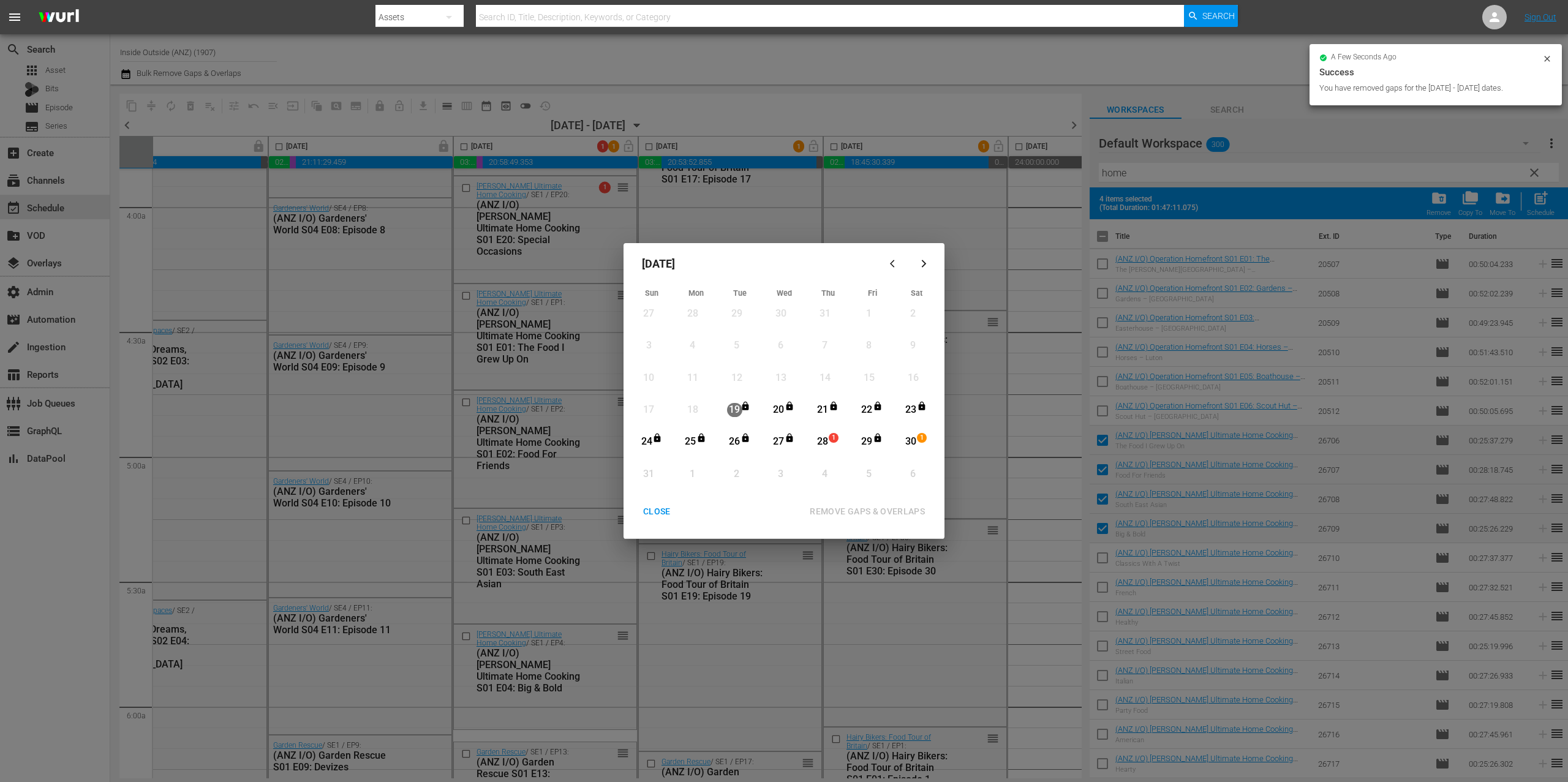
click at [666, 510] on div "CLOSE" at bounding box center [657, 512] width 48 height 15
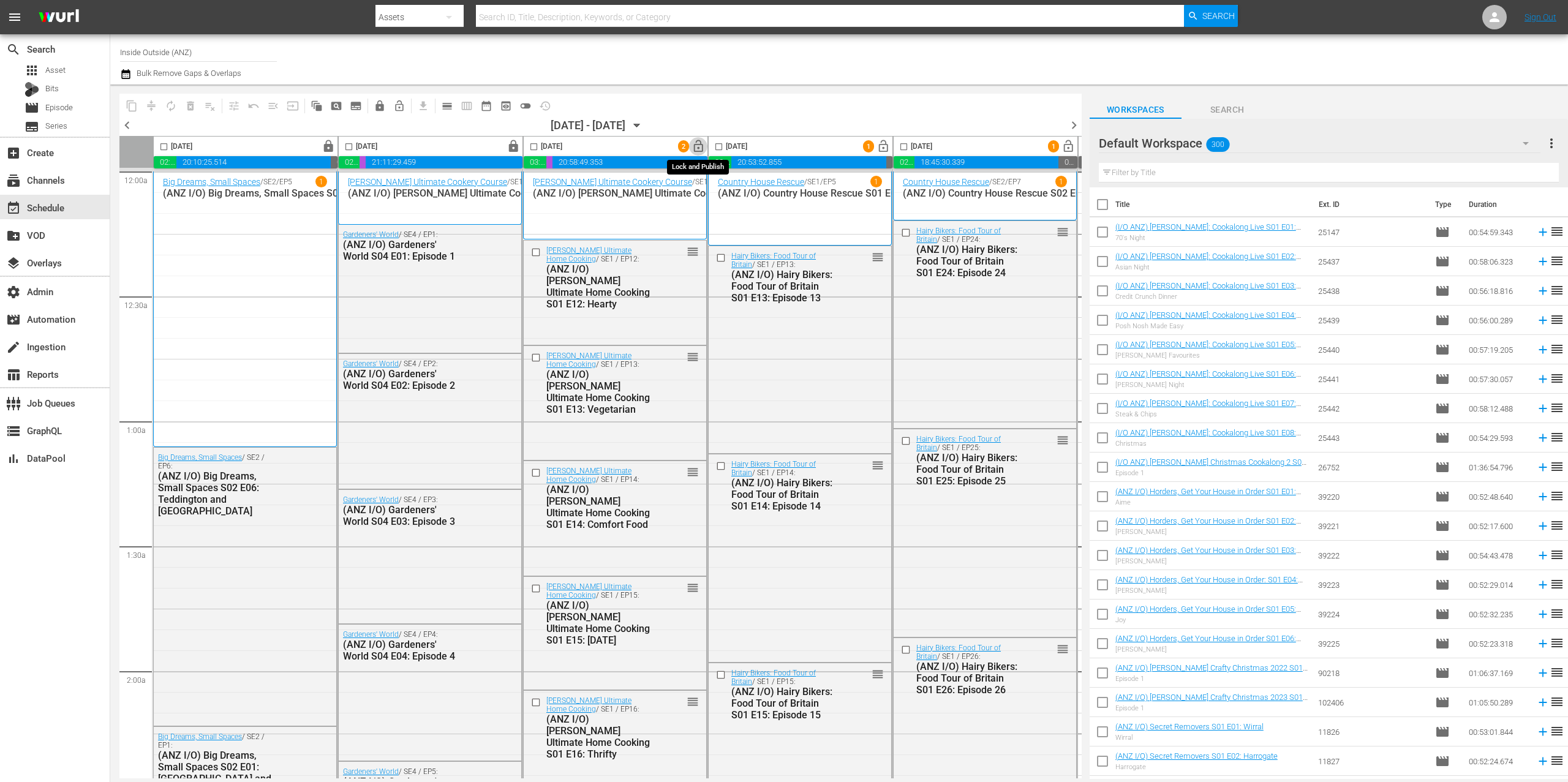
click at [701, 144] on span "lock_open" at bounding box center [699, 147] width 14 height 14
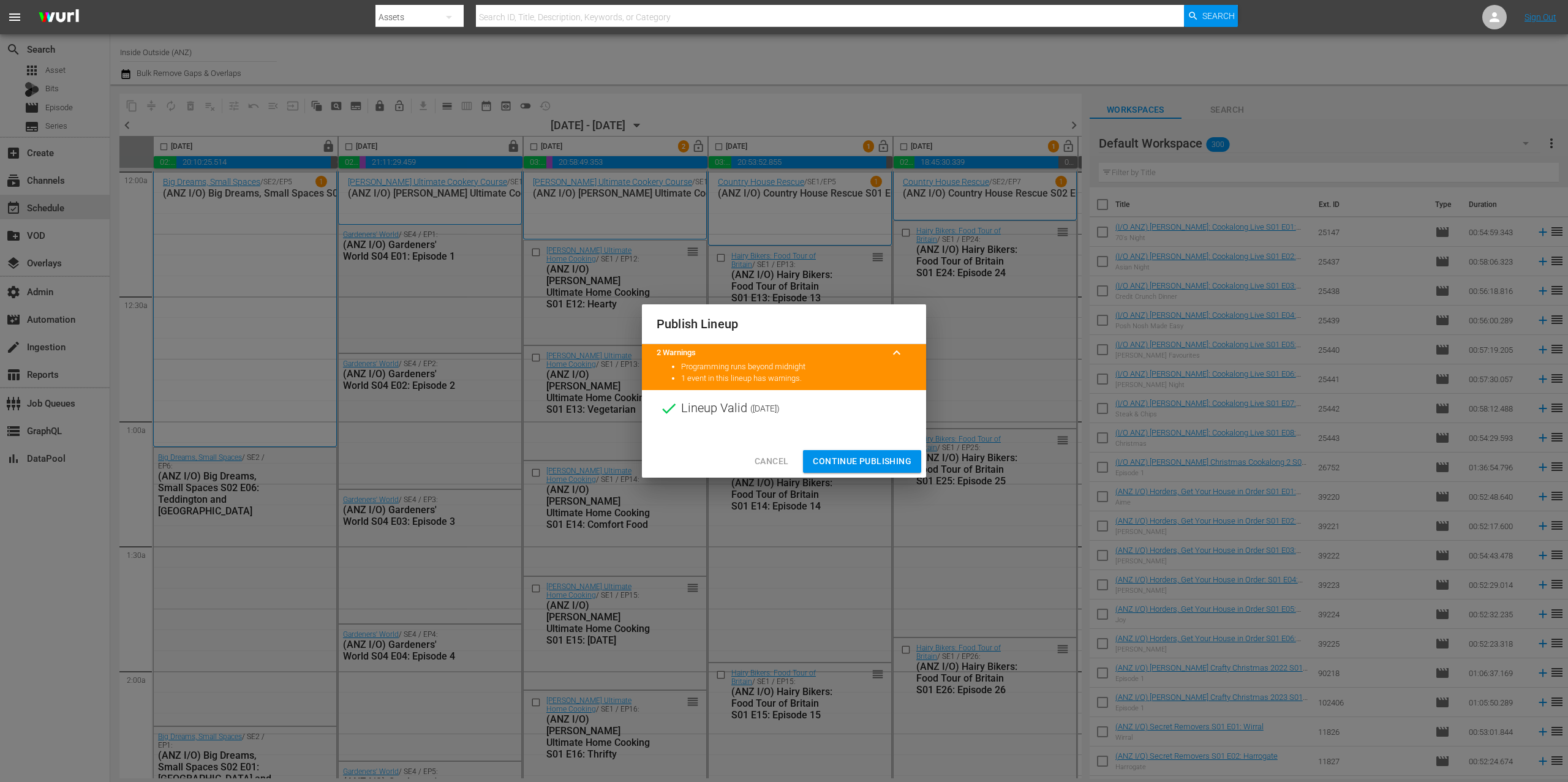
click at [882, 459] on span "Continue Publishing" at bounding box center [862, 462] width 98 height 15
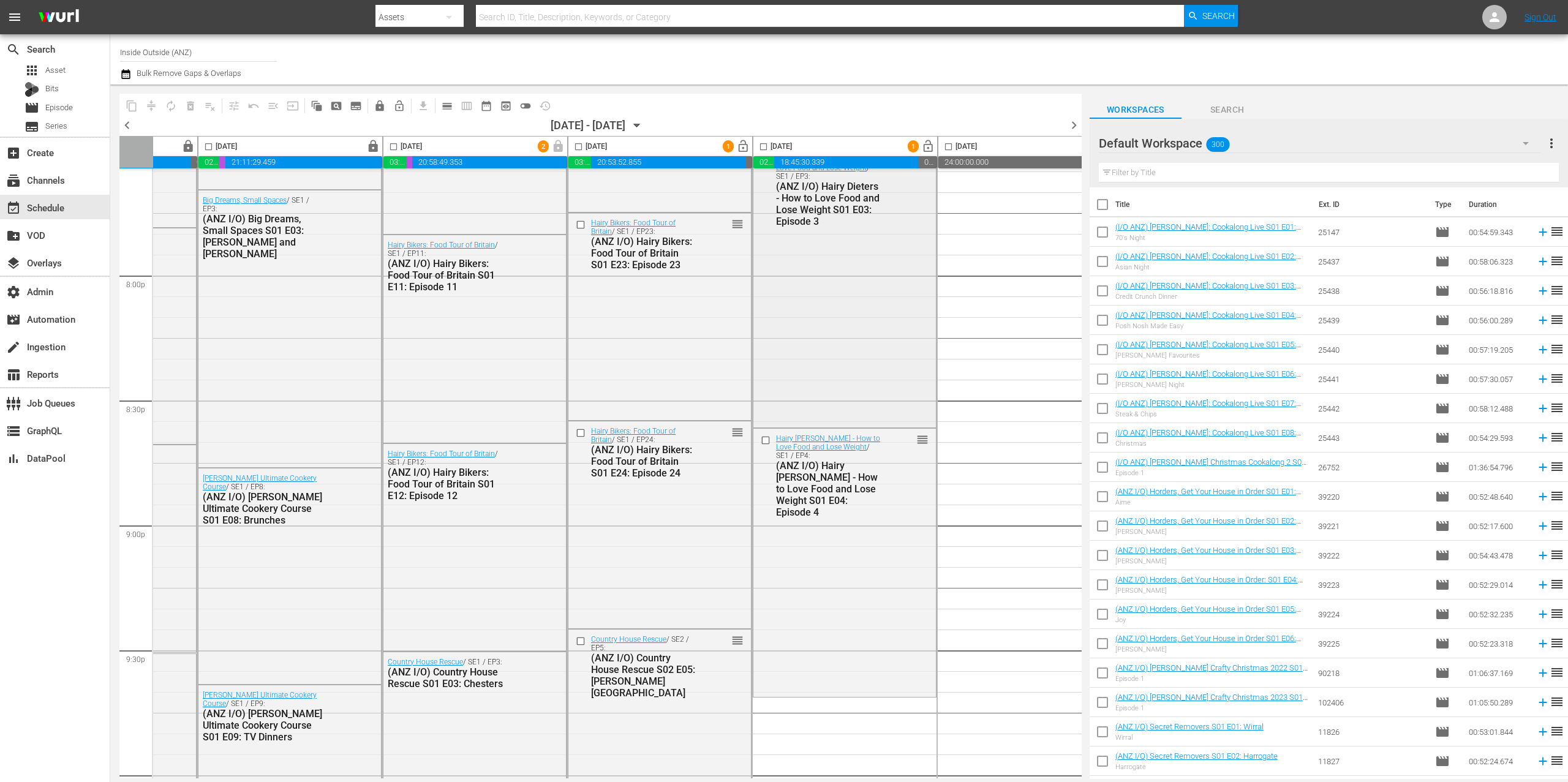
scroll to position [5109, 140]
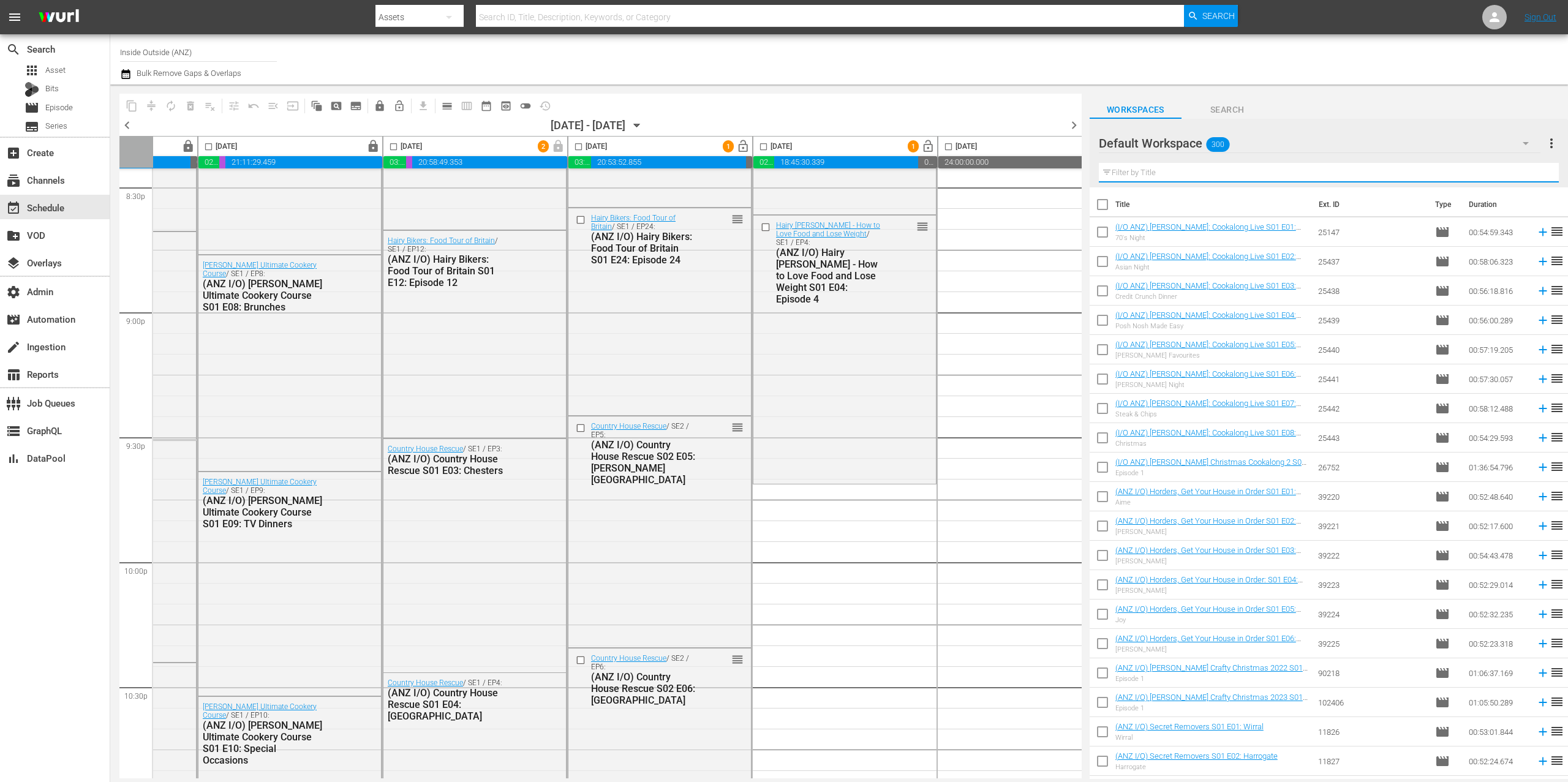
click at [1221, 176] on input "text" at bounding box center [1329, 173] width 460 height 20
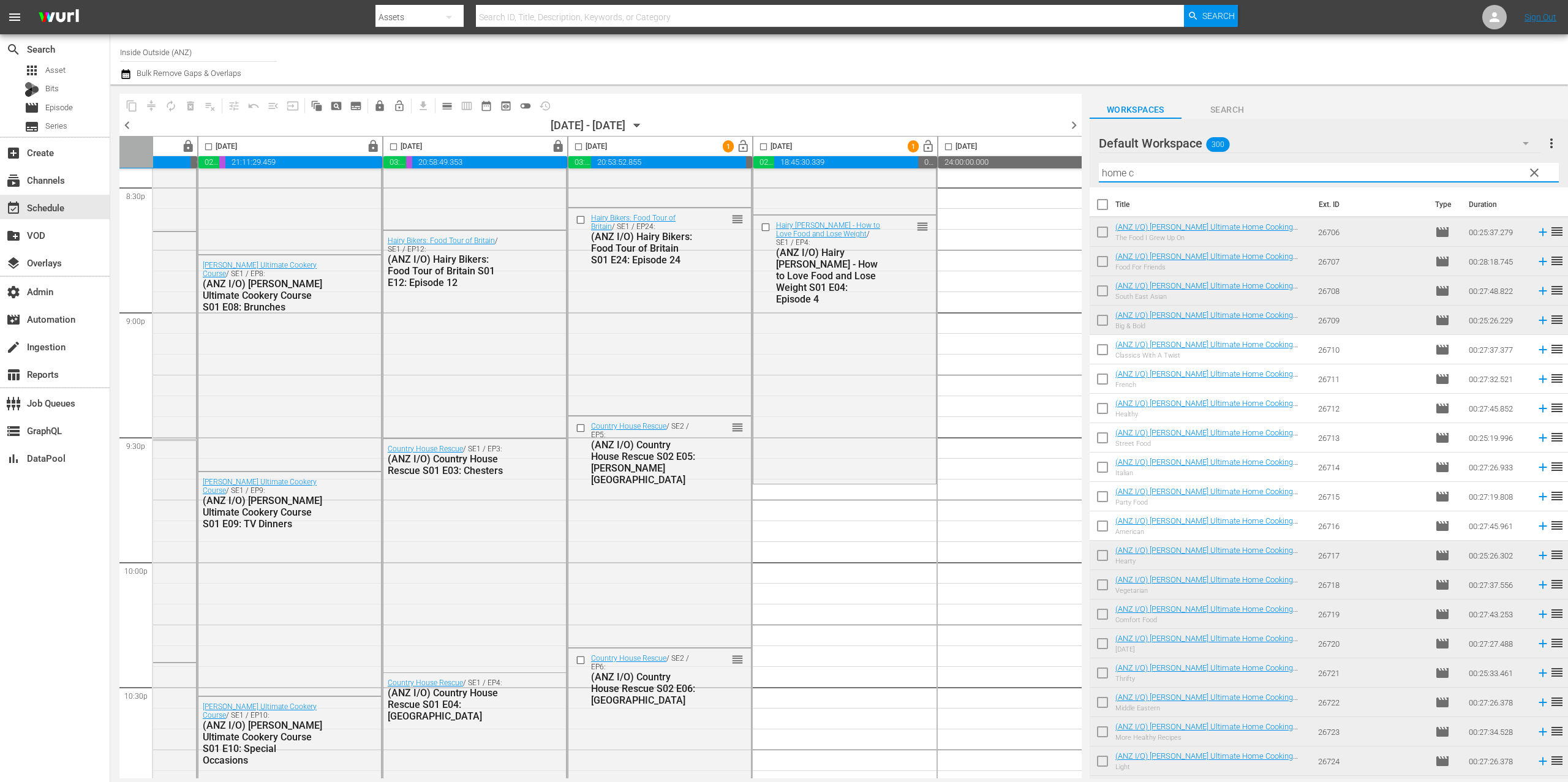
type input "home c"
click at [1100, 352] on input "checkbox" at bounding box center [1102, 352] width 26 height 26
checkbox input "true"
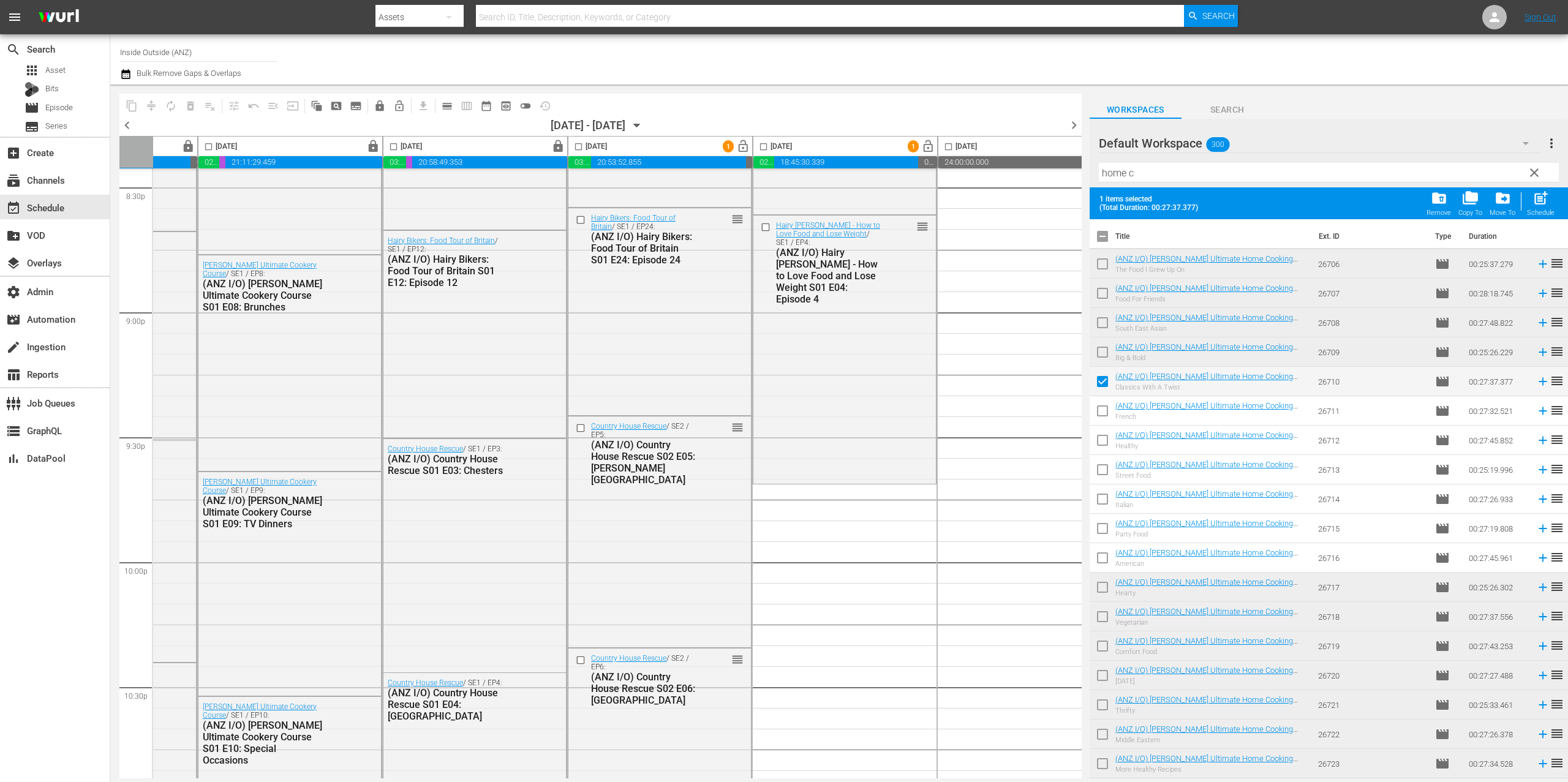
drag, startPoint x: 1106, startPoint y: 417, endPoint x: 1104, endPoint y: 437, distance: 20.1
click at [1106, 417] on input "checkbox" at bounding box center [1102, 414] width 26 height 26
checkbox input "true"
click at [1104, 439] on input "checkbox" at bounding box center [1102, 443] width 26 height 26
checkbox input "true"
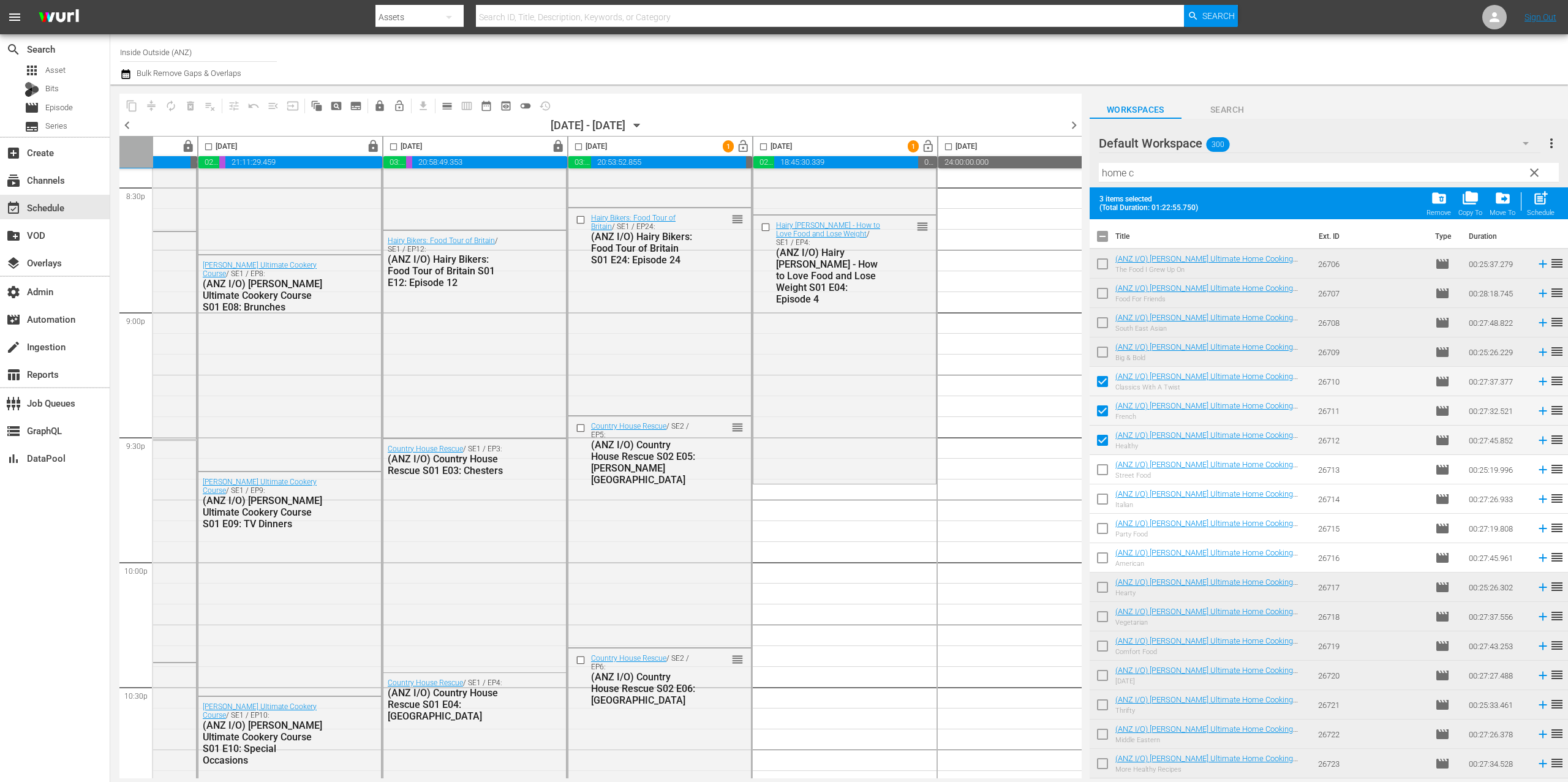
drag, startPoint x: 1106, startPoint y: 473, endPoint x: 1106, endPoint y: 499, distance: 26.0
click at [1106, 473] on input "checkbox" at bounding box center [1102, 472] width 26 height 26
checkbox input "true"
click at [1106, 499] on input "checkbox" at bounding box center [1102, 501] width 26 height 26
checkbox input "true"
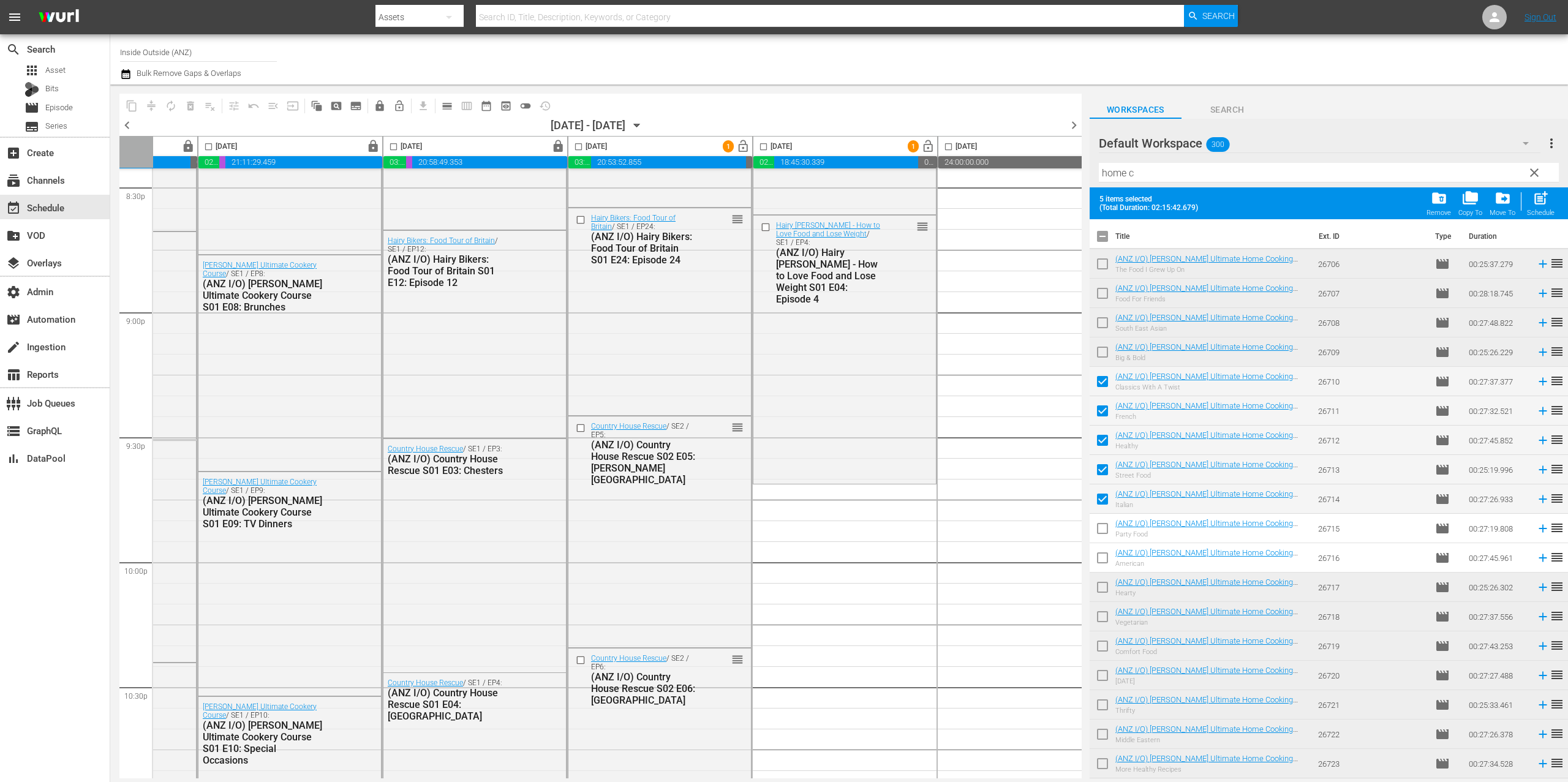
drag, startPoint x: 1107, startPoint y: 530, endPoint x: 1110, endPoint y: 564, distance: 34.1
click at [1107, 530] on input "checkbox" at bounding box center [1102, 531] width 26 height 26
checkbox input "true"
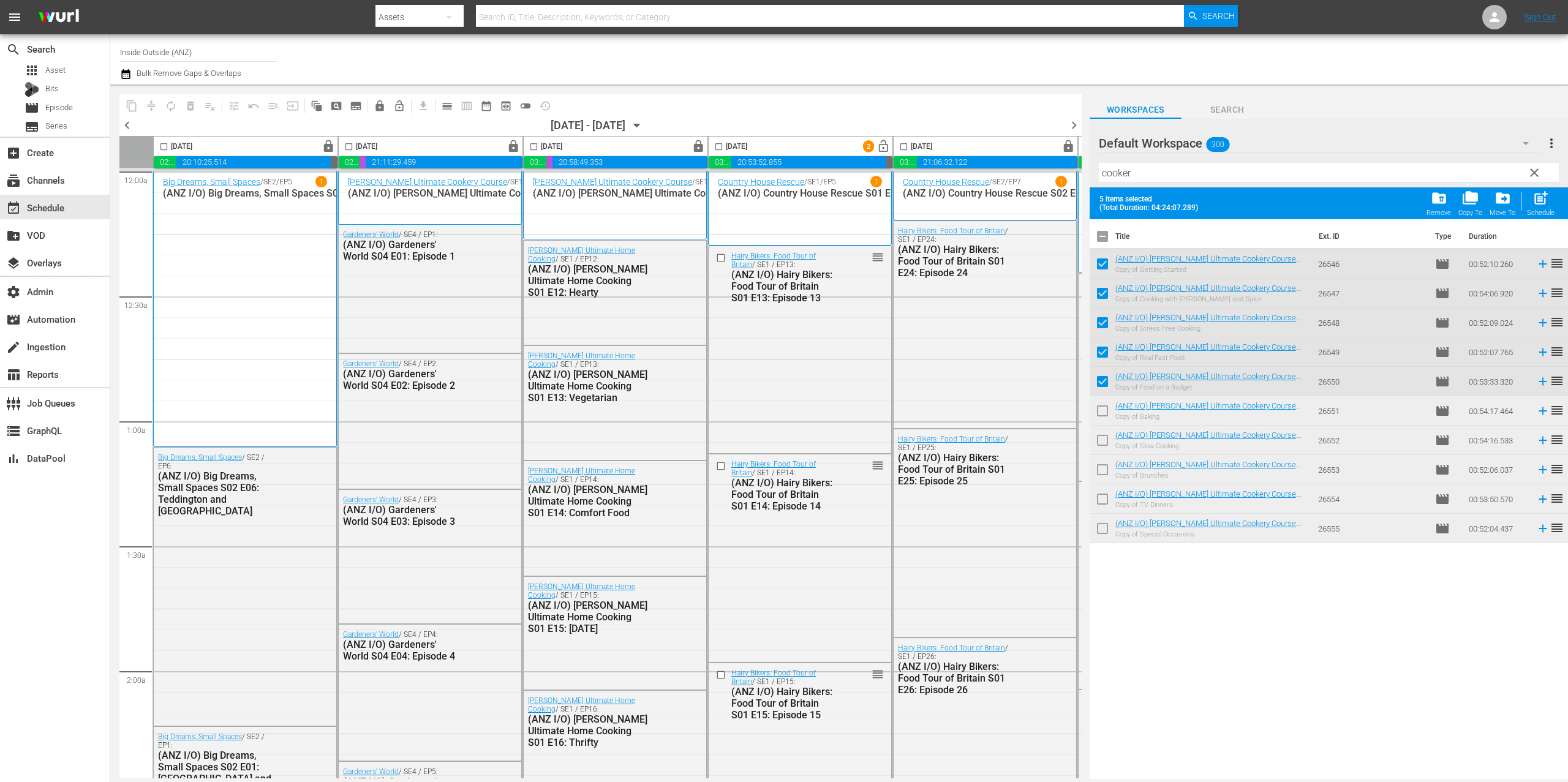
scroll to position [5396, 373]
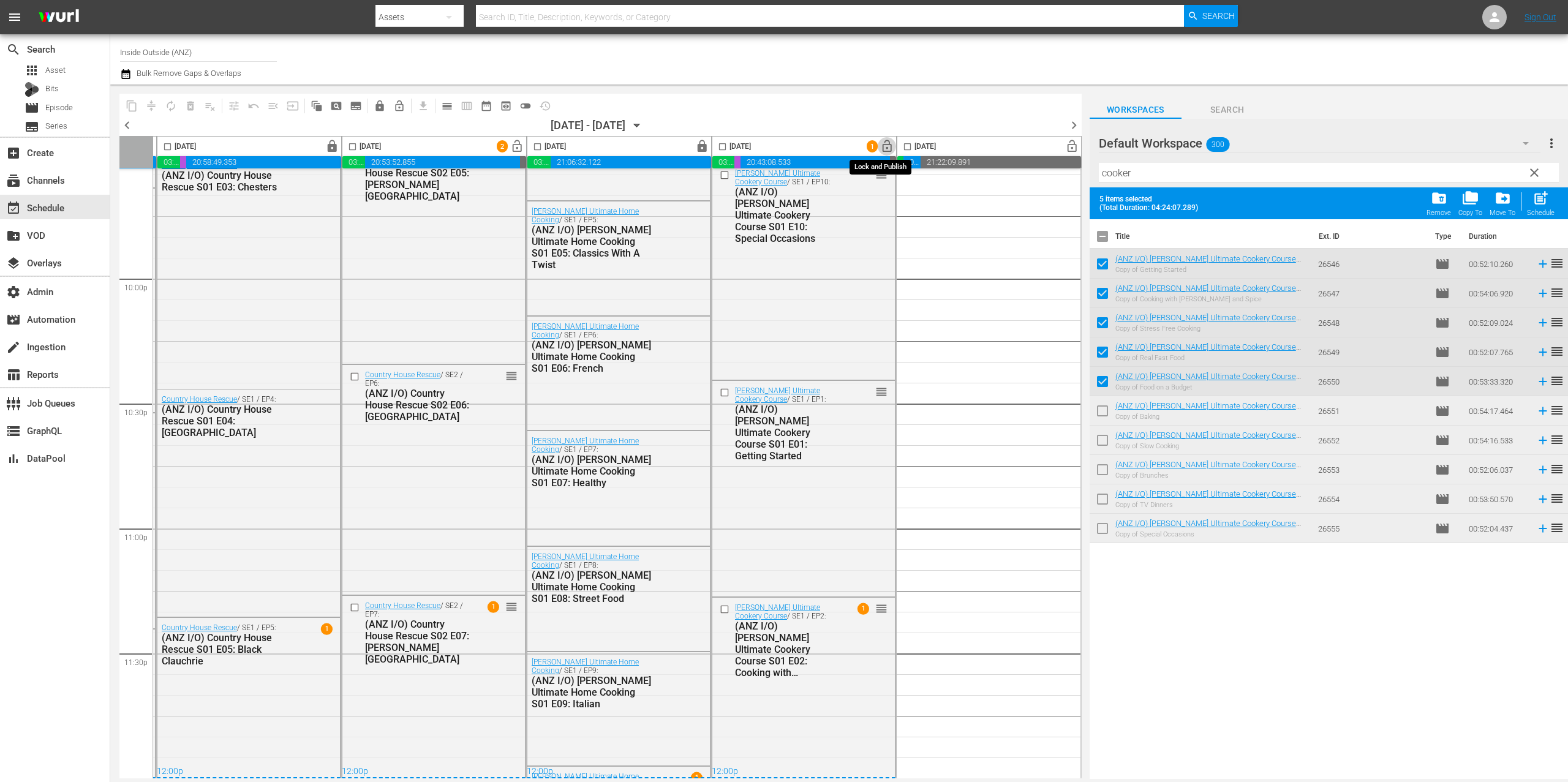
click at [883, 149] on span "lock_open" at bounding box center [887, 147] width 14 height 14
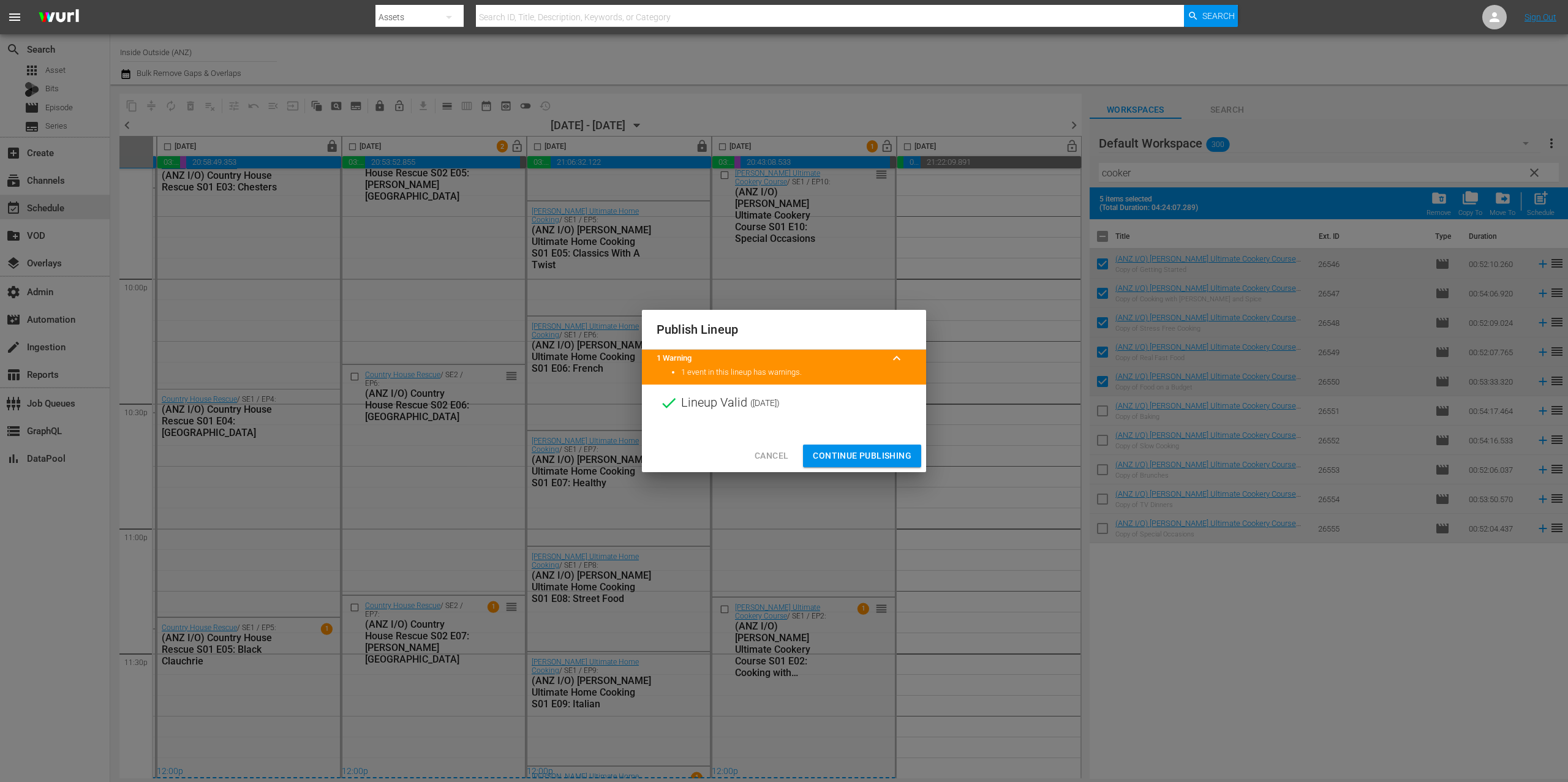
click at [873, 458] on span "Continue Publishing" at bounding box center [862, 456] width 98 height 15
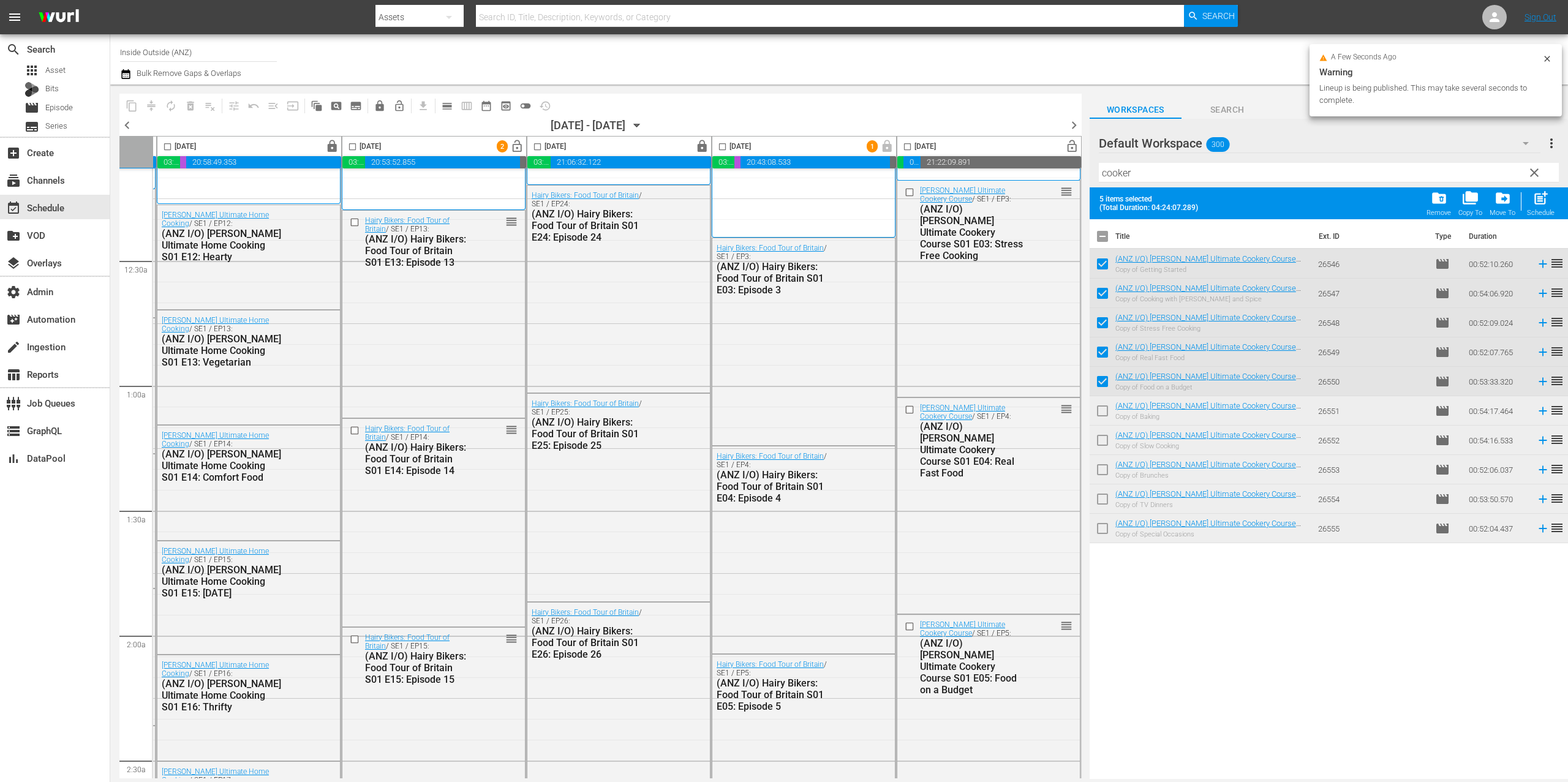
scroll to position [0, 373]
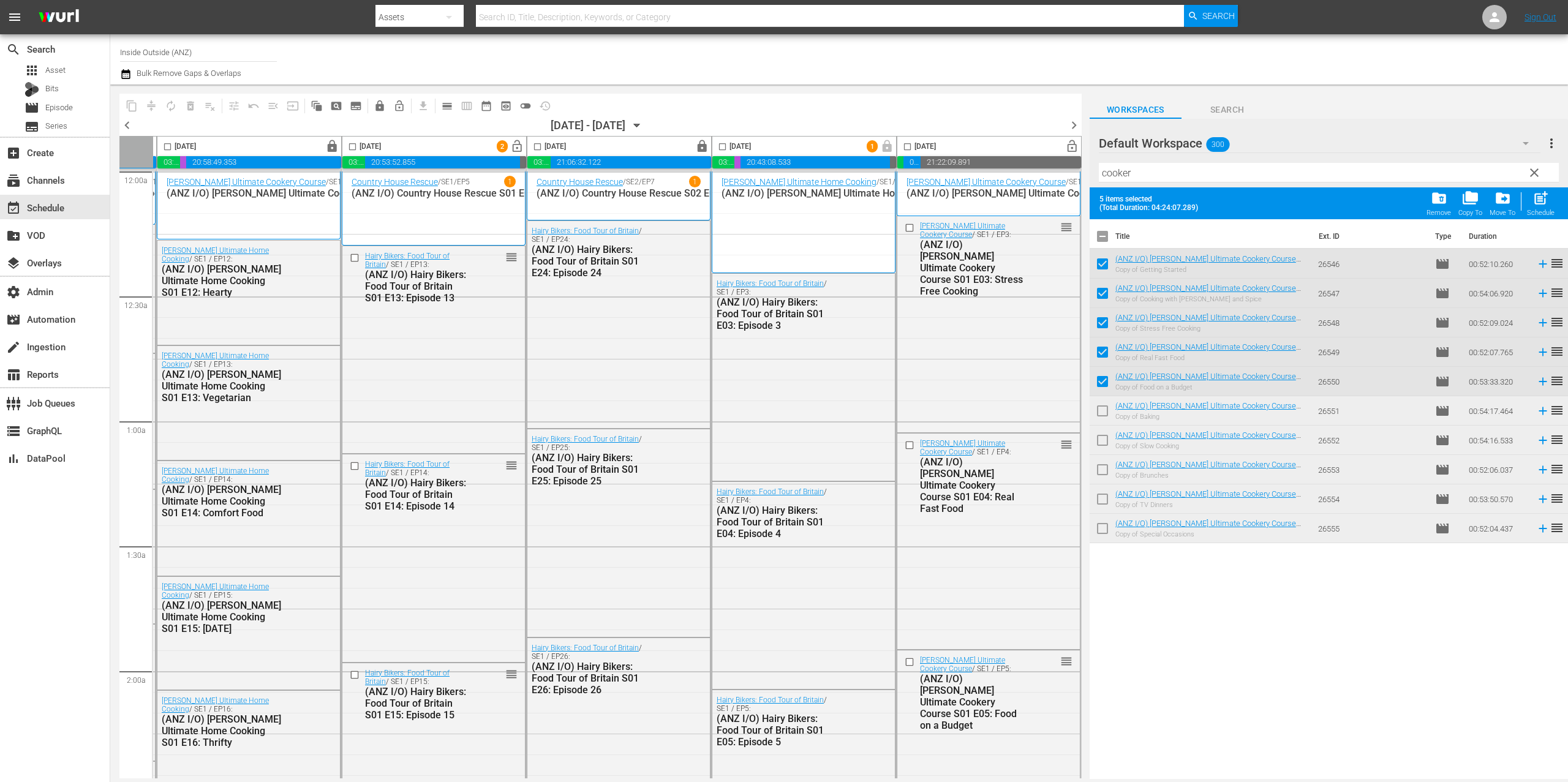
drag, startPoint x: 900, startPoint y: 226, endPoint x: 1335, endPoint y: 362, distance: 455.8
click at [904, 227] on input "checkbox" at bounding box center [910, 228] width 13 height 10
click at [1104, 237] on input "checkbox" at bounding box center [1102, 238] width 26 height 26
checkbox input "true"
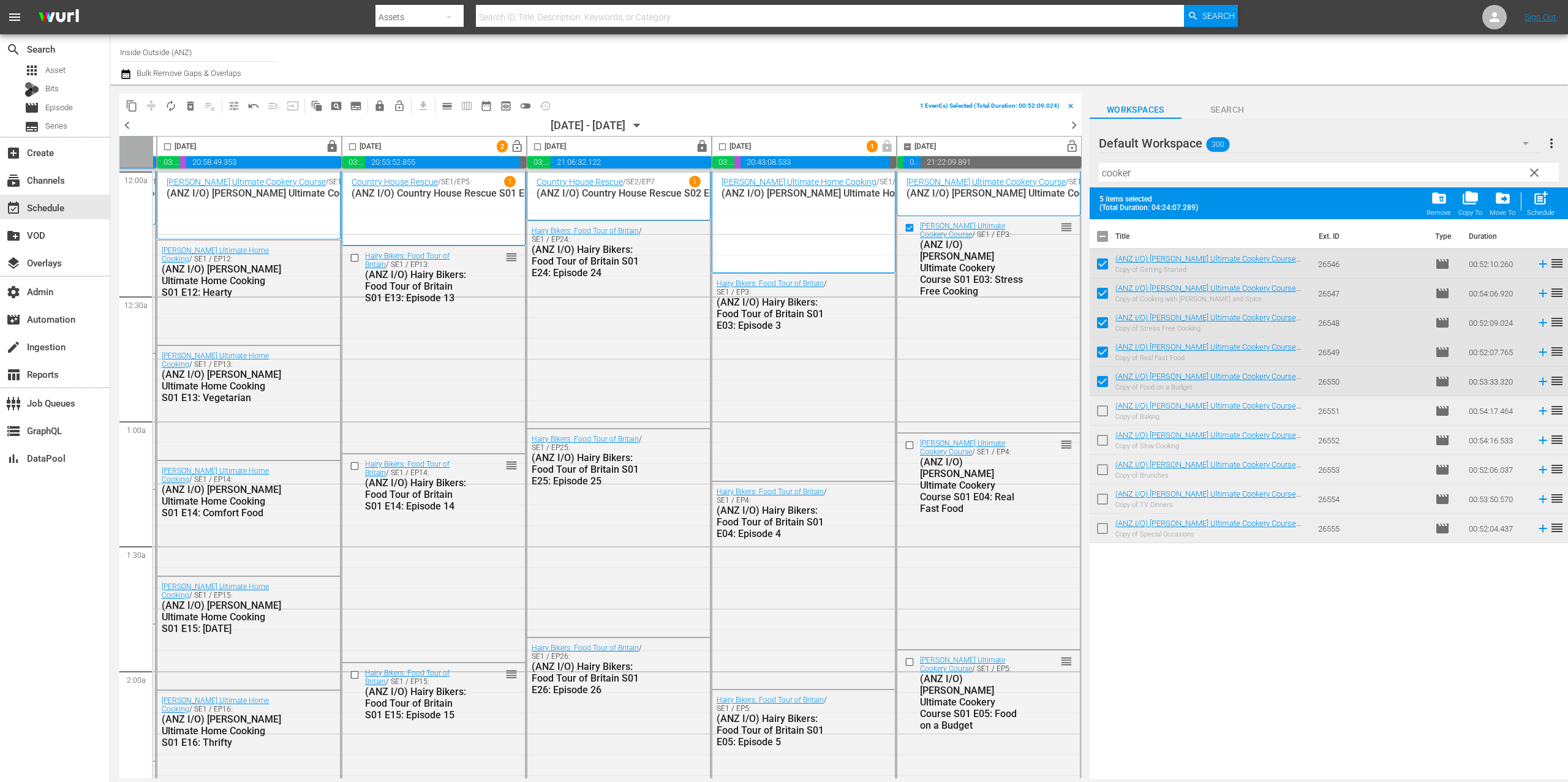
checkbox input "true"
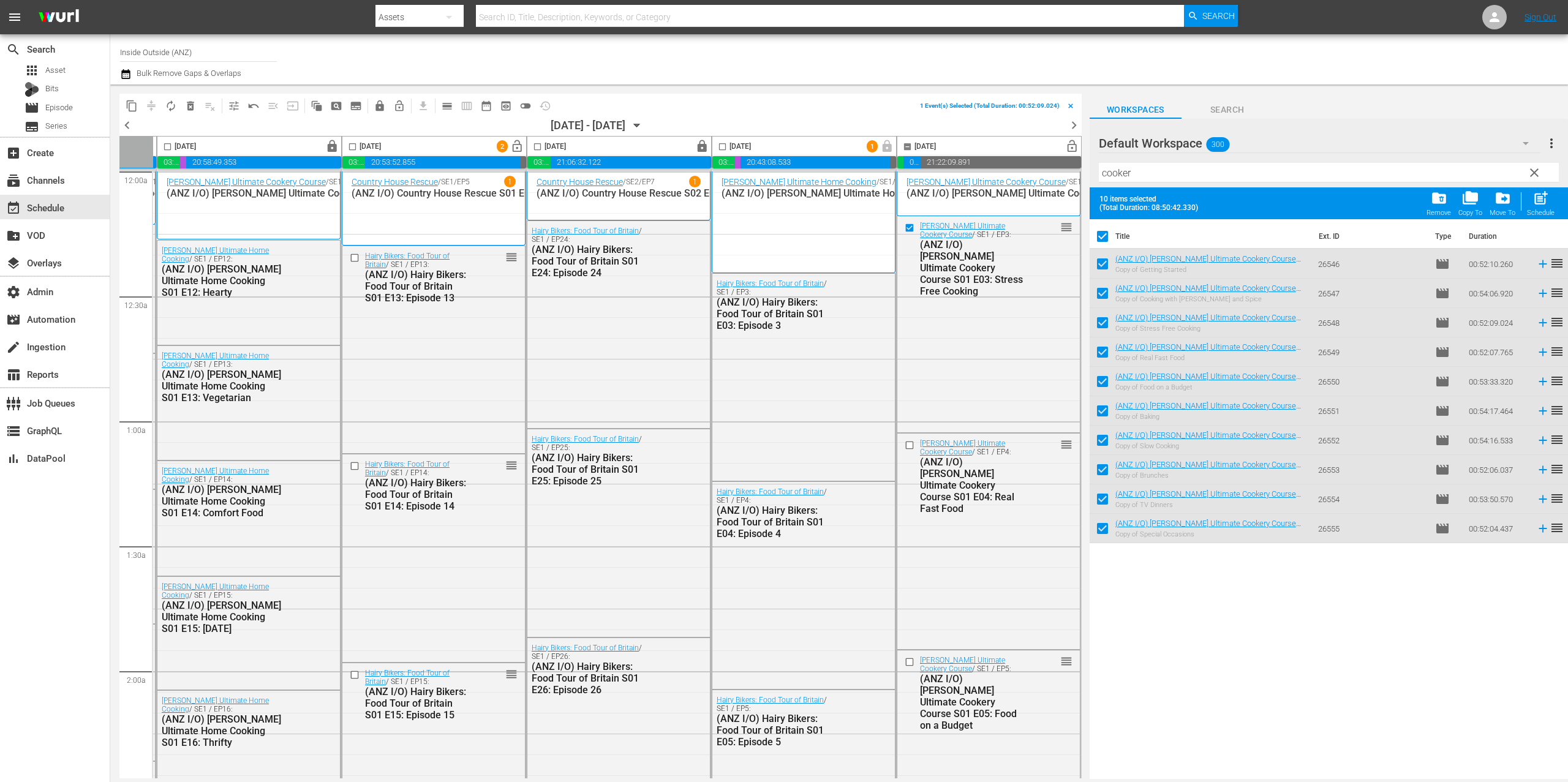
click at [1104, 237] on input "checkbox" at bounding box center [1102, 238] width 26 height 26
checkbox input "false"
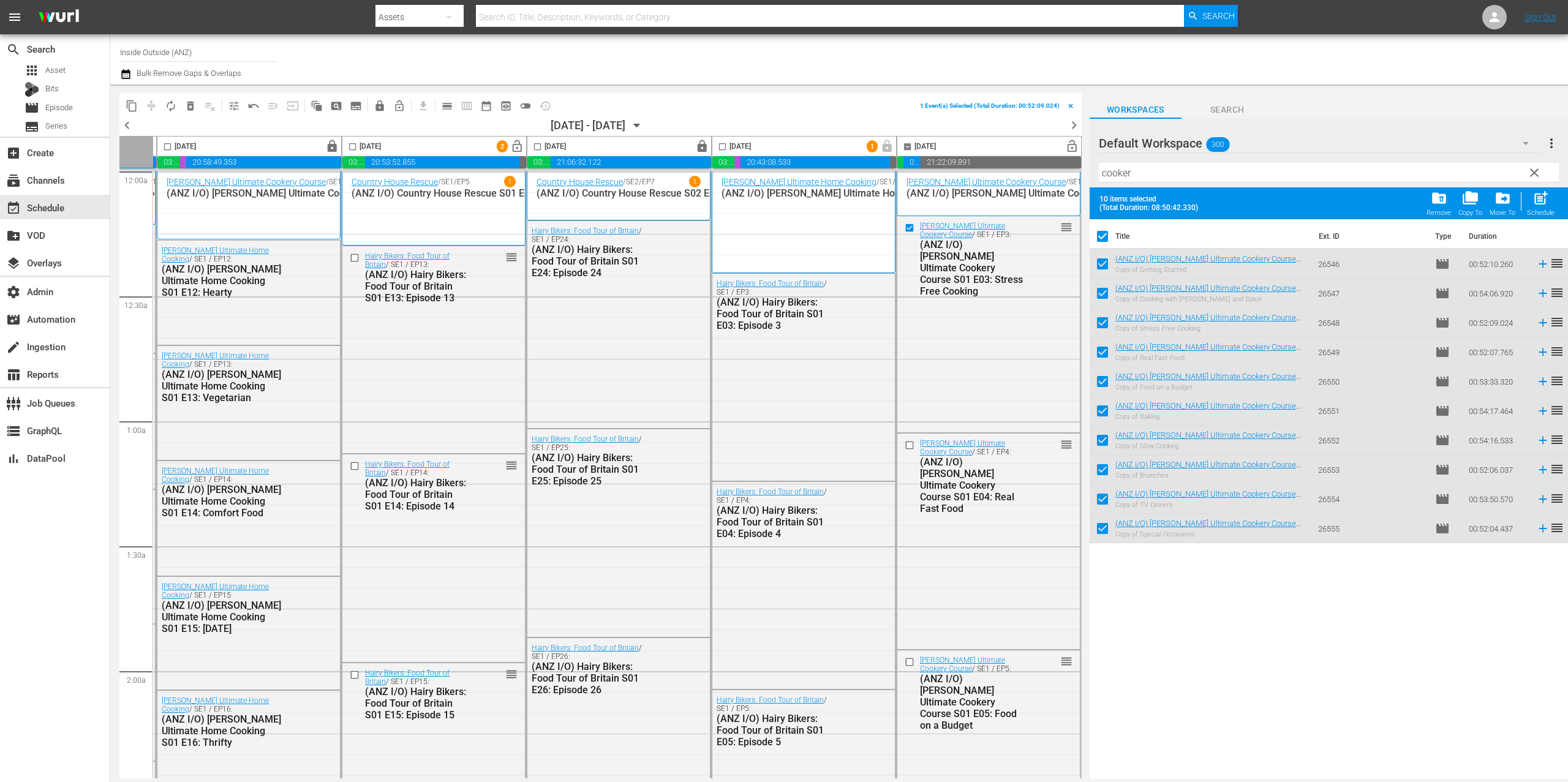
checkbox input "false"
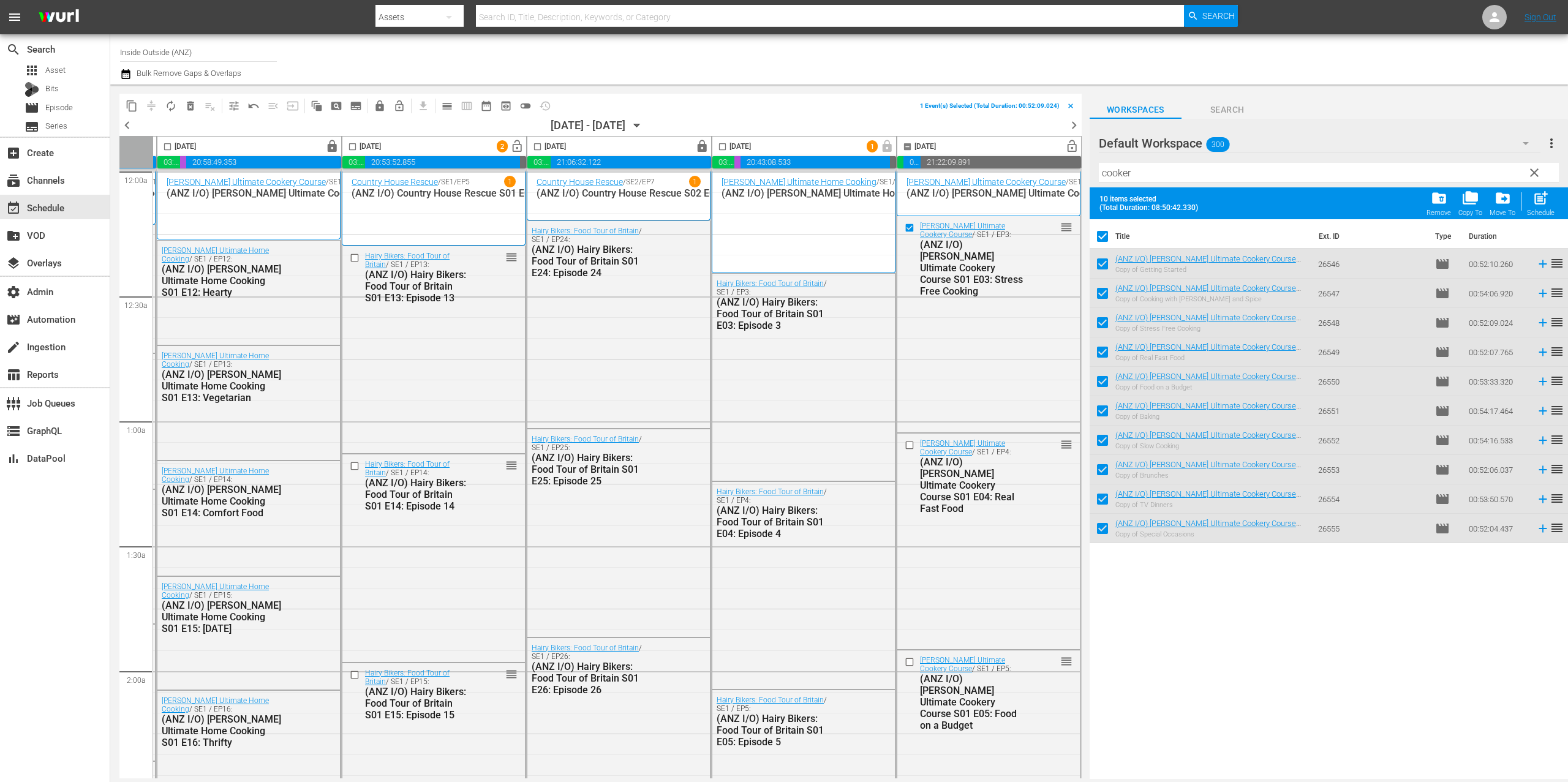
checkbox input "false"
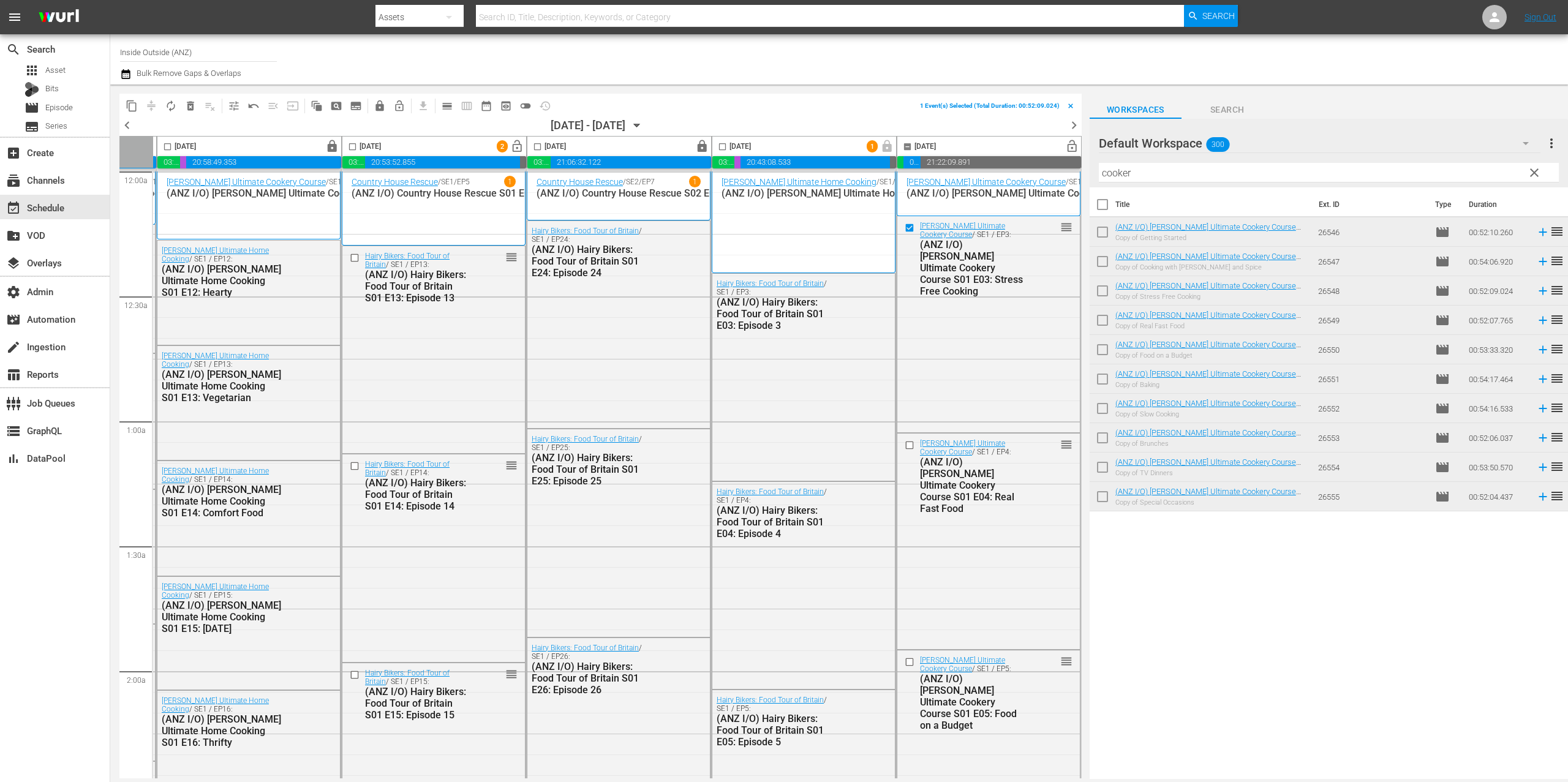
click at [904, 147] on input "checkbox" at bounding box center [907, 148] width 14 height 14
click at [192, 104] on span "delete_forever_outlined" at bounding box center [190, 106] width 13 height 13
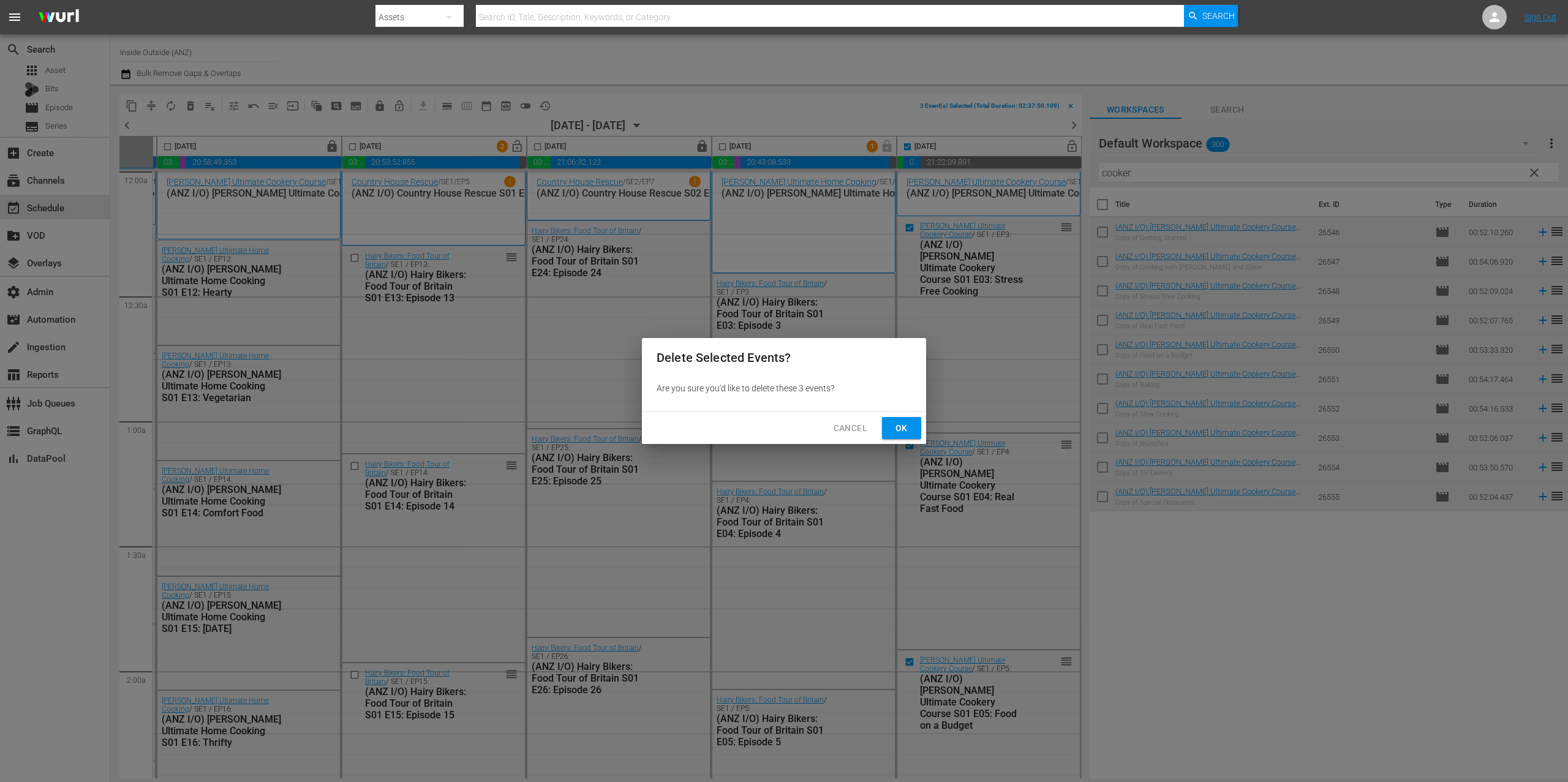
click at [896, 426] on span "Ok" at bounding box center [902, 429] width 20 height 15
checkbox input "false"
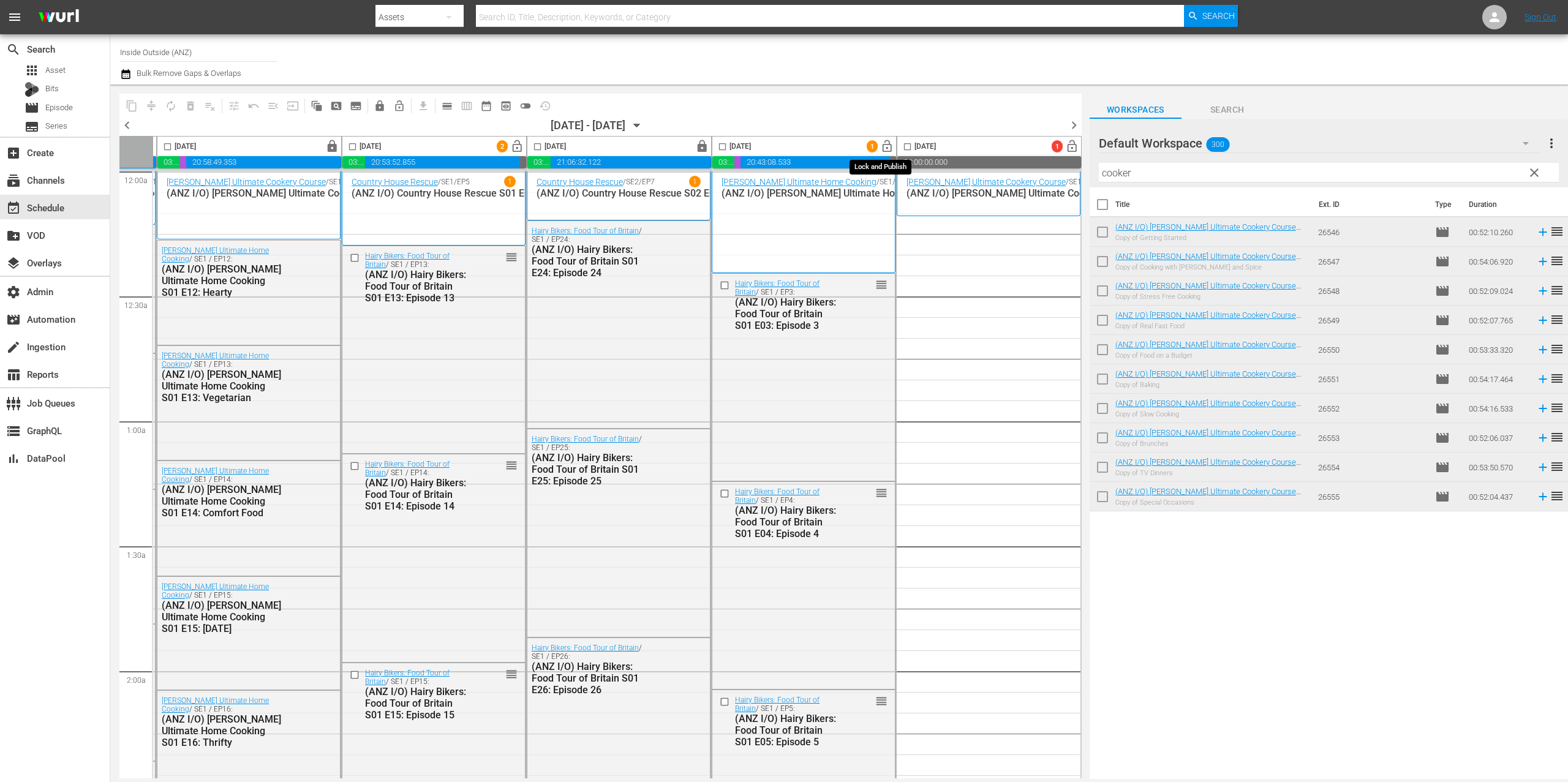
click at [882, 146] on span "lock_open" at bounding box center [887, 147] width 14 height 14
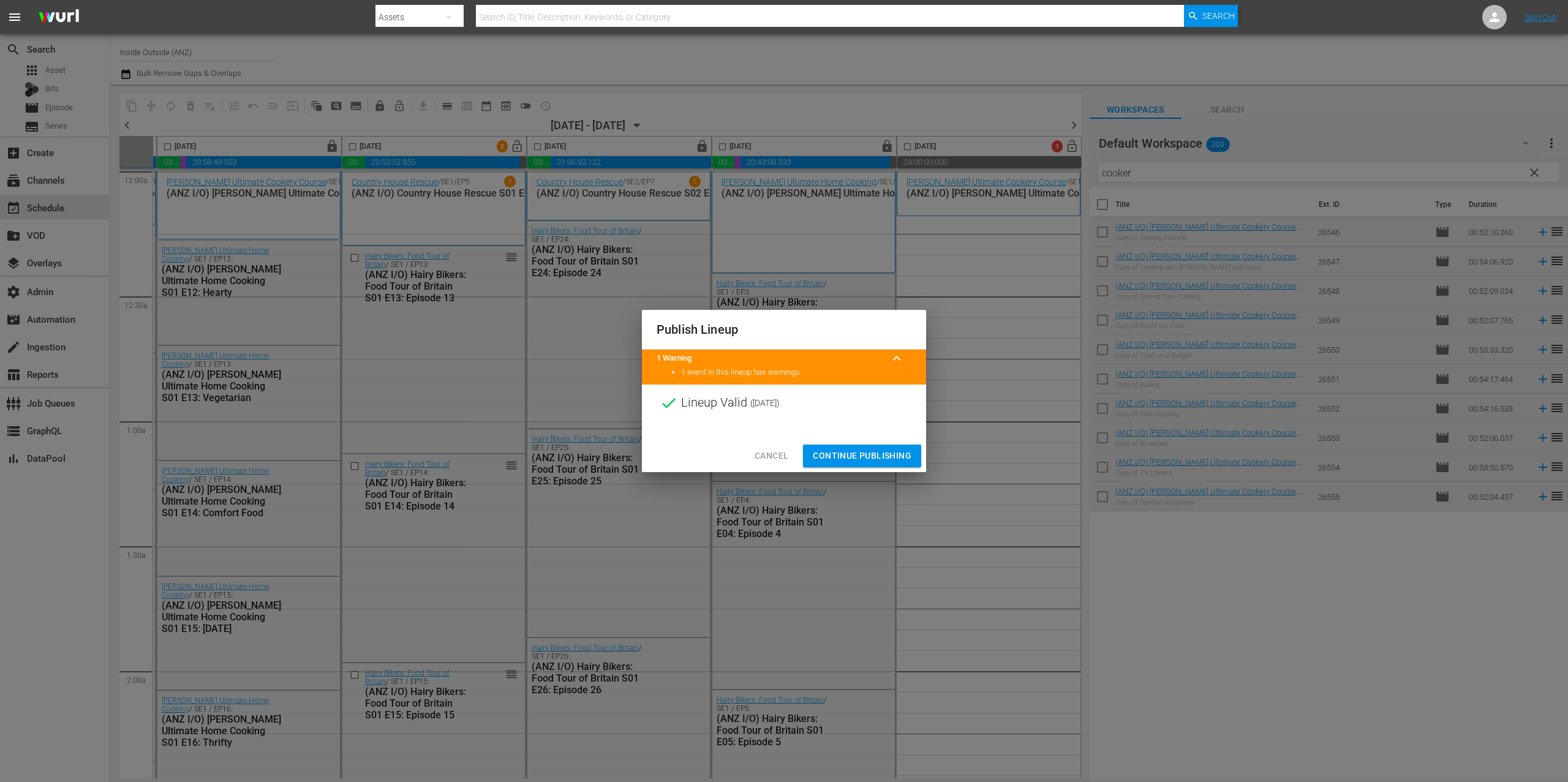
click at [899, 452] on span "Continue Publishing" at bounding box center [862, 456] width 98 height 15
